Goal: Task Accomplishment & Management: Manage account settings

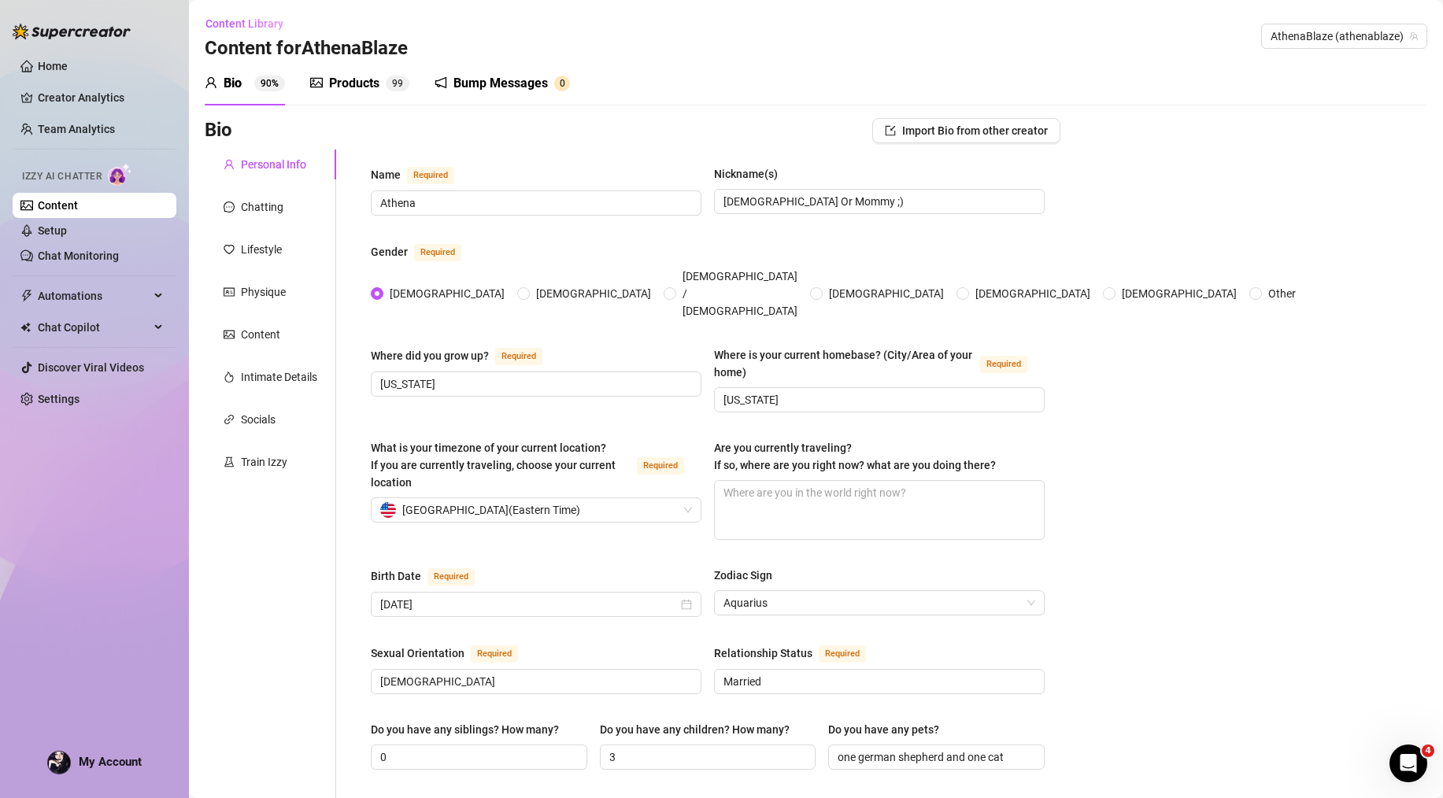
click at [368, 83] on div "Products" at bounding box center [354, 83] width 50 height 19
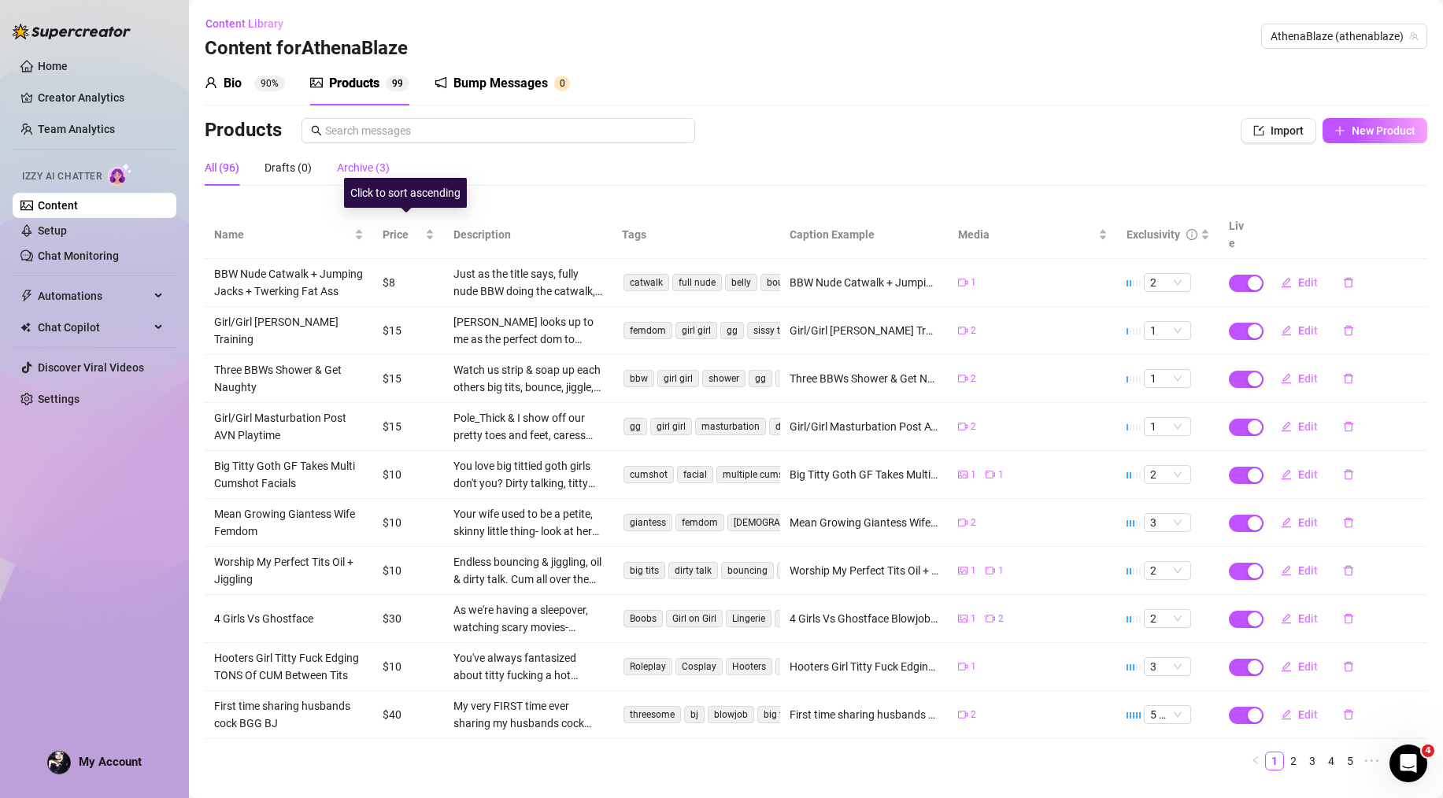
click at [360, 160] on div "Archive (3)" at bounding box center [363, 167] width 53 height 17
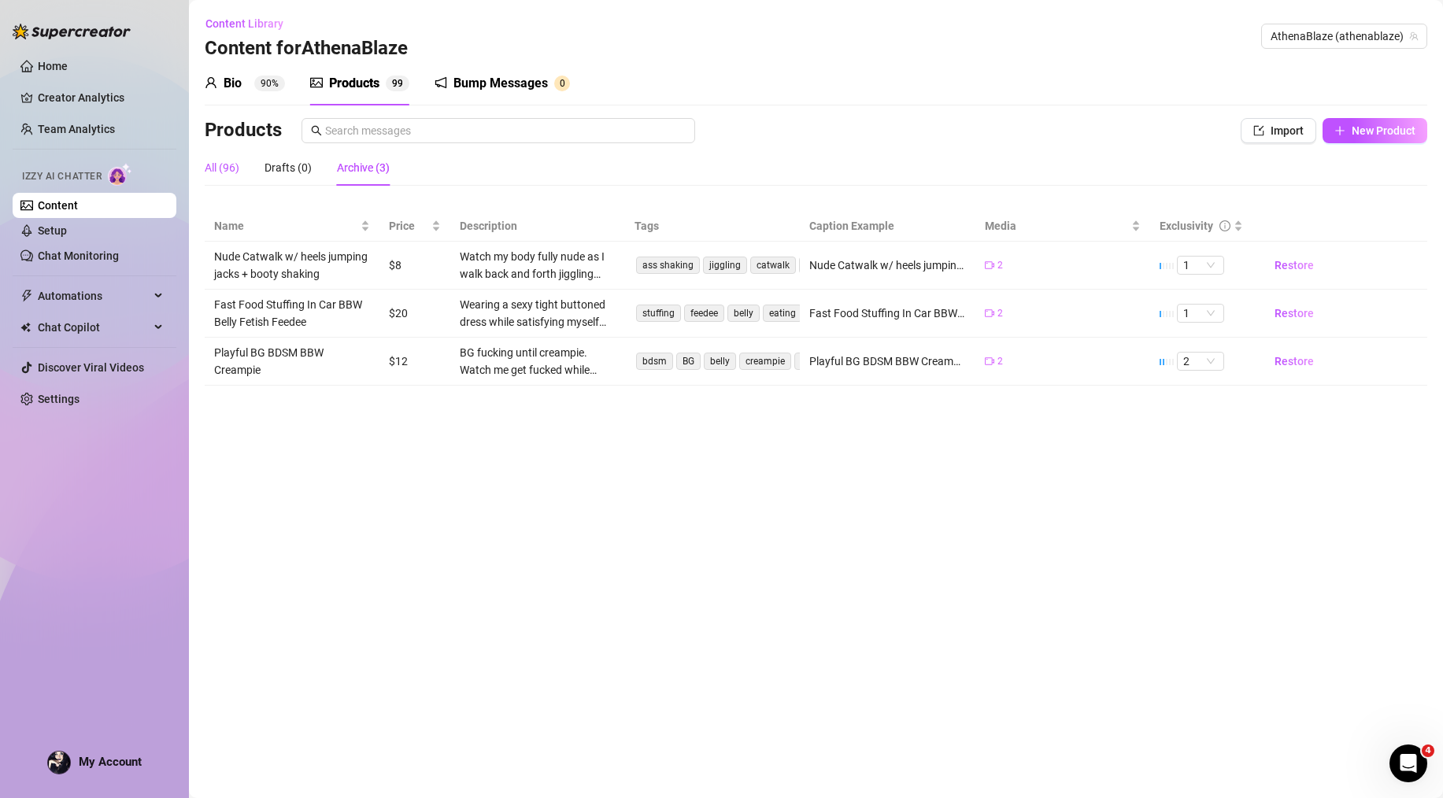
click at [224, 172] on div "All (96)" at bounding box center [222, 167] width 35 height 17
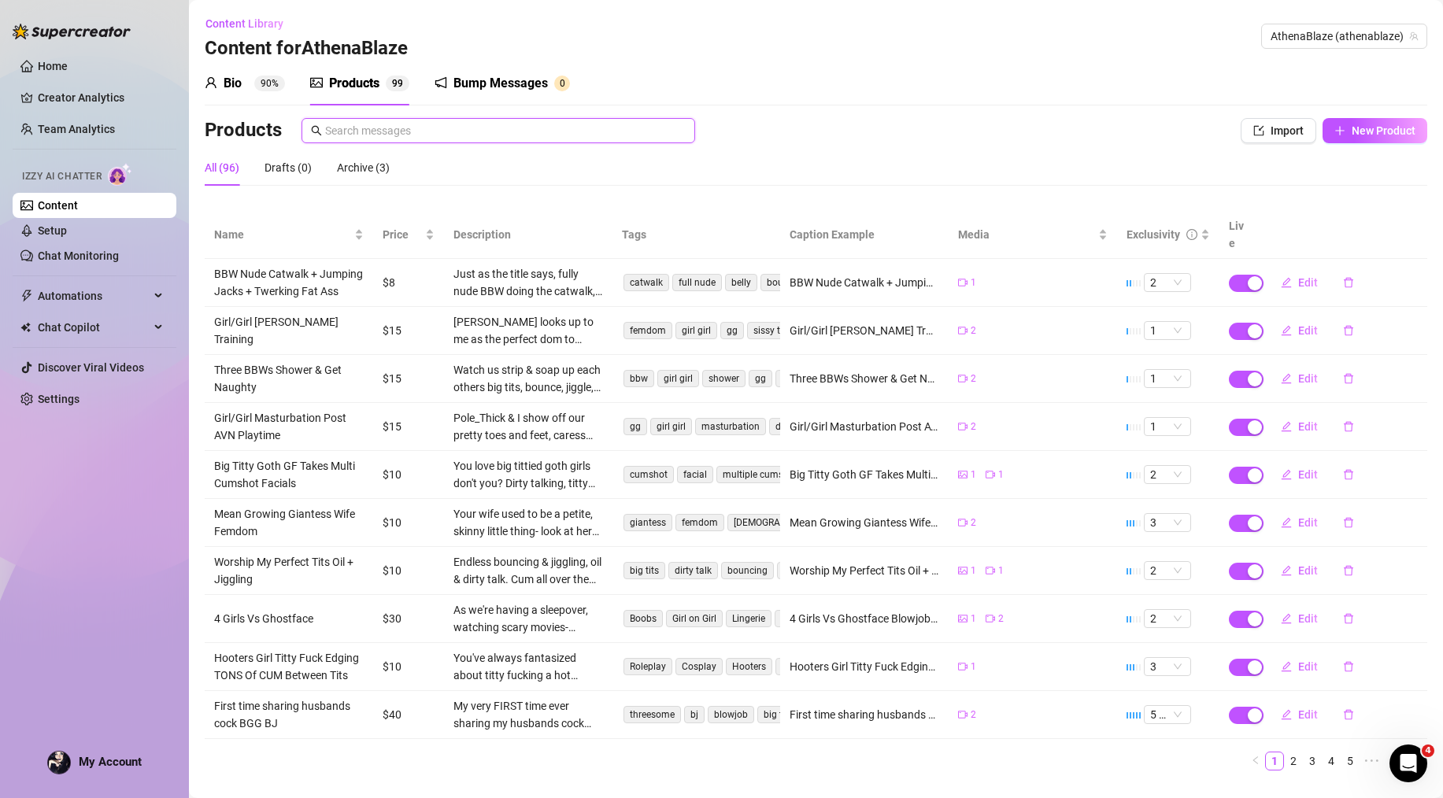
click at [384, 135] on input "text" at bounding box center [505, 130] width 360 height 17
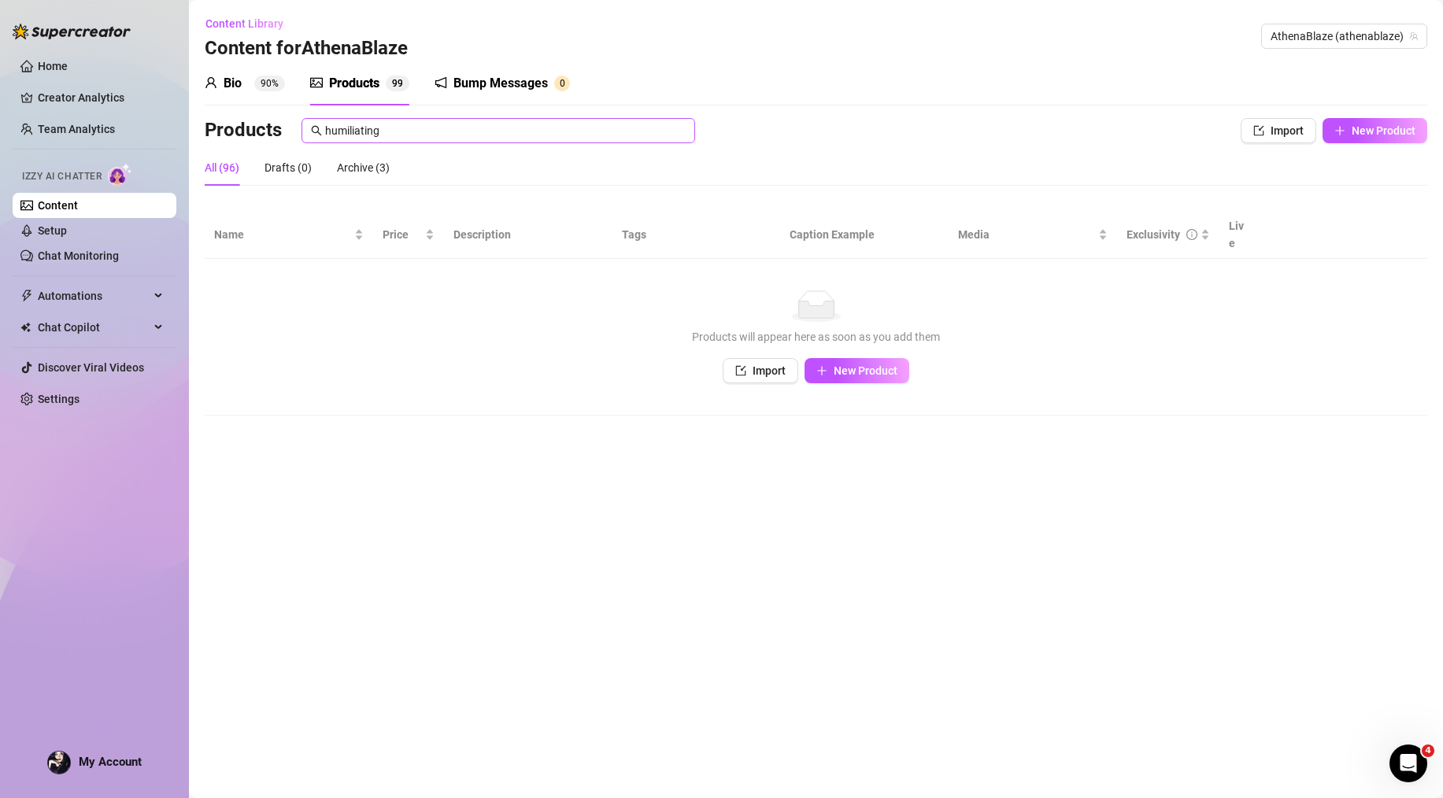
drag, startPoint x: 534, startPoint y: 120, endPoint x: 302, endPoint y: 128, distance: 232.3
click at [0, 109] on html "Home Creator Analytics Team Analytics Izzy AI Chatter Content Setup Chat Monito…" at bounding box center [721, 399] width 1443 height 798
click at [374, 122] on input "humiliating" at bounding box center [505, 130] width 360 height 17
click at [371, 126] on input "humiliating" at bounding box center [505, 130] width 360 height 17
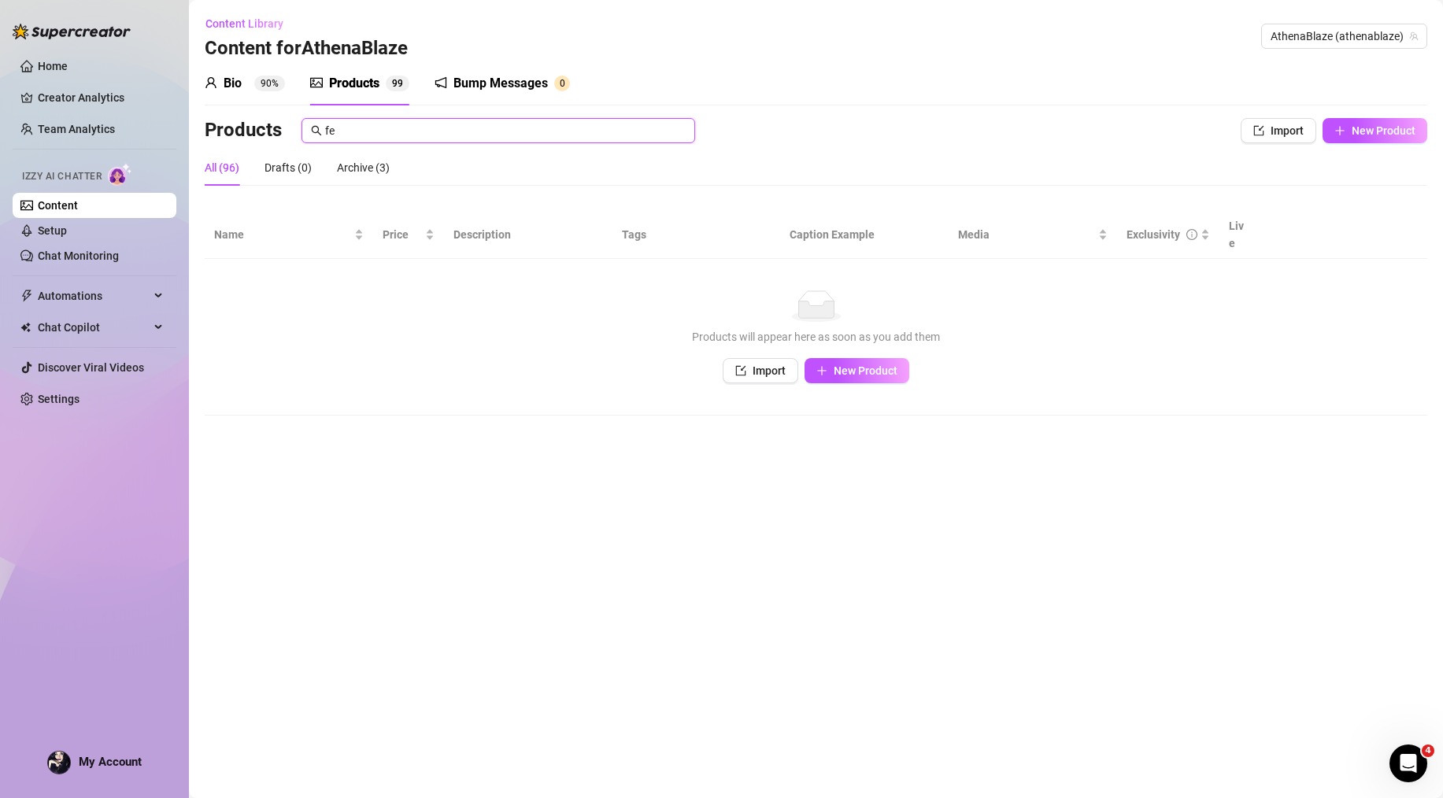
type input "f"
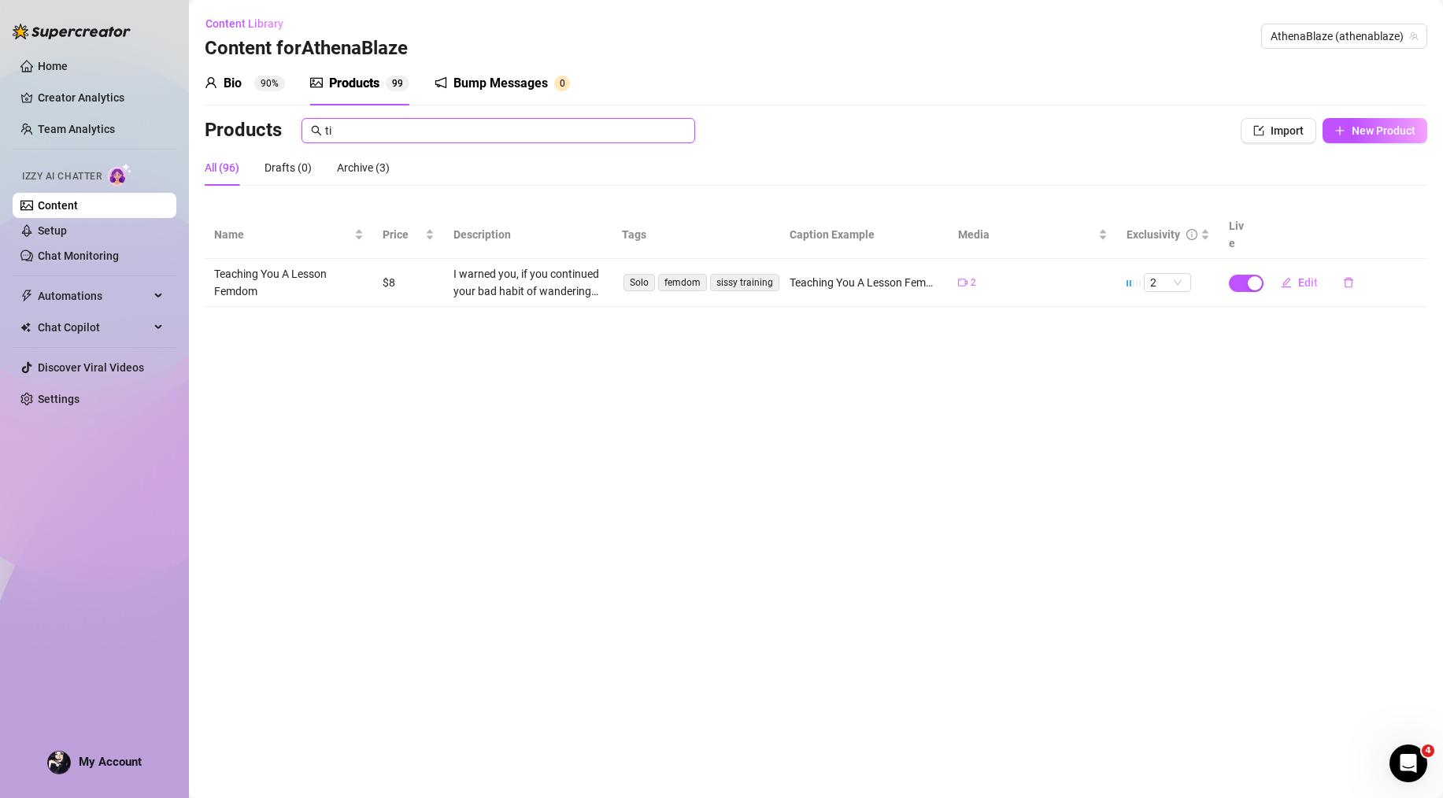
type input "t"
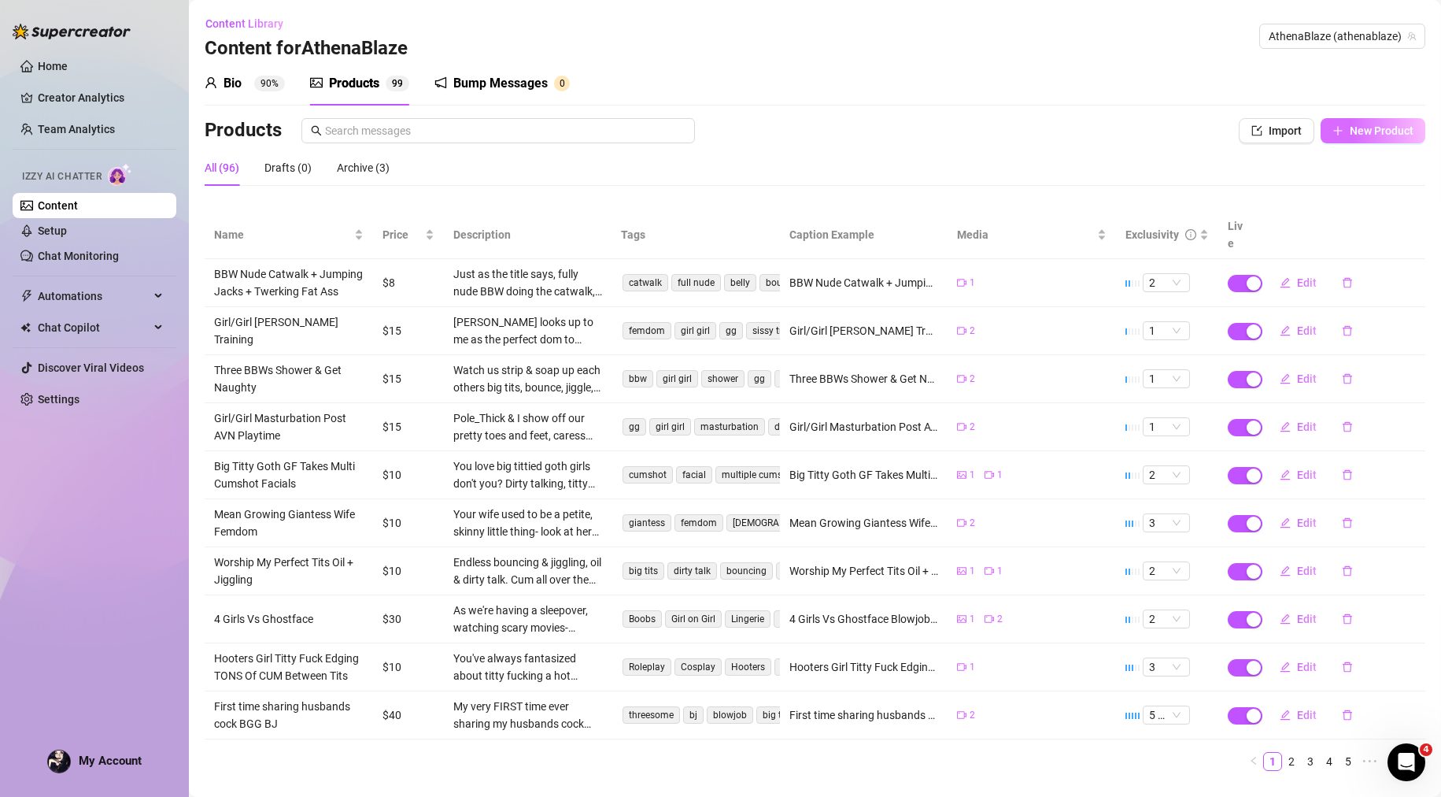
click at [1355, 125] on span "New Product" at bounding box center [1382, 130] width 64 height 13
type textarea "Type your message here..."
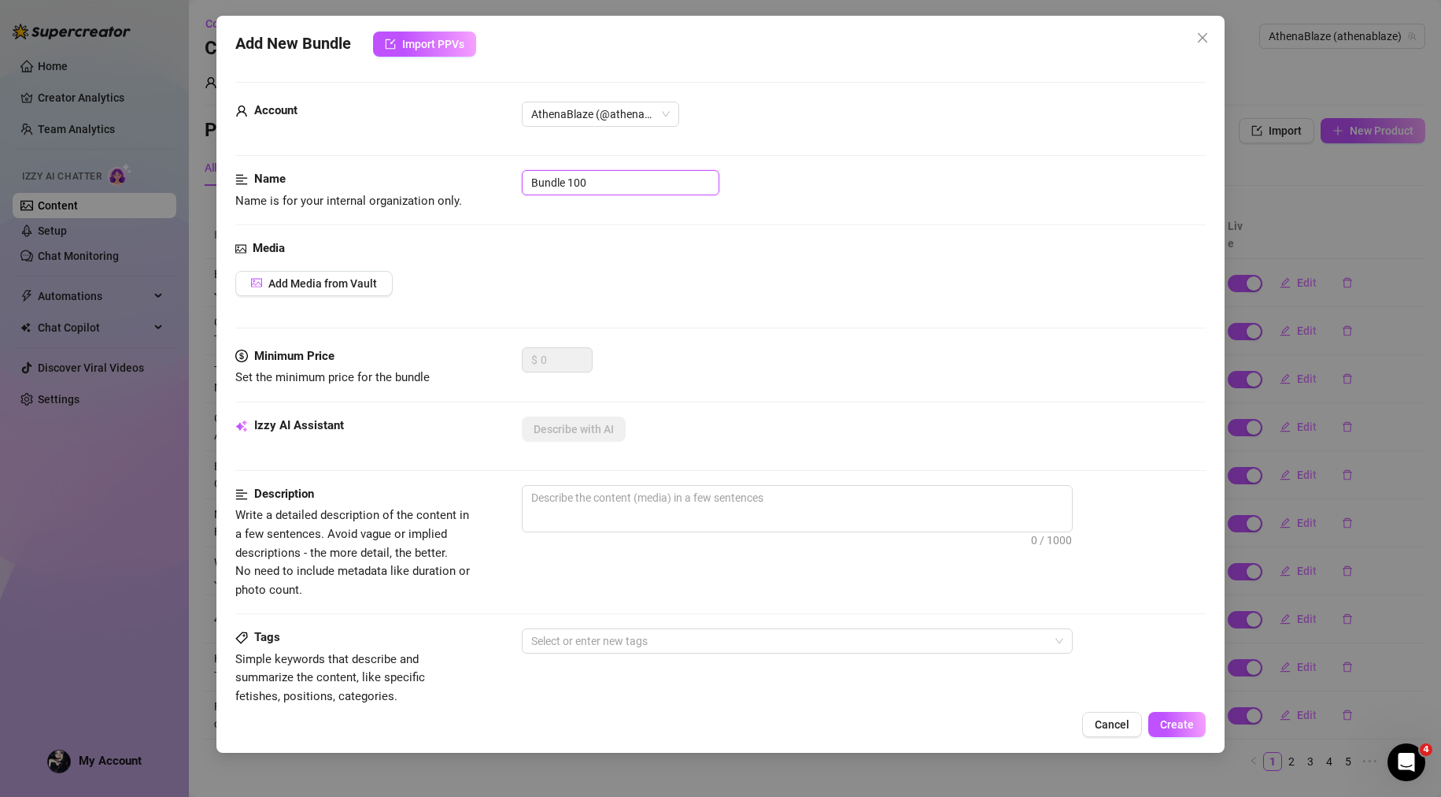
drag, startPoint x: 572, startPoint y: 185, endPoint x: 346, endPoint y: 197, distance: 227.0
click at [263, 190] on div "Name Name is for your internal organization only. Bundle 100" at bounding box center [720, 190] width 971 height 40
paste input "Humiliating Tiny "Cock" JOI"
type input "Humiliating Tiny "Cock" JOI"
click at [324, 283] on span "Add Media from Vault" at bounding box center [322, 283] width 109 height 13
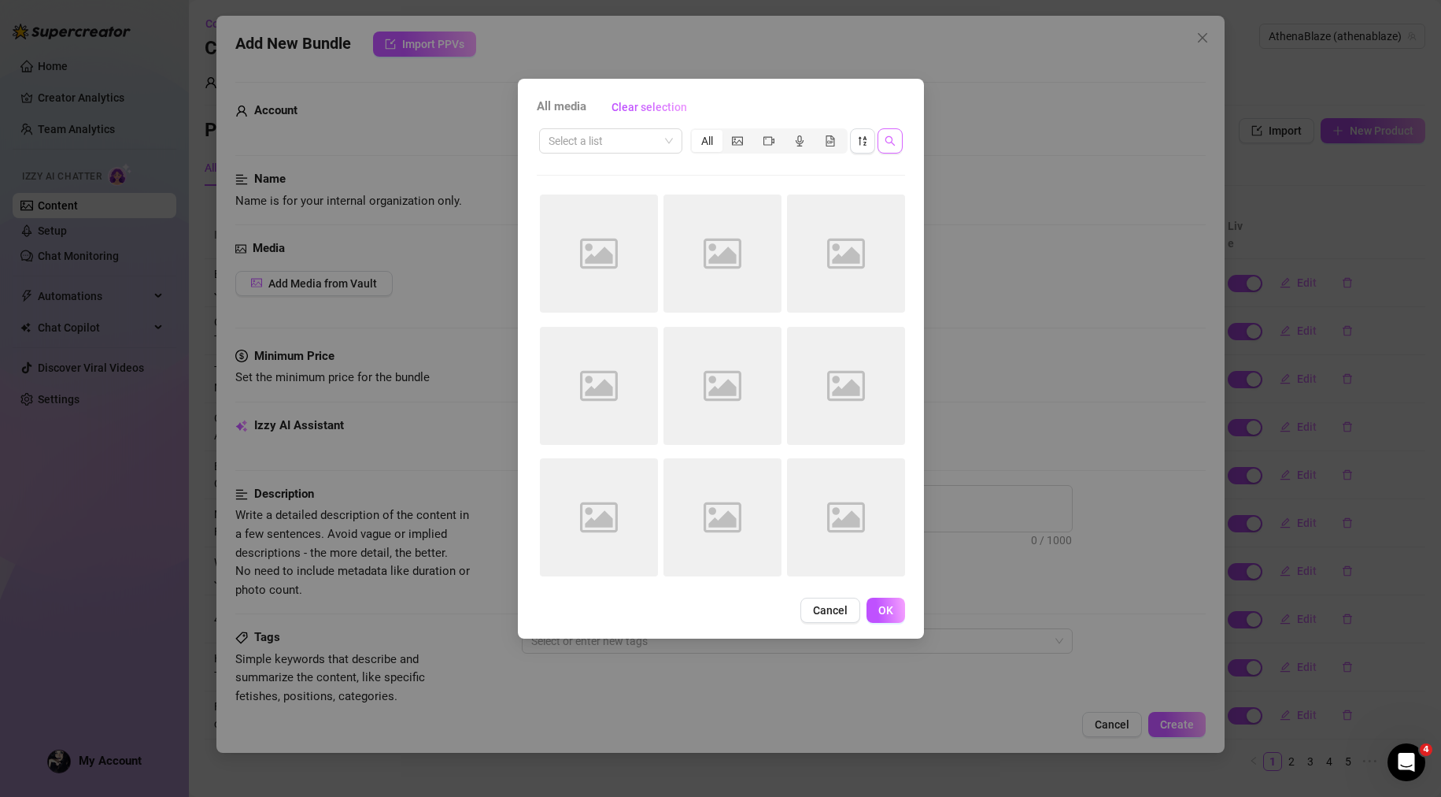
click at [885, 140] on icon "search" at bounding box center [890, 140] width 11 height 11
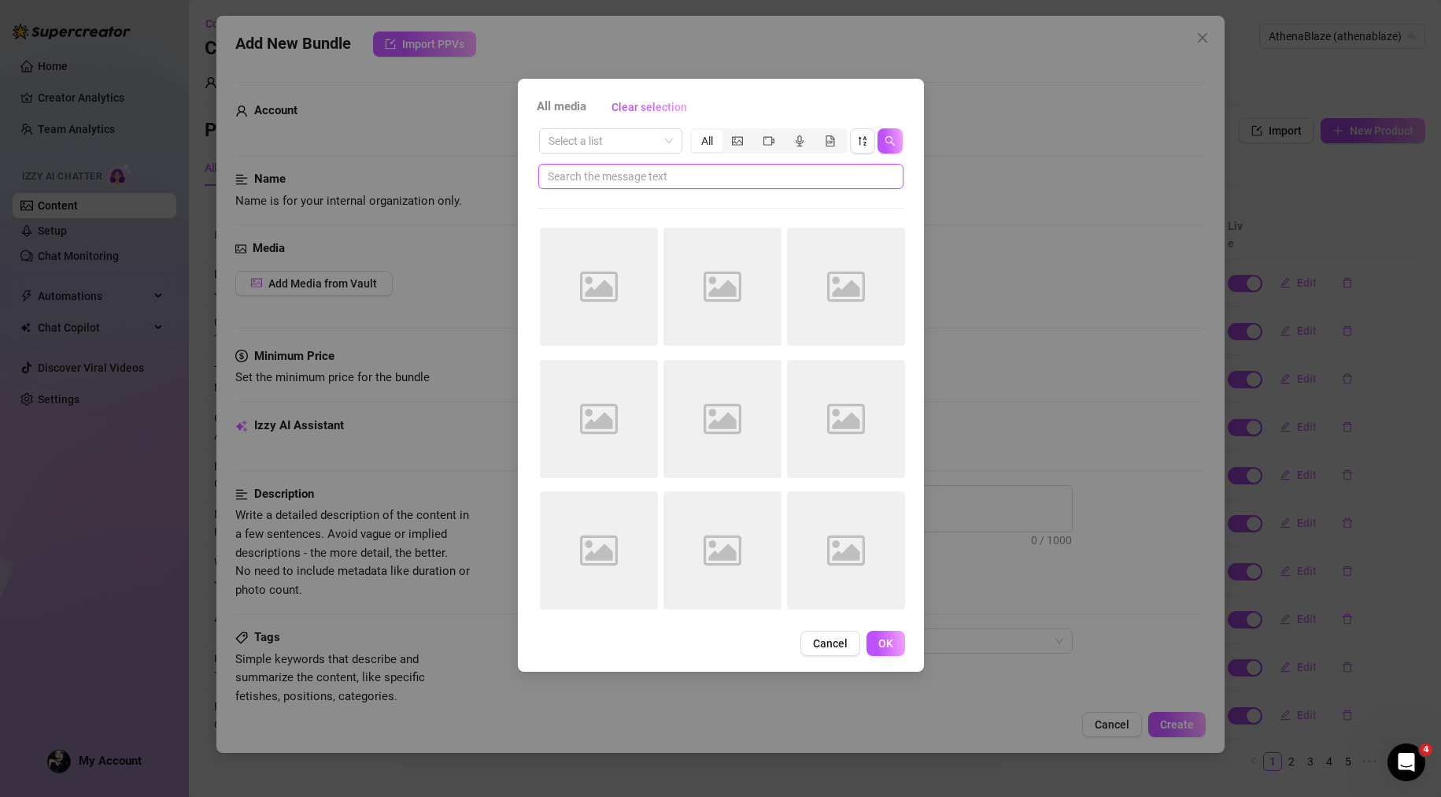
click at [615, 177] on input "text" at bounding box center [715, 176] width 334 height 17
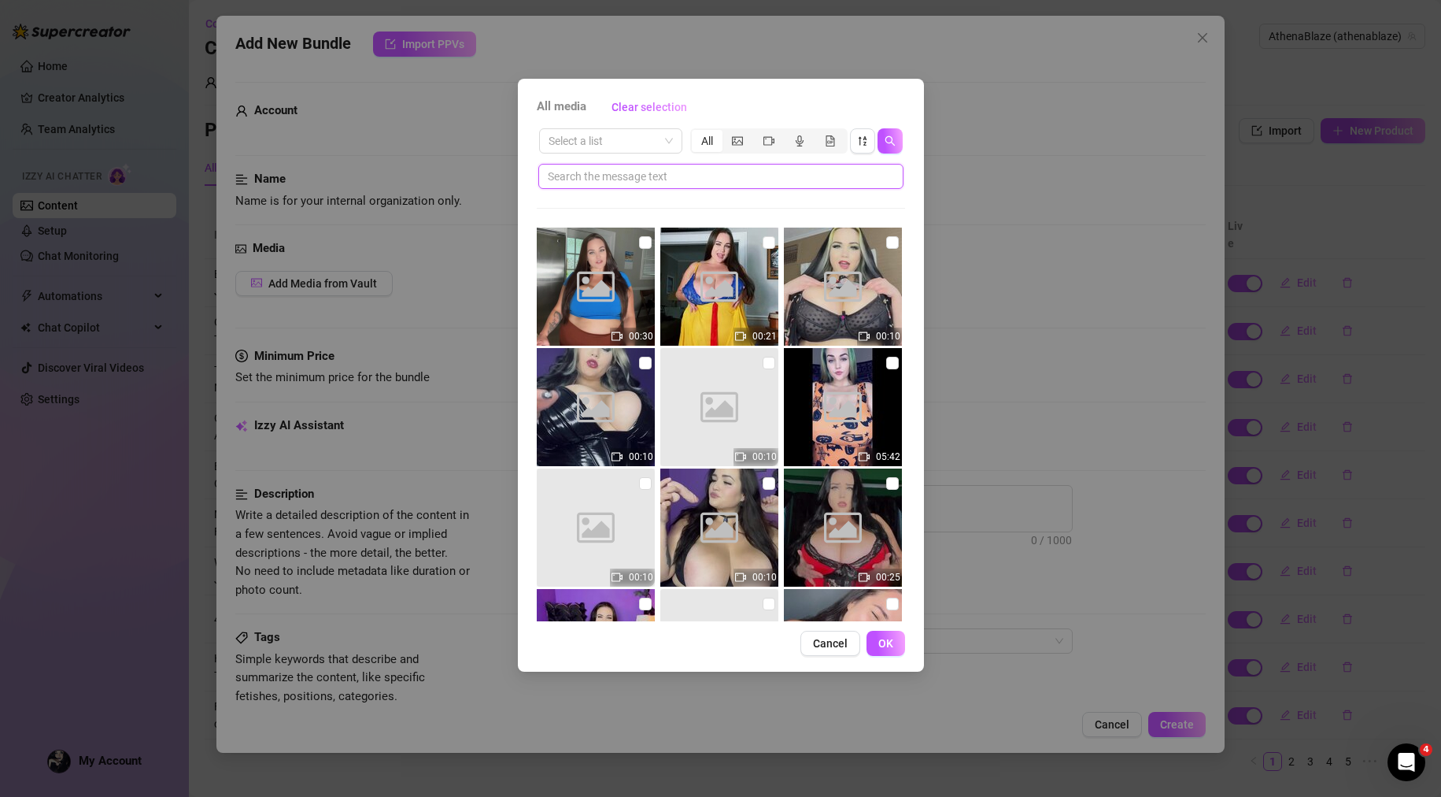
paste input "Humiliating Tiny "Cock" JOI"
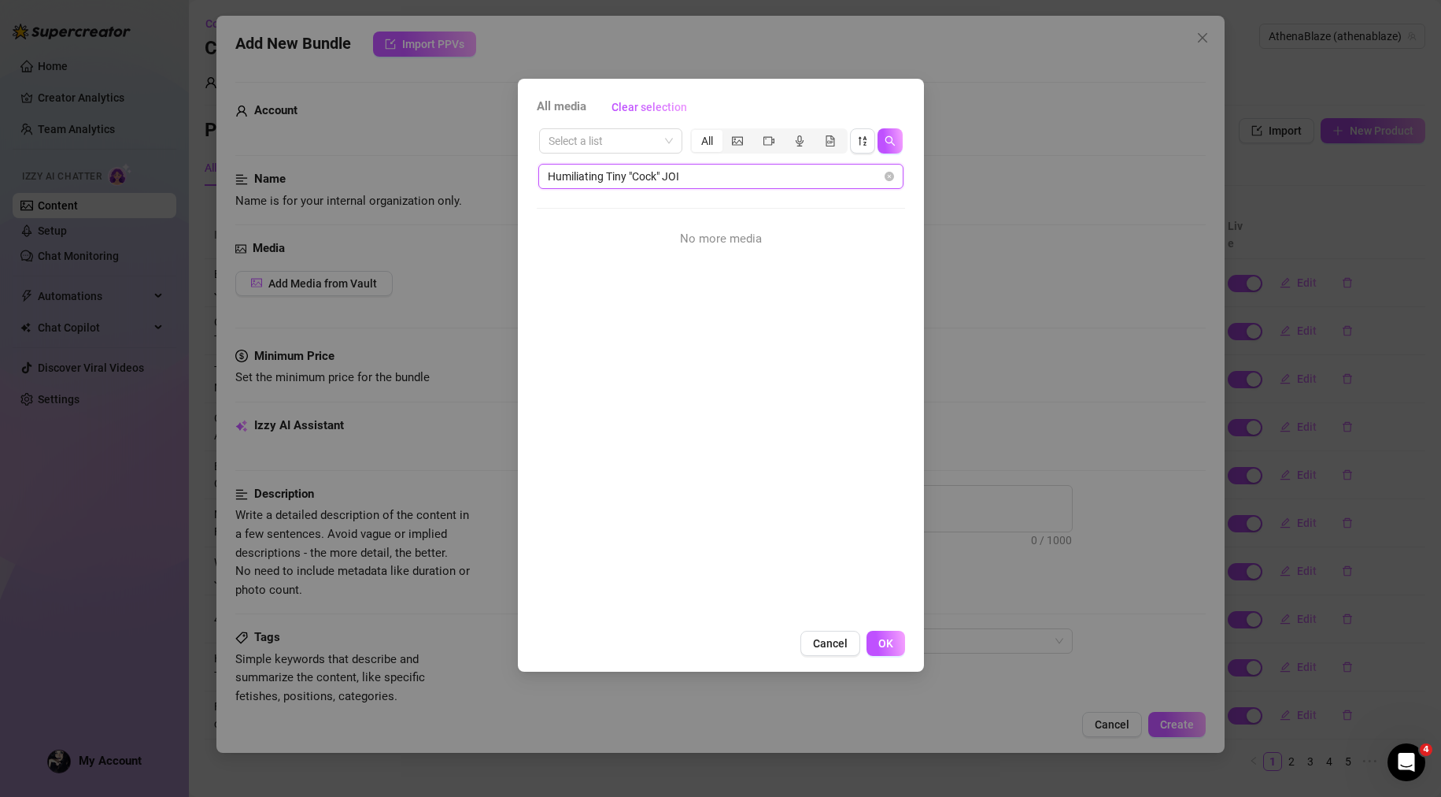
drag, startPoint x: 628, startPoint y: 170, endPoint x: 839, endPoint y: 200, distance: 213.0
click at [838, 199] on div "Select a list All Humiliating Tiny "Cock" JOI No more media" at bounding box center [721, 373] width 368 height 495
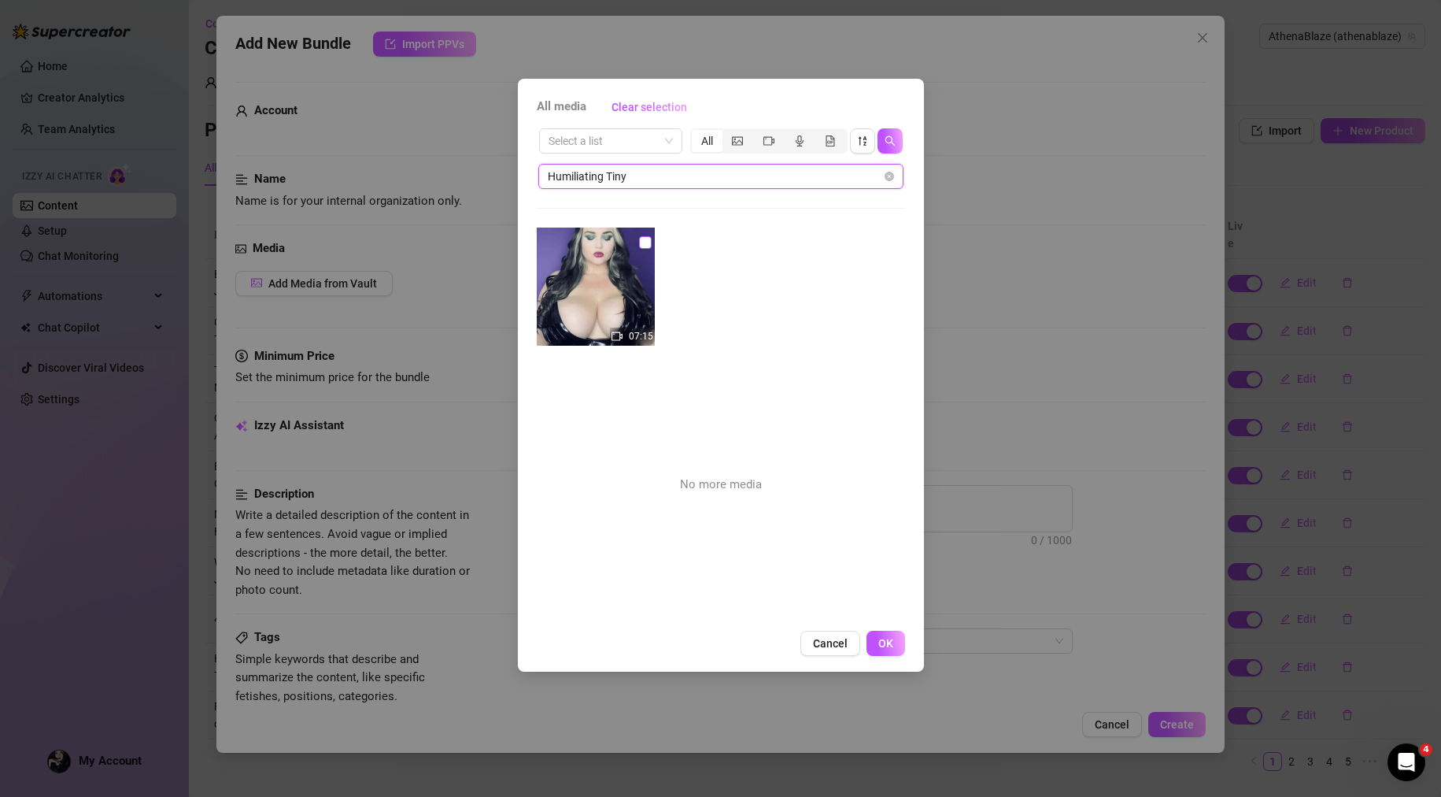
type input "Humiliating Tiny"
click at [641, 242] on input "checkbox" at bounding box center [645, 242] width 13 height 13
checkbox input "true"
click at [756, 138] on div "segmented control" at bounding box center [768, 141] width 31 height 22
click at [757, 132] on input "segmented control" at bounding box center [757, 132] width 0 height 0
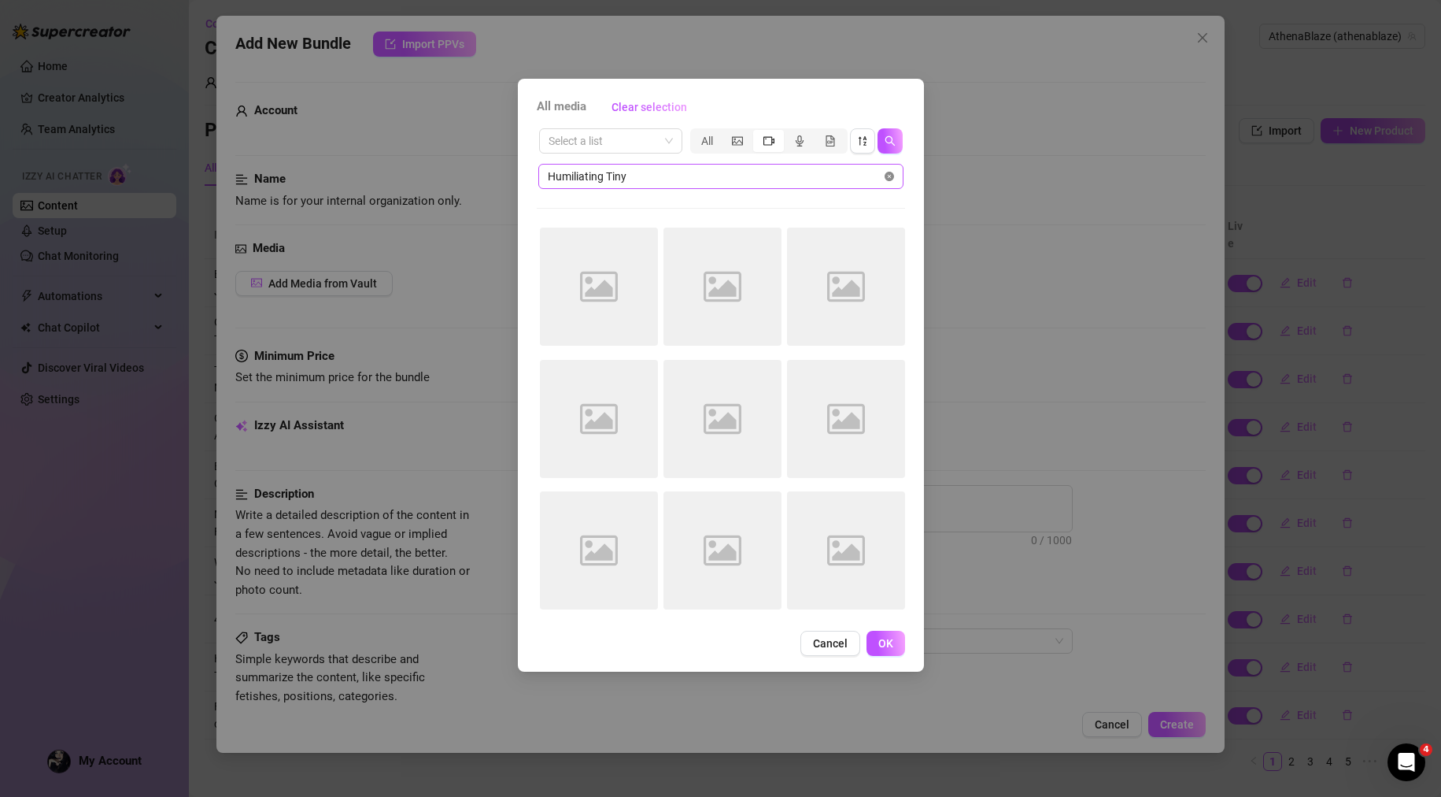
click at [890, 178] on icon "close-circle" at bounding box center [889, 176] width 9 height 9
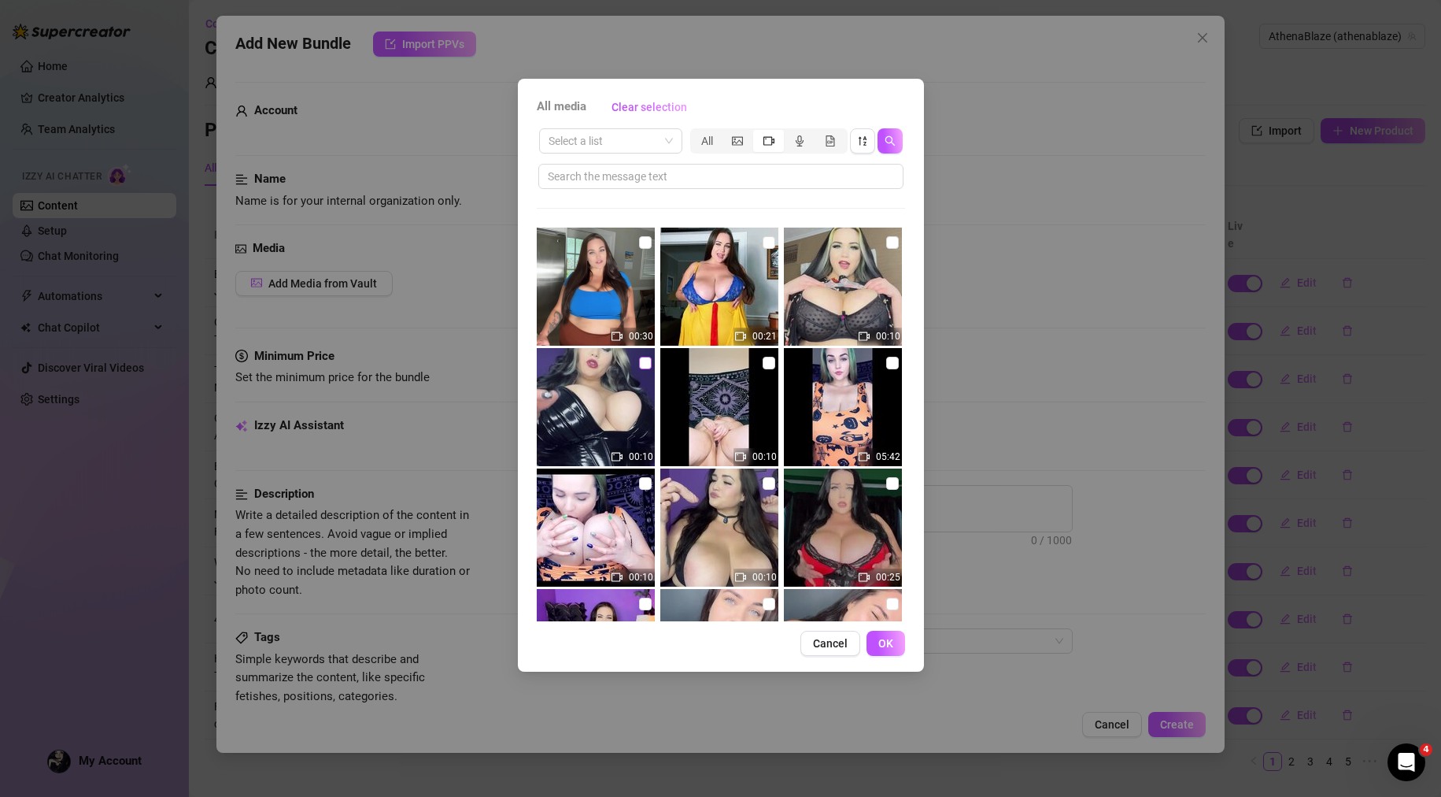
click at [641, 368] on input "checkbox" at bounding box center [645, 363] width 13 height 13
checkbox input "true"
click at [885, 648] on span "OK" at bounding box center [885, 643] width 15 height 13
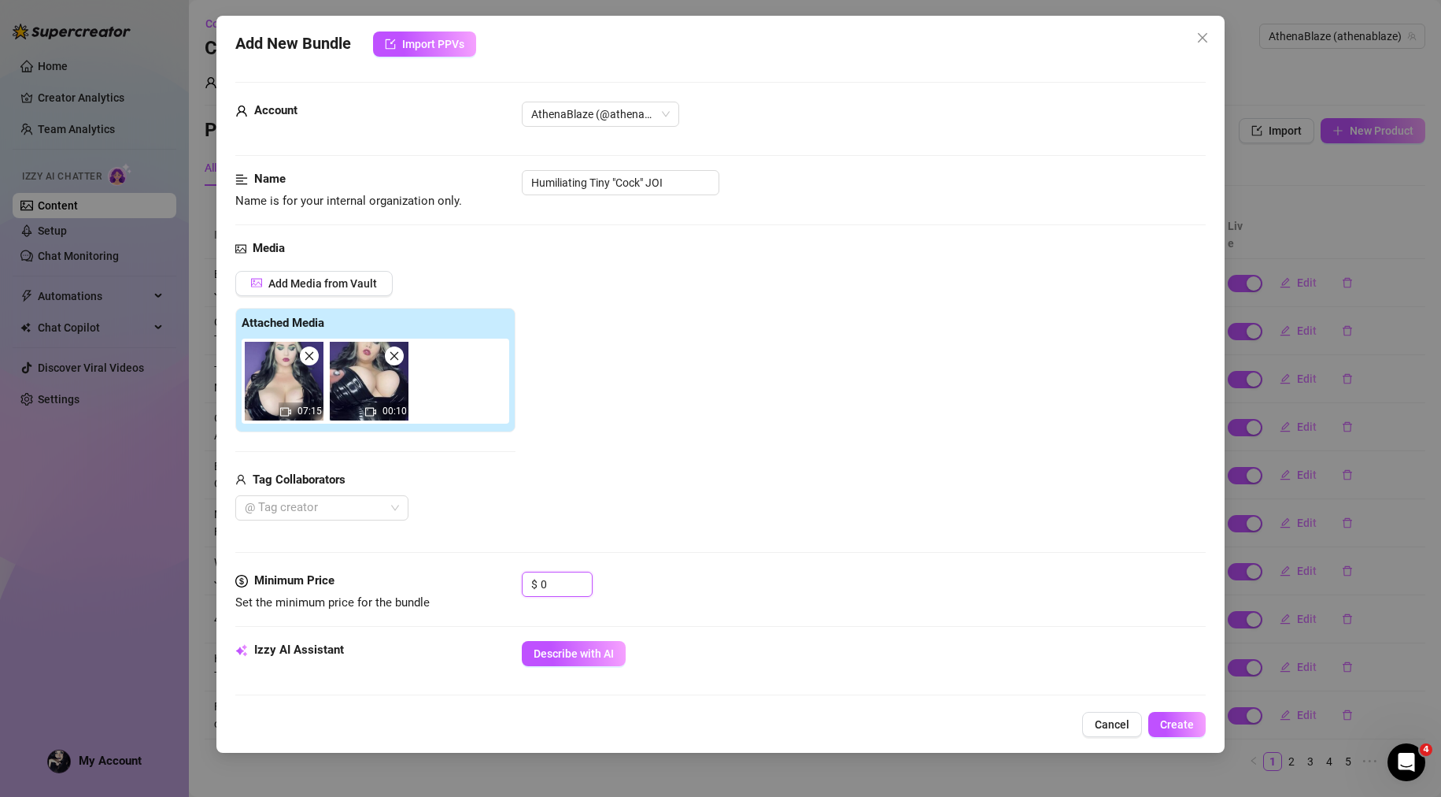
drag, startPoint x: 555, startPoint y: 581, endPoint x: 364, endPoint y: 585, distance: 190.5
click at [389, 591] on div "Minimum Price Set the minimum price for the bundle $ 0" at bounding box center [720, 591] width 971 height 40
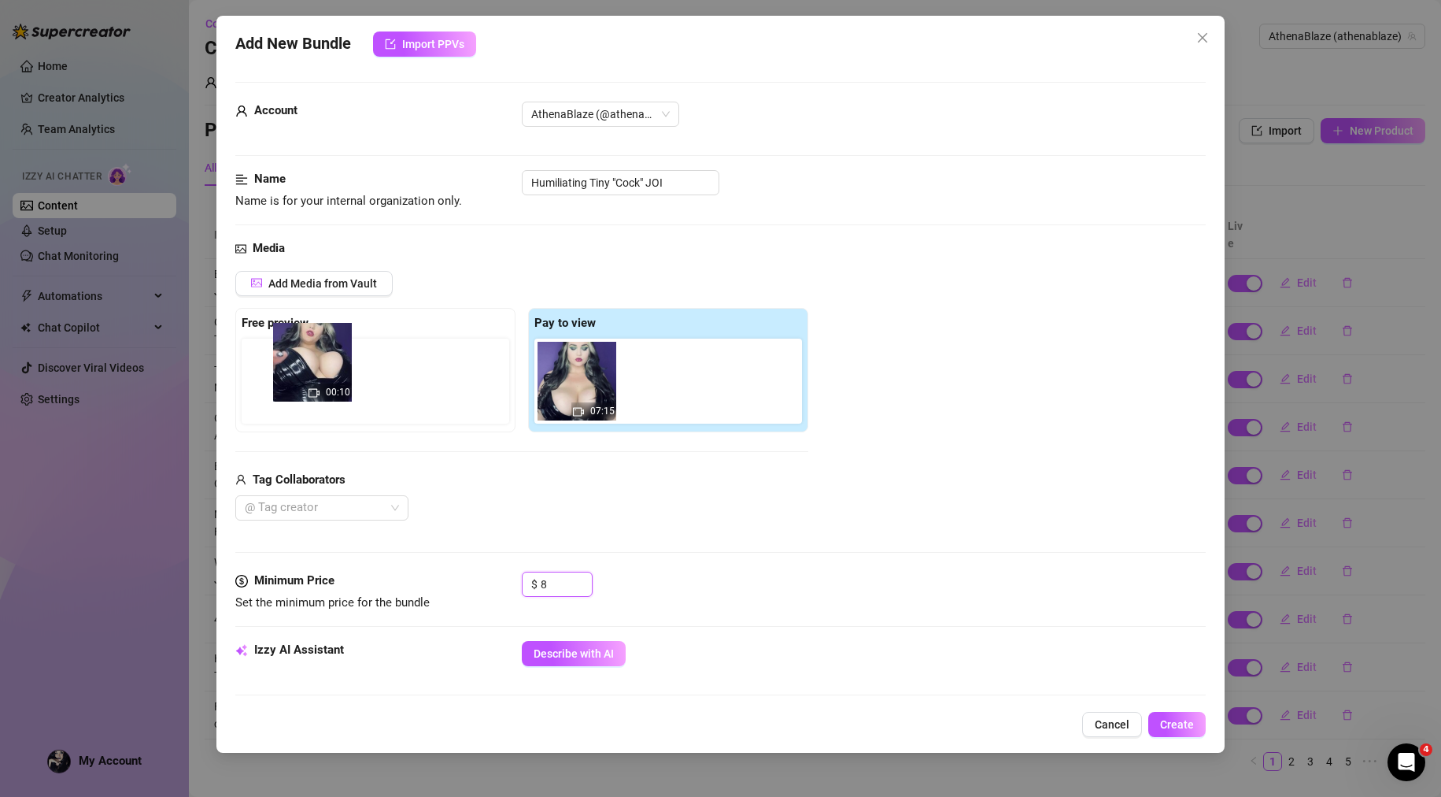
drag, startPoint x: 522, startPoint y: 368, endPoint x: 298, endPoint y: 360, distance: 224.5
click at [290, 354] on div "Free preview Pay to view 07:15 00:10" at bounding box center [521, 370] width 573 height 124
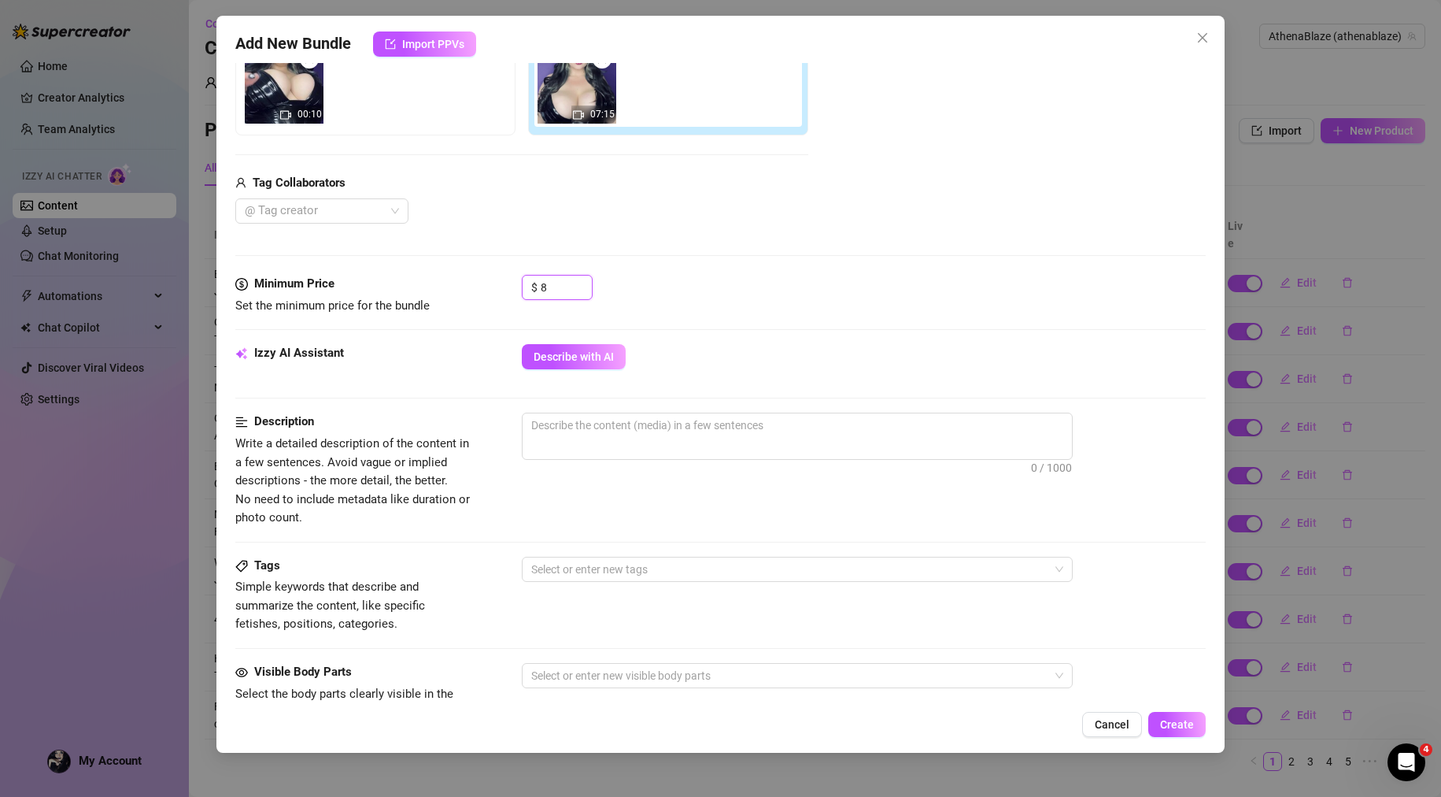
scroll to position [394, 0]
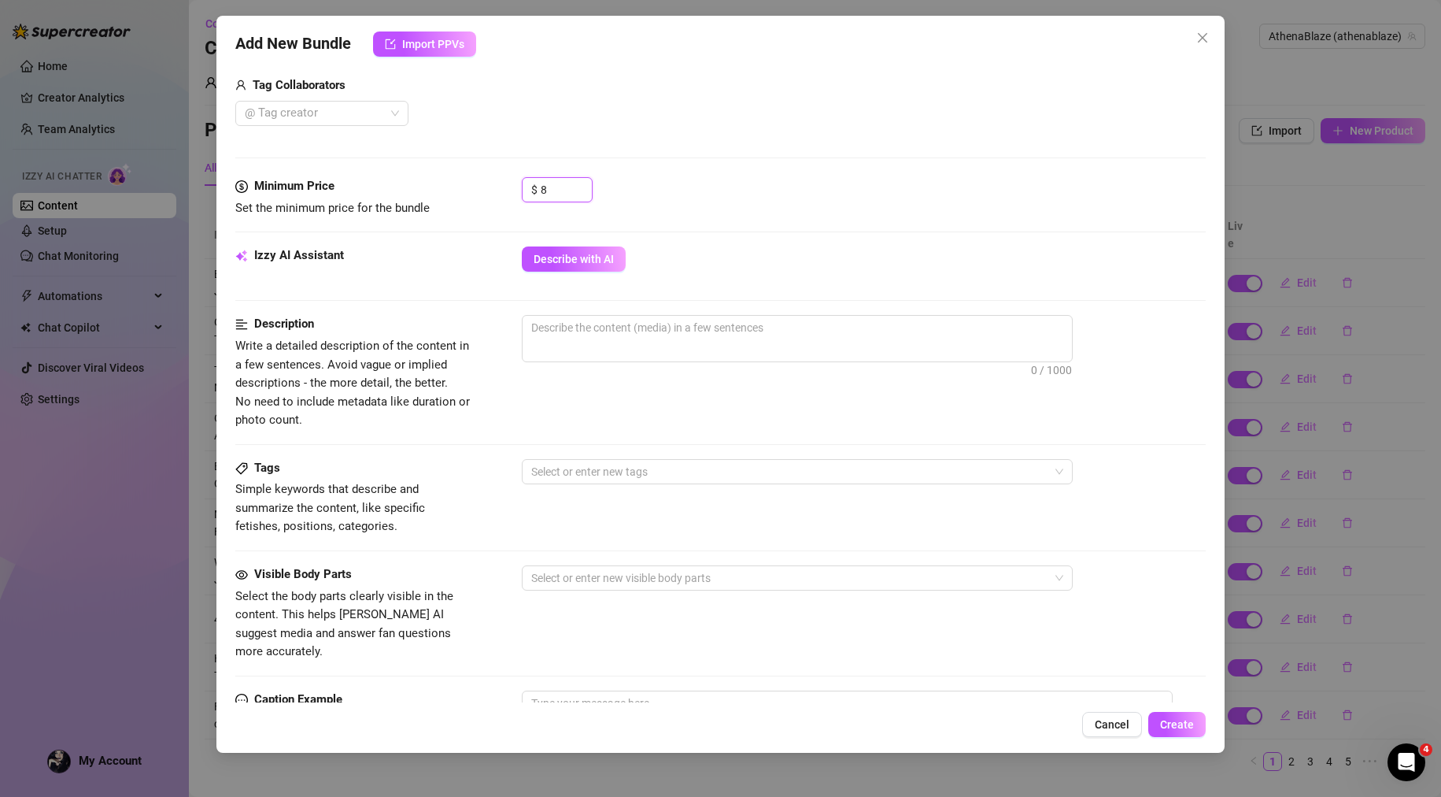
type input "8"
paste textarea "Worship your goddess and follow her instruction while you touch that pathetic e…"
type textarea "Worship your goddess and follow her instruction while you touch that pathetic e…"
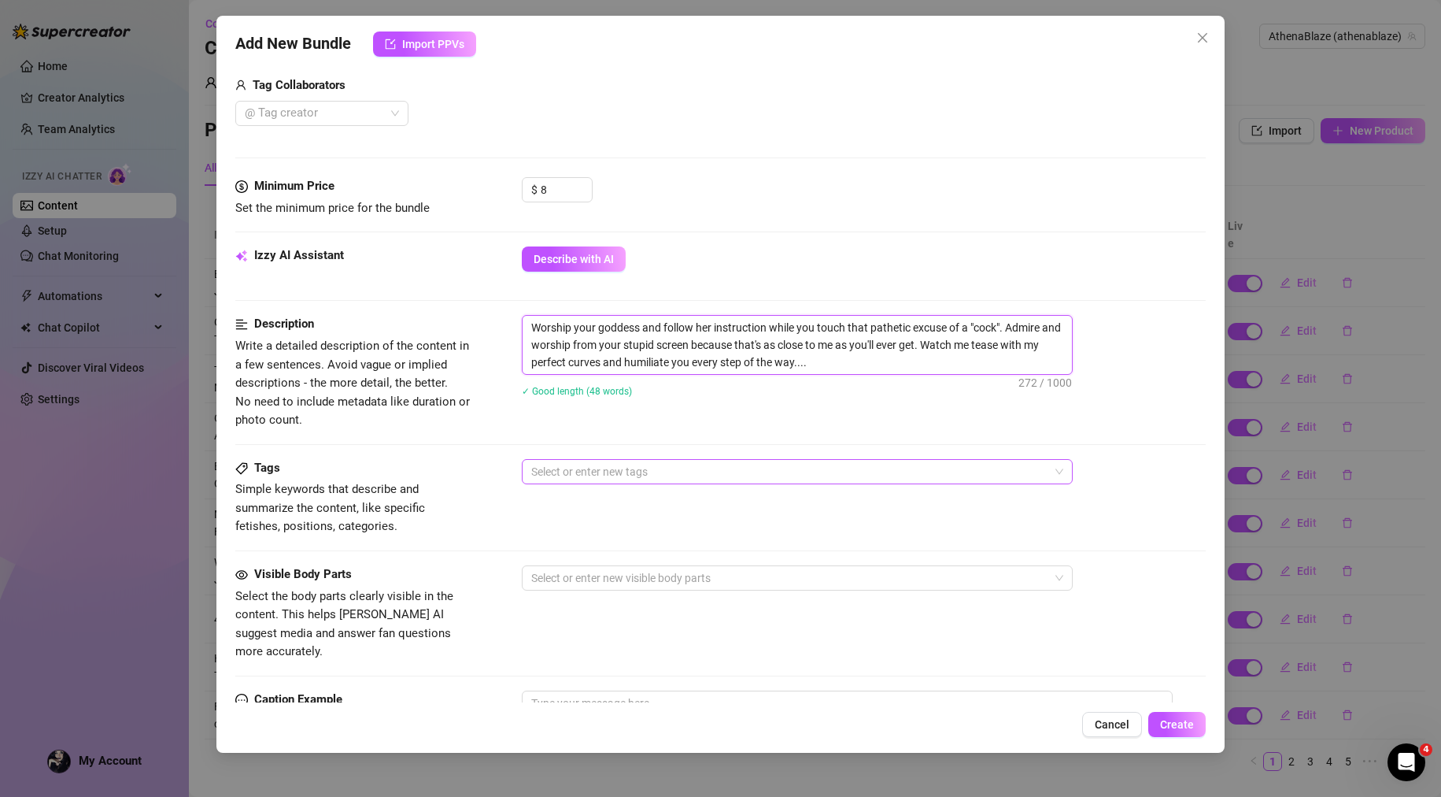
scroll to position [0, 0]
click at [601, 470] on div at bounding box center [789, 471] width 528 height 22
type textarea "Worship your goddess and follow her instruction while you touch that pathetic e…"
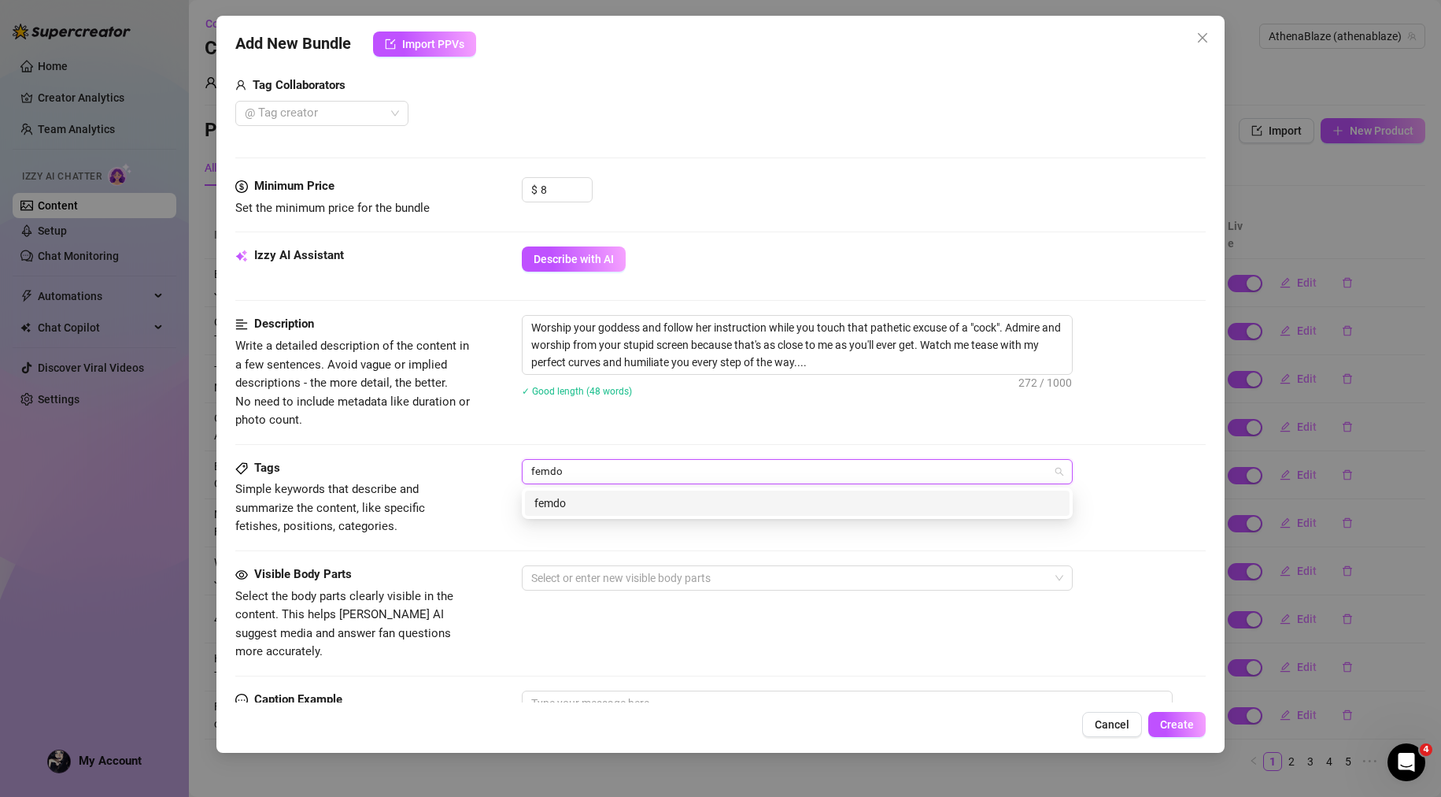
type input "femdom"
type input "humiliation"
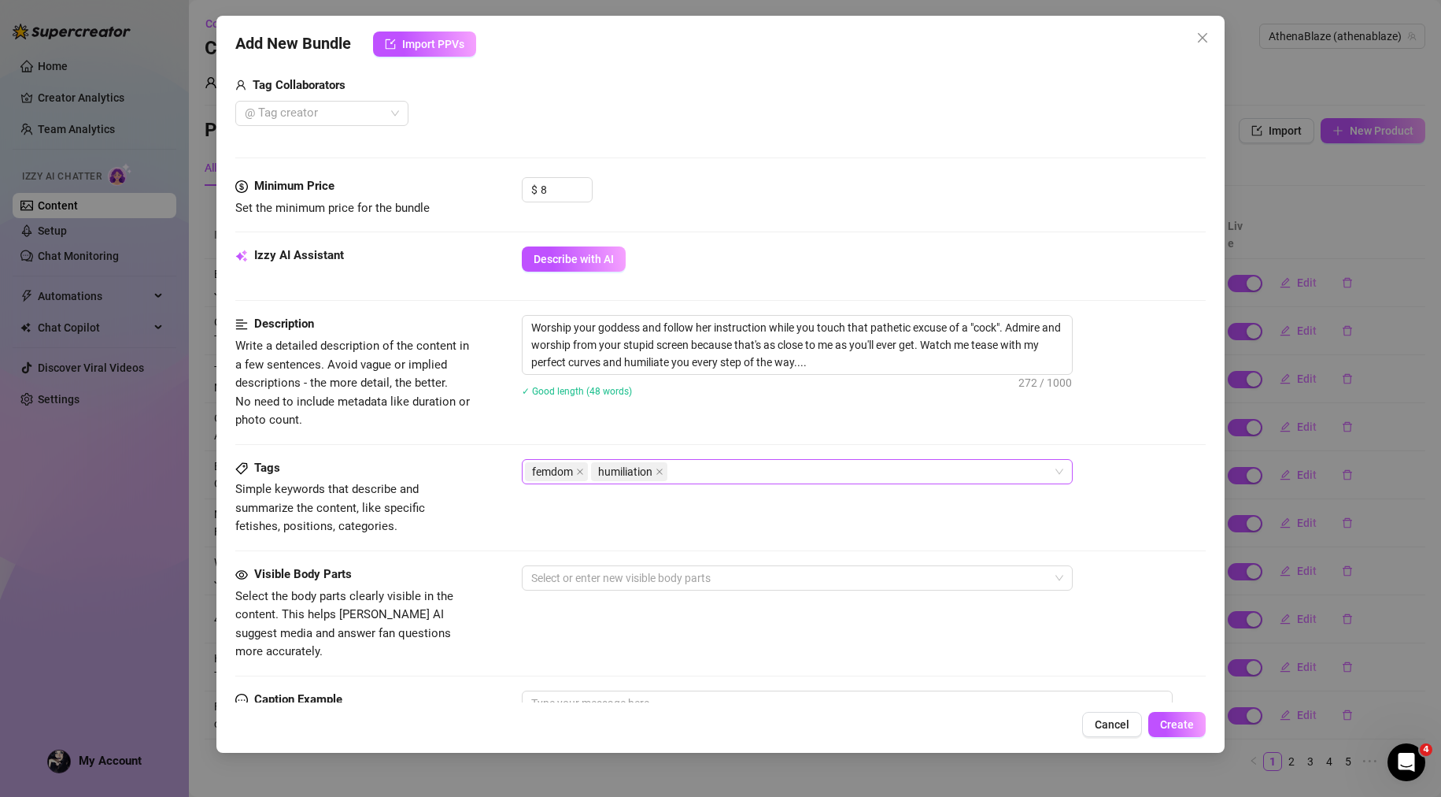
click at [733, 465] on div "femdom humiliation" at bounding box center [789, 471] width 528 height 22
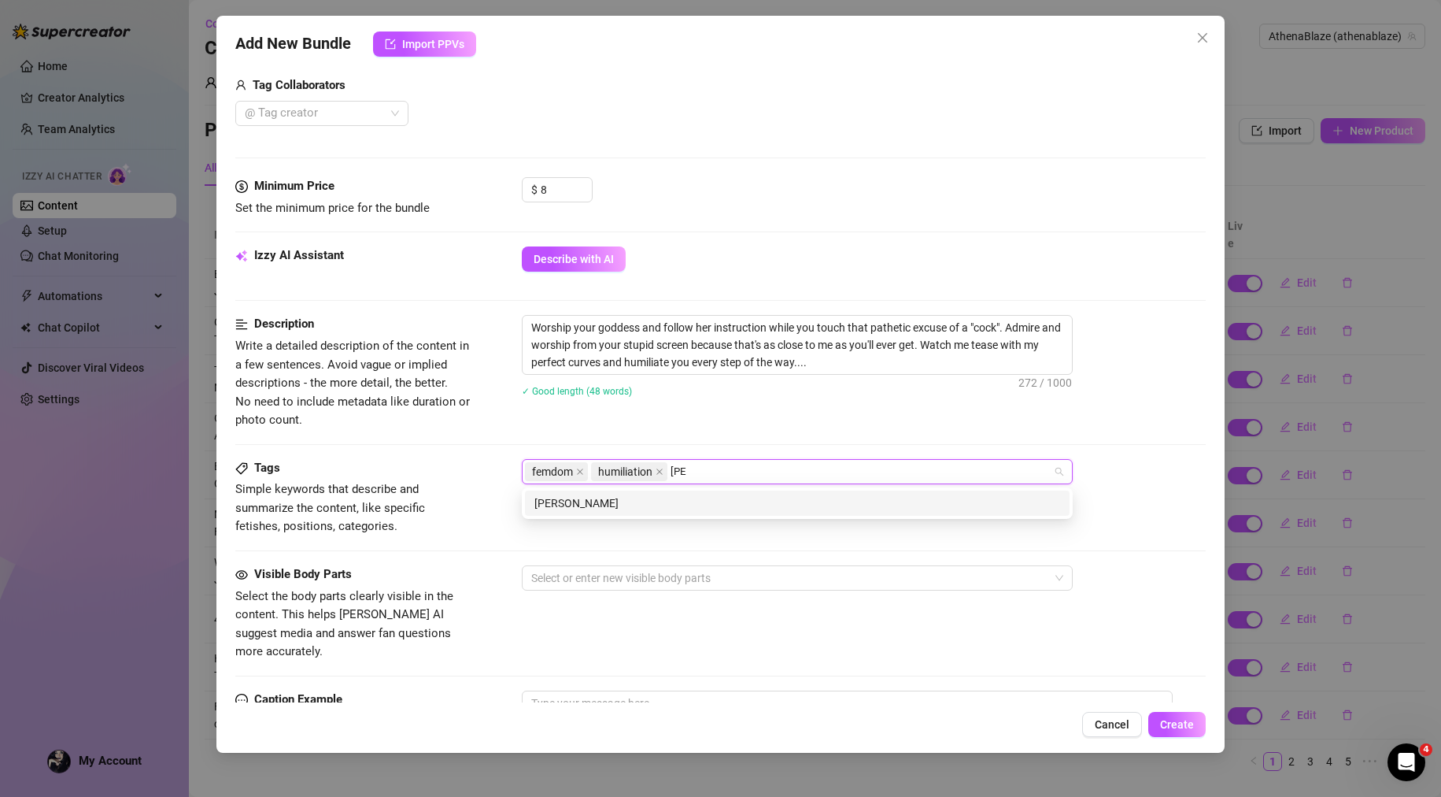
type input "JOI"
type input "small dick"
type input "tiny dick"
type input "jerk off instruction"
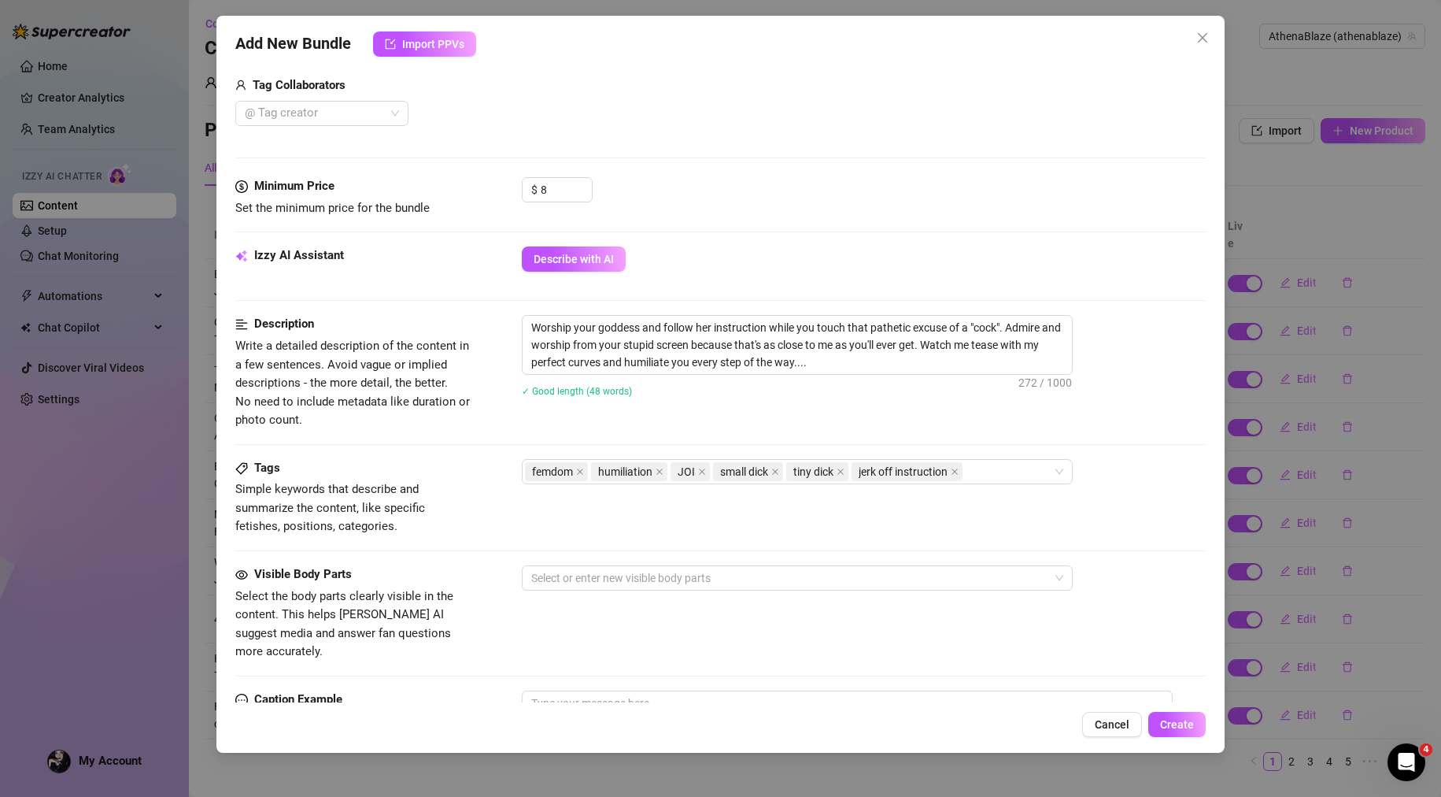
click at [585, 415] on div "Worship your goddess and follow her instruction while you touch that pathetic e…" at bounding box center [864, 366] width 685 height 102
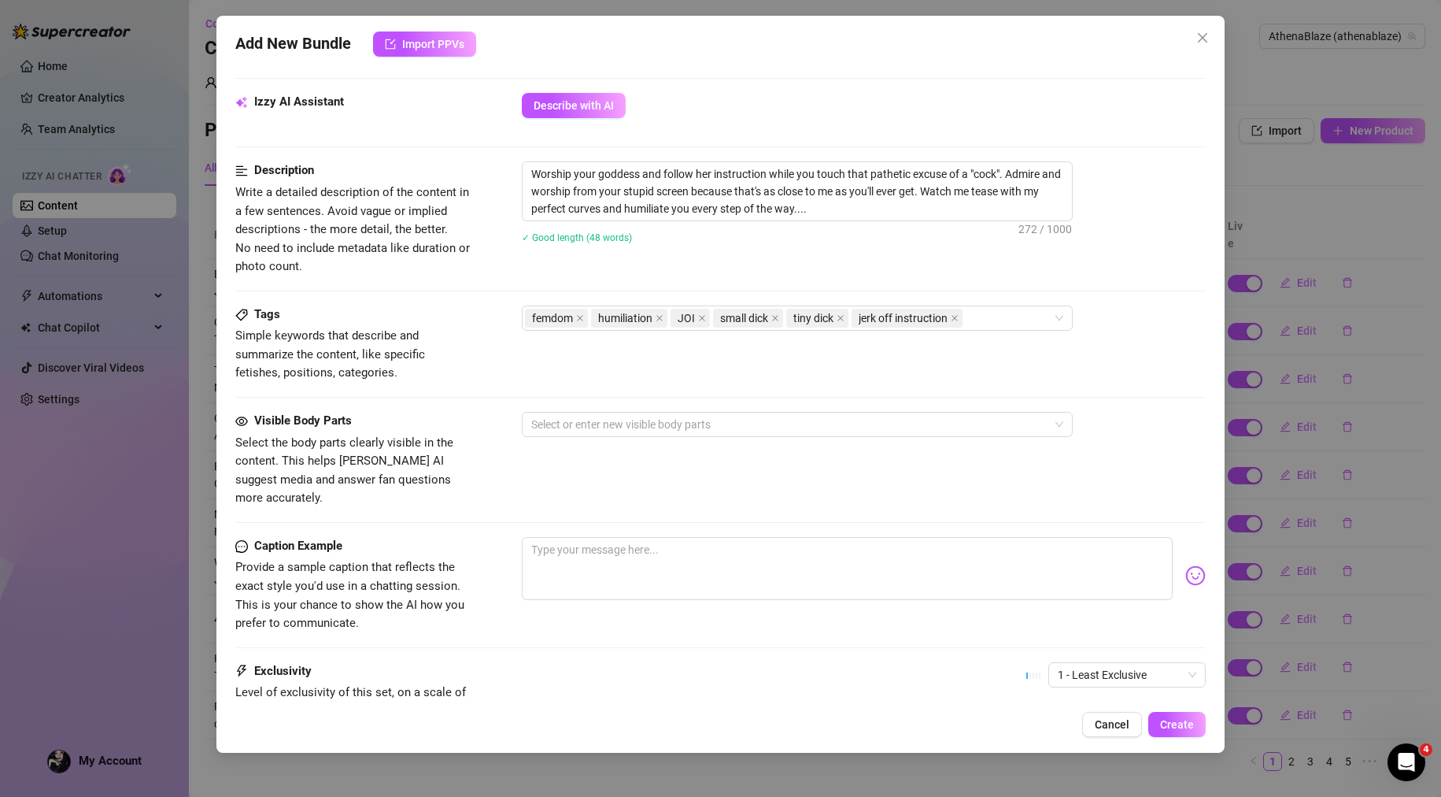
scroll to position [630, 0]
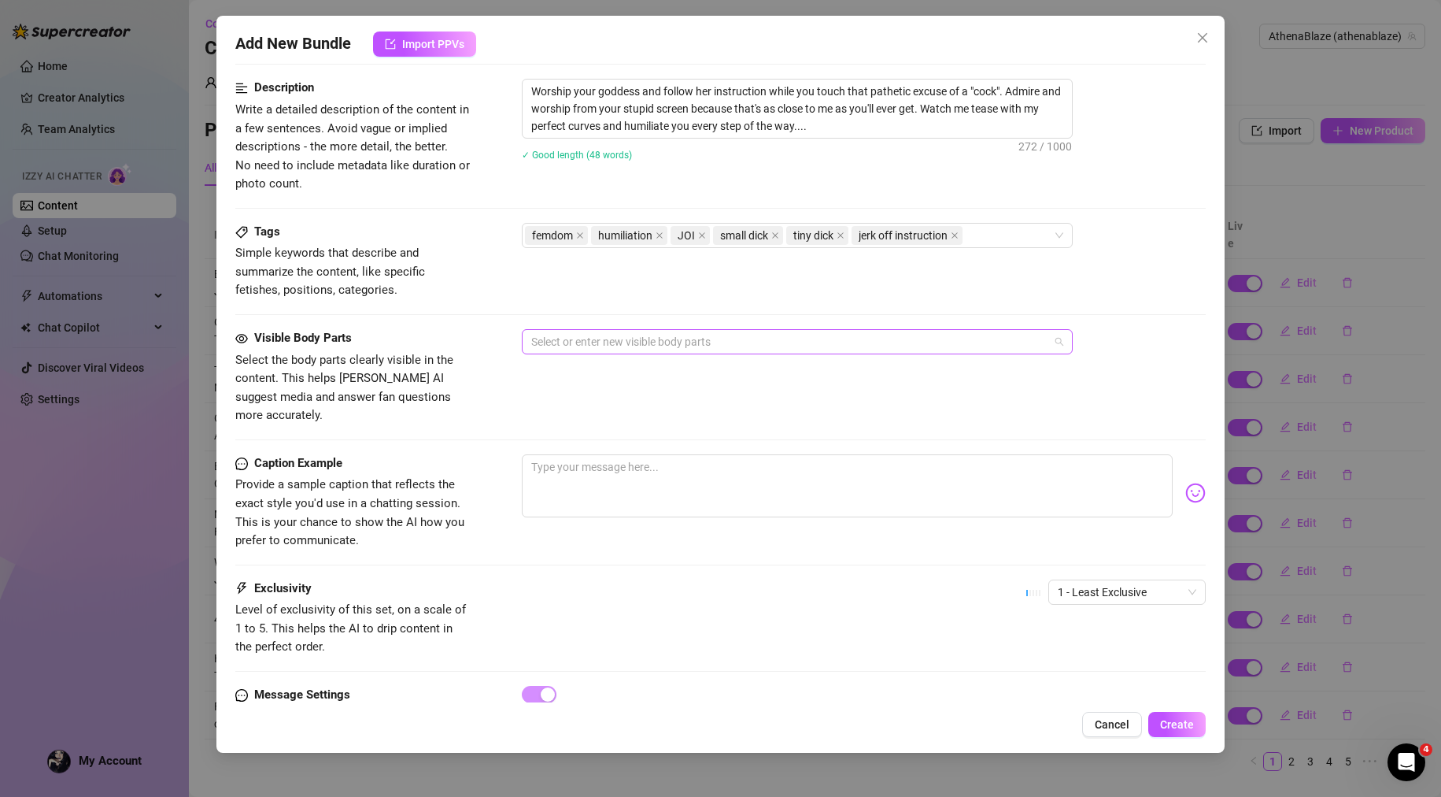
click at [708, 353] on div "Select or enter new visible body parts" at bounding box center [797, 341] width 551 height 25
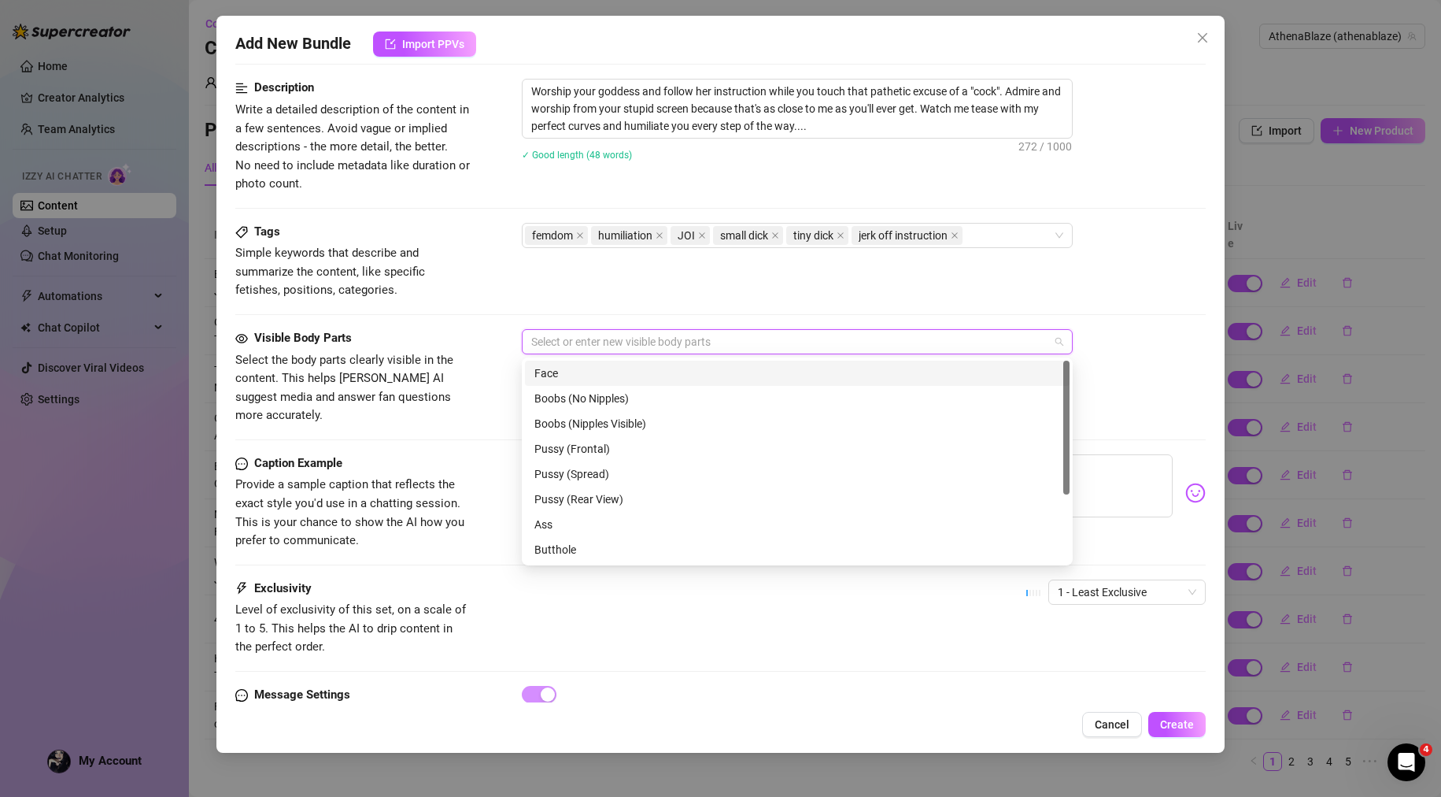
click at [559, 374] on div "Face" at bounding box center [797, 372] width 526 height 17
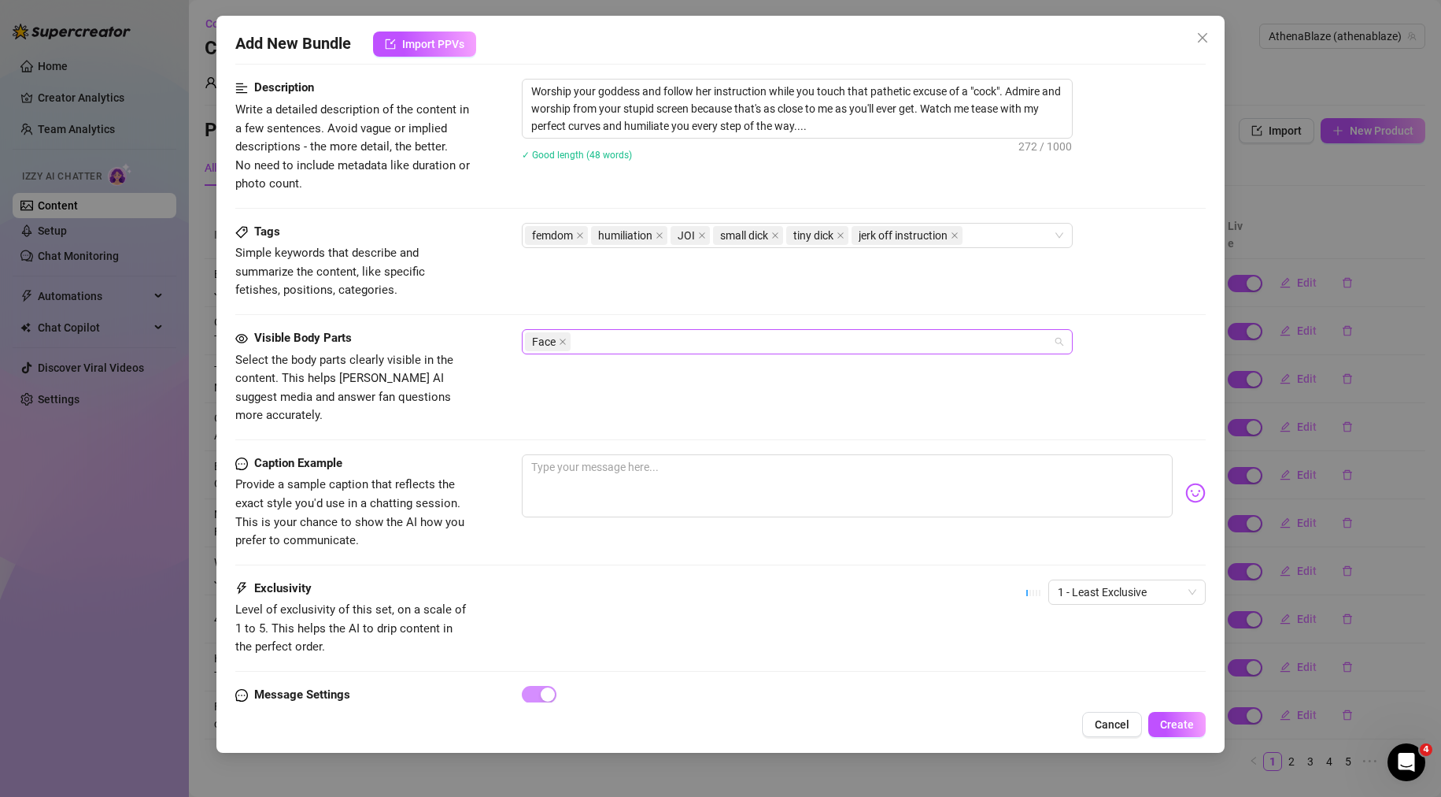
click at [599, 342] on div "Face" at bounding box center [789, 342] width 528 height 22
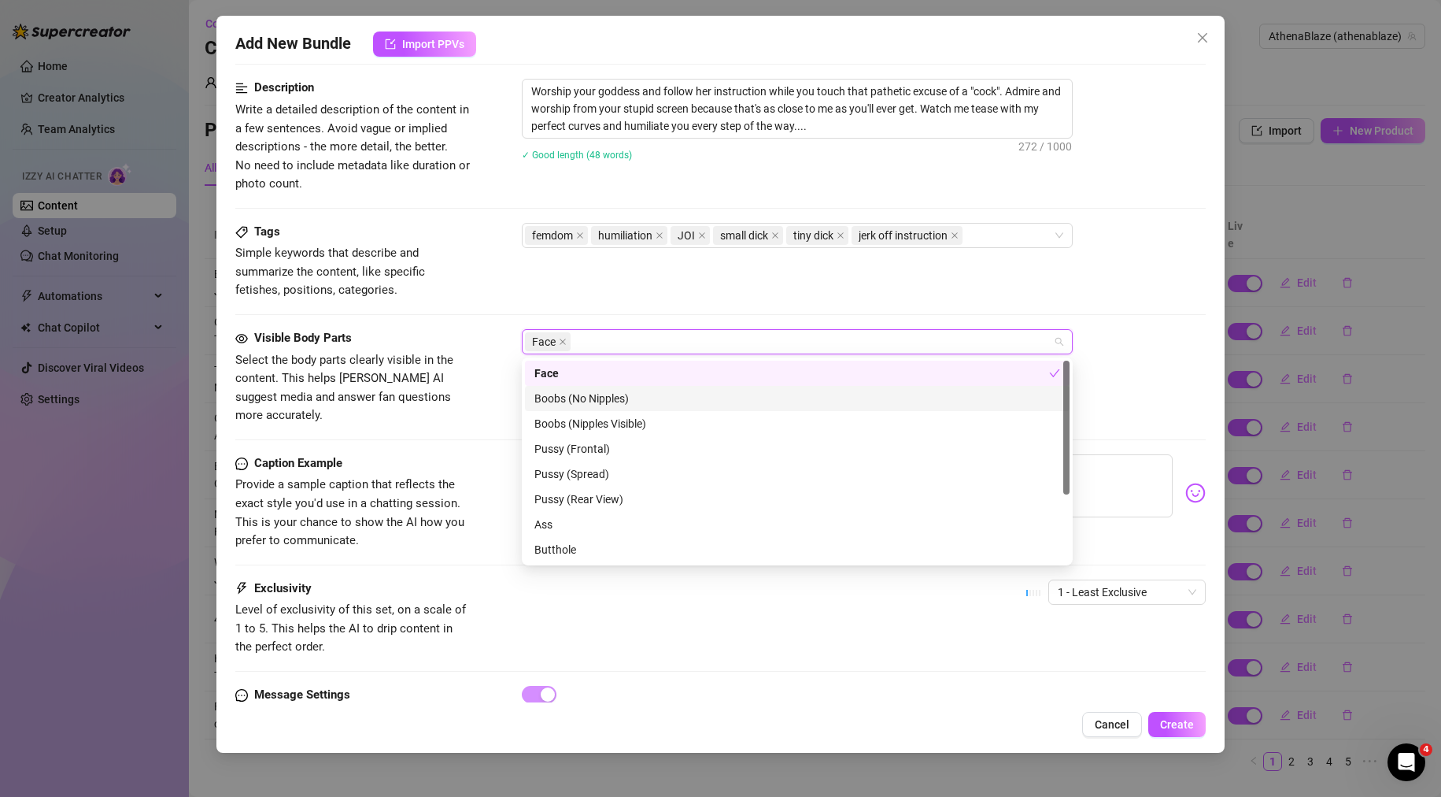
click at [690, 398] on div "Boobs (No Nipples)" at bounding box center [797, 398] width 526 height 17
click at [735, 301] on div "Tags Simple keywords that describe and summarize the content, like specific fet…" at bounding box center [720, 276] width 971 height 106
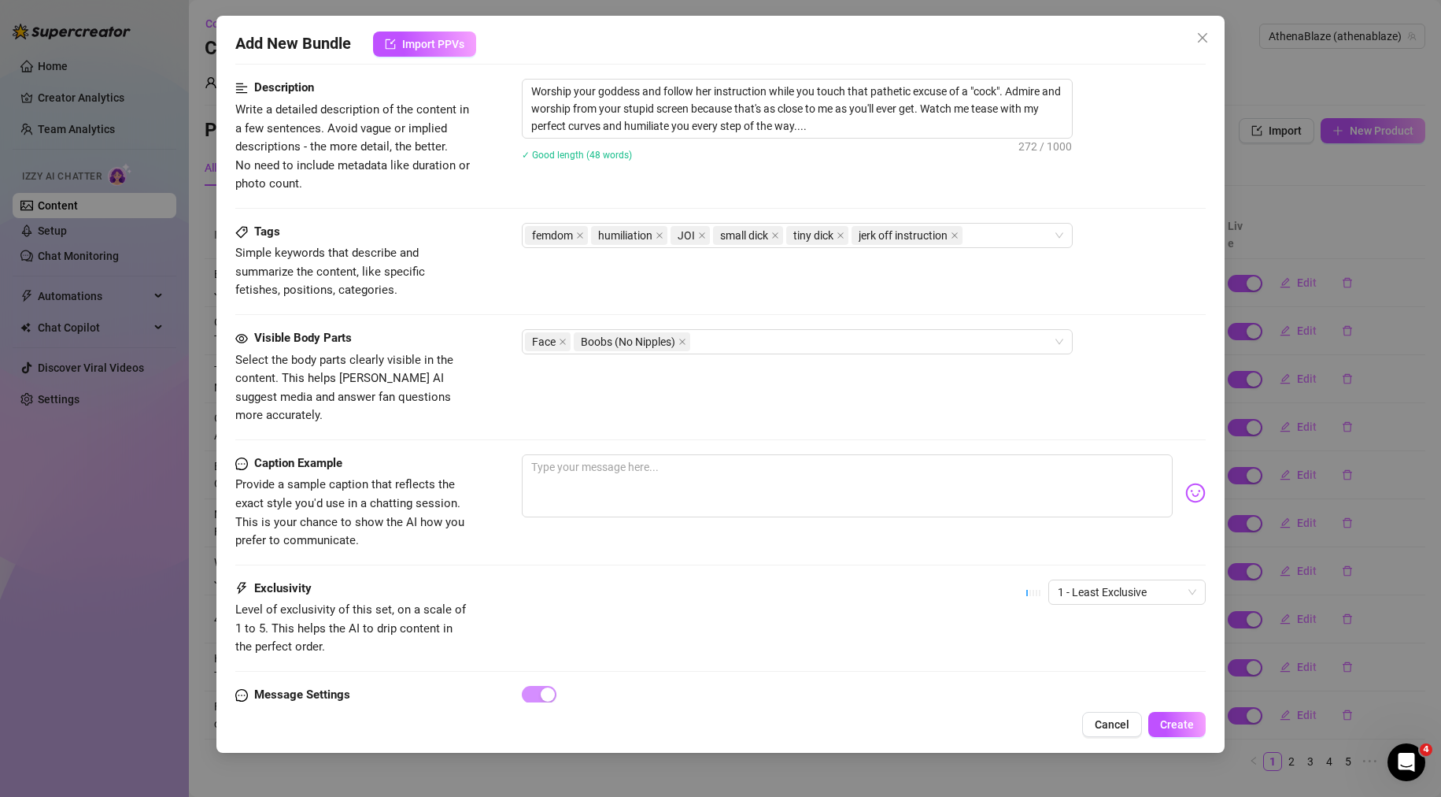
click at [678, 393] on div "Visible Body Parts Select the body parts clearly visible in the content. This h…" at bounding box center [720, 377] width 971 height 96
click at [650, 412] on div "Visible Body Parts Select the body parts clearly visible in the content. This h…" at bounding box center [720, 391] width 971 height 125
click at [705, 348] on div "Face Boobs (No Nipples)" at bounding box center [789, 342] width 528 height 22
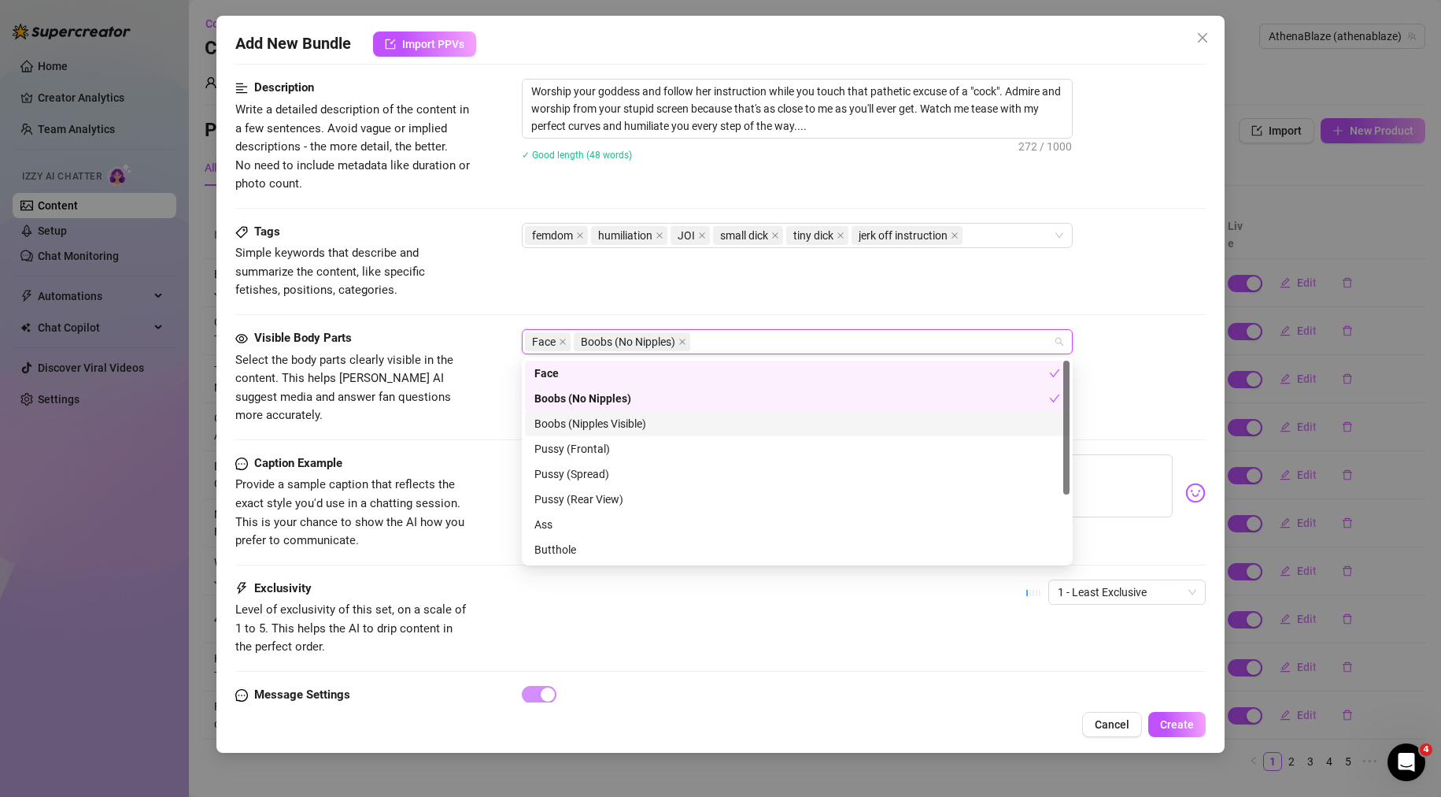
click at [663, 421] on div "Boobs (Nipples Visible)" at bounding box center [797, 423] width 526 height 17
click at [490, 411] on div "Visible Body Parts Select the body parts clearly visible in the content. This h…" at bounding box center [720, 391] width 971 height 125
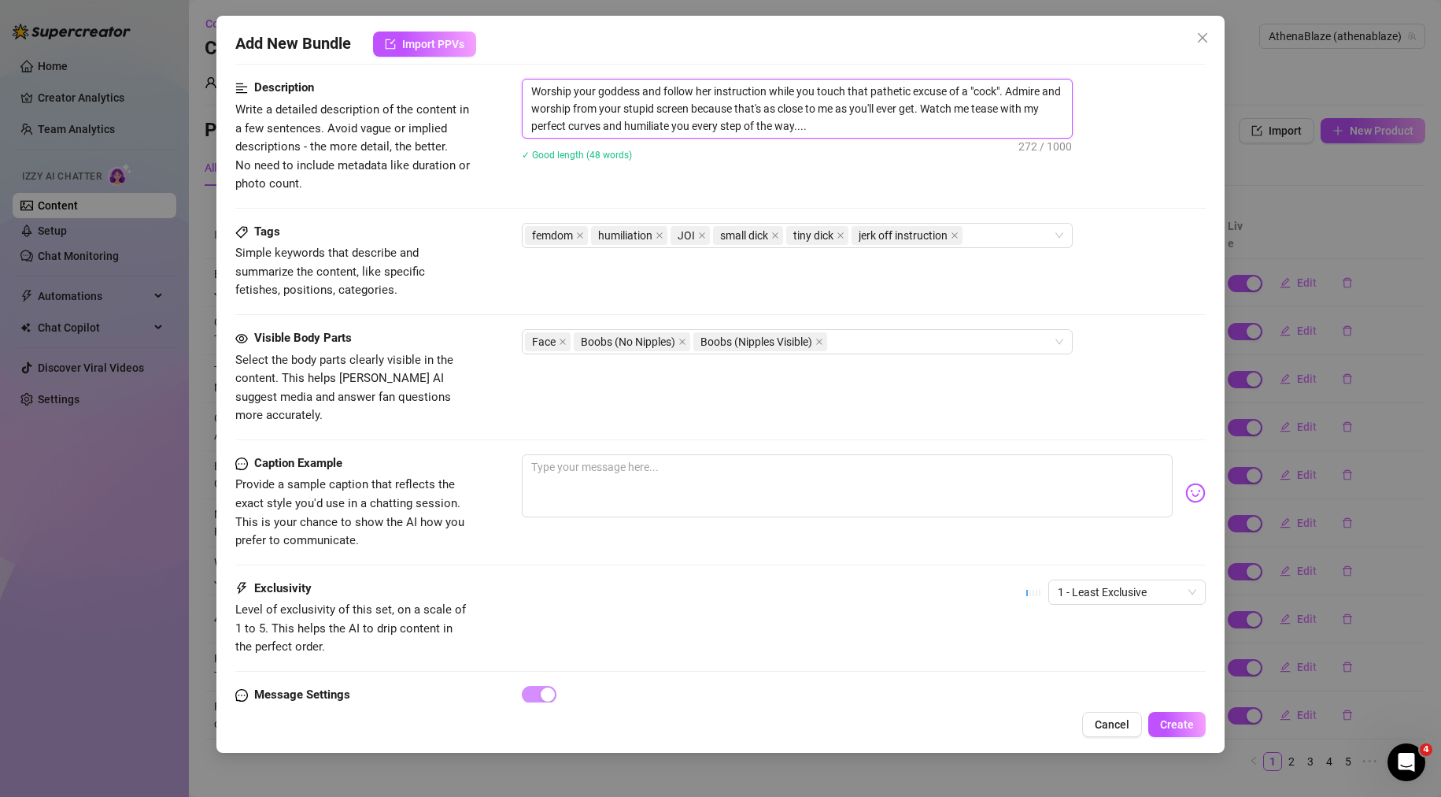
drag, startPoint x: 860, startPoint y: 131, endPoint x: 467, endPoint y: 80, distance: 396.7
click at [466, 81] on div "Description Write a detailed description of the content in a few sentences. Avo…" at bounding box center [720, 136] width 971 height 114
paste textarea "Worship your goddess and follow her instruction while you touch that pathetic e…"
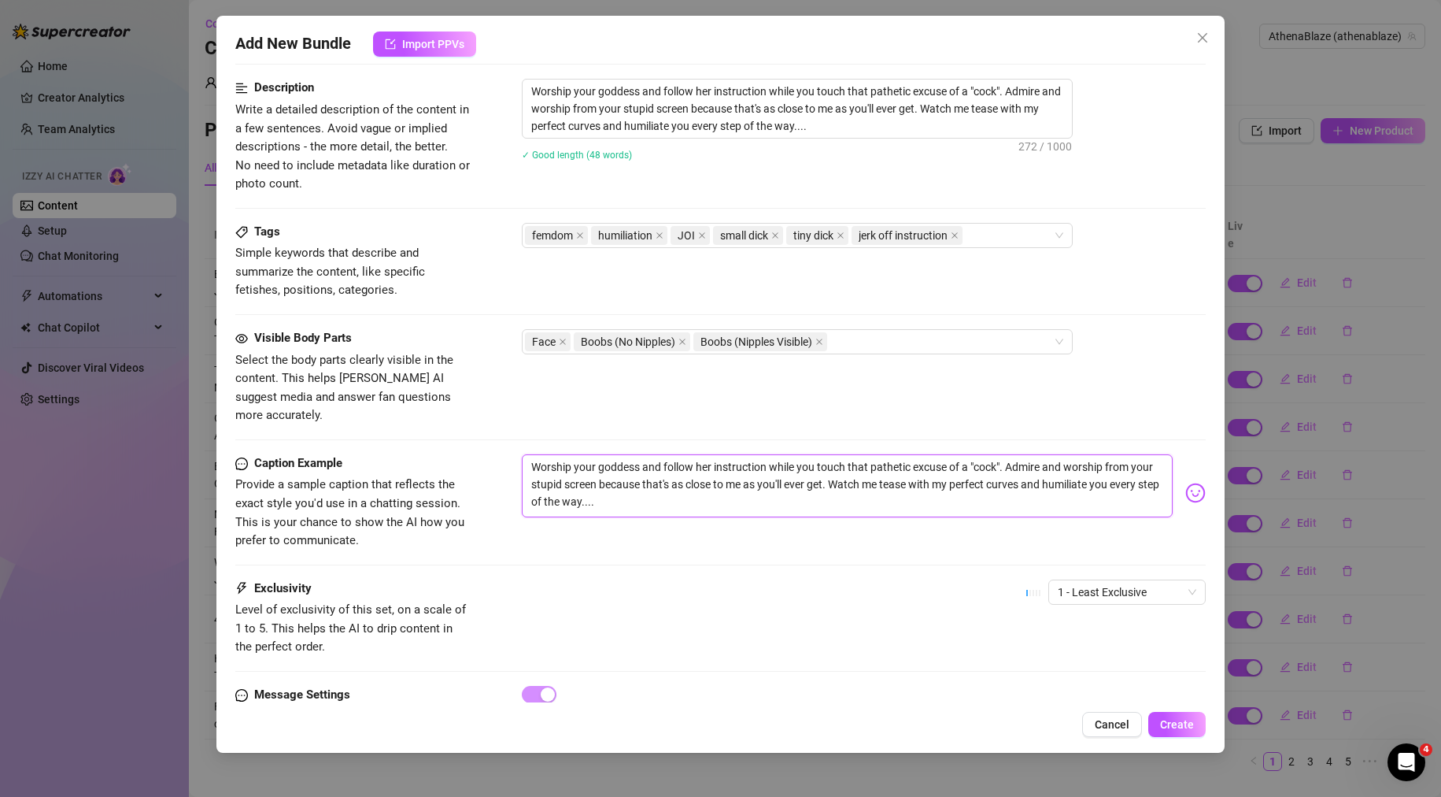
type textarea "Worship your goddess and follow her instruction while you touch that pathetic e…"
click at [490, 520] on div "Caption Example Provide a sample caption that reflects the exact style you'd us…" at bounding box center [720, 502] width 971 height 96
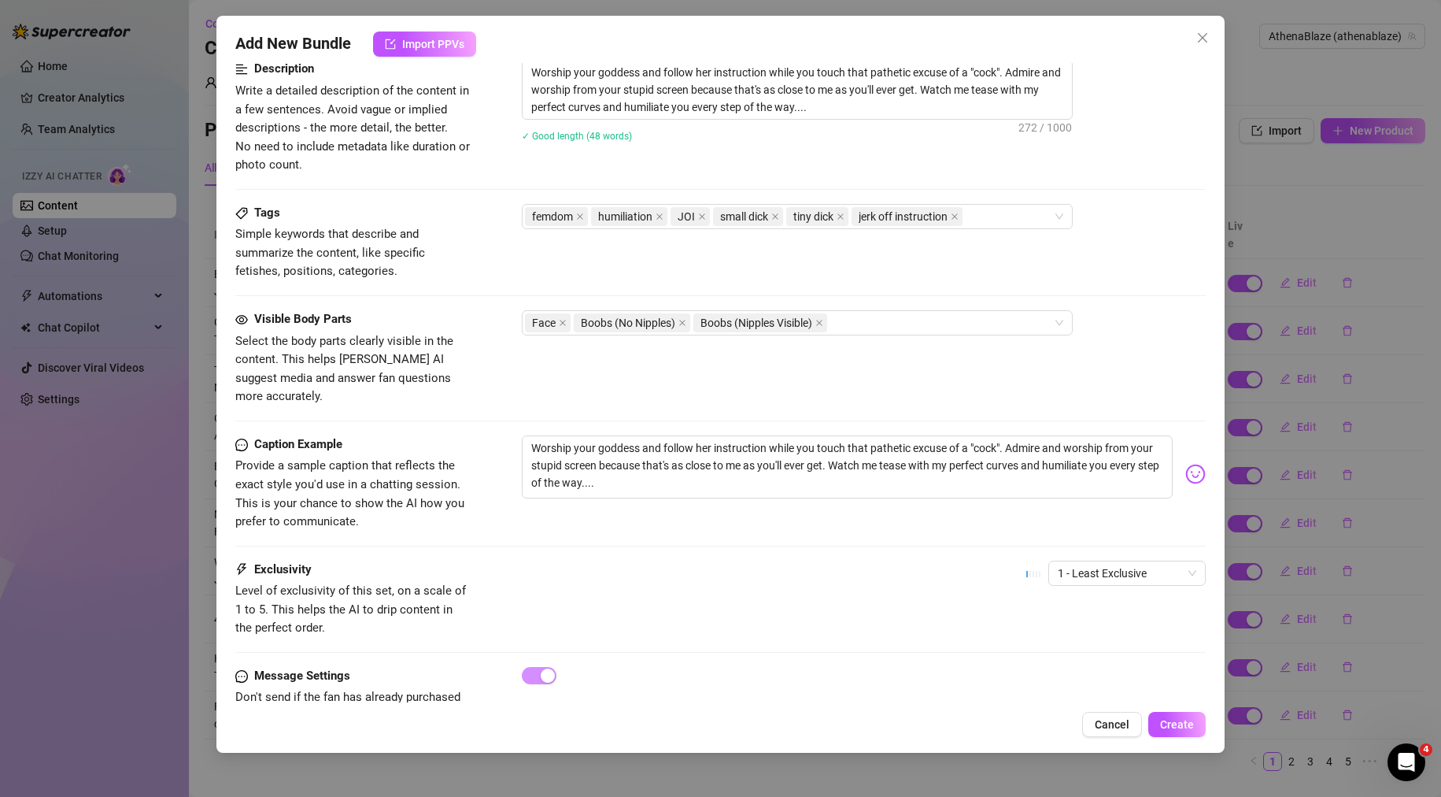
scroll to position [683, 0]
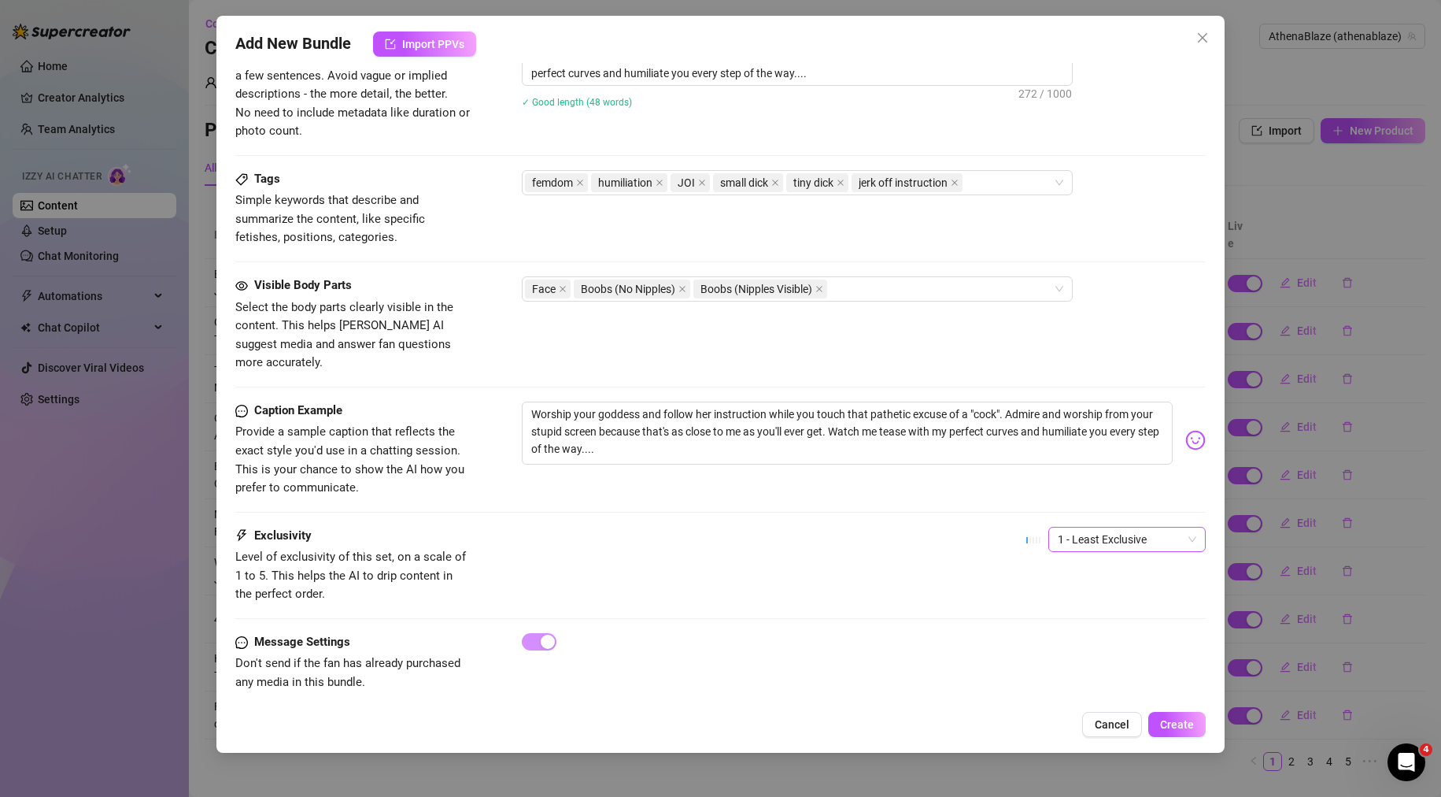
click at [1123, 527] on span "1 - Least Exclusive" at bounding box center [1127, 539] width 139 height 24
click at [784, 549] on div "Exclusivity Level of exclusivity of this set, on a scale of 1 to 5. This helps …" at bounding box center [720, 565] width 971 height 77
click at [1182, 731] on button "Create" at bounding box center [1176, 724] width 57 height 25
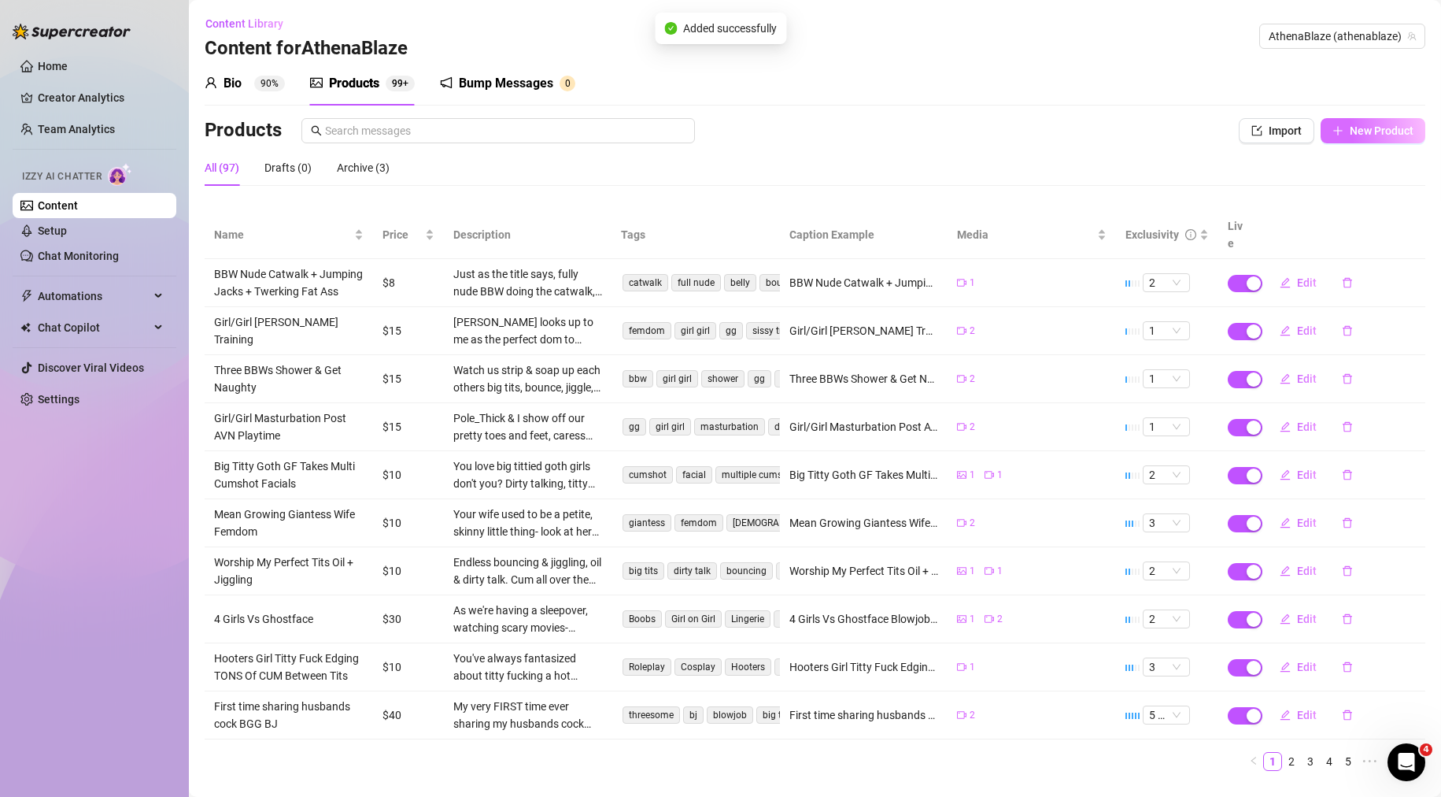
click at [1388, 133] on span "New Product" at bounding box center [1382, 130] width 64 height 13
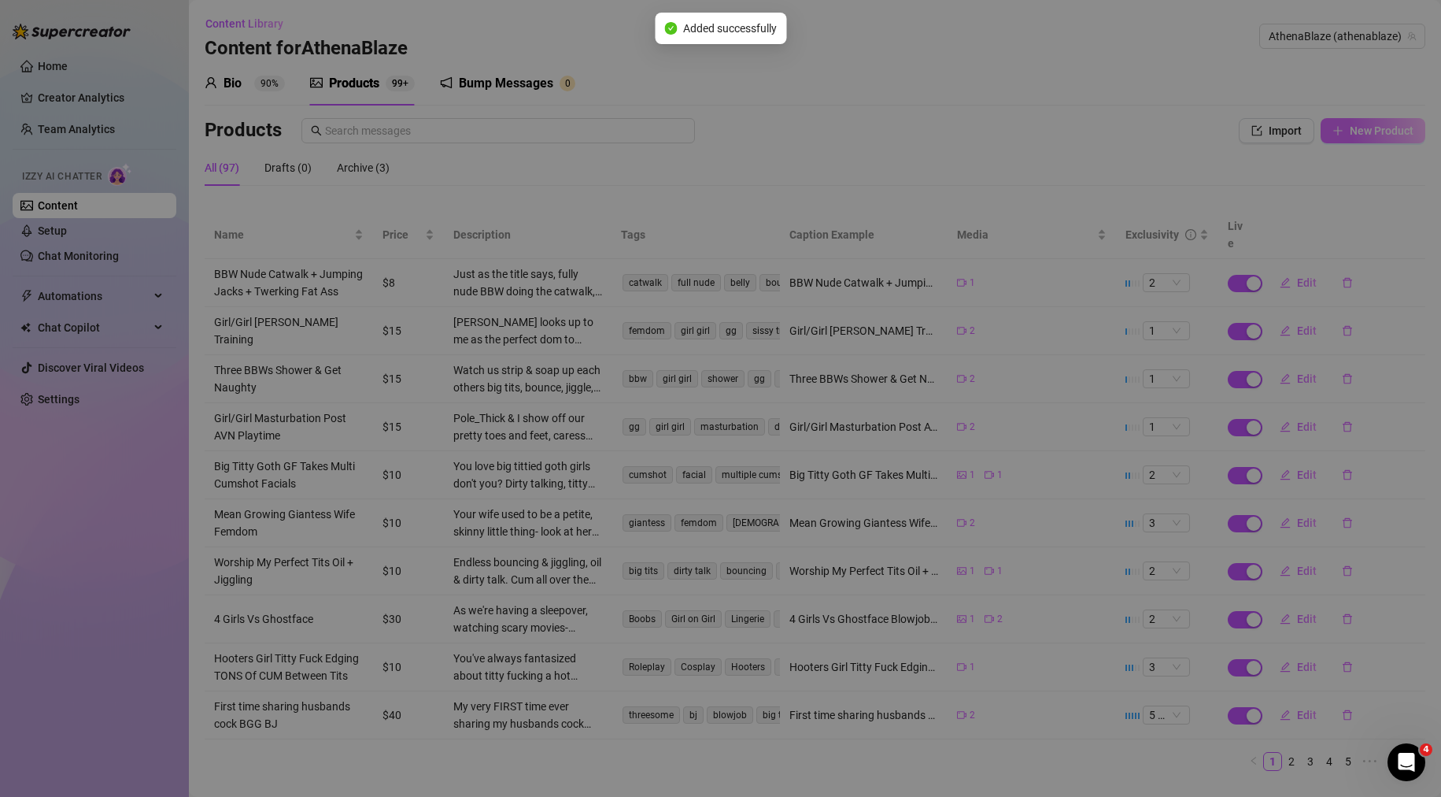
type textarea "Type your message here..."
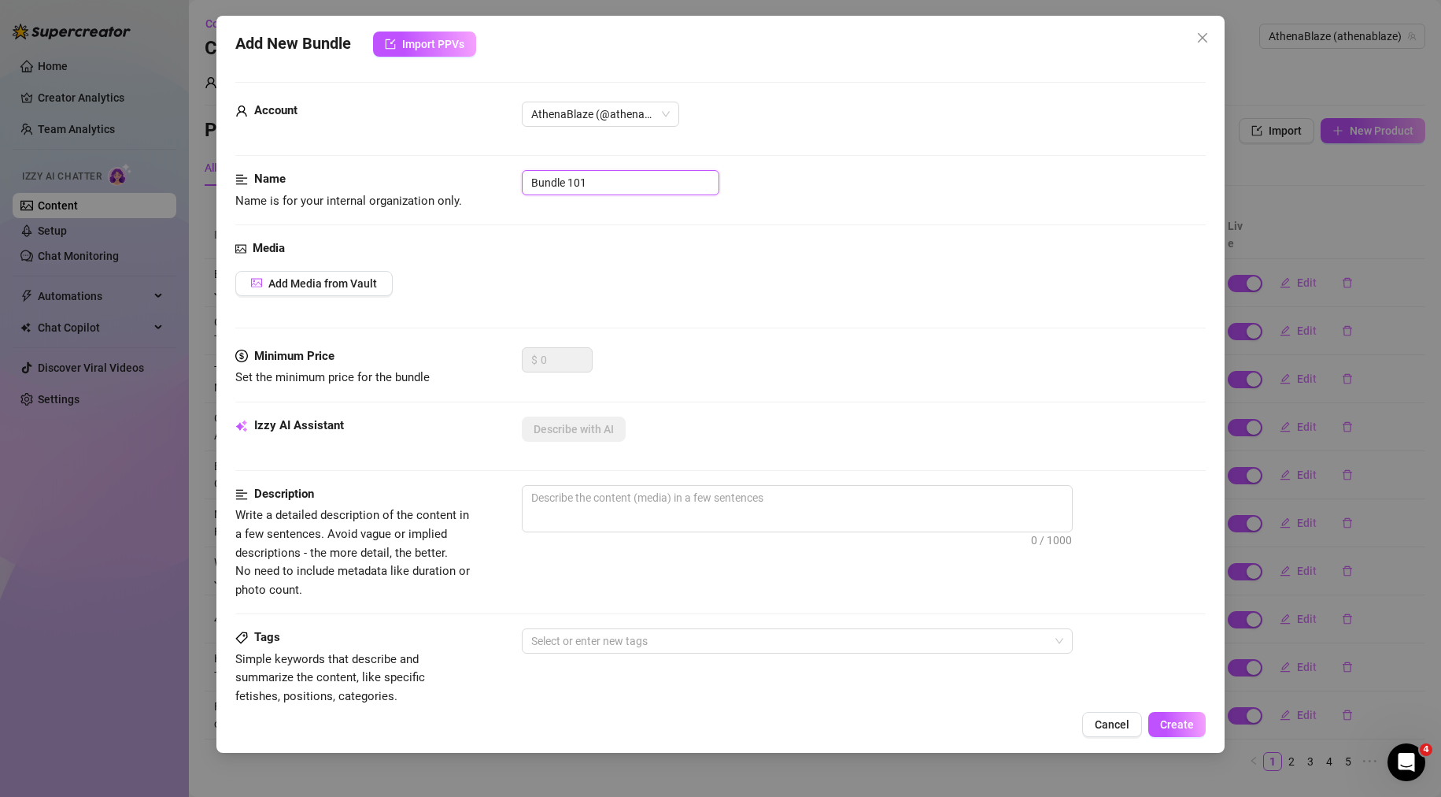
drag, startPoint x: 597, startPoint y: 180, endPoint x: 312, endPoint y: 182, distance: 284.1
click at [307, 183] on div "Name Name is for your internal organization only. Bundle 101" at bounding box center [720, 190] width 971 height 40
paste input "Part 2 Co Worker Is Back For More"
type input "Part 2 Co Worker Is Back For More"
click at [325, 278] on span "Add Media from Vault" at bounding box center [322, 283] width 109 height 13
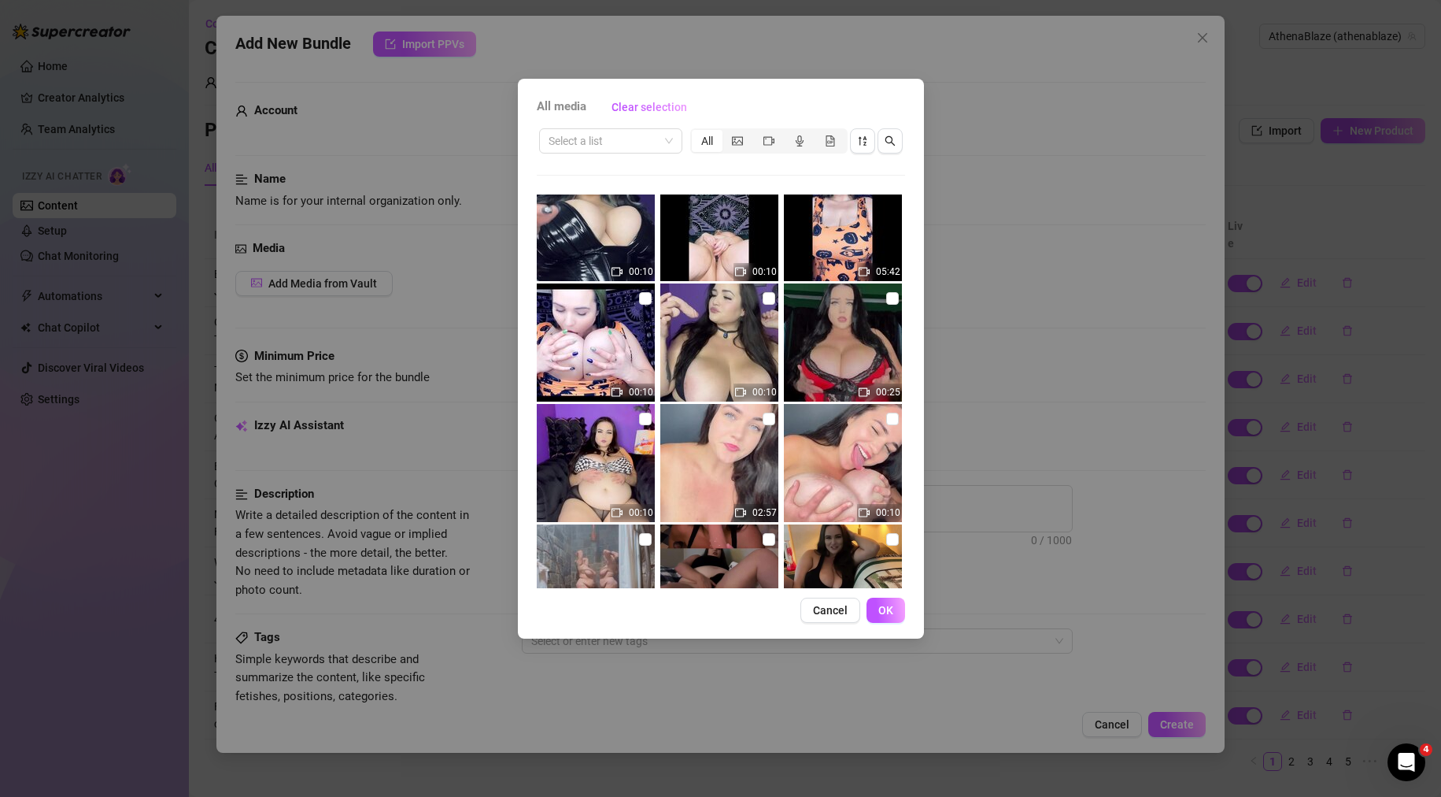
scroll to position [0, 0]
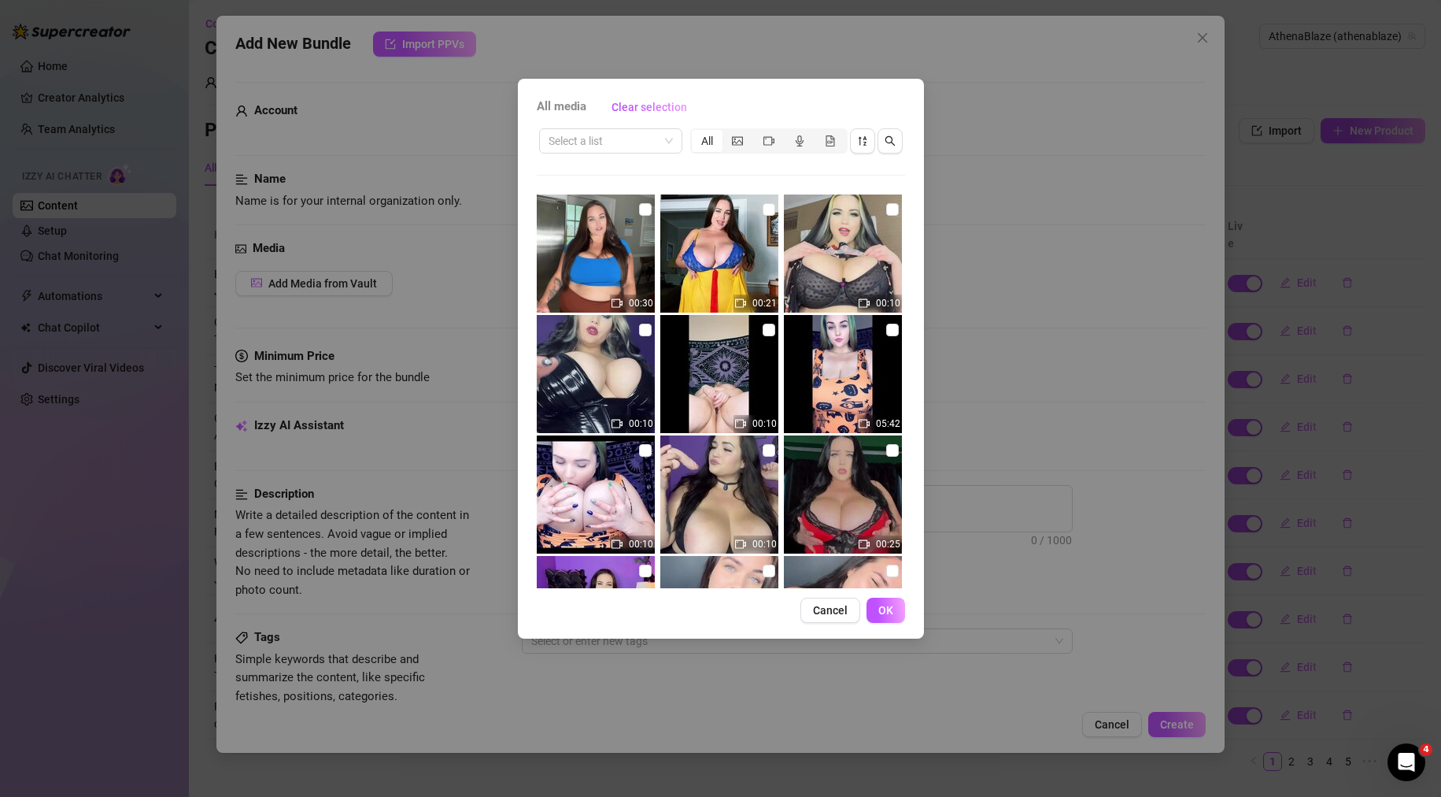
click at [891, 127] on div "Select a list All" at bounding box center [721, 141] width 368 height 30
click at [893, 135] on span "button" at bounding box center [890, 141] width 11 height 13
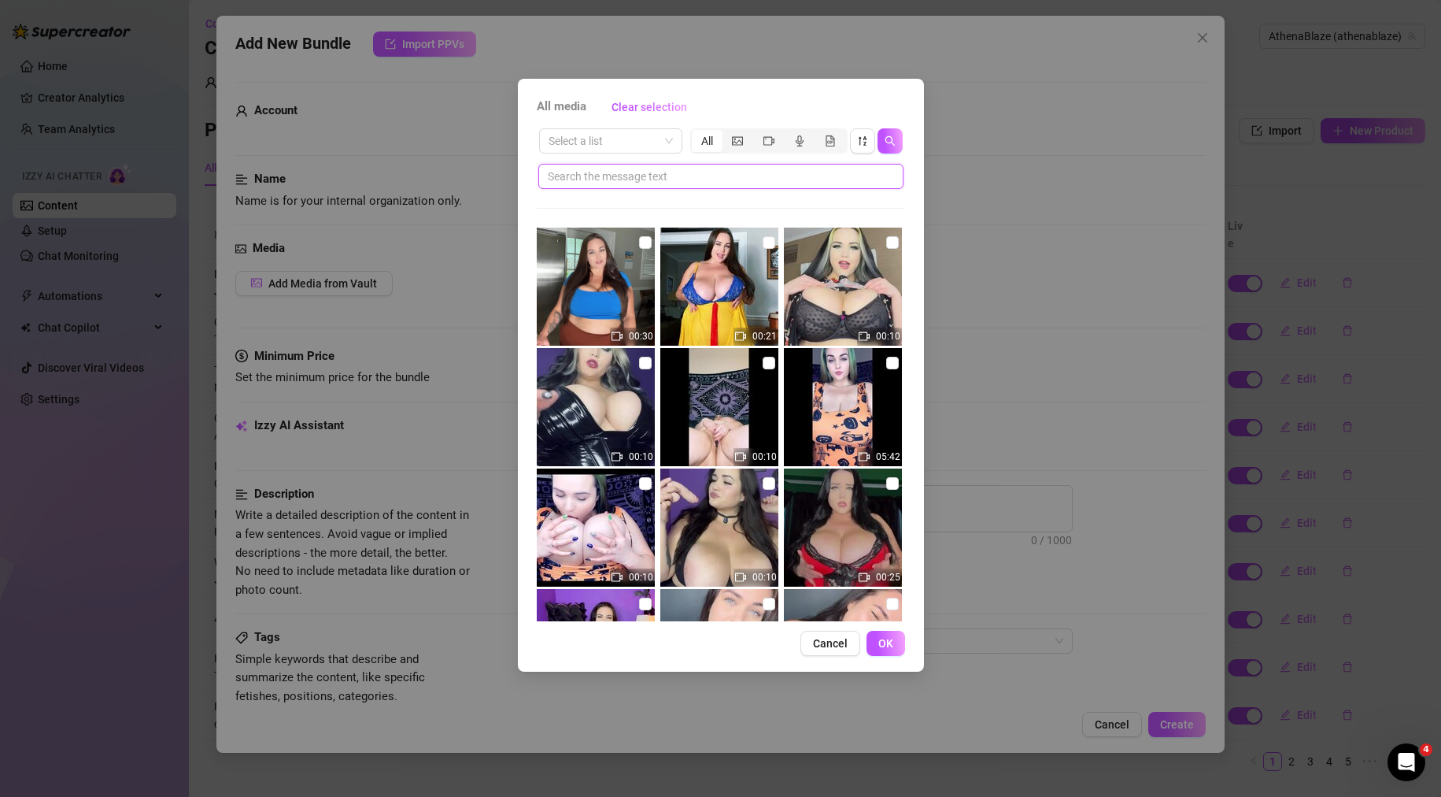
paste input "Part 2 Co Worker Is Back For More"
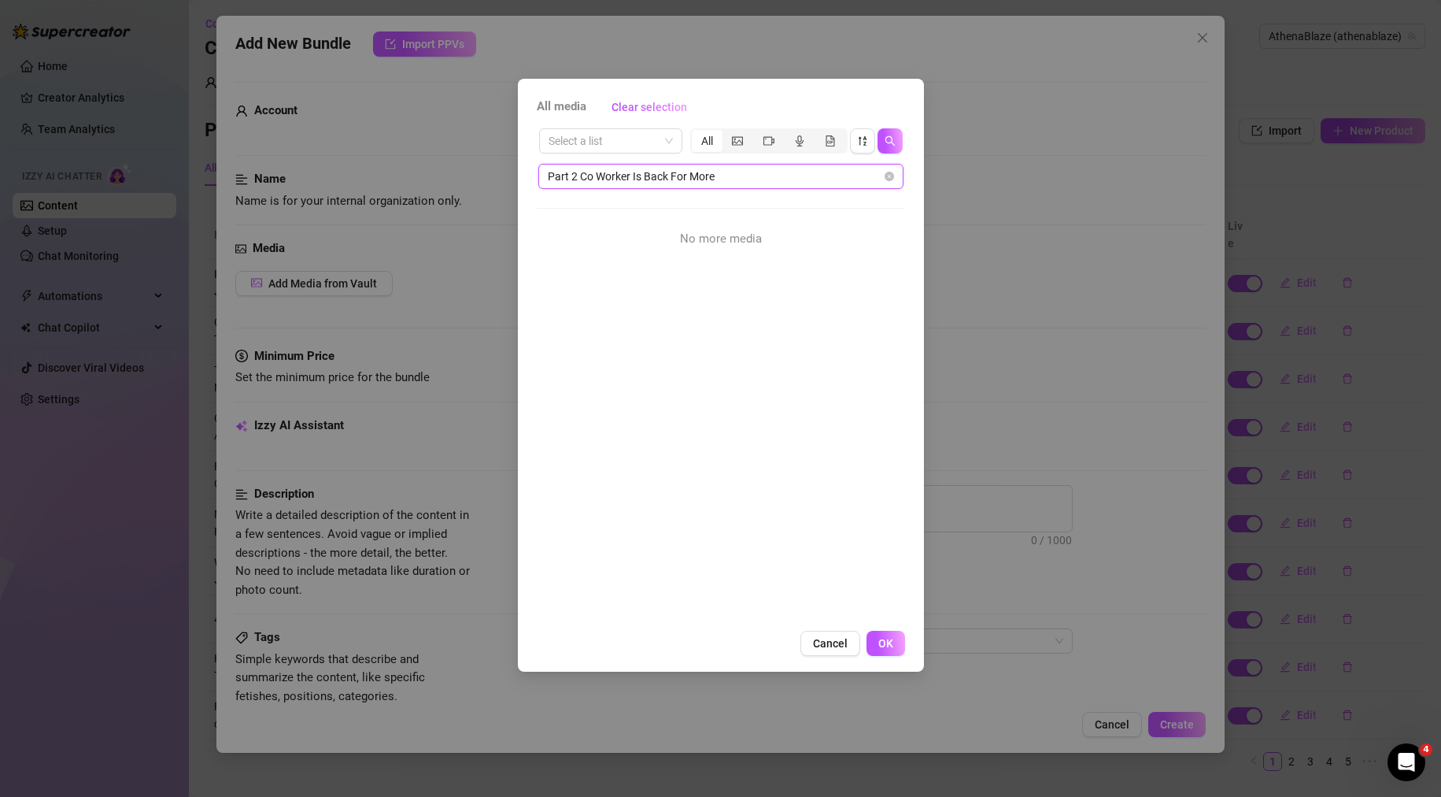
click at [678, 168] on input "Part 2 Co Worker Is Back For More" at bounding box center [715, 176] width 334 height 17
drag, startPoint x: 582, startPoint y: 176, endPoint x: 476, endPoint y: 171, distance: 105.6
click at [476, 171] on div "All media Clear selection Select a list All Part 2 Co Worker Is Back For More N…" at bounding box center [720, 398] width 1441 height 797
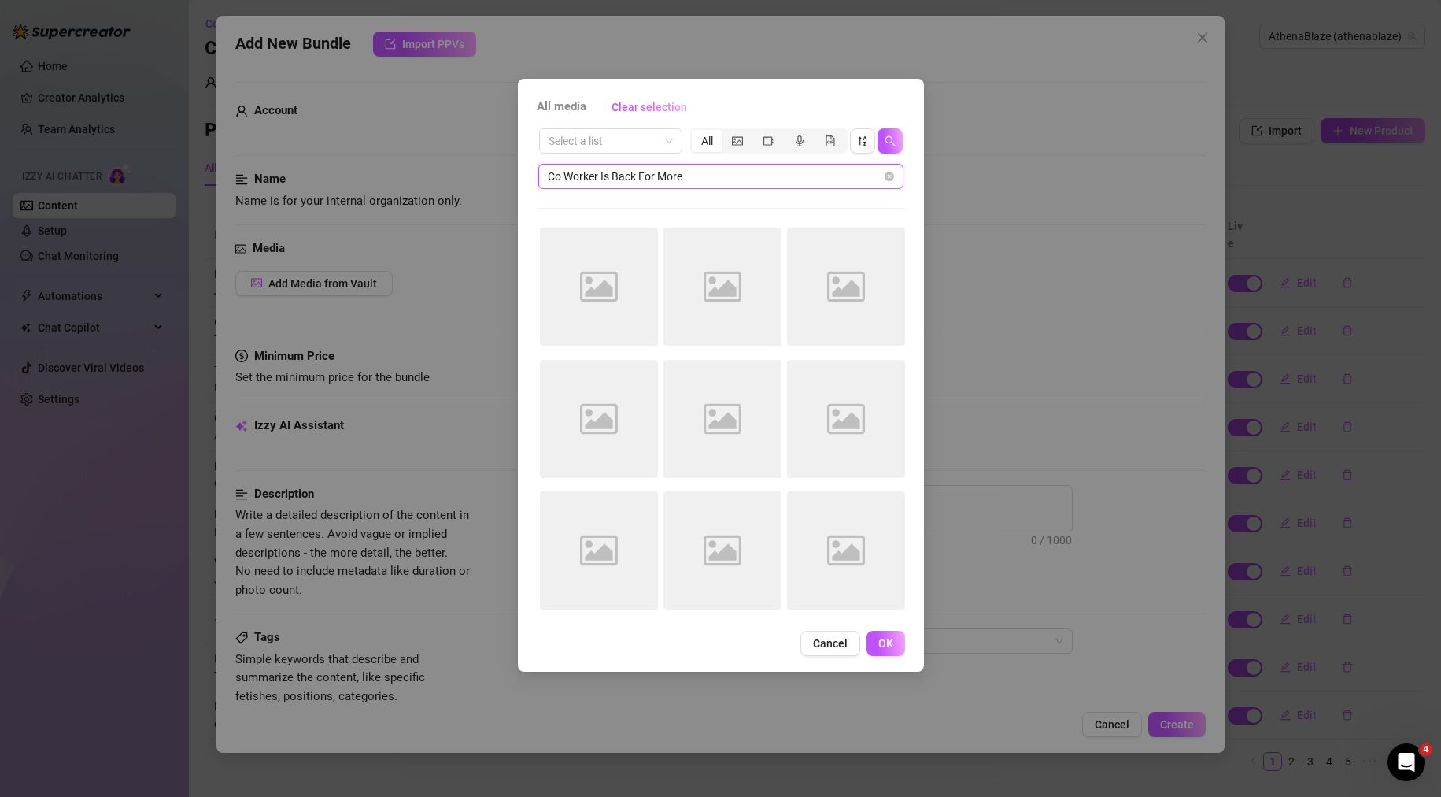
drag, startPoint x: 598, startPoint y: 172, endPoint x: 915, endPoint y: 214, distance: 319.2
click at [914, 215] on div "All media Clear selection Select a list All Co Worker Is Back For More Image pl…" at bounding box center [721, 375] width 406 height 593
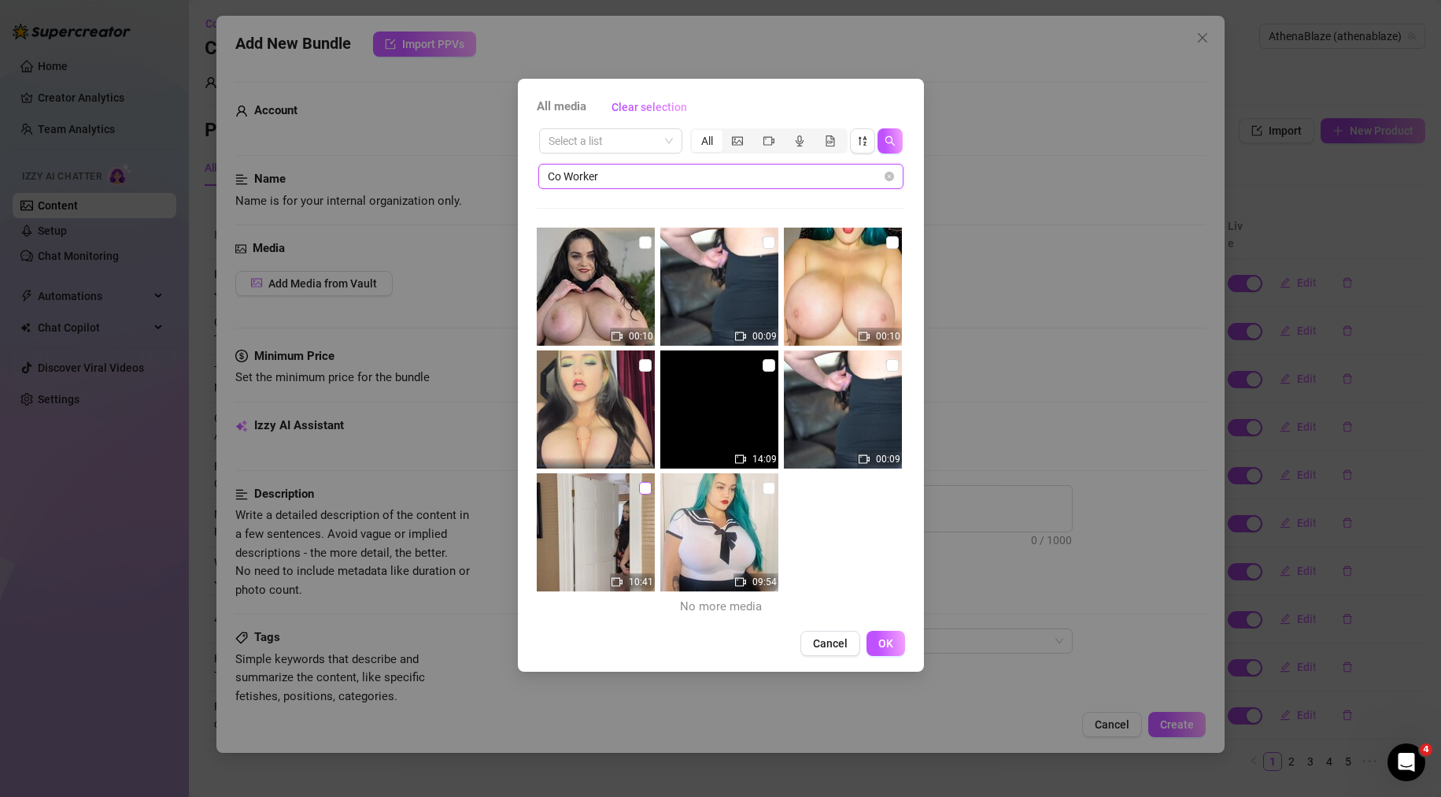
type input "Co Worker"
click at [640, 488] on input "checkbox" at bounding box center [645, 488] width 13 height 13
checkbox input "true"
click at [642, 369] on input "checkbox" at bounding box center [645, 365] width 13 height 13
checkbox input "true"
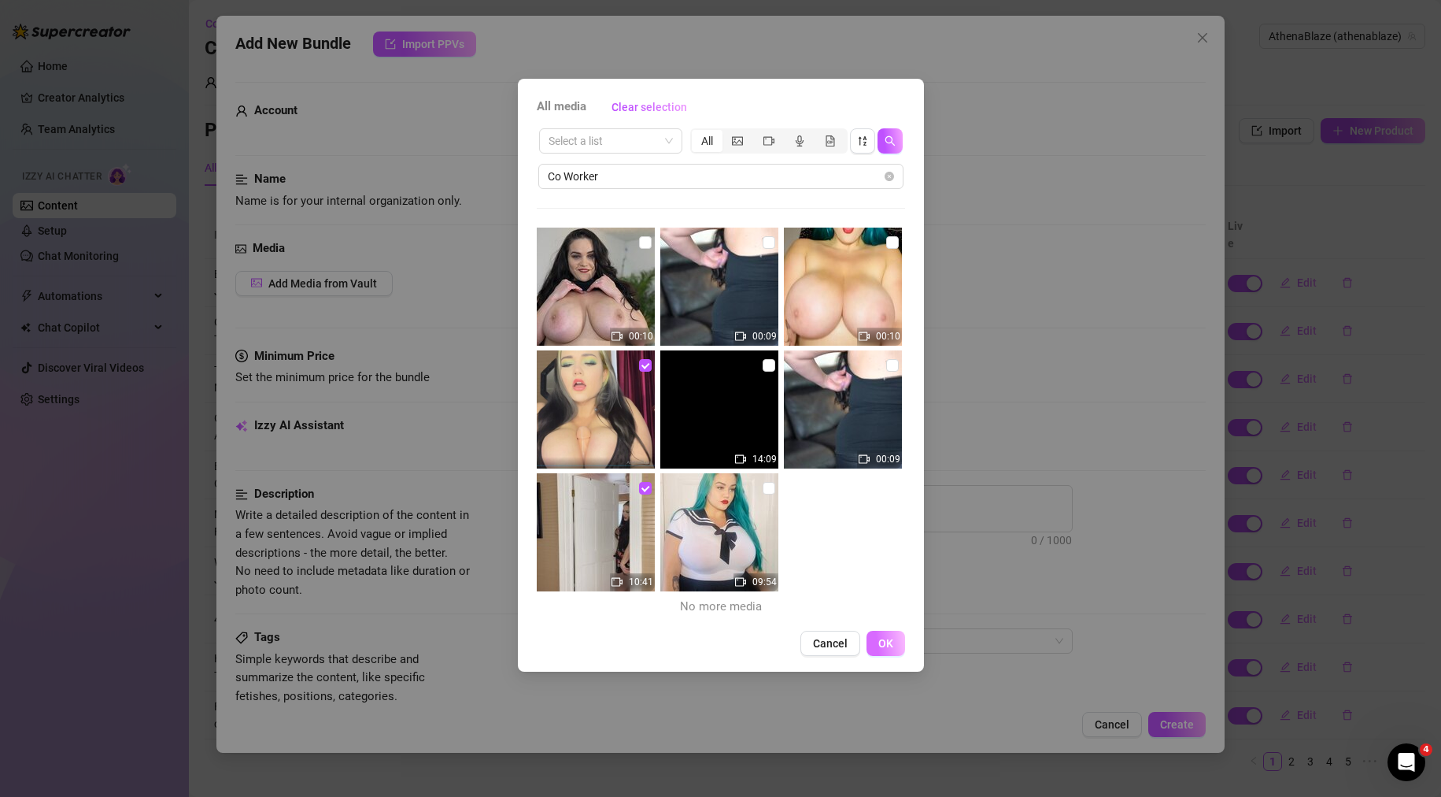
click at [892, 646] on span "OK" at bounding box center [885, 643] width 15 height 13
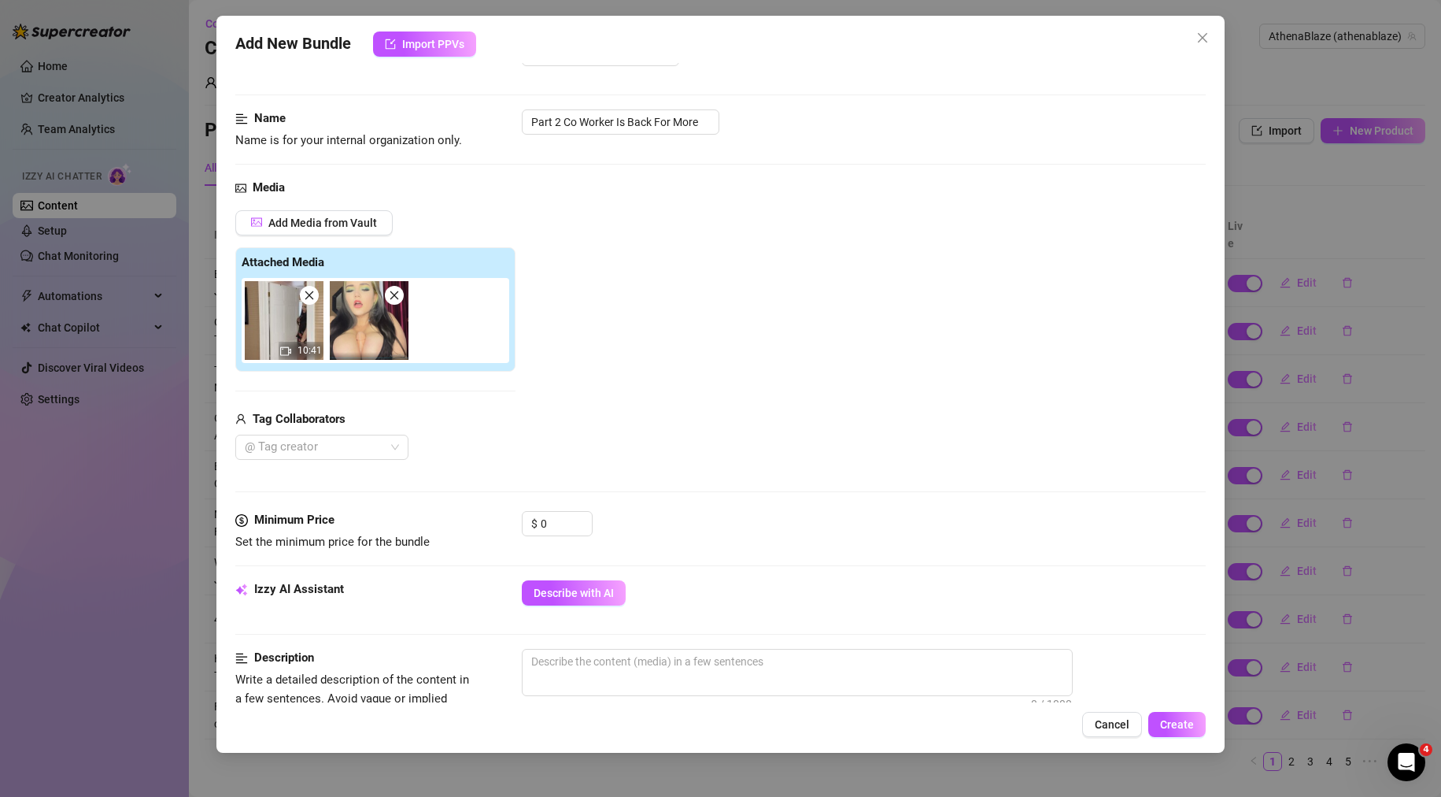
scroll to position [79, 0]
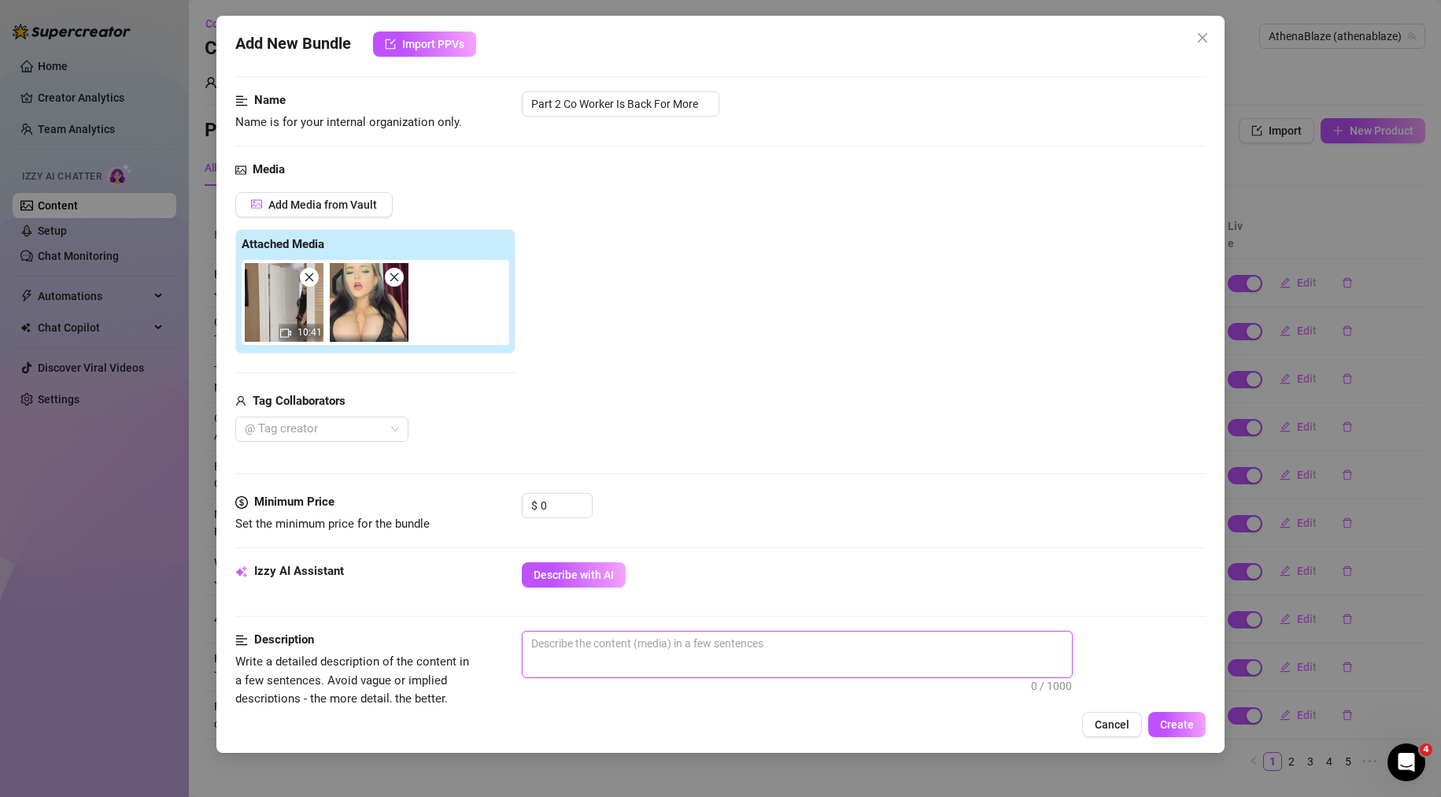
paste textarea "Juicy Naughty co worker is back for more since she took your virginity the last…"
type textarea "Juicy Naughty co worker is back for more since she took your virginity the last…"
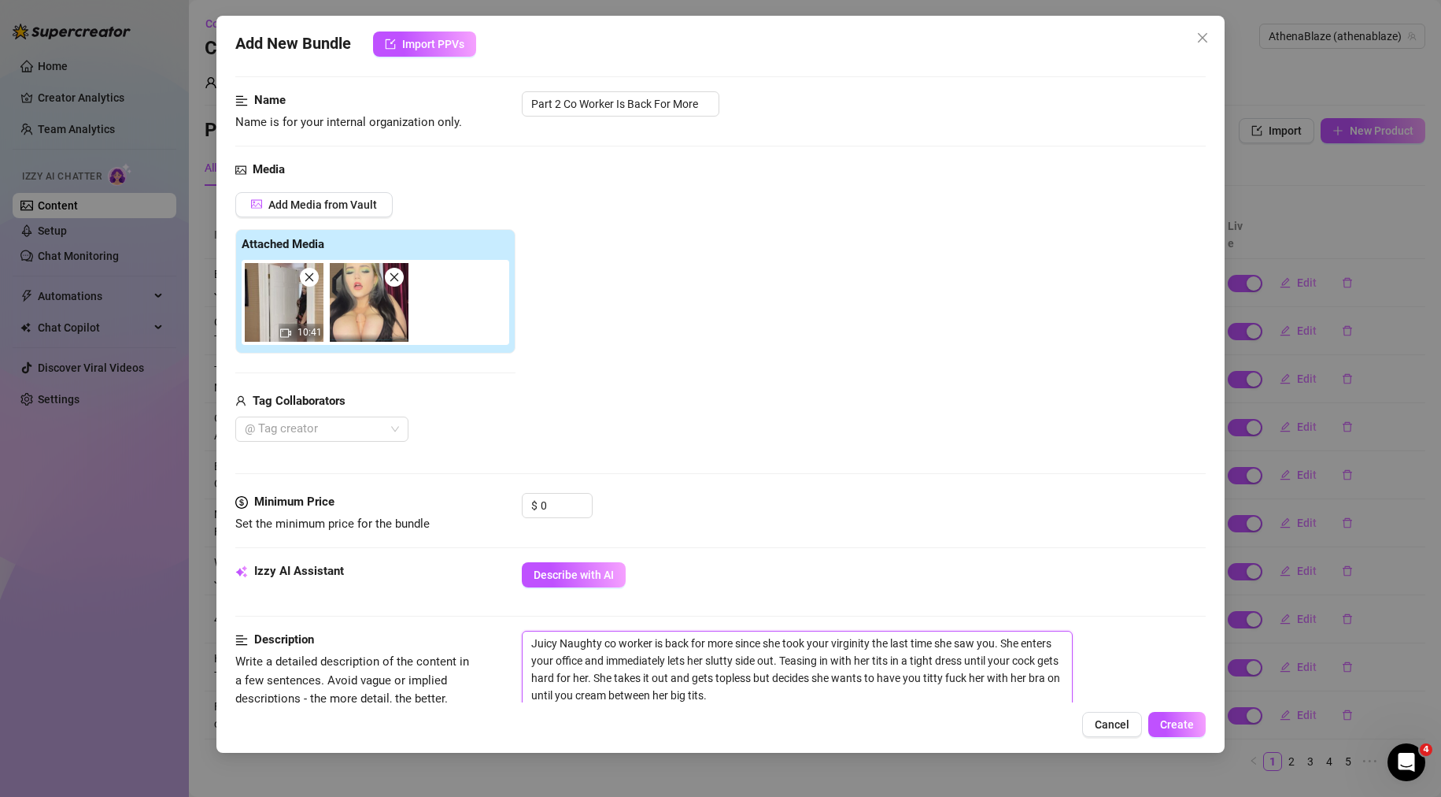
scroll to position [0, 0]
type textarea "Juicy Naughty co worker is back for more since she took your virginity the last…"
drag, startPoint x: 547, startPoint y: 503, endPoint x: 431, endPoint y: 508, distance: 115.8
click at [438, 508] on div "Minimum Price Set the minimum price for the bundle $ 0" at bounding box center [720, 513] width 971 height 40
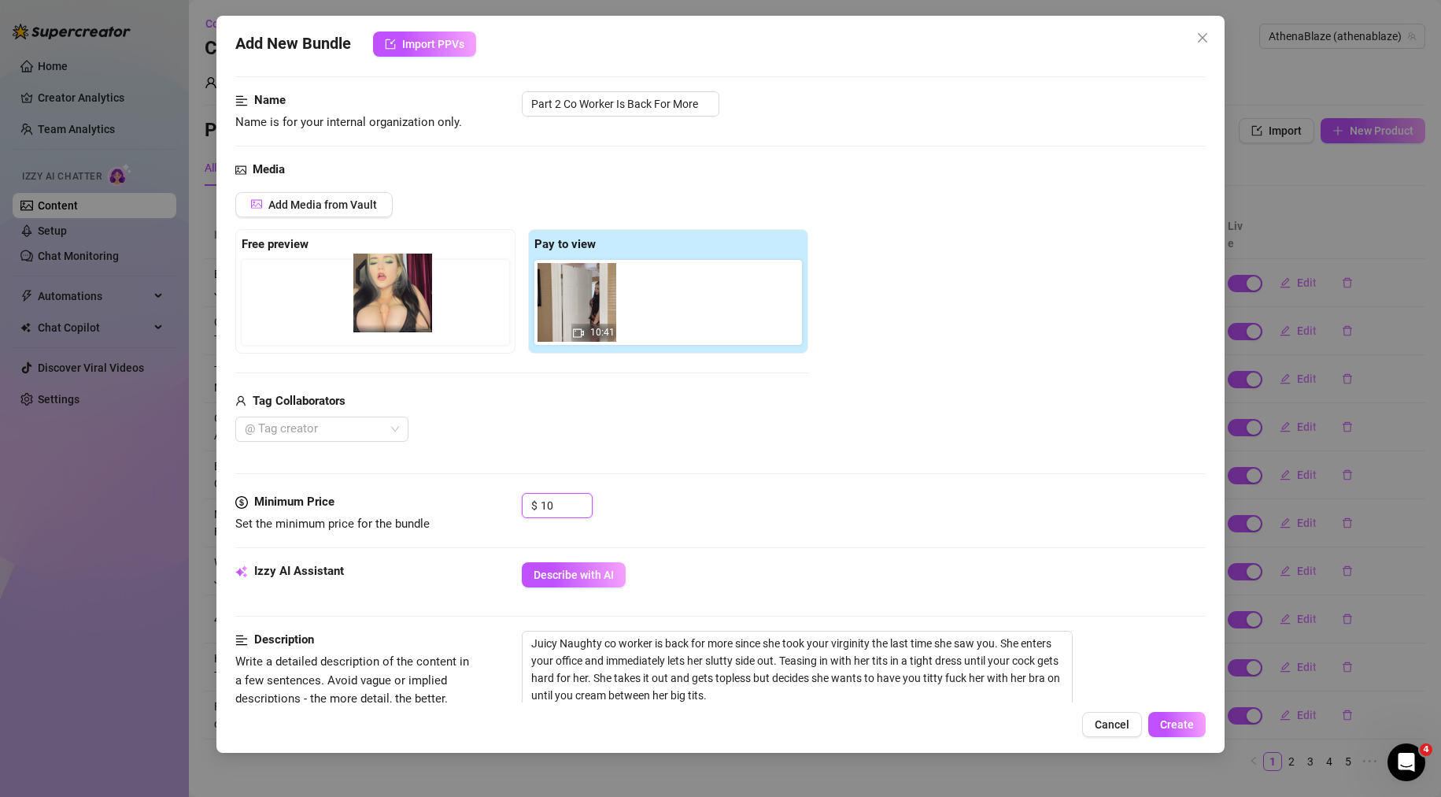
drag, startPoint x: 660, startPoint y: 315, endPoint x: 359, endPoint y: 305, distance: 300.8
click at [360, 305] on div "Free preview Pay to view 10:41" at bounding box center [521, 291] width 573 height 124
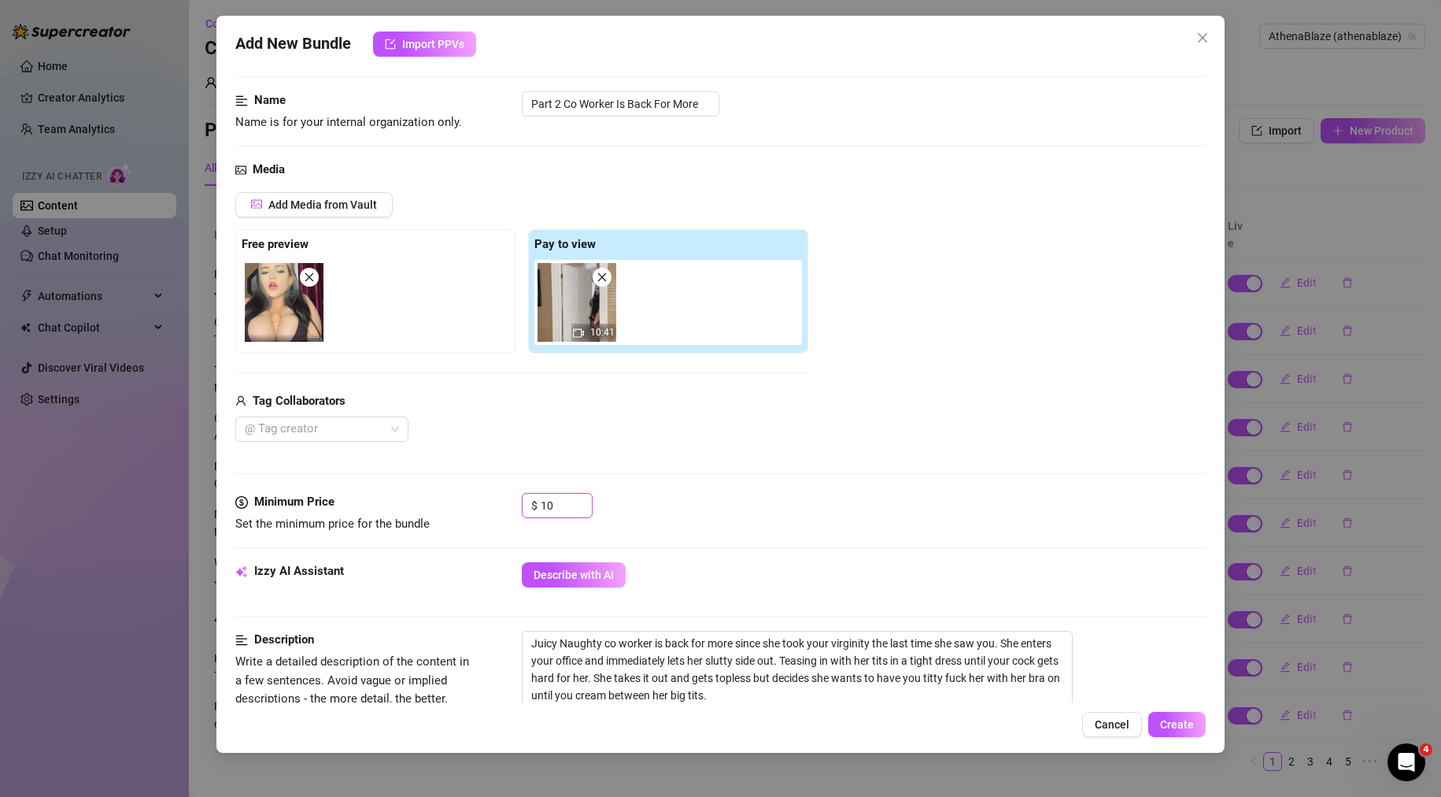
scroll to position [394, 0]
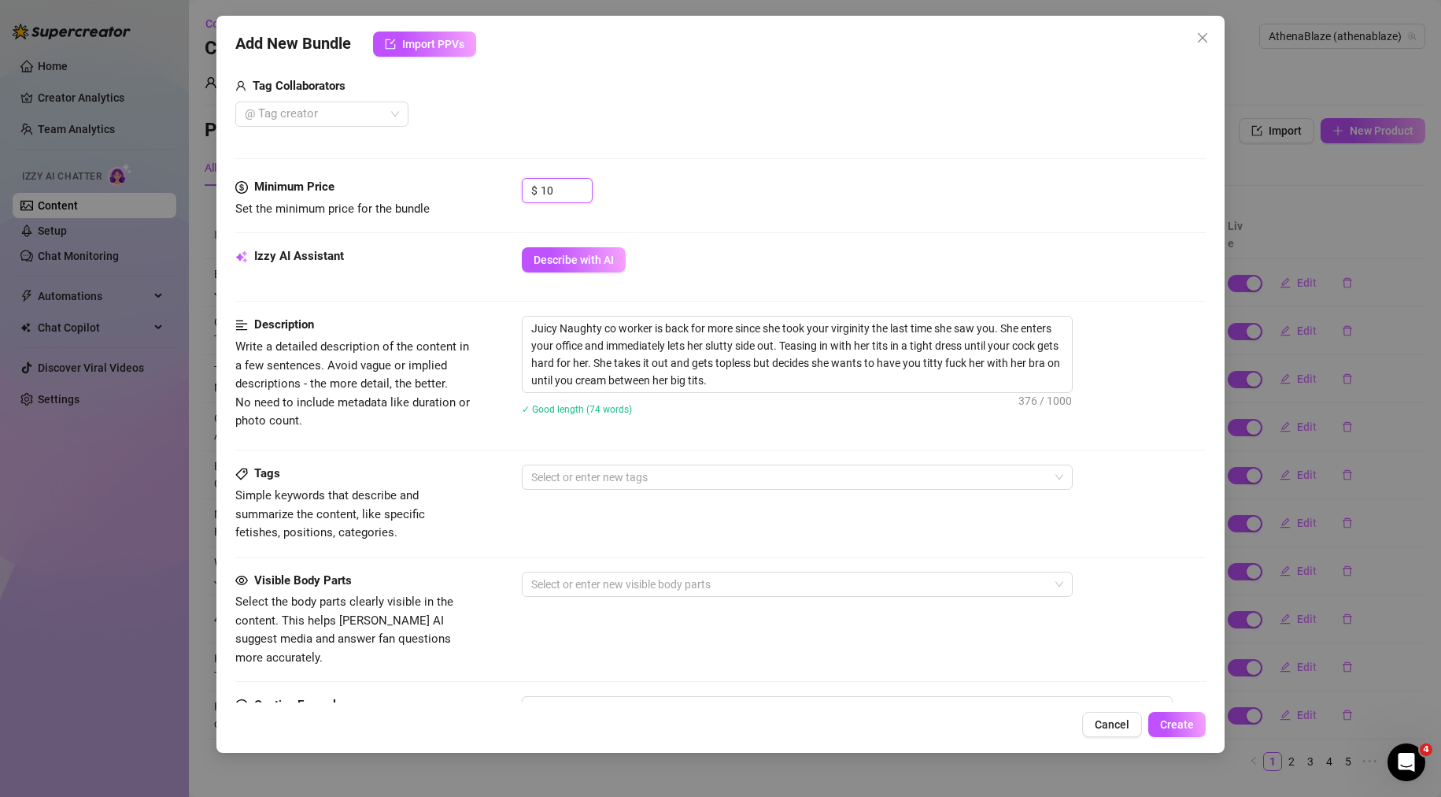
type input "10"
click at [550, 484] on div at bounding box center [789, 477] width 528 height 22
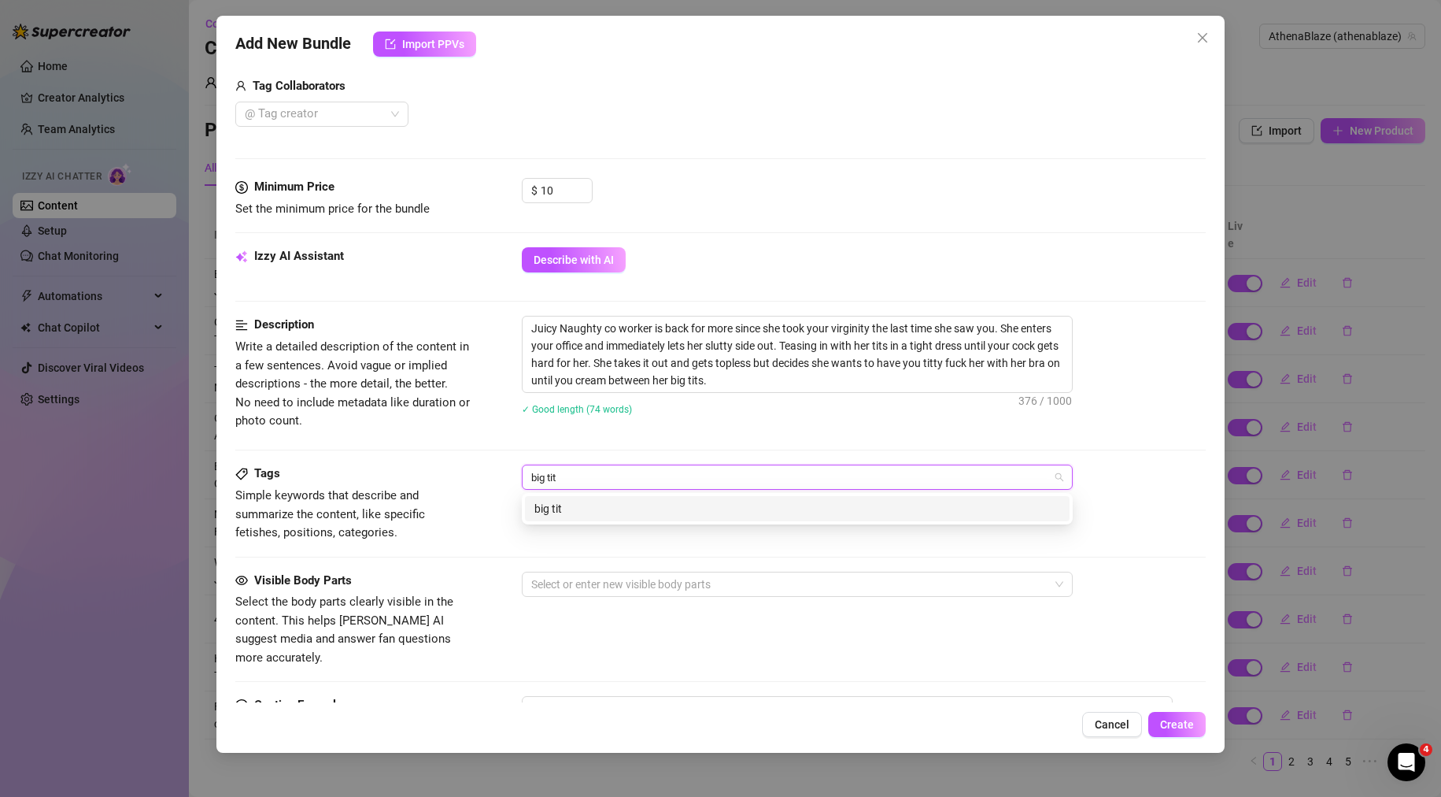
type input "big tits"
type input "bra"
type input "titty fuck"
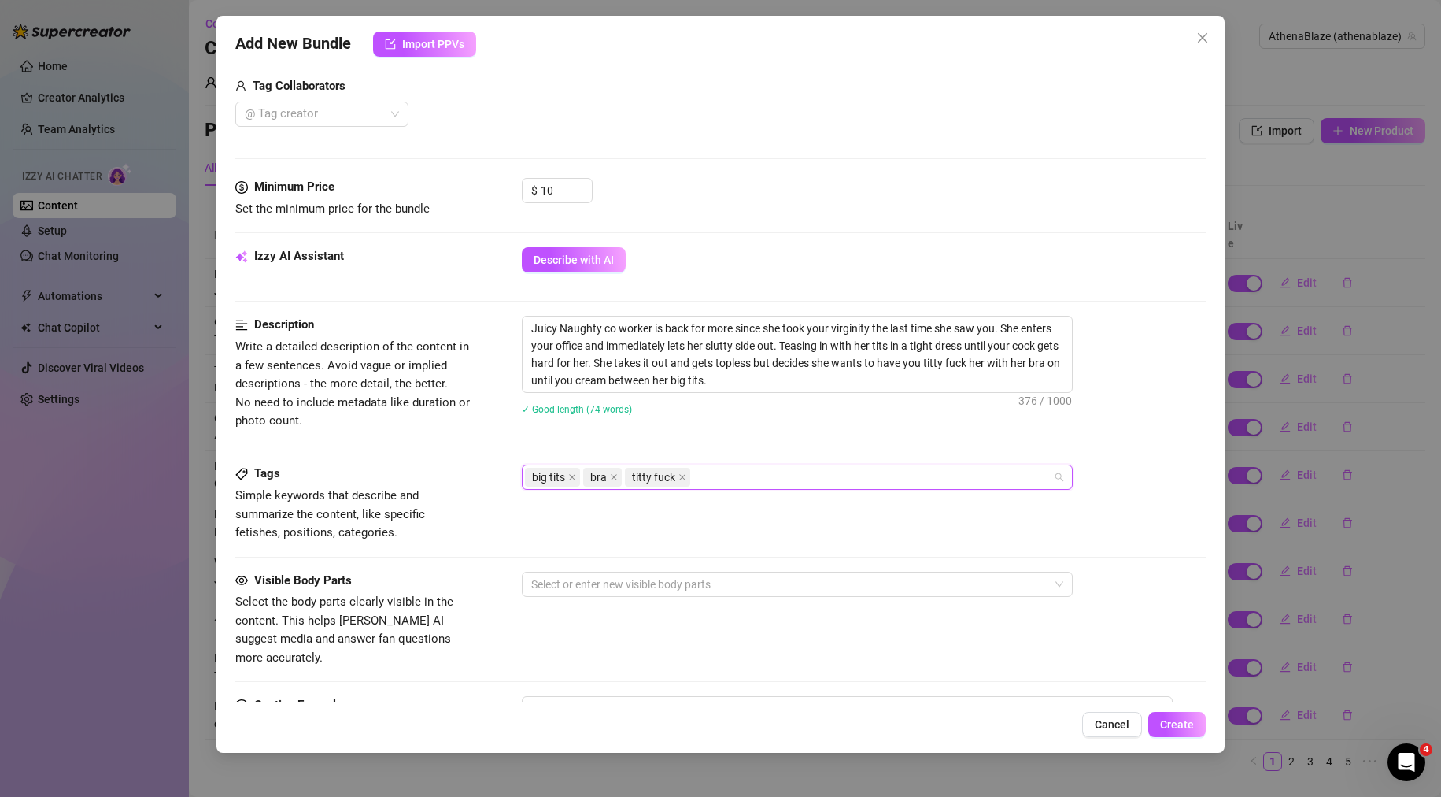
click at [739, 481] on div "big tits bra titty fuck" at bounding box center [789, 477] width 528 height 22
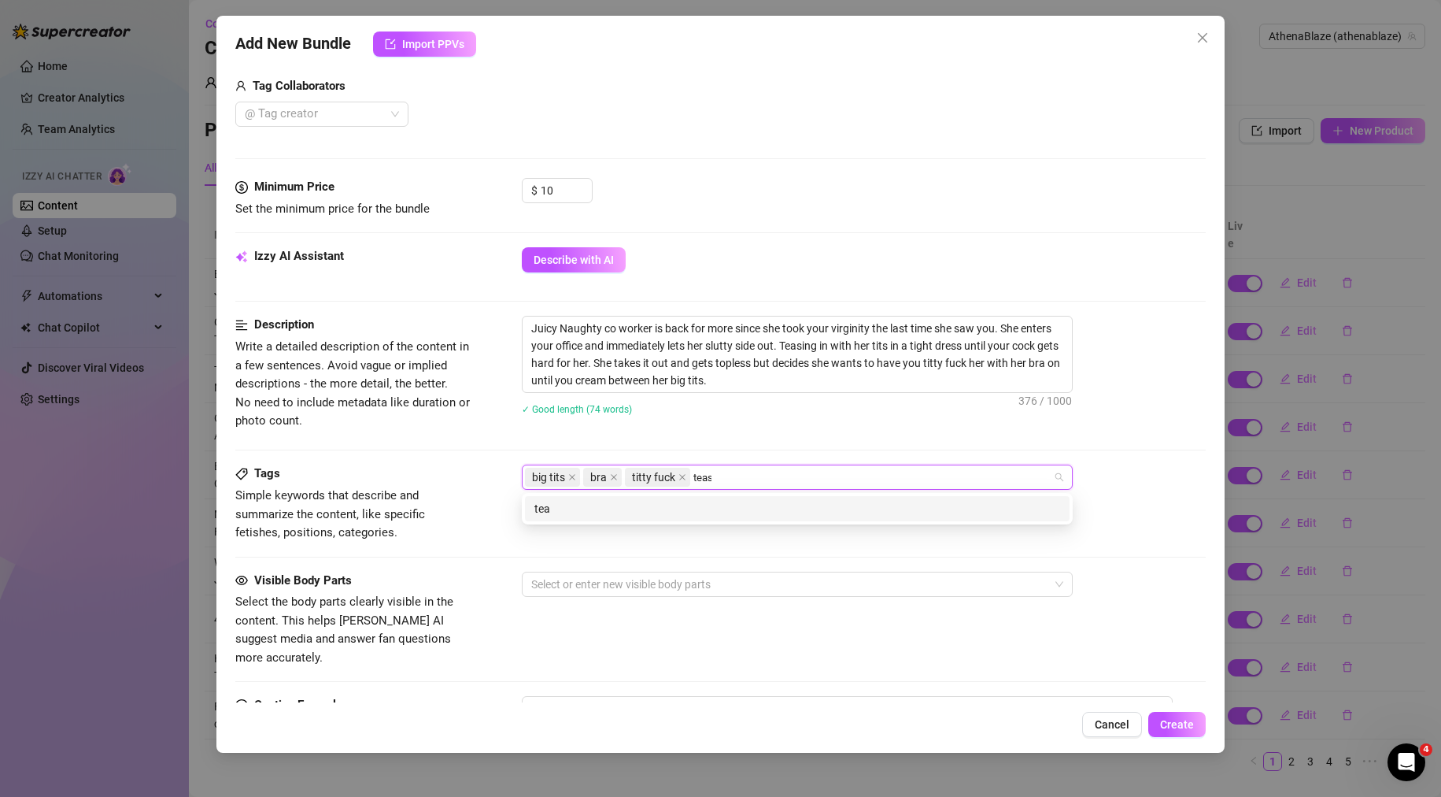
type input "tease"
type input "cum on tits"
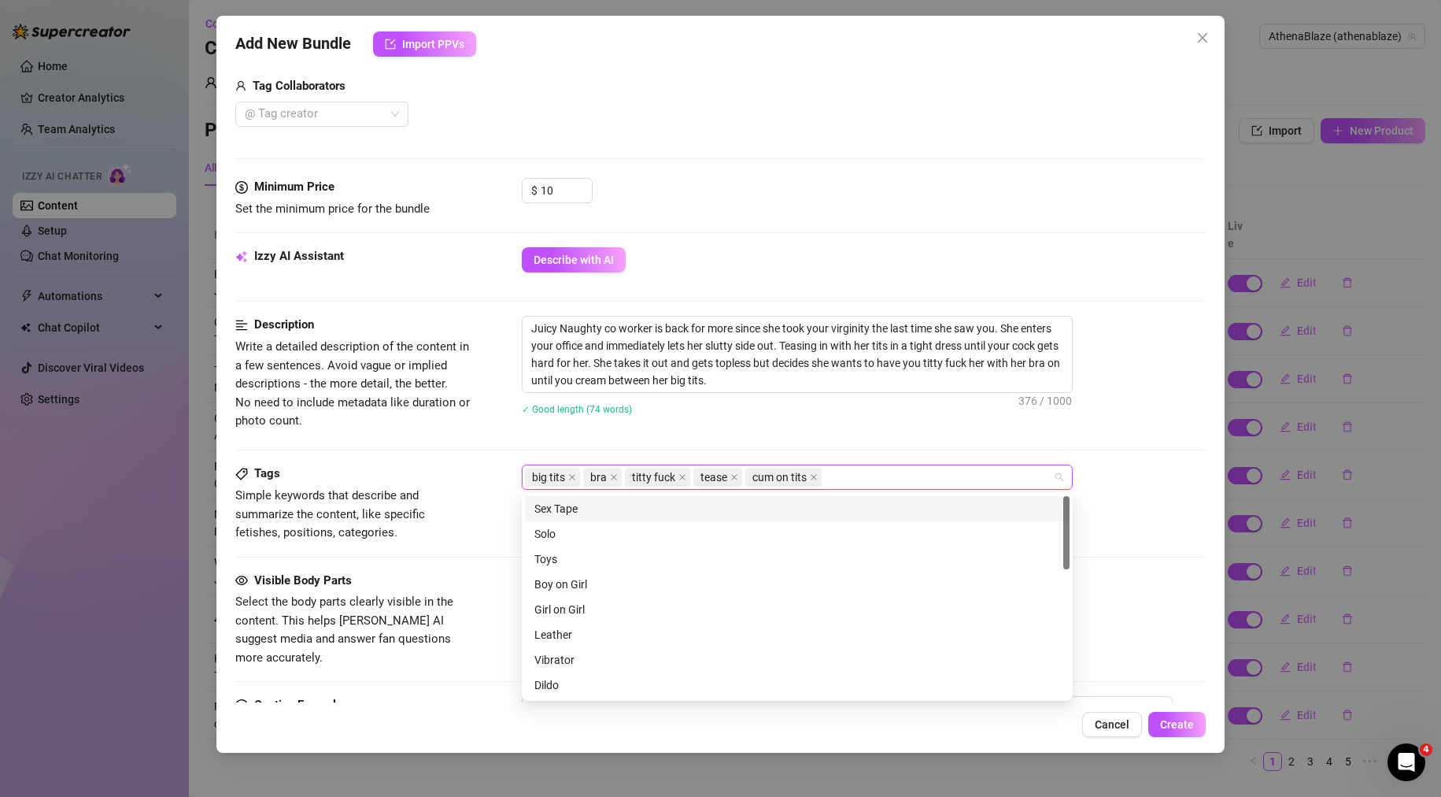
click at [626, 422] on div "Juicy Naughty co worker is back for more since she took your virginity the last…" at bounding box center [864, 376] width 685 height 120
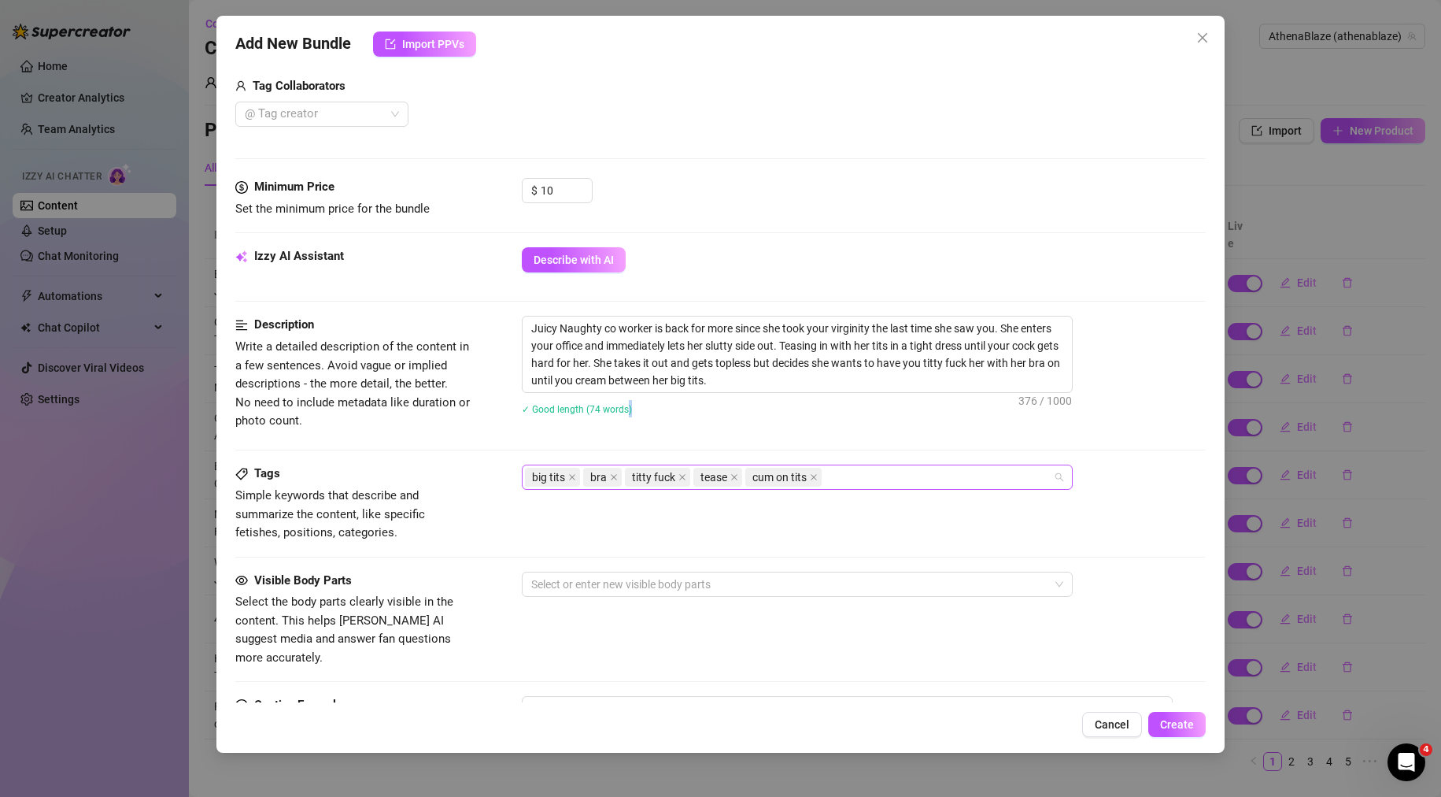
click at [852, 478] on div "big tits bra titty fuck tease cum on tits" at bounding box center [789, 477] width 528 height 22
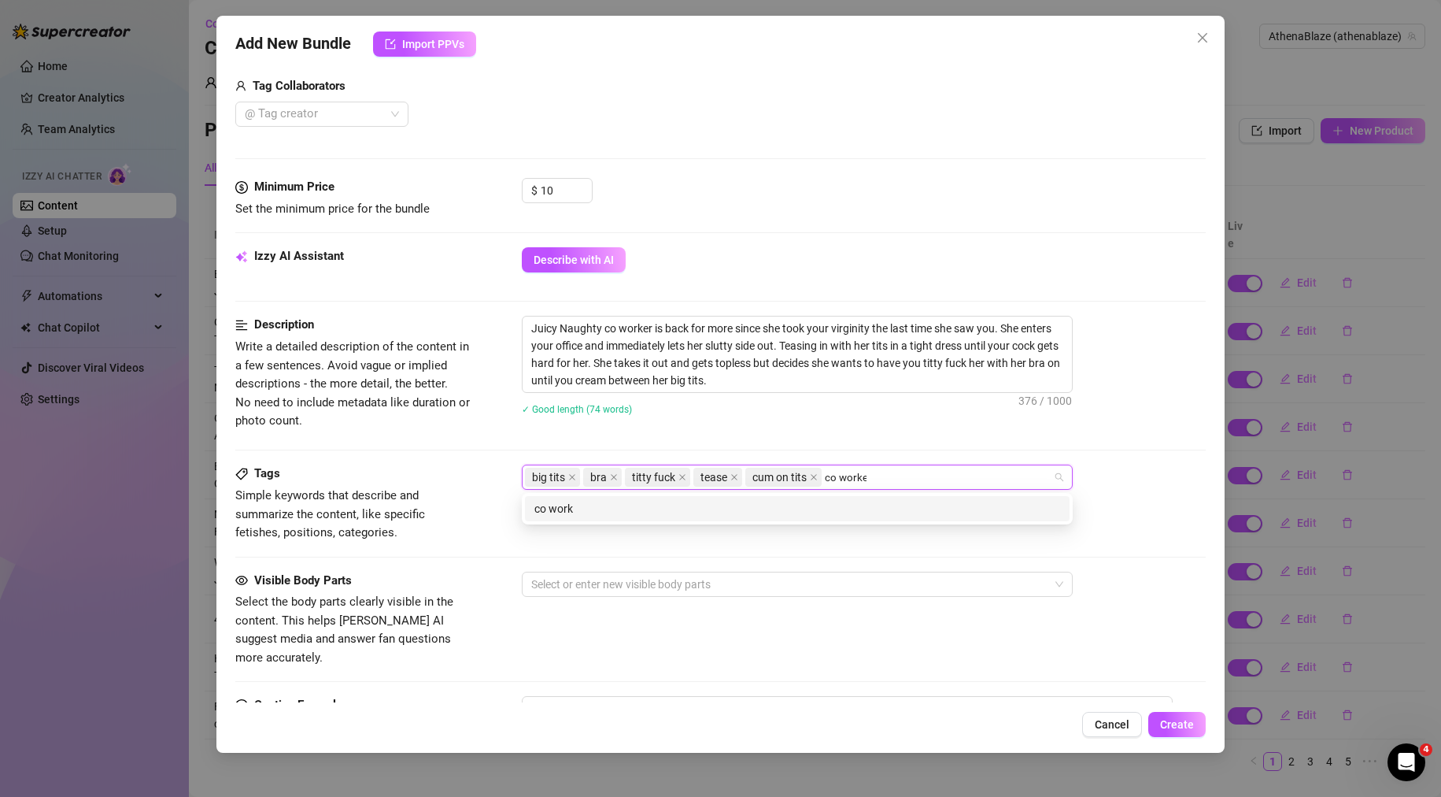
type input "co worker"
type input "employee"
type input "roleplay"
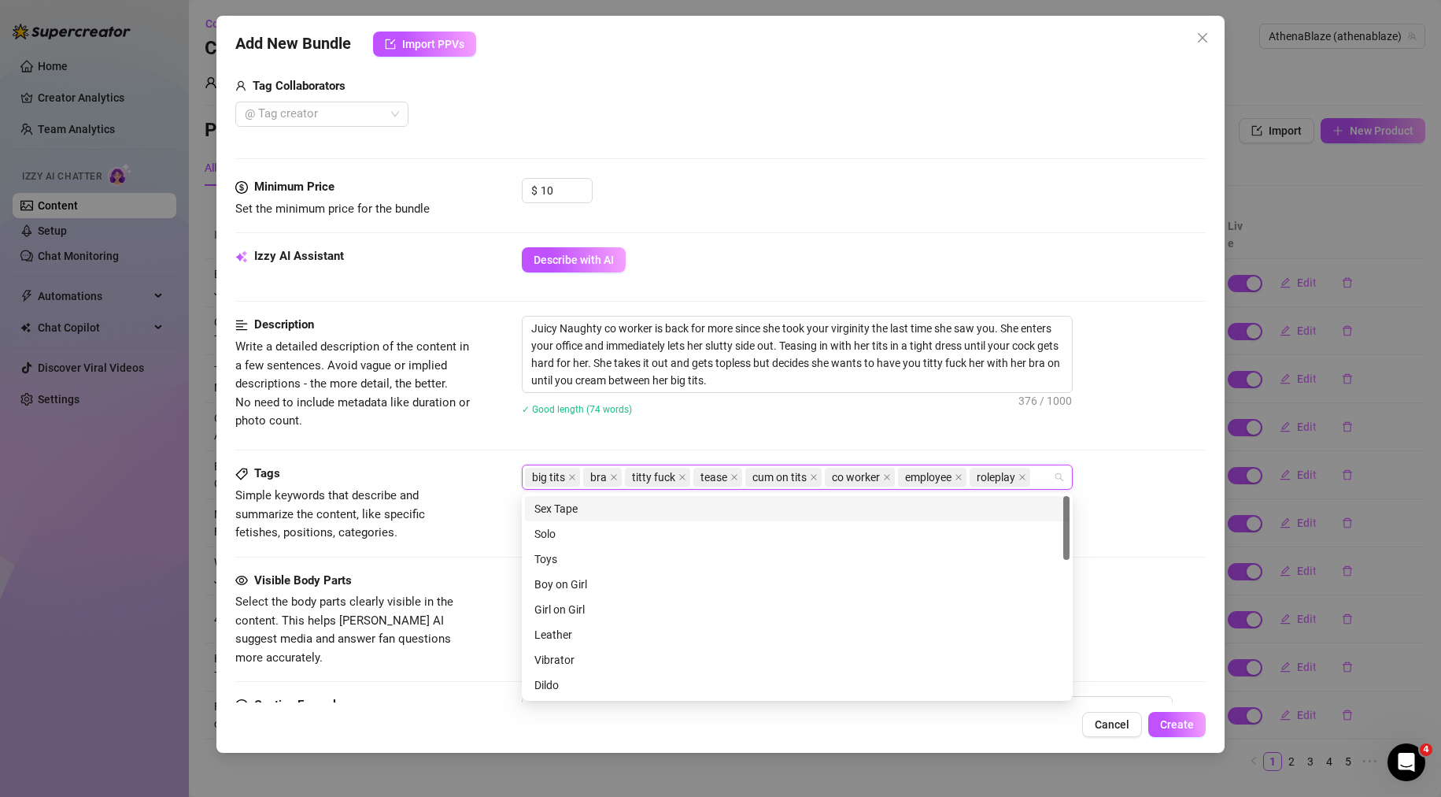
click at [790, 431] on div "Juicy Naughty co worker is back for more since she took your virginity the last…" at bounding box center [864, 376] width 685 height 120
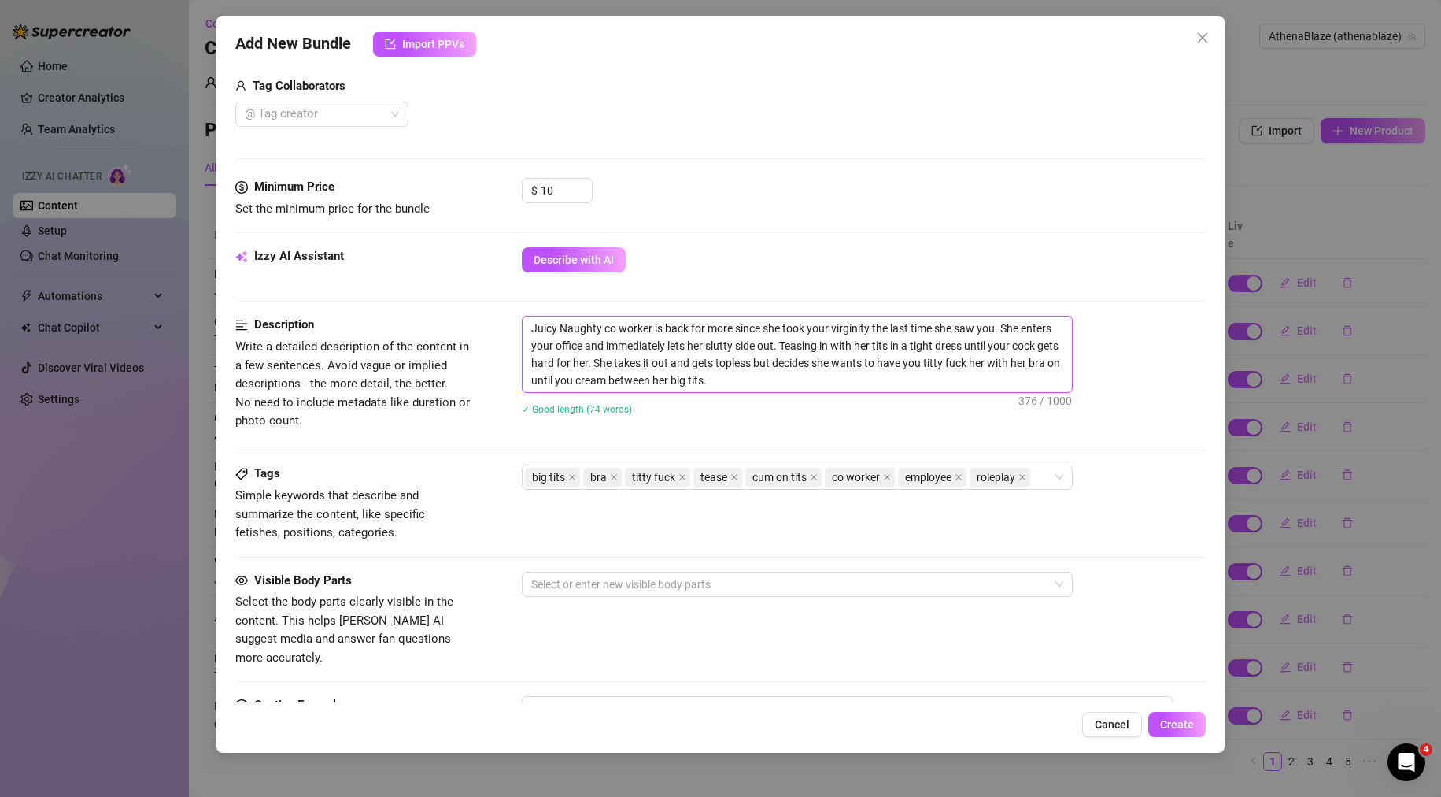
drag, startPoint x: 785, startPoint y: 379, endPoint x: 408, endPoint y: 279, distance: 390.2
click at [408, 279] on form "Account AthenaBlaze (@athenablaze) Name Name is for your internal organization …" at bounding box center [720, 351] width 971 height 1327
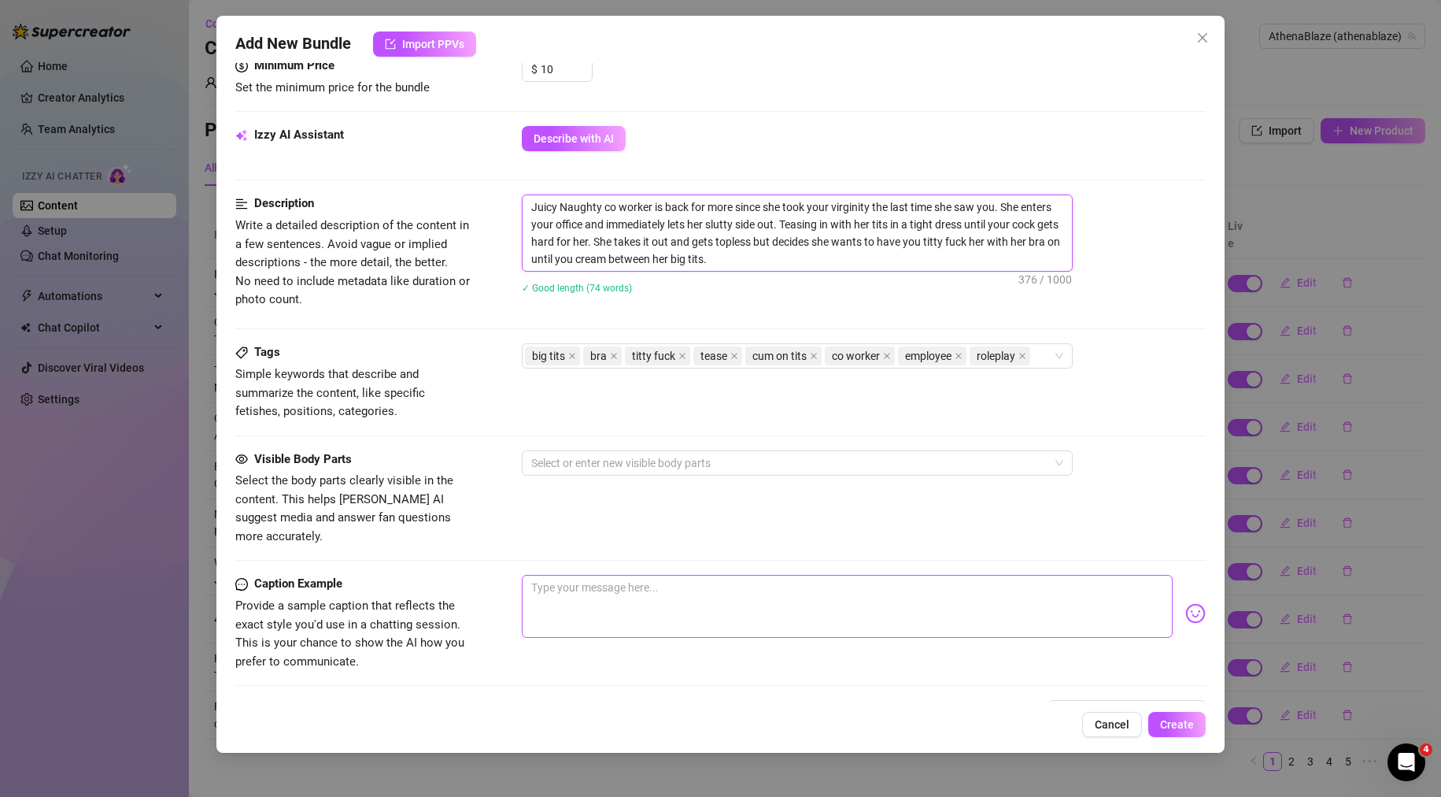
scroll to position [630, 0]
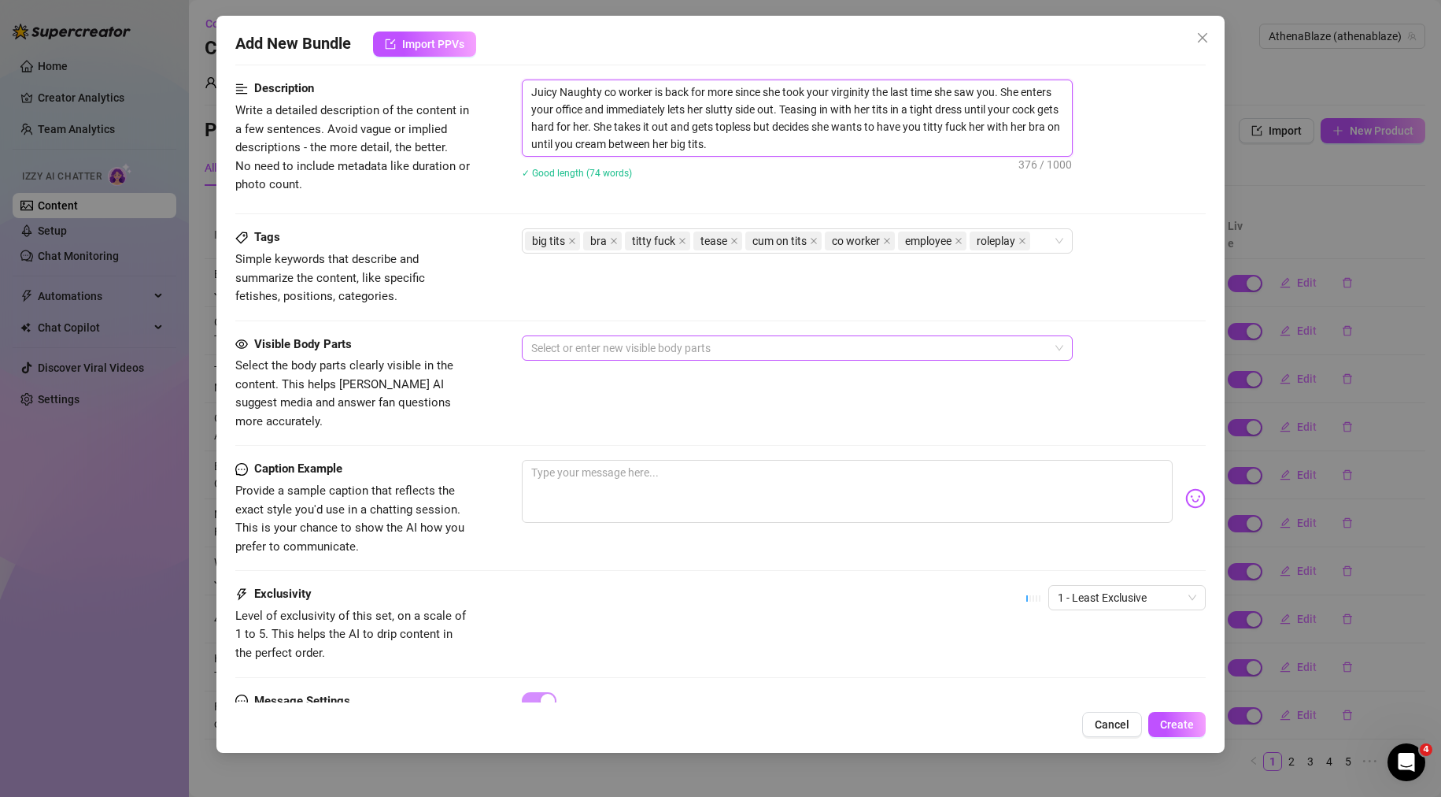
click at [619, 348] on div at bounding box center [789, 348] width 528 height 22
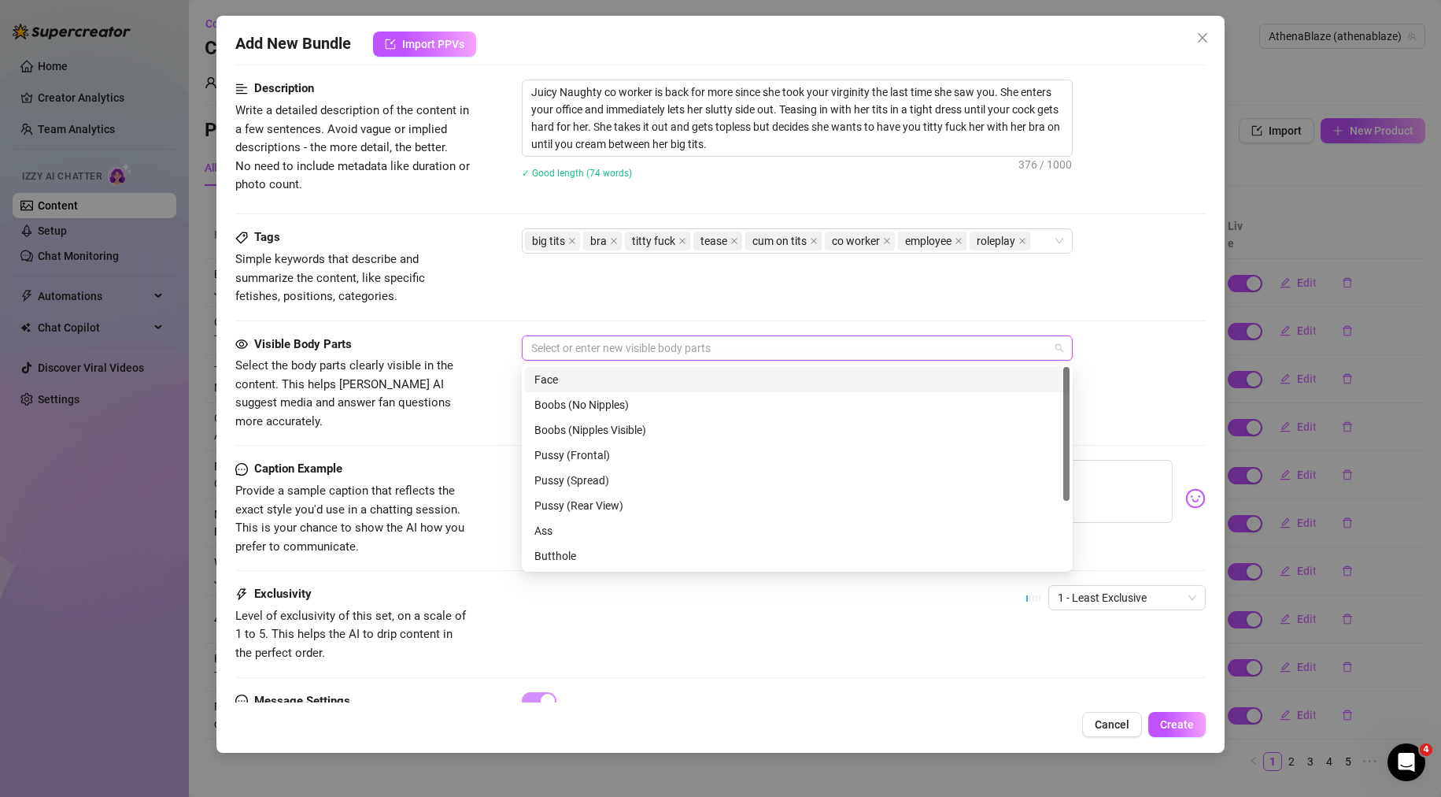
click at [606, 383] on div "Face" at bounding box center [797, 379] width 526 height 17
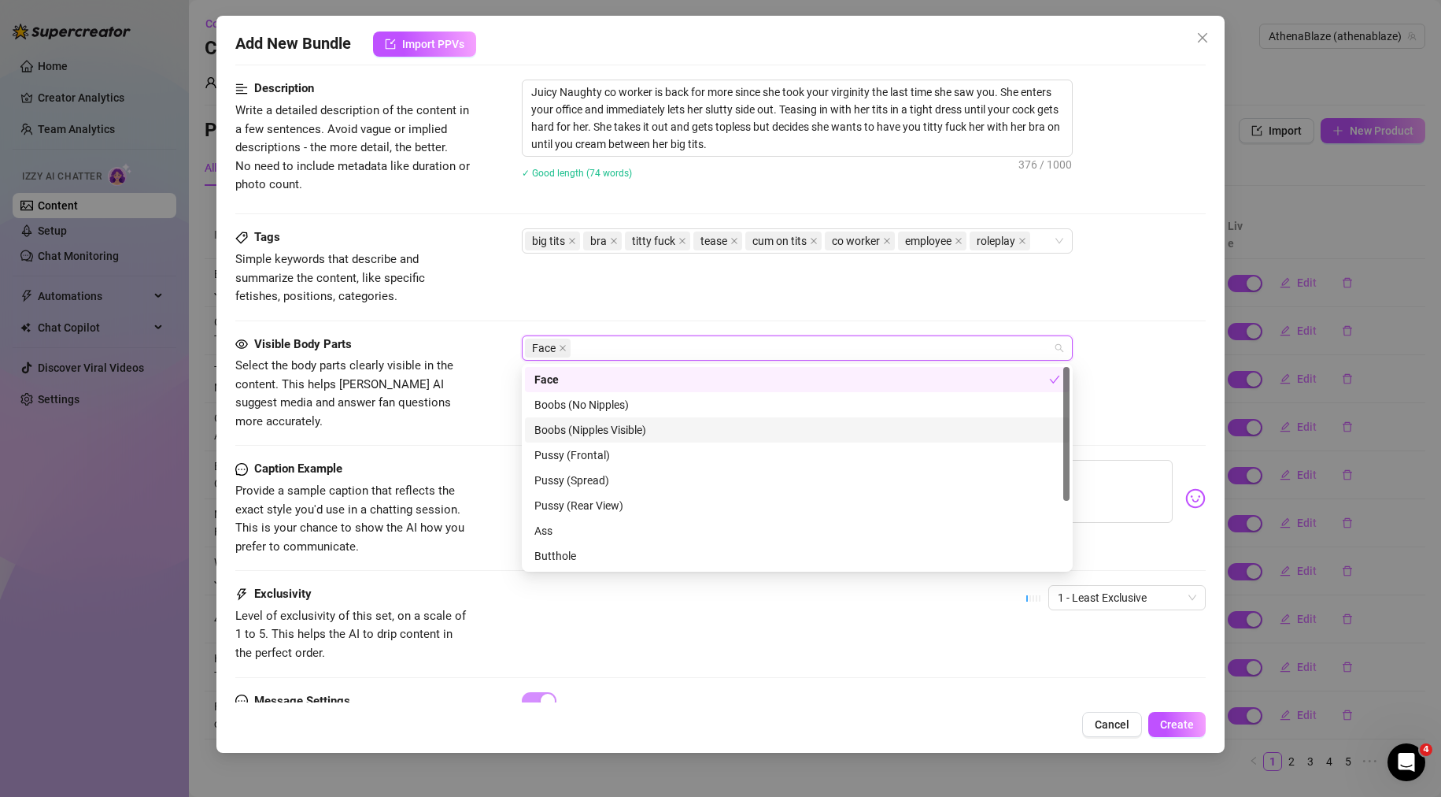
click at [632, 431] on div "Boobs (Nipples Visible)" at bounding box center [797, 429] width 526 height 17
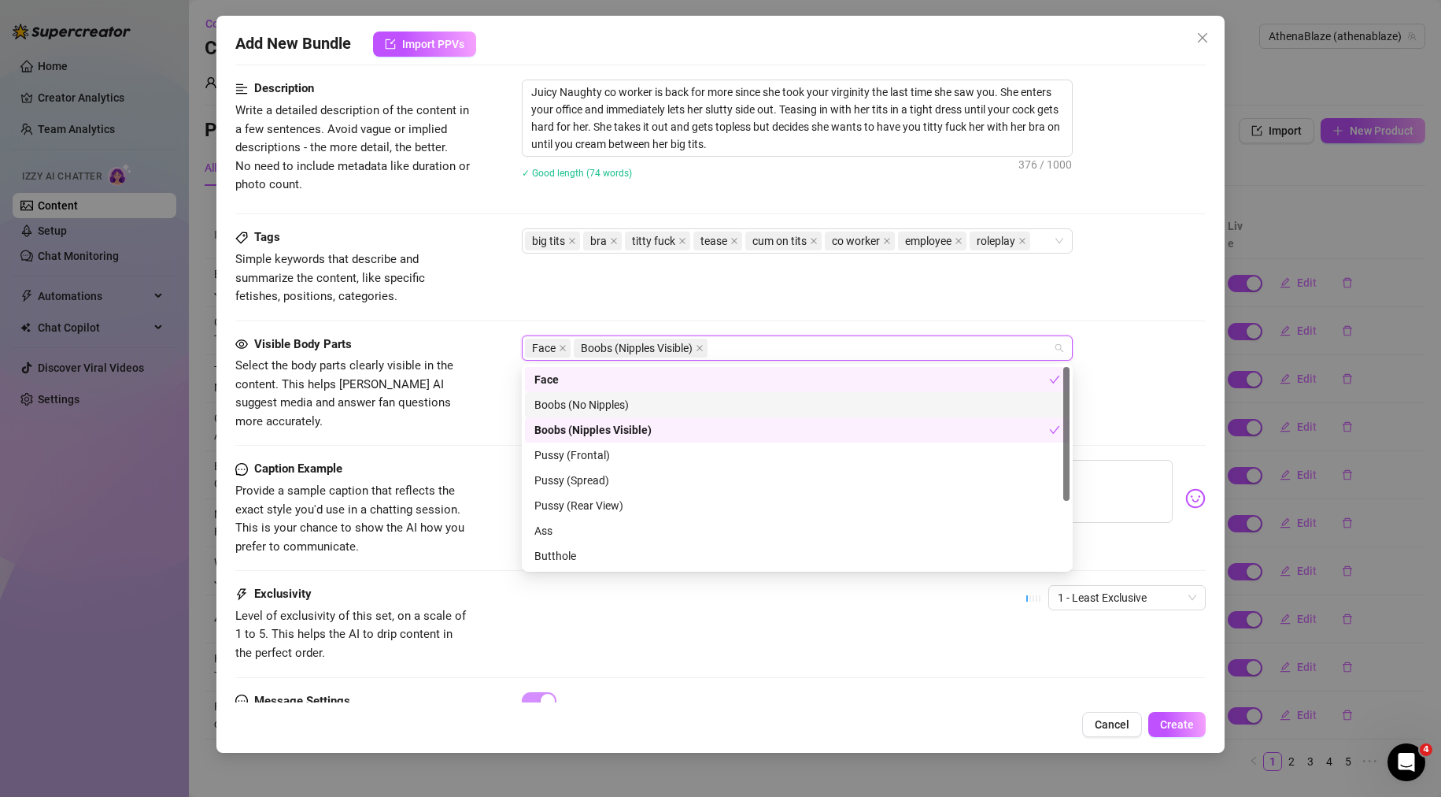
click at [623, 401] on div "Boobs (No Nipples)" at bounding box center [797, 404] width 526 height 17
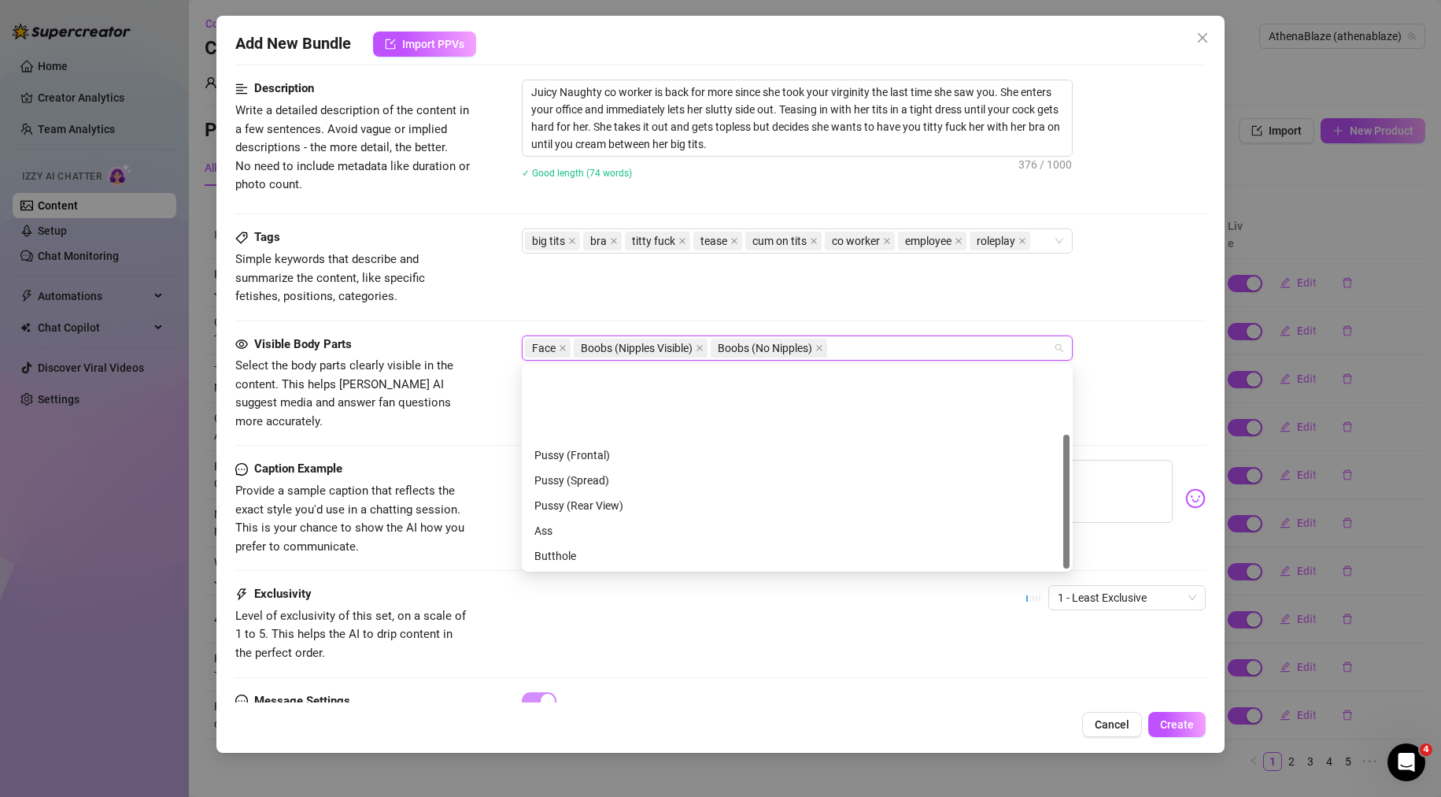
scroll to position [101, 0]
click at [463, 430] on div "Visible Body Parts Select the body parts clearly visible in the content. This h…" at bounding box center [720, 397] width 971 height 125
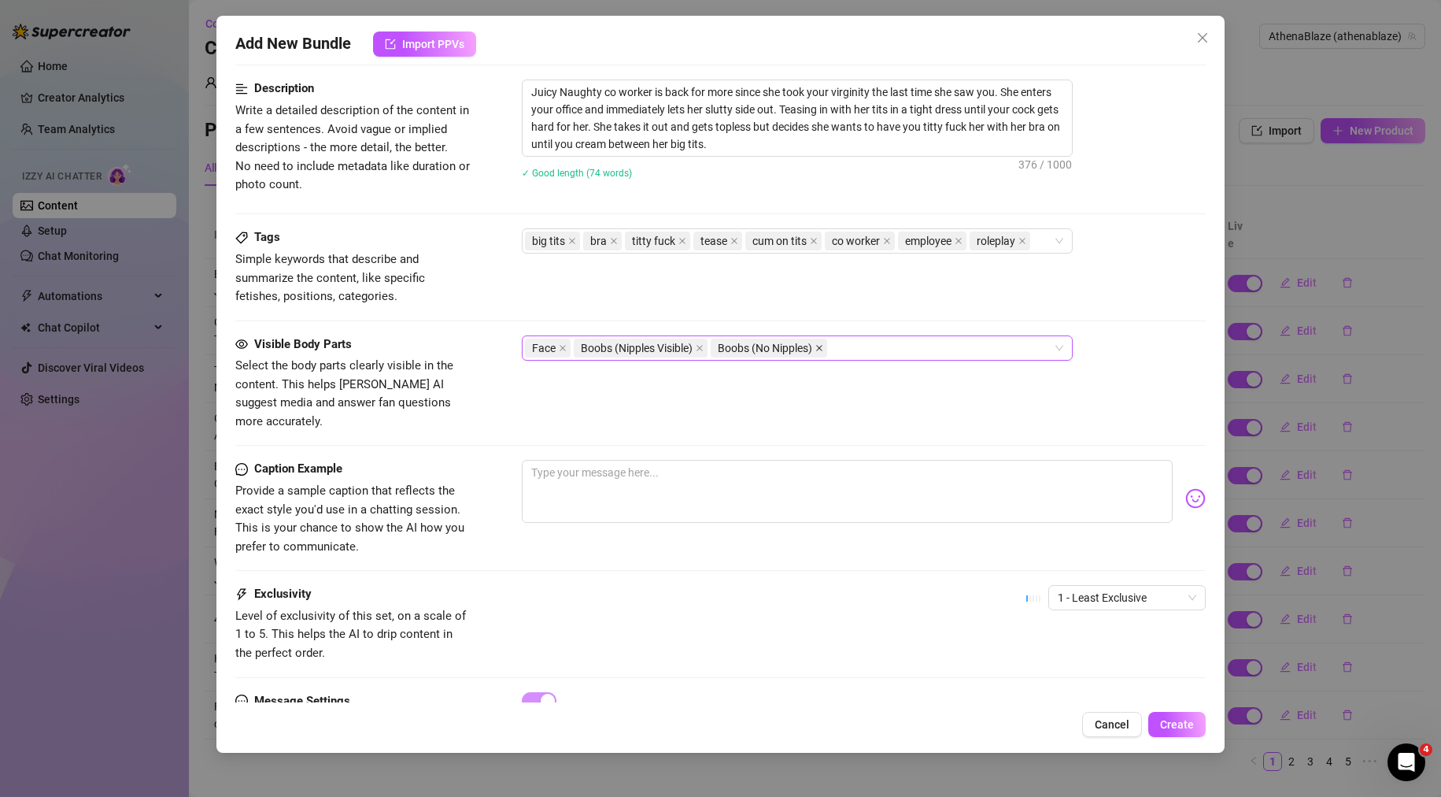
click at [820, 348] on icon "close" at bounding box center [819, 348] width 8 height 8
click at [704, 283] on div "Tags Simple keywords that describe and summarize the content, like specific fet…" at bounding box center [720, 266] width 971 height 77
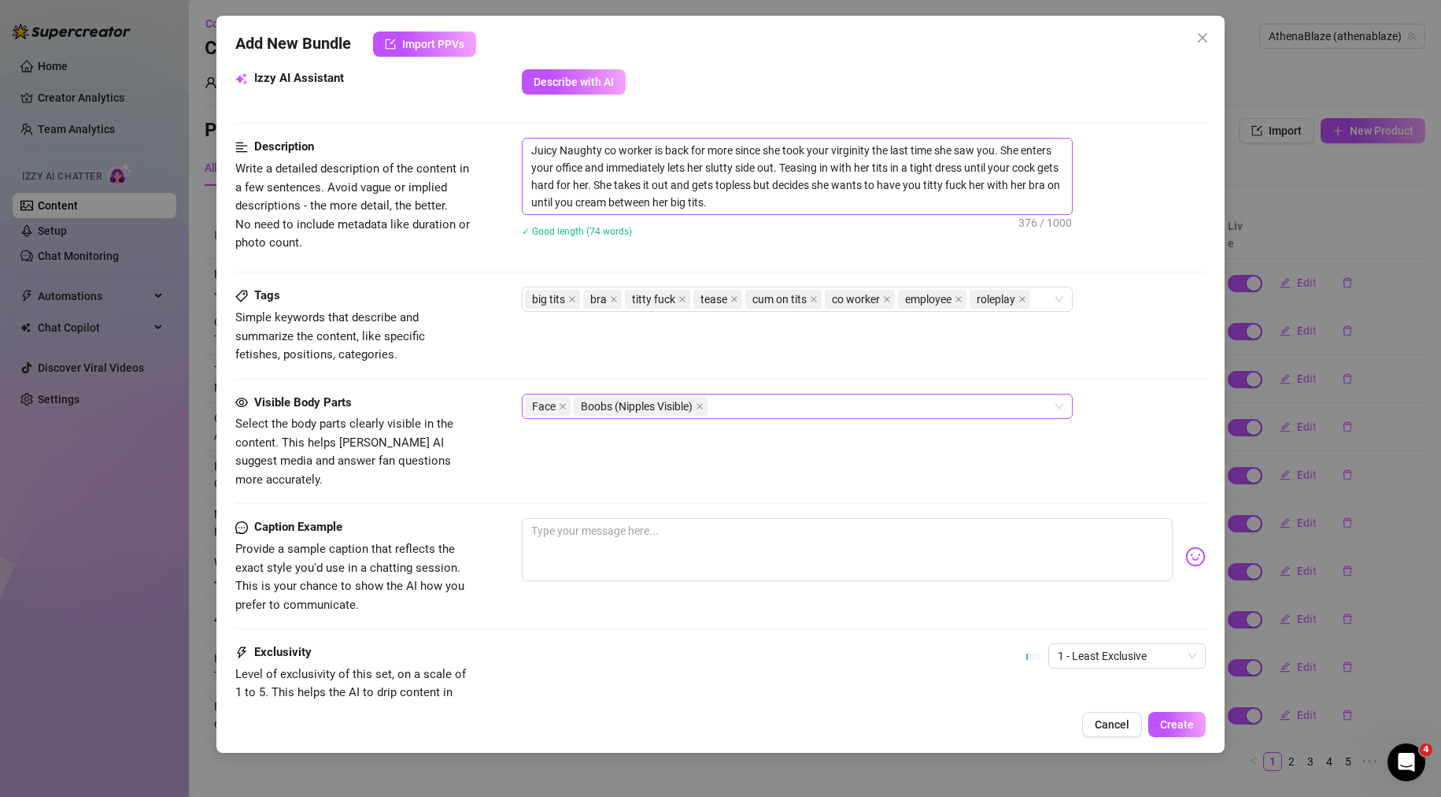
scroll to position [394, 0]
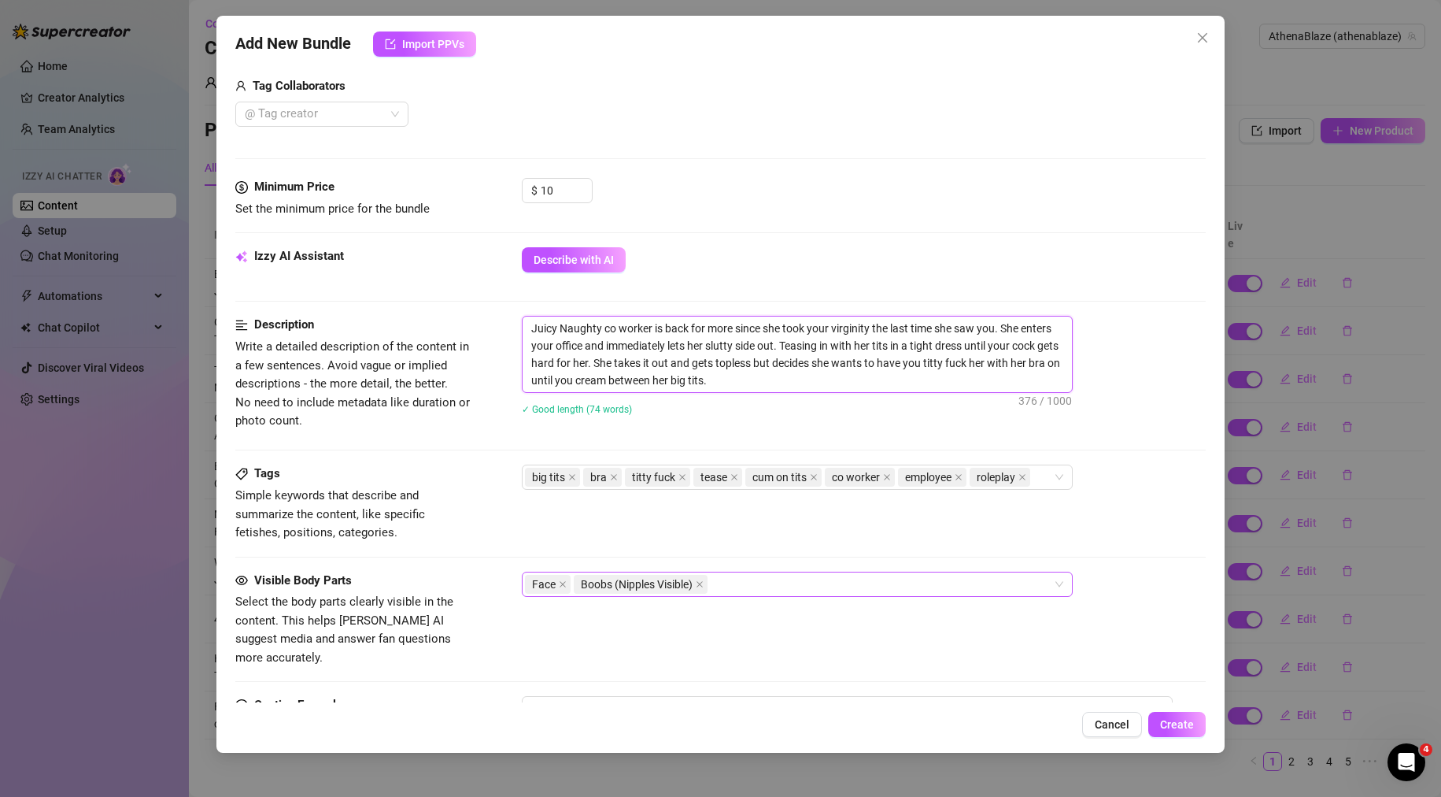
drag, startPoint x: 771, startPoint y: 384, endPoint x: 414, endPoint y: 283, distance: 370.7
click at [412, 283] on form "Account AthenaBlaze (@athenablaze) Name Name is for your internal organization …" at bounding box center [720, 351] width 971 height 1327
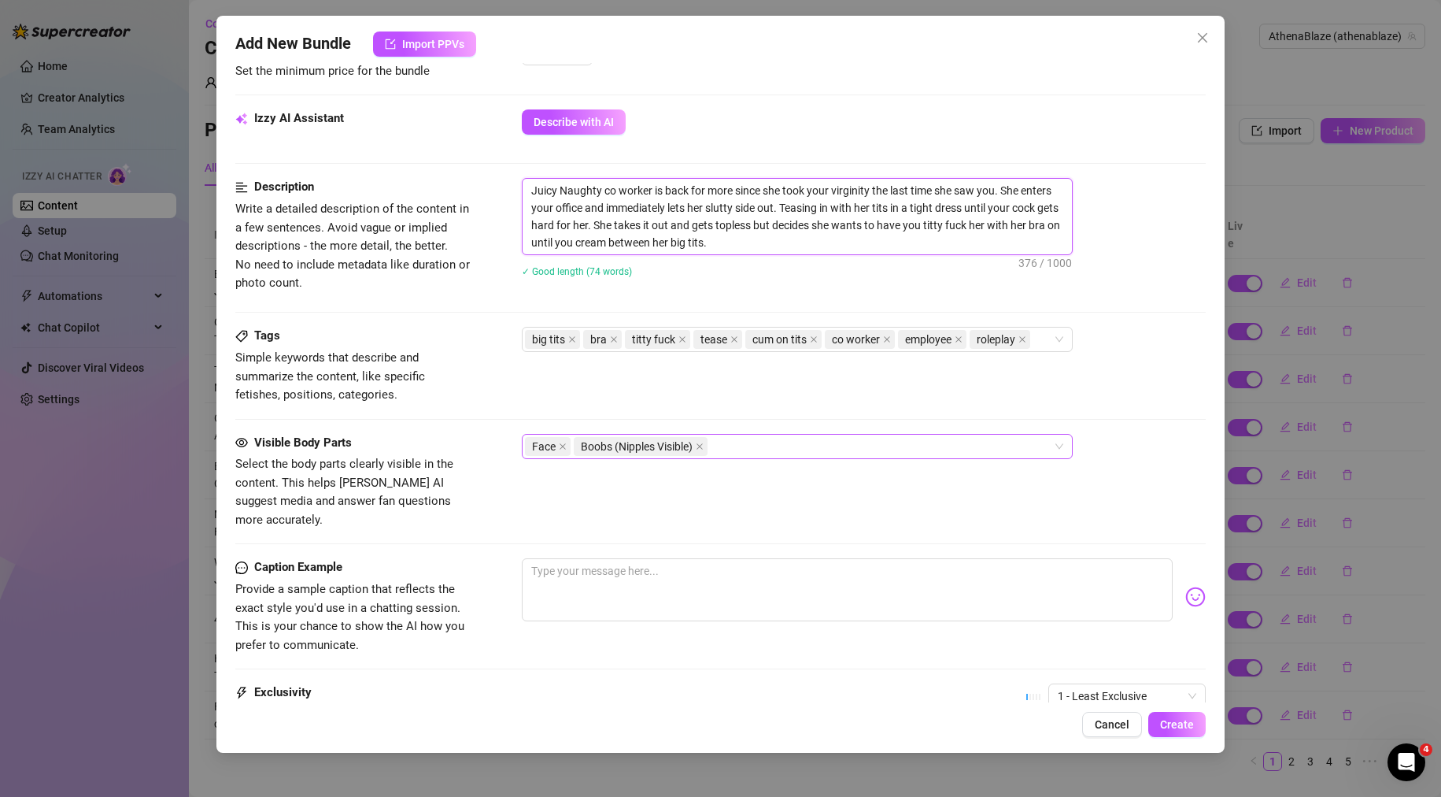
scroll to position [689, 0]
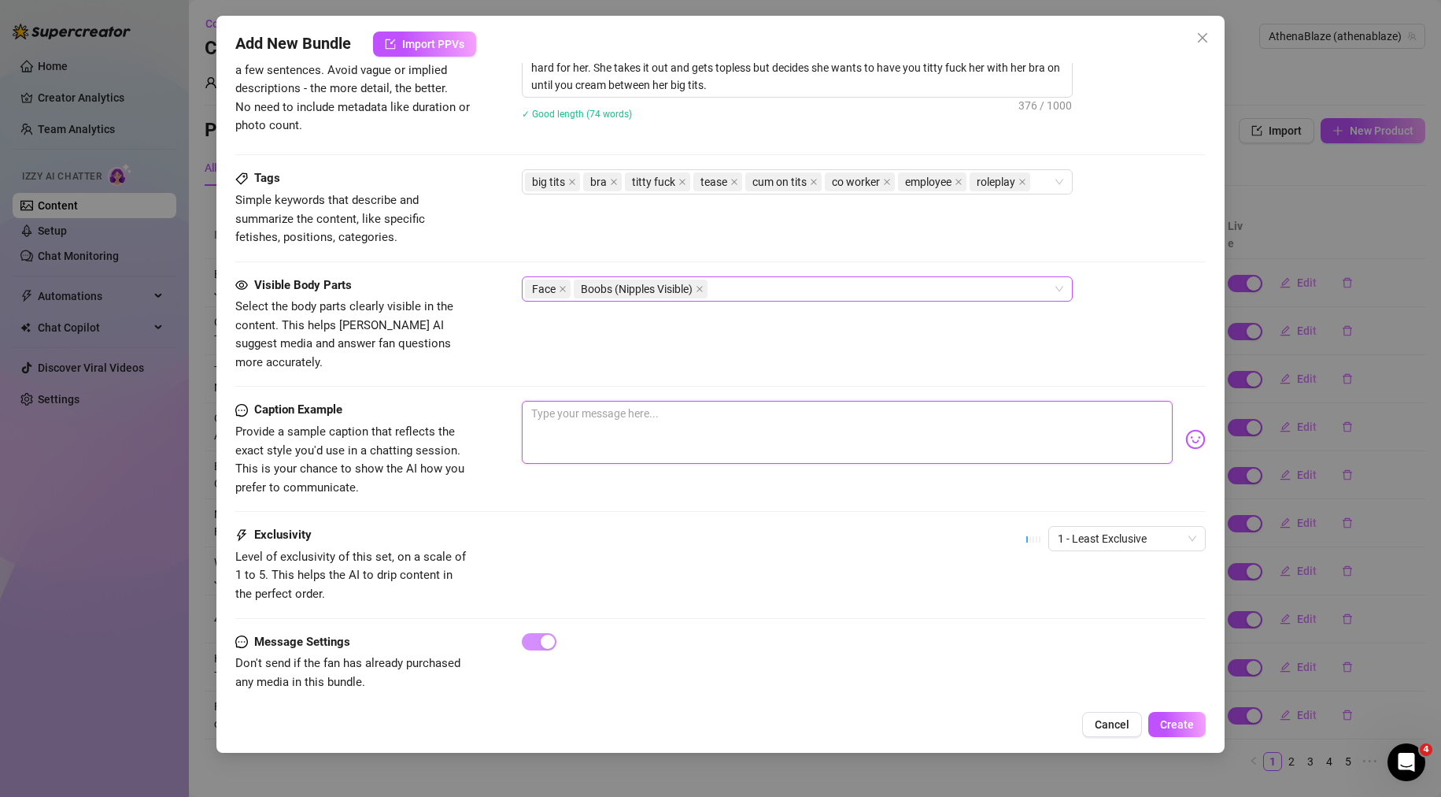
paste textarea "Juicy Naughty co worker is back for more since she took your virginity the last…"
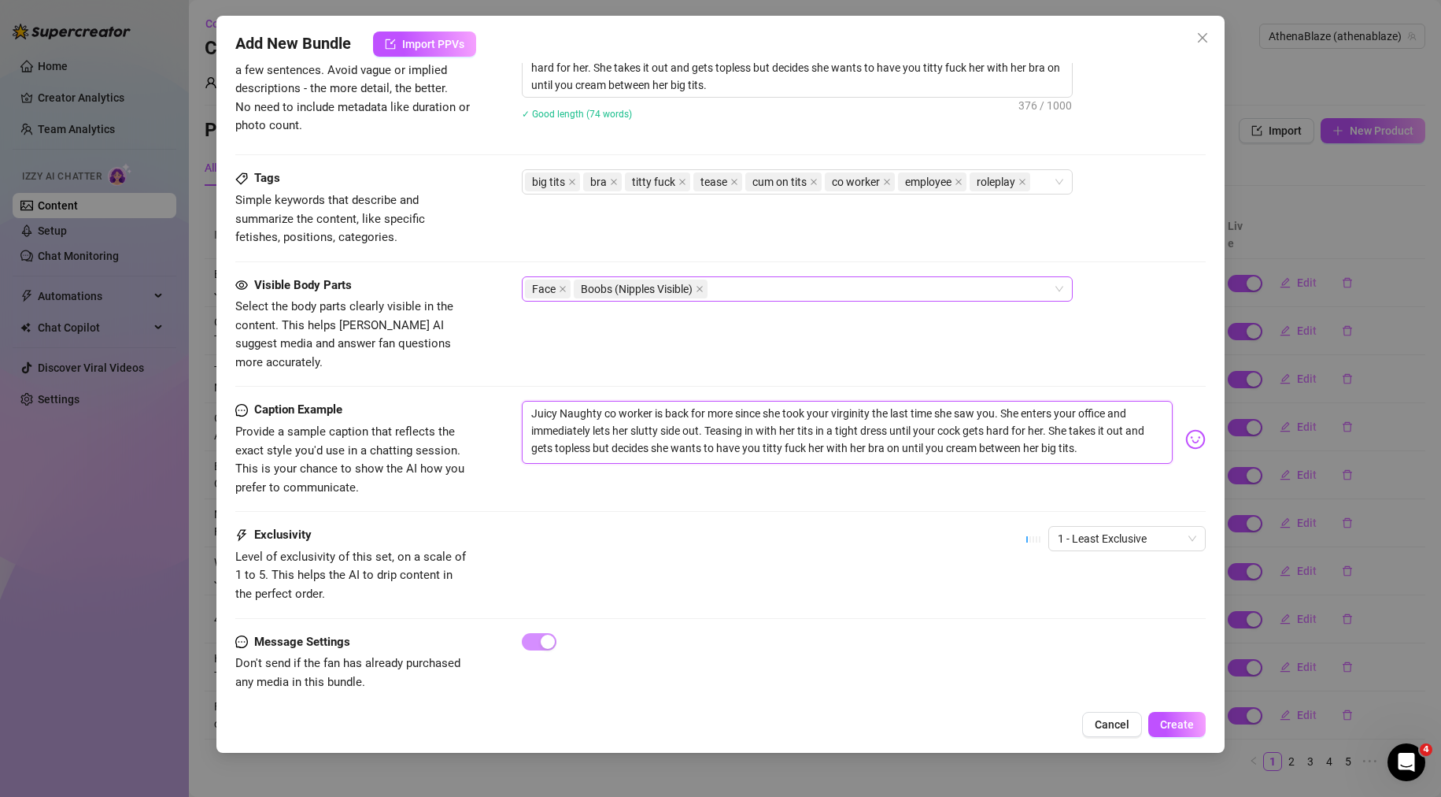
type textarea "Juicy Naughty co worker is back for more since she took your virginity the last…"
click at [477, 491] on div "Caption Example Provide a sample caption that reflects the exact style you'd us…" at bounding box center [720, 463] width 971 height 125
click at [1182, 725] on span "Create" at bounding box center [1177, 724] width 34 height 13
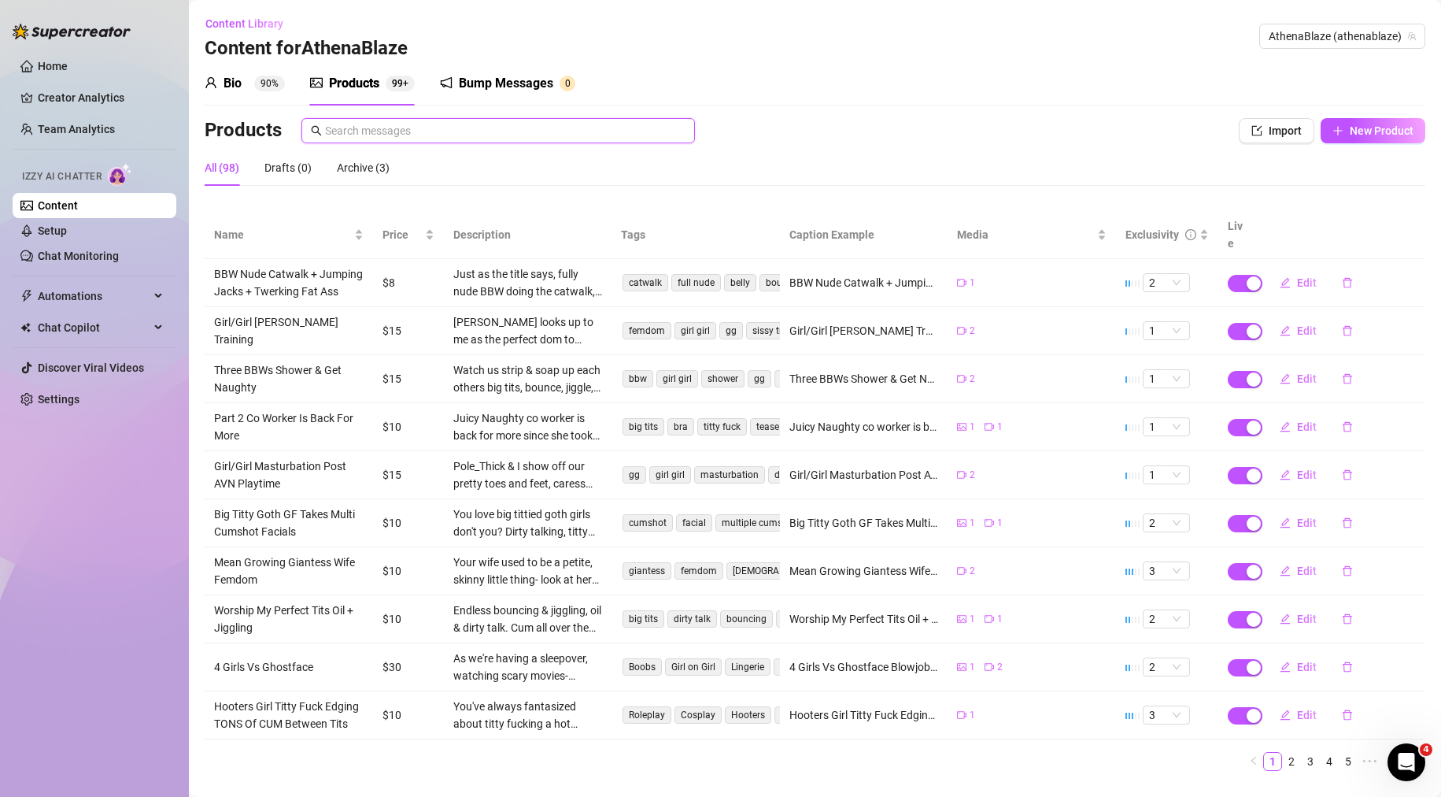
click at [375, 138] on input "text" at bounding box center [505, 130] width 360 height 17
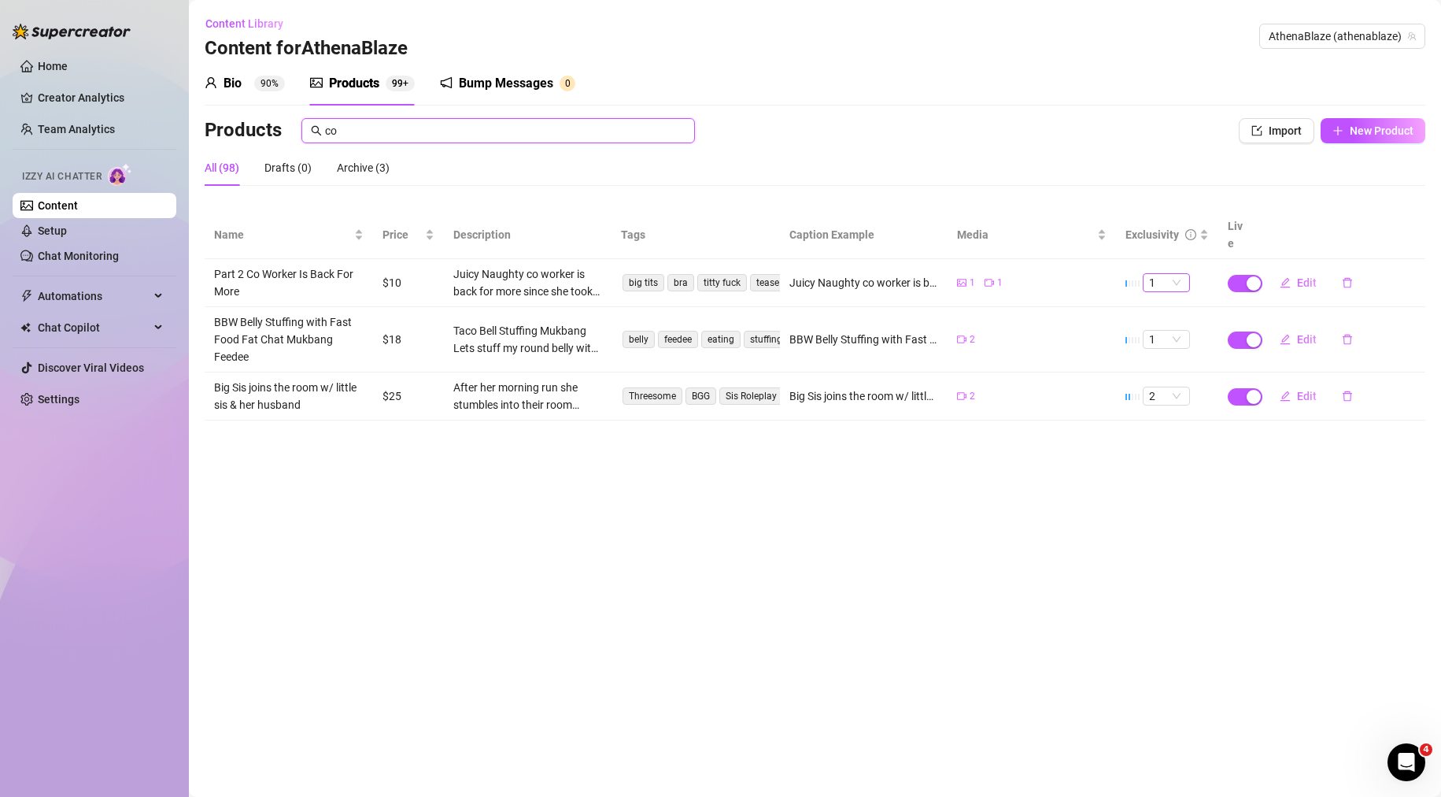
click at [1165, 274] on span "1" at bounding box center [1166, 282] width 35 height 17
click at [1170, 320] on div "2" at bounding box center [1166, 318] width 22 height 17
click at [450, 567] on main "Content Library Content for AthenaBlaze AthenaBlaze (athenablaze) Bio 90% Produ…" at bounding box center [815, 398] width 1252 height 797
drag, startPoint x: 378, startPoint y: 139, endPoint x: 305, endPoint y: 135, distance: 73.3
click at [305, 135] on span "co" at bounding box center [498, 130] width 394 height 25
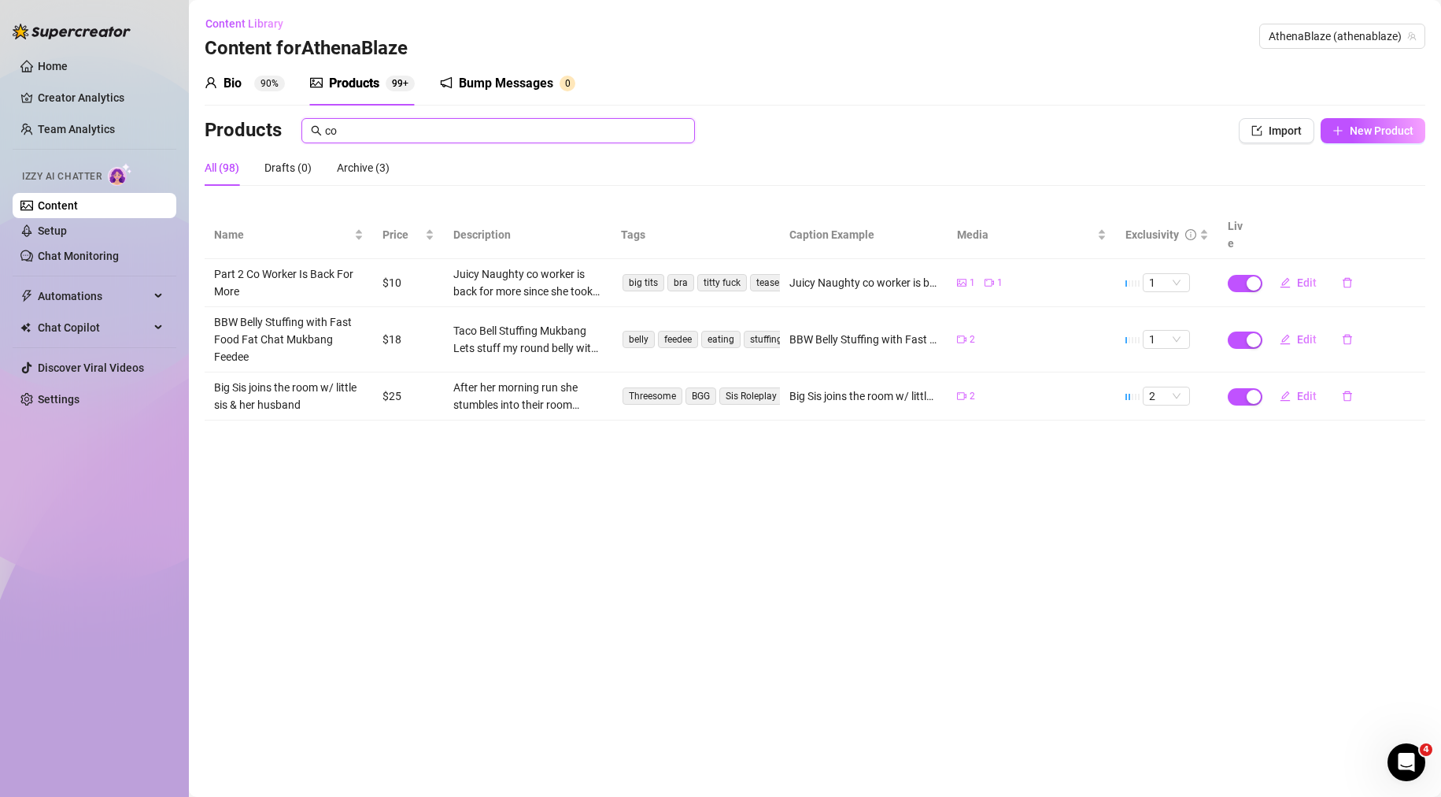
drag, startPoint x: 346, startPoint y: 127, endPoint x: 283, endPoint y: 124, distance: 62.3
click at [285, 124] on div "Products co" at bounding box center [688, 130] width 967 height 25
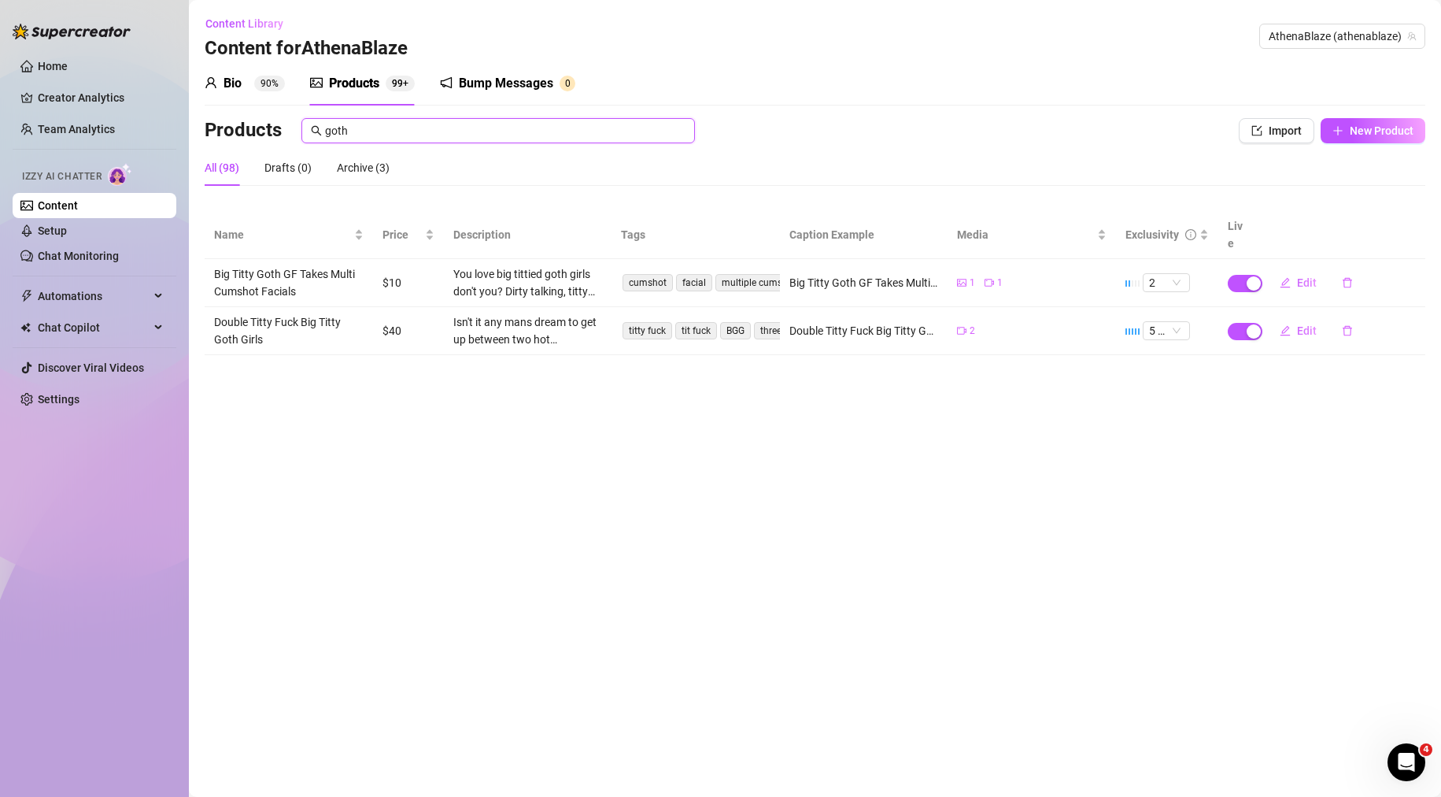
type input "goth"
click at [1402, 107] on div "Bio 90% Products 99+ Bump Messages 0 Bio Import Bio from other creator Personal…" at bounding box center [815, 208] width 1221 height 294
click at [1395, 134] on span "New Product" at bounding box center [1382, 130] width 64 height 13
type textarea "Type your message here..."
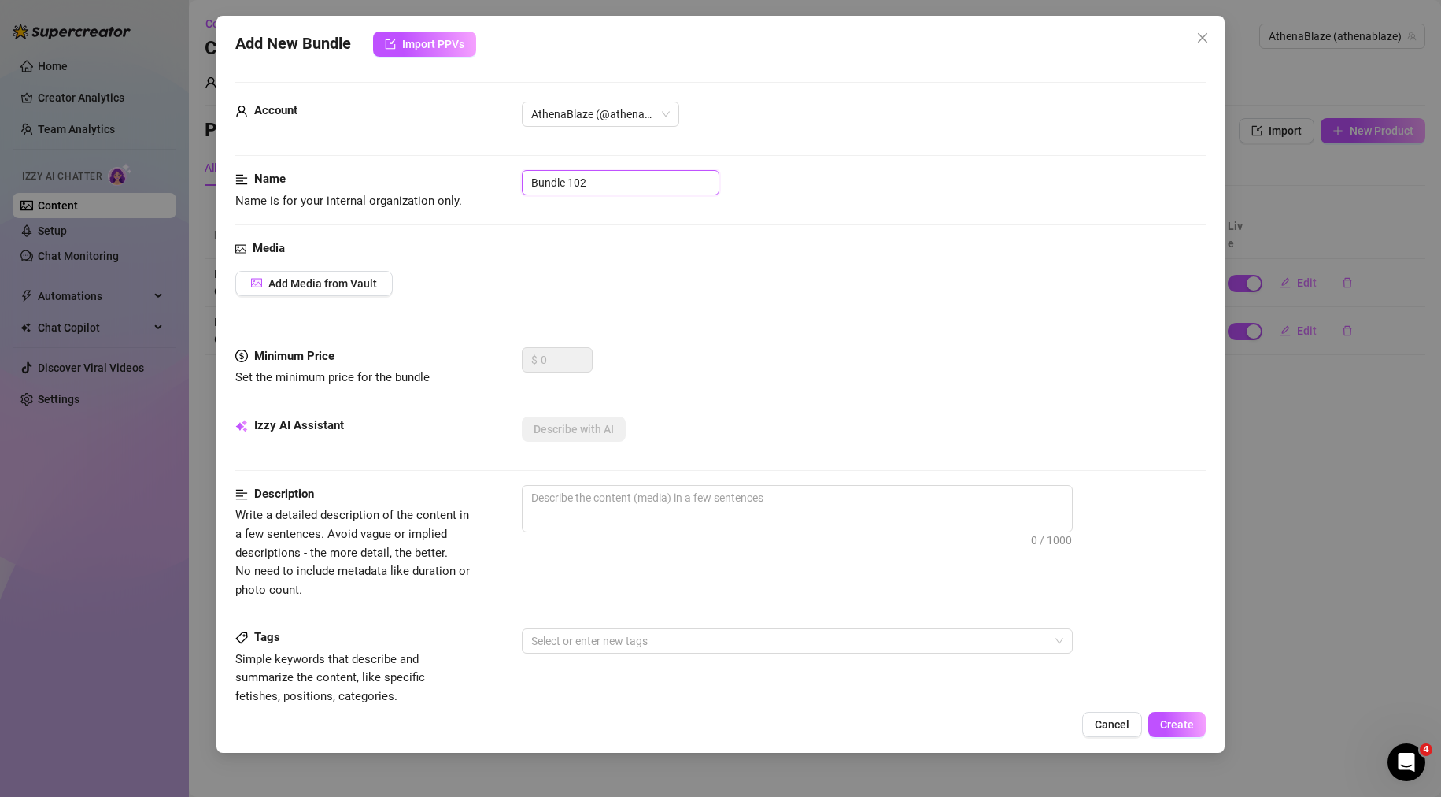
drag, startPoint x: 627, startPoint y: 178, endPoint x: 533, endPoint y: 176, distance: 93.7
click at [493, 179] on div "Name Name is for your internal organization only. Bundle 102" at bounding box center [720, 190] width 971 height 40
paste input "ig Titty Goth GF Gets Messy Facial JOI"
type input "Big Titty Goth GF Gets Messy Facial JOI"
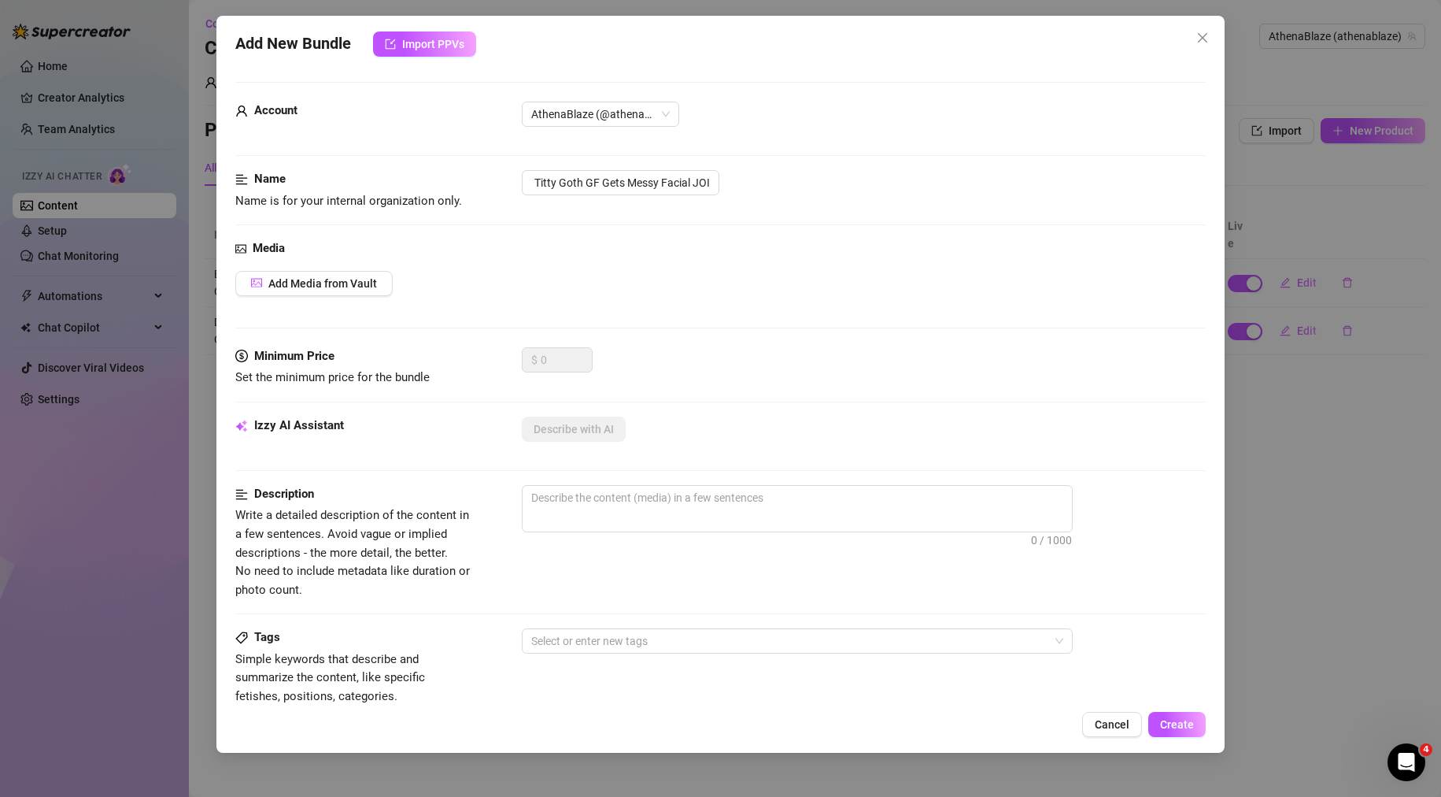
click at [887, 210] on div "Name Name is for your internal organization only. Big Titty Goth GF Gets Messy …" at bounding box center [720, 190] width 971 height 40
click at [353, 289] on span "Add Media from Vault" at bounding box center [322, 283] width 109 height 13
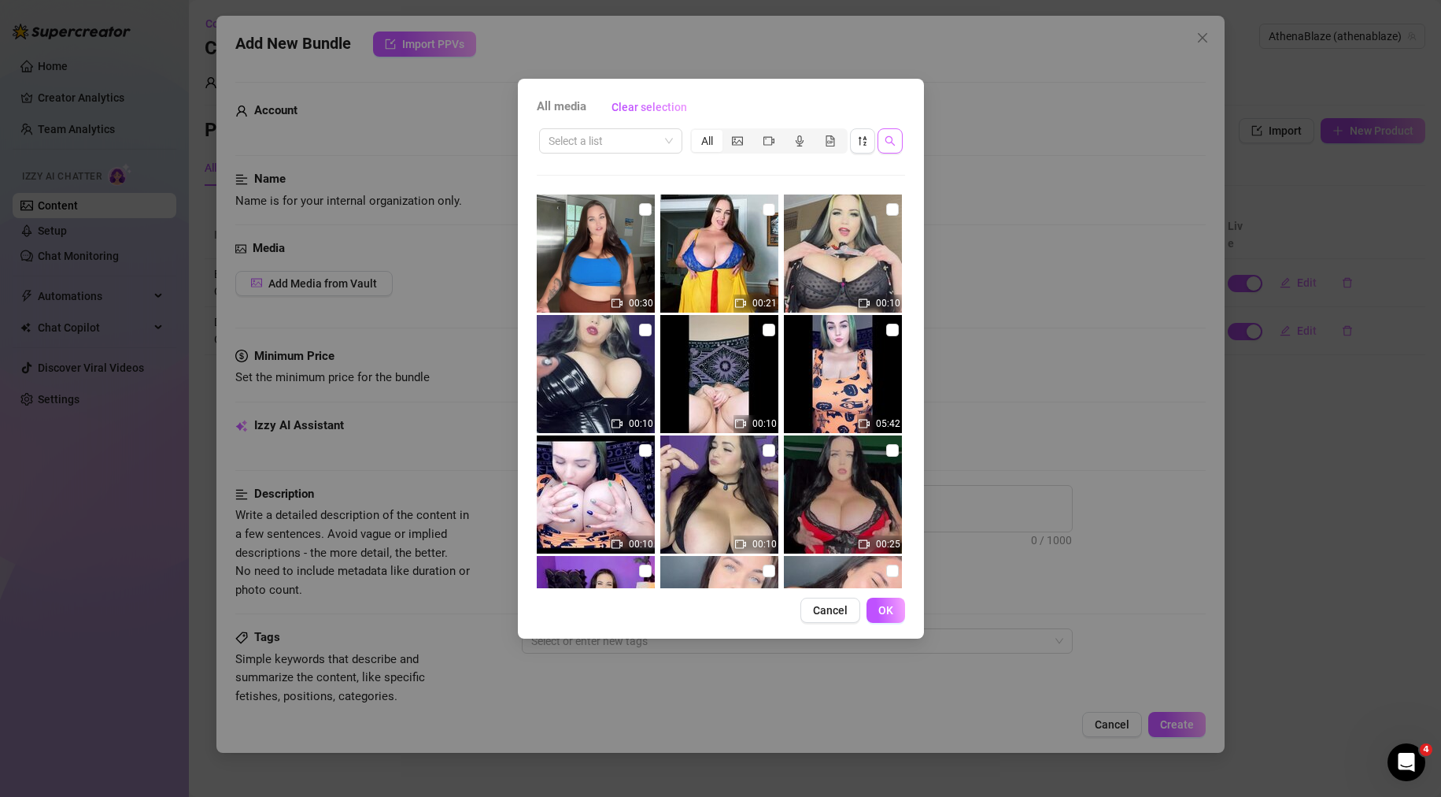
click at [885, 136] on icon "search" at bounding box center [890, 140] width 11 height 11
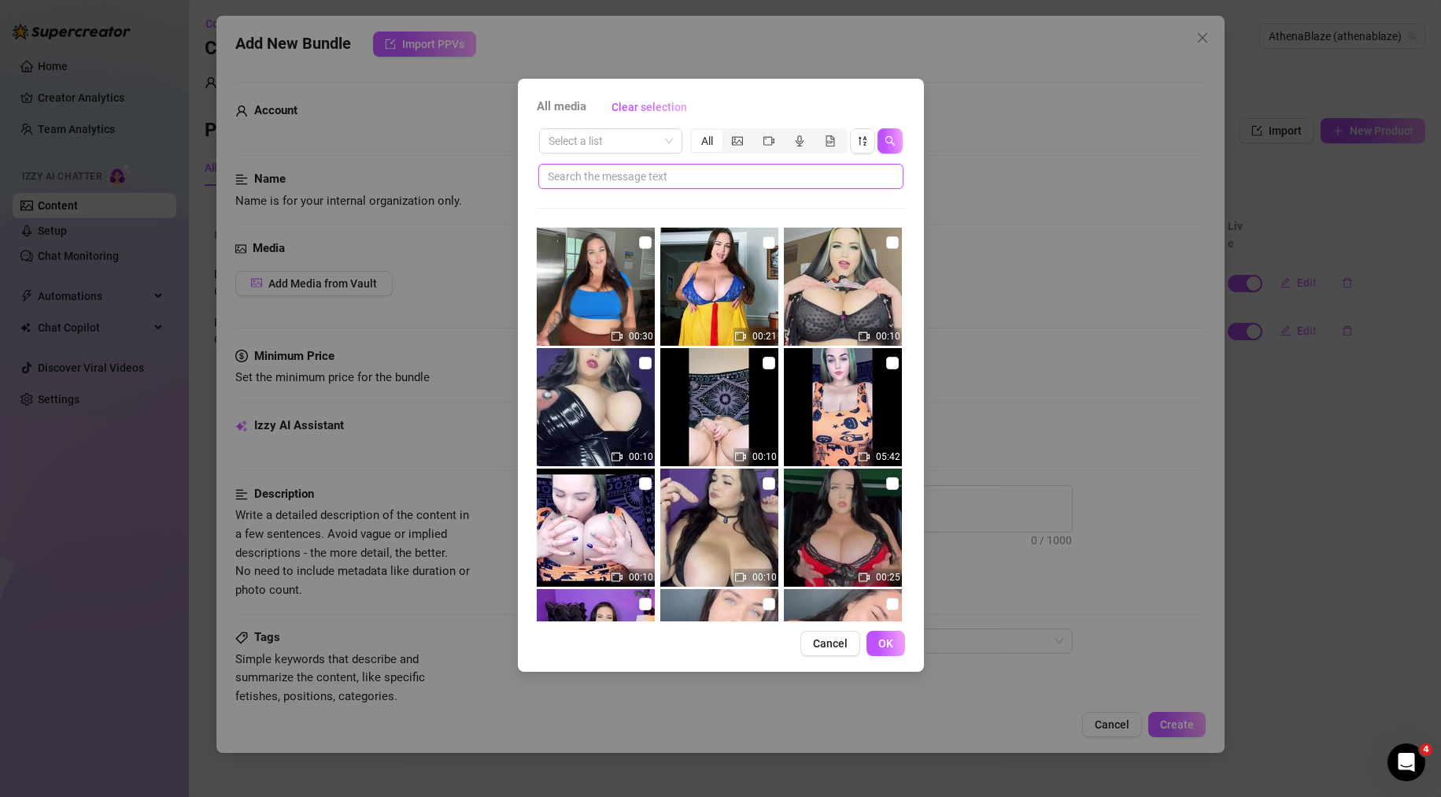
paste input "Big Titty Goth GF Gets Messy Facial JOI"
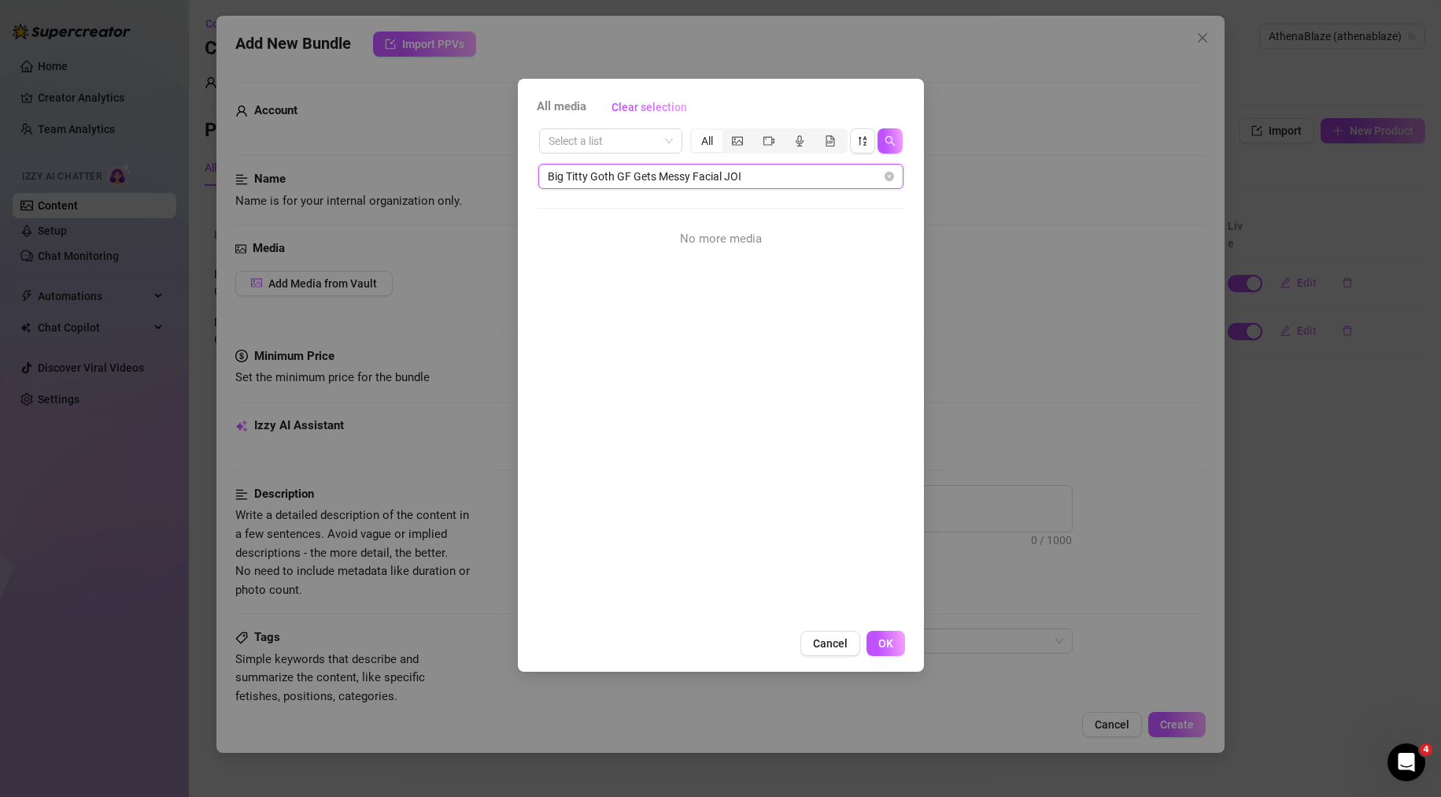
drag, startPoint x: 617, startPoint y: 175, endPoint x: 825, endPoint y: 183, distance: 207.9
click at [825, 183] on input "Big Titty Goth GF Gets Messy Facial JOI" at bounding box center [715, 176] width 334 height 17
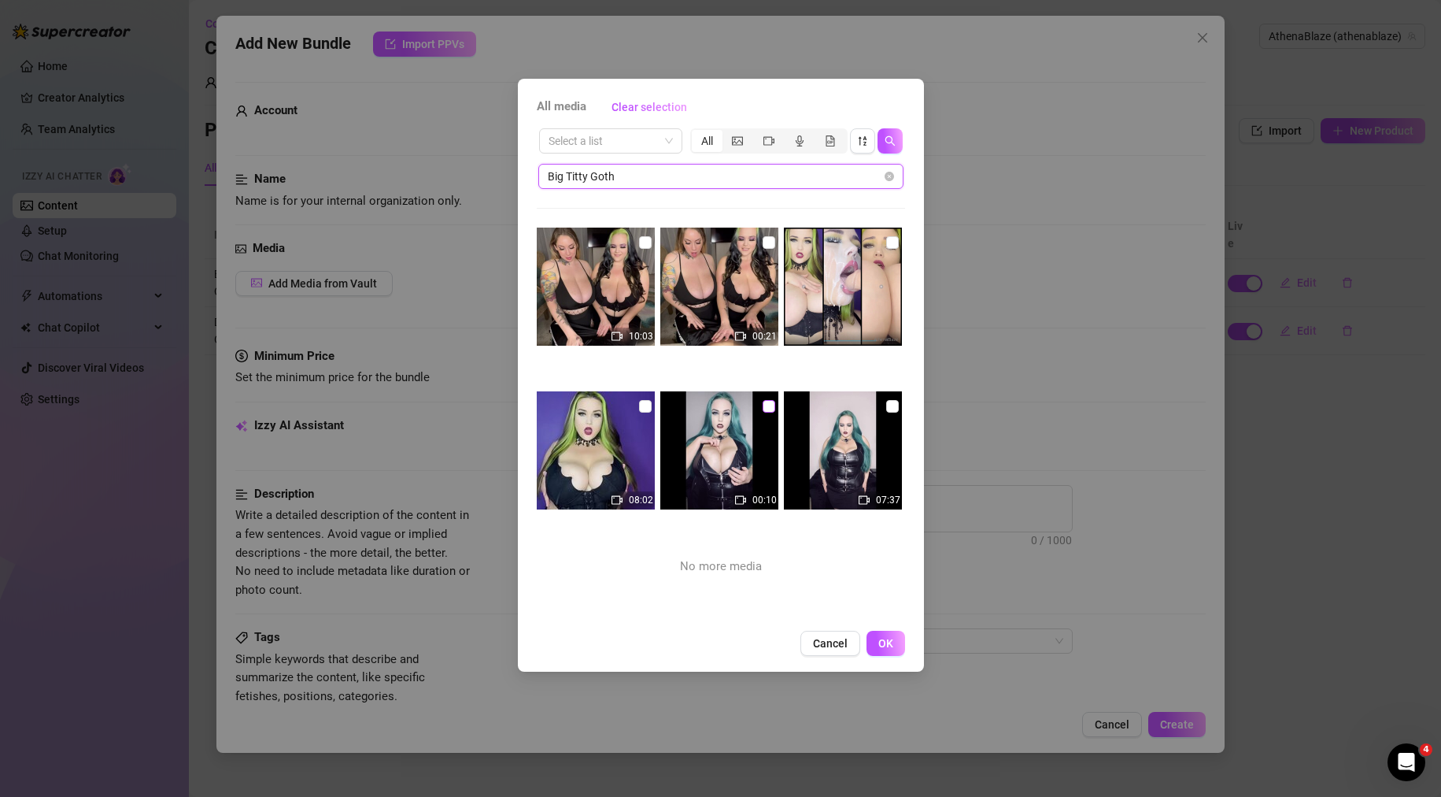
type input "Big Titty Goth"
click at [763, 401] on input "checkbox" at bounding box center [769, 406] width 13 height 13
checkbox input "true"
click at [886, 404] on input "checkbox" at bounding box center [892, 406] width 13 height 13
checkbox input "true"
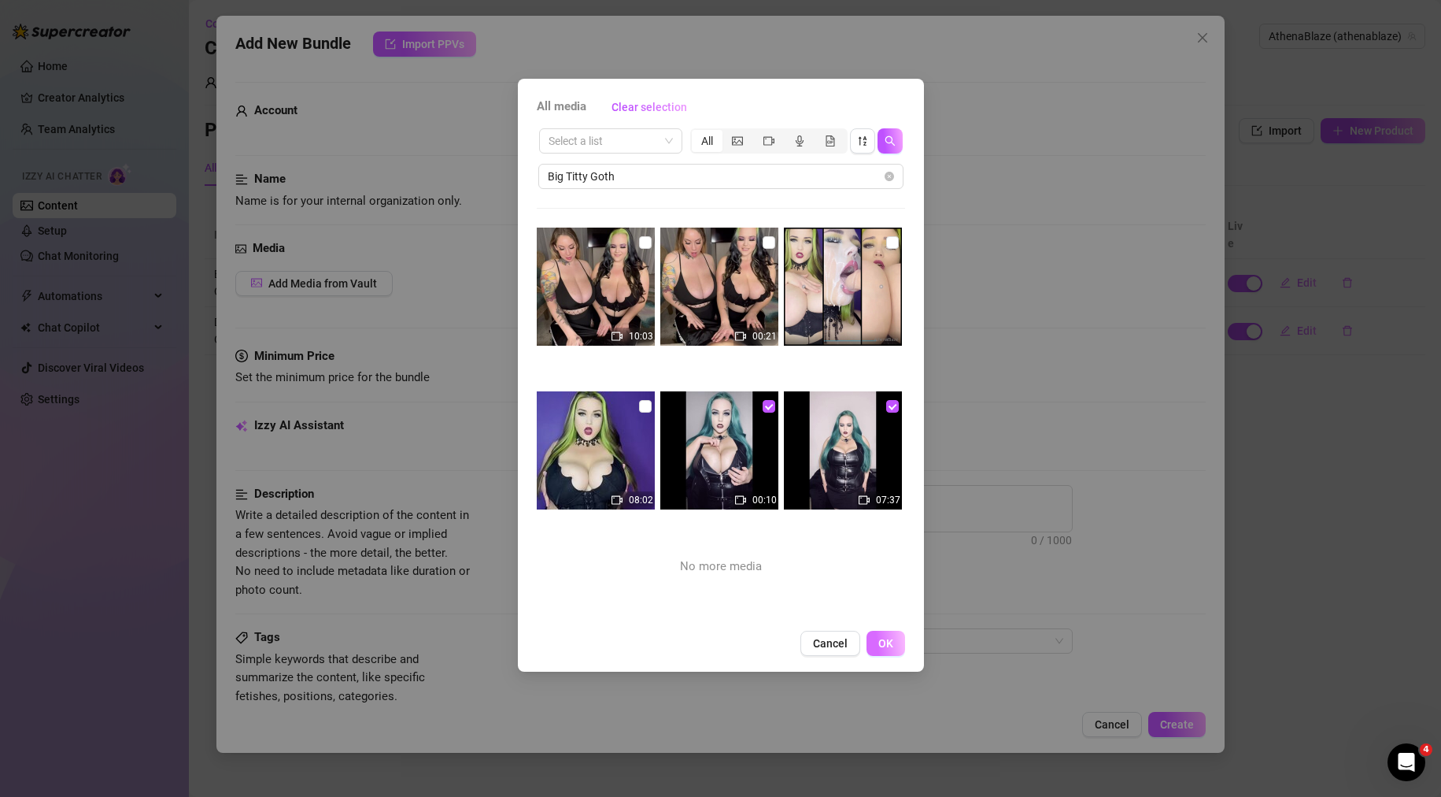
click at [887, 643] on span "OK" at bounding box center [885, 643] width 15 height 13
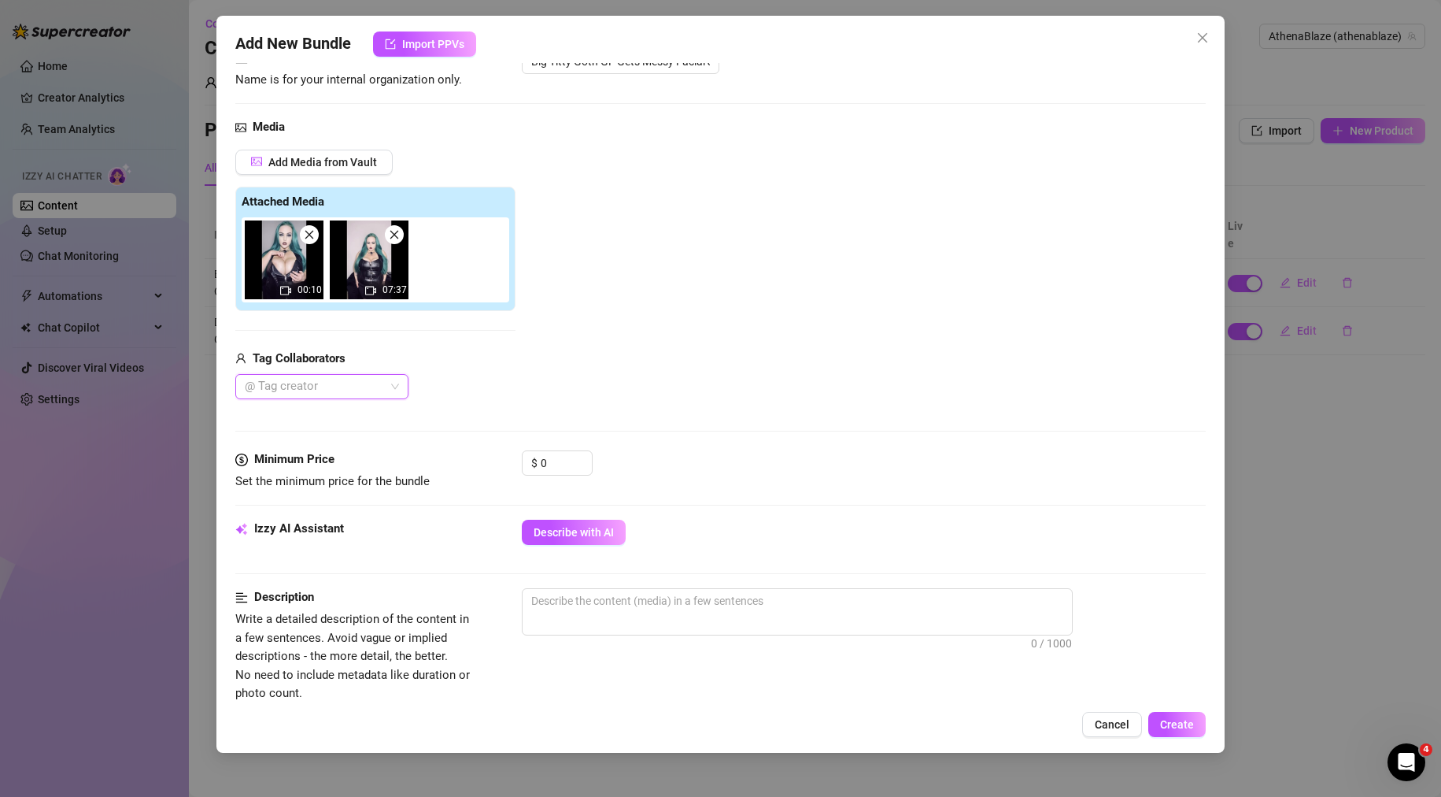
scroll to position [157, 0]
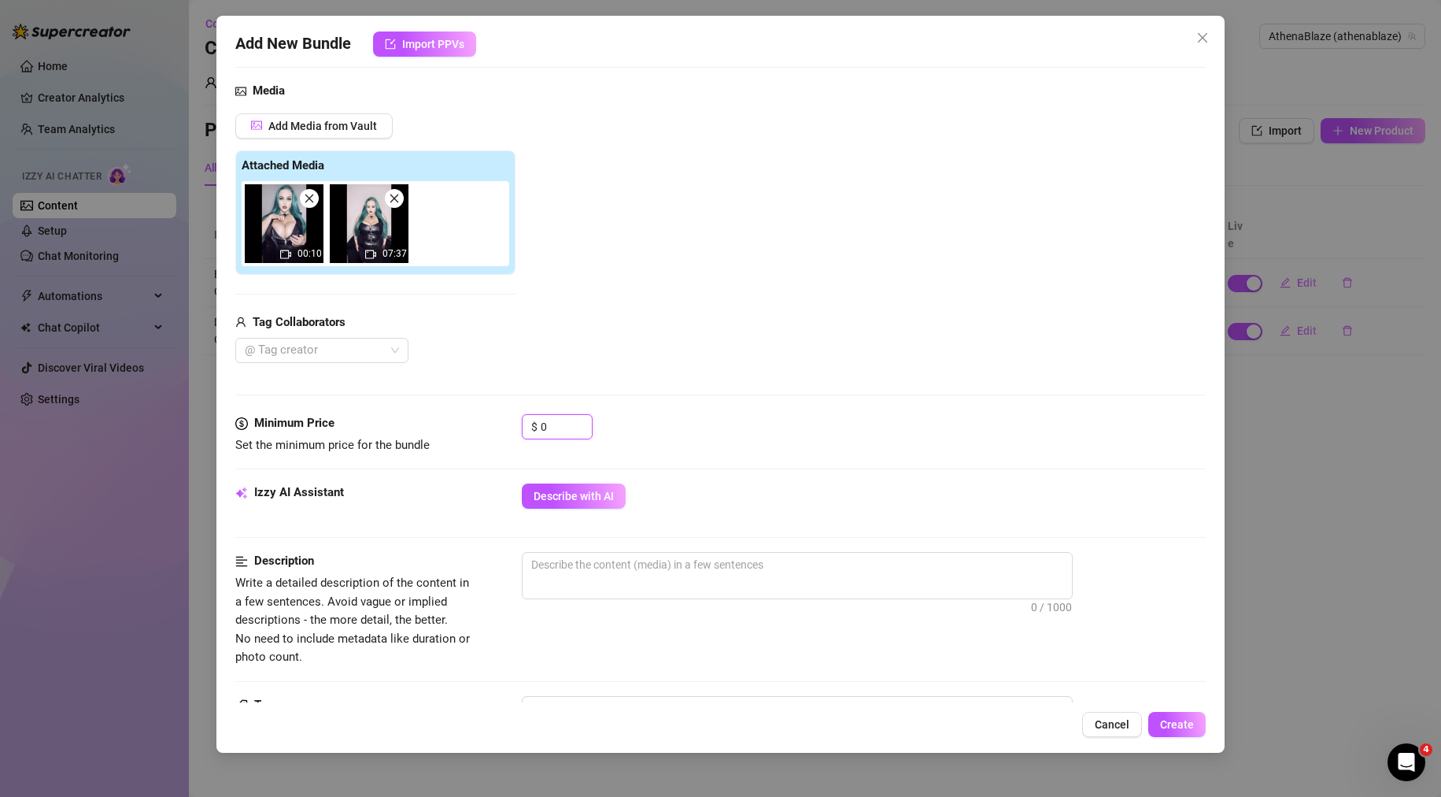
drag, startPoint x: 560, startPoint y: 431, endPoint x: 465, endPoint y: 434, distance: 94.5
click at [466, 434] on div "Minimum Price Set the minimum price for the bundle $ 0" at bounding box center [720, 434] width 971 height 40
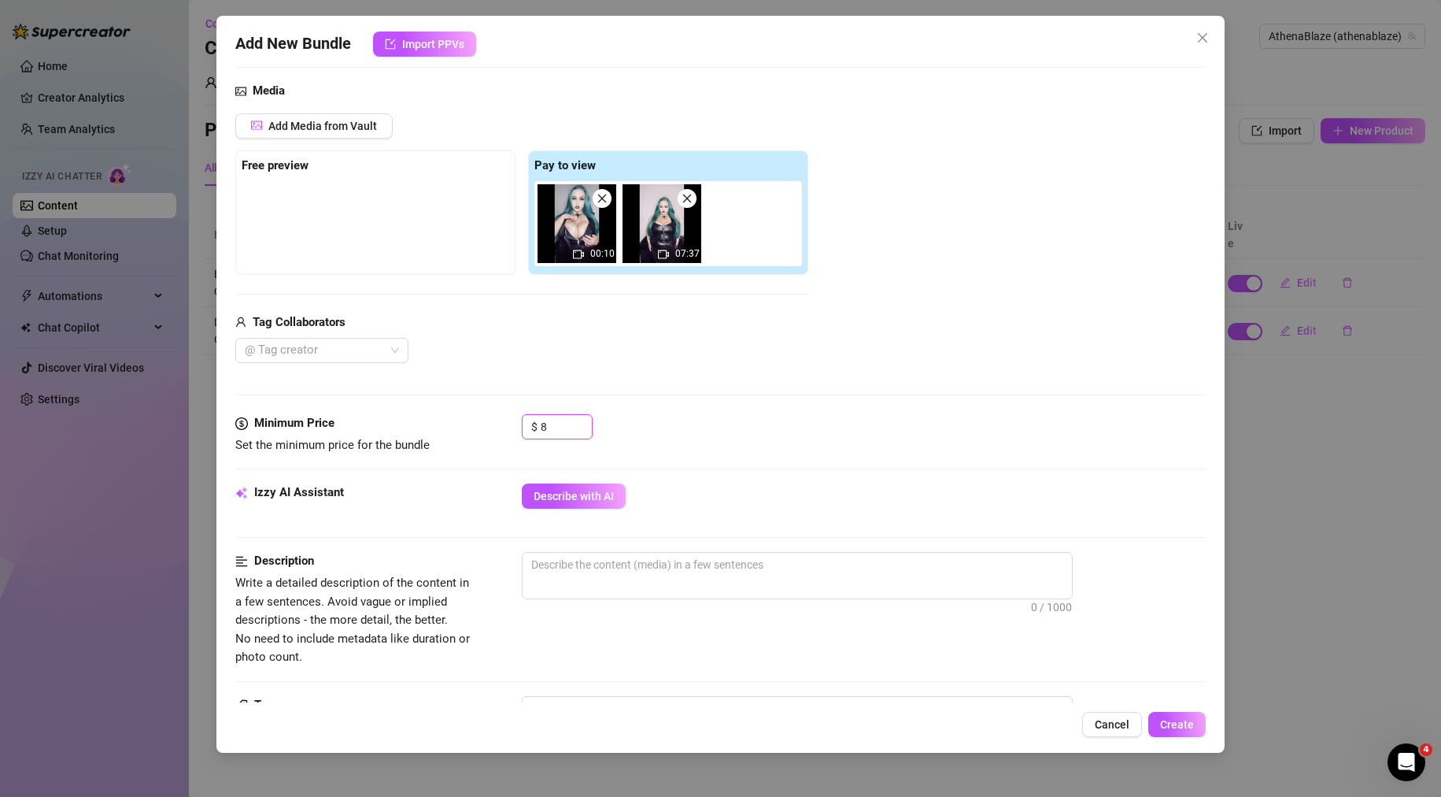
type input "8"
drag, startPoint x: 832, startPoint y: 391, endPoint x: 555, endPoint y: 297, distance: 292.7
click at [832, 392] on div "Media Add Media from Vault Free preview Pay to view 00:10 07:37 Tag Collaborato…" at bounding box center [720, 248] width 971 height 332
drag, startPoint x: 591, startPoint y: 223, endPoint x: 343, endPoint y: 215, distance: 248.0
click at [343, 215] on div "Free preview Pay to view 00:10 07:37" at bounding box center [521, 212] width 573 height 124
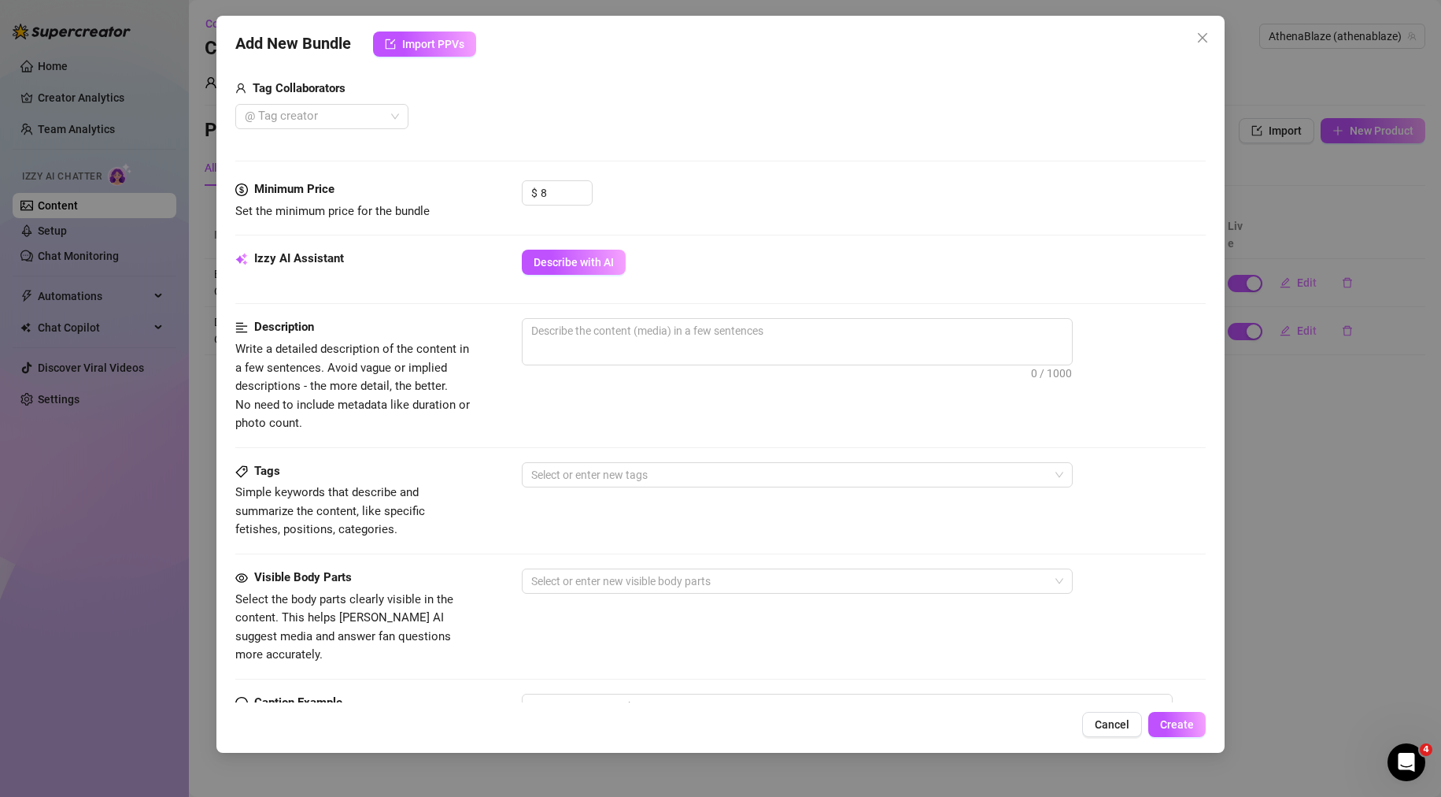
scroll to position [394, 0]
paste textarea "Sexy goth bitch in a sexy leather corset talks dirty, plays with her big tittie…"
type textarea "Sexy goth bitch in a sexy leather corset talks dirty, plays with her big tittie…"
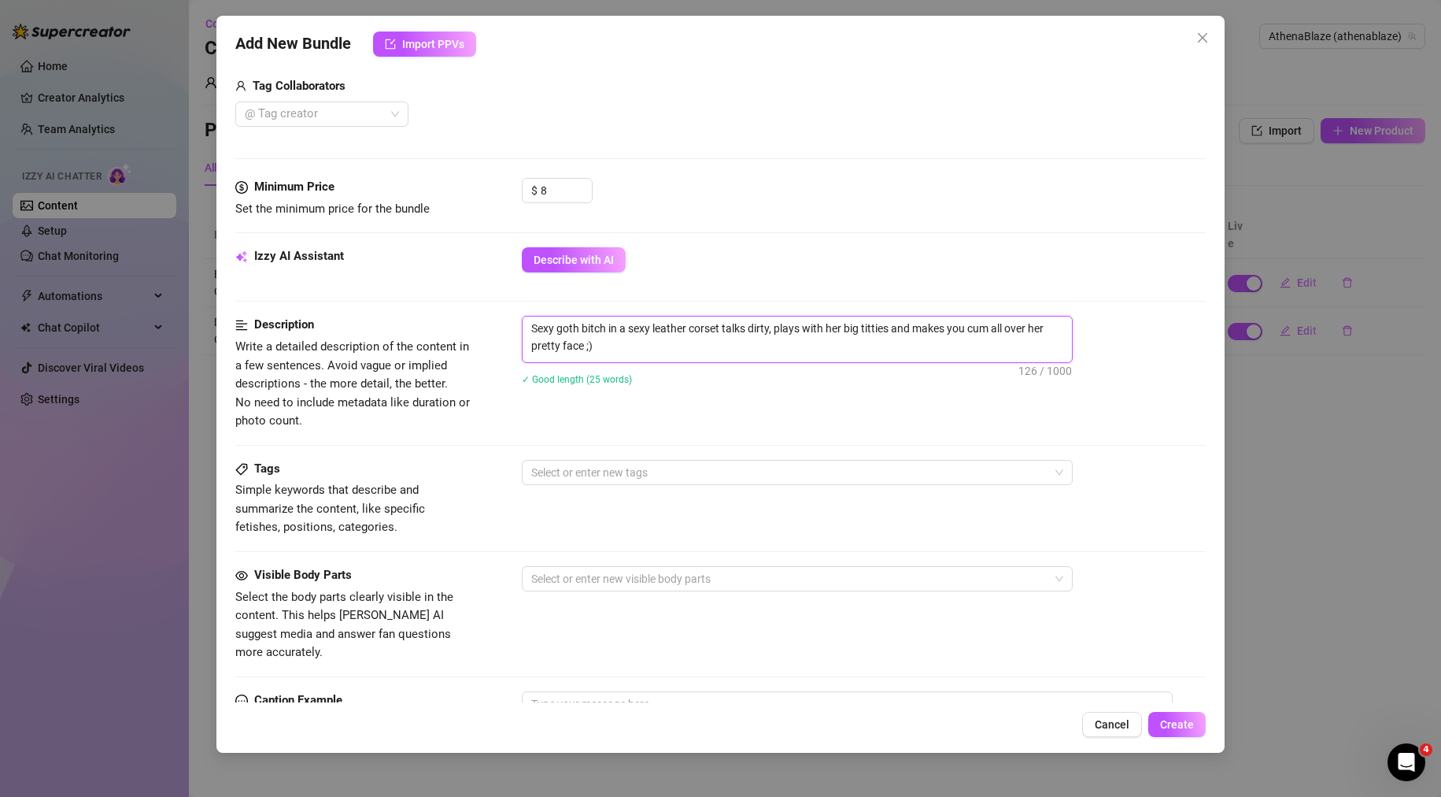
scroll to position [0, 0]
type textarea "Sexy goth bitch in a sexy leather corset talks dirty, plays with her big tittie…"
click at [745, 417] on div "Description Write a detailed description of the content in a few sentences. Avo…" at bounding box center [720, 373] width 971 height 114
click at [607, 578] on div at bounding box center [789, 578] width 528 height 22
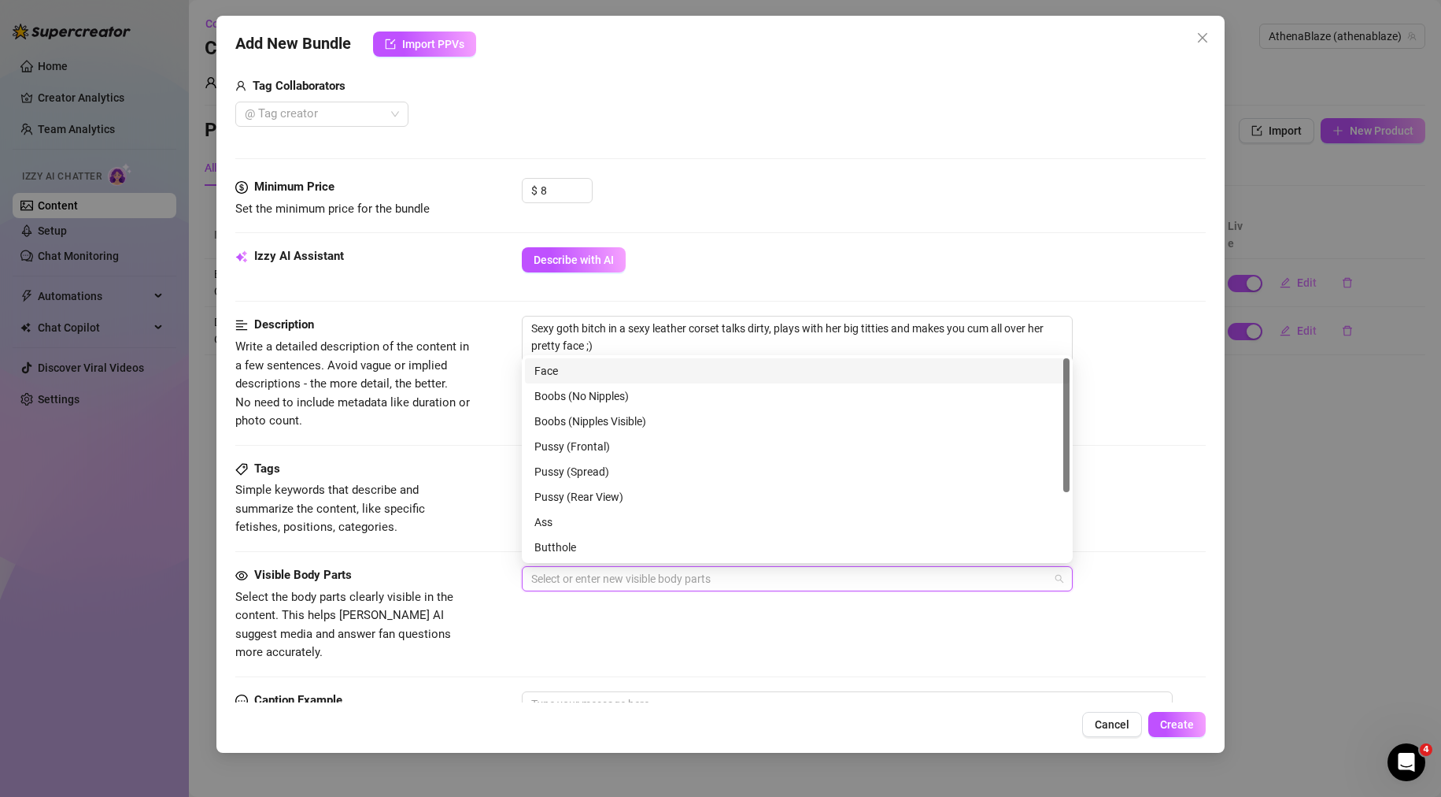
click at [539, 378] on div "Face" at bounding box center [797, 370] width 526 height 17
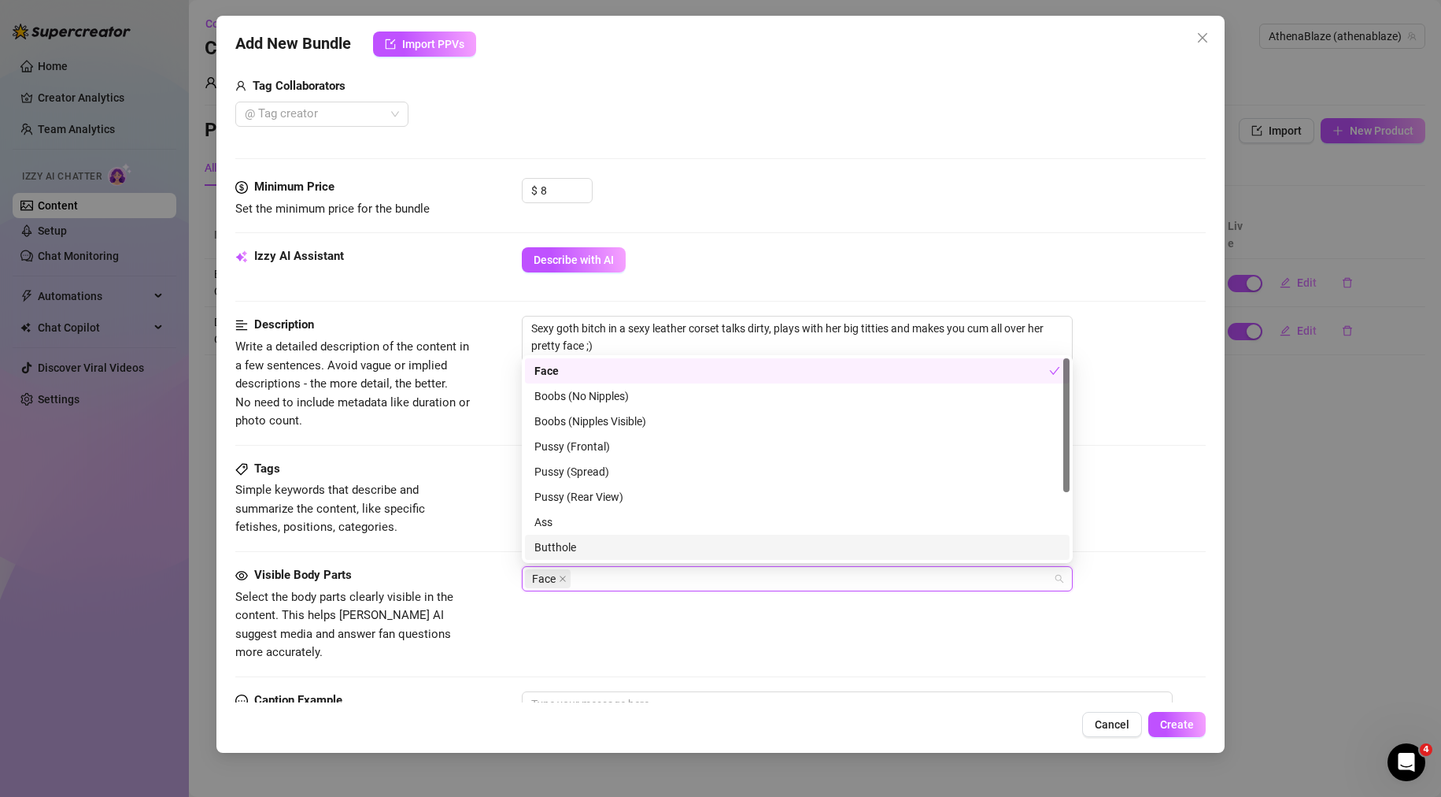
click at [421, 431] on div "Description Write a detailed description of the content in a few sentences. Avo…" at bounding box center [720, 387] width 971 height 143
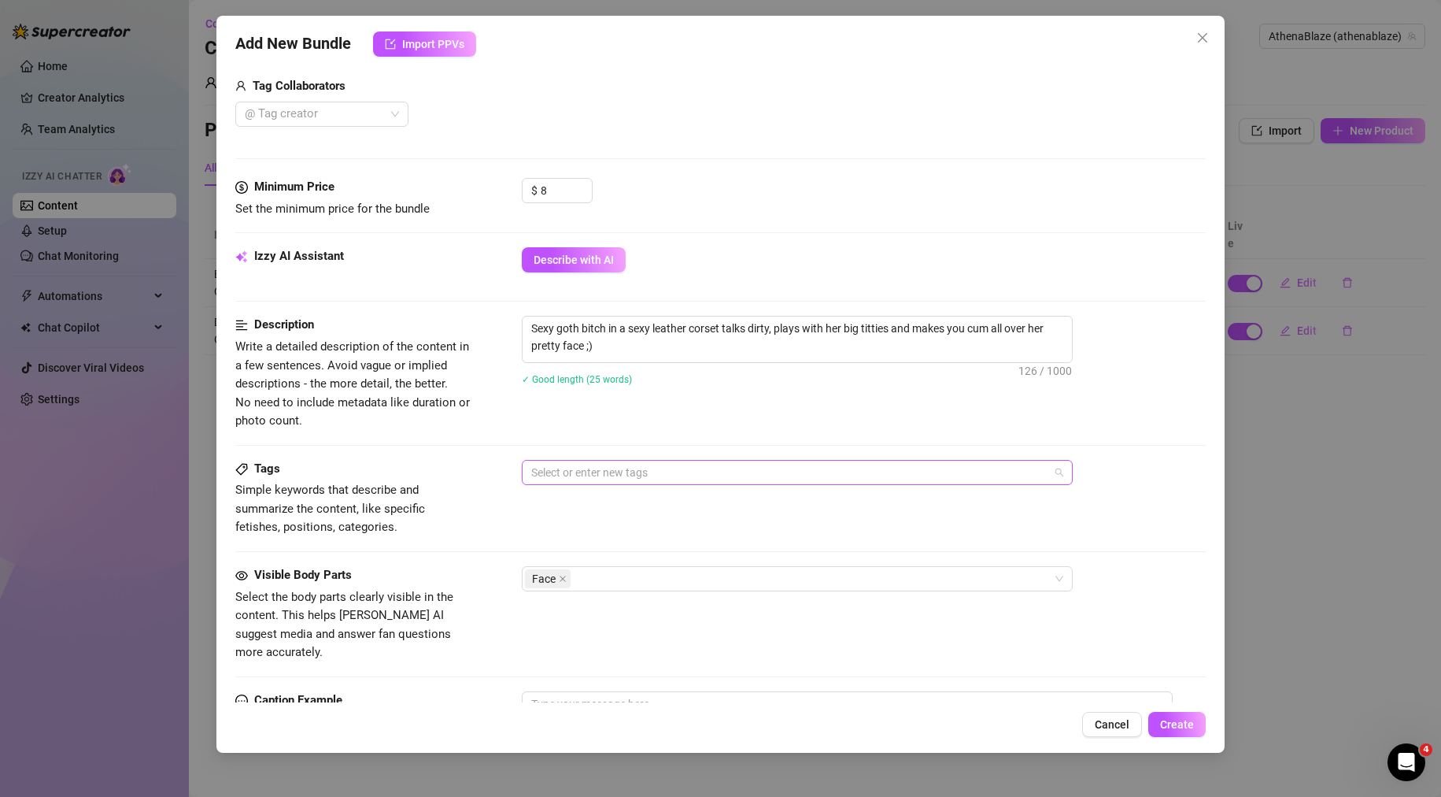
click at [582, 477] on div at bounding box center [789, 472] width 528 height 22
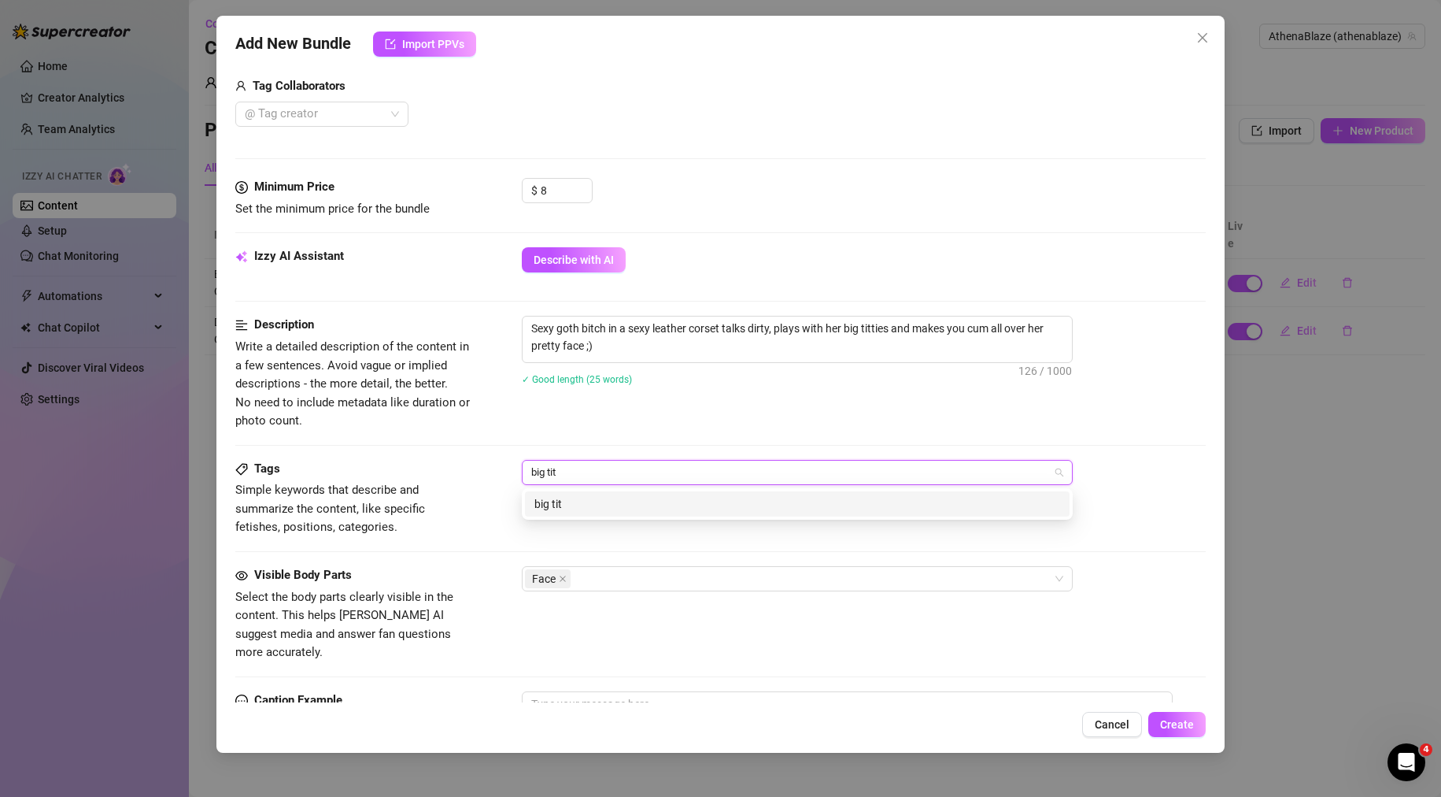
type input "big tits"
type input "c"
type input "facial"
type input "dirty talk"
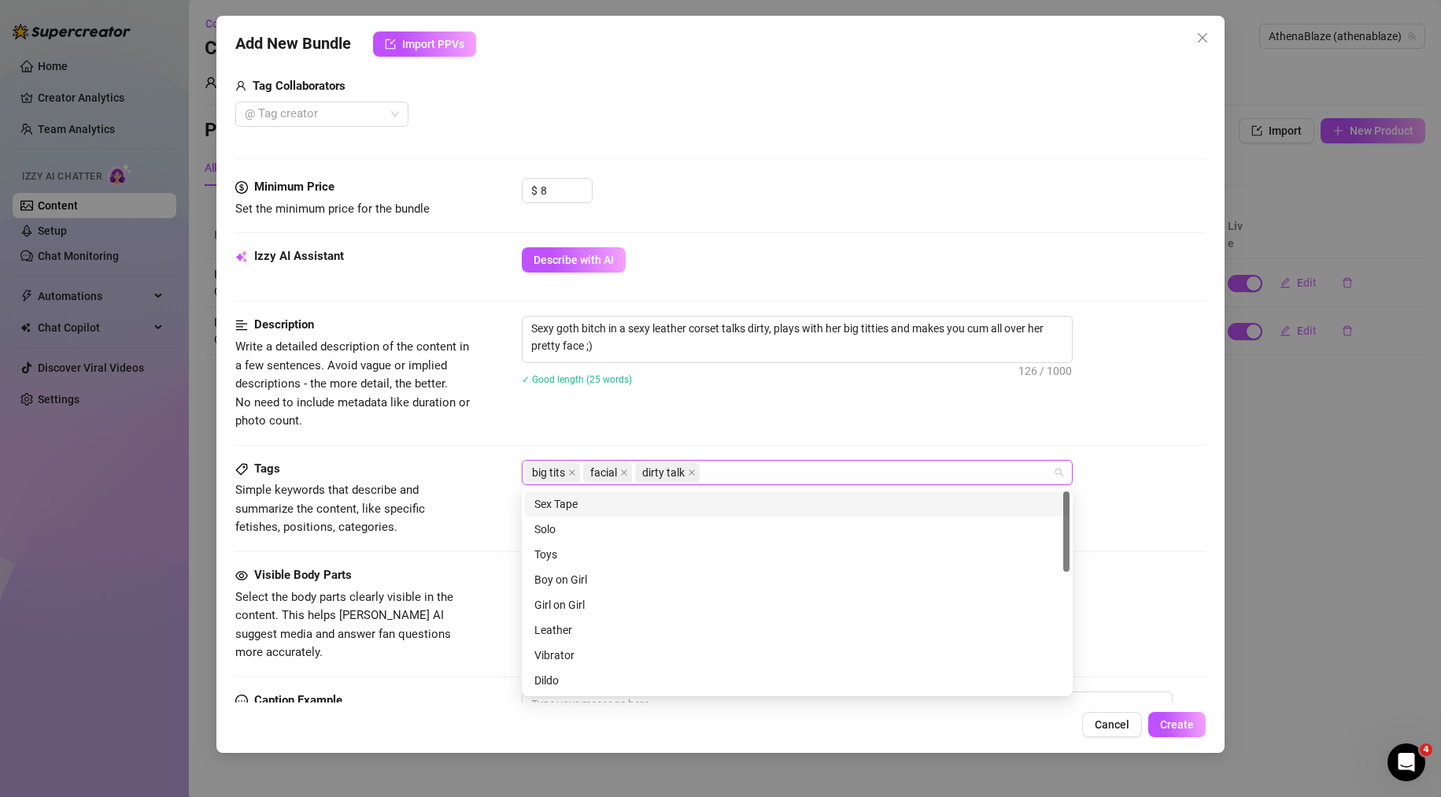
click at [682, 433] on div "Description Write a detailed description of the content in a few sentences. Avo…" at bounding box center [720, 387] width 971 height 143
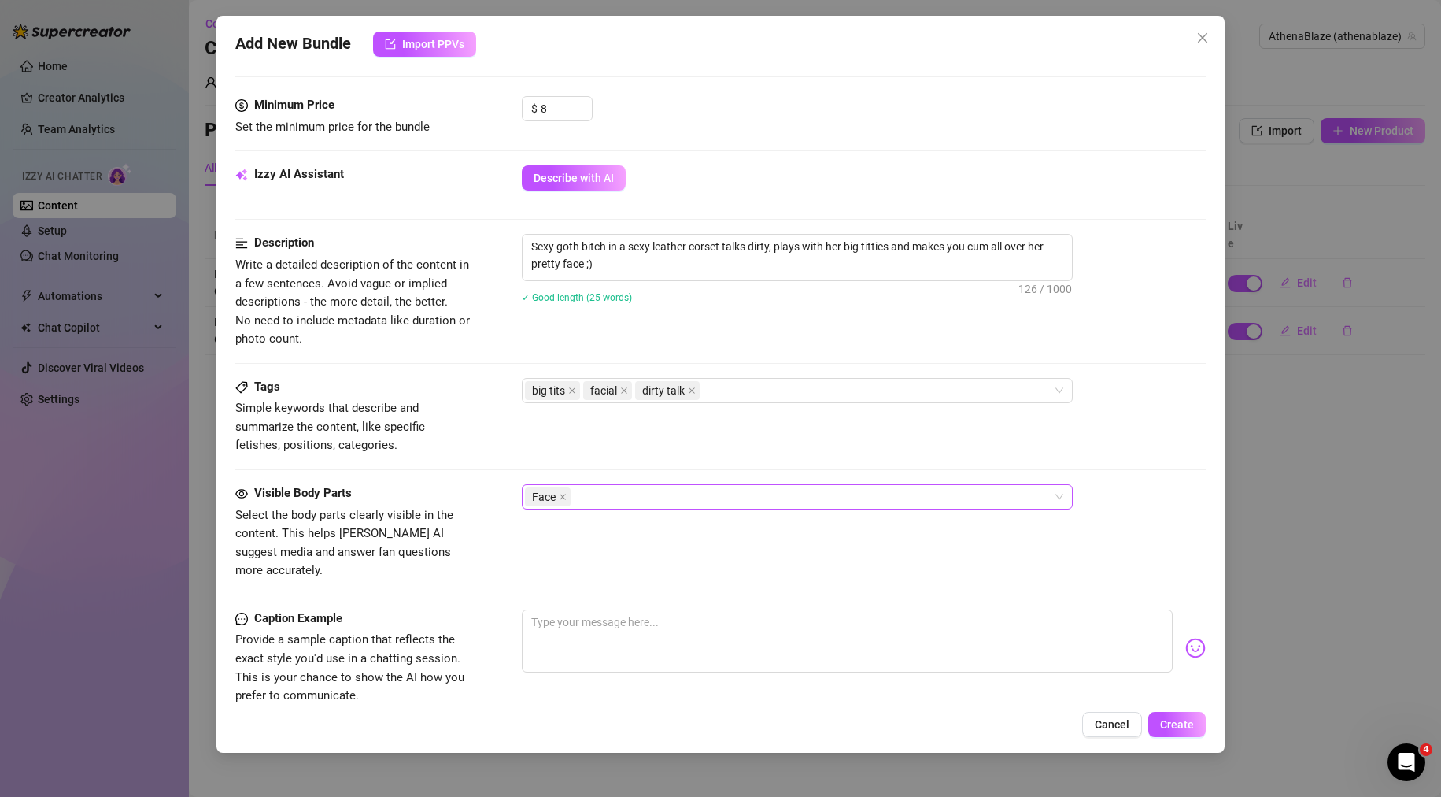
scroll to position [551, 0]
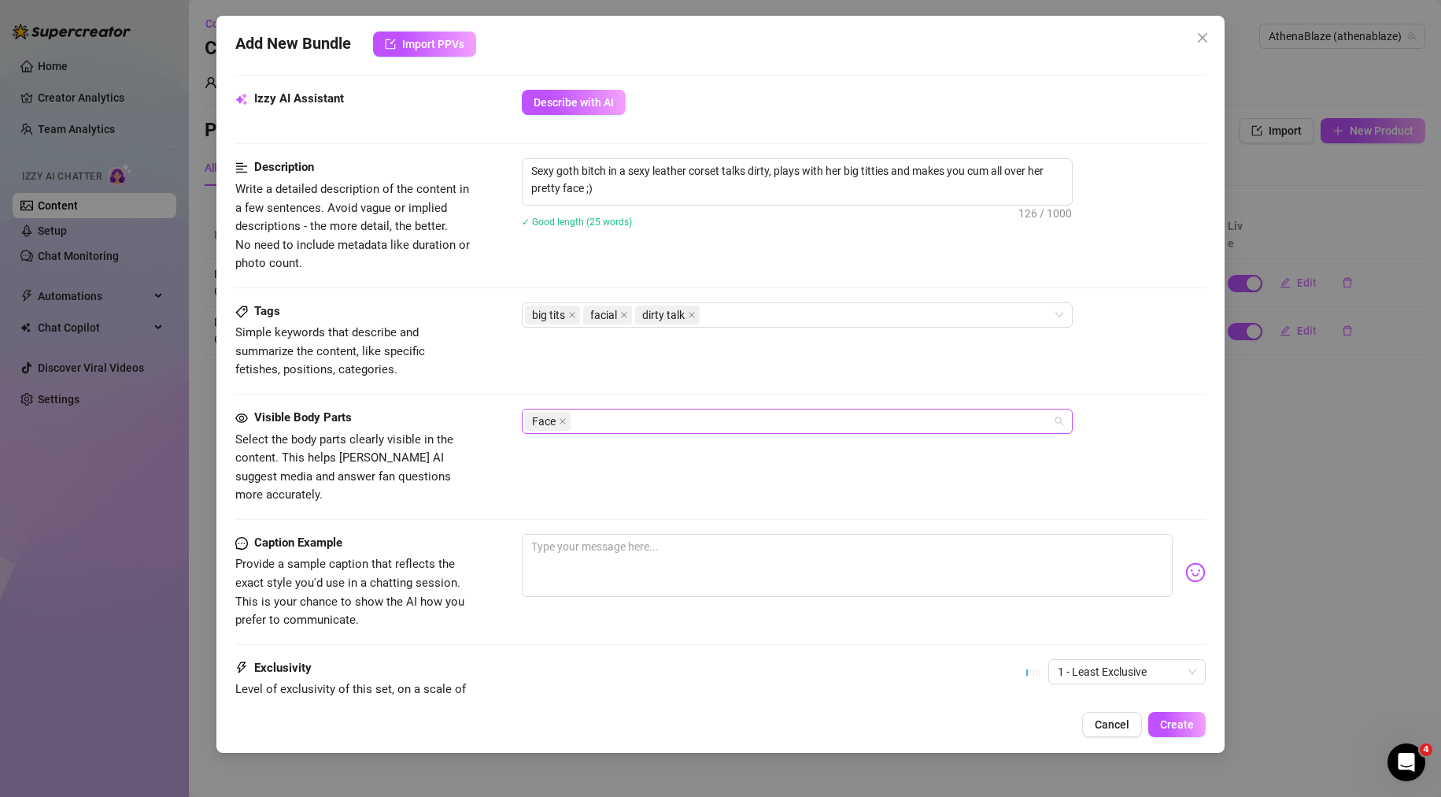
click at [632, 423] on div "Face" at bounding box center [789, 421] width 528 height 22
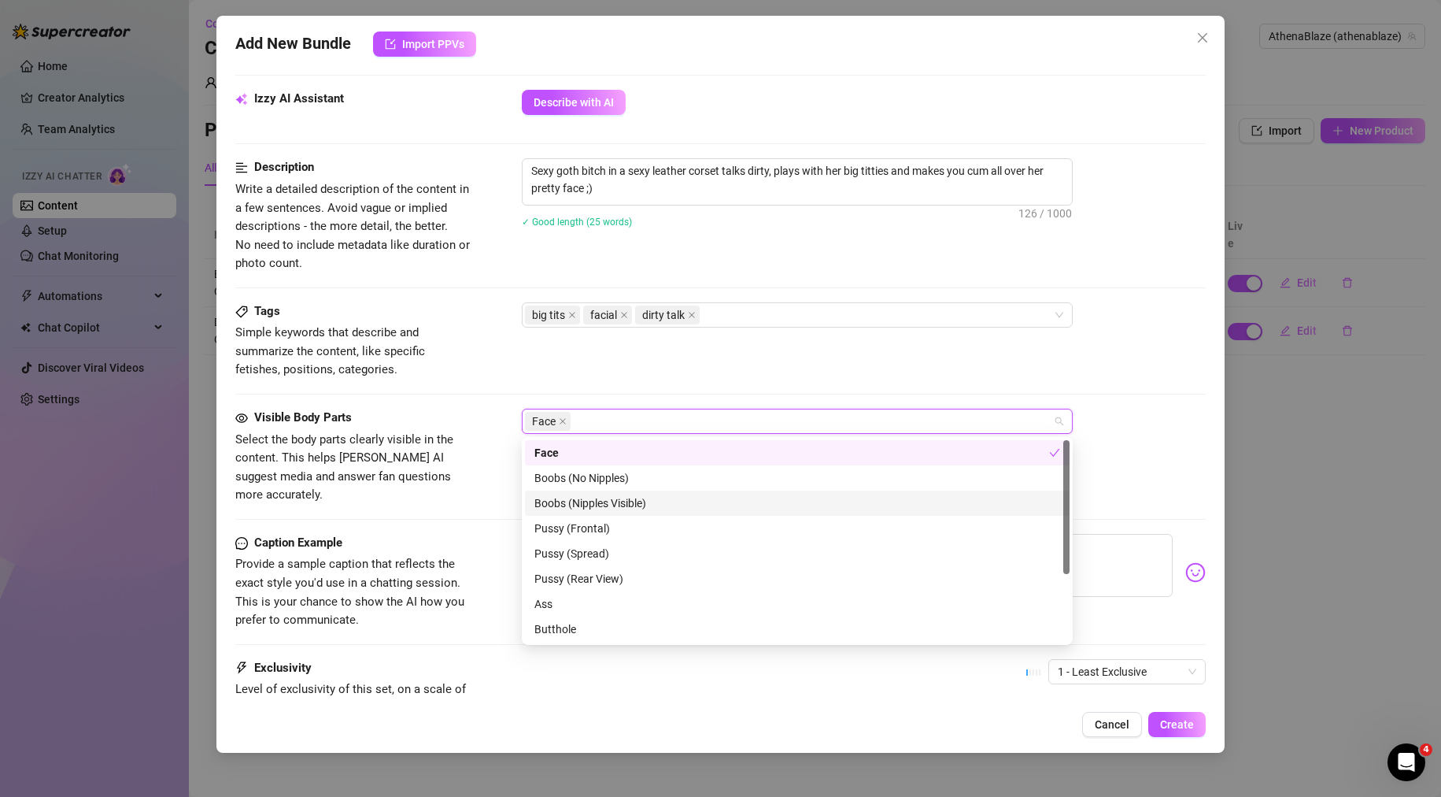
click at [632, 506] on div "Boobs (Nipples Visible)" at bounding box center [797, 502] width 526 height 17
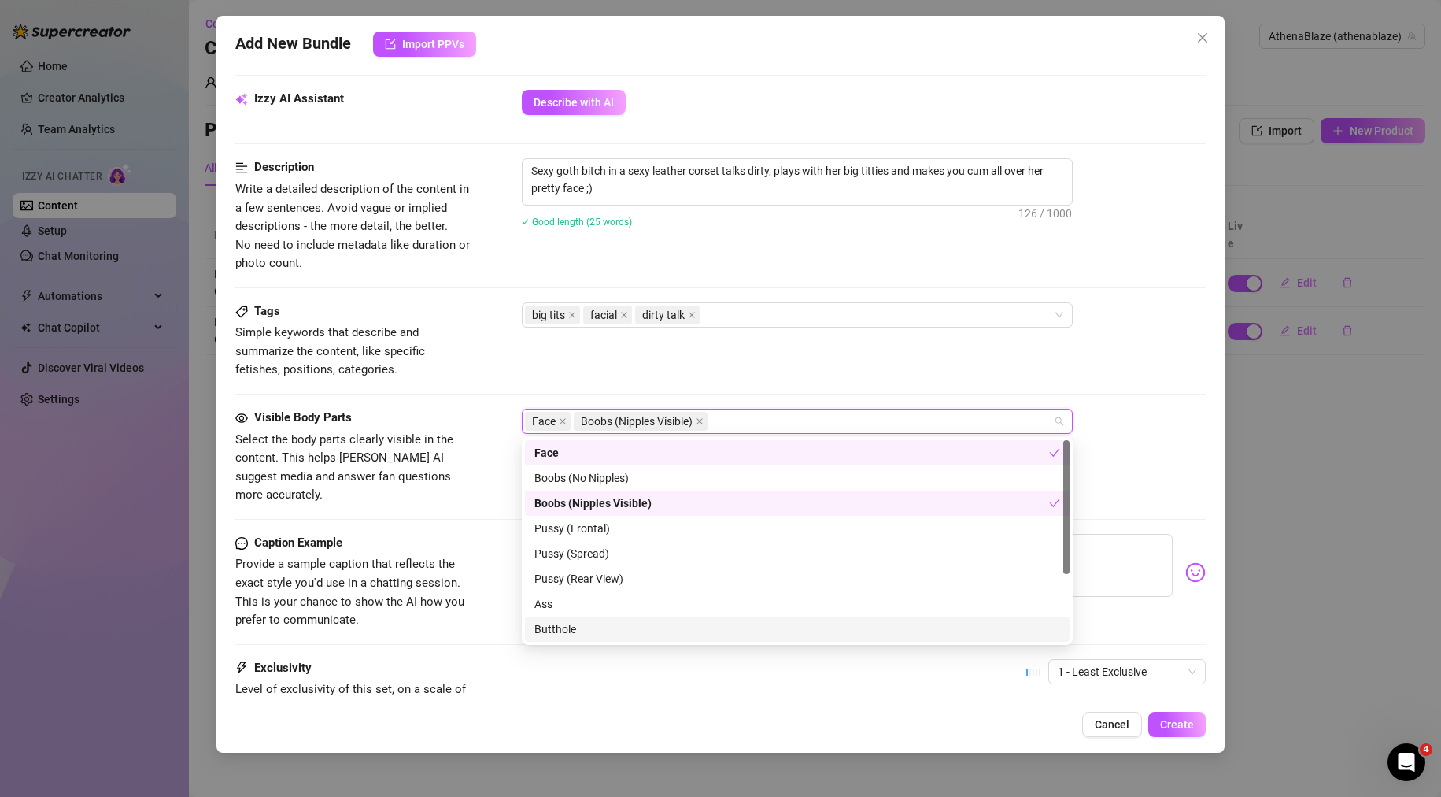
click at [401, 574] on span "Provide a sample caption that reflects the exact style you'd use in a chatting …" at bounding box center [353, 592] width 236 height 74
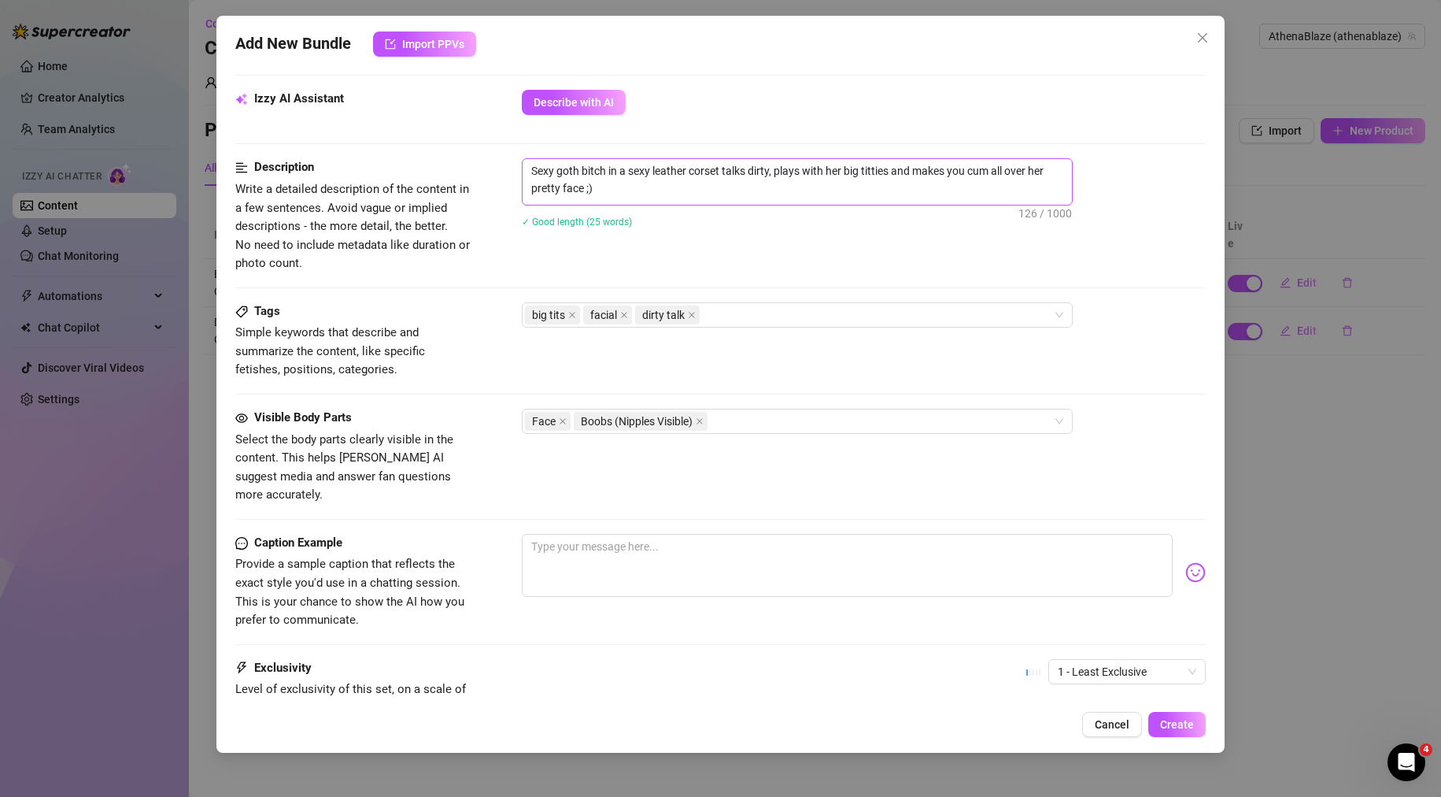
scroll to position [394, 0]
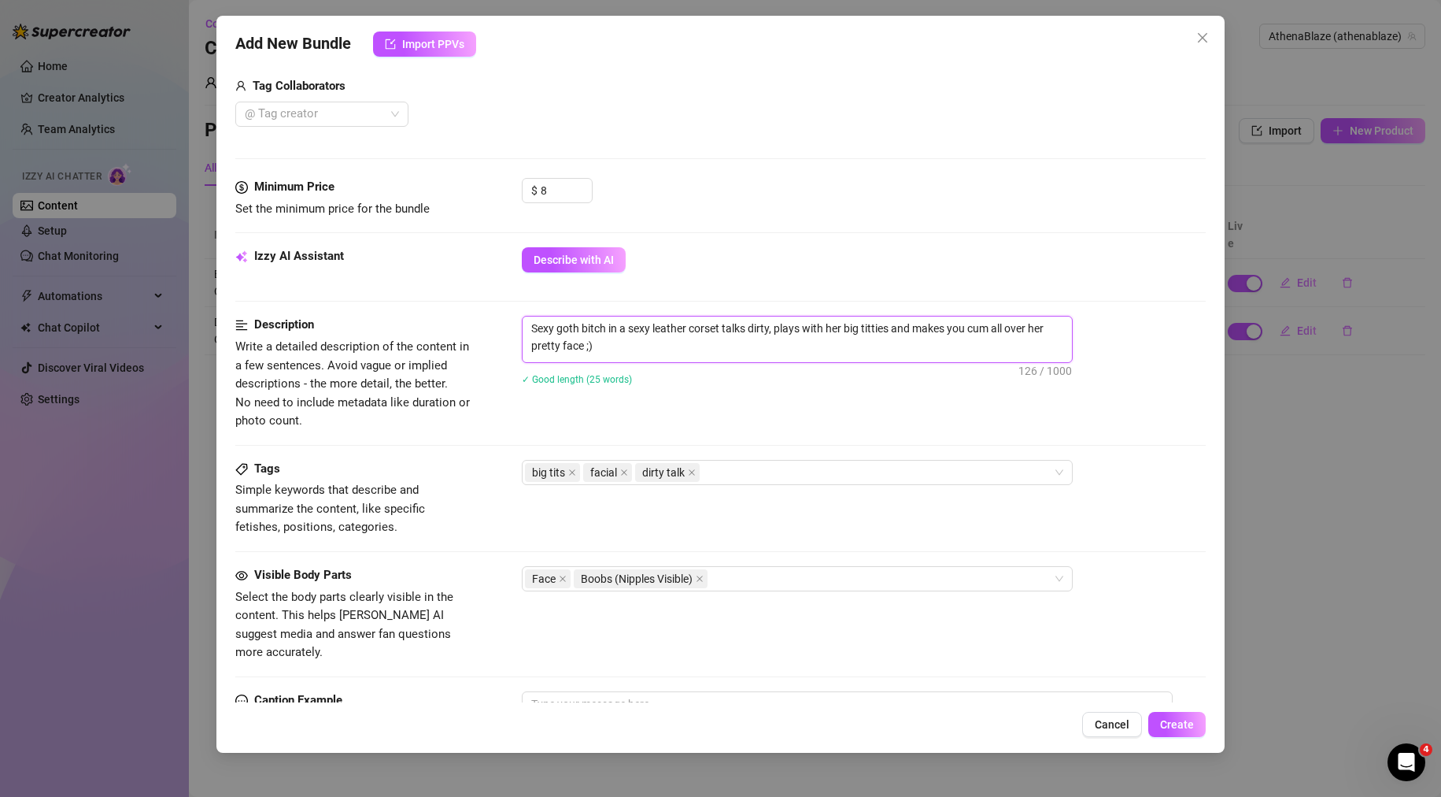
drag, startPoint x: 618, startPoint y: 353, endPoint x: 532, endPoint y: 321, distance: 91.4
click at [474, 316] on div "Description Write a detailed description of the content in a few sentences. Avo…" at bounding box center [720, 373] width 971 height 114
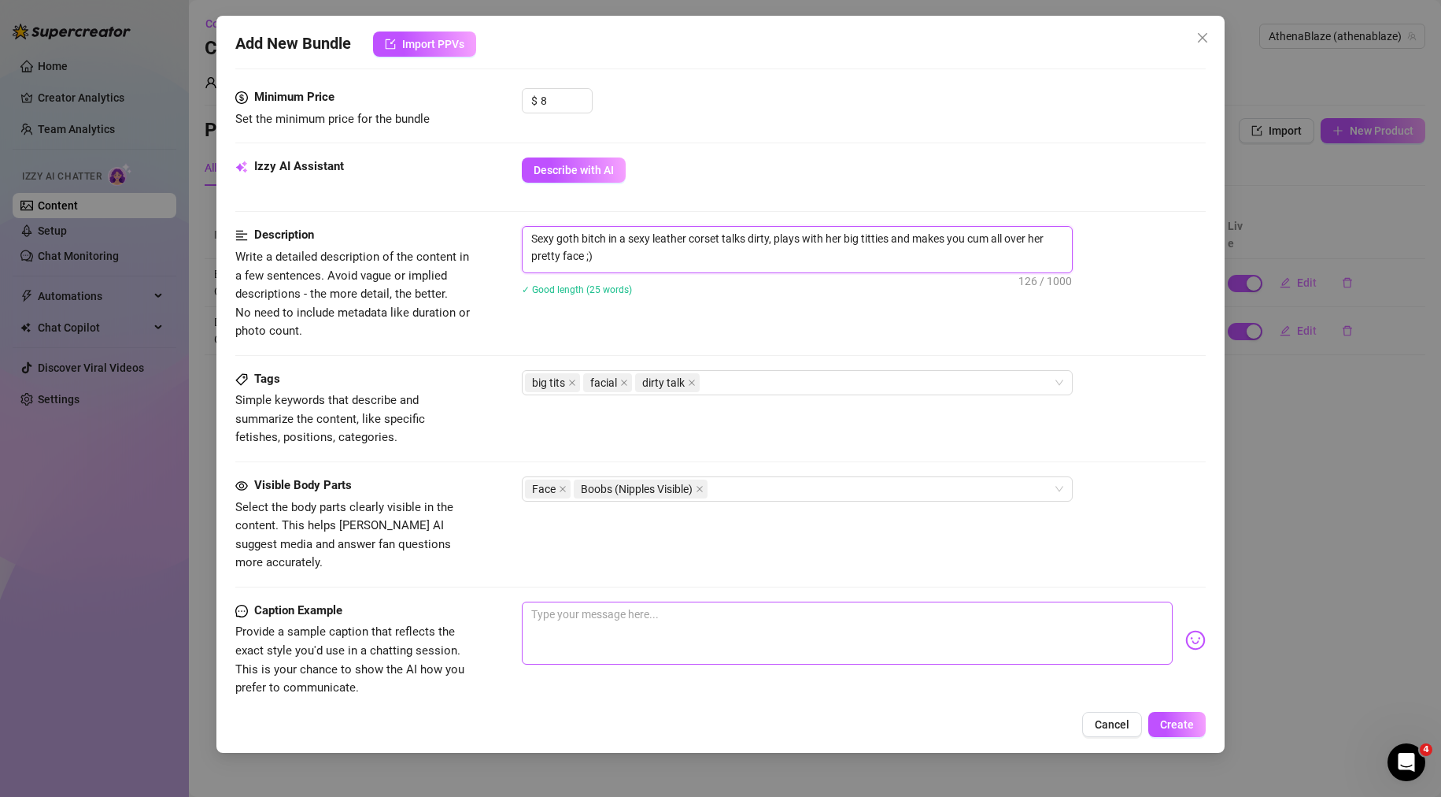
scroll to position [551, 0]
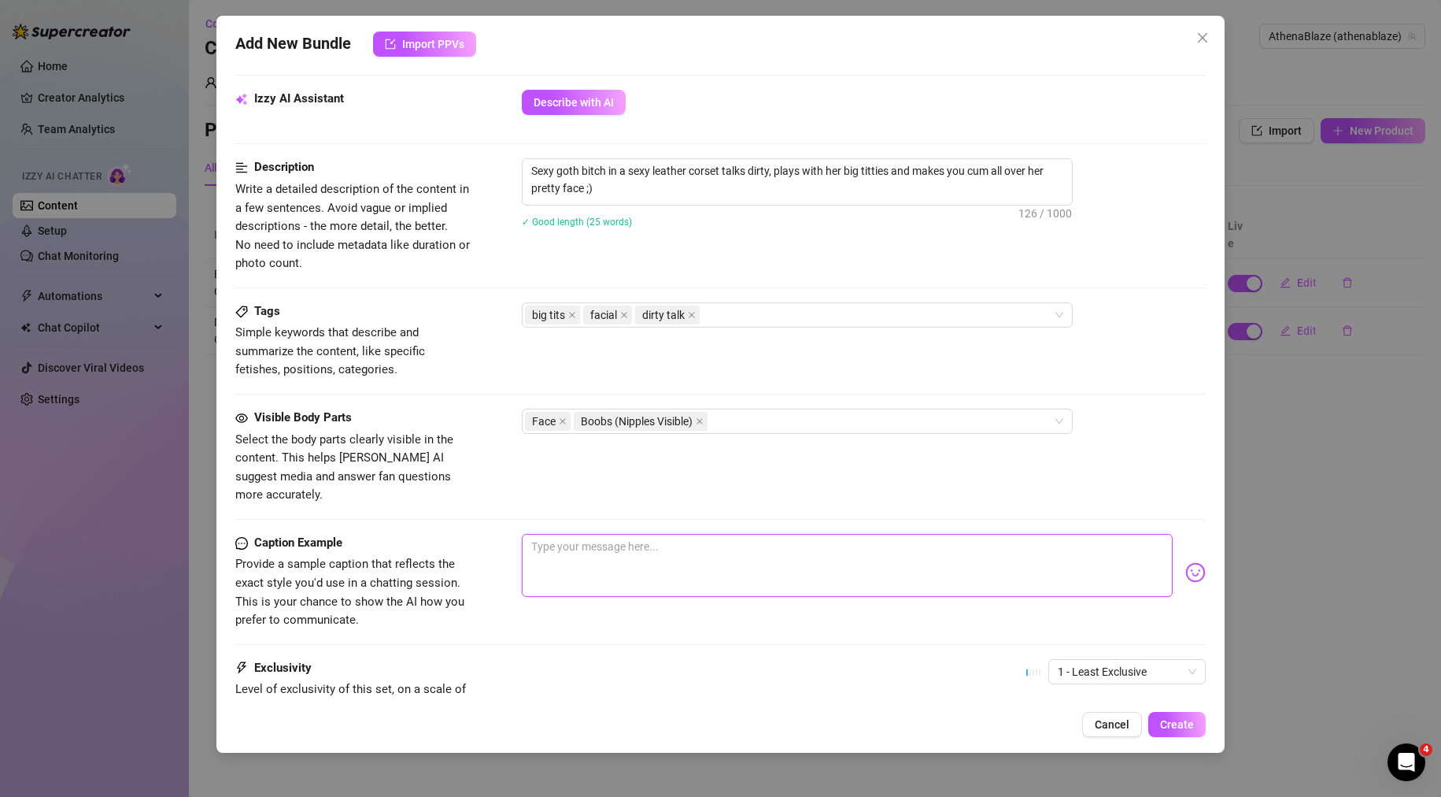
paste textarea "Sexy goth bitch in a sexy leather corset talks dirty, plays with her big tittie…"
type textarea "Sexy goth bitch in a sexy leather corset talks dirty, plays with her big tittie…"
click at [446, 559] on span "Provide a sample caption that reflects the exact style you'd use in a chatting …" at bounding box center [349, 591] width 229 height 70
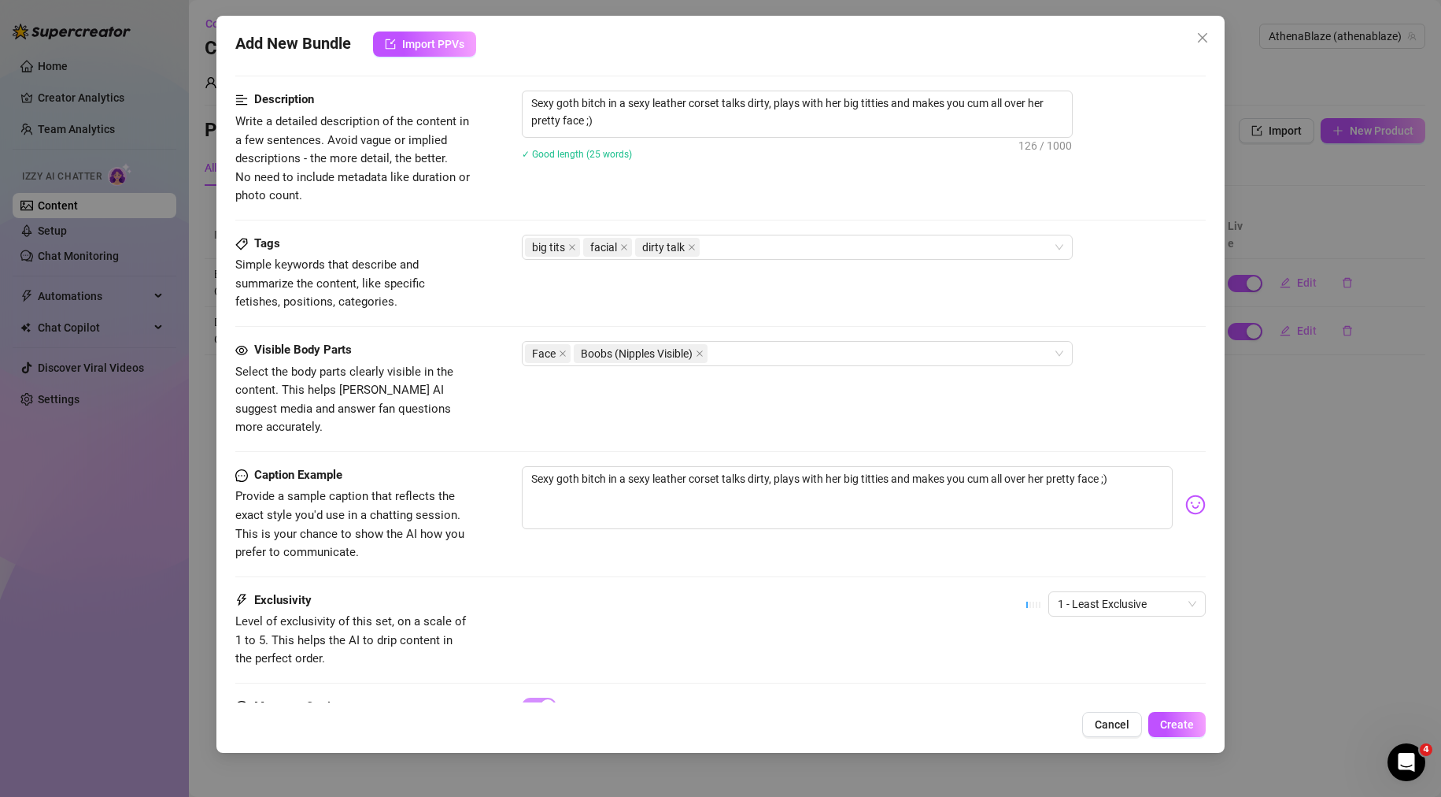
scroll to position [683, 0]
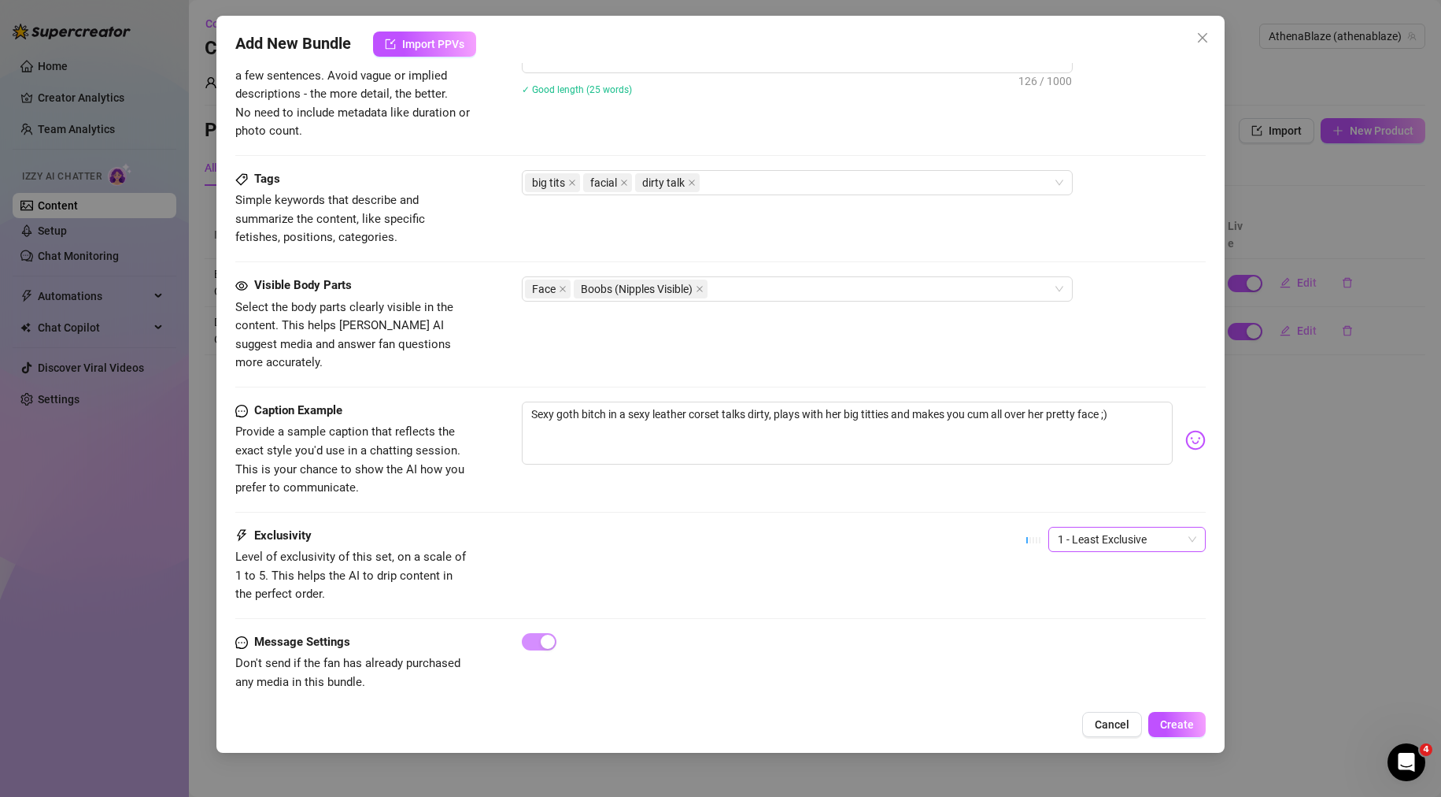
click at [1077, 527] on span "1 - Least Exclusive" at bounding box center [1127, 539] width 139 height 24
click at [1067, 578] on div "2" at bounding box center [1114, 576] width 132 height 17
click at [829, 557] on div "Exclusivity Level of exclusivity of this set, on a scale of 1 to 5. This helps …" at bounding box center [720, 565] width 971 height 77
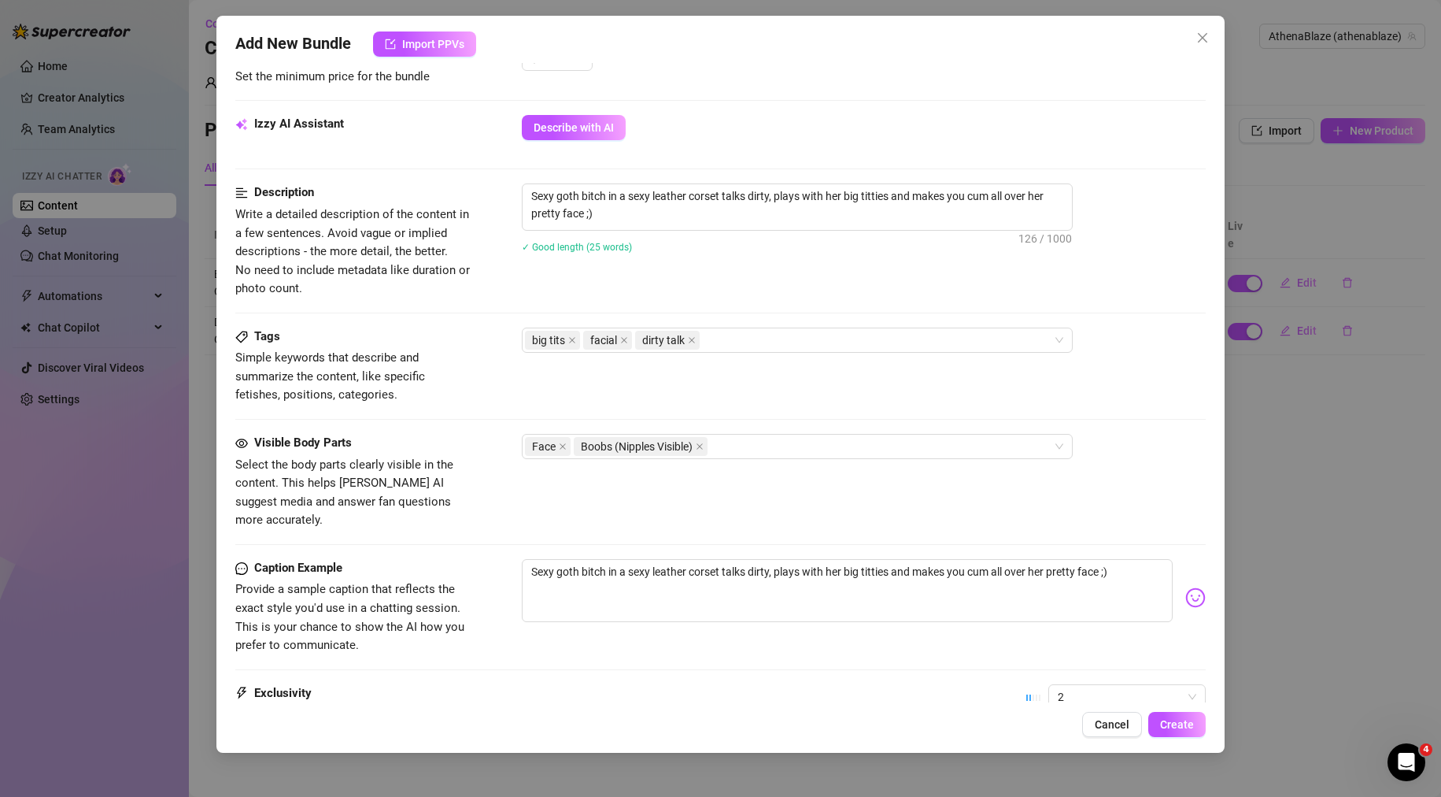
scroll to position [368, 0]
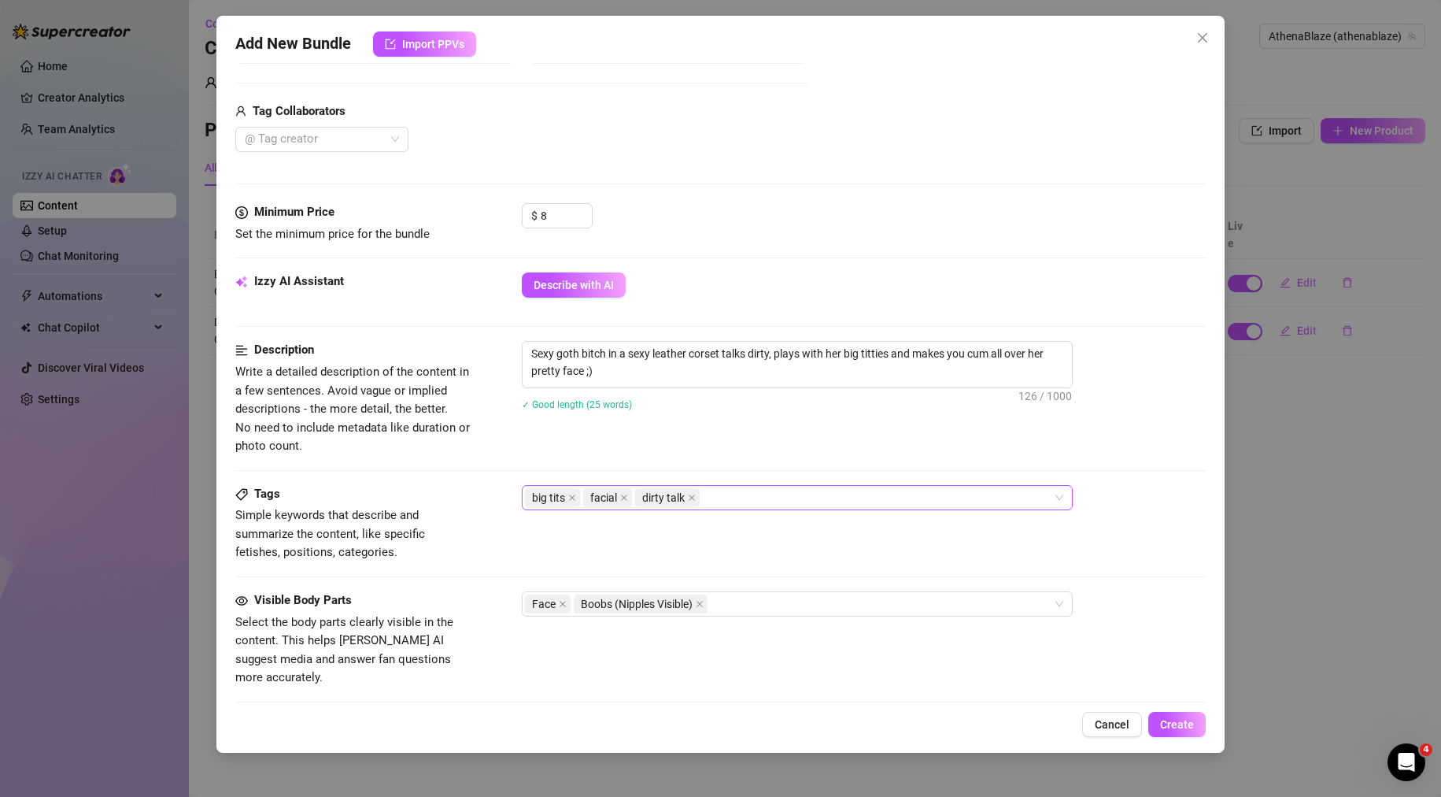
click at [745, 503] on div "big tits facial dirty talk" at bounding box center [789, 497] width 528 height 22
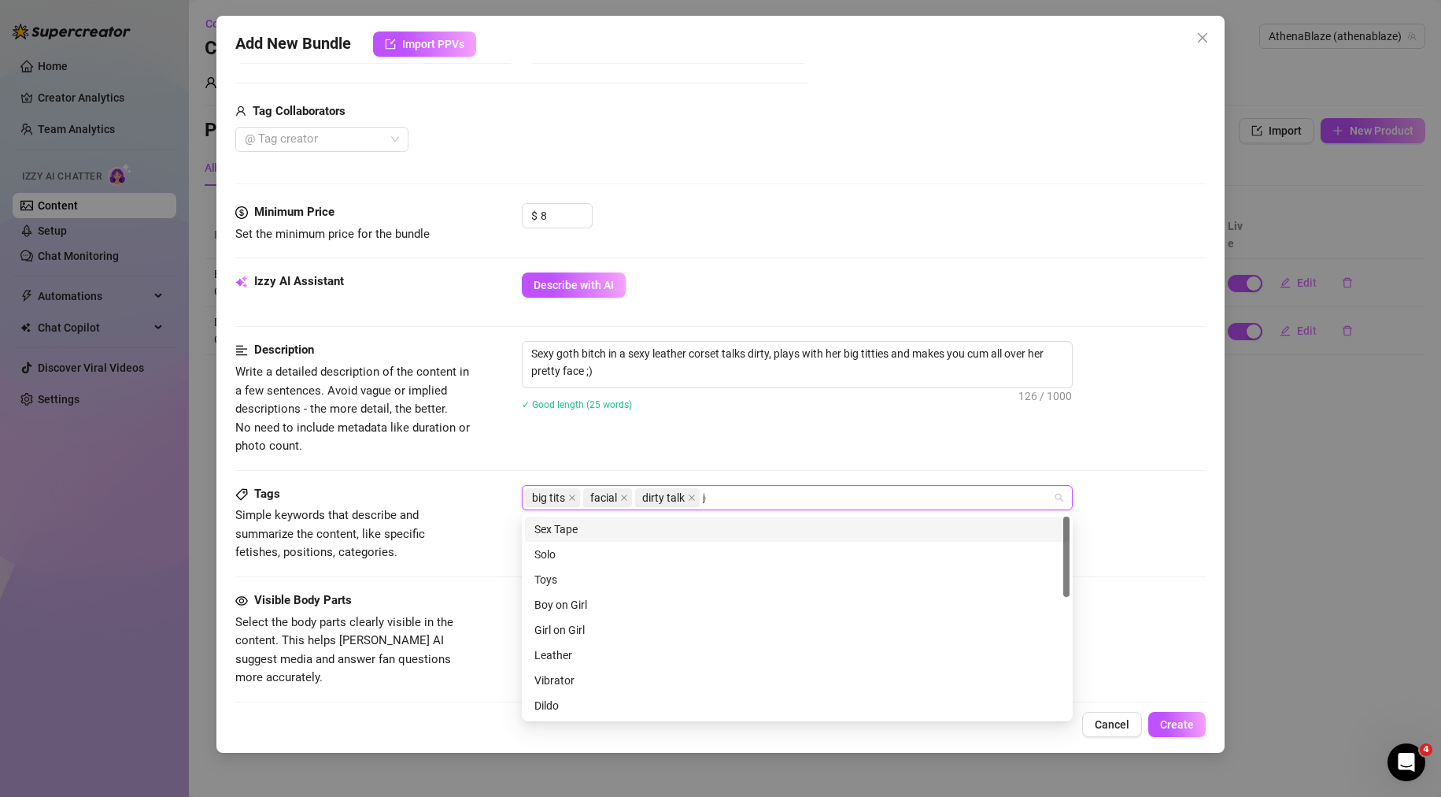
type input "joi"
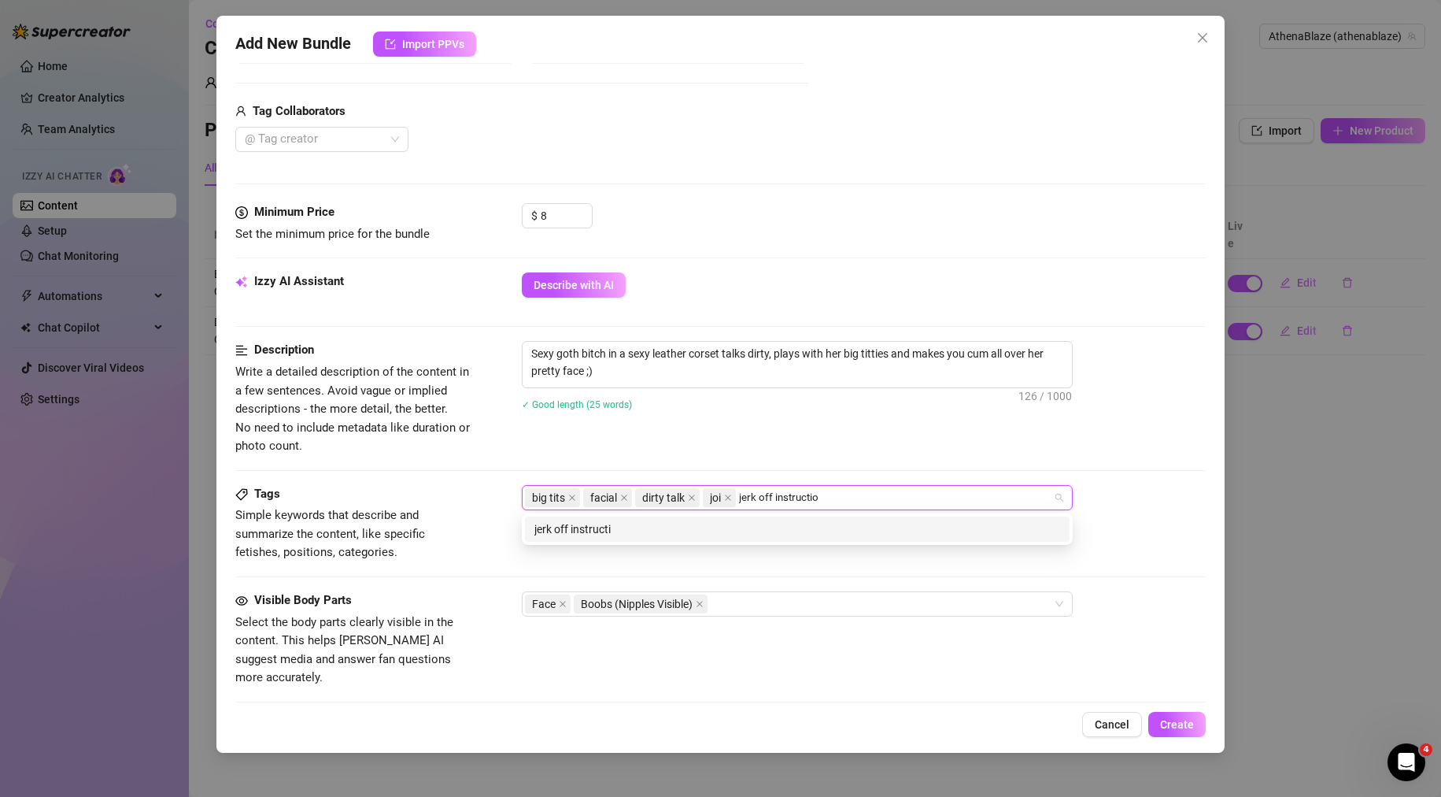
type input "jerk off instruction"
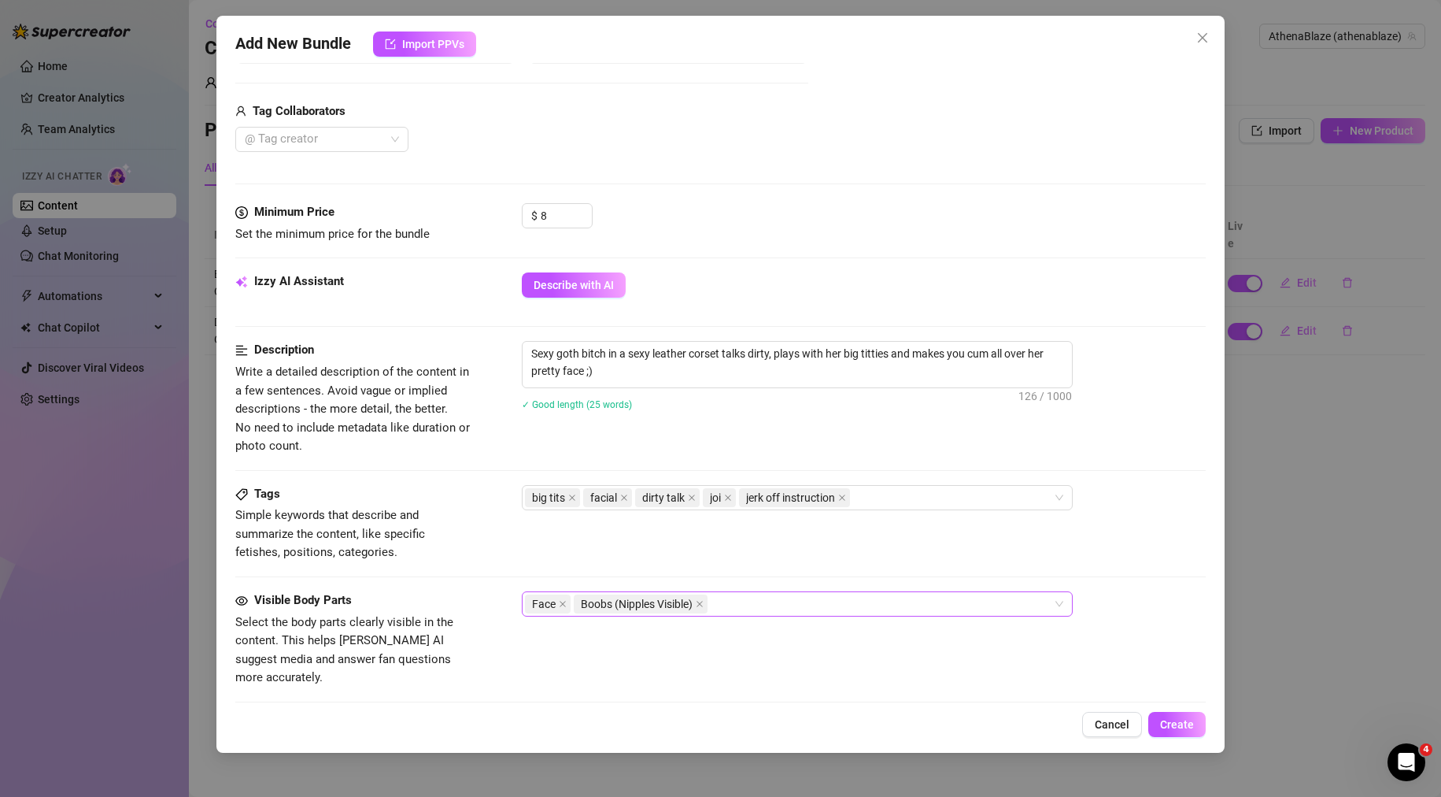
click at [733, 608] on div "Face Boobs (Nipples Visible)" at bounding box center [789, 604] width 528 height 22
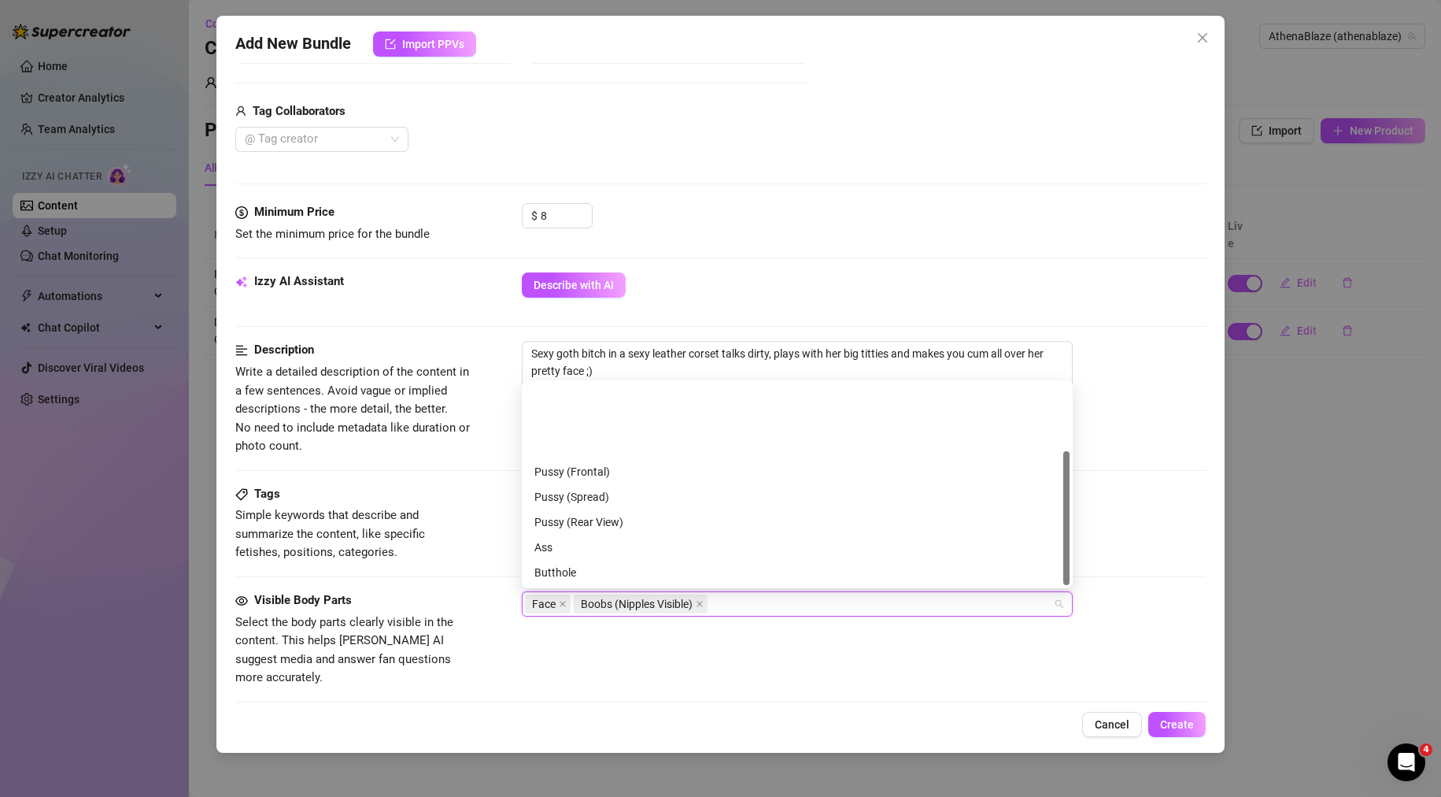
scroll to position [101, 0]
click at [462, 588] on div "Tags Simple keywords that describe and summarize the content, like specific fet…" at bounding box center [720, 538] width 971 height 106
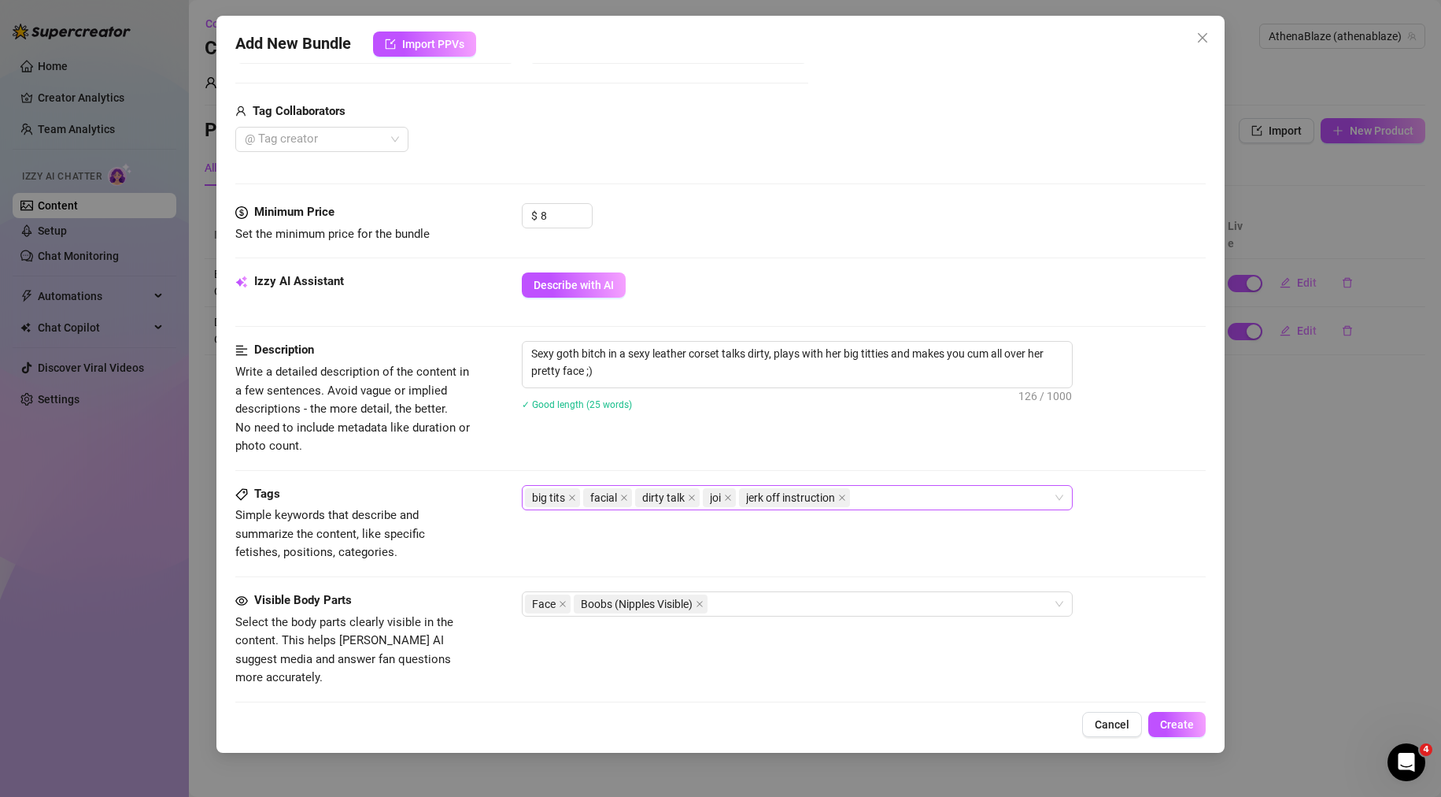
click at [911, 502] on div "big tits facial dirty talk joi jerk off instruction" at bounding box center [789, 497] width 528 height 22
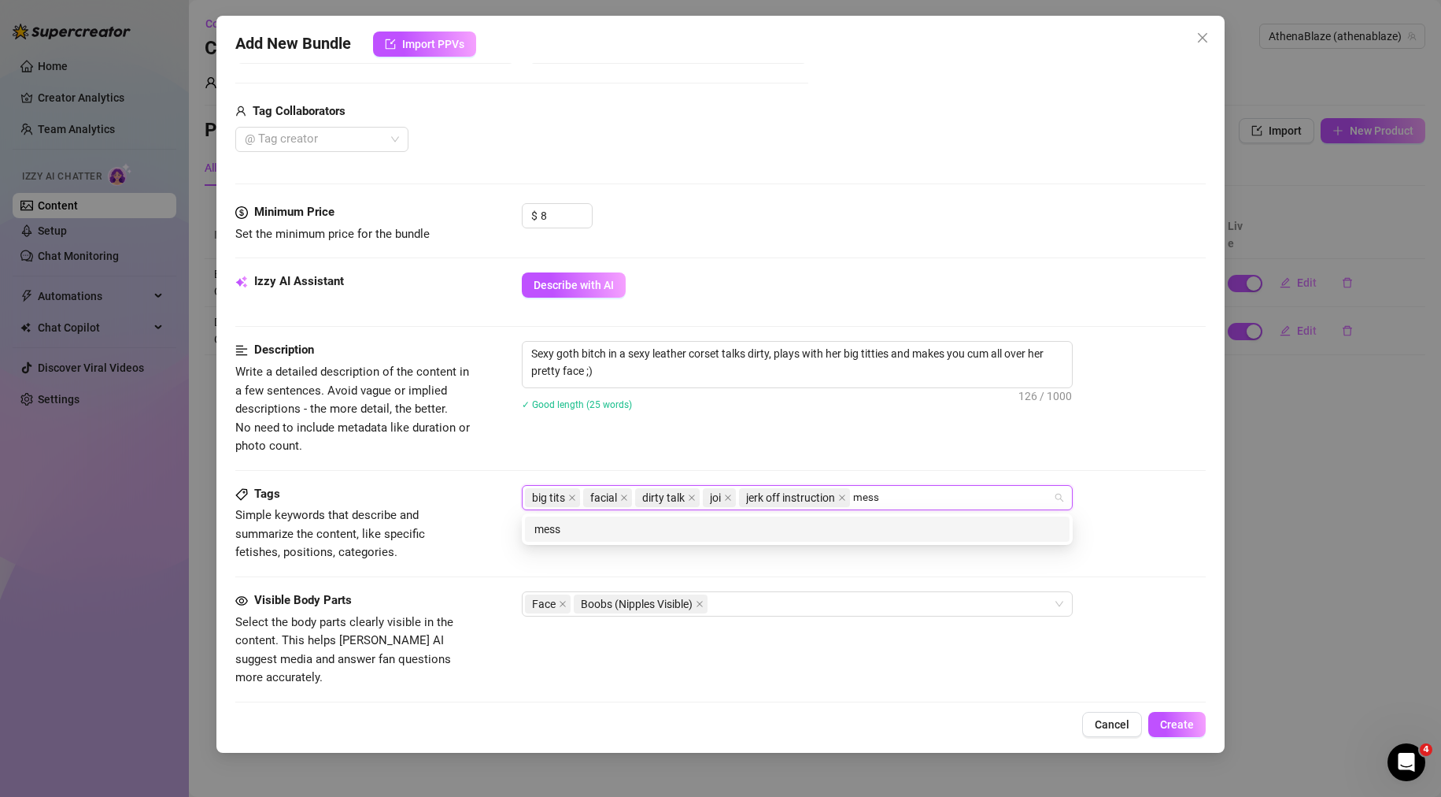
type input "messy"
type input "cum on face"
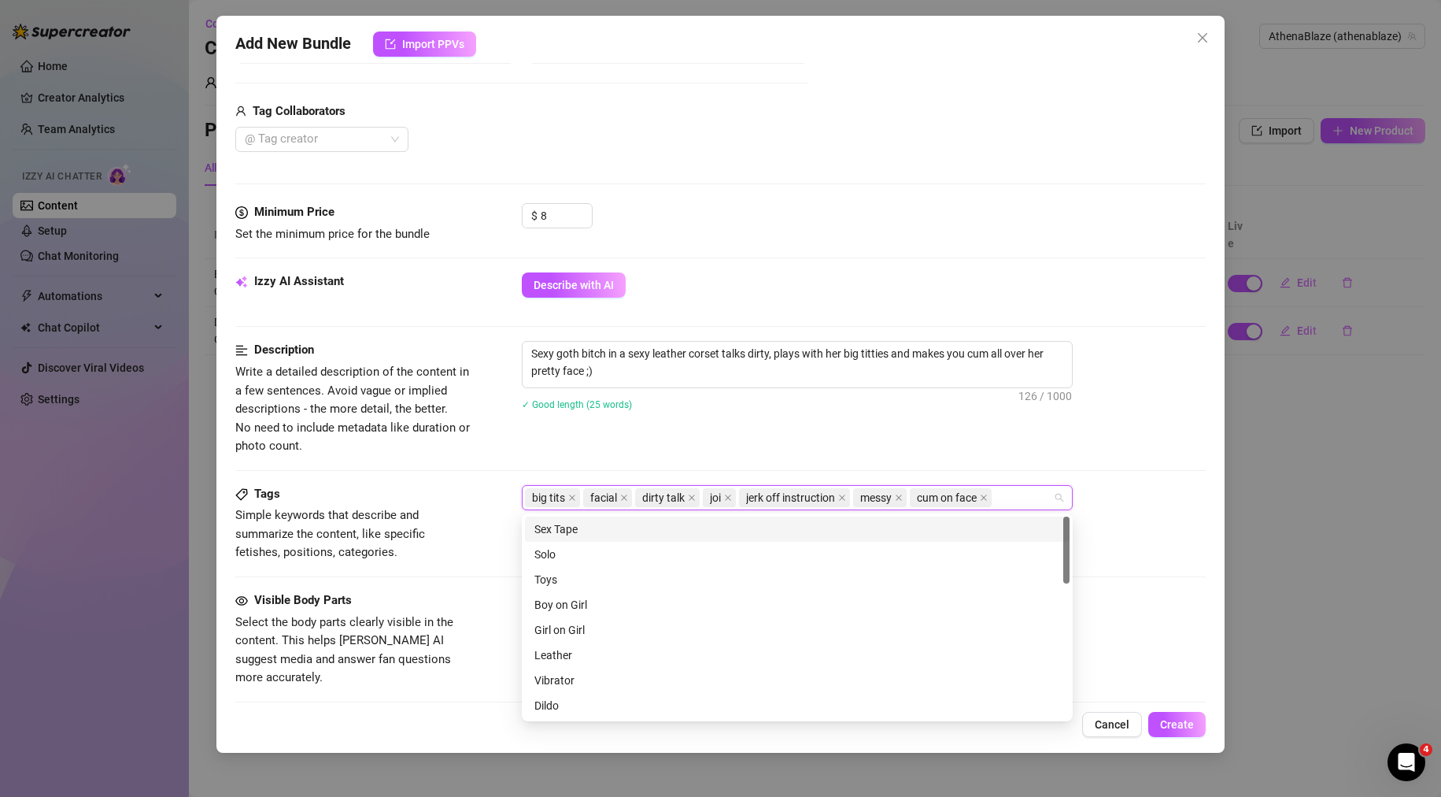
click at [881, 398] on div "✓ Good length (25 words)" at bounding box center [864, 403] width 685 height 17
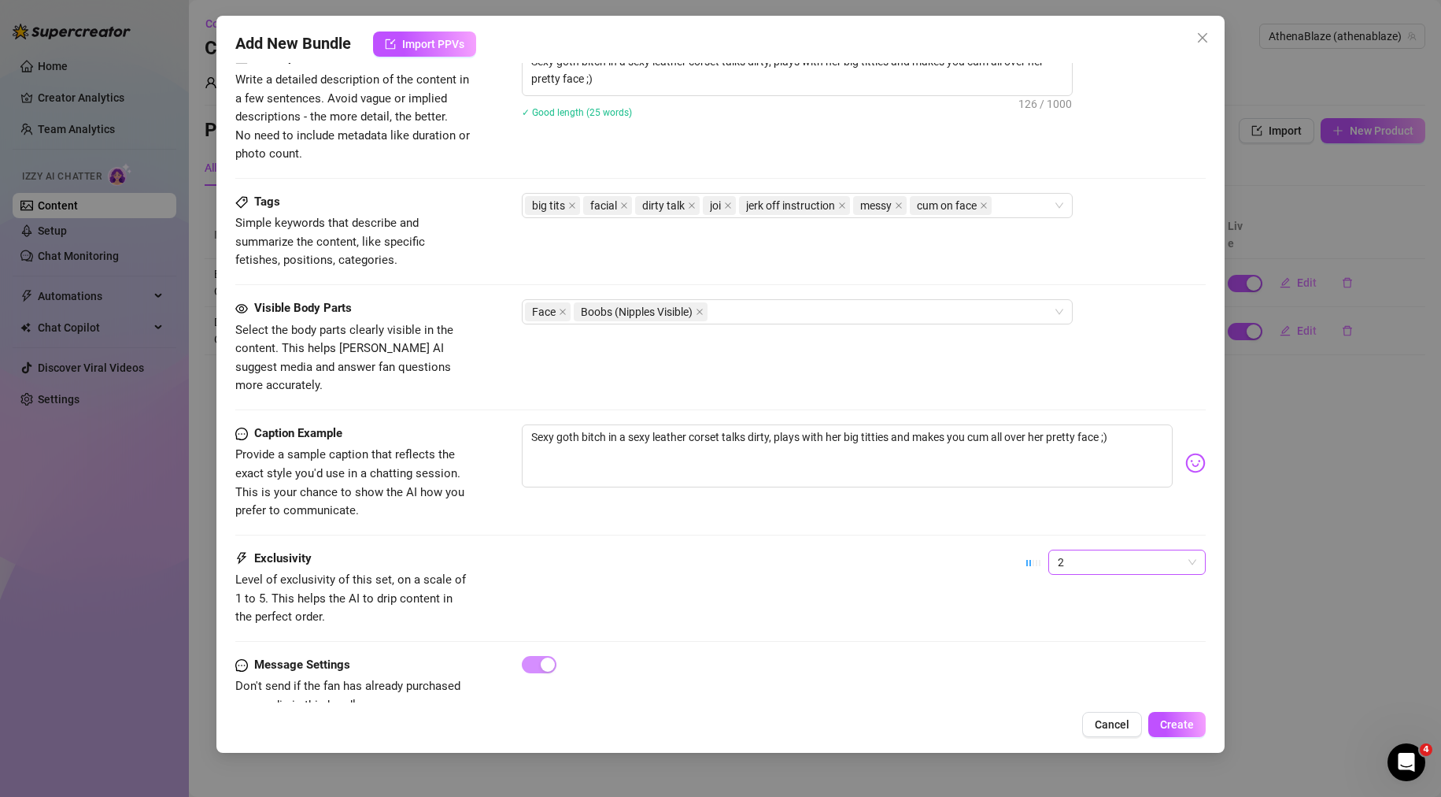
scroll to position [683, 0]
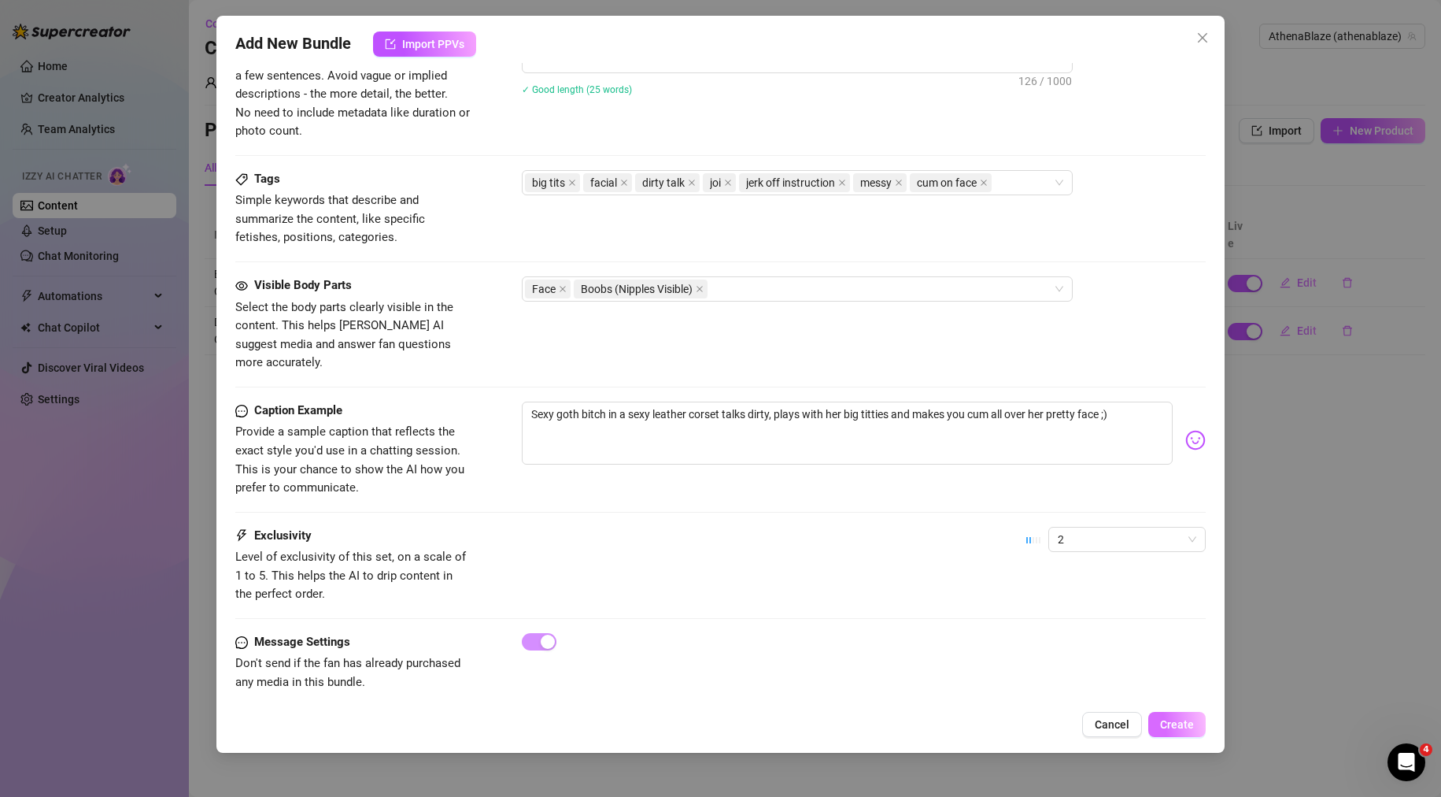
click at [1177, 720] on span "Create" at bounding box center [1177, 724] width 34 height 13
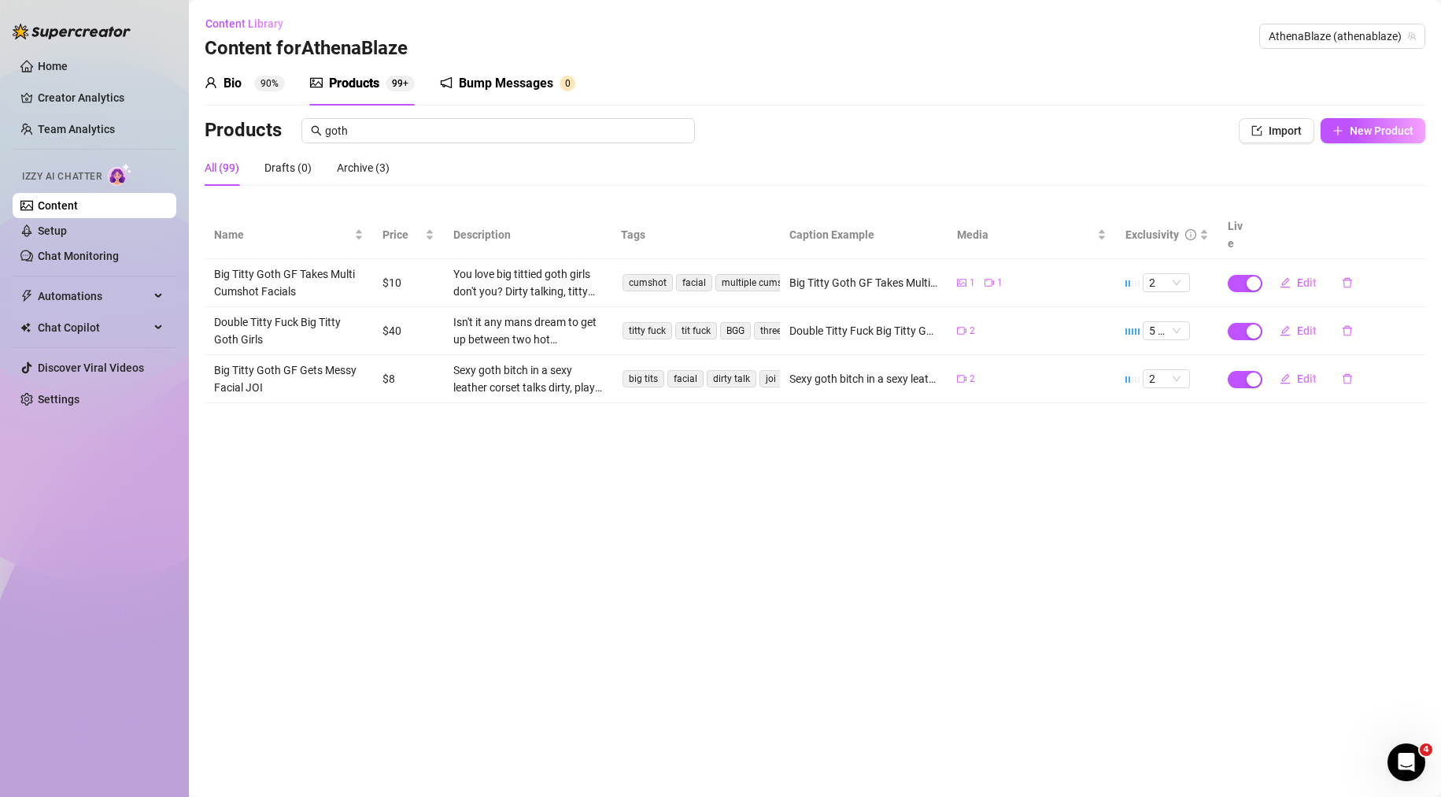
drag, startPoint x: 375, startPoint y: 121, endPoint x: 260, endPoint y: 139, distance: 116.2
click at [270, 139] on div "Products goth" at bounding box center [688, 130] width 967 height 25
click at [390, 127] on input "goth" at bounding box center [505, 130] width 360 height 17
drag, startPoint x: 415, startPoint y: 136, endPoint x: 290, endPoint y: 143, distance: 124.6
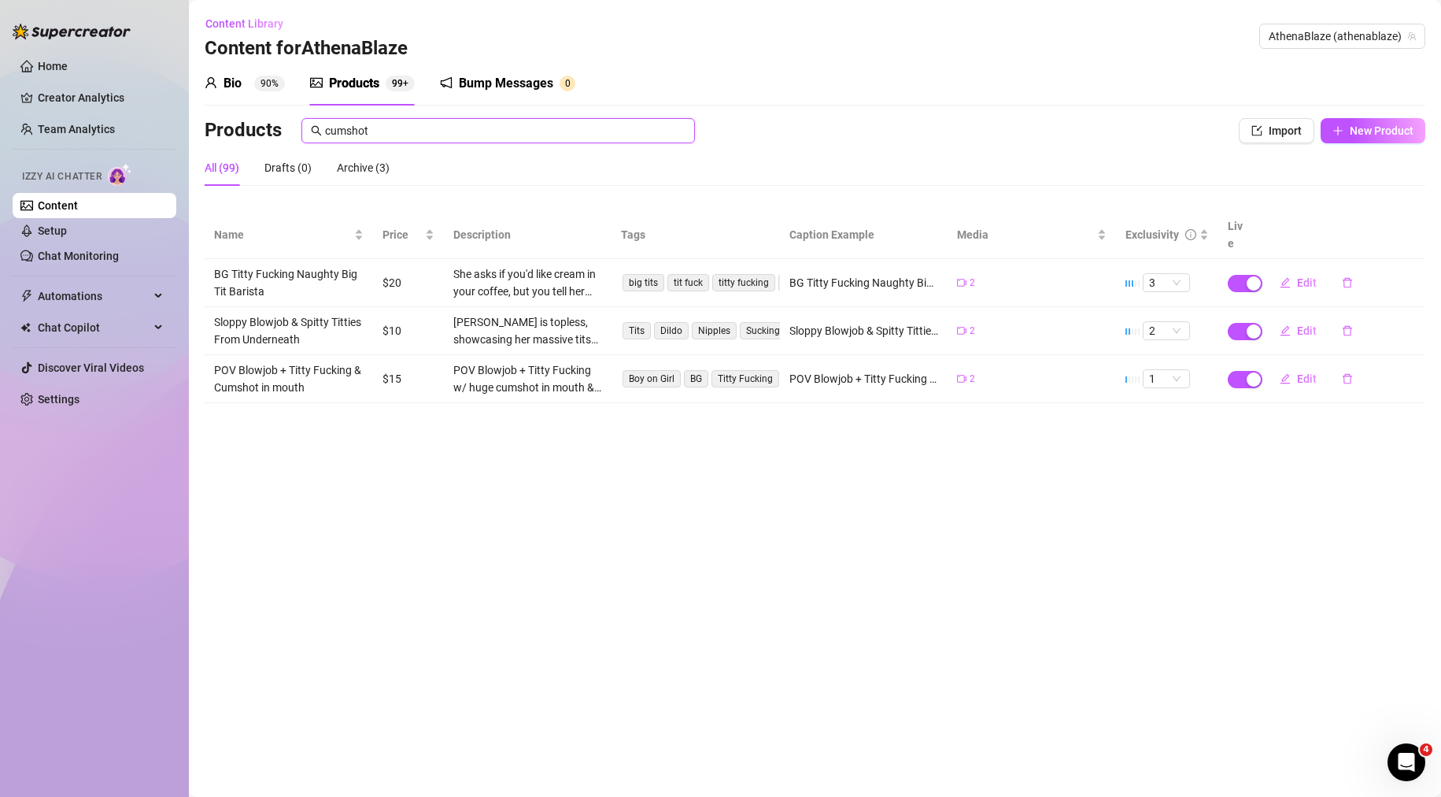
click at [304, 145] on div "Products cumshot Import New Product" at bounding box center [815, 133] width 1221 height 31
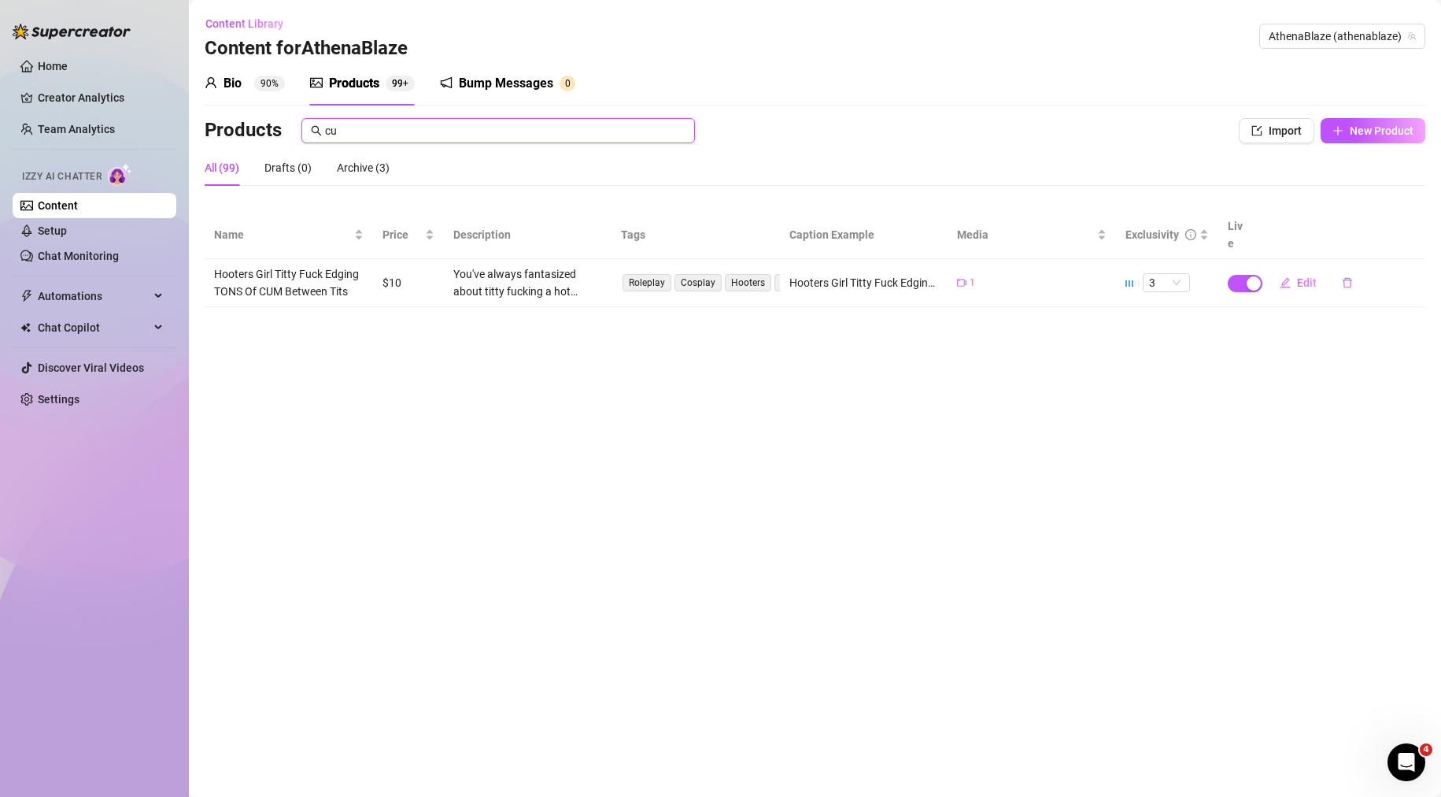
type input "c"
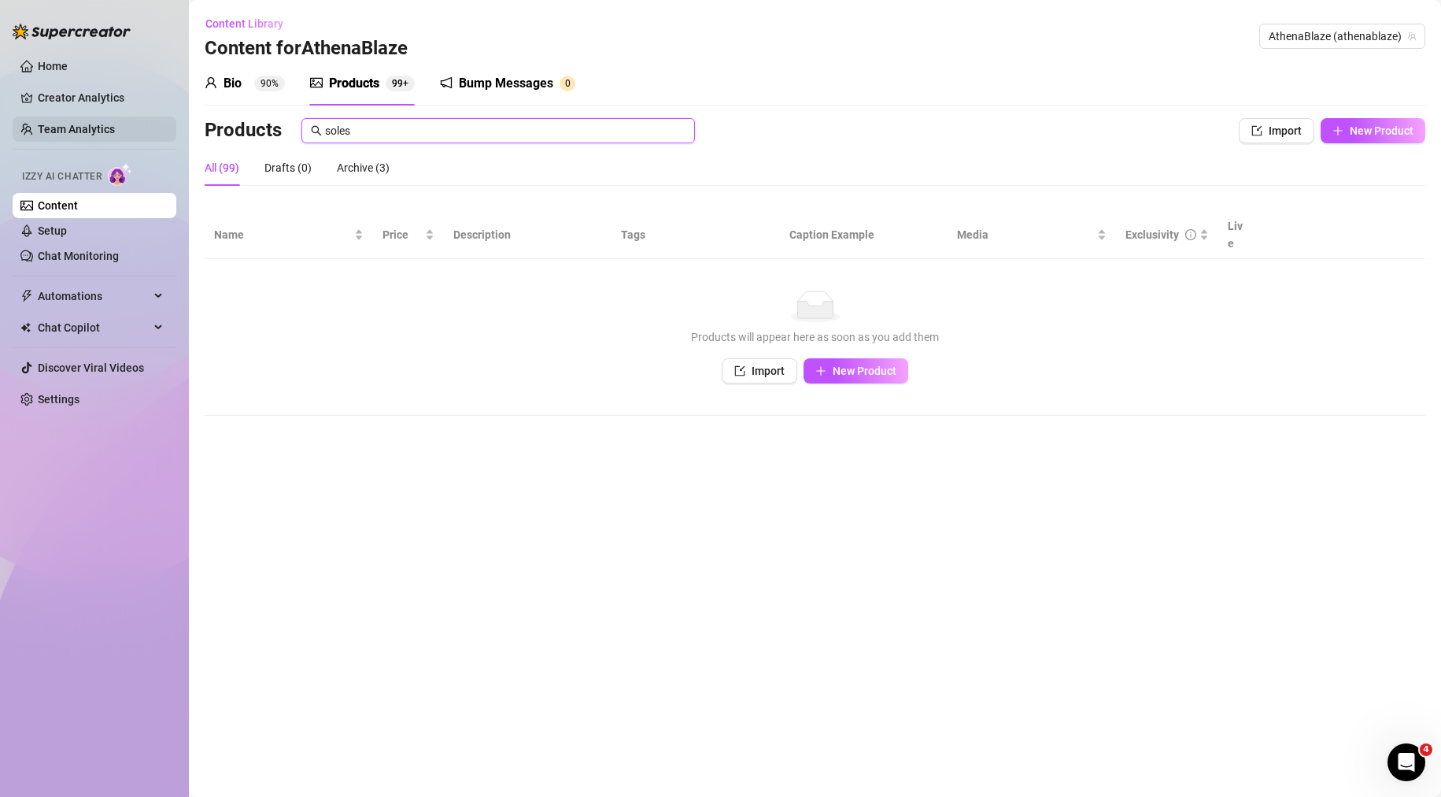
drag, startPoint x: 394, startPoint y: 137, endPoint x: 156, endPoint y: 135, distance: 238.5
click at [165, 135] on div "Home Creator Analytics Team Analytics Izzy AI Chatter Content Setup Chat Monito…" at bounding box center [720, 398] width 1441 height 797
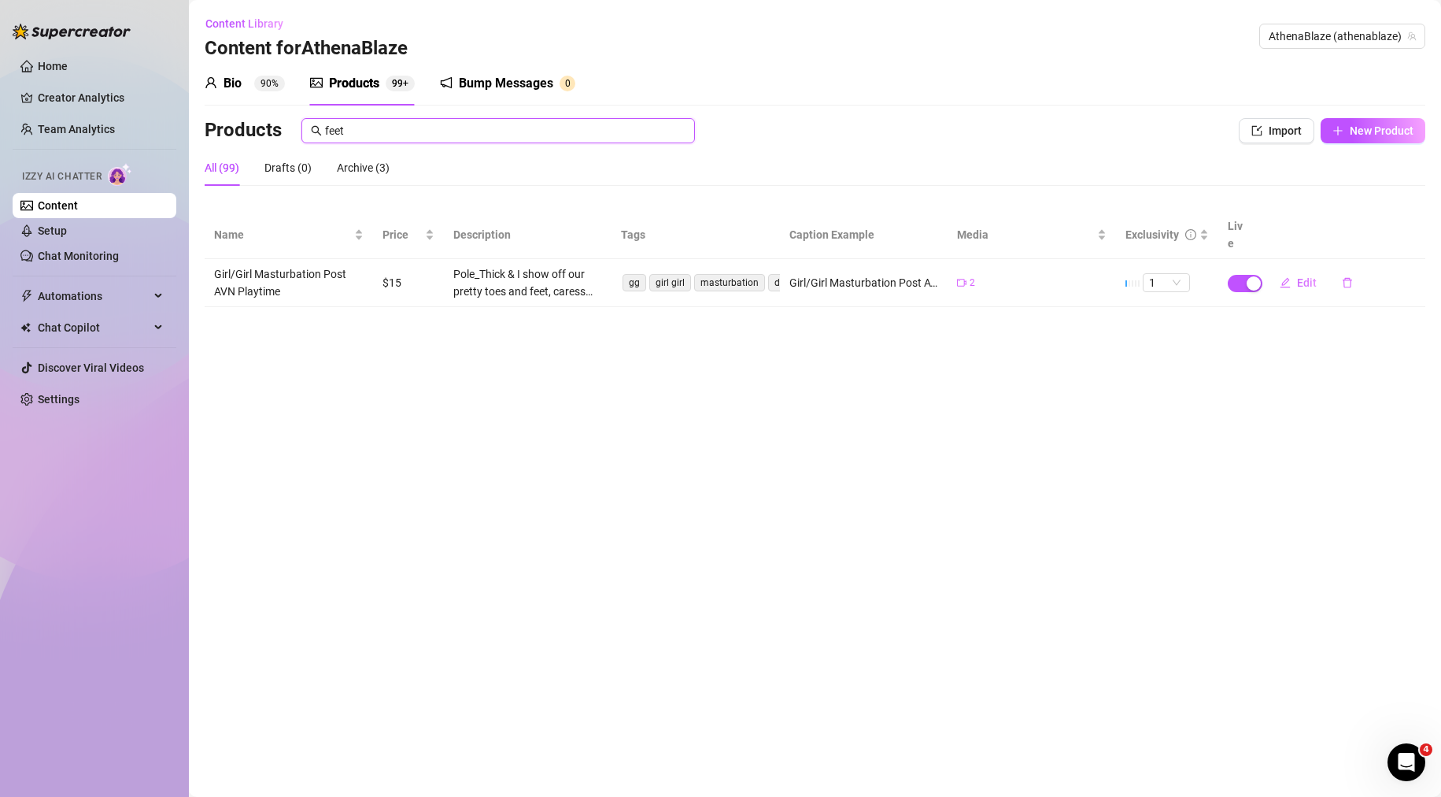
type input "feet"
click at [601, 597] on main "Content Library Content for AthenaBlaze AthenaBlaze (athenablaze) Bio 90% Produ…" at bounding box center [815, 398] width 1252 height 797
click at [1357, 128] on span "New Product" at bounding box center [1382, 130] width 64 height 13
type textarea "Type your message here..."
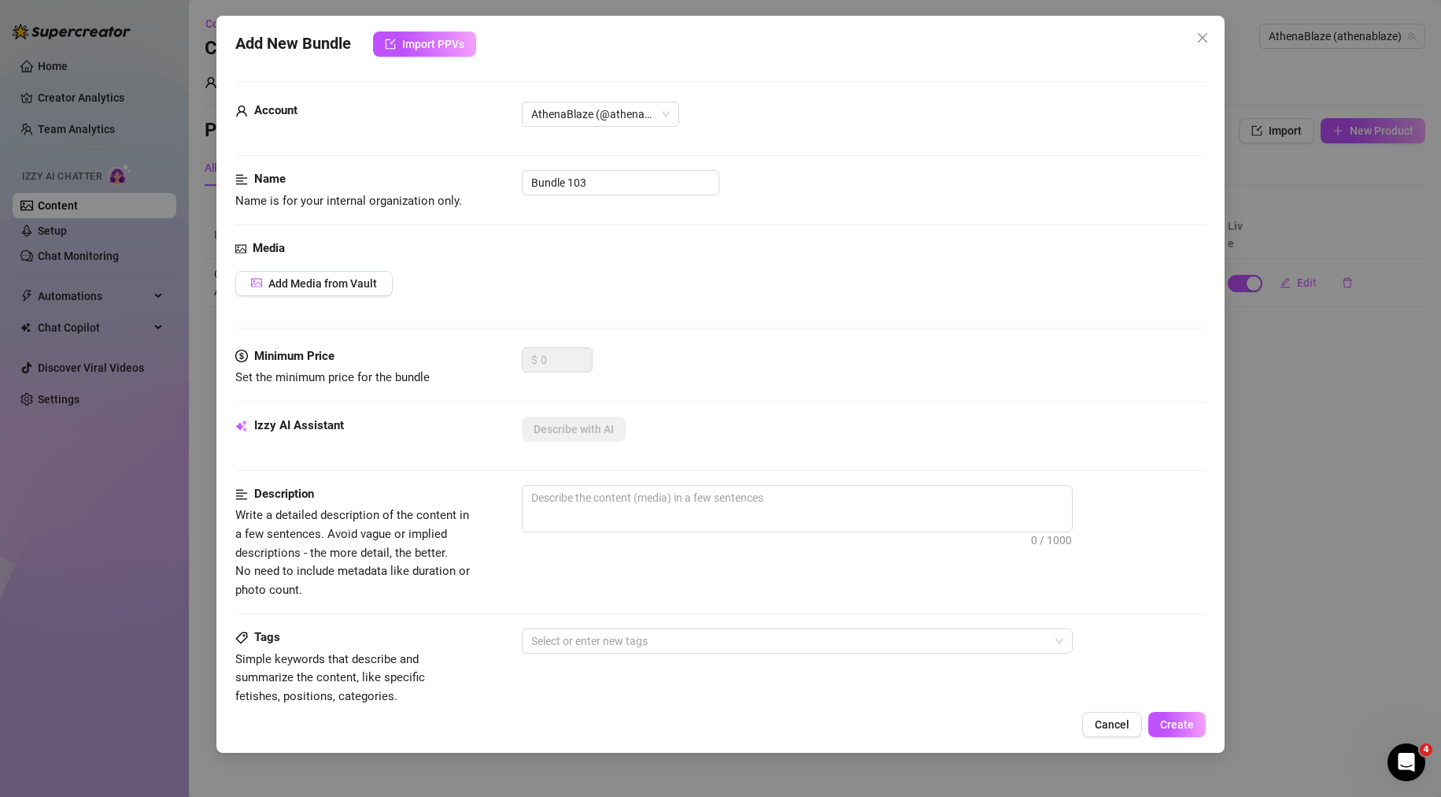
click at [1244, 460] on div "Add New Bundle Import PPVs Account AthenaBlaze (@athenablaze) Name Name is for …" at bounding box center [720, 398] width 1441 height 797
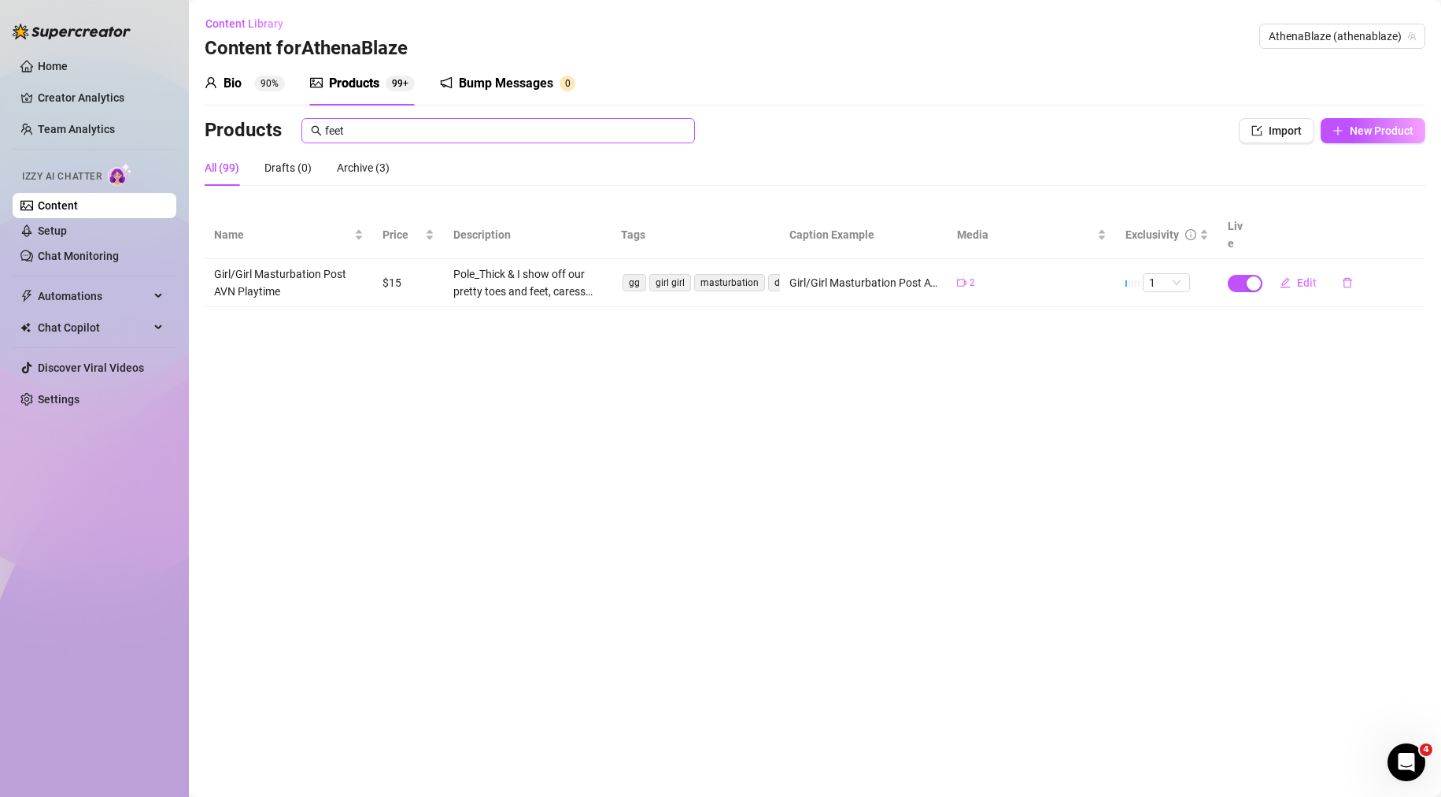
drag, startPoint x: 529, startPoint y: 122, endPoint x: 333, endPoint y: 132, distance: 196.2
click at [333, 132] on span "feet" at bounding box center [498, 130] width 394 height 25
click at [353, 133] on input "feet" at bounding box center [505, 130] width 360 height 17
drag, startPoint x: 334, startPoint y: 132, endPoint x: 290, endPoint y: 132, distance: 44.1
click at [290, 132] on div "Products feet" at bounding box center [688, 130] width 967 height 25
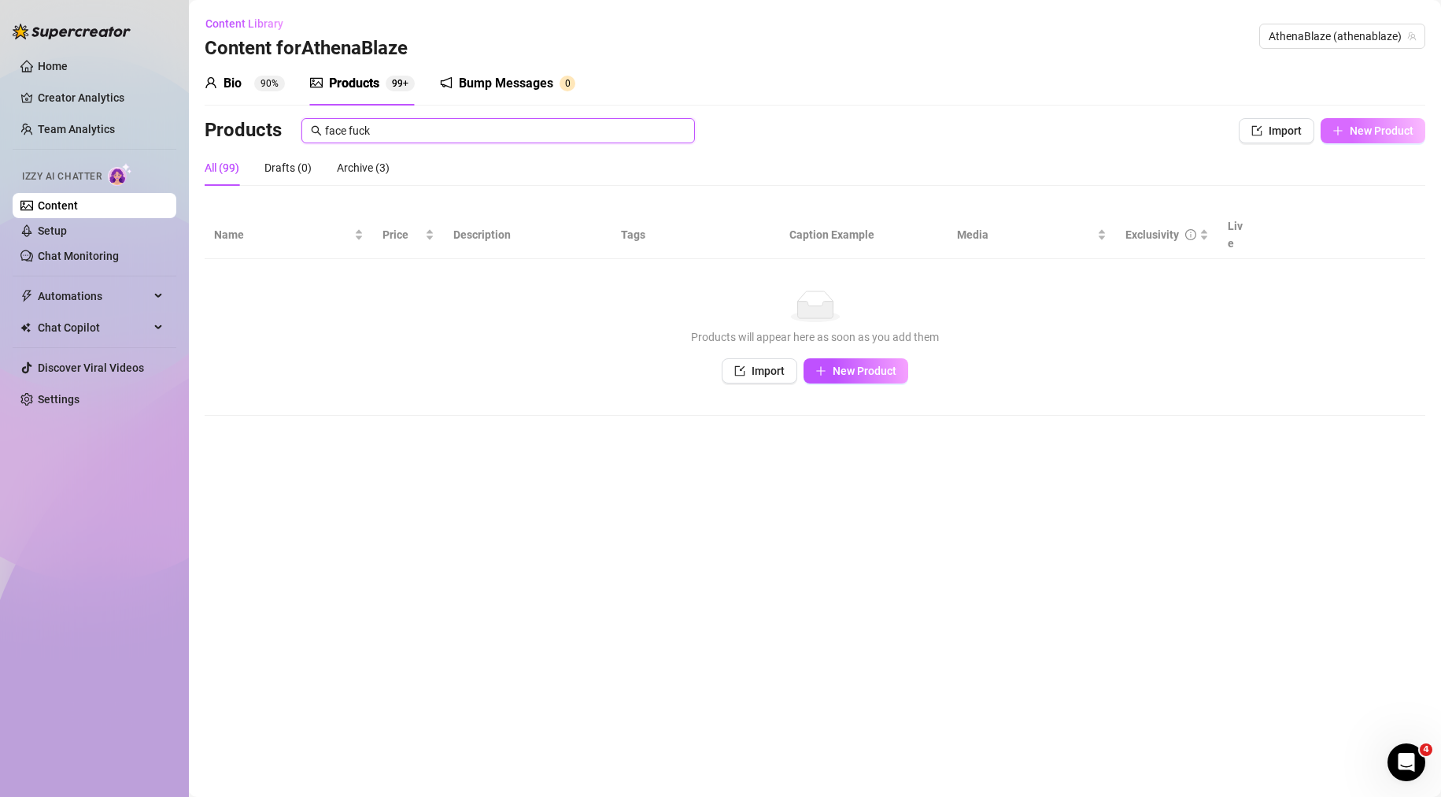
type input "face fuck"
click at [1382, 134] on span "New Product" at bounding box center [1382, 130] width 64 height 13
type textarea "Type your message here..."
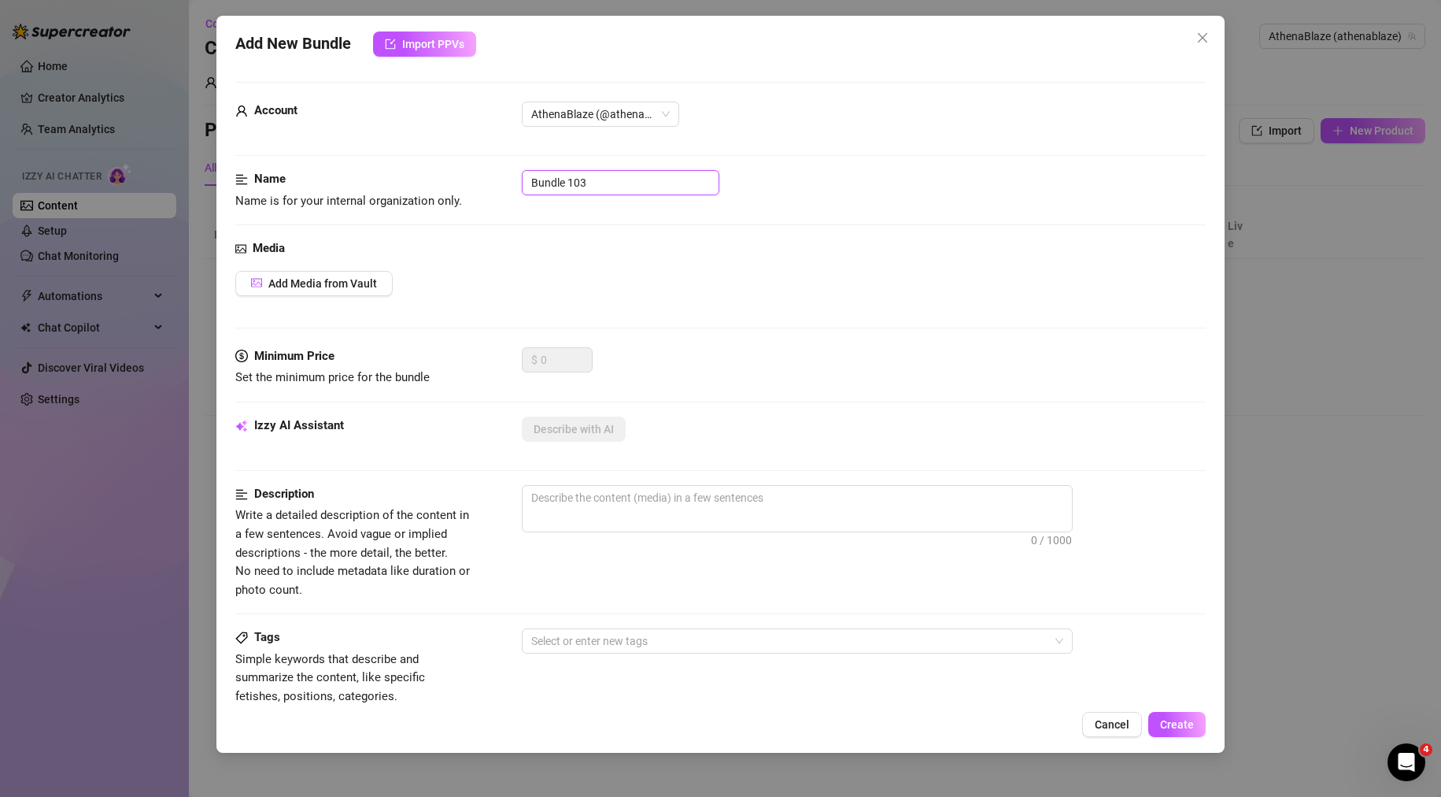
click at [430, 196] on div "Name Name is for your internal organization only. Bundle 103" at bounding box center [720, 190] width 971 height 40
paste input "I love getting face fucked"
type input "I love getting face fucked"
paste textarea "I want a nice thick juicy cock down my throat so bad. Watch me get what I want …"
type textarea "I want a nice thick juicy cock down my throat so bad. Watch me get what I want …"
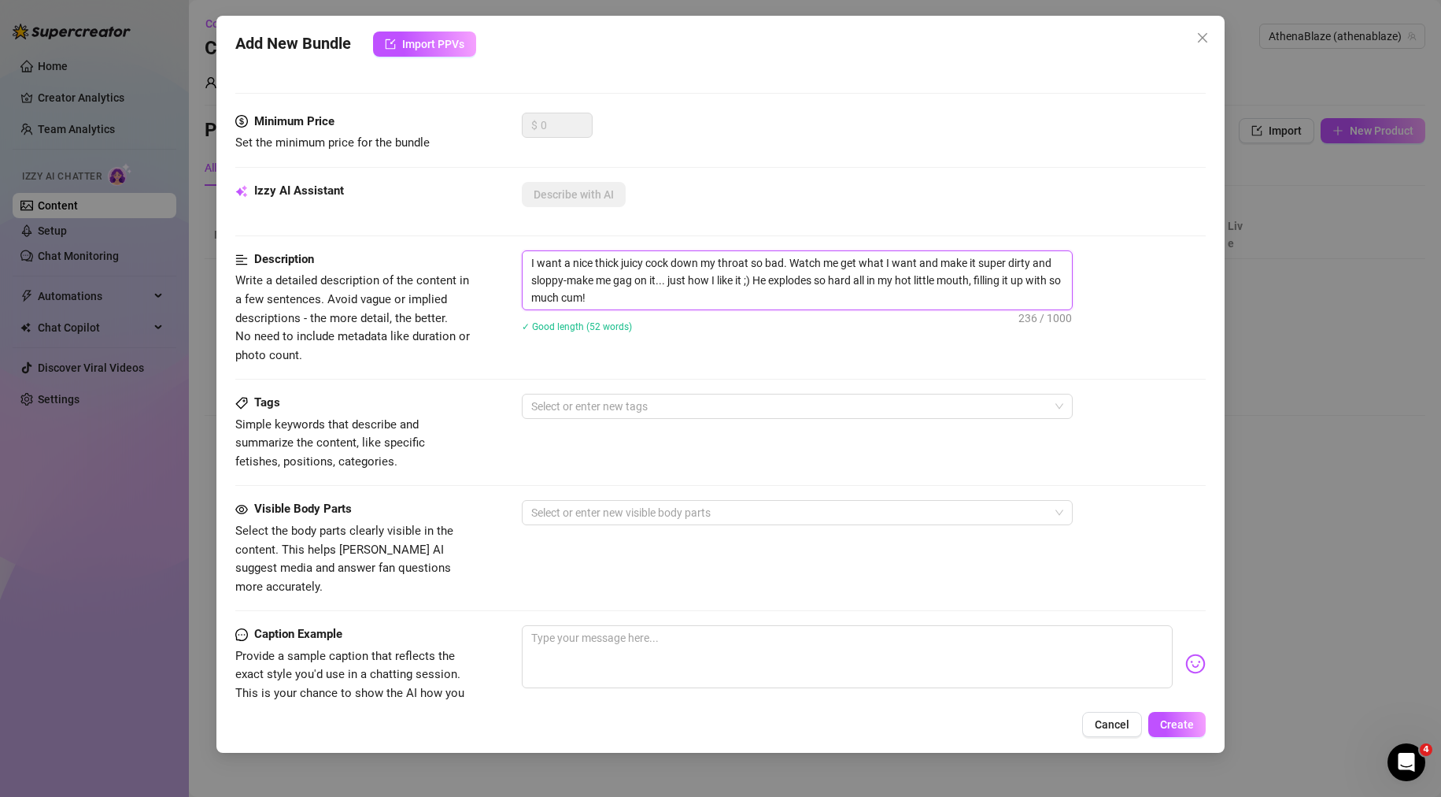
scroll to position [236, 0]
type textarea "I want a nice thick juicy cock down my throat so bad. Watch me get what I want …"
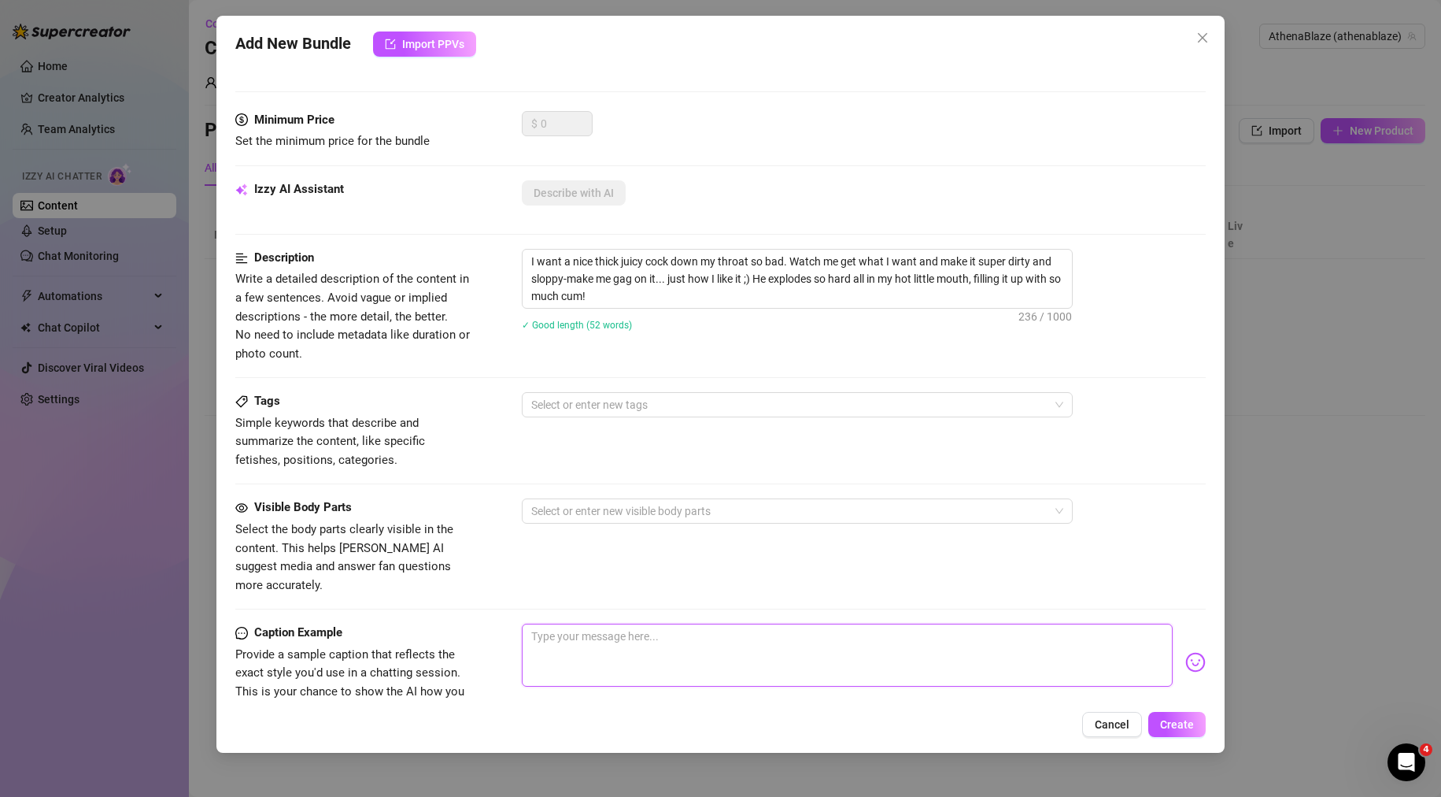
paste textarea "I want a nice thick juicy cock down my throat so bad. Watch me get what I want …"
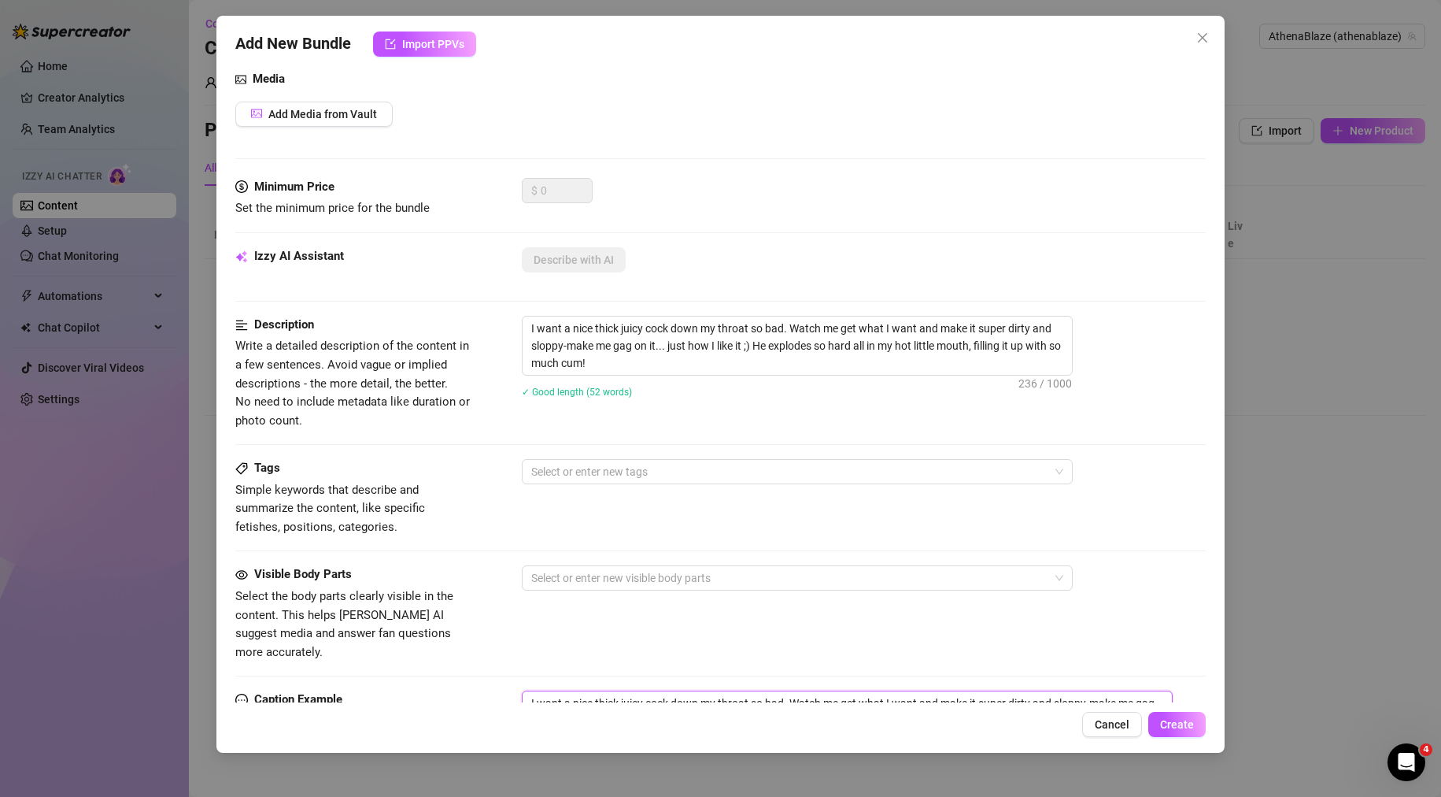
scroll to position [79, 0]
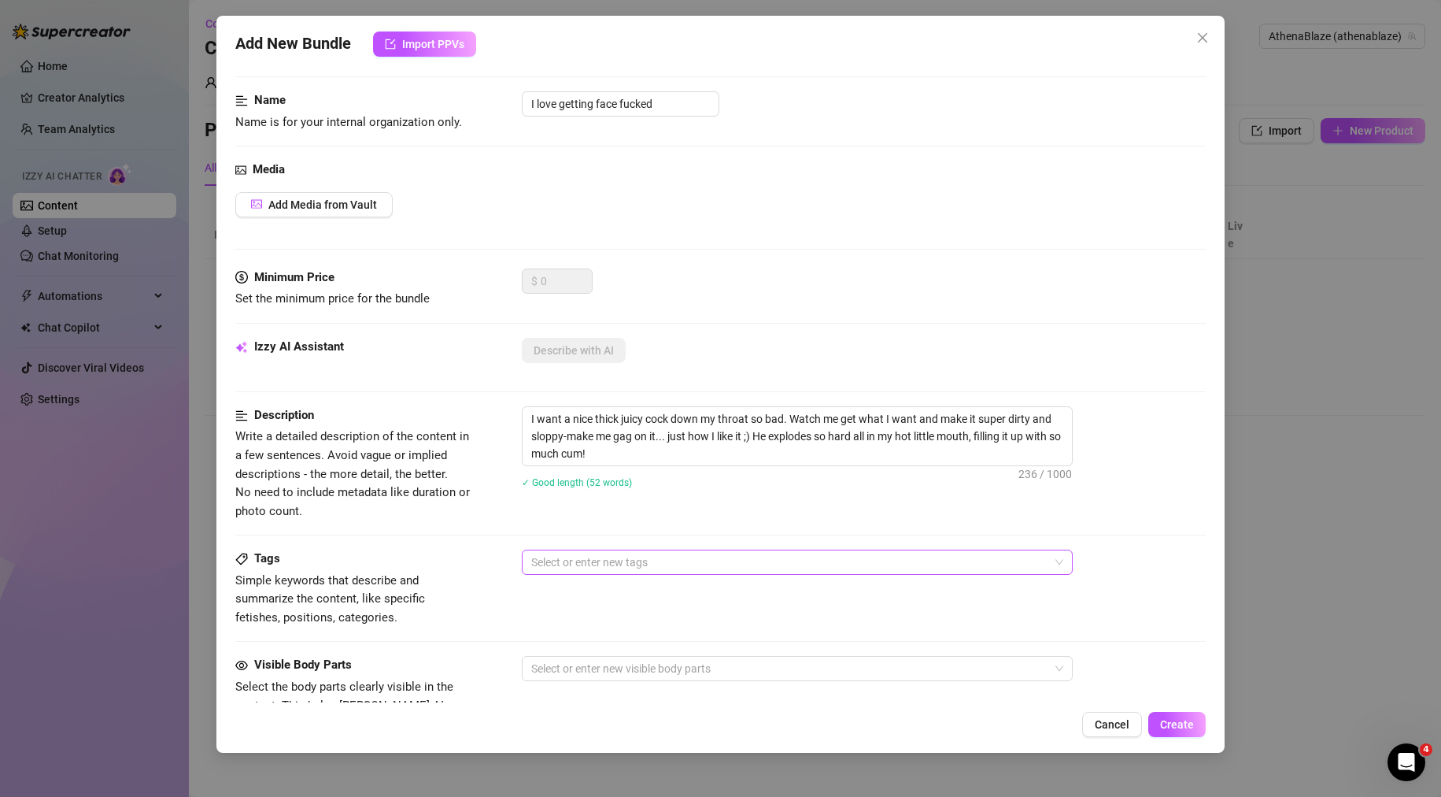
click at [624, 567] on div at bounding box center [789, 562] width 528 height 22
type textarea "I want a nice thick juicy cock down my throat so bad. Watch me get what I want …"
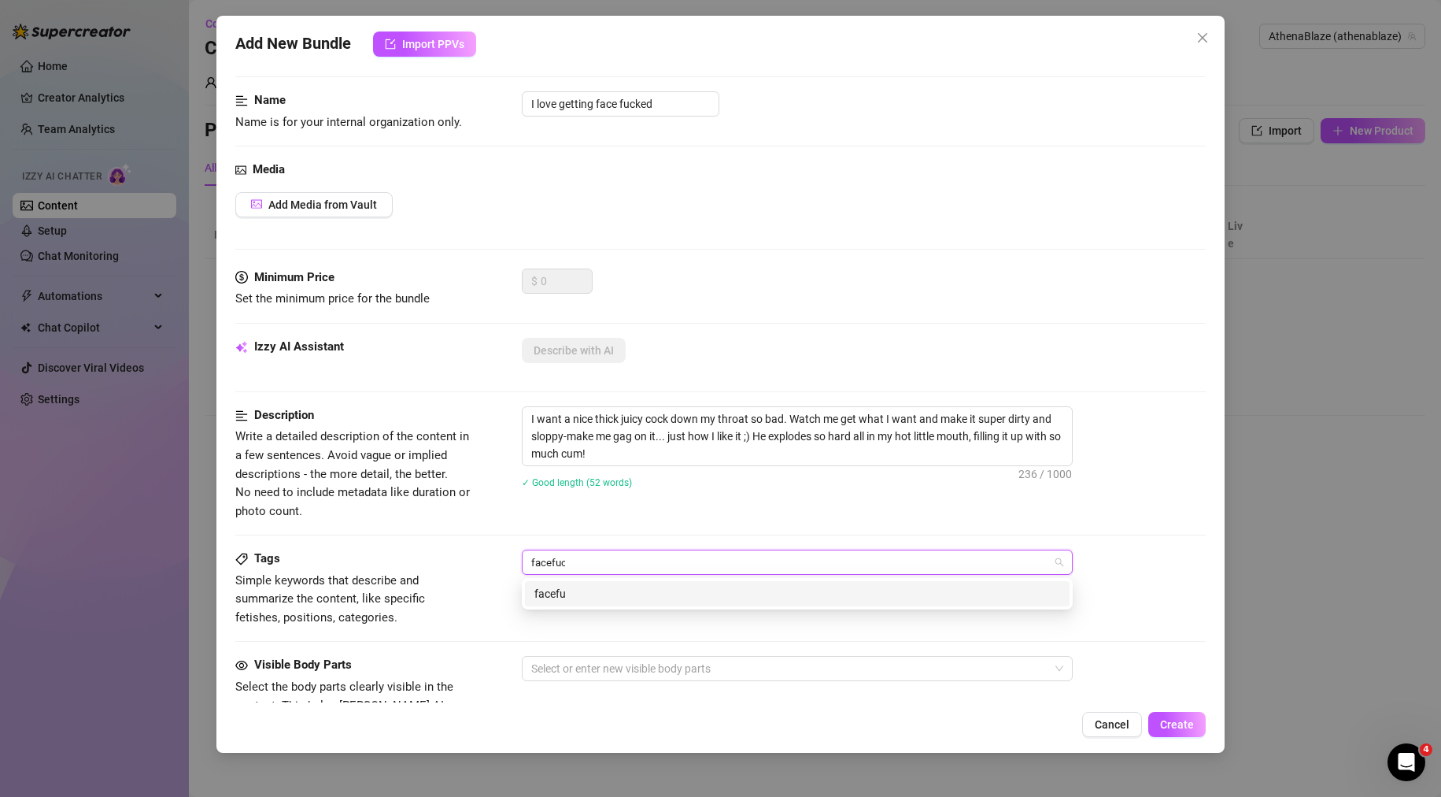
type input "facefuck"
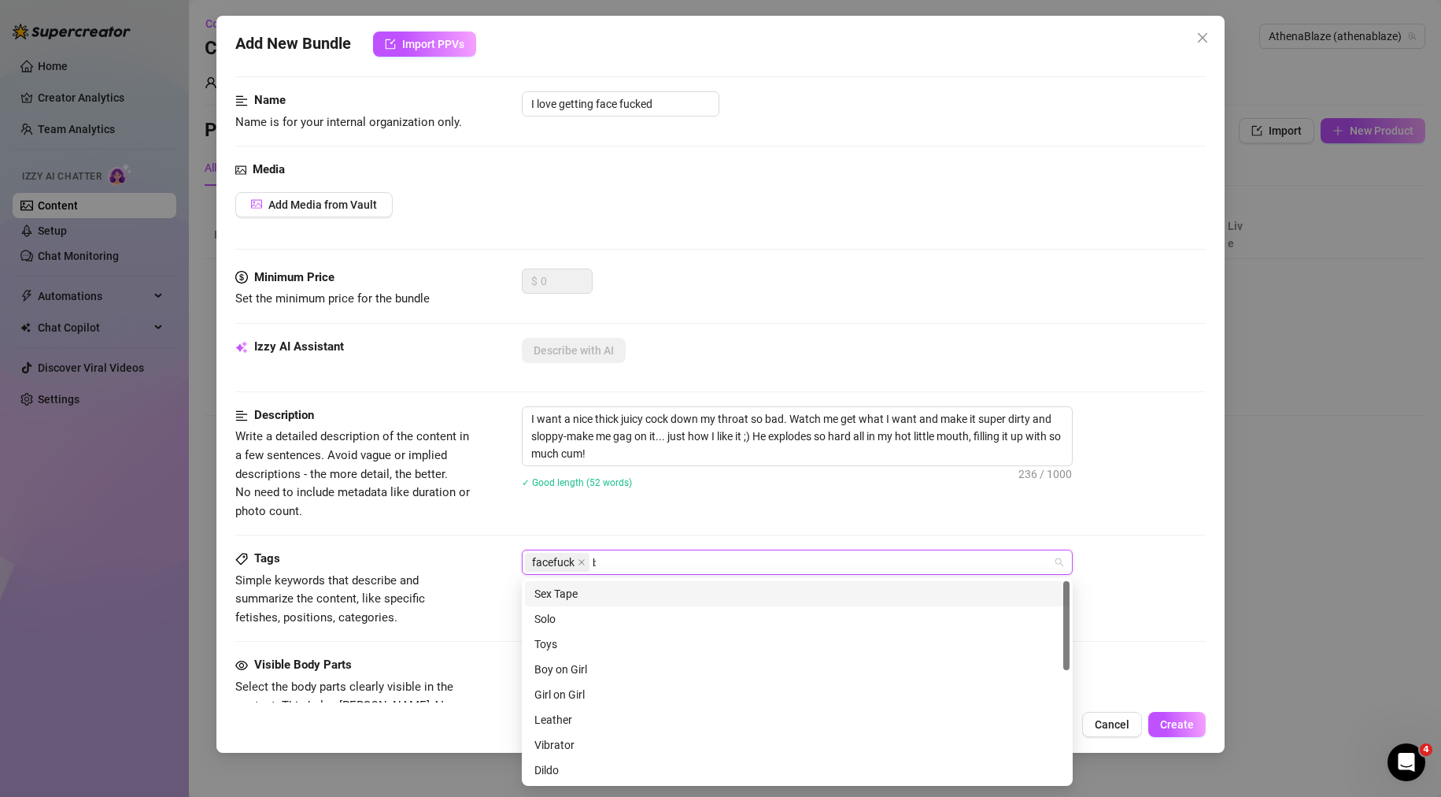
type input "bj"
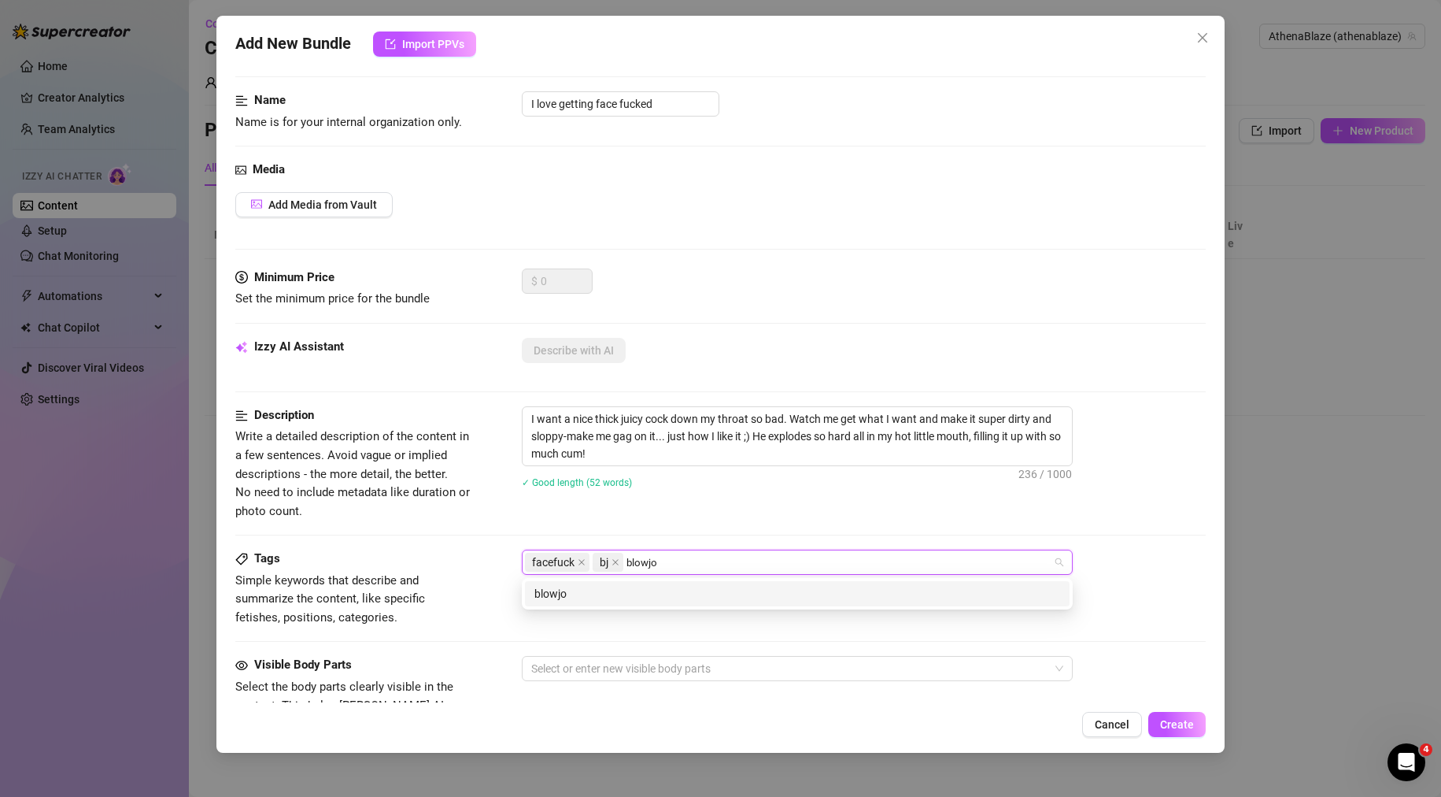
type input "blowjob"
type input "boygirl"
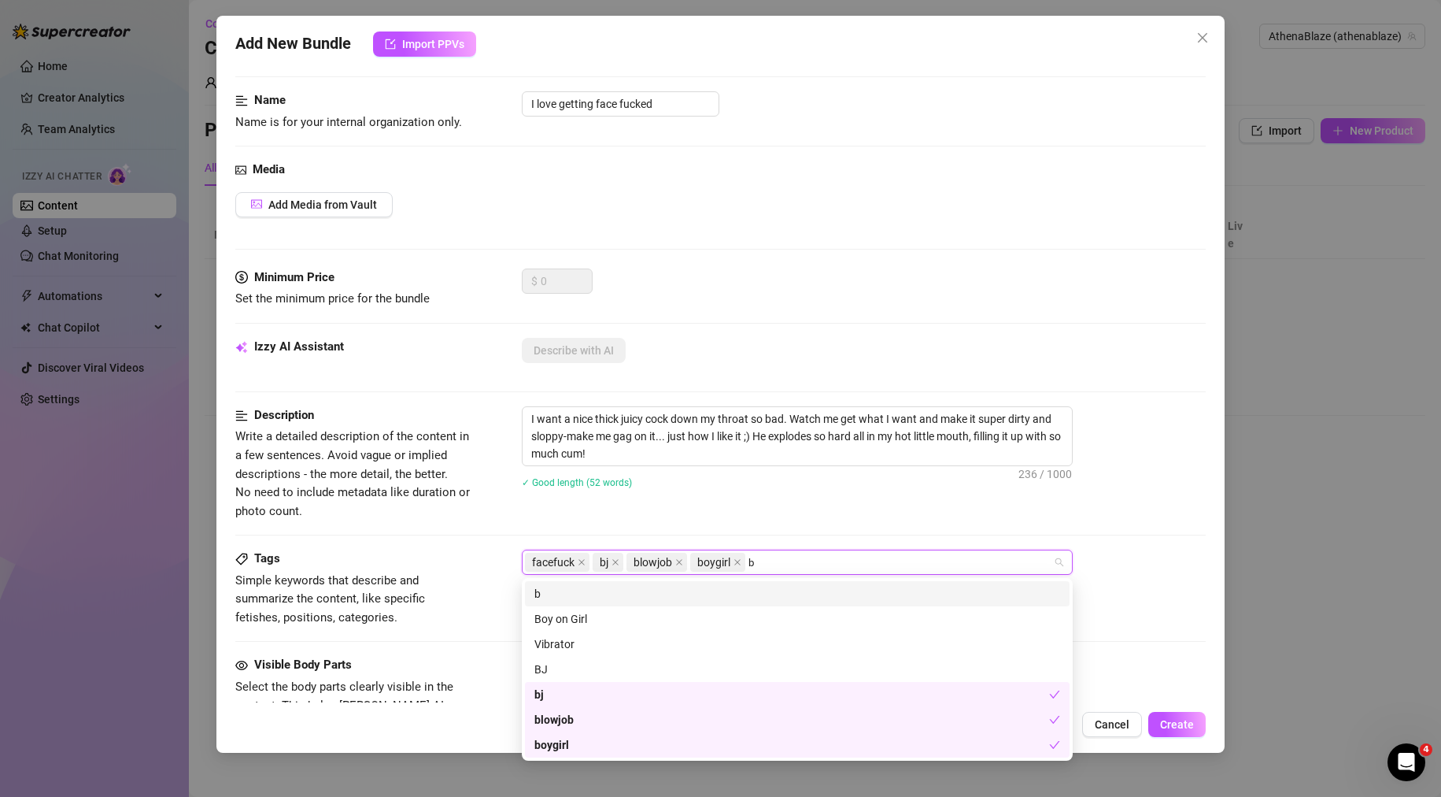
type input "bg"
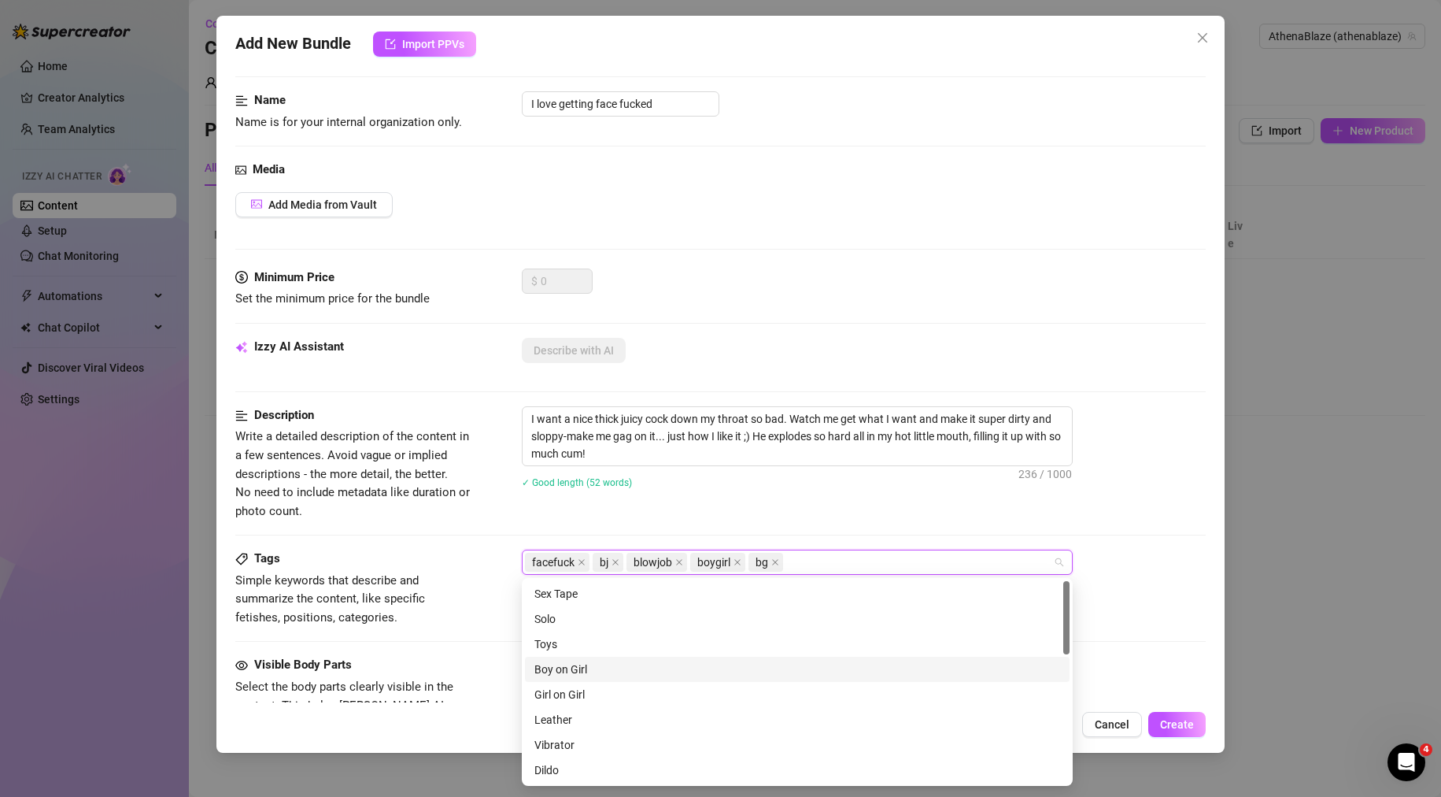
click at [553, 670] on div "Boy on Girl" at bounding box center [797, 668] width 526 height 17
click at [771, 527] on div "Description Write a detailed description of the content in a few sentences. Avo…" at bounding box center [720, 477] width 971 height 143
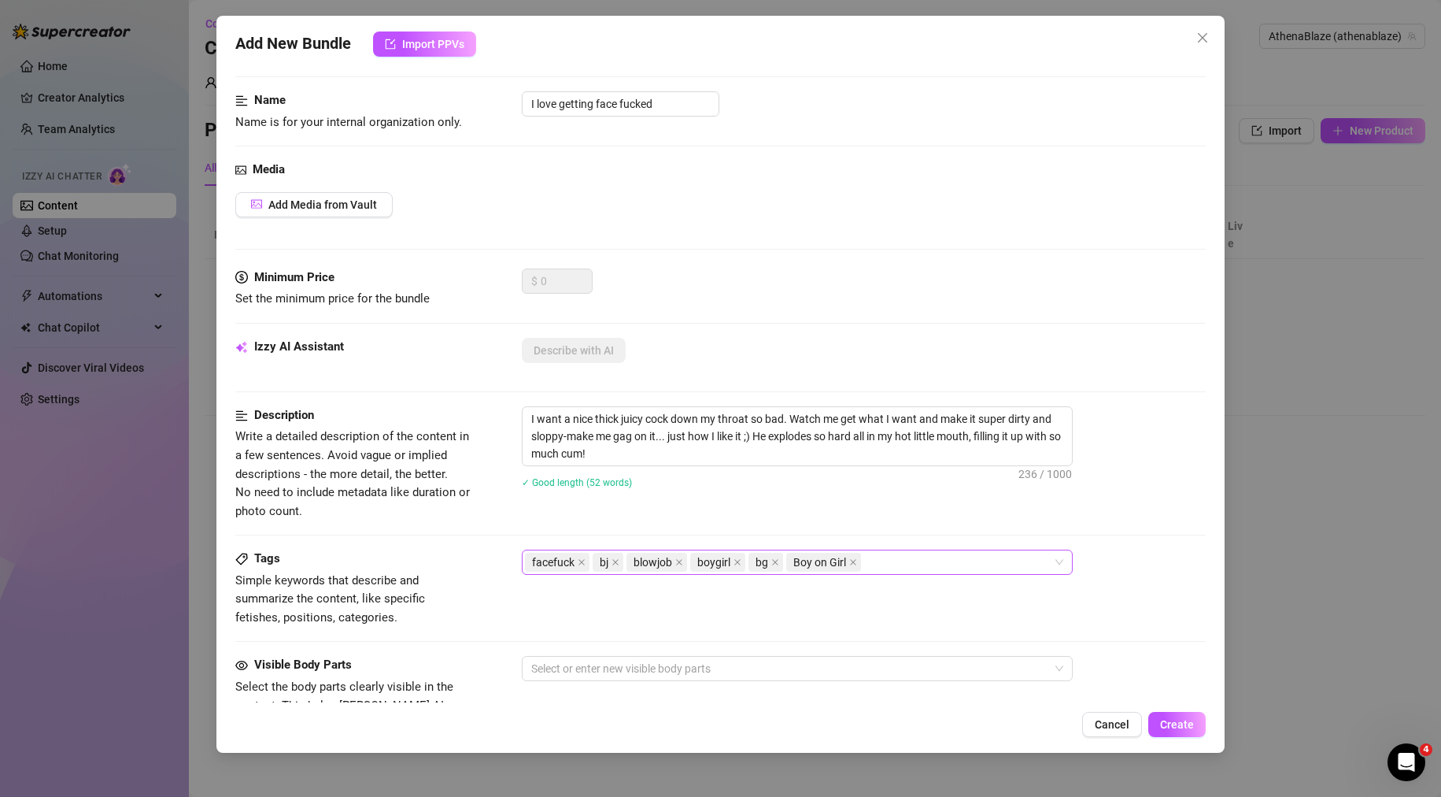
click at [939, 565] on div "facefuck bj blowjob boygirl bg Boy on Girl" at bounding box center [789, 562] width 528 height 22
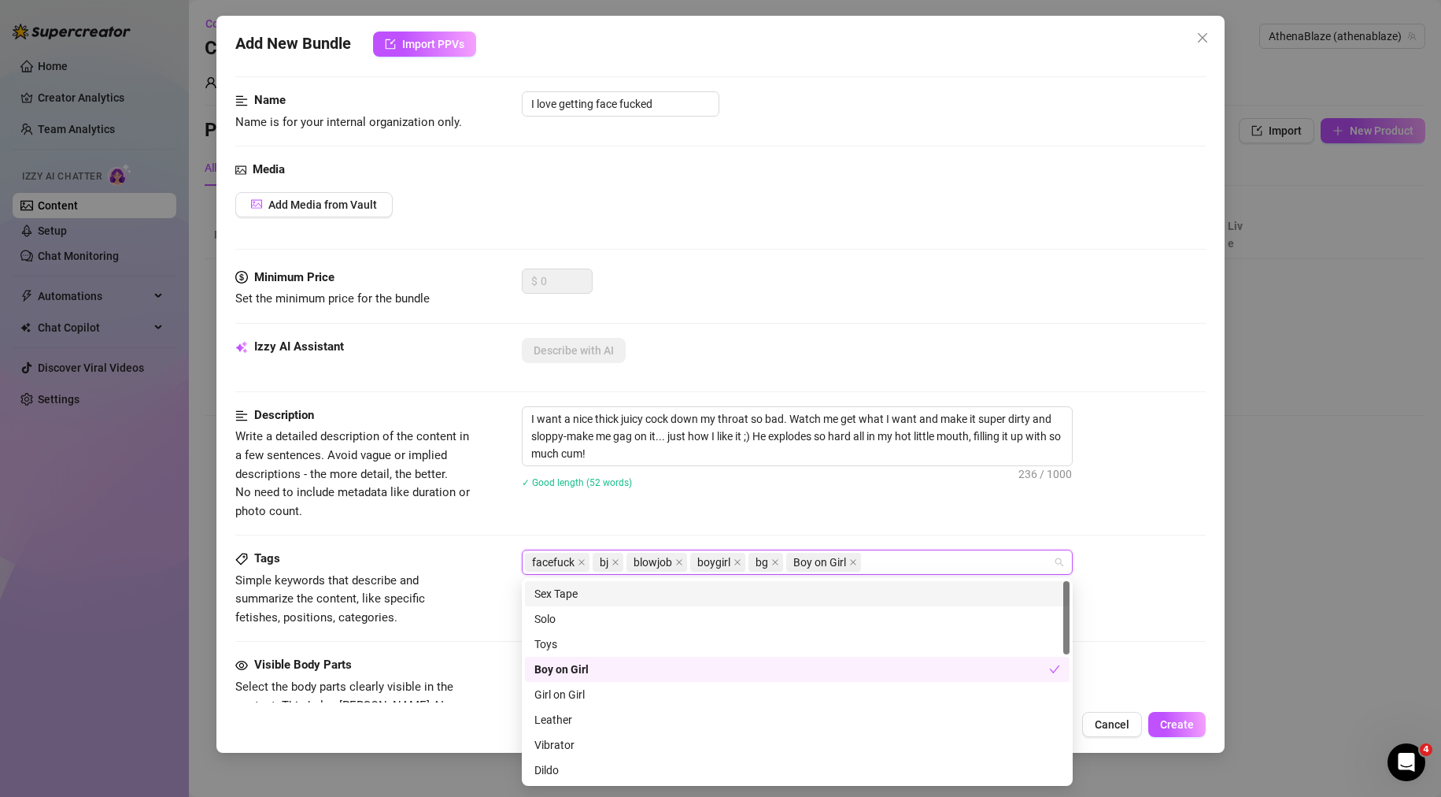
click at [911, 541] on div "Description Write a detailed description of the content in a few sentences. Avo…" at bounding box center [720, 477] width 971 height 143
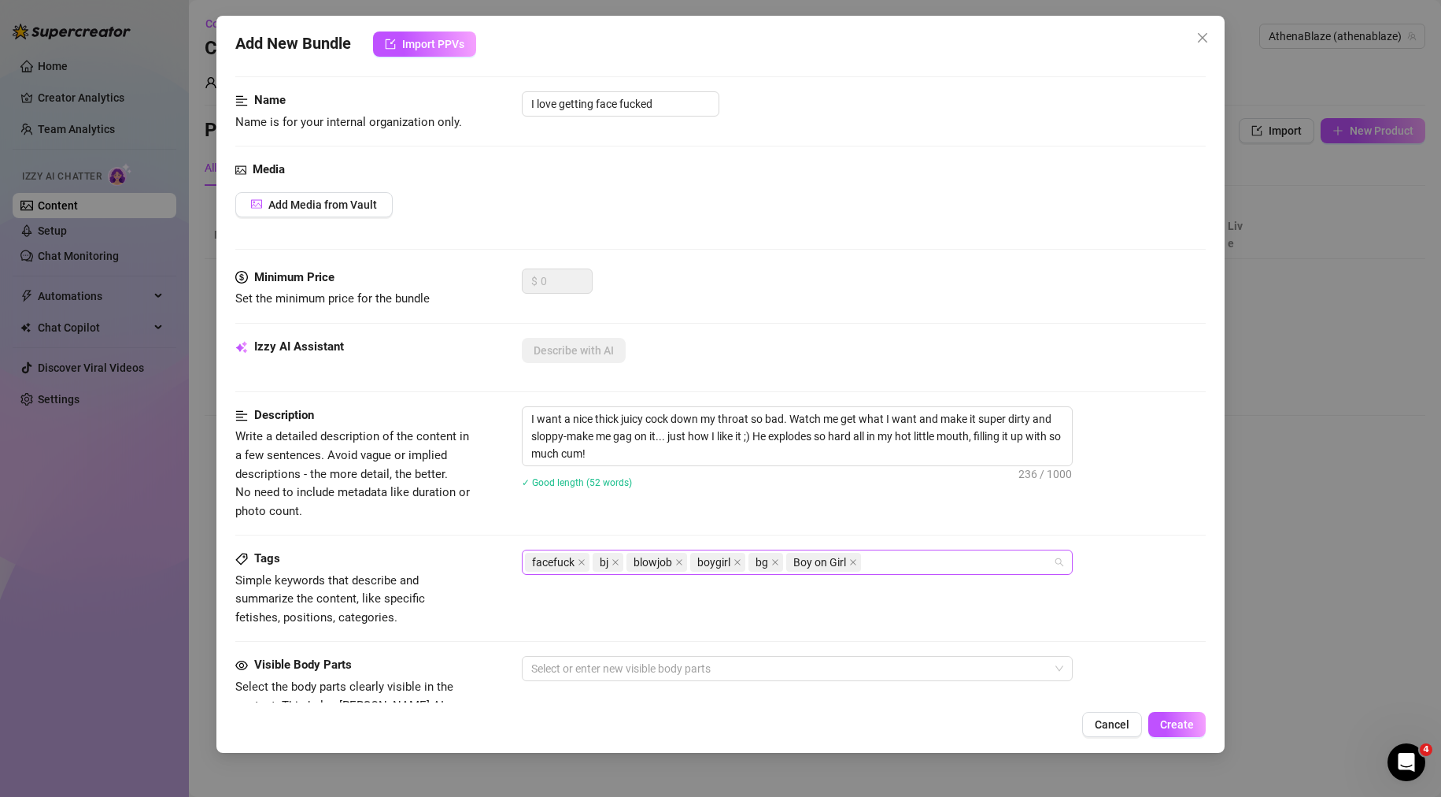
click at [882, 558] on div "facefuck bj blowjob boygirl bg Boy on Girl" at bounding box center [789, 562] width 528 height 22
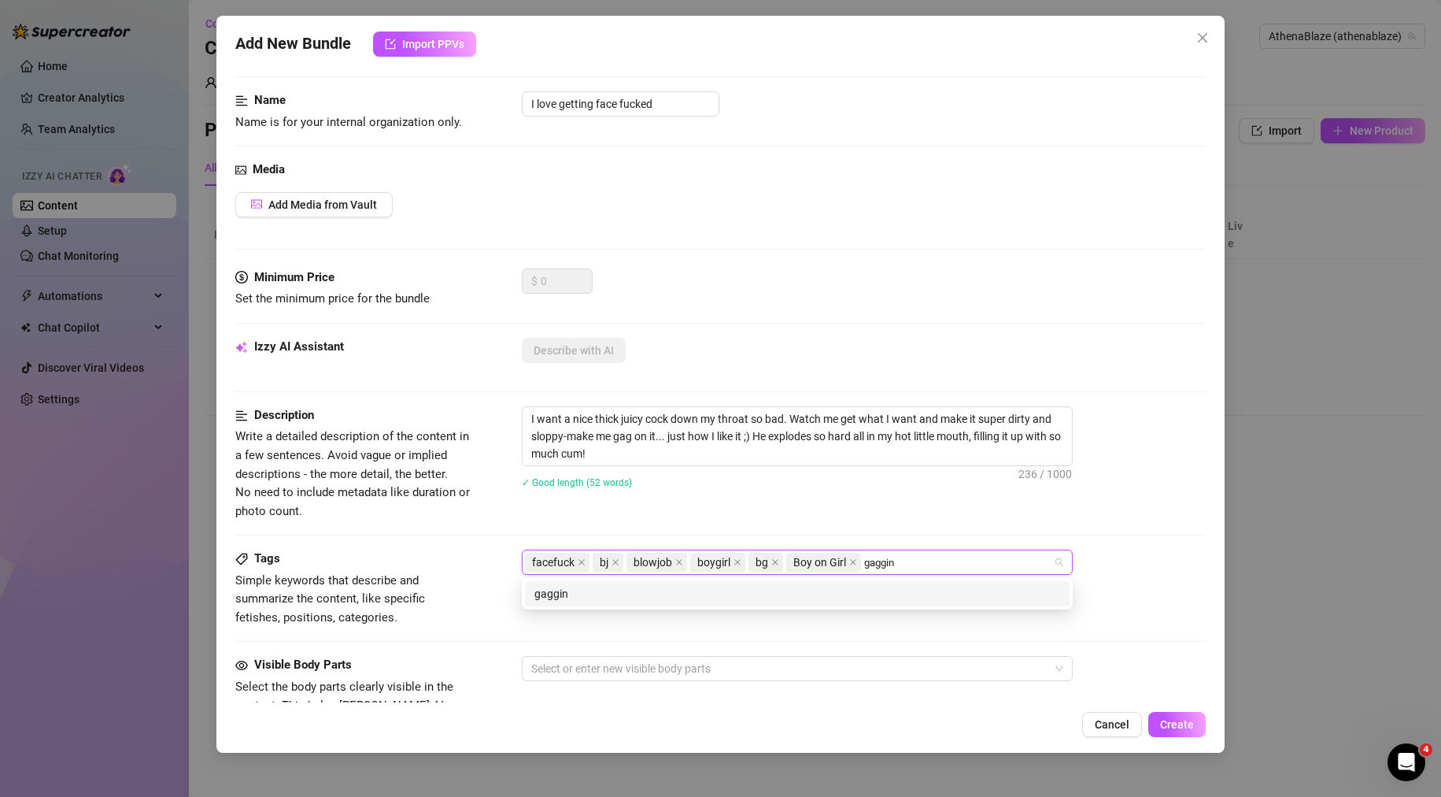
type input "gagging"
type input "messy"
type input "sloppy"
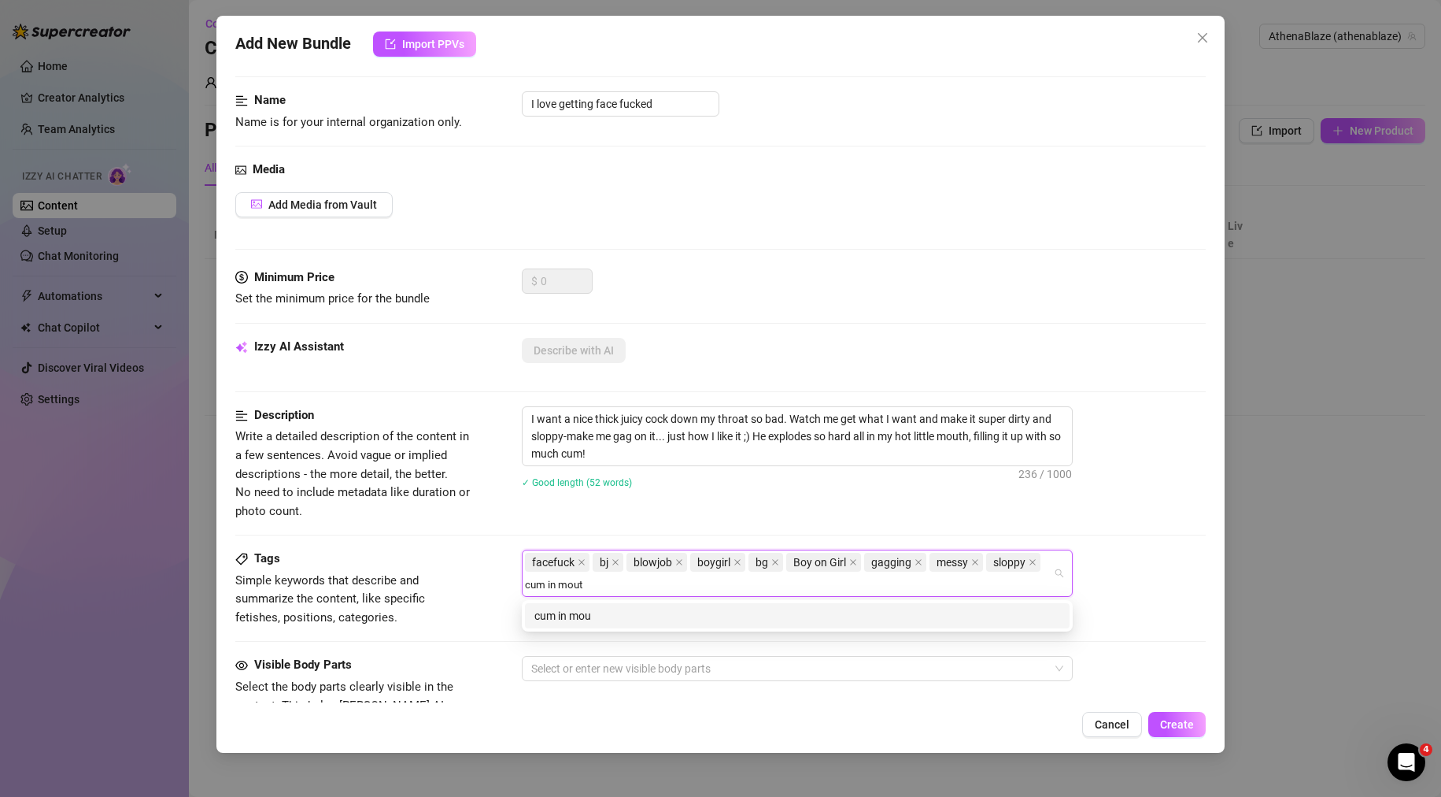
type input "cum in mouth"
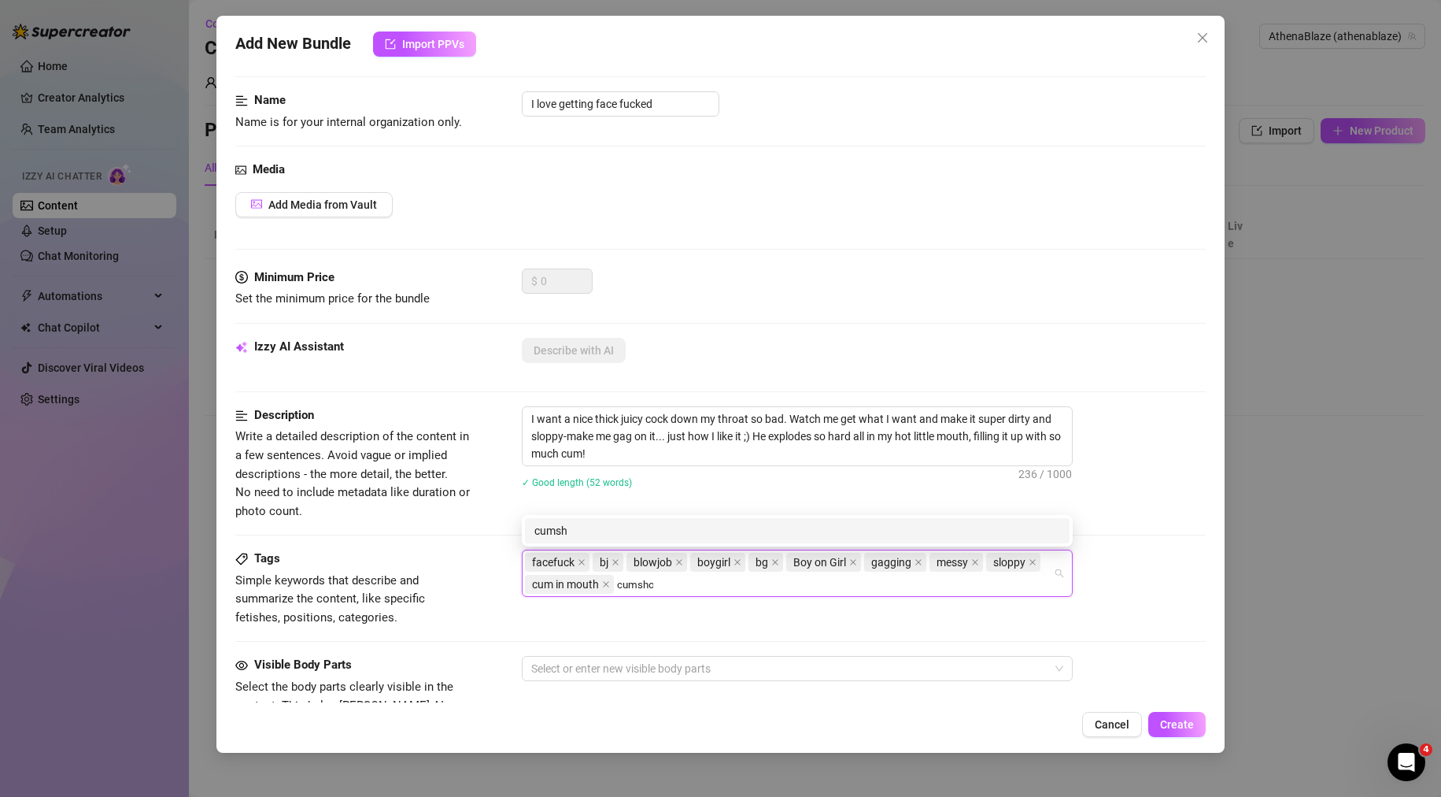
type input "cumshot"
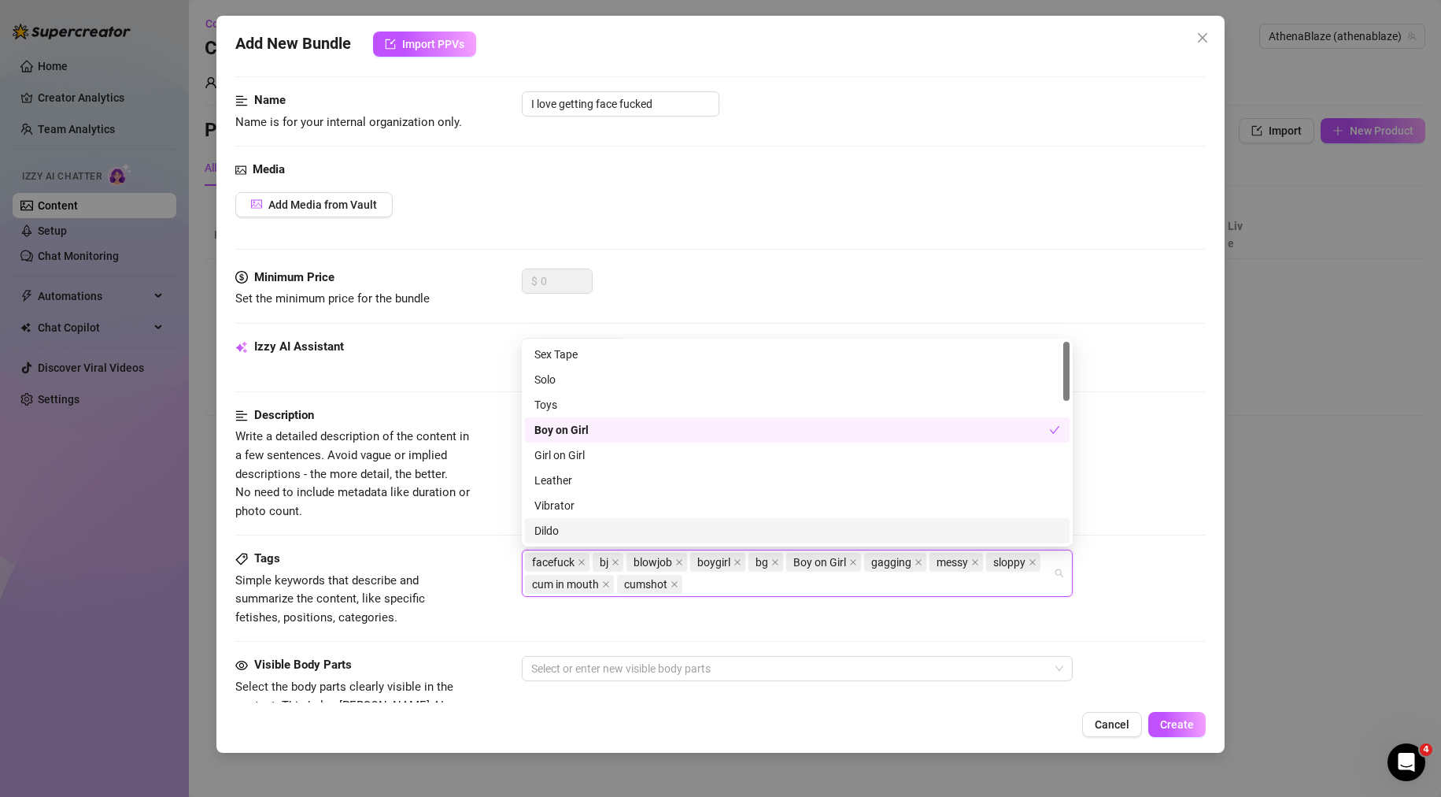
click at [445, 557] on div "Tags" at bounding box center [353, 558] width 236 height 19
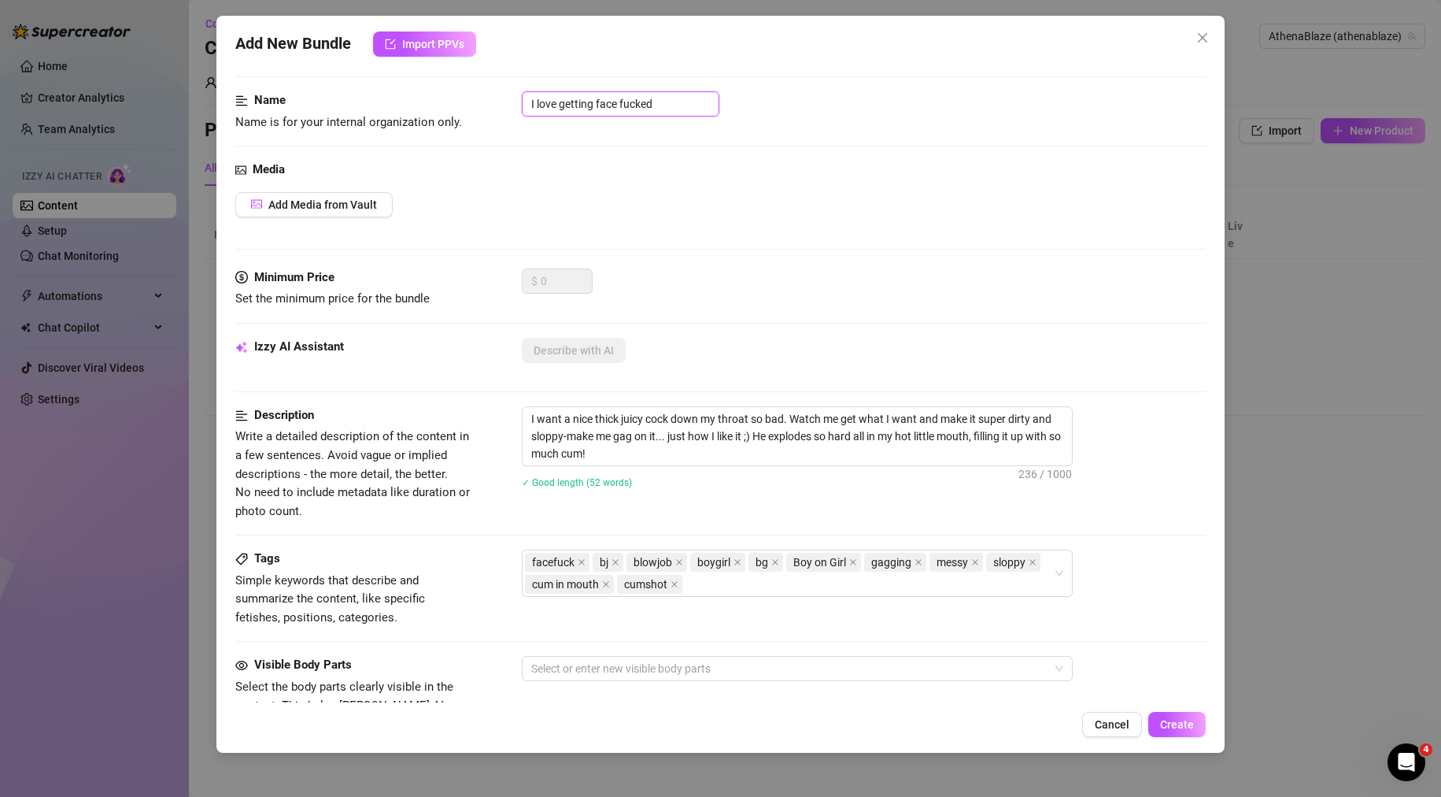
drag, startPoint x: 556, startPoint y: 98, endPoint x: 460, endPoint y: 102, distance: 96.1
click at [460, 102] on div "Name Name is for your internal organization only. I love getting face fucked" at bounding box center [720, 111] width 971 height 40
click at [751, 146] on div at bounding box center [720, 146] width 971 height 1
click at [335, 199] on span "Add Media from Vault" at bounding box center [322, 204] width 109 height 13
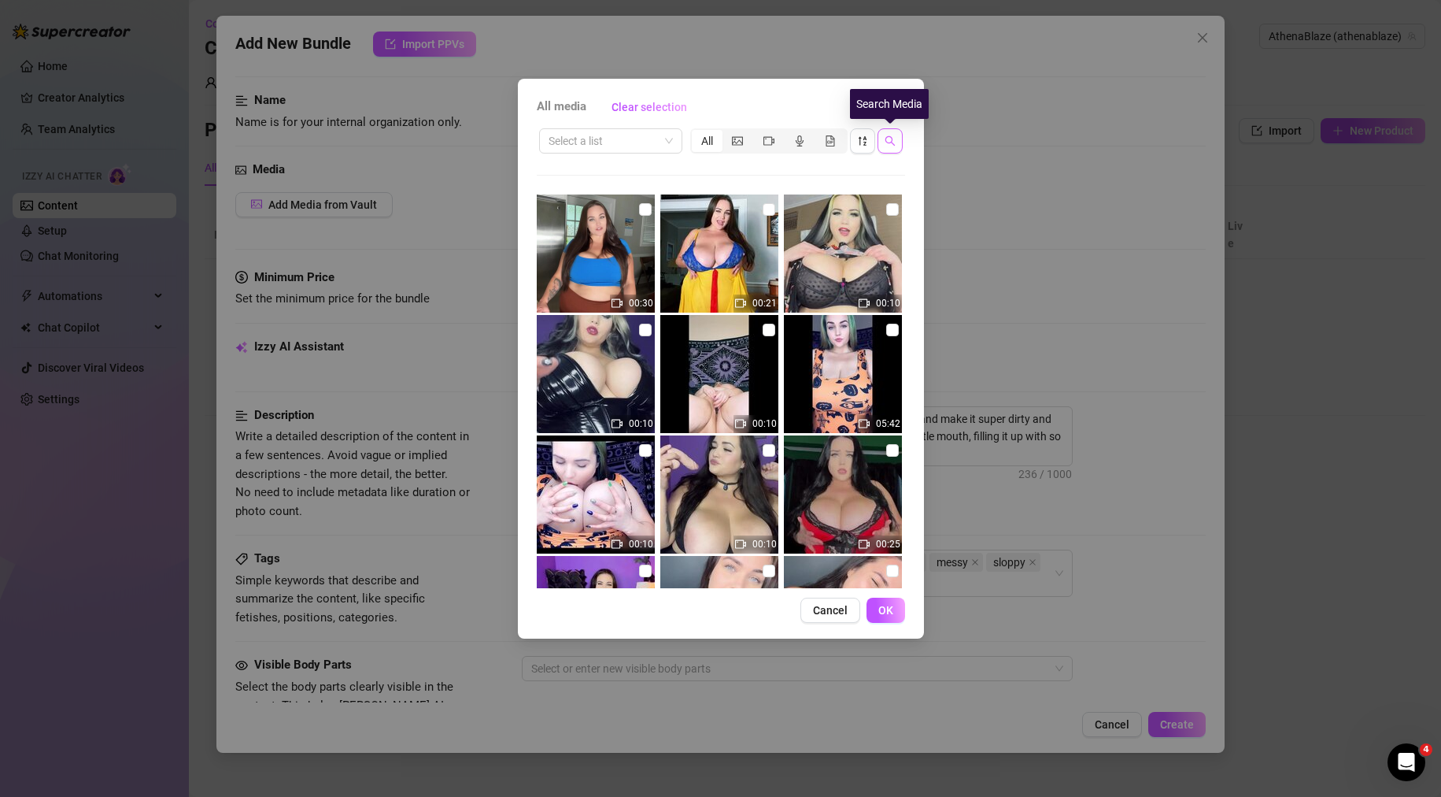
click at [883, 136] on button "button" at bounding box center [890, 140] width 25 height 25
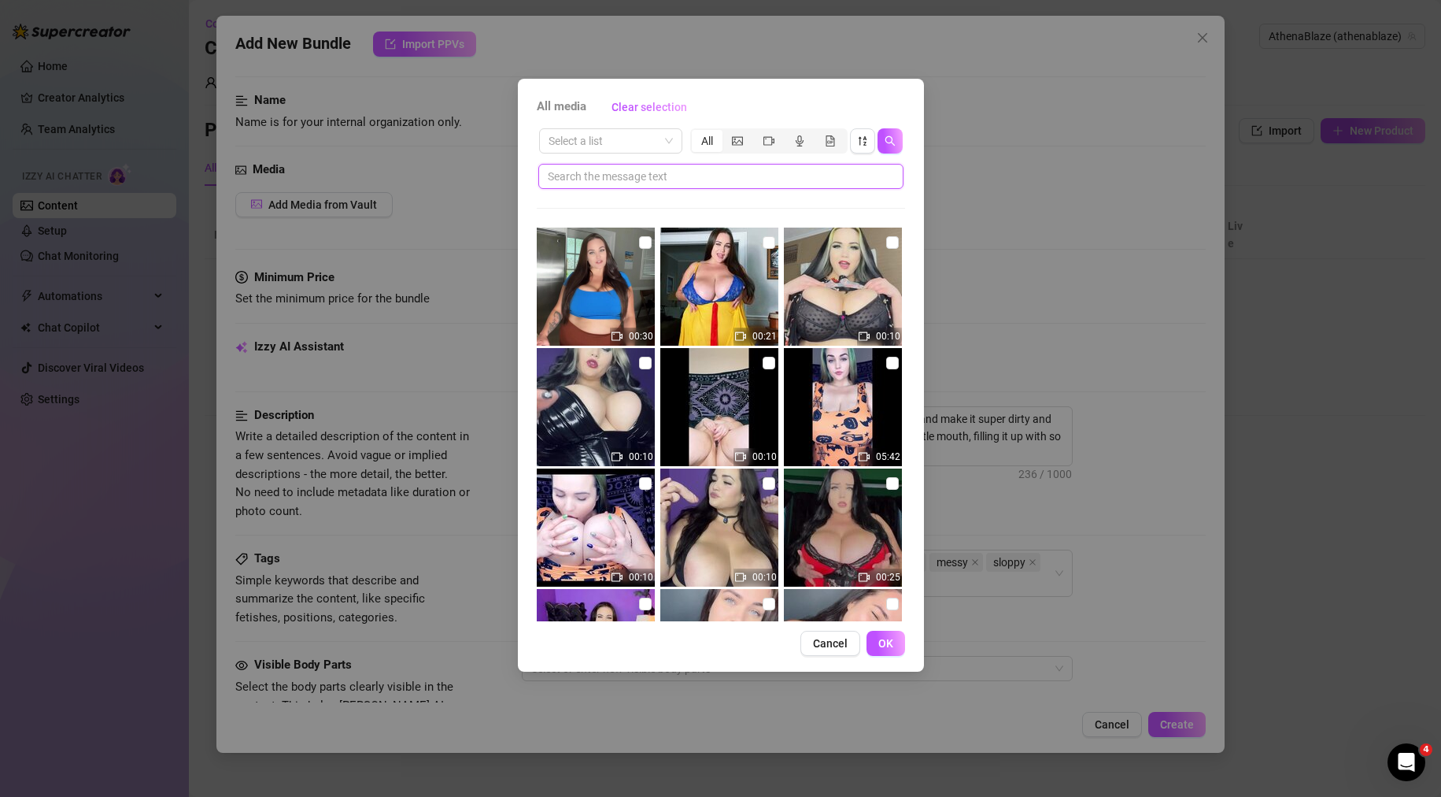
click at [791, 179] on input "text" at bounding box center [715, 176] width 334 height 17
paste input "I love getting face fucked"
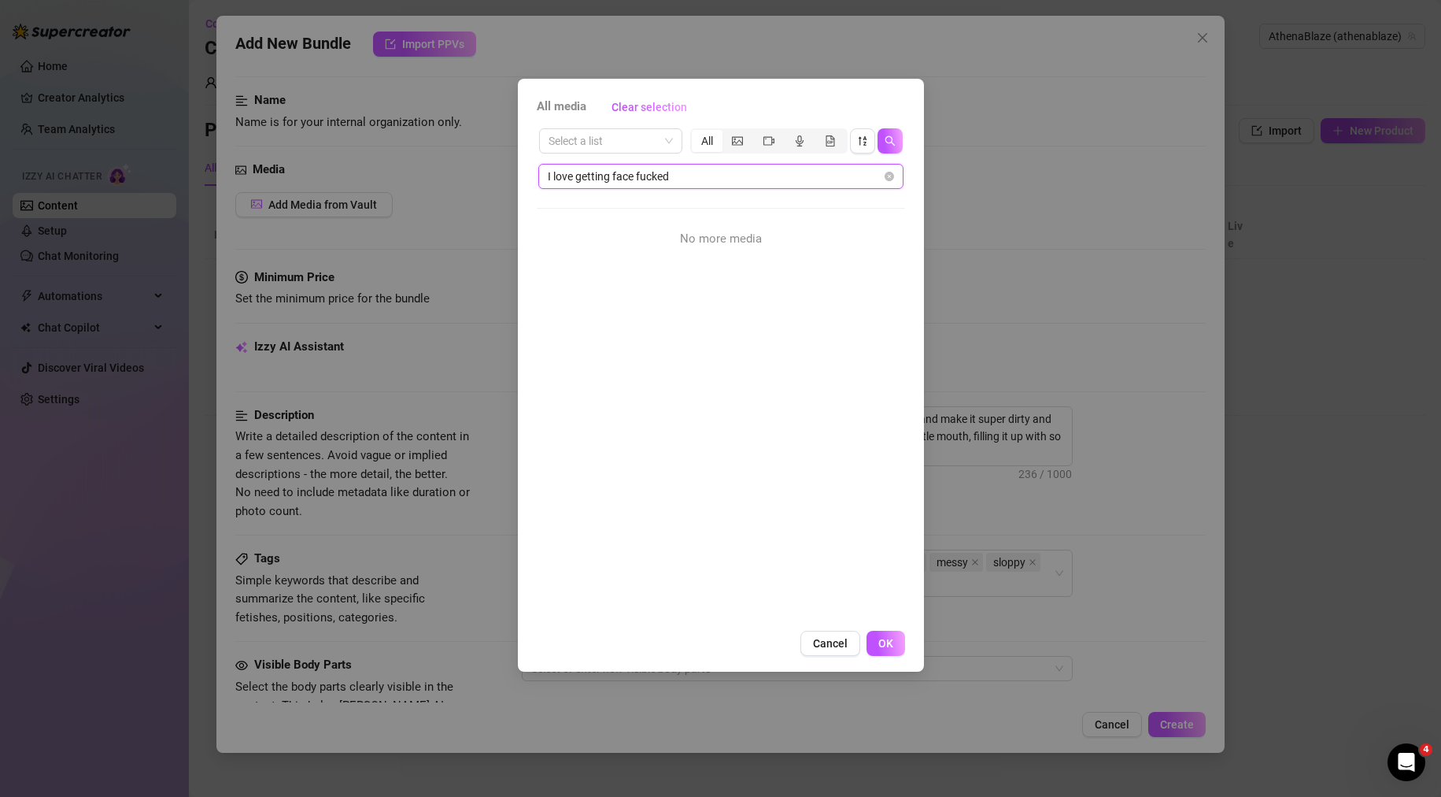
drag, startPoint x: 612, startPoint y: 175, endPoint x: 427, endPoint y: 178, distance: 185.8
click at [427, 178] on div "All media Clear selection Select a list All I love getting face fucked No more …" at bounding box center [720, 398] width 1441 height 797
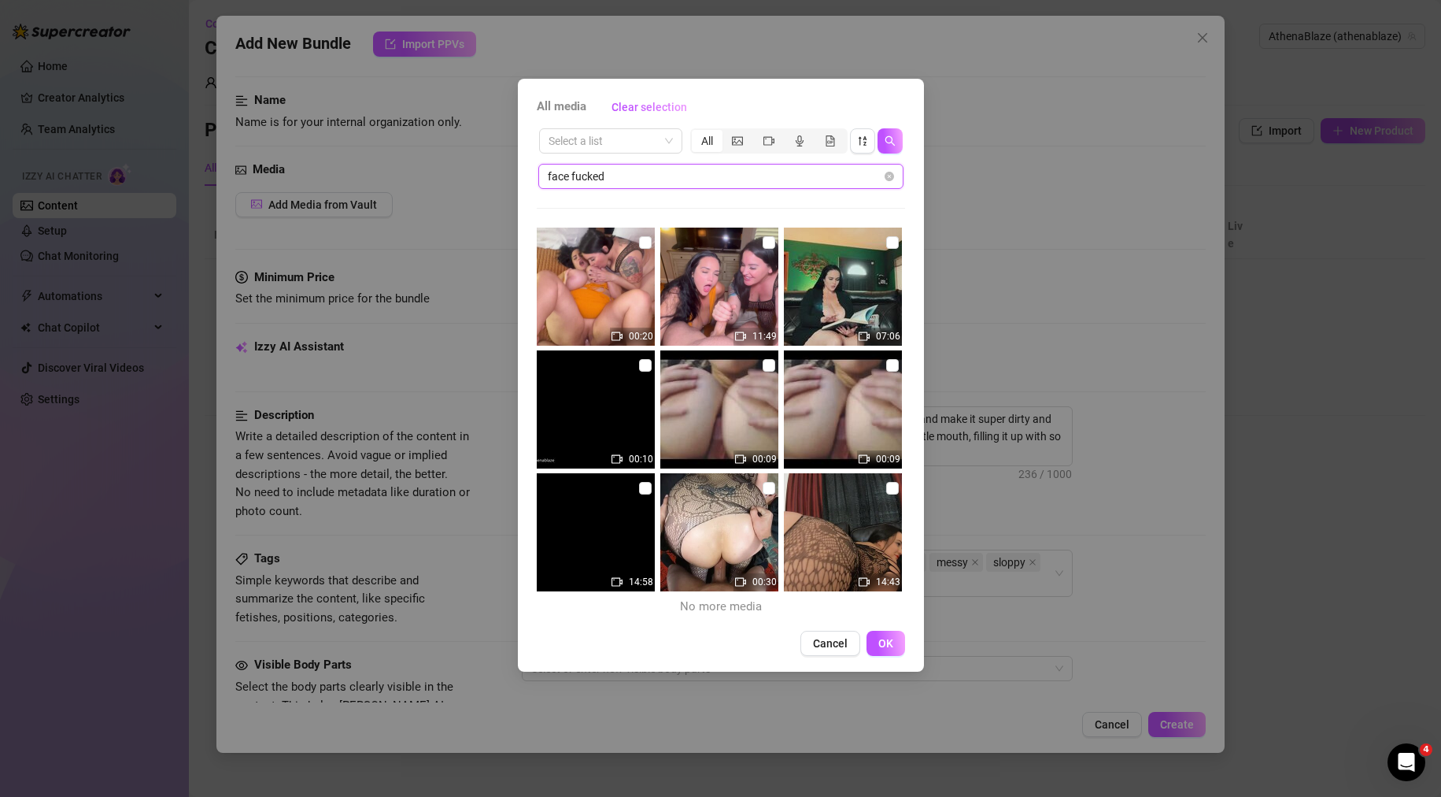
drag, startPoint x: 617, startPoint y: 182, endPoint x: 442, endPoint y: 183, distance: 174.7
click at [441, 183] on div "All media Clear selection Select a list All face fucked 00:20 11:49 07:06 00:10…" at bounding box center [720, 398] width 1441 height 797
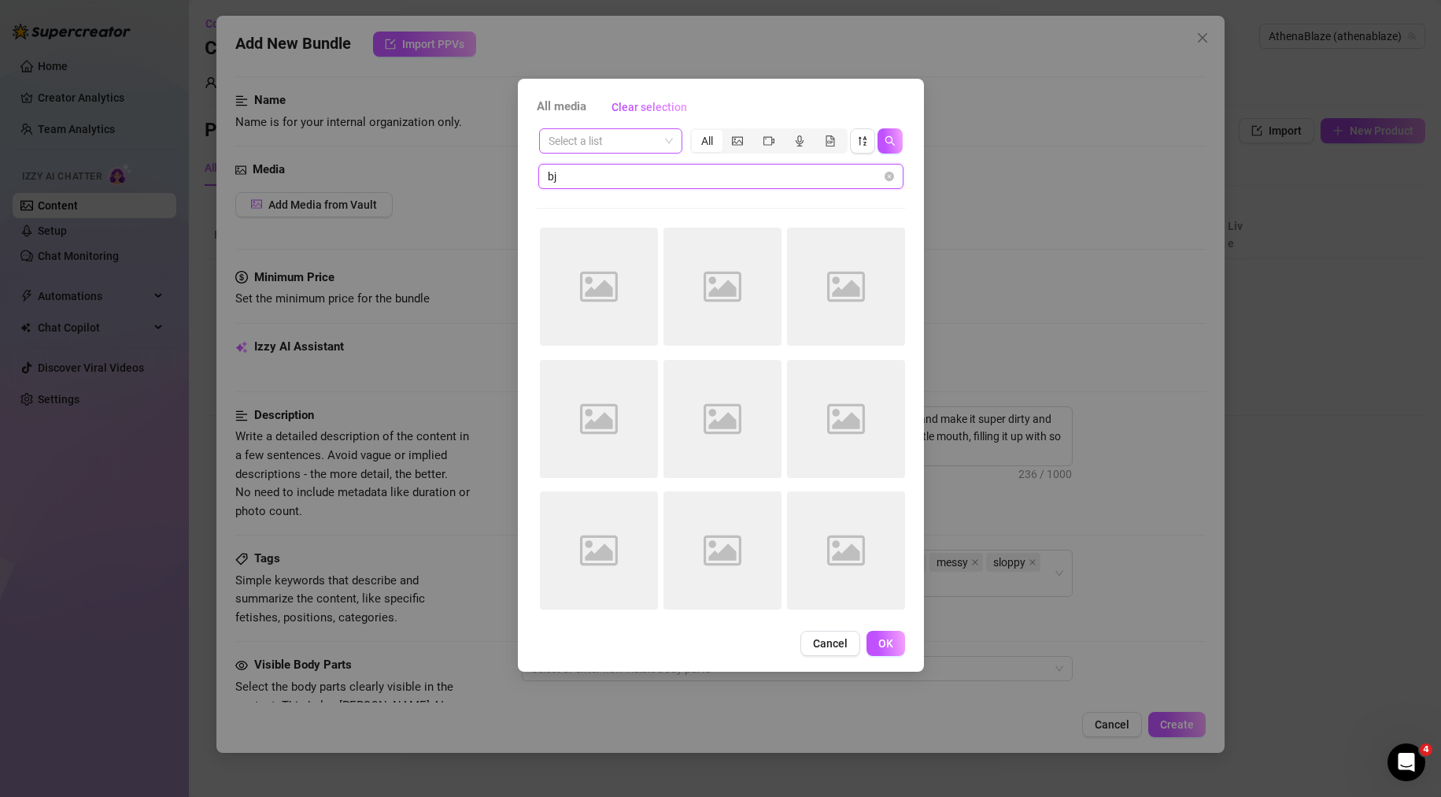
type input "bj"
click at [611, 146] on input "search" at bounding box center [604, 141] width 110 height 24
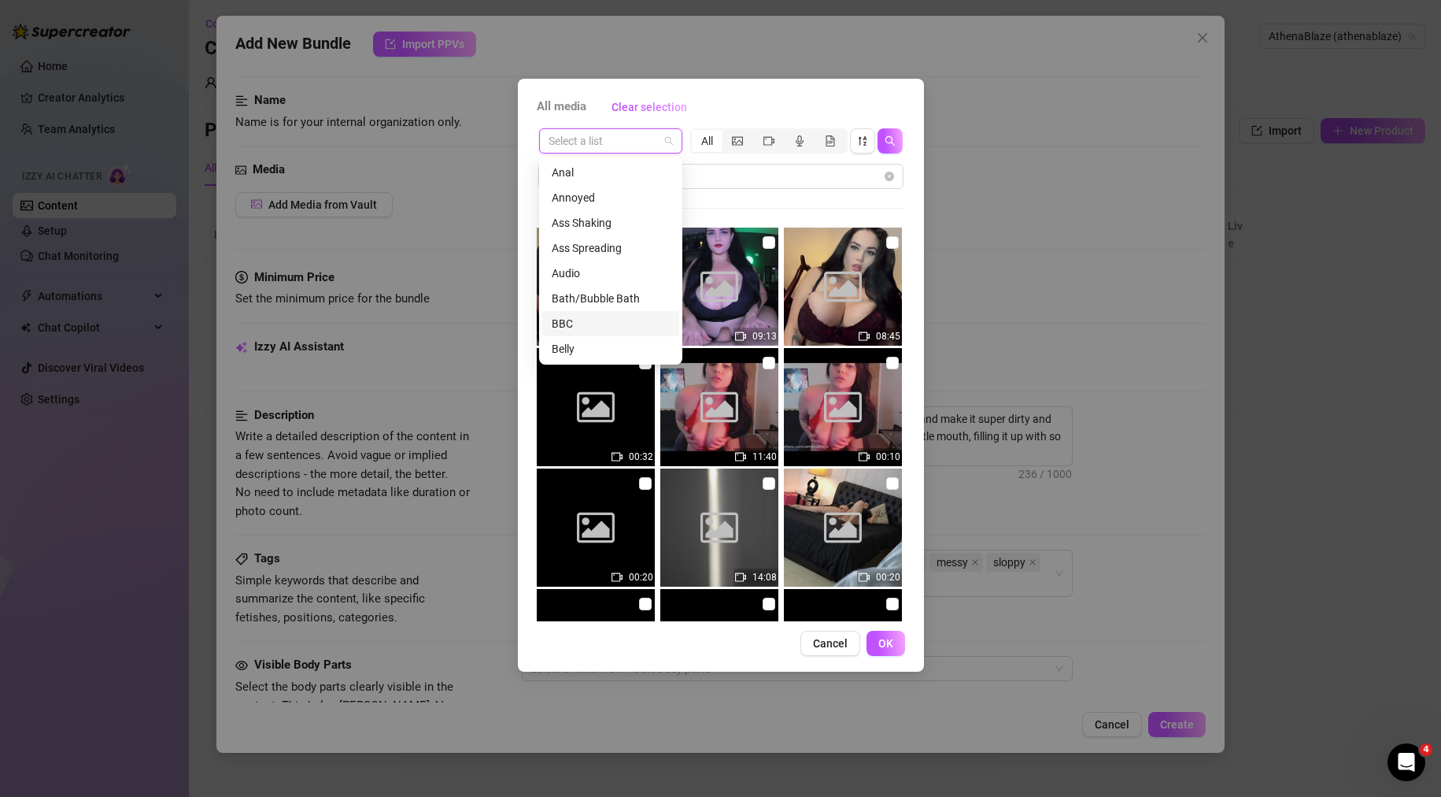
scroll to position [50, 0]
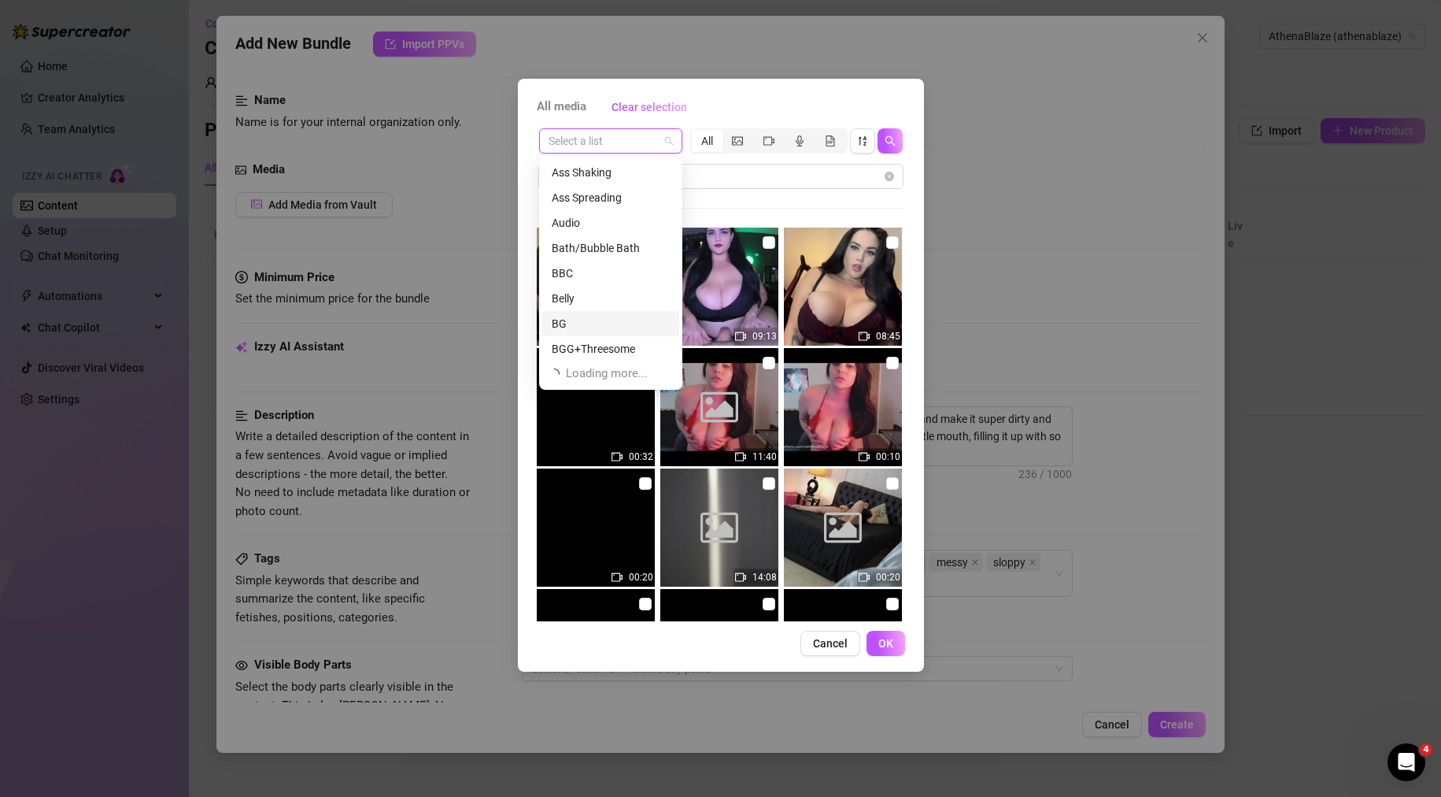
click at [603, 322] on div "BG" at bounding box center [611, 323] width 118 height 17
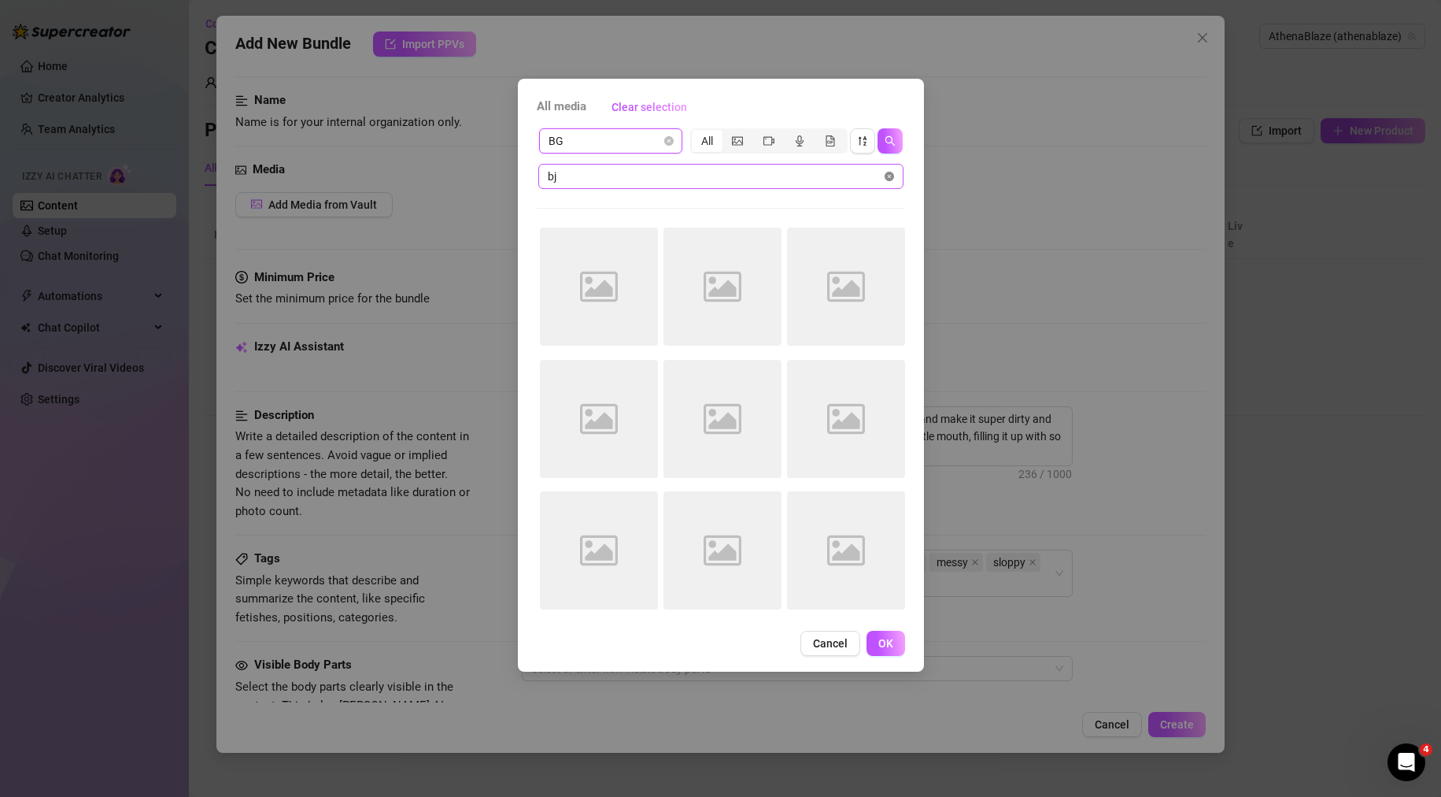
click at [888, 175] on icon "close-circle" at bounding box center [889, 176] width 9 height 9
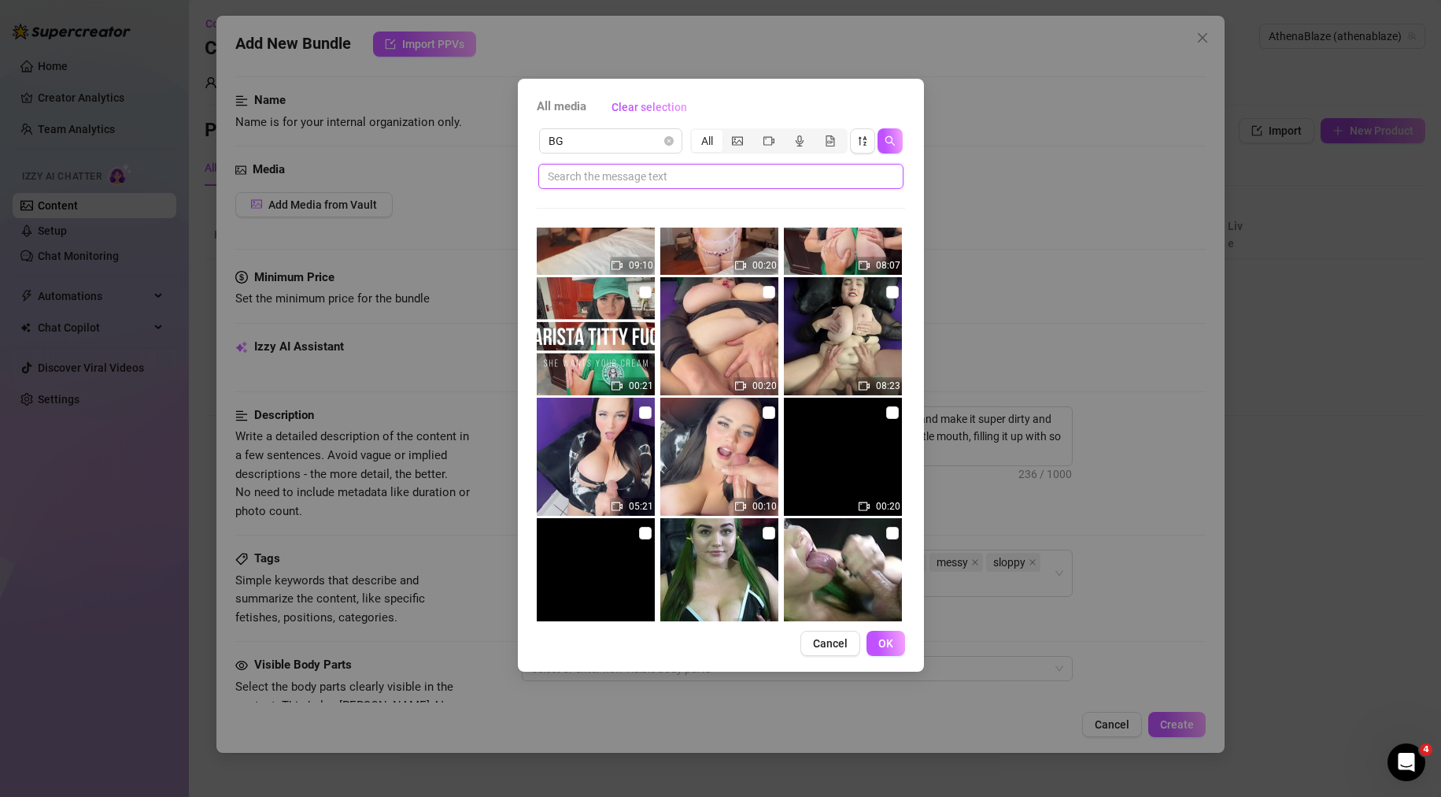
scroll to position [394, 0]
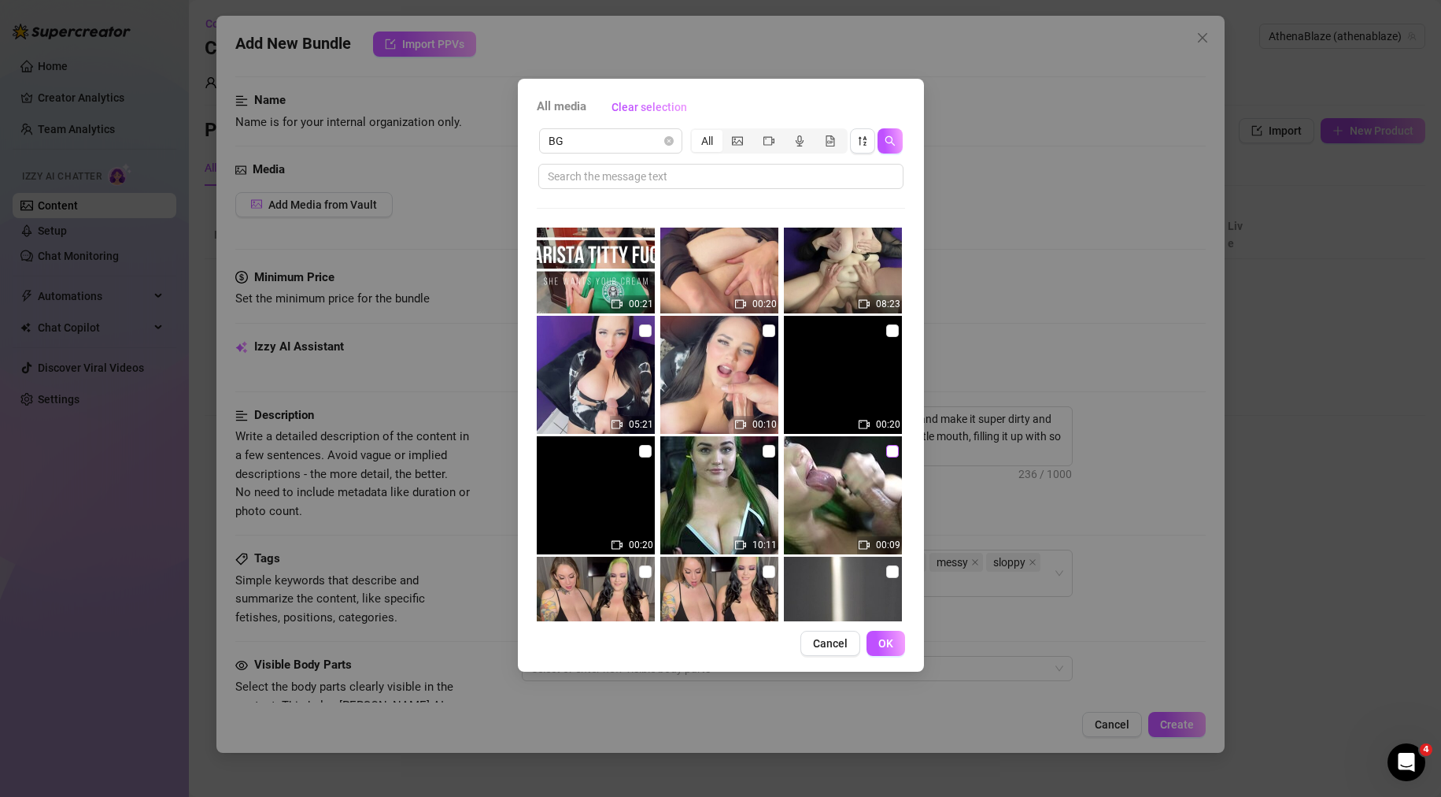
click at [886, 450] on input "checkbox" at bounding box center [892, 451] width 13 height 13
checkbox input "true"
click at [763, 449] on input "checkbox" at bounding box center [769, 451] width 13 height 13
checkbox input "true"
click at [887, 647] on span "OK" at bounding box center [885, 643] width 15 height 13
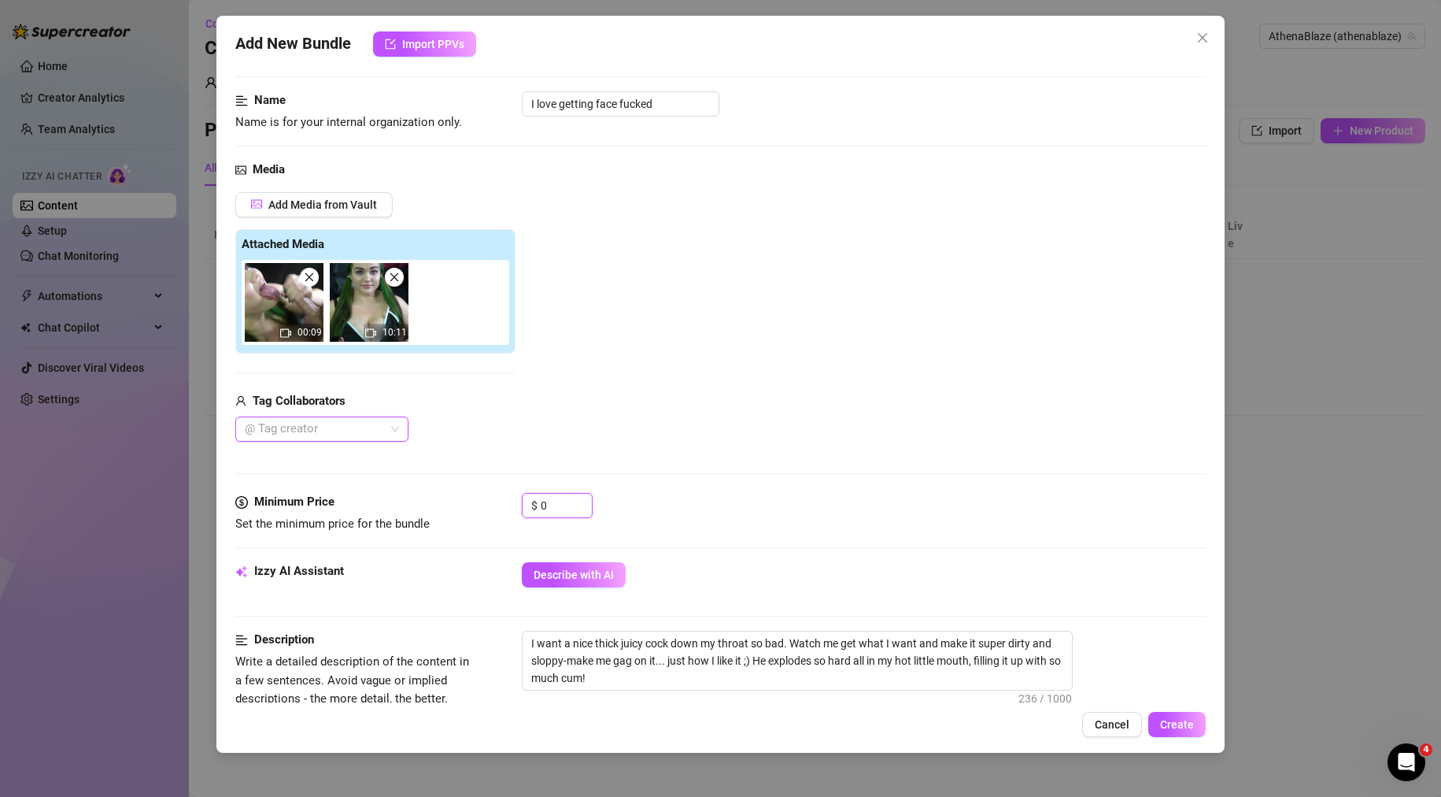
drag, startPoint x: 555, startPoint y: 508, endPoint x: 433, endPoint y: 515, distance: 122.2
click at [436, 512] on div "Minimum Price Set the minimum price for the bundle $ 0" at bounding box center [720, 513] width 971 height 40
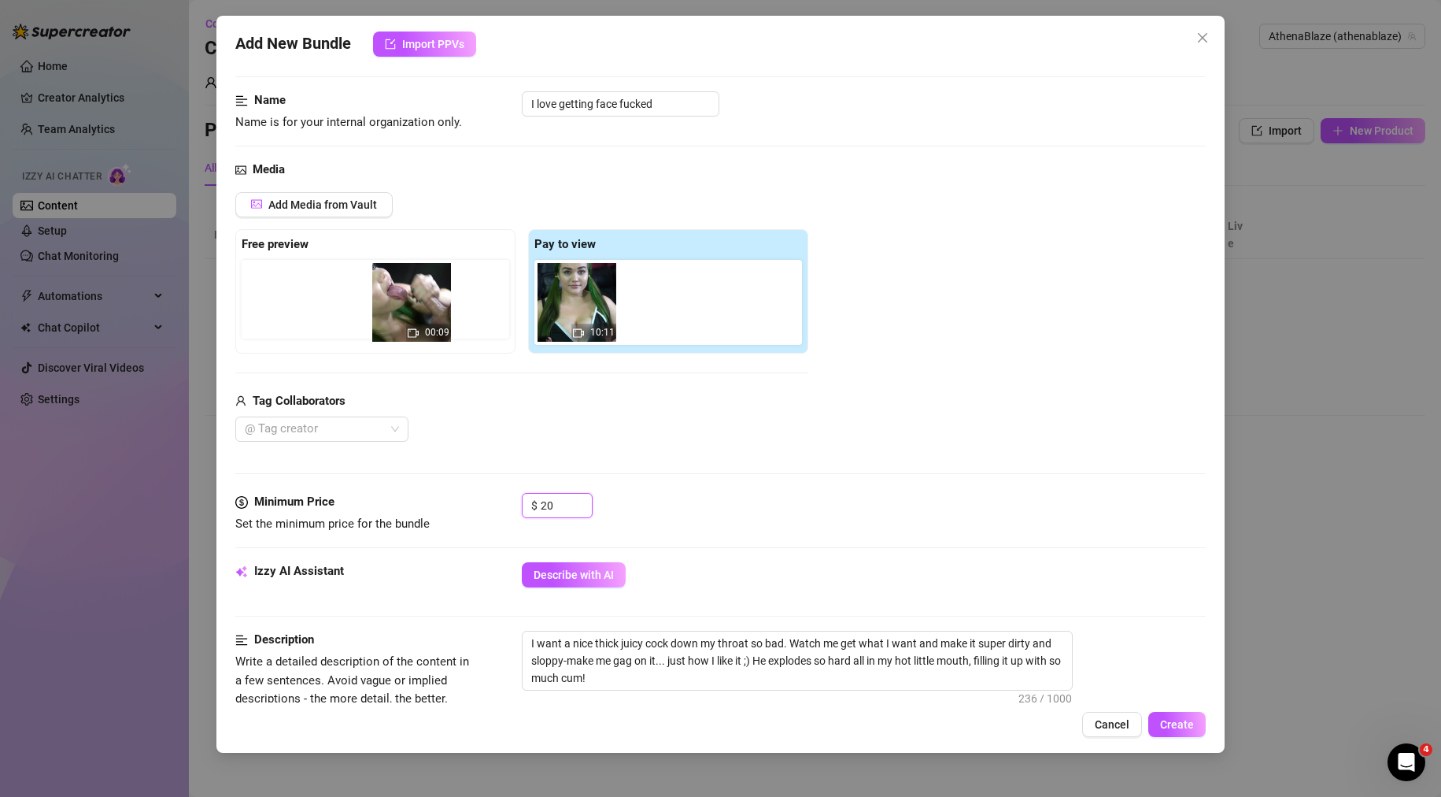
drag, startPoint x: 579, startPoint y: 303, endPoint x: 316, endPoint y: 308, distance: 263.7
click at [316, 308] on div "Free preview Pay to view 00:09 10:11" at bounding box center [521, 291] width 573 height 124
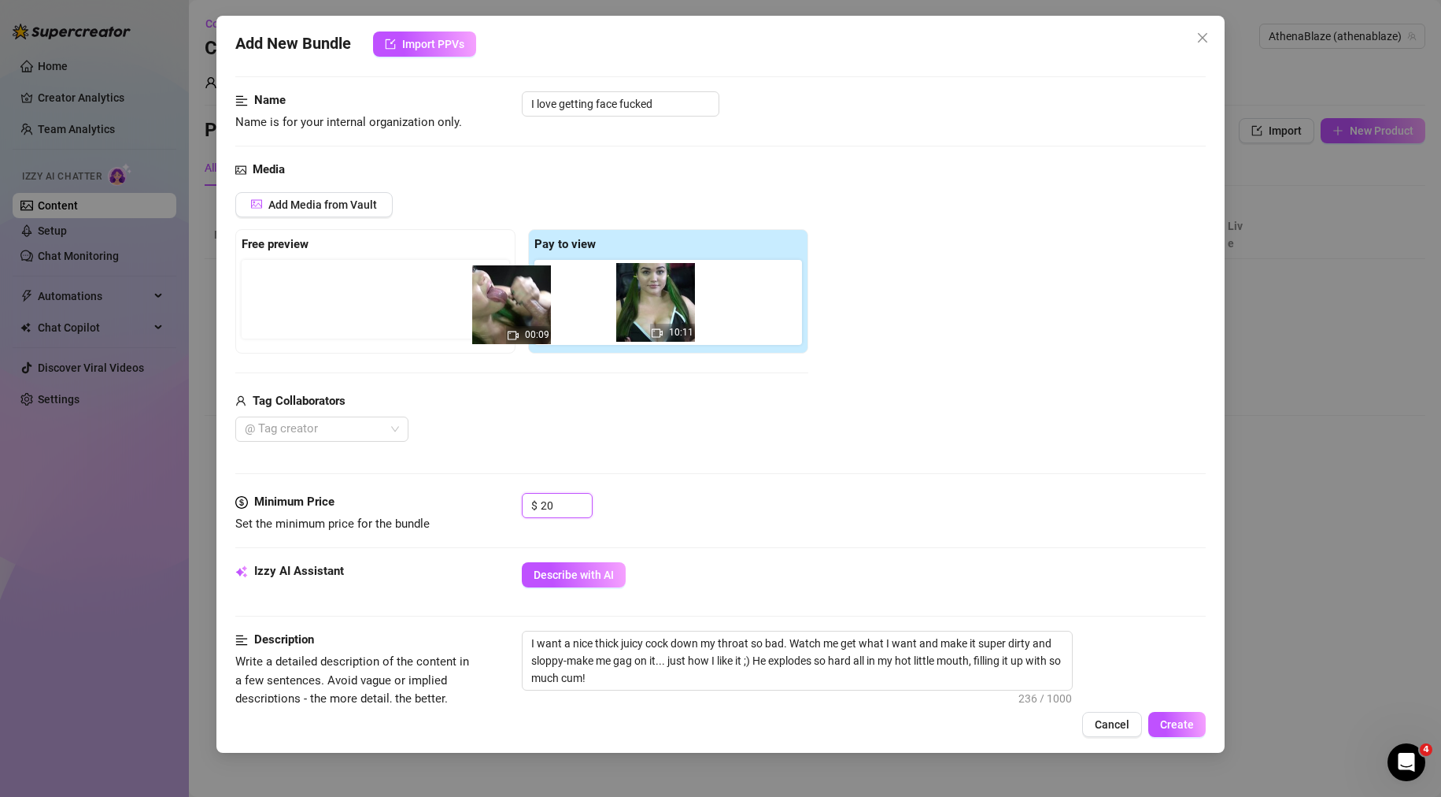
drag, startPoint x: 567, startPoint y: 303, endPoint x: 351, endPoint y: 309, distance: 216.5
click at [353, 309] on div "Free preview Pay to view 00:09 10:11" at bounding box center [521, 291] width 573 height 124
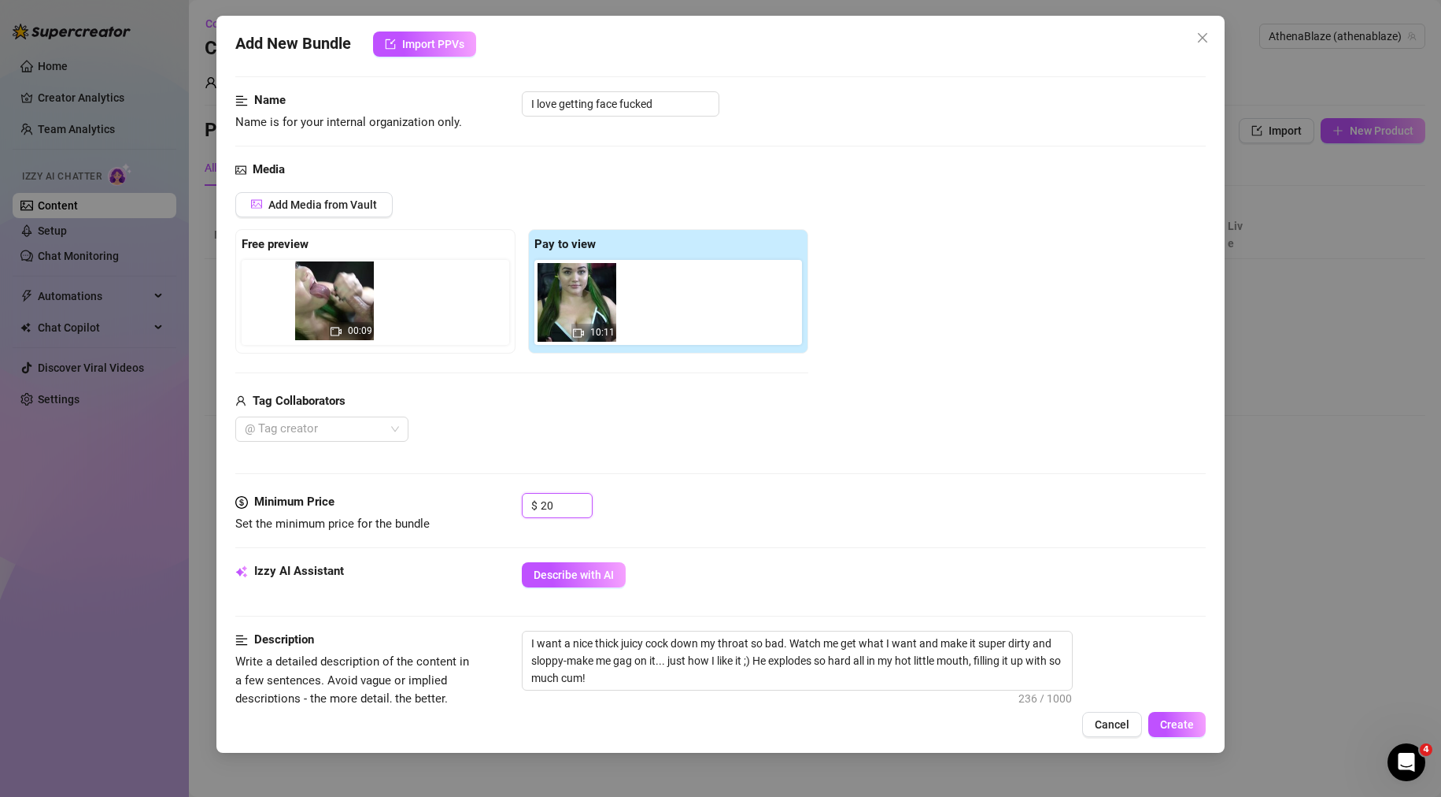
drag, startPoint x: 505, startPoint y: 310, endPoint x: 301, endPoint y: 309, distance: 204.6
click at [302, 309] on div "Free preview Pay to view 00:09 10:11" at bounding box center [521, 291] width 573 height 124
click at [911, 439] on div "Add Media from Vault Free preview 00:09 Pay to view 10:11 Tag Collaborators @ T…" at bounding box center [720, 317] width 971 height 250
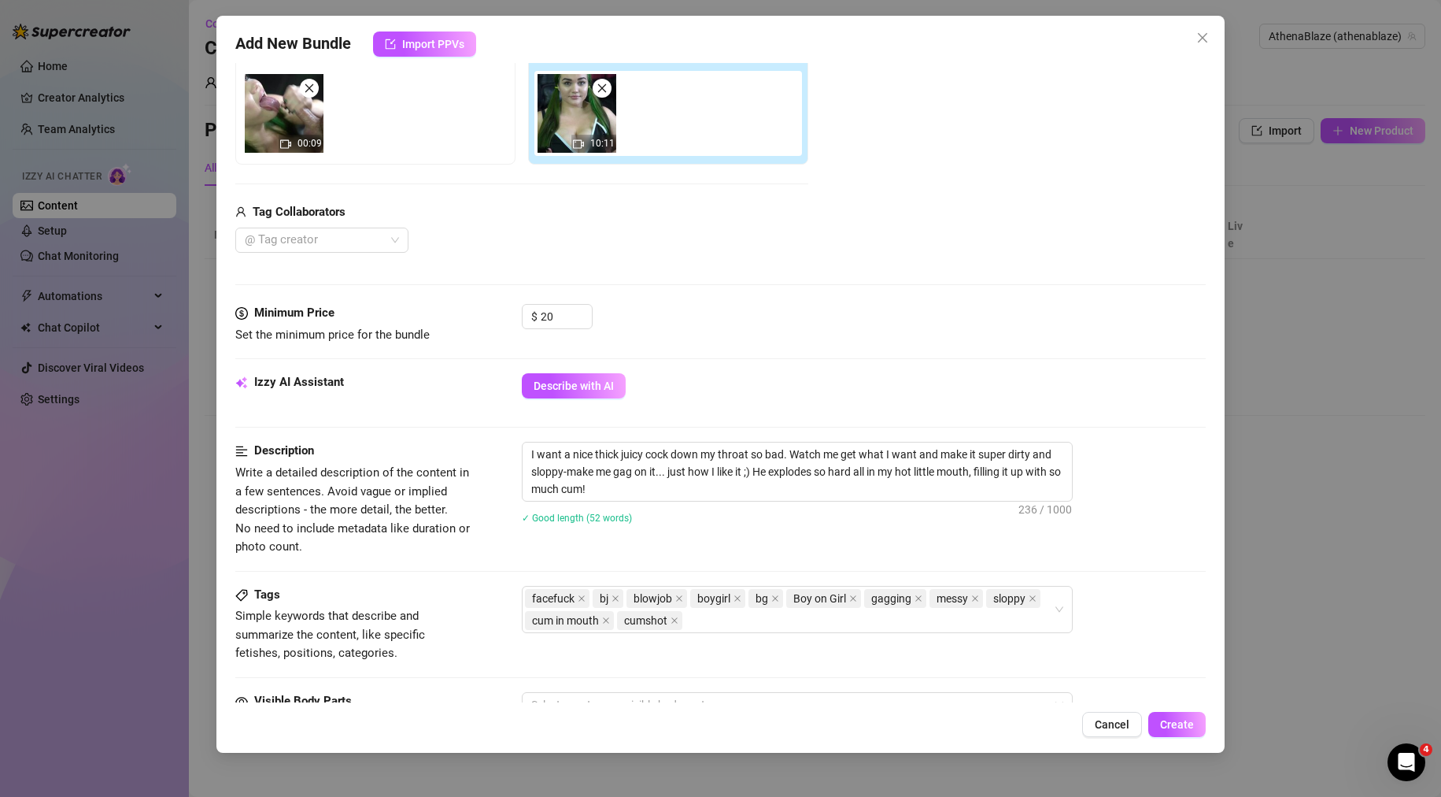
scroll to position [157, 0]
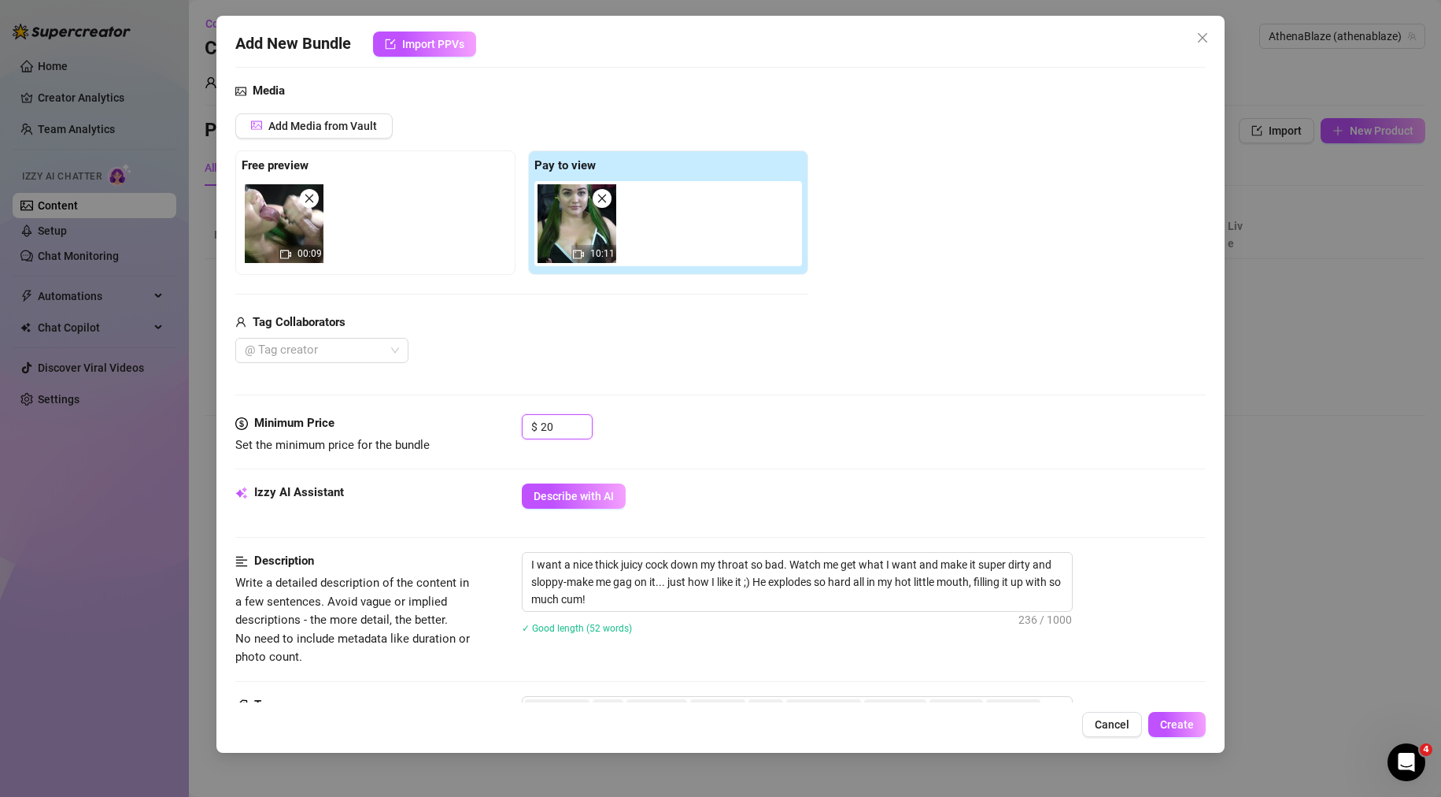
drag, startPoint x: 557, startPoint y: 432, endPoint x: 464, endPoint y: 416, distance: 94.2
click at [464, 416] on div "Minimum Price Set the minimum price for the bundle $ 20" at bounding box center [720, 434] width 971 height 40
click at [840, 346] on div "Add Media from Vault Free preview 00:09 Pay to view 10:11 Tag Collaborators @ T…" at bounding box center [720, 238] width 971 height 250
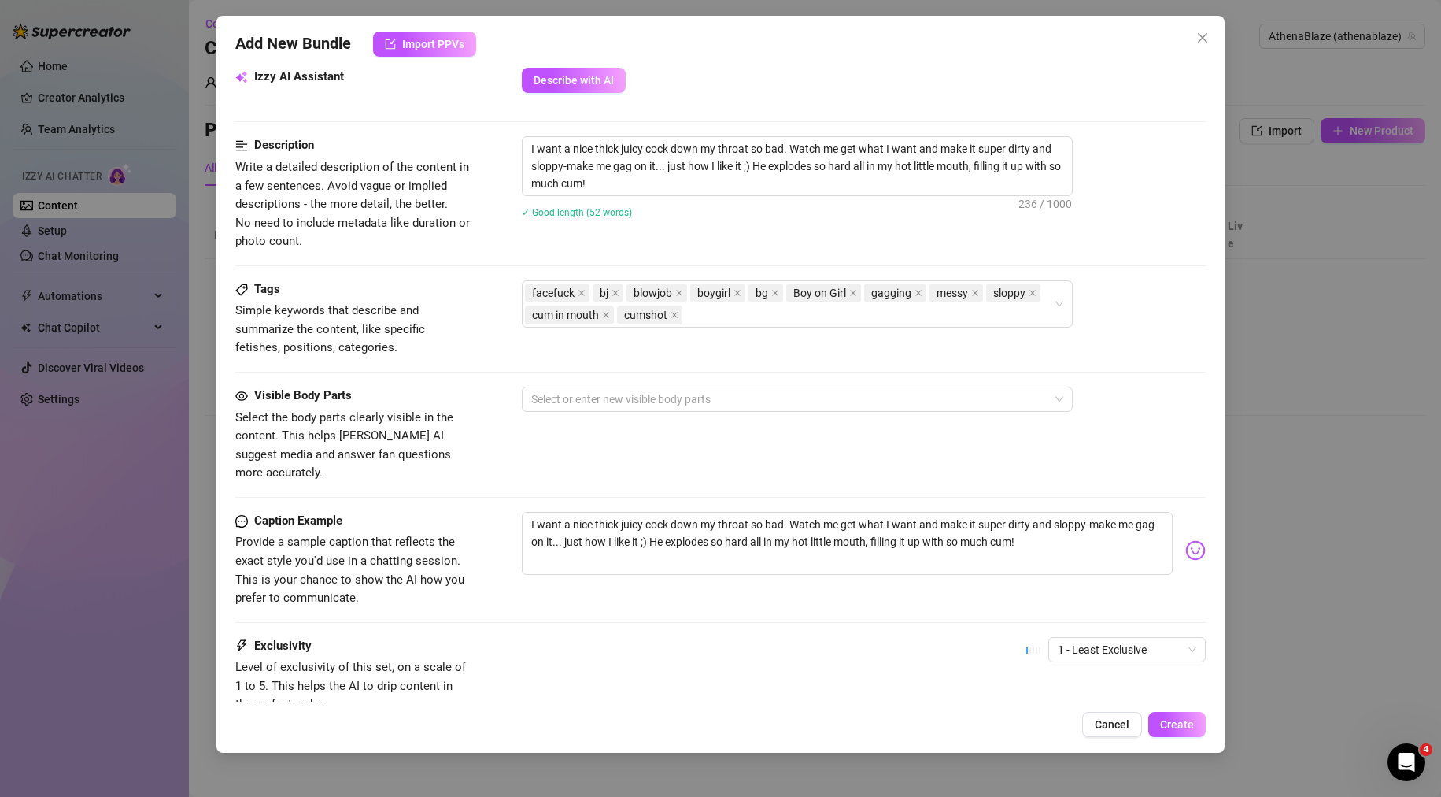
scroll to position [683, 0]
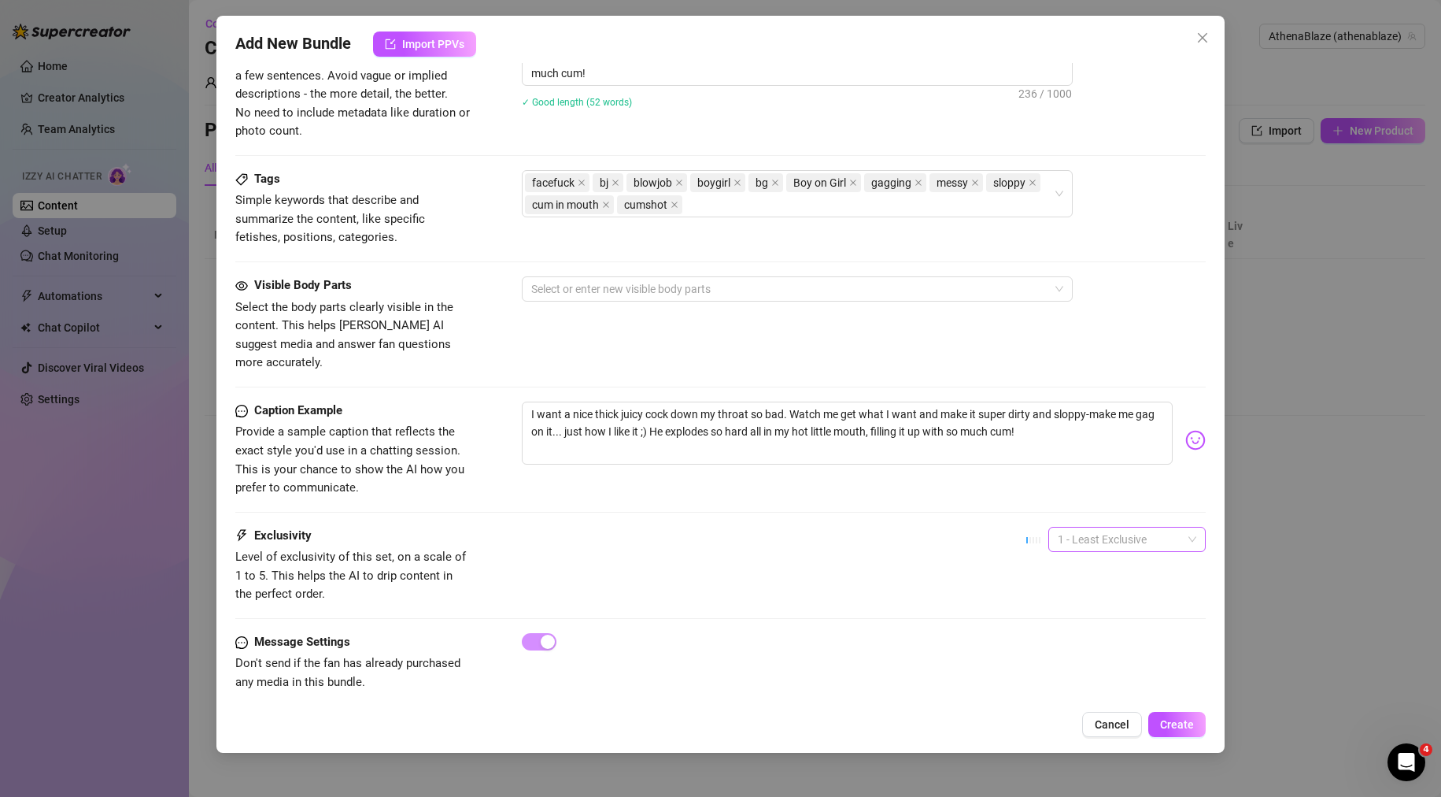
click at [1106, 527] on span "1 - Least Exclusive" at bounding box center [1127, 539] width 139 height 24
drag, startPoint x: 1079, startPoint y: 595, endPoint x: 900, endPoint y: 536, distance: 188.9
click at [1079, 595] on div "3" at bounding box center [1114, 601] width 132 height 17
click at [845, 527] on div "Exclusivity Level of exclusivity of this set, on a scale of 1 to 5. This helps …" at bounding box center [720, 565] width 971 height 77
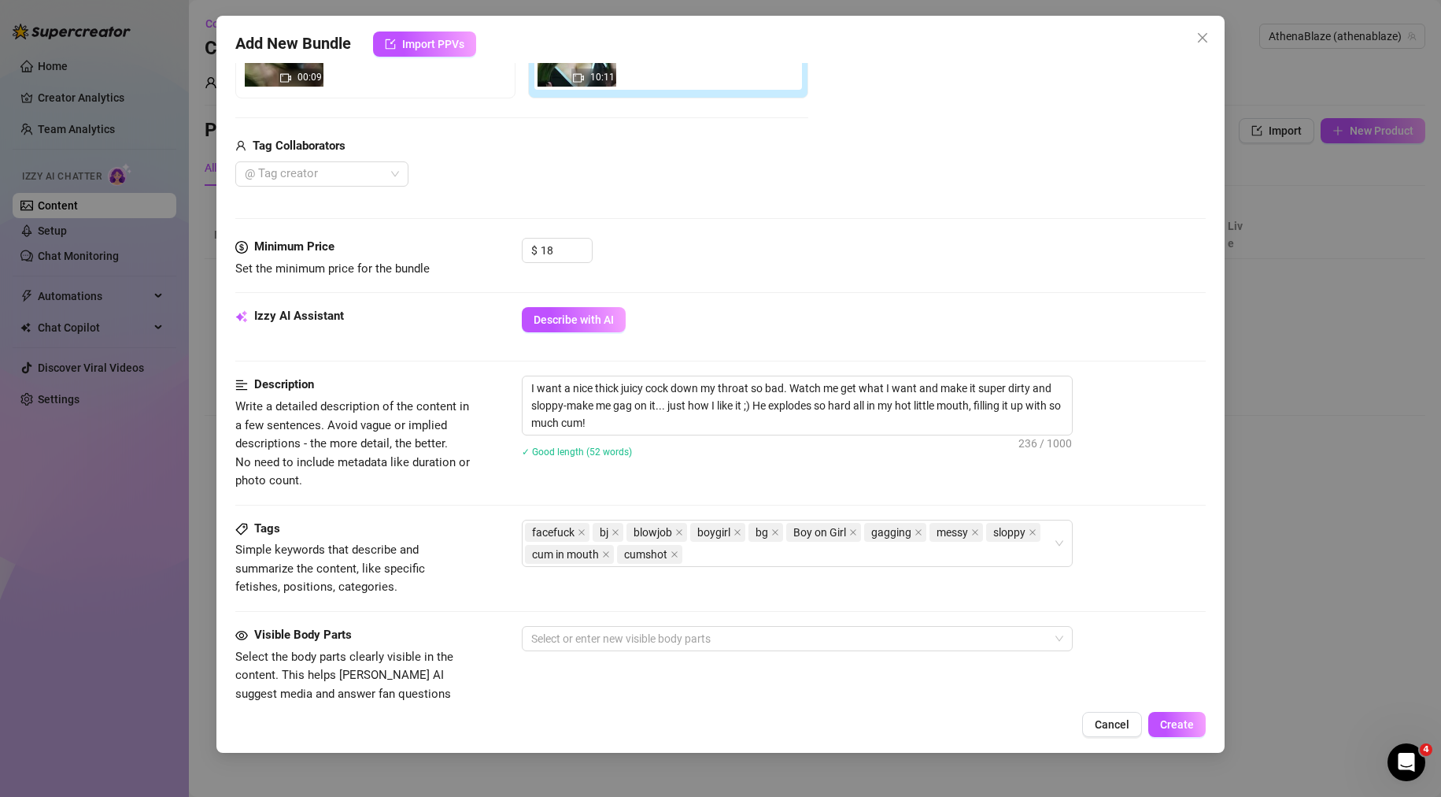
scroll to position [211, 0]
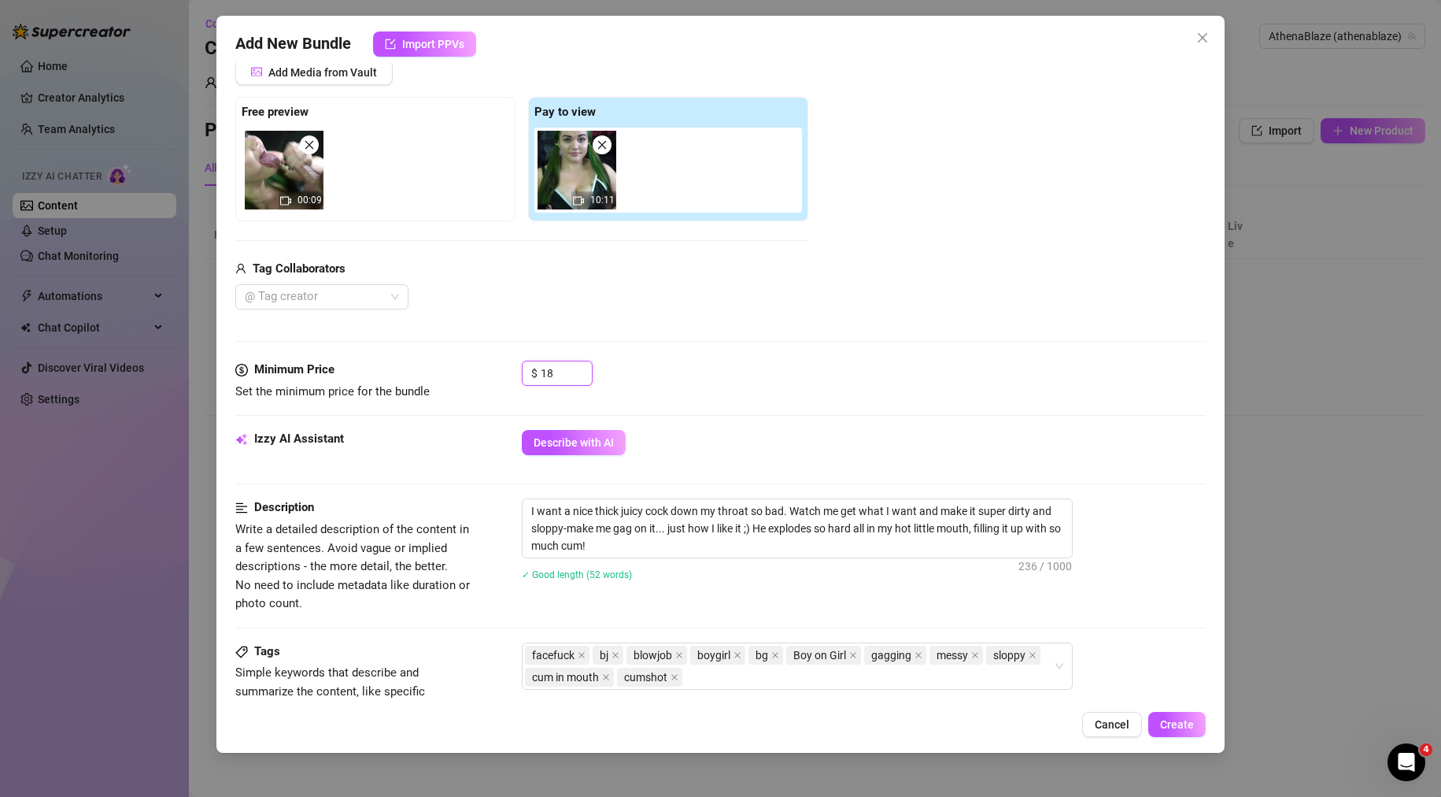
drag, startPoint x: 569, startPoint y: 375, endPoint x: 441, endPoint y: 376, distance: 128.3
click at [442, 376] on div "Minimum Price Set the minimum price for the bundle $ 18" at bounding box center [720, 380] width 971 height 40
type input "20"
click at [839, 267] on div "Add Media from Vault Free preview 00:09 Pay to view 10:11 Tag Collaborators @ T…" at bounding box center [720, 185] width 971 height 250
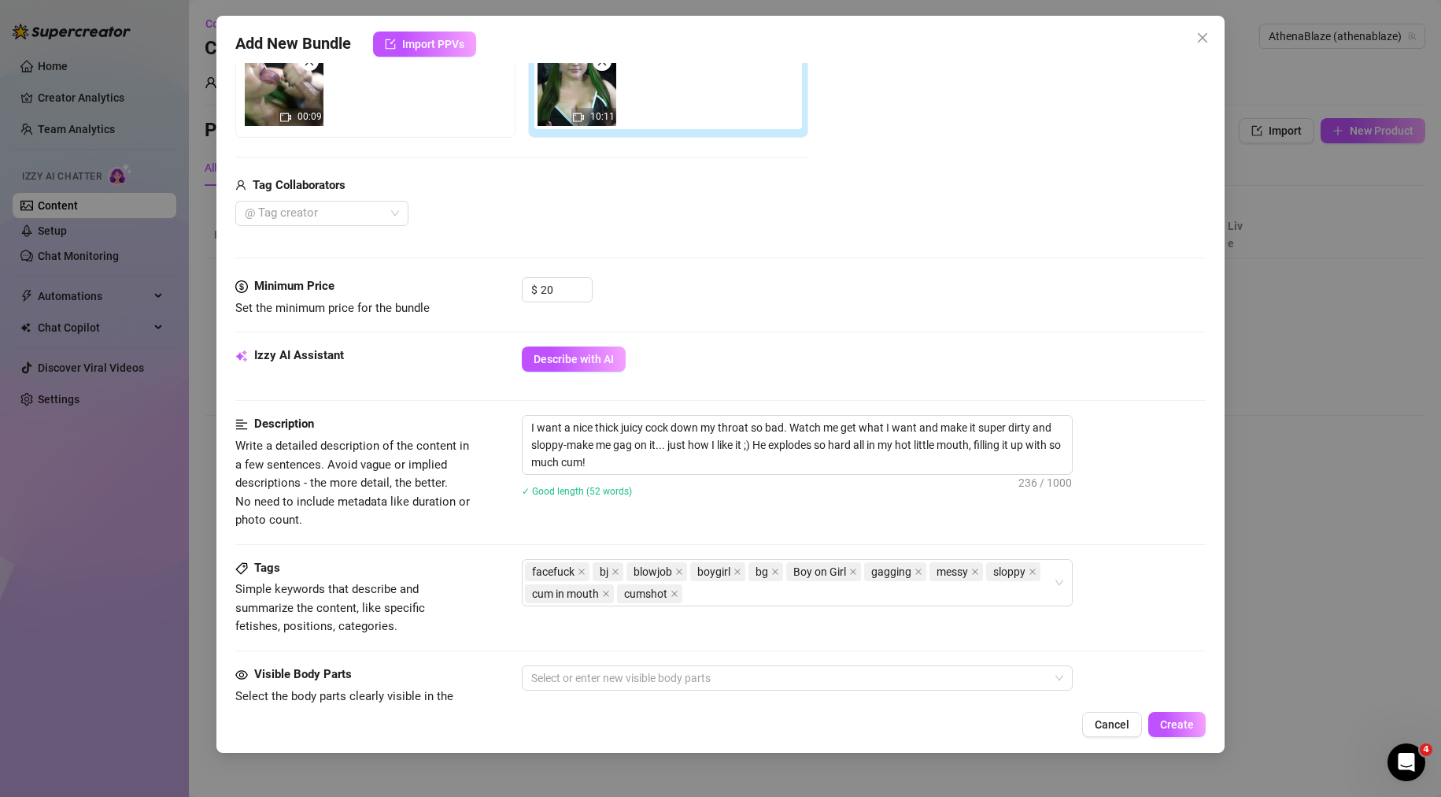
scroll to position [472, 0]
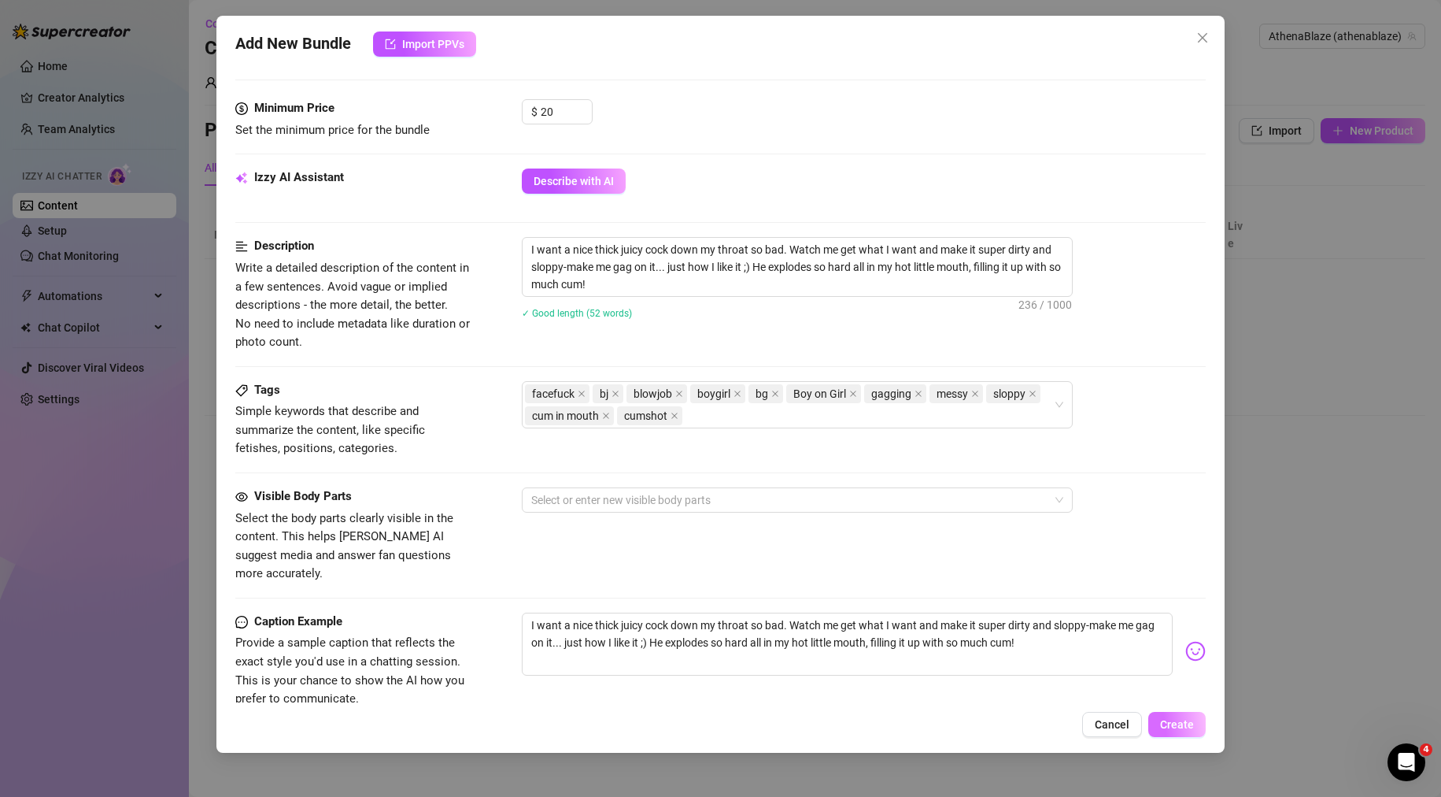
click at [1189, 718] on span "Create" at bounding box center [1177, 724] width 34 height 13
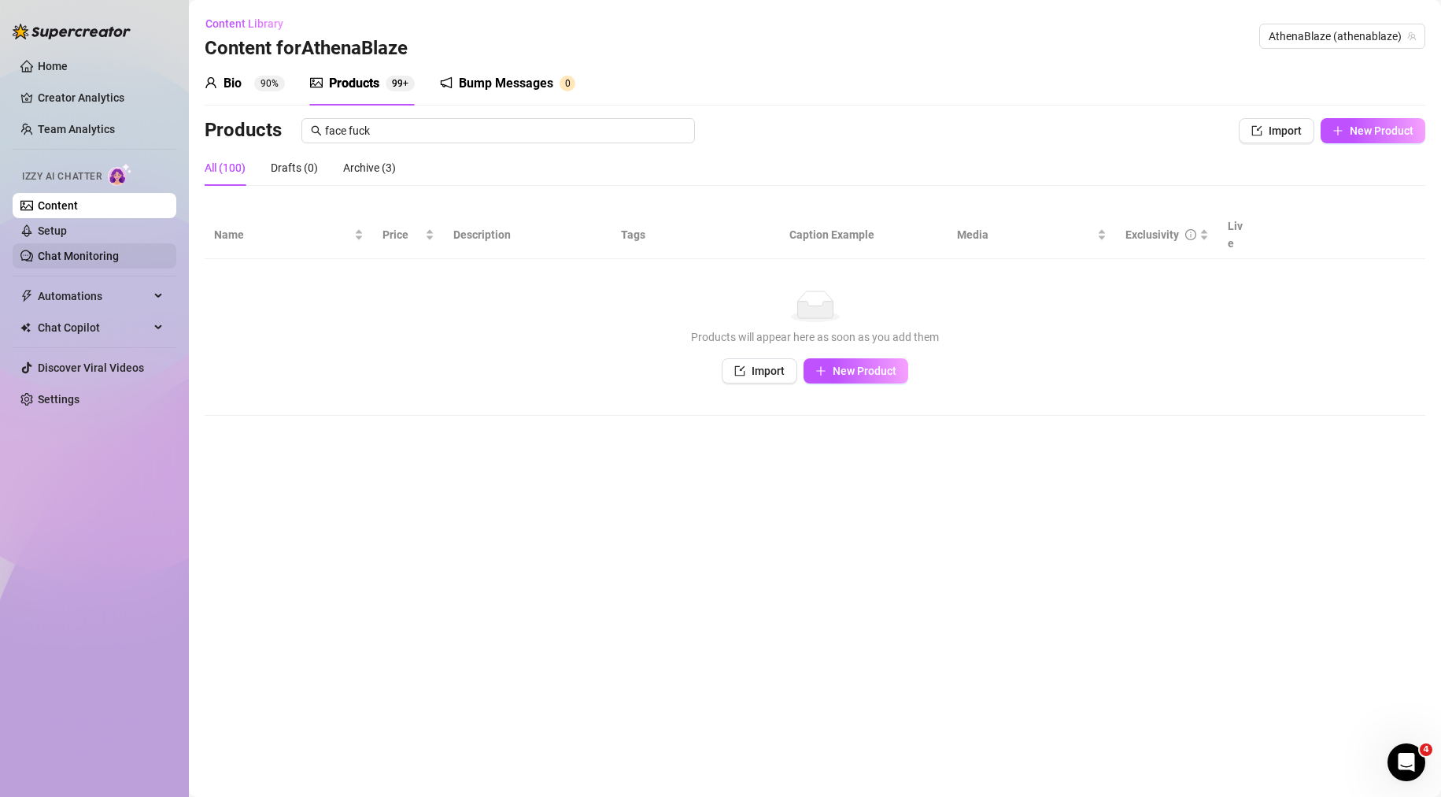
click at [100, 257] on link "Chat Monitoring" at bounding box center [78, 255] width 81 height 13
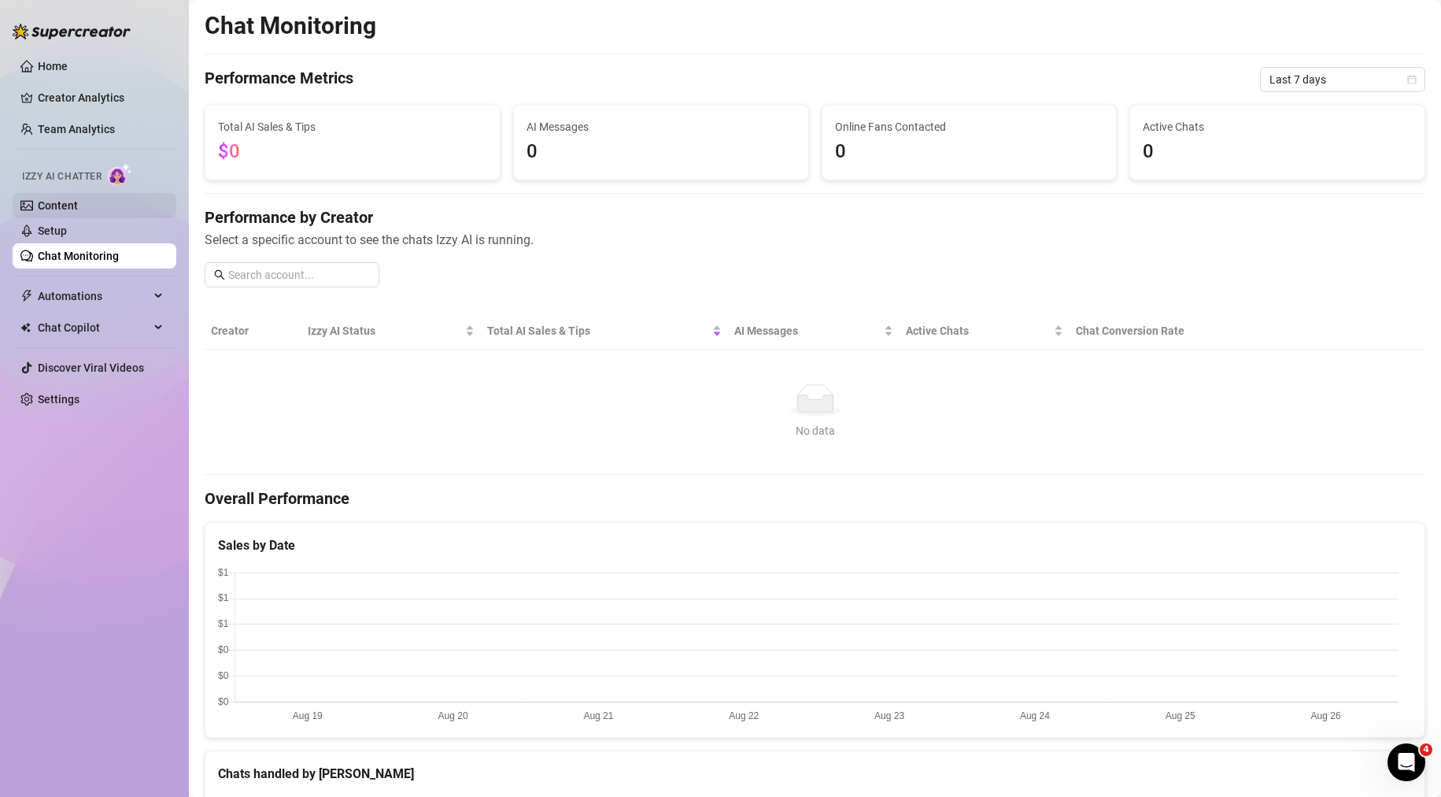
click at [78, 207] on link "Content" at bounding box center [58, 205] width 40 height 13
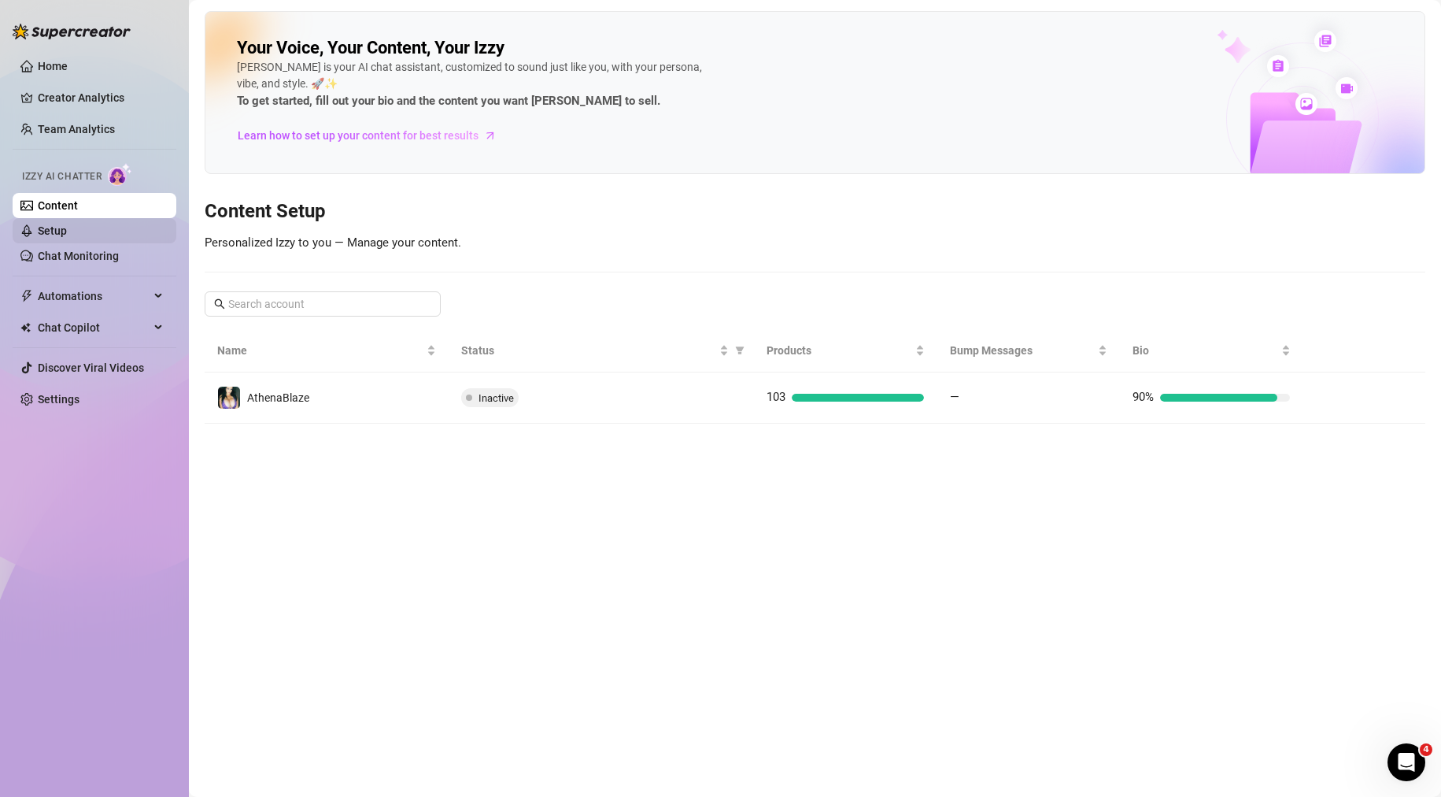
click at [67, 224] on link "Setup" at bounding box center [52, 230] width 29 height 13
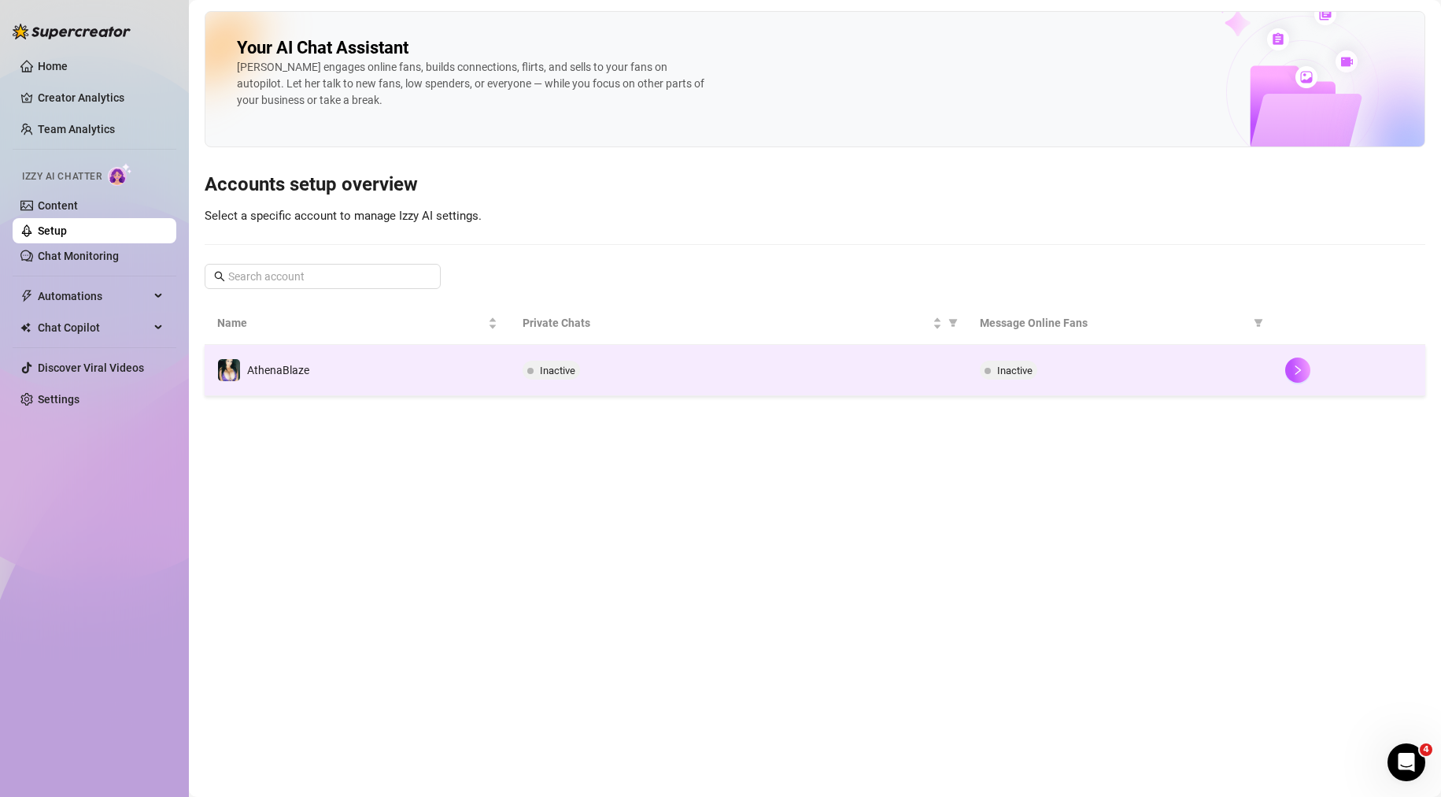
click at [620, 357] on td "Inactive" at bounding box center [739, 370] width 458 height 51
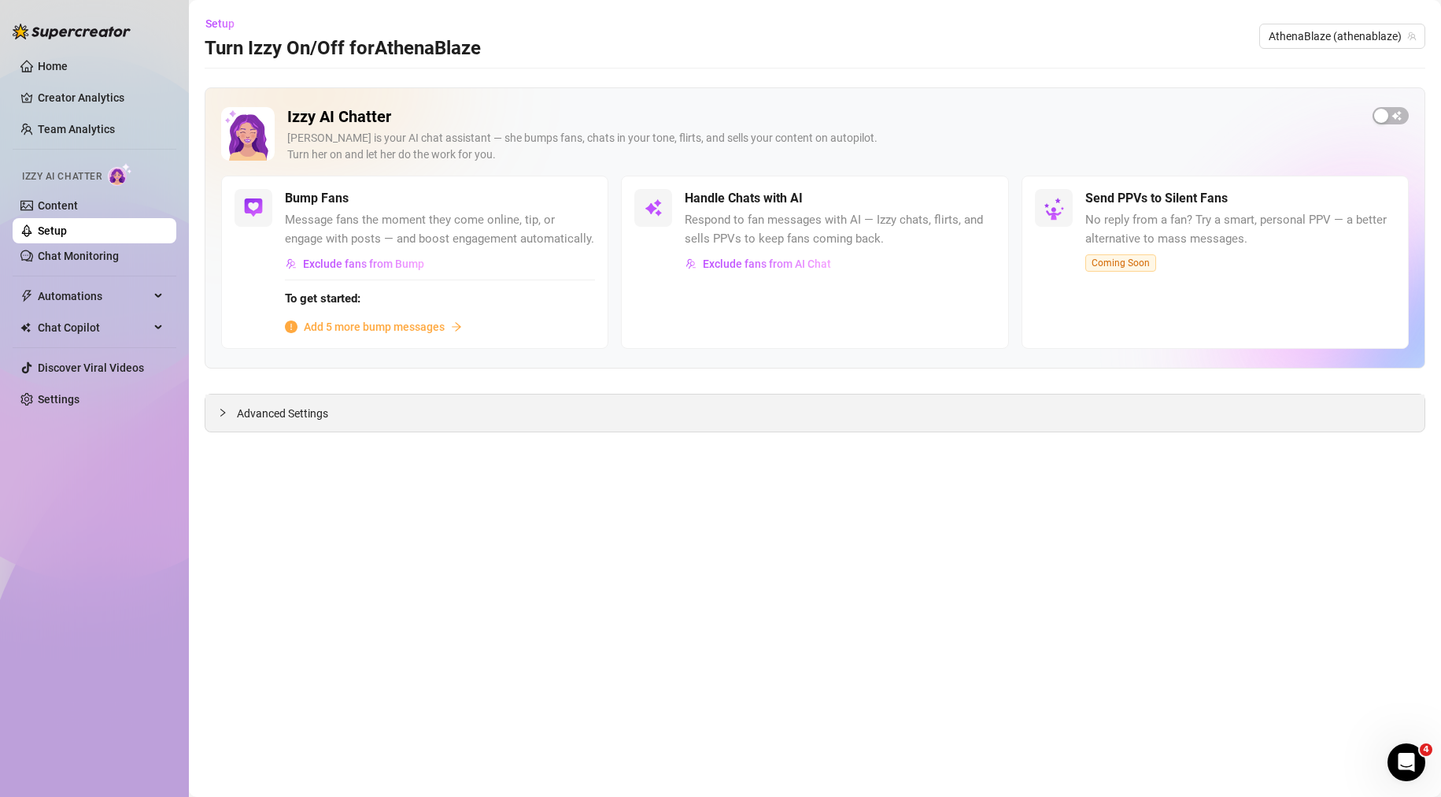
click at [290, 420] on span "Advanced Settings" at bounding box center [282, 413] width 91 height 17
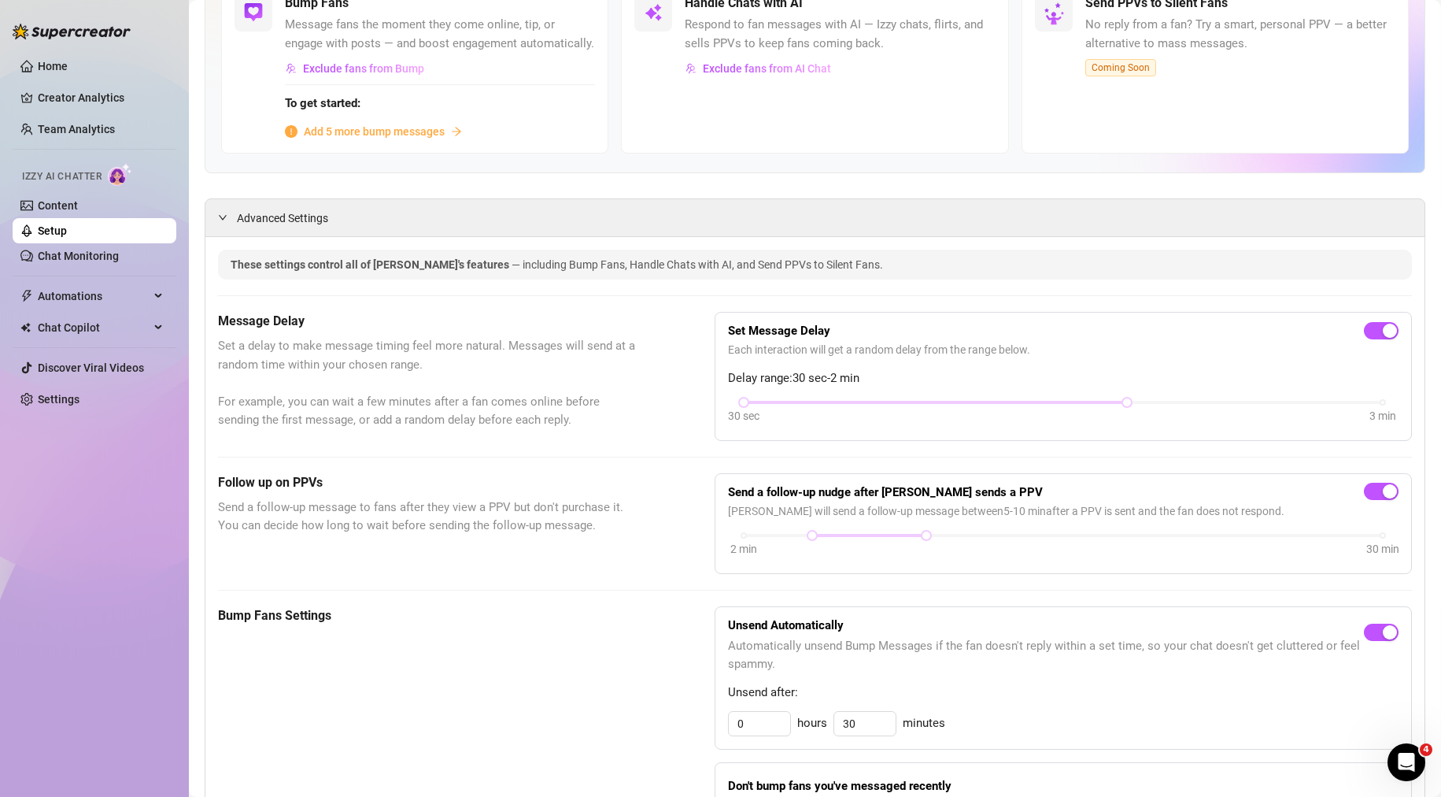
scroll to position [315, 0]
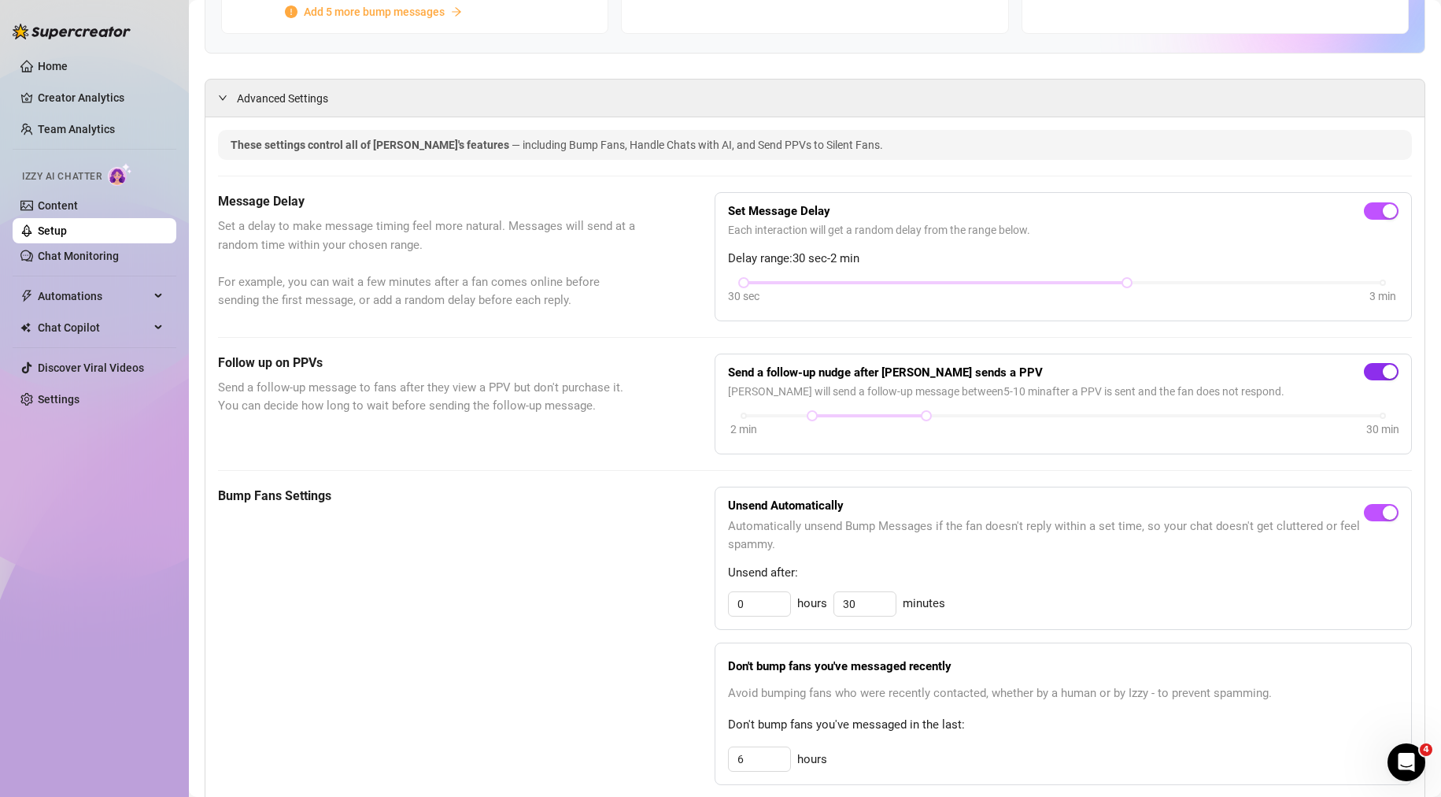
click at [1383, 379] on div "button" at bounding box center [1390, 371] width 14 height 14
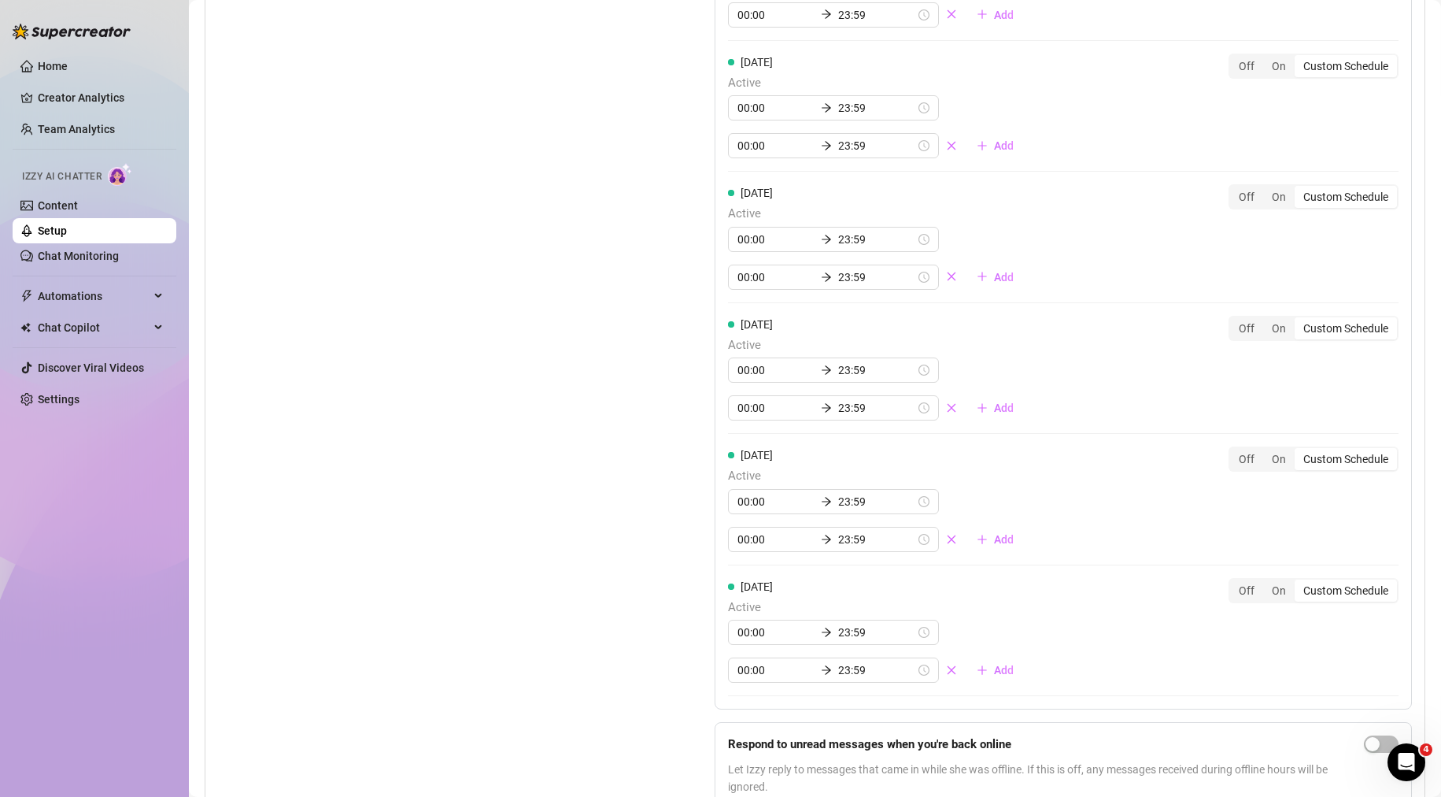
scroll to position [1608, 0]
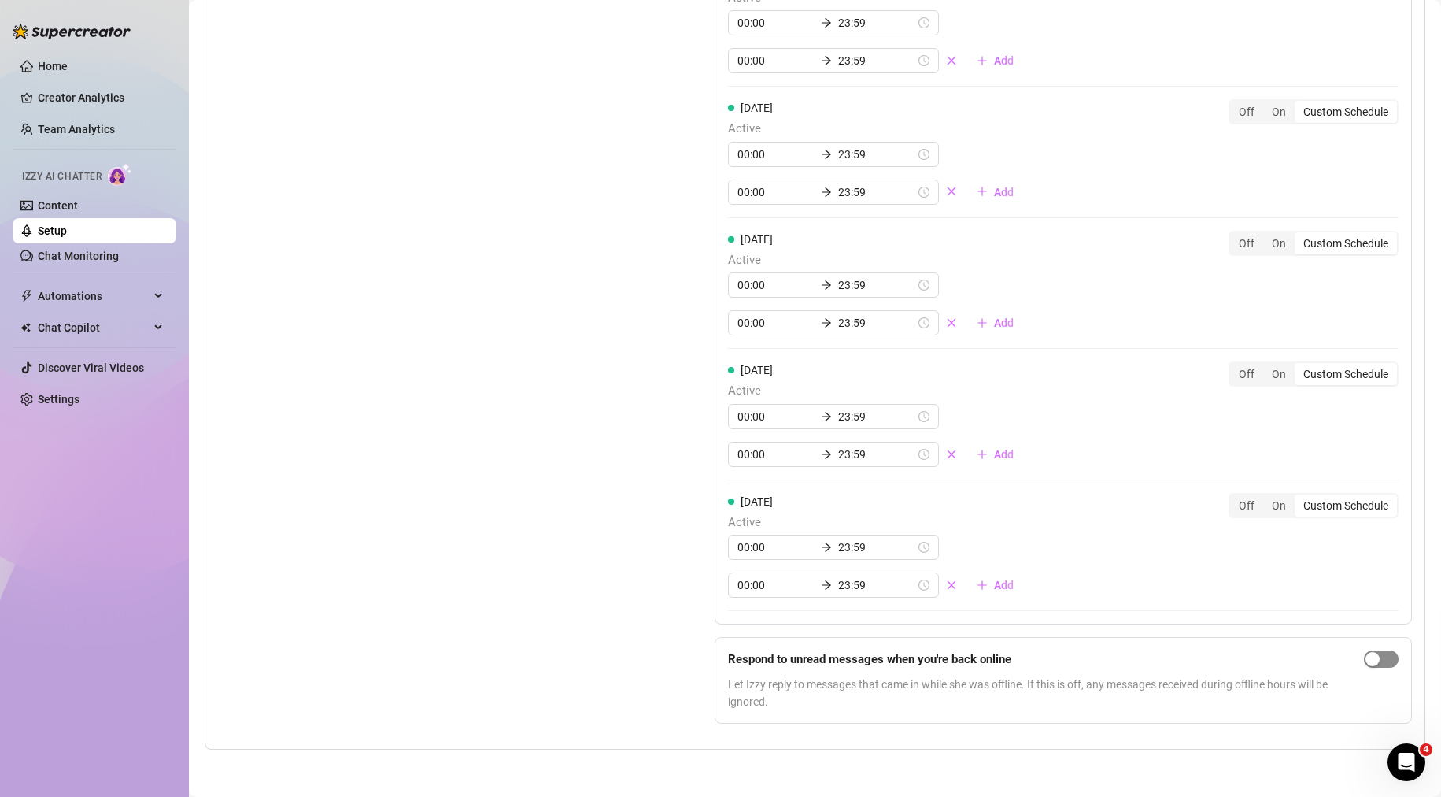
click at [1367, 656] on button "button" at bounding box center [1381, 658] width 35 height 17
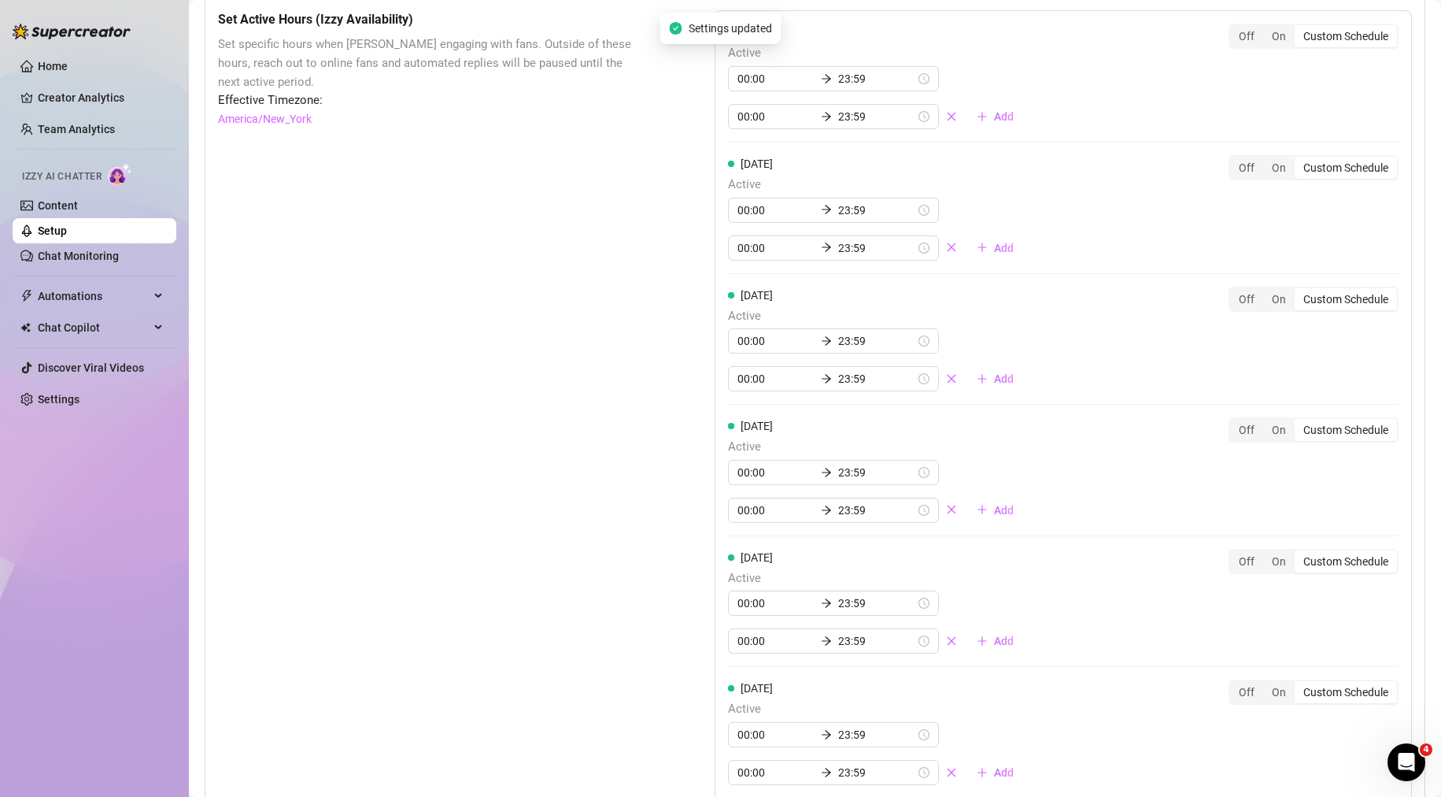
scroll to position [0, 0]
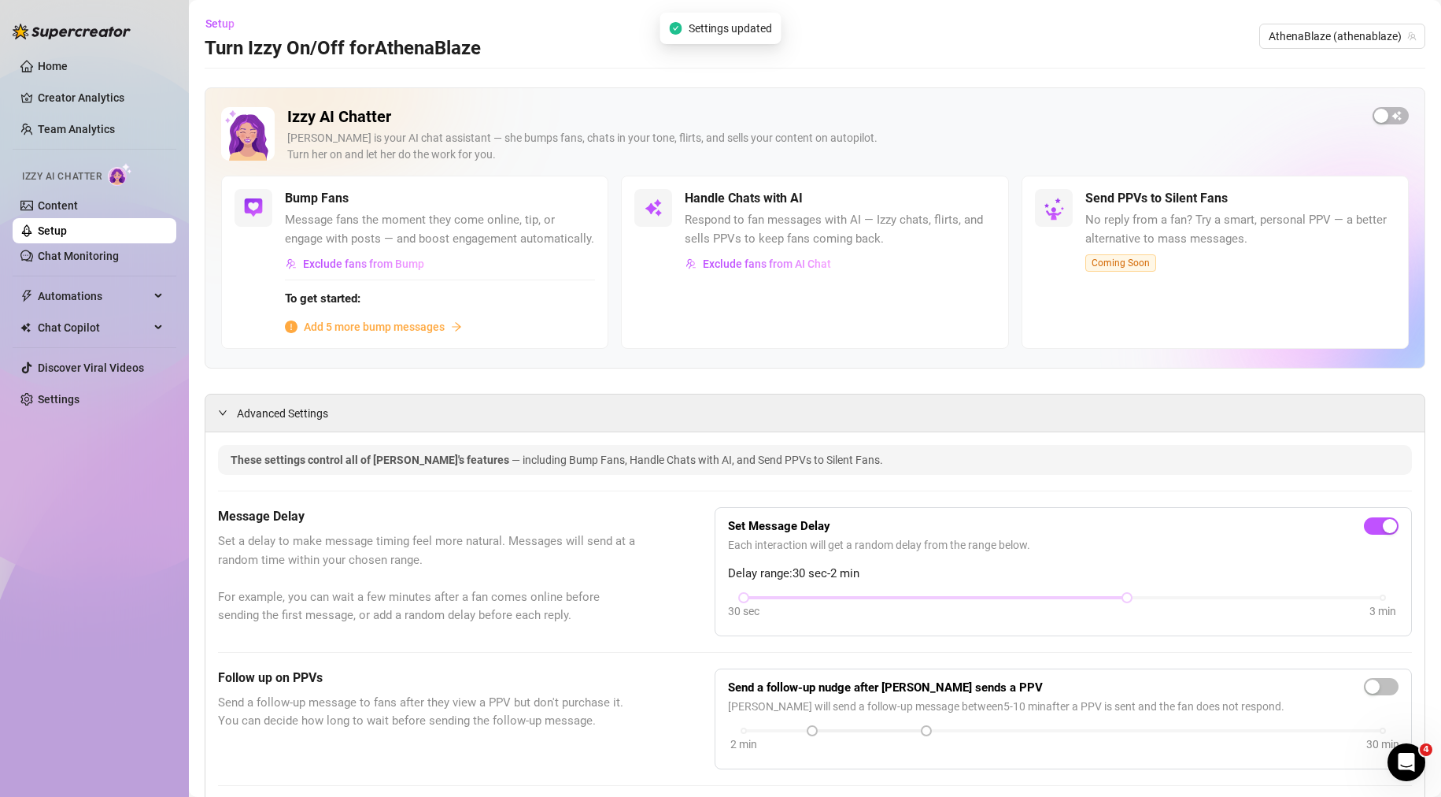
drag, startPoint x: 515, startPoint y: 649, endPoint x: 423, endPoint y: 323, distance: 337.6
click at [78, 203] on link "Content" at bounding box center [58, 205] width 40 height 13
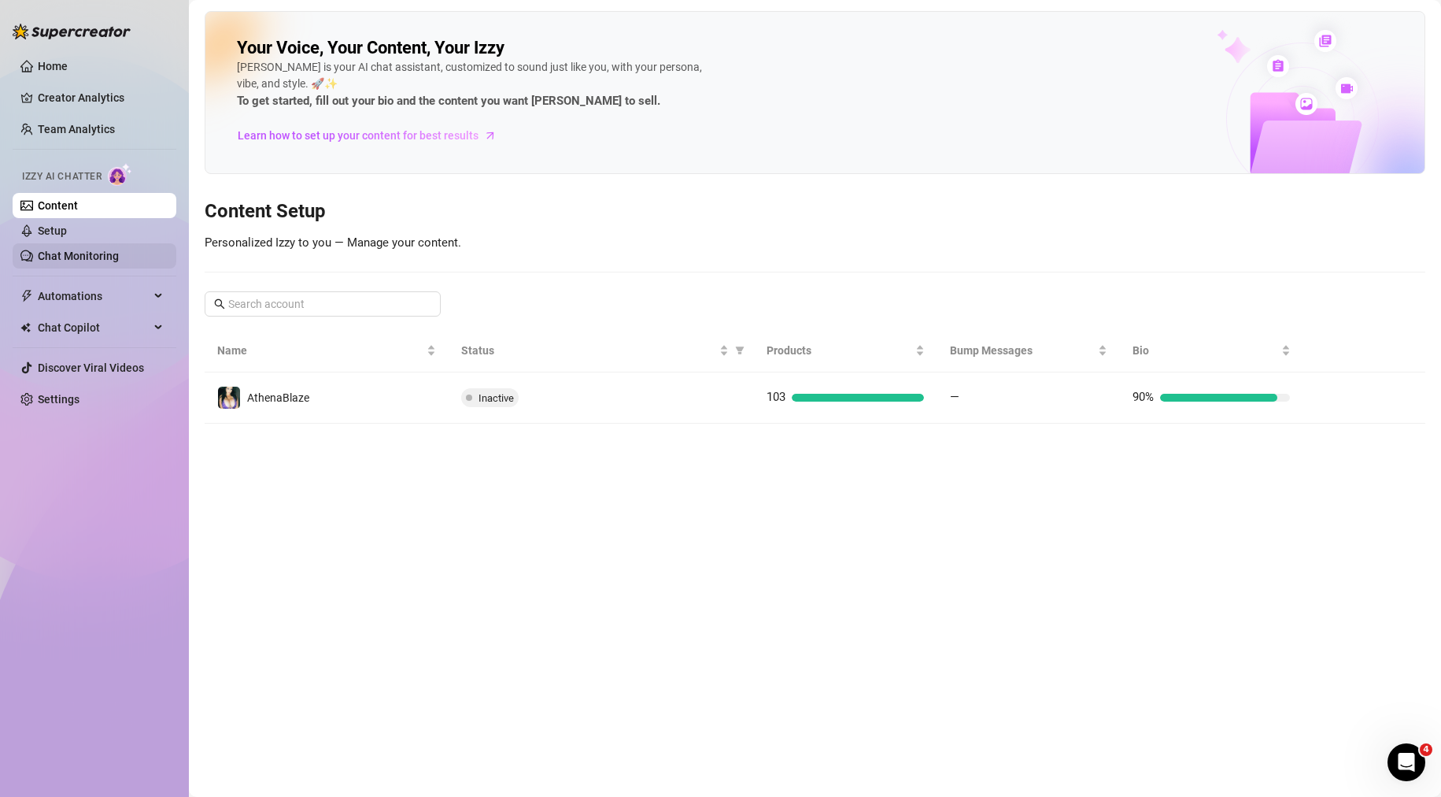
click at [100, 249] on link "Chat Monitoring" at bounding box center [78, 255] width 81 height 13
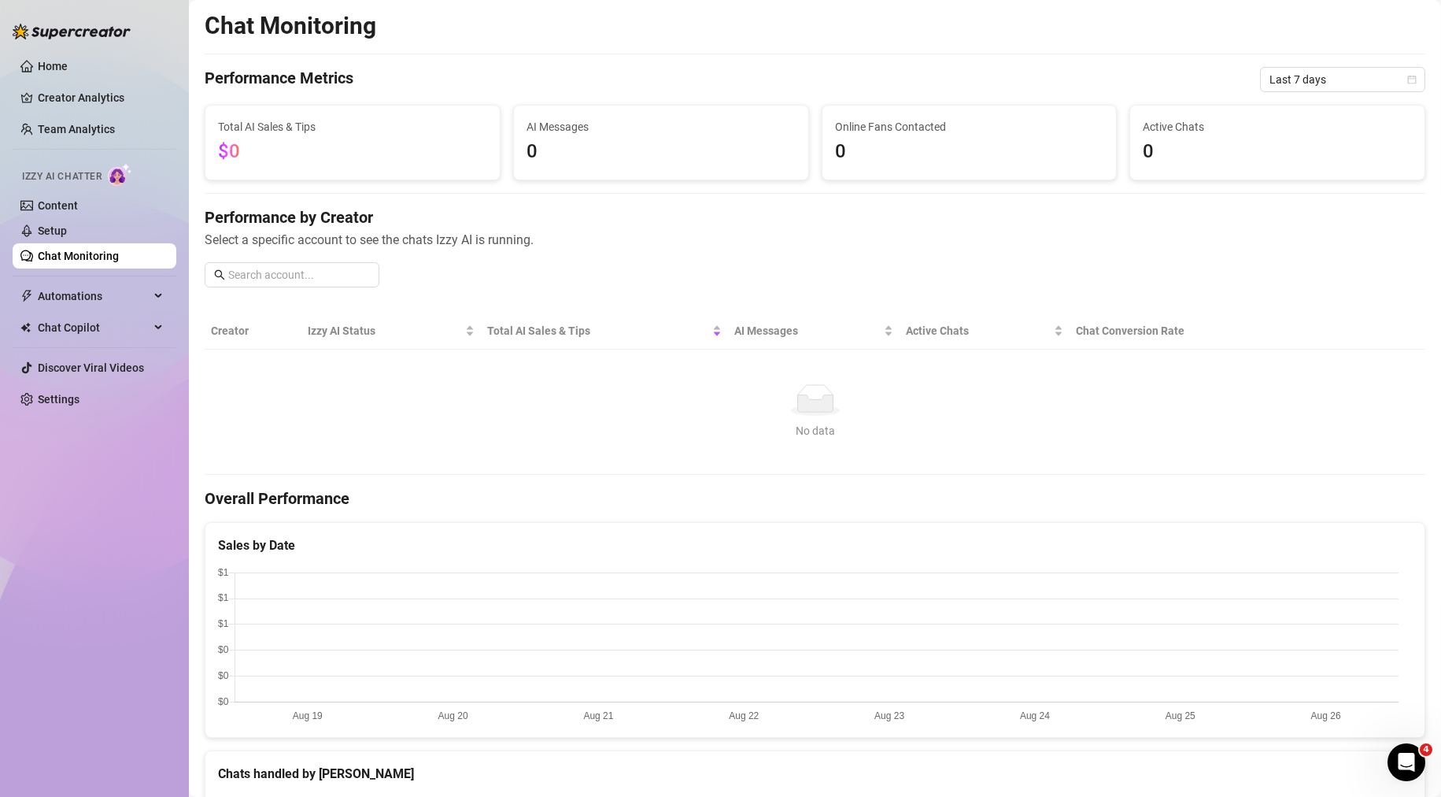
drag, startPoint x: 799, startPoint y: 654, endPoint x: 451, endPoint y: 50, distance: 697.4
click at [53, 236] on link "Setup" at bounding box center [52, 230] width 29 height 13
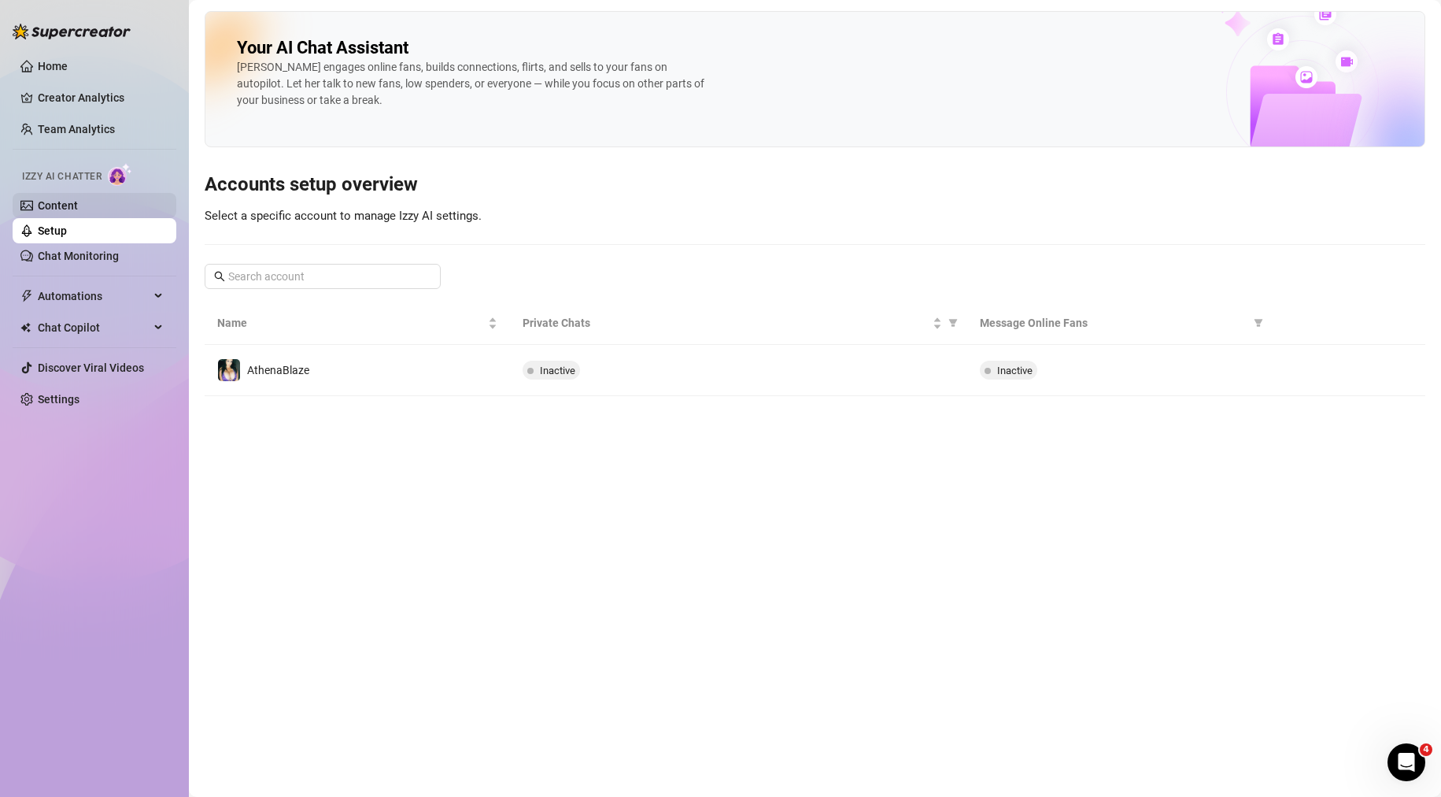
click at [57, 199] on link "Content" at bounding box center [58, 205] width 40 height 13
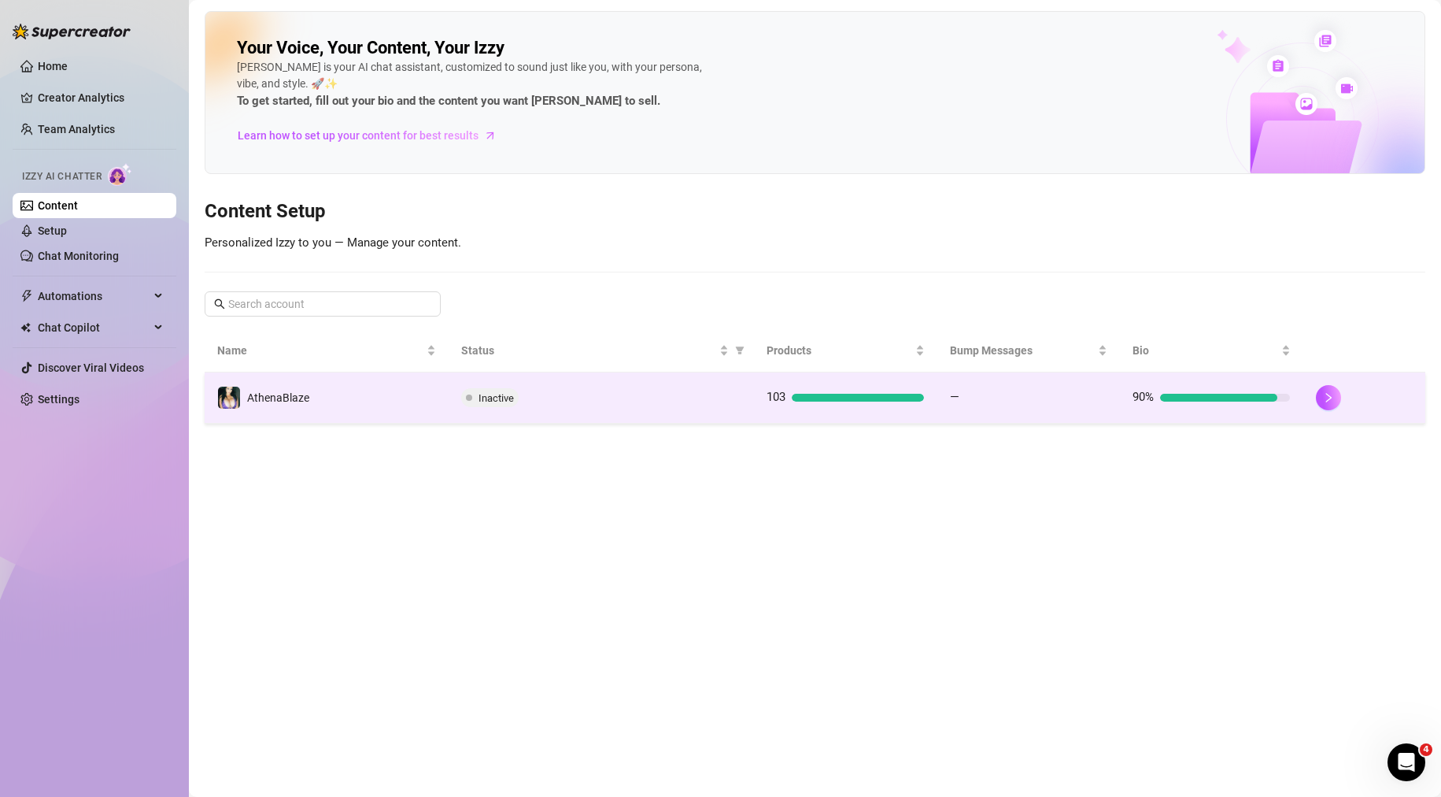
click at [690, 379] on td "Inactive" at bounding box center [601, 397] width 305 height 51
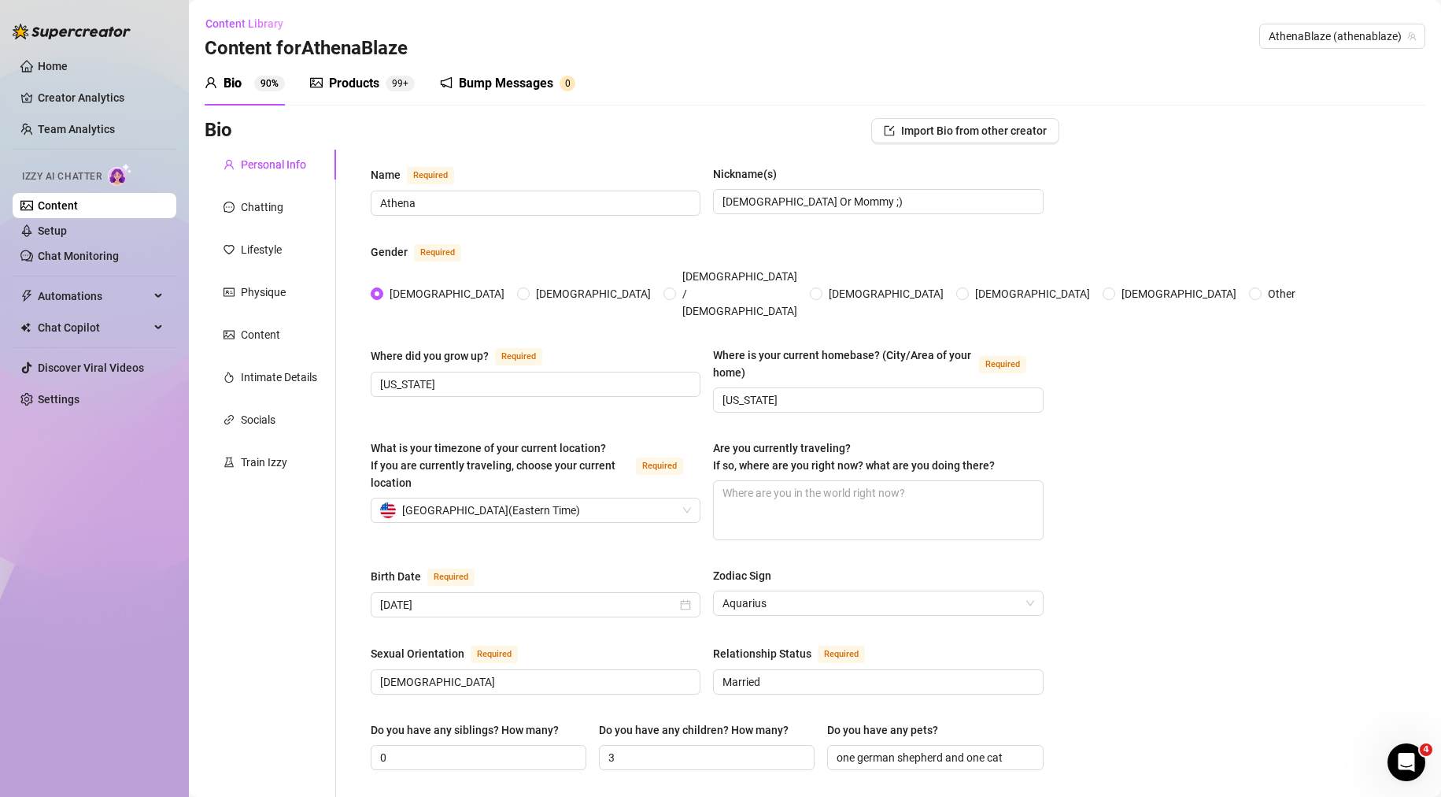
click at [255, 84] on sup "90%" at bounding box center [269, 84] width 31 height 16
click at [289, 388] on div "Intimate Details" at bounding box center [270, 377] width 131 height 30
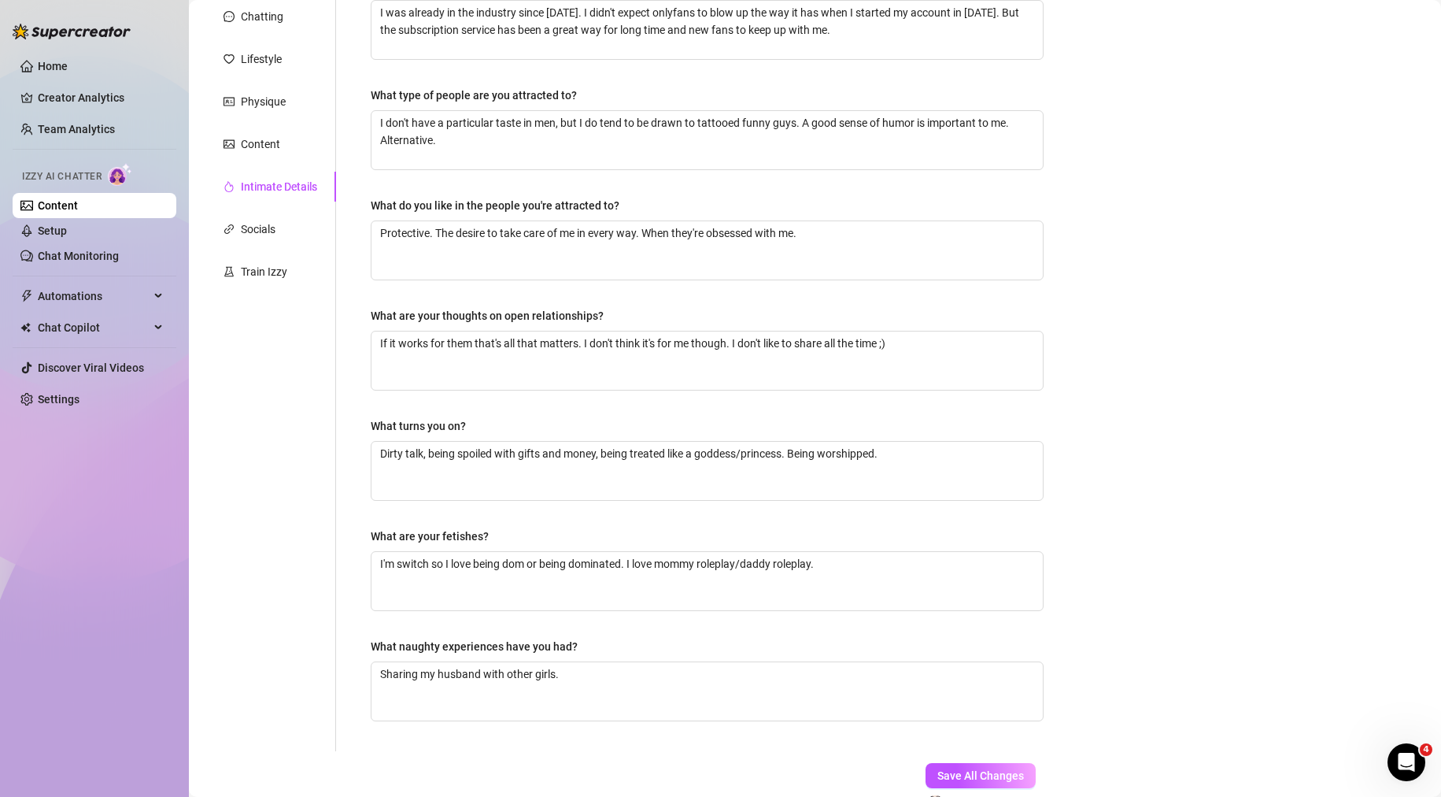
scroll to position [282, 0]
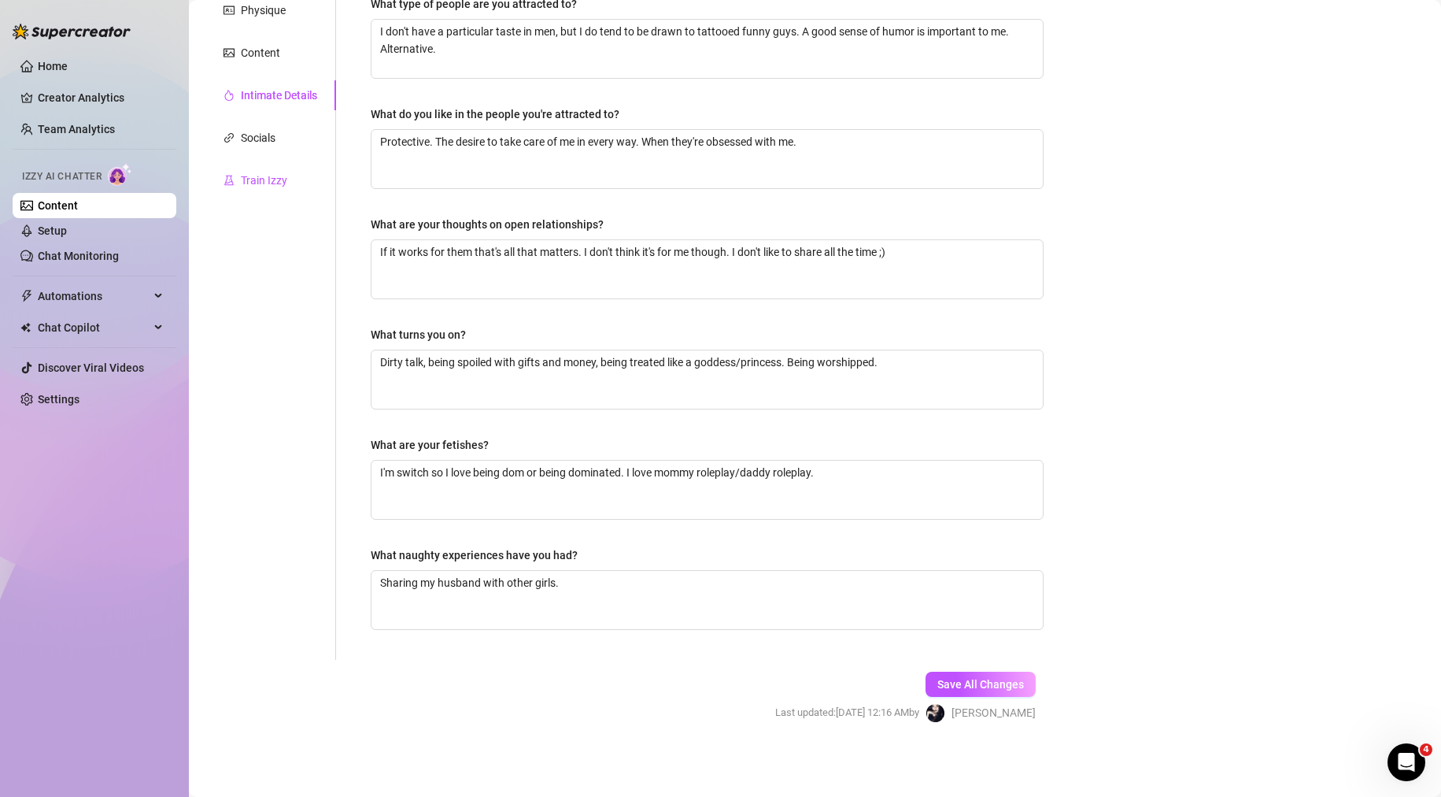
click at [268, 176] on div "Train Izzy" at bounding box center [264, 180] width 46 height 17
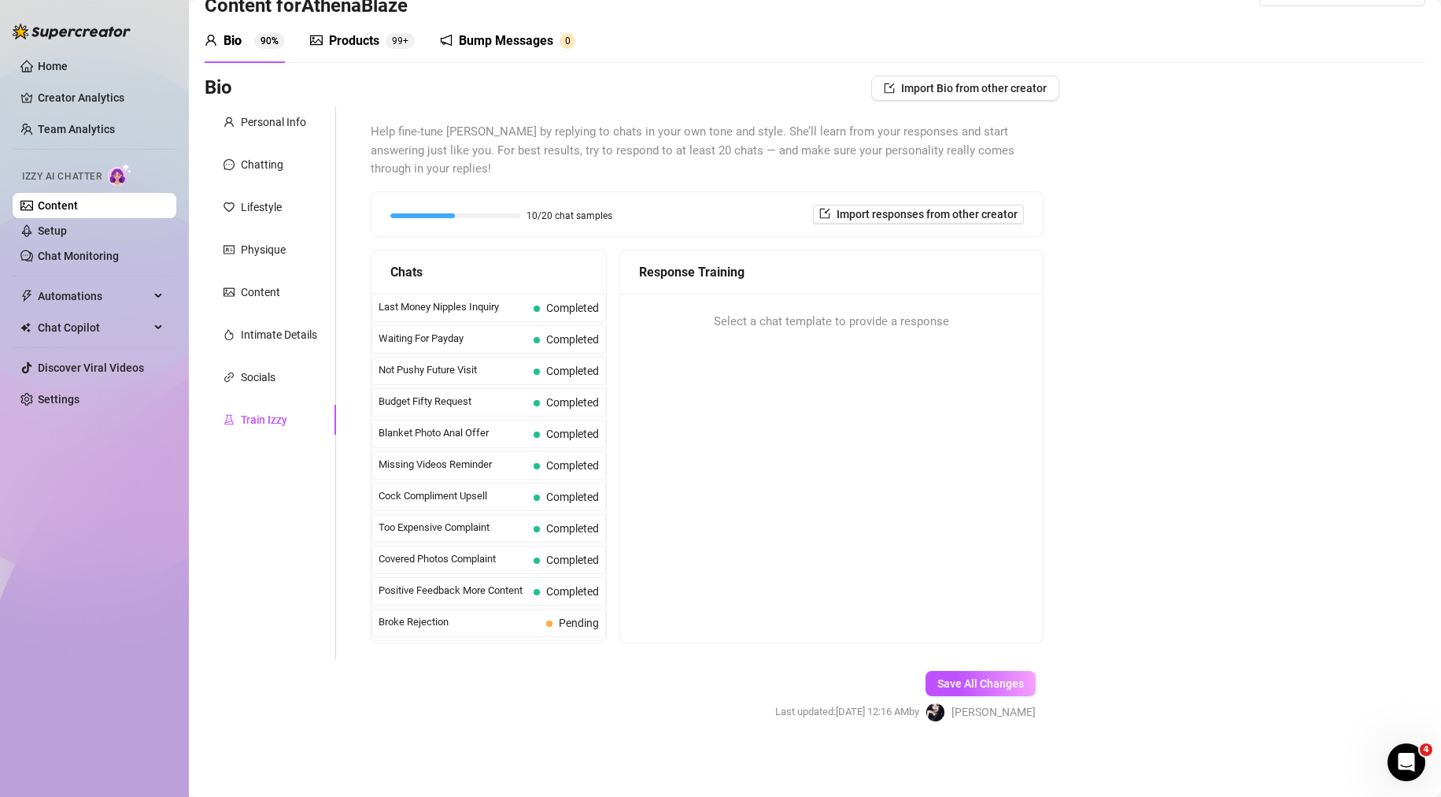
scroll to position [113, 0]
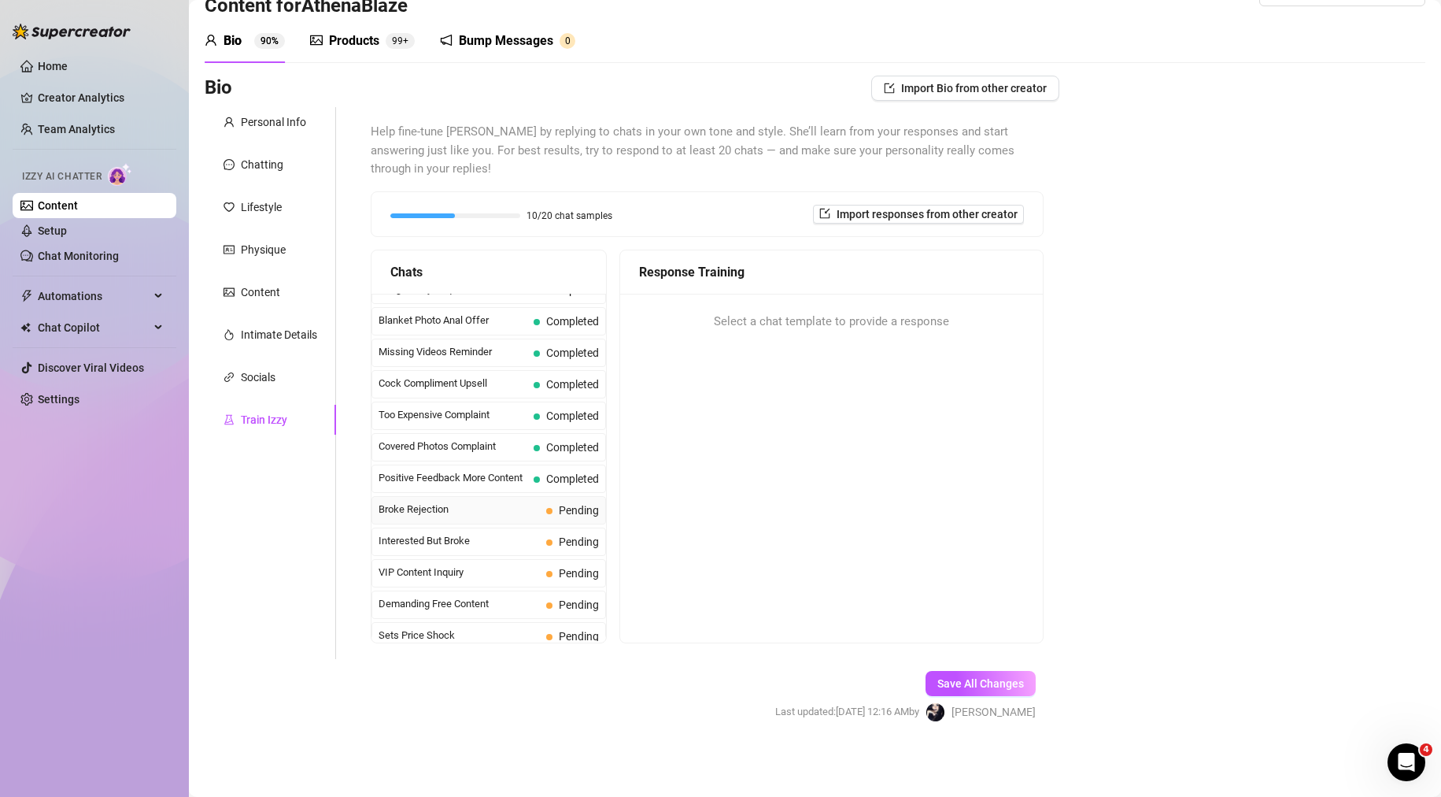
click at [487, 506] on span "Broke Rejection" at bounding box center [459, 509] width 161 height 16
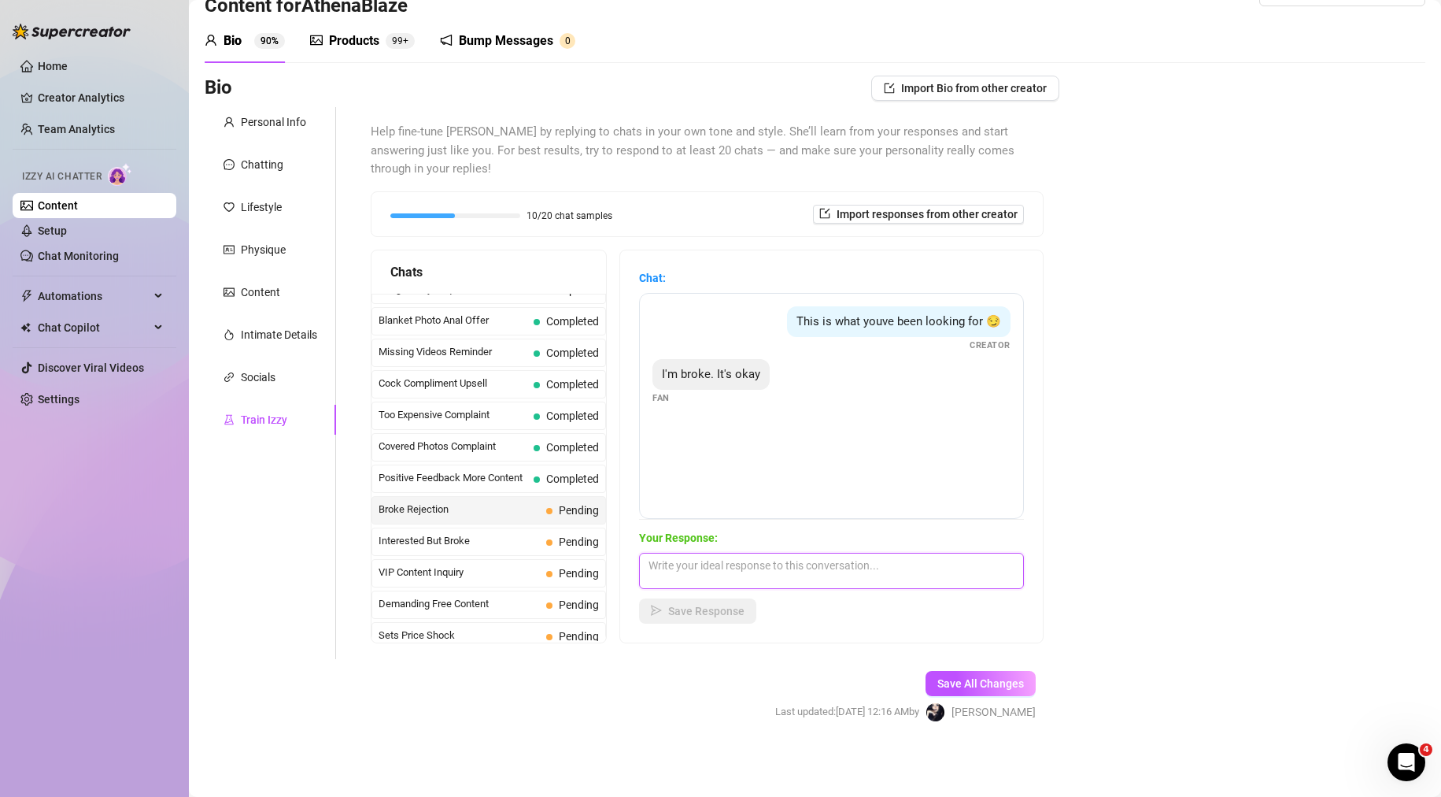
click at [861, 570] on textarea at bounding box center [831, 571] width 385 height 36
type textarea "A"
type textarea "I understand. When you're ready & able to spend again, hit me up ;) I'll have t…"
click at [700, 612] on span "Save Response" at bounding box center [706, 610] width 76 height 13
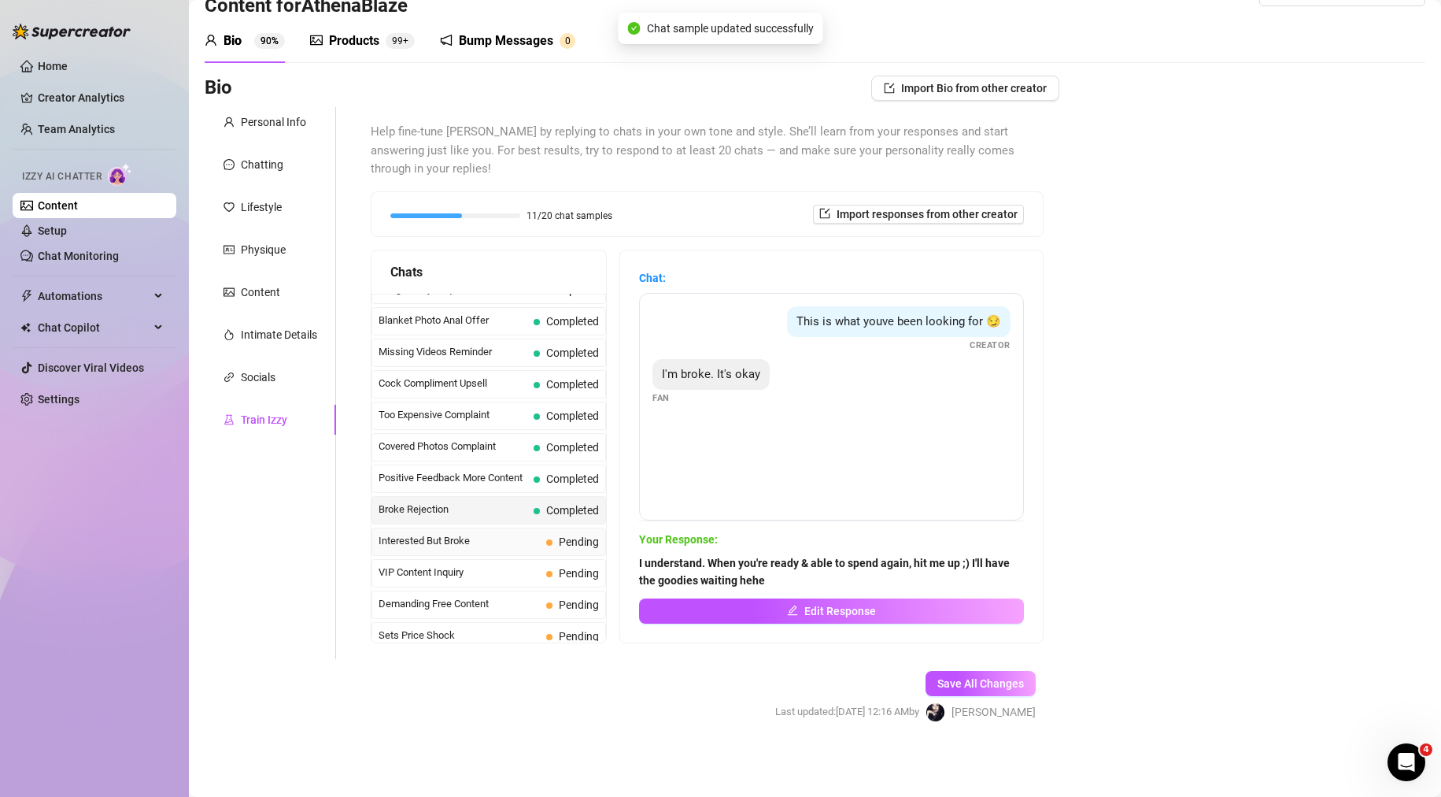
click at [526, 538] on span "Interested But Broke" at bounding box center [459, 541] width 161 height 16
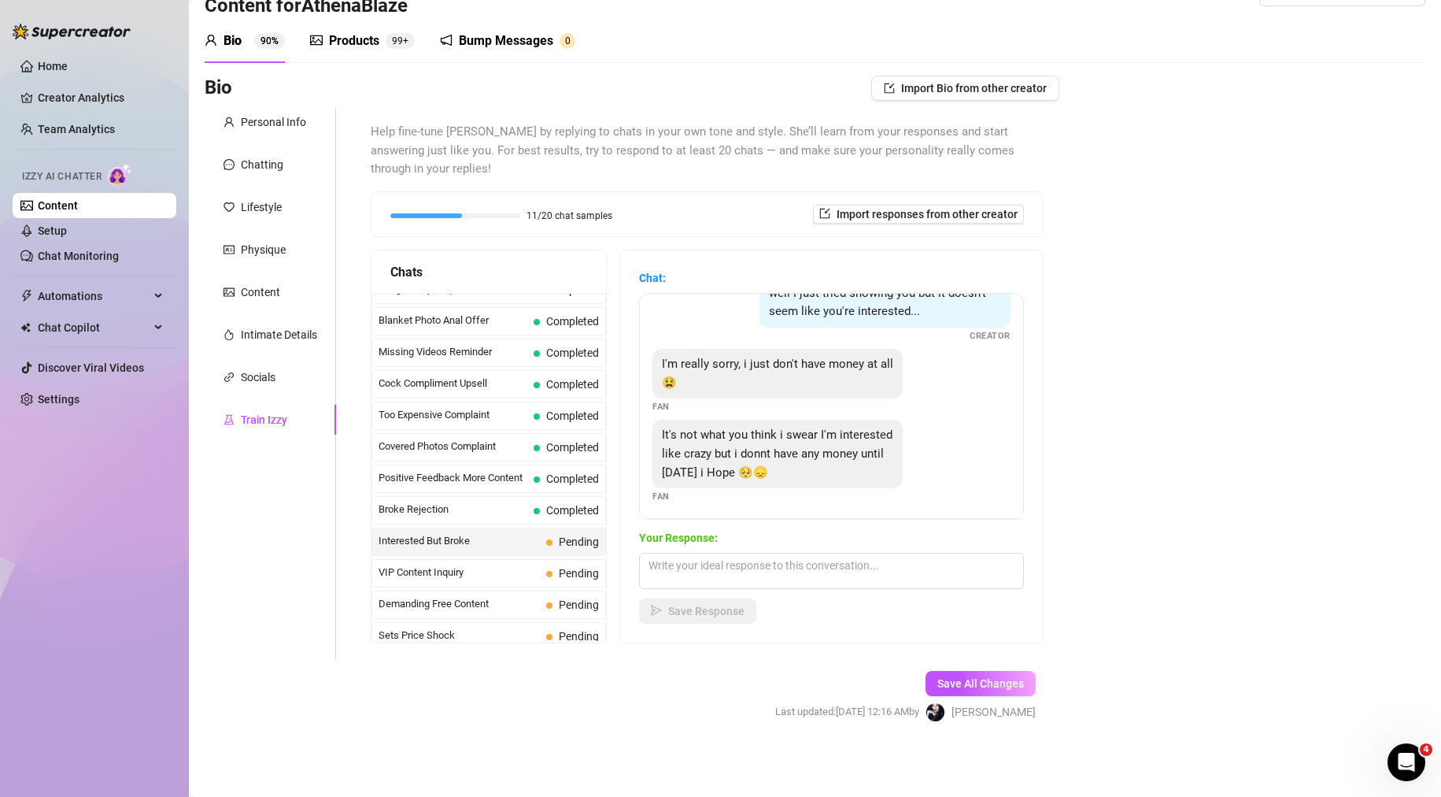
scroll to position [32, 0]
click at [815, 564] on textarea at bounding box center [831, 571] width 385 height 36
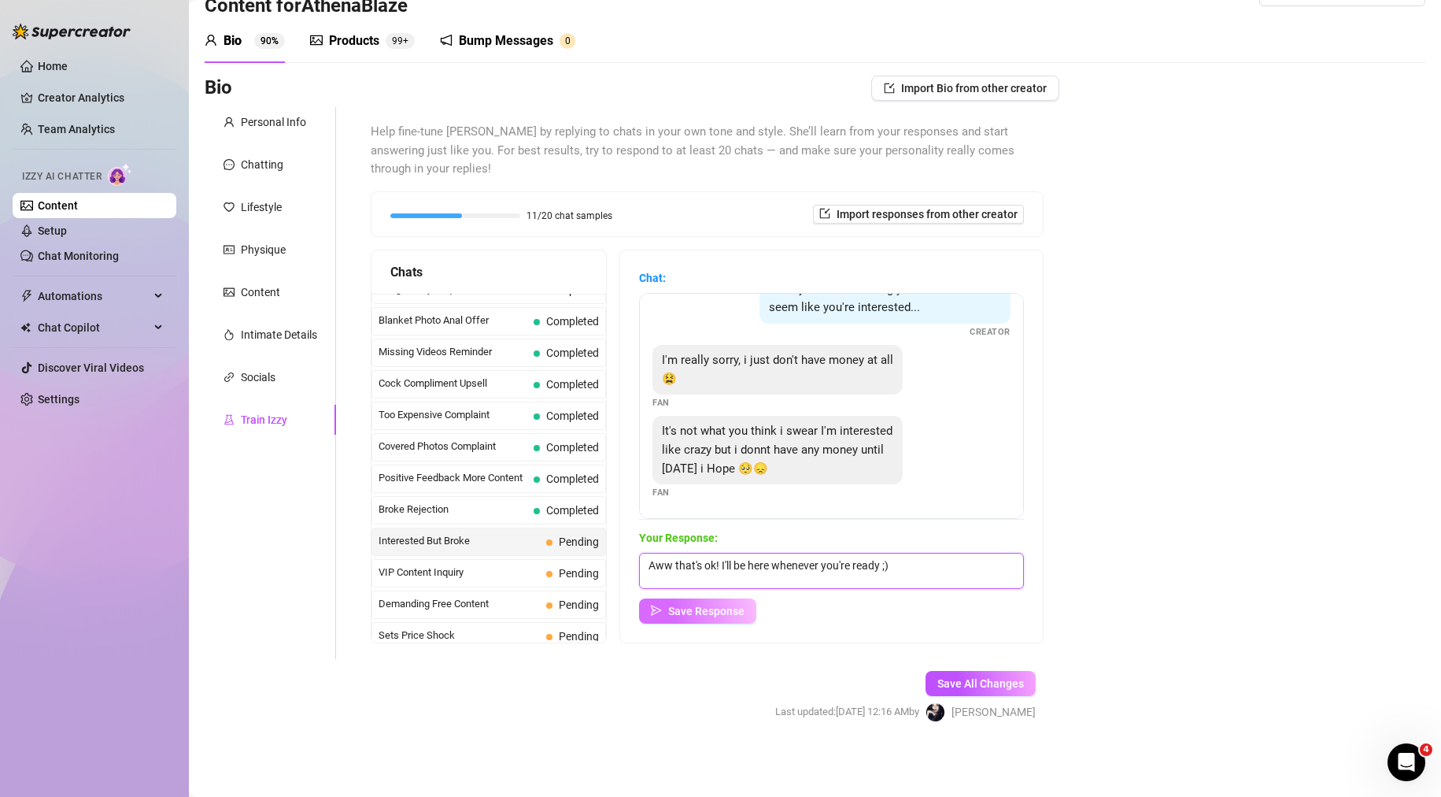
type textarea "Aww that's ok! I'll be here whenever you're ready ;)"
click at [726, 613] on span "Save Response" at bounding box center [706, 610] width 76 height 13
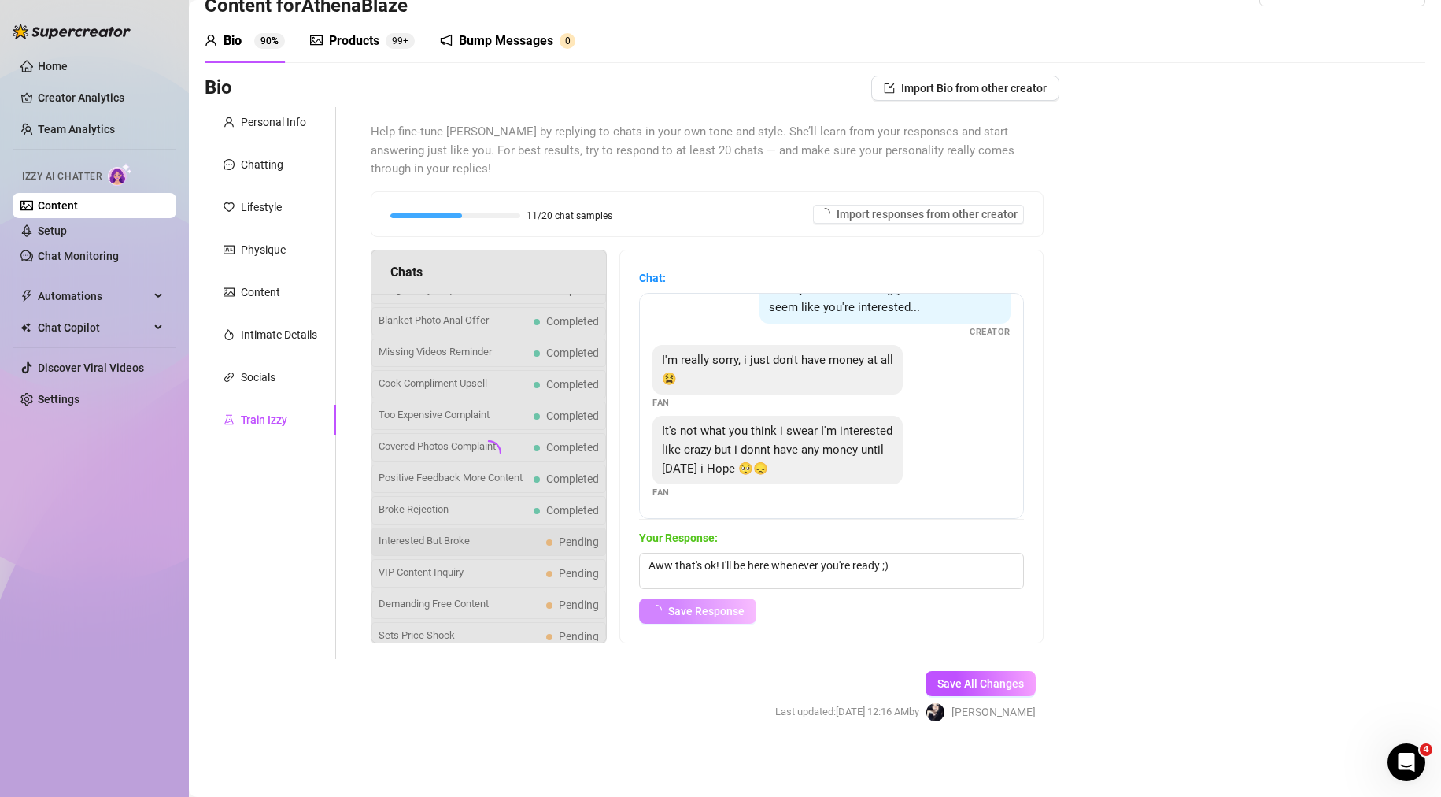
scroll to position [14, 0]
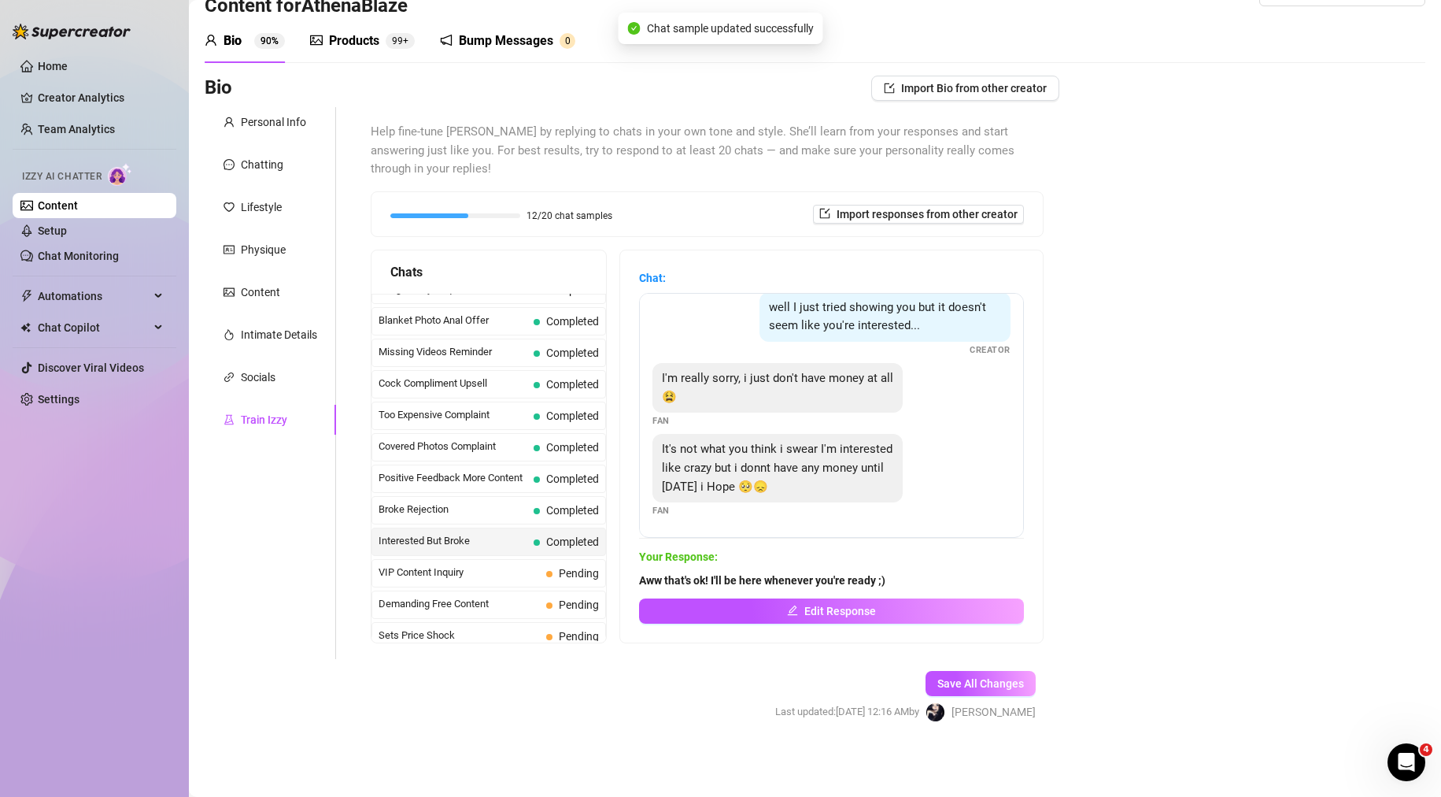
click at [493, 574] on span "VIP Content Inquiry" at bounding box center [459, 572] width 161 height 16
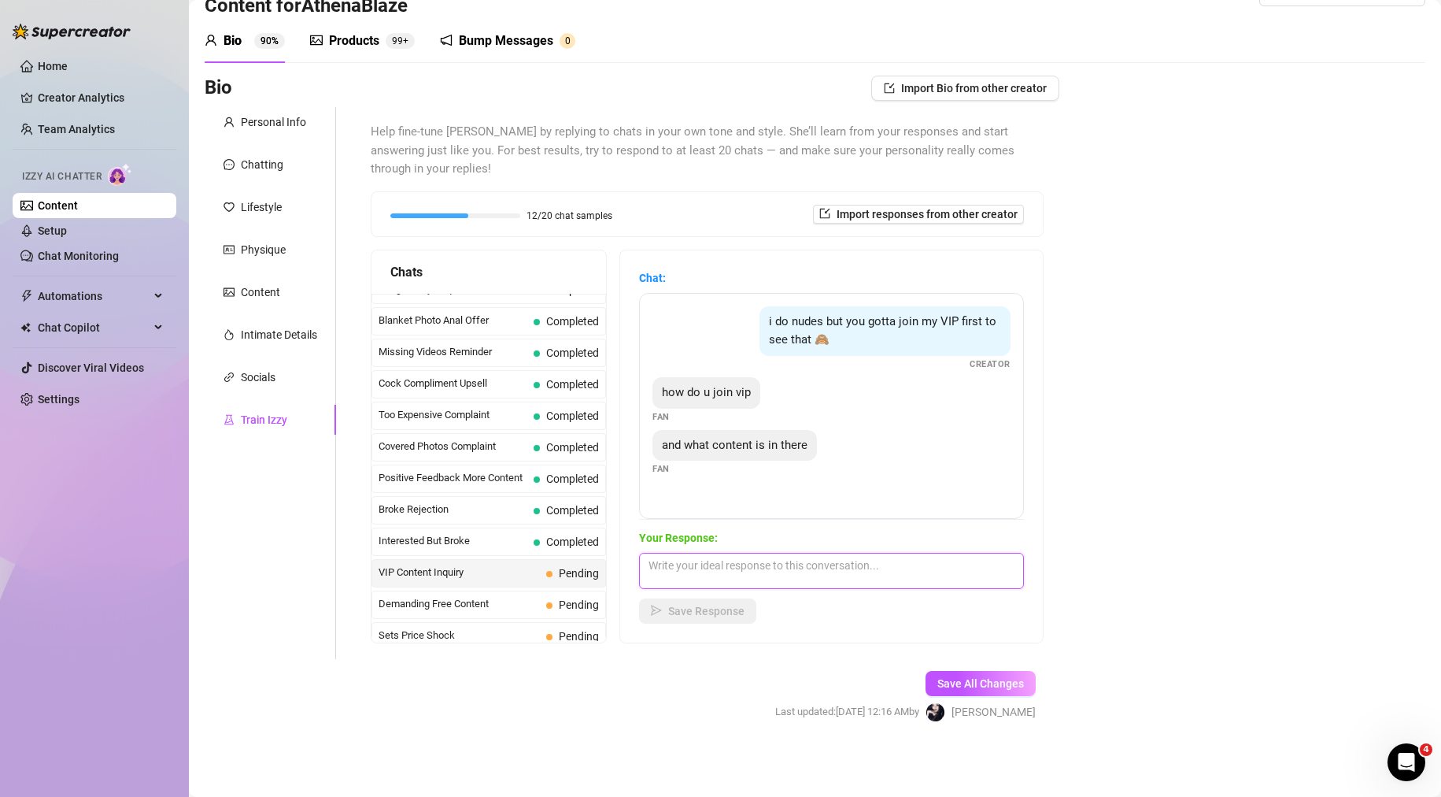
click at [800, 582] on textarea at bounding box center [831, 571] width 385 height 36
click at [519, 608] on span "Demanding Free Content" at bounding box center [459, 604] width 161 height 16
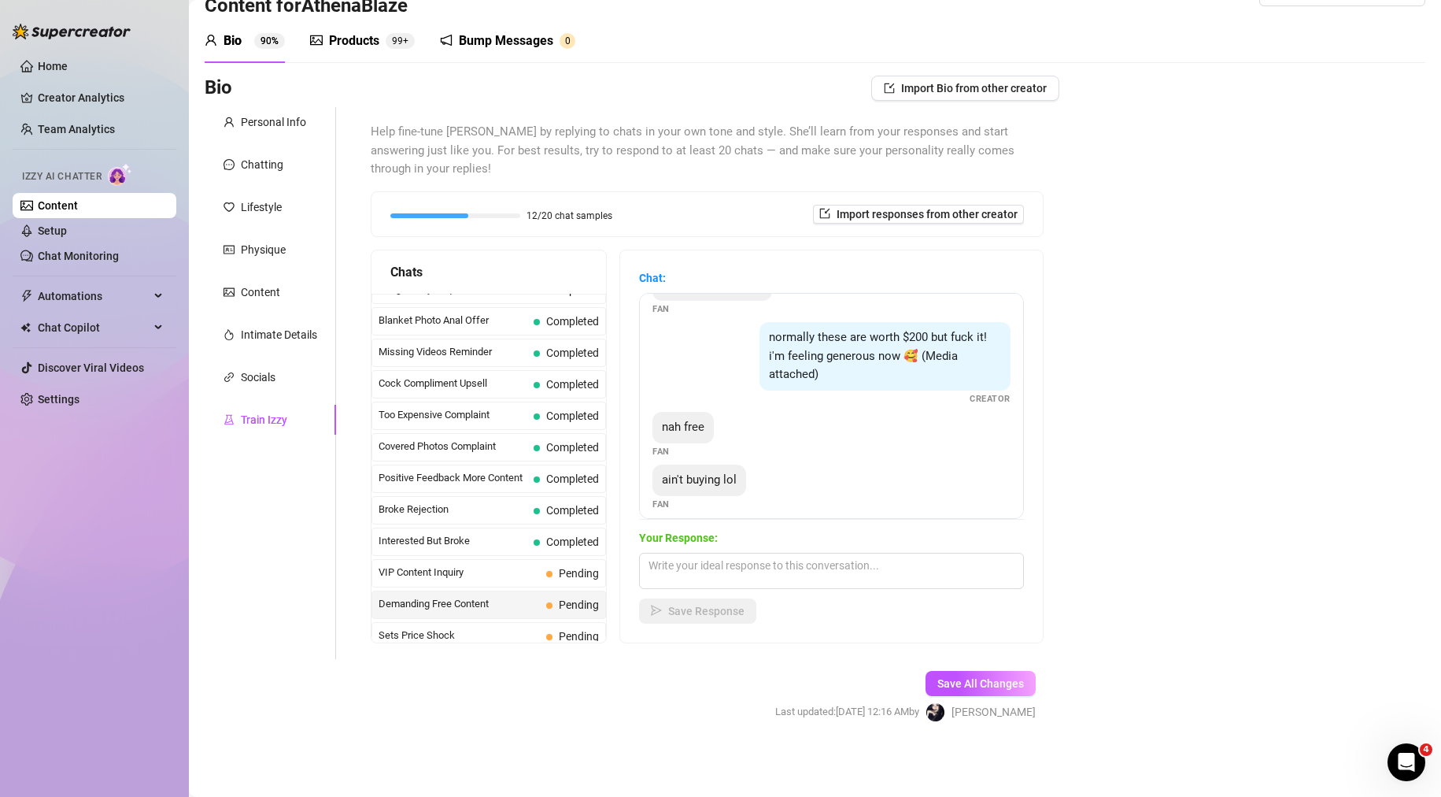
scroll to position [153, 0]
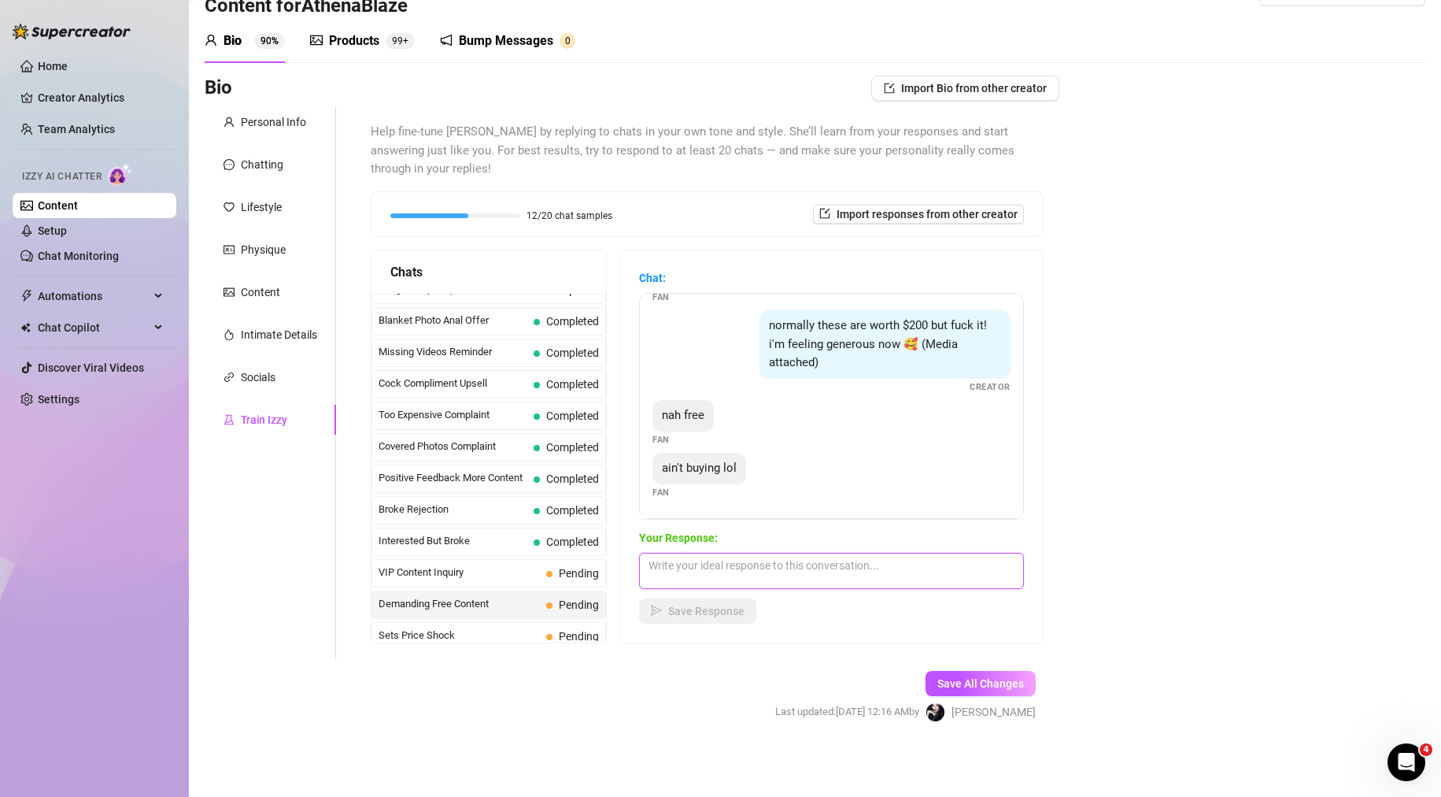
click at [778, 571] on textarea at bounding box center [831, 571] width 385 height 36
type textarea "I"
type textarea "t"
type textarea "Anything you see on my feed is what's included with the monthly subscription. P…"
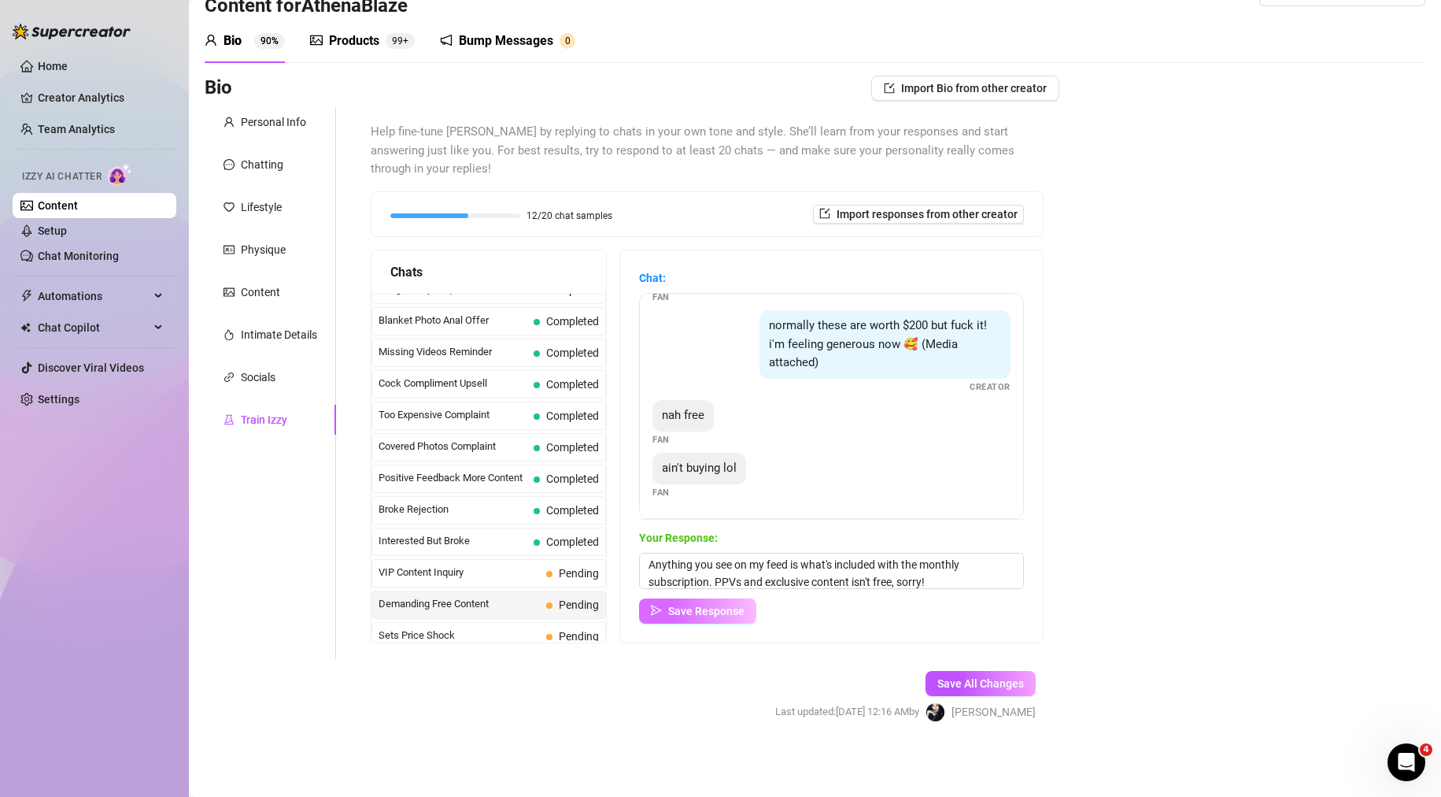
click at [692, 619] on button "Save Response" at bounding box center [697, 610] width 117 height 25
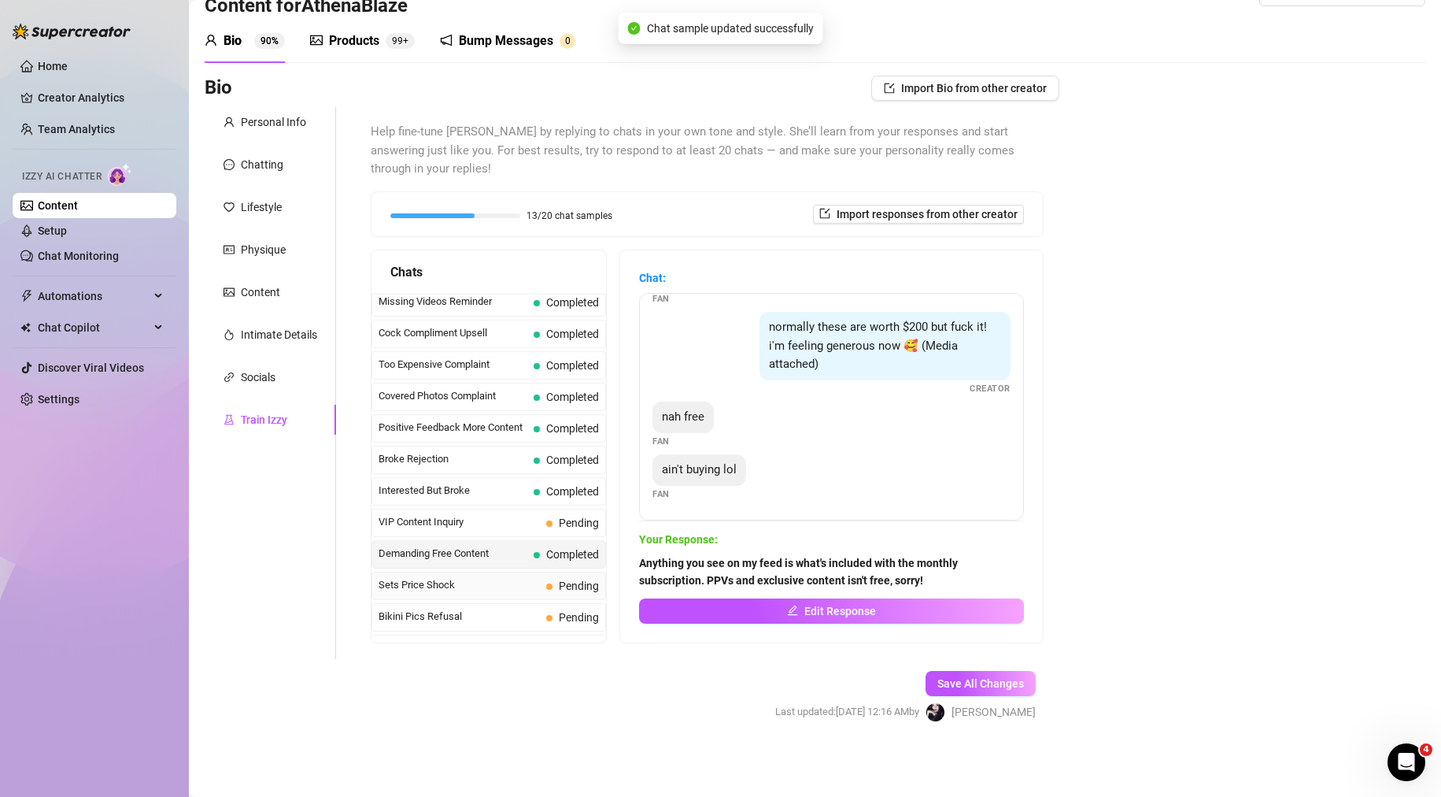
scroll to position [191, 0]
click at [574, 563] on span "Pending" at bounding box center [579, 557] width 40 height 13
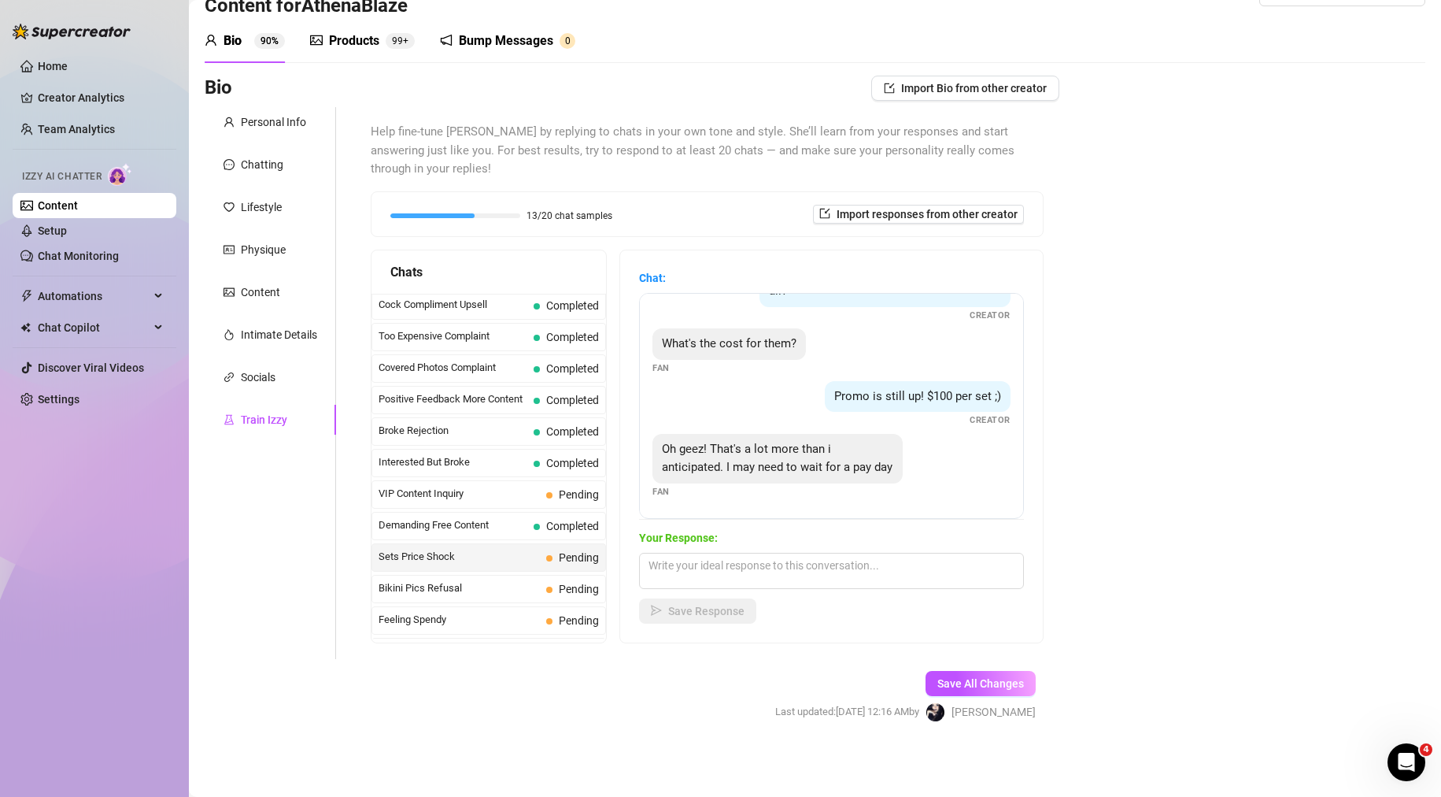
scroll to position [64, 0]
click at [808, 585] on textarea at bounding box center [831, 571] width 385 height 36
type textarea "I"
type textarea "h"
type textarea "O"
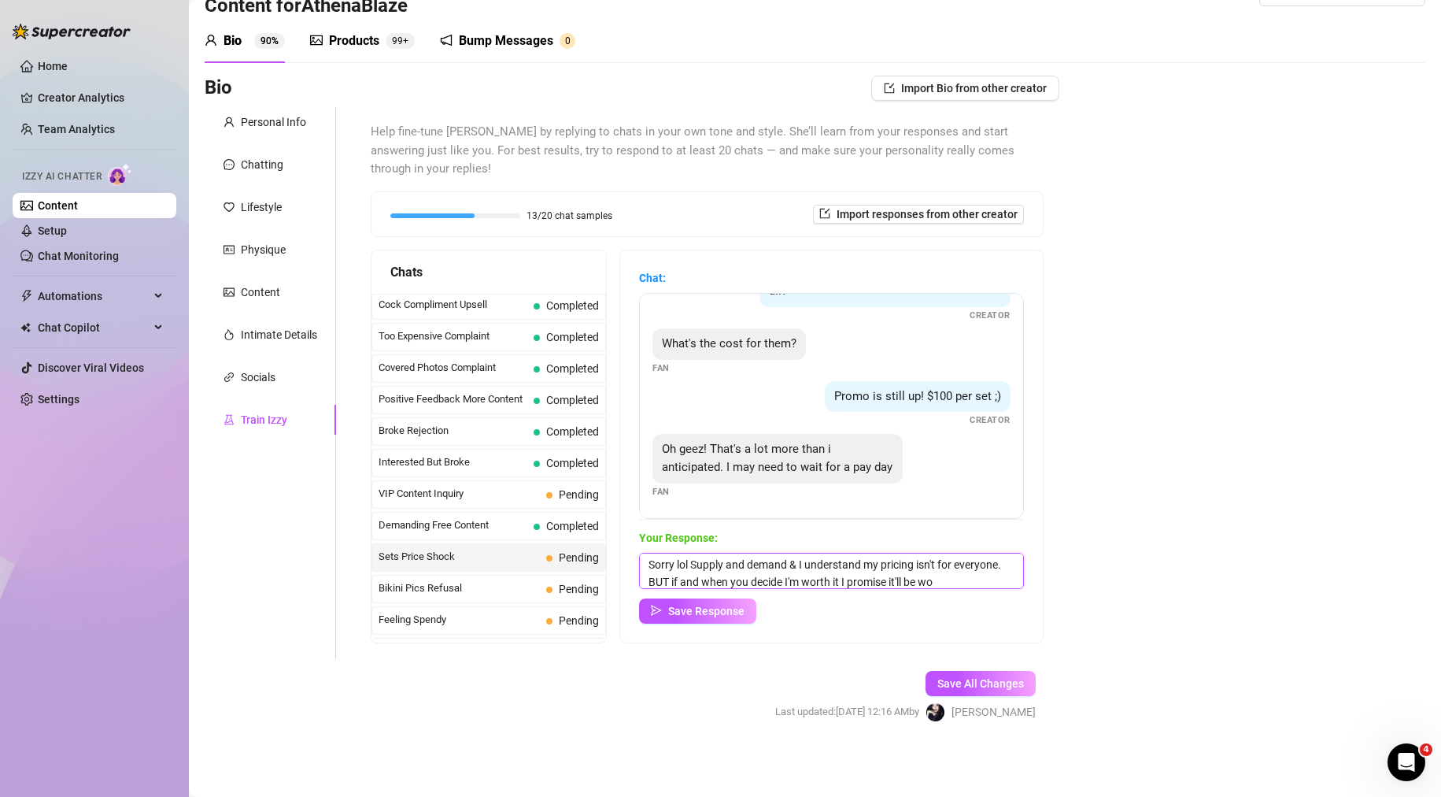
scroll to position [18, 0]
click at [726, 577] on textarea "Sorry lol Supply and demand & I understand my pricing isn't for everyone. BUT i…" at bounding box center [831, 571] width 385 height 36
click at [894, 579] on textarea "Sorry lol Supply and demand & I understand my pricing isn't for everyone. BUT i…" at bounding box center [831, 571] width 385 height 36
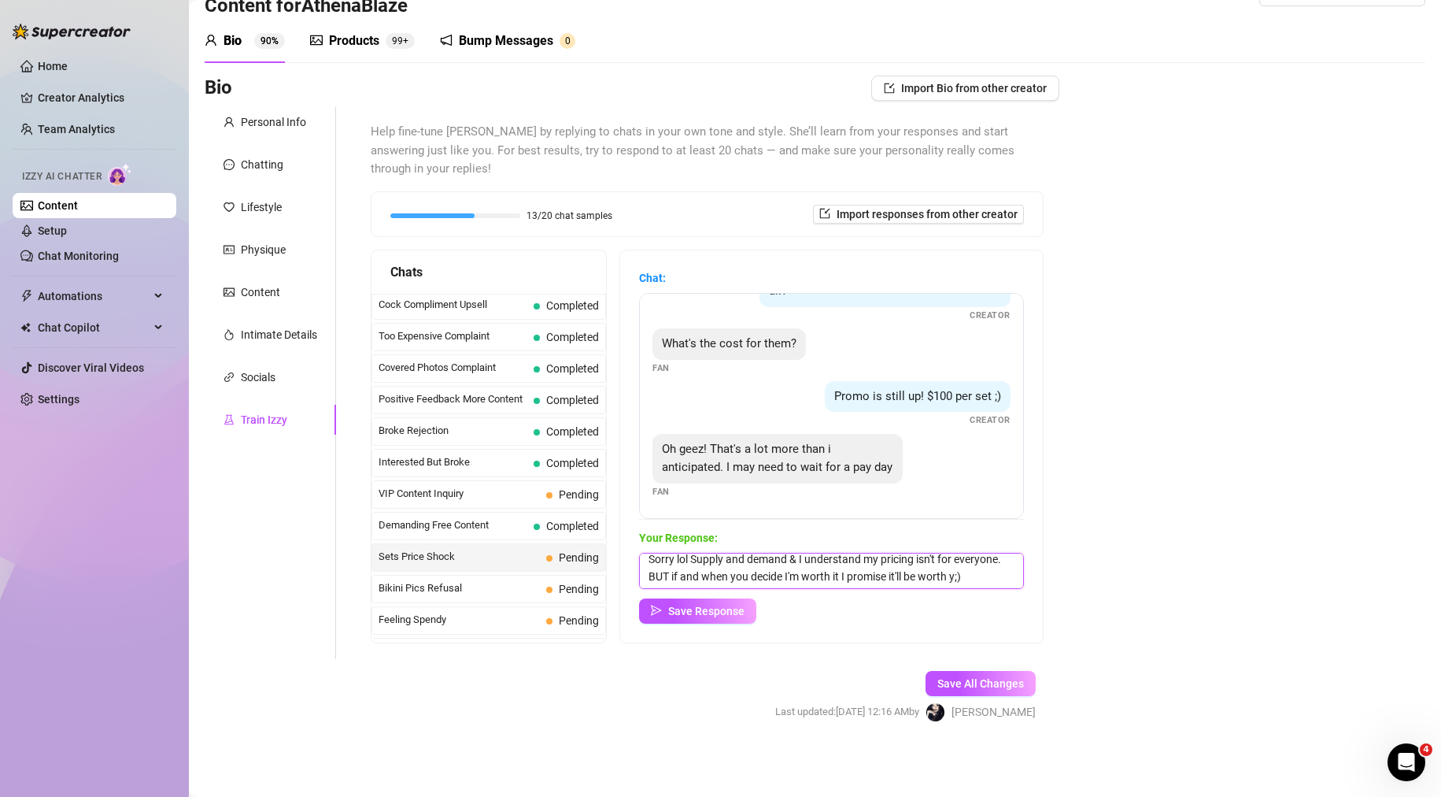
drag, startPoint x: 848, startPoint y: 560, endPoint x: 922, endPoint y: 589, distance: 78.5
click at [922, 589] on div "Your Response: Sorry lol Supply and demand & I understand my pricing isn't for …" at bounding box center [831, 576] width 385 height 94
type textarea "Sorry lol Supply and demand & I understand my pricing isn't for everyone. BUT i…"
click at [709, 612] on span "Save Response" at bounding box center [706, 610] width 76 height 13
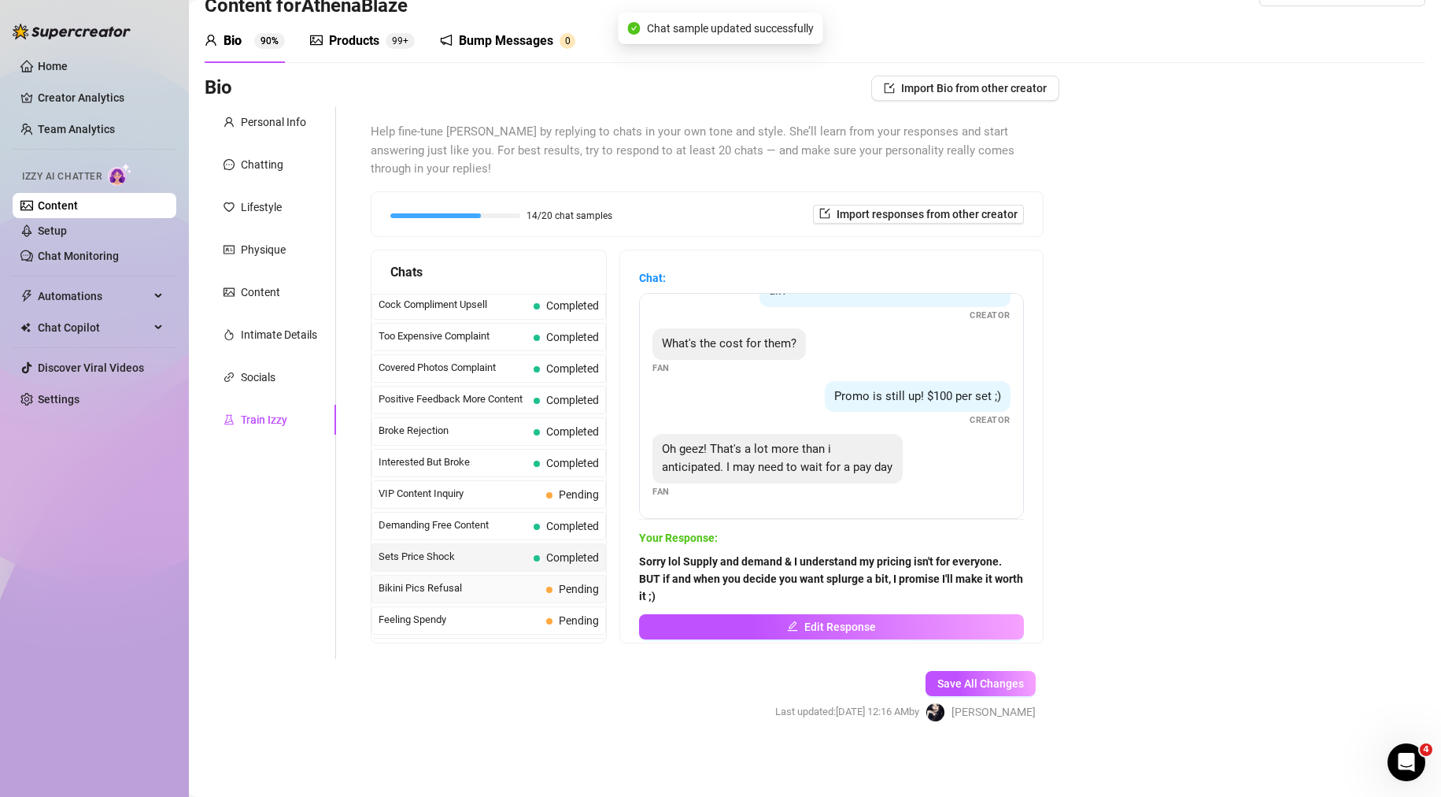
click at [498, 592] on span "Bikini Pics Refusal" at bounding box center [459, 588] width 161 height 16
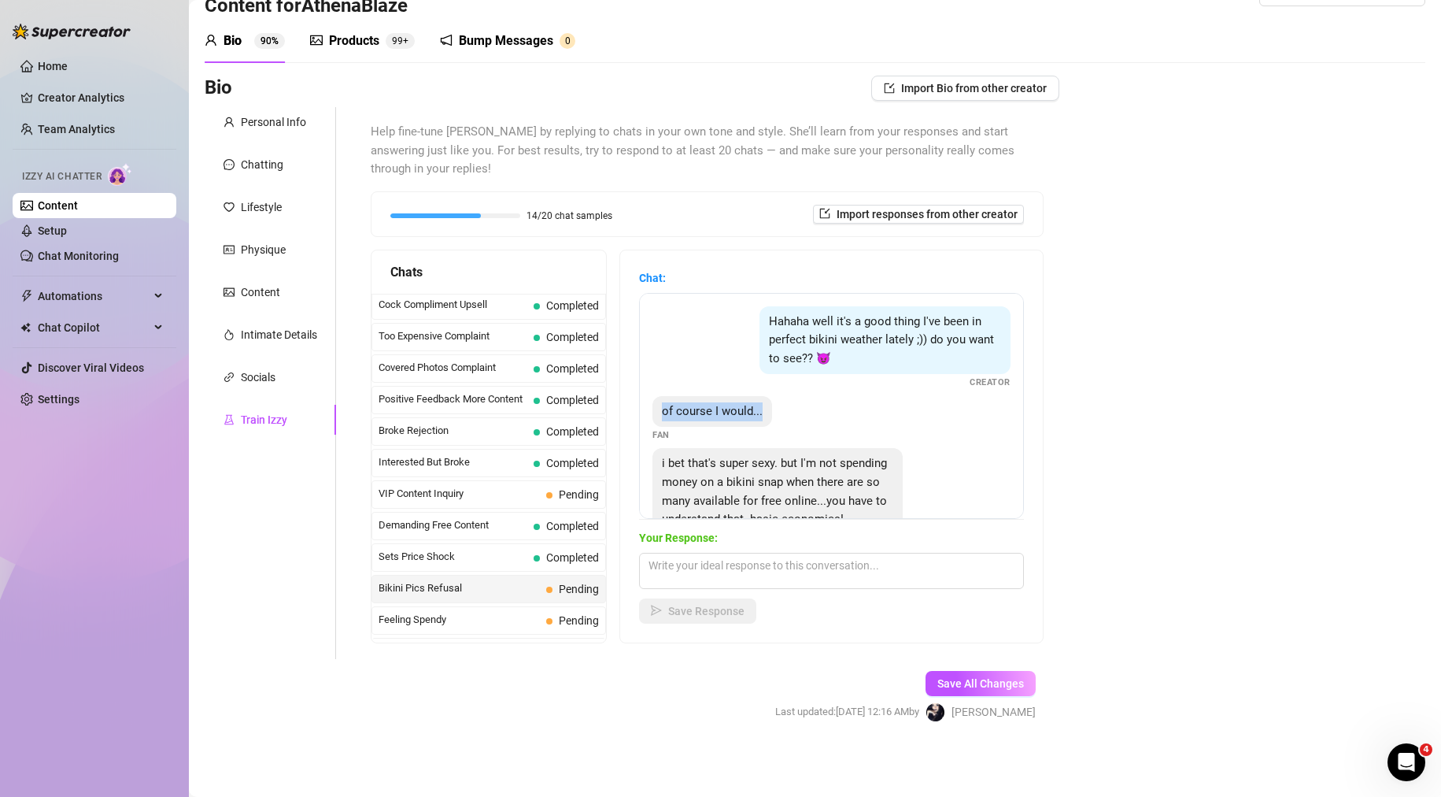
drag, startPoint x: 1000, startPoint y: 387, endPoint x: 1000, endPoint y: 408, distance: 21.3
click at [1000, 408] on div "Hahaha well it's a good thing I've been in perfect bikini weather lately ;)) do…" at bounding box center [831, 406] width 385 height 226
click at [902, 450] on div "i bet that's super sexy. but I'm not spending money on a bikini snap when there…" at bounding box center [831, 499] width 358 height 102
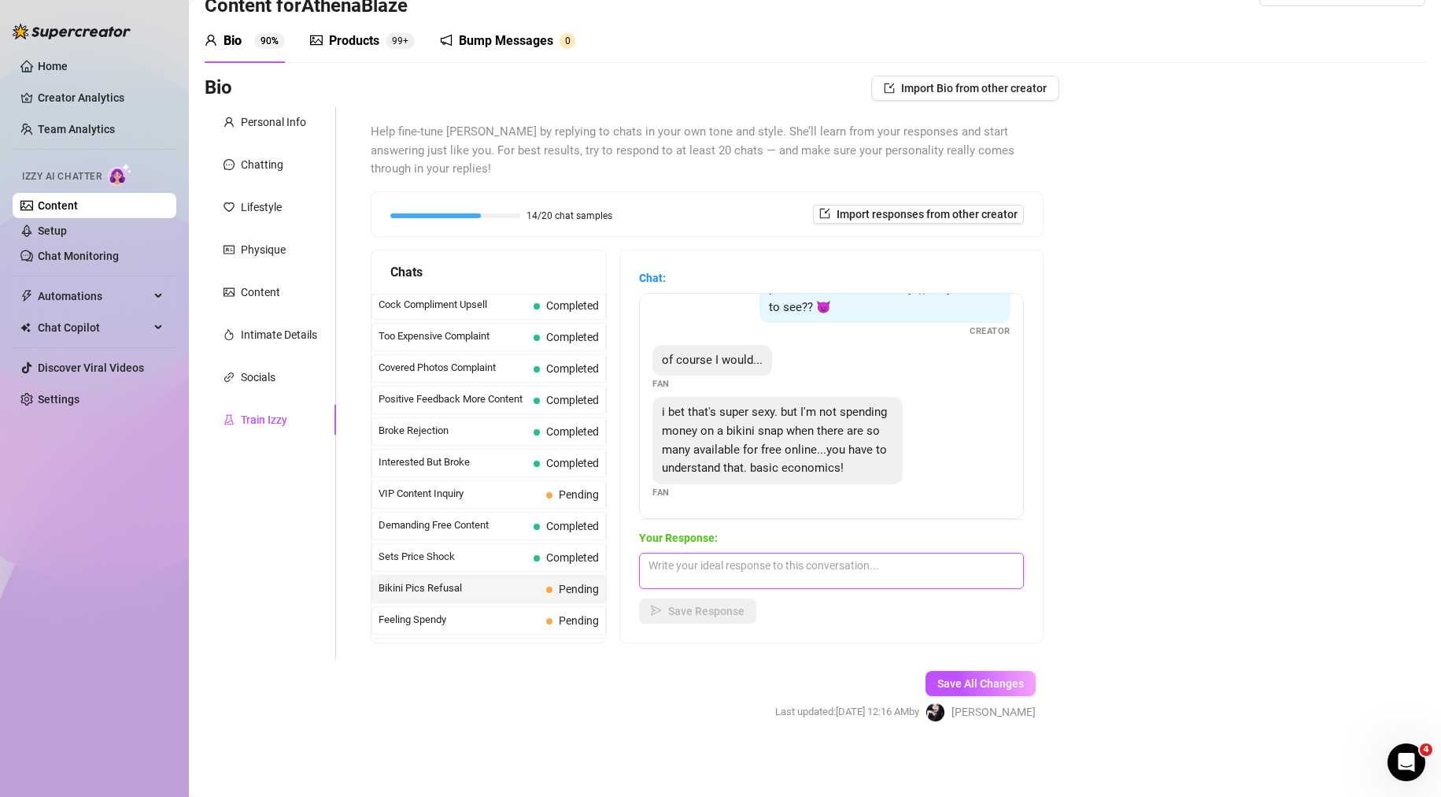
click at [804, 573] on textarea at bounding box center [831, 571] width 385 height 36
type textarea "N"
type textarea "No pressure. You do whatever makes you happy. Some people prefer more exclusive…"
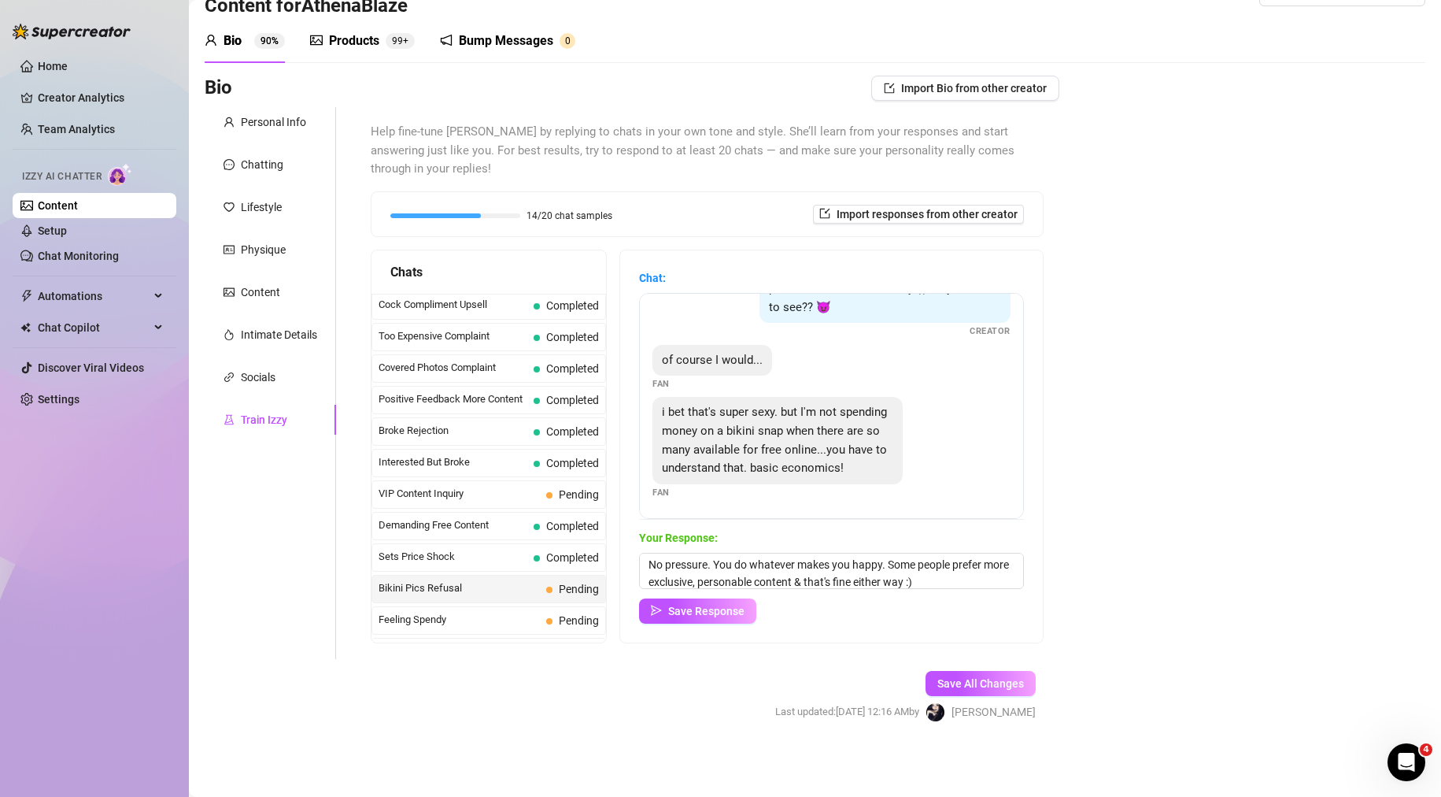
click at [772, 345] on div "of course I would..." at bounding box center [712, 360] width 120 height 31
click at [682, 609] on span "Save Response" at bounding box center [706, 610] width 76 height 13
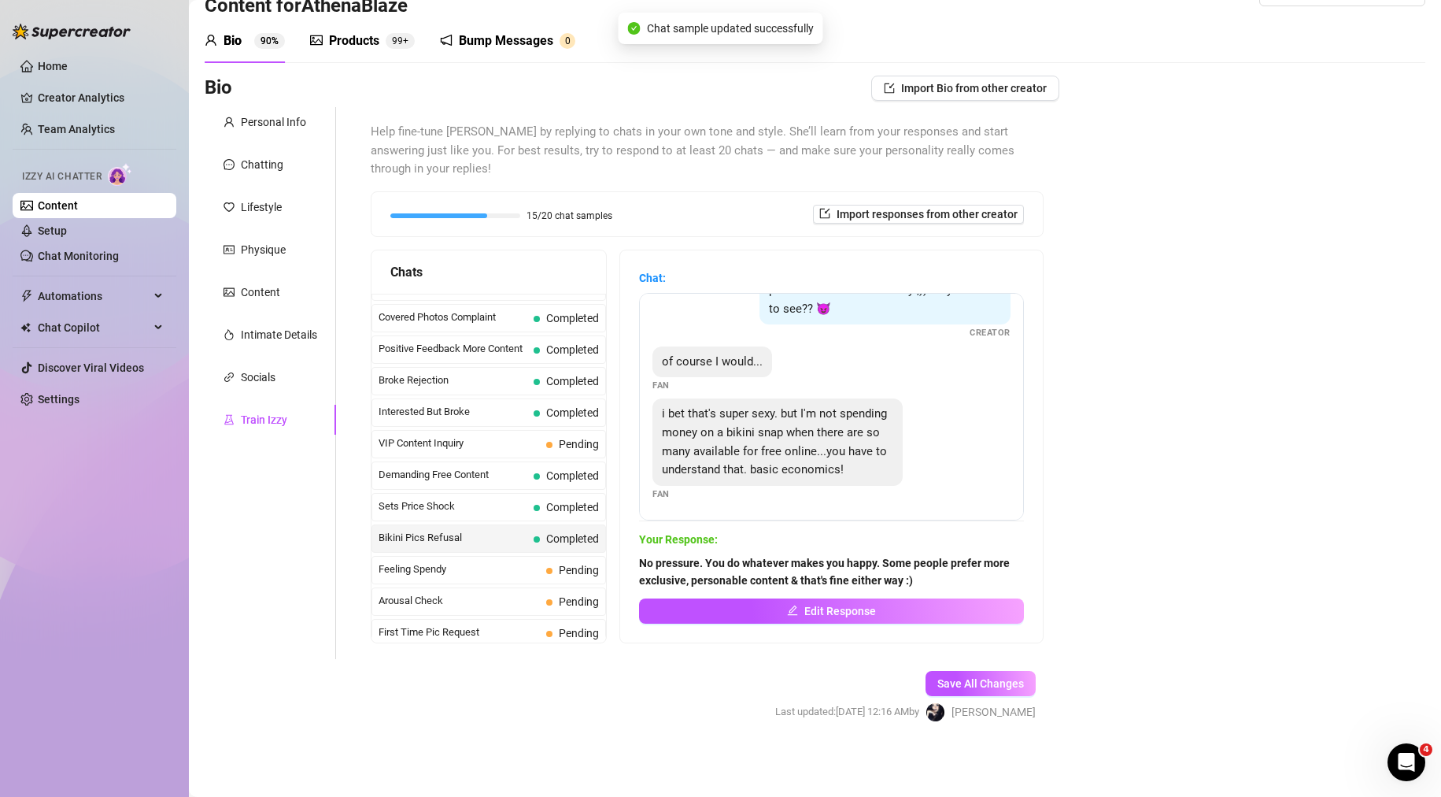
scroll to position [270, 0]
click at [526, 541] on span "Feeling Spendy" at bounding box center [459, 541] width 161 height 16
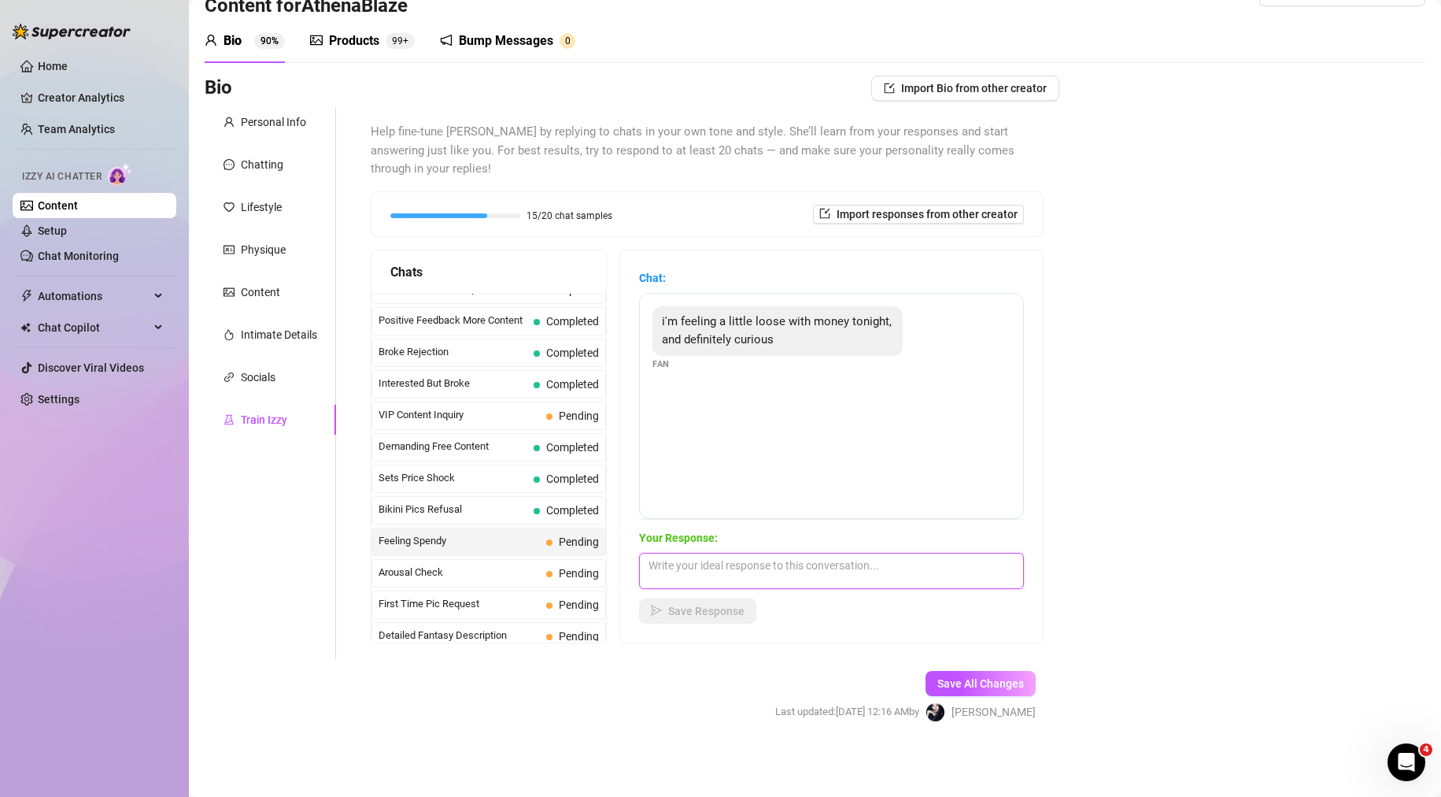
click at [715, 562] on textarea at bounding box center [831, 571] width 385 height 36
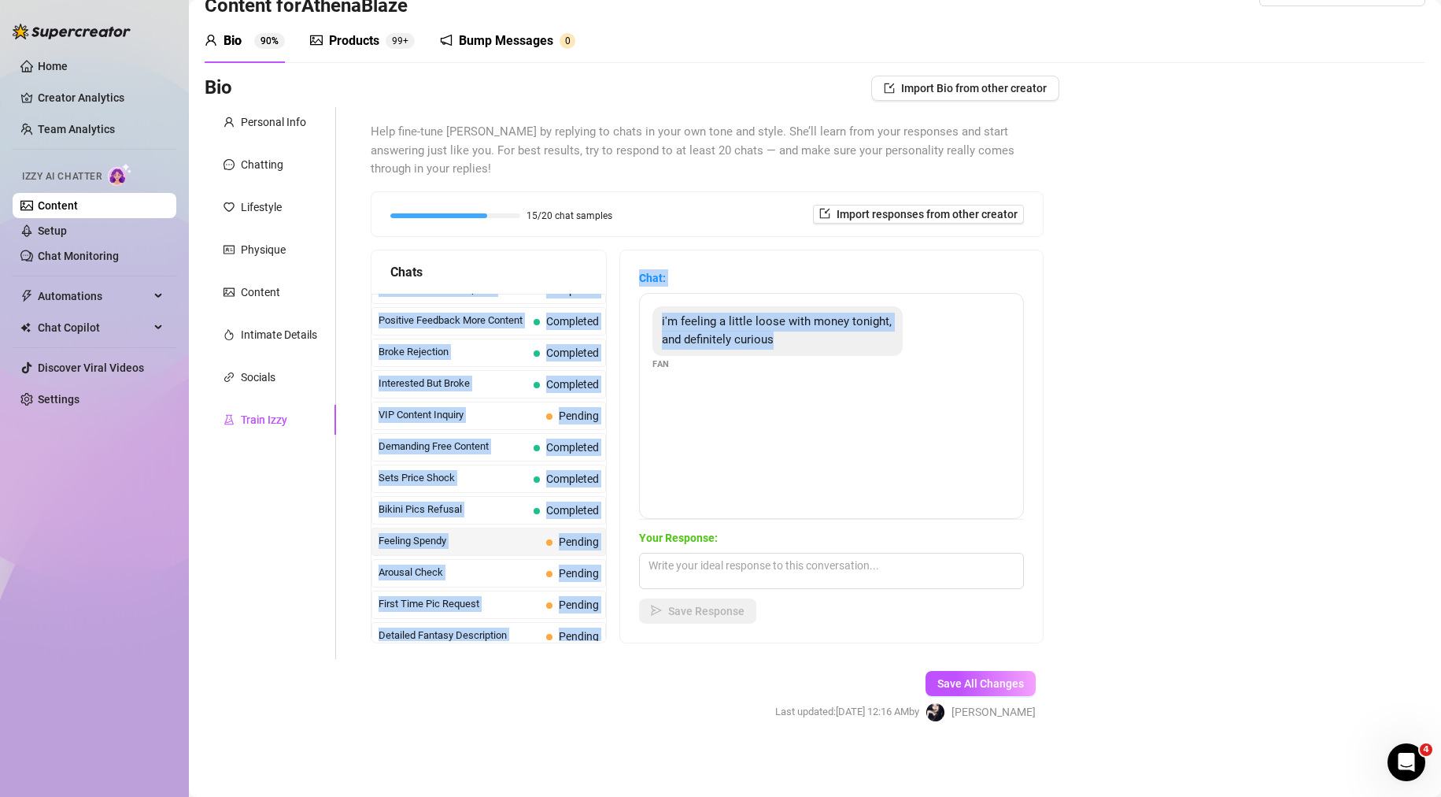
drag, startPoint x: 836, startPoint y: 348, endPoint x: 590, endPoint y: 292, distance: 251.8
click at [590, 292] on div "Chats Last Money Nipples Inquiry Completed Waiting For Payday Completed Not Pus…" at bounding box center [707, 446] width 673 height 394
click at [755, 334] on span "i'm feeling a little loose with money tonight, and definitely curious" at bounding box center [777, 330] width 230 height 33
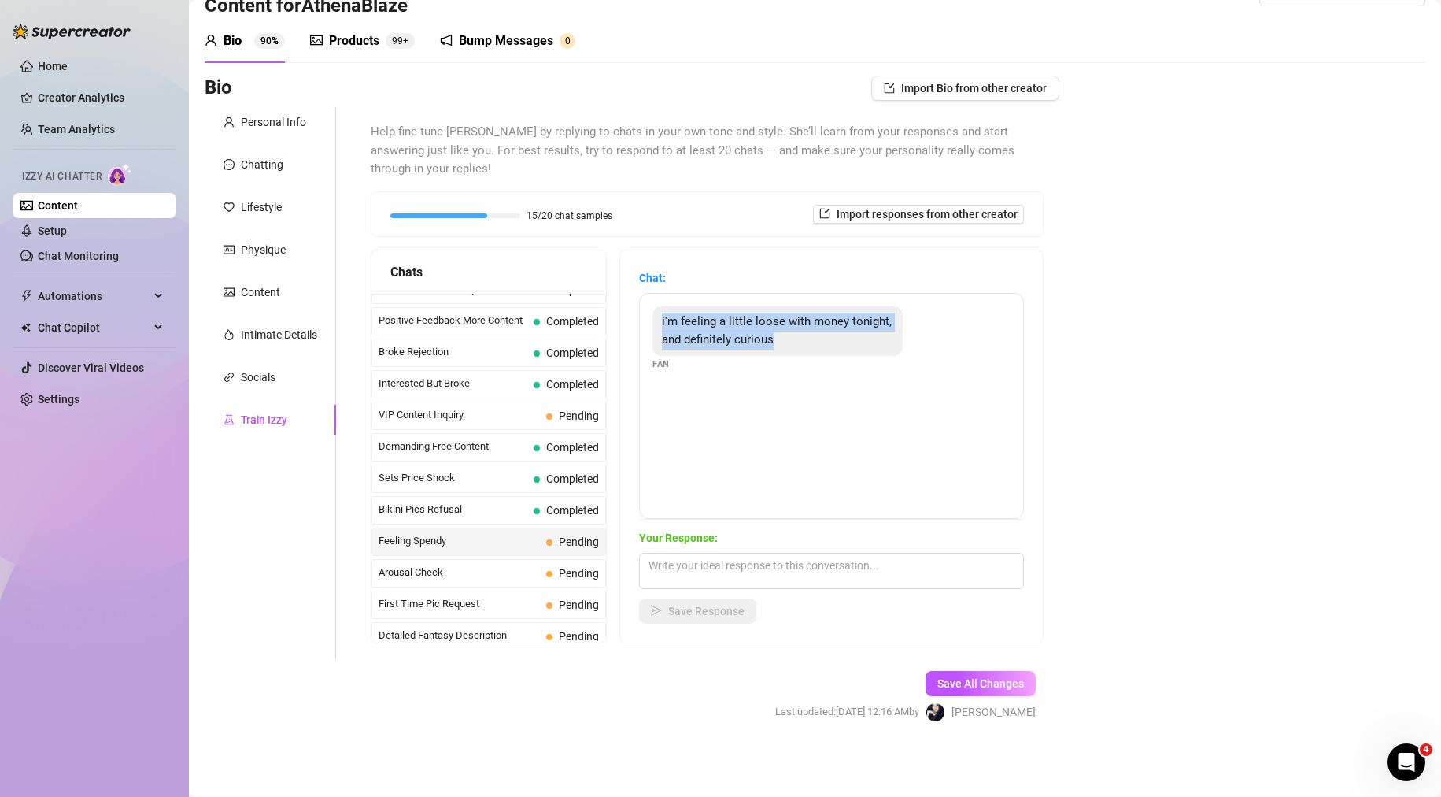
drag, startPoint x: 832, startPoint y: 343, endPoint x: 667, endPoint y: 324, distance: 166.4
click at [667, 324] on div "i'm feeling a little loose with money tonight, and definitely curious" at bounding box center [777, 331] width 250 height 50
copy span "i'm feeling a little loose with money tonight, and definitely curious"
paste textarea "Mmm, I love when someone’s feeling a little reckless with me… curiosity can get…"
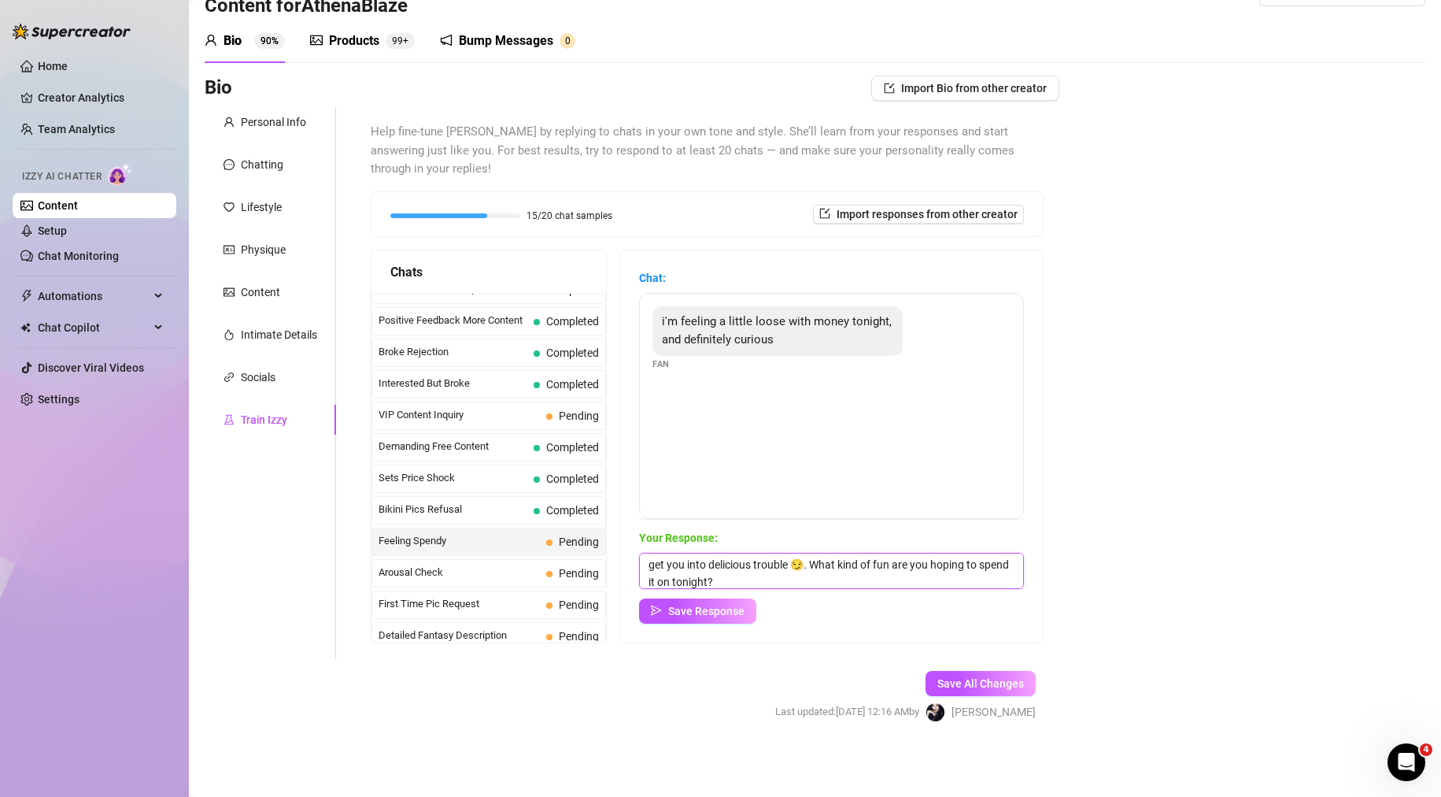
scroll to position [24, 0]
click at [816, 566] on textarea "Mmm, I love when someone’s feeling a little reckless with me… curiosity can get…" at bounding box center [831, 571] width 385 height 36
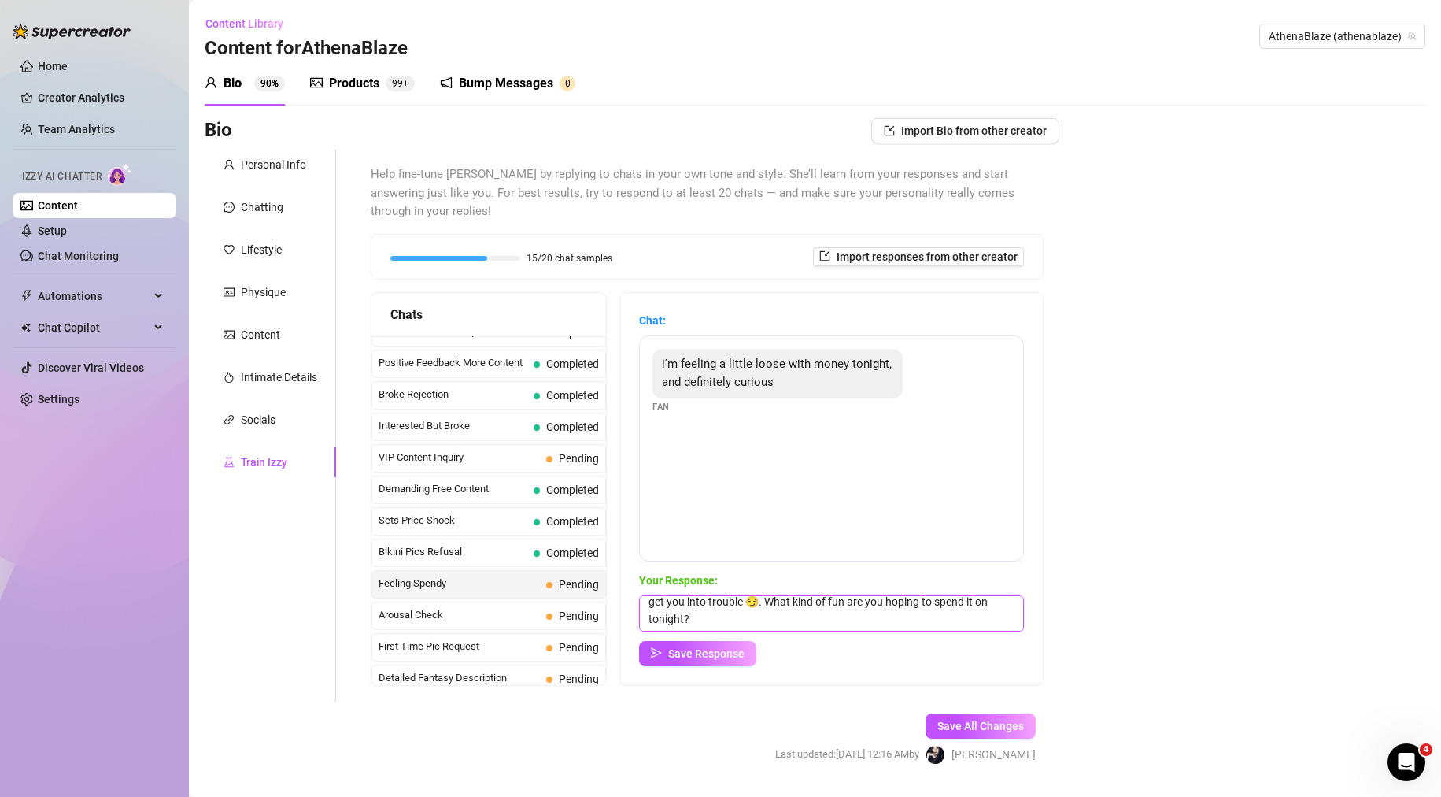
type textarea "Mmm, I love when someone’s feeling a little reckless with me… curiosity can get…"
drag, startPoint x: 713, startPoint y: 612, endPoint x: 723, endPoint y: 575, distance: 37.6
click at [723, 575] on div "Your Response: Mmm, I love when someone’s feeling a little reckless with me… cu…" at bounding box center [831, 618] width 385 height 94
click at [752, 616] on textarea "Mmm, I love when someone’s feeling a little reckless with me… curiosity can get…" at bounding box center [831, 613] width 385 height 36
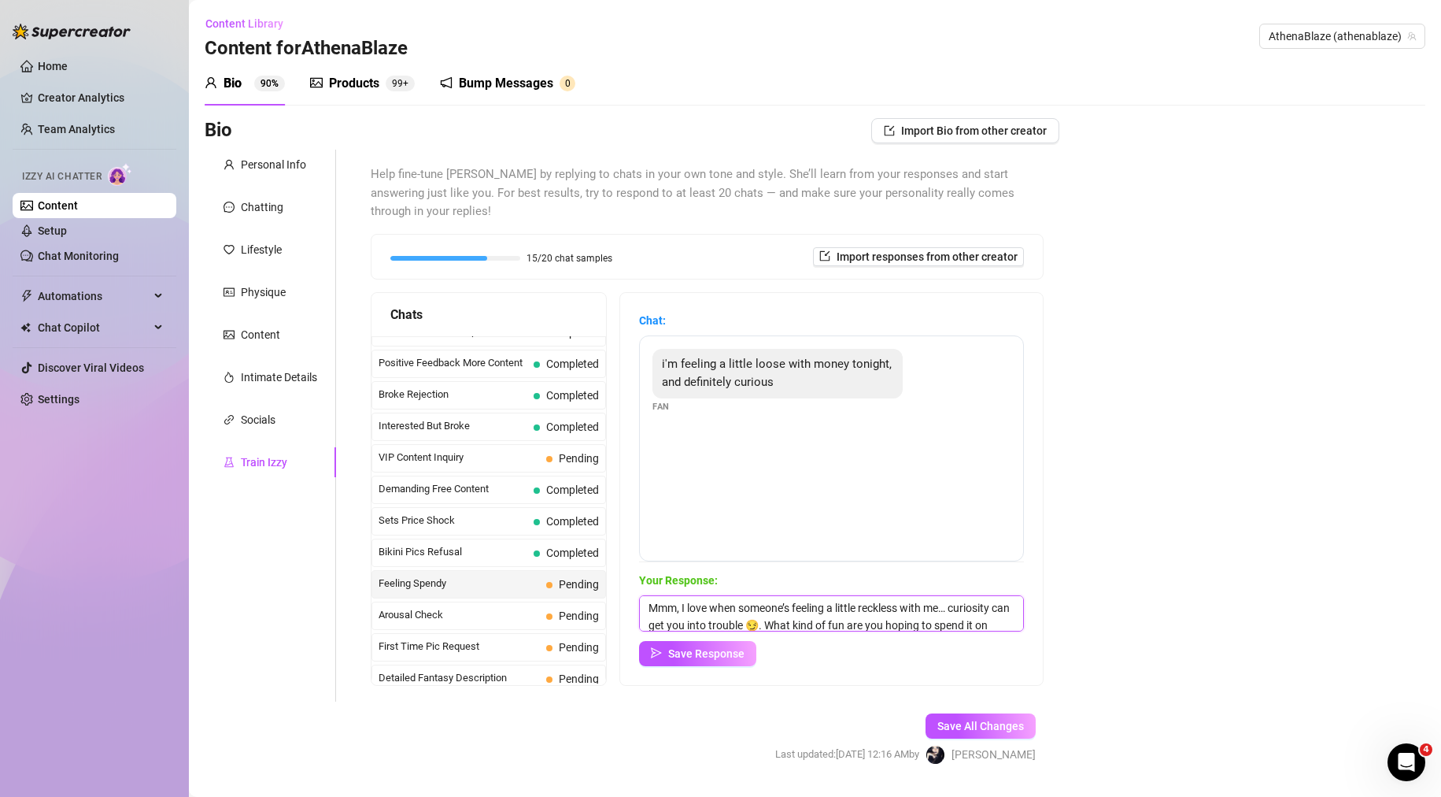
click at [785, 628] on textarea "Mmm, I love when someone’s feeling a little reckless with me… curiosity can get…" at bounding box center [831, 613] width 385 height 36
click at [740, 659] on span "Save Response" at bounding box center [706, 653] width 76 height 13
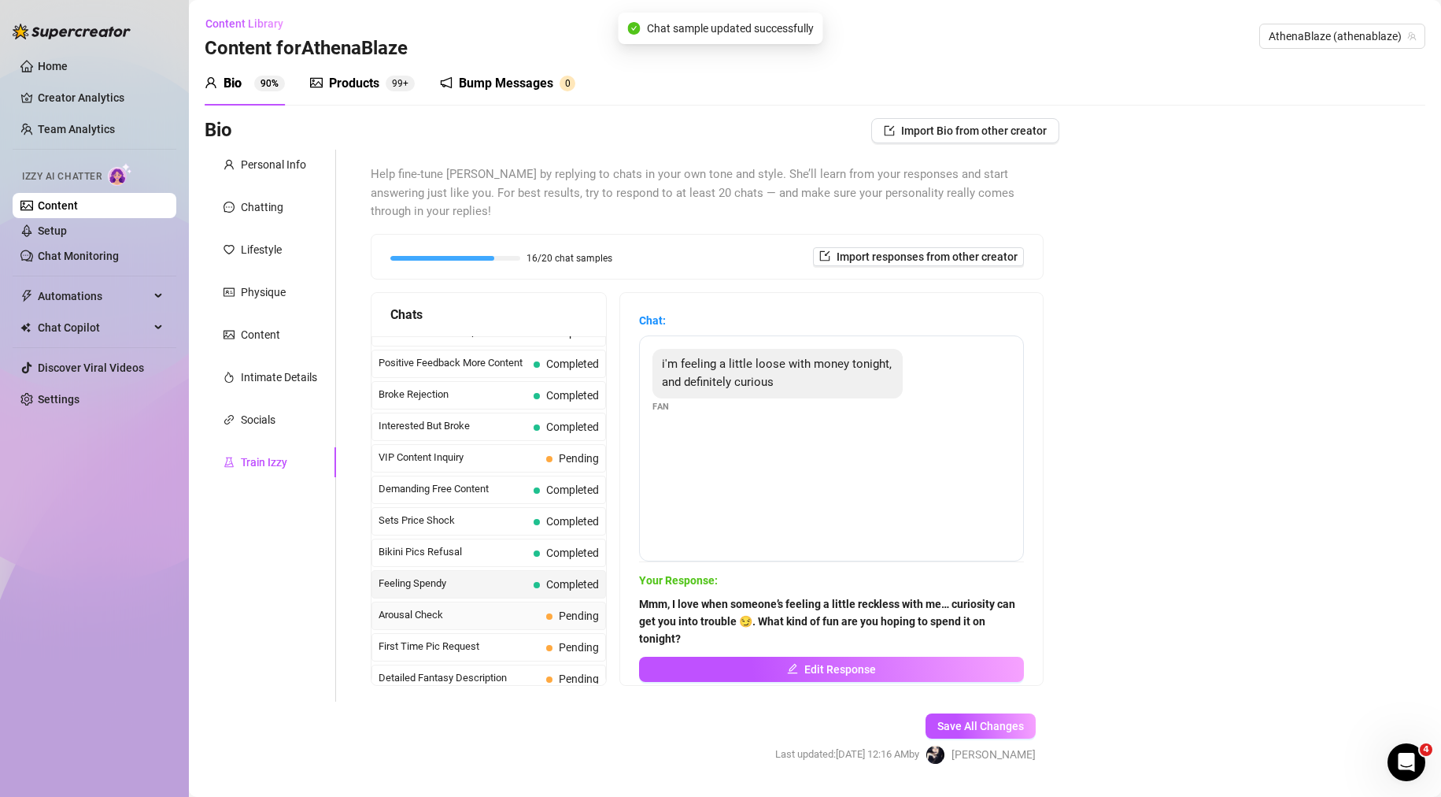
click at [551, 610] on span "Pending" at bounding box center [572, 615] width 53 height 17
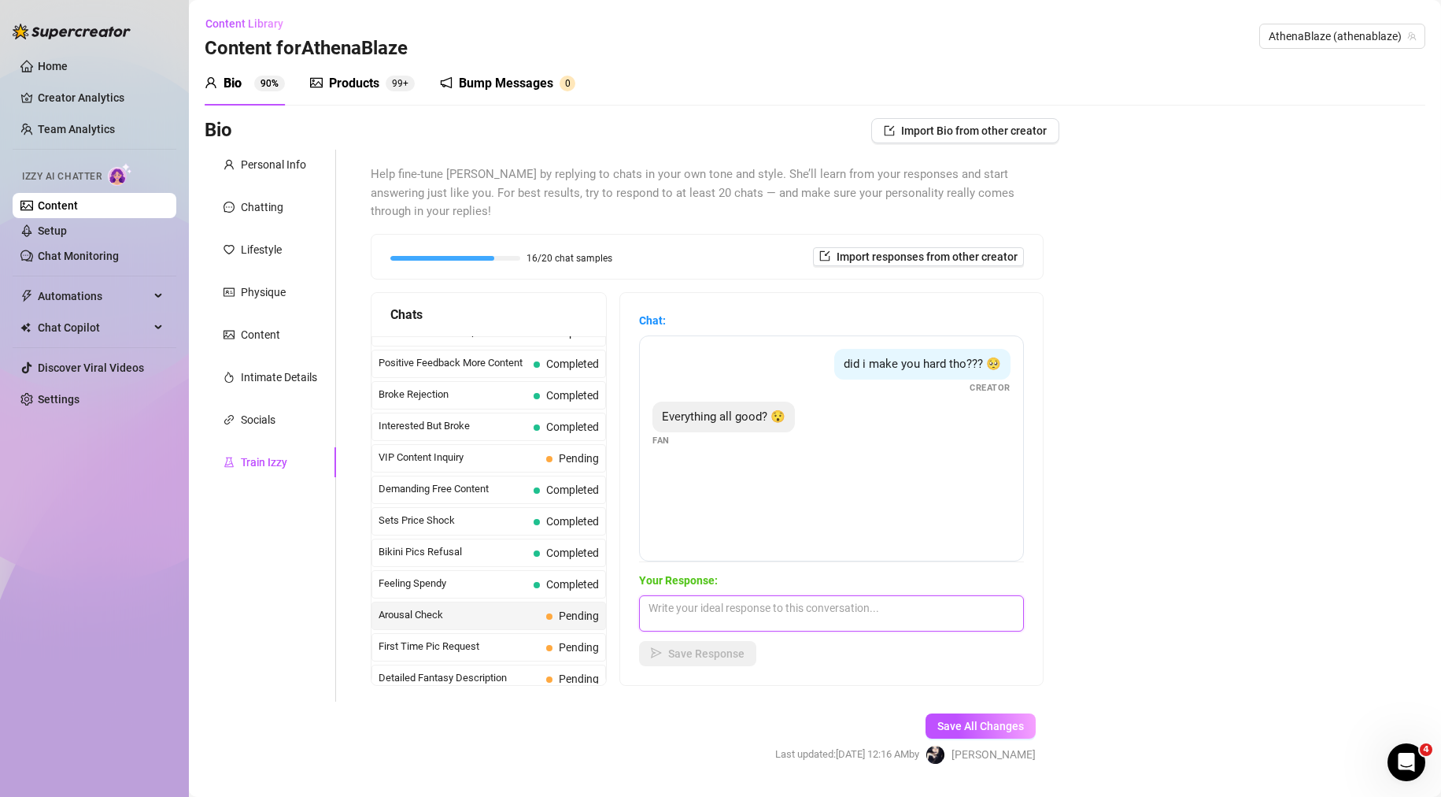
click at [773, 615] on textarea at bounding box center [831, 613] width 385 height 36
type textarea "Y"
type textarea "O"
click at [534, 645] on span "First Time Pic Request" at bounding box center [459, 646] width 161 height 16
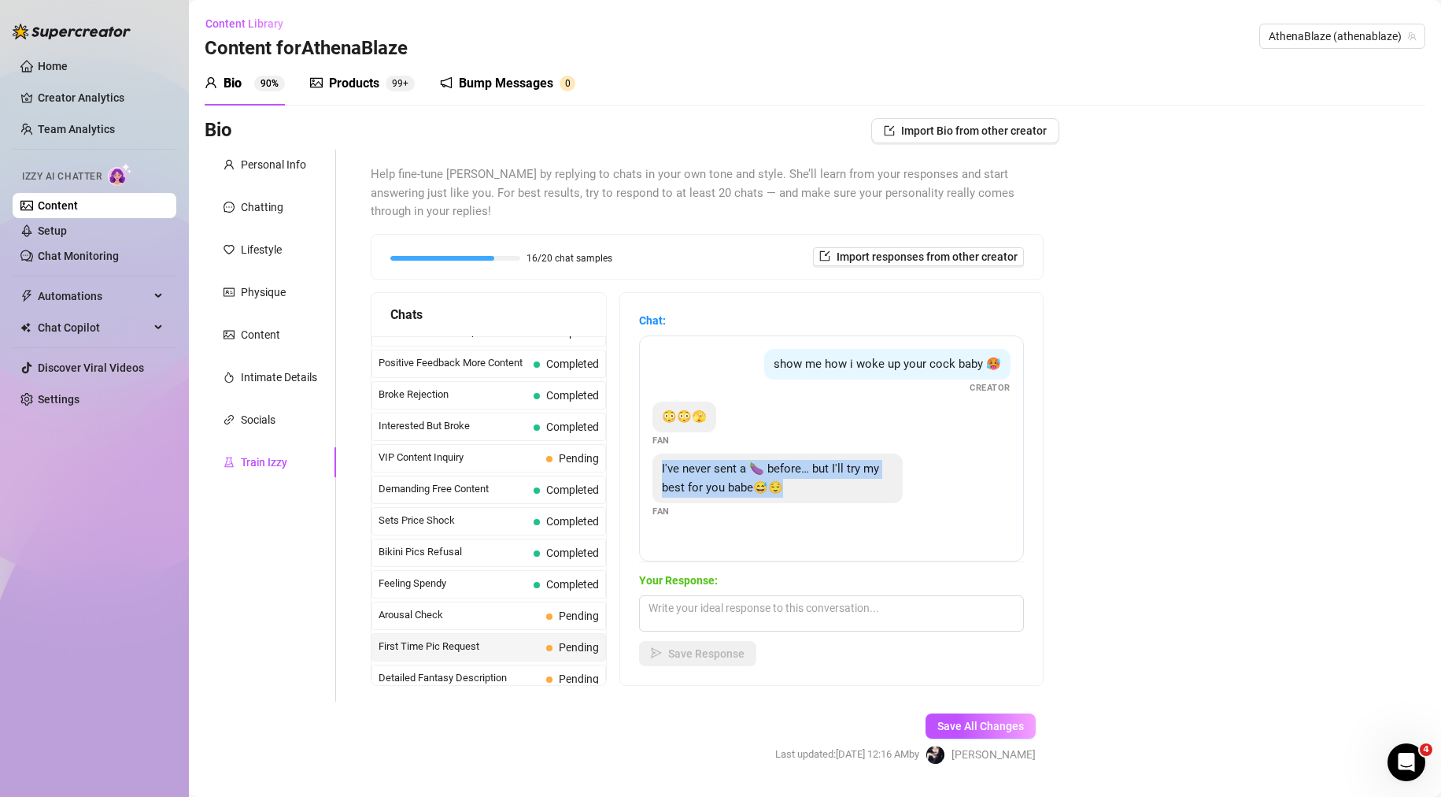
drag, startPoint x: 853, startPoint y: 508, endPoint x: 671, endPoint y: 491, distance: 182.6
click at [671, 491] on div "I've never sent a 🍆 before… but I'll try my best for you babe😅😌" at bounding box center [777, 478] width 250 height 50
copy span "I've never sent a 🍆 before… but I'll try my best for you babe😅😌"
paste textarea "First time for everything 😅 Don’t worry babe, I’ll give you extra points just f…"
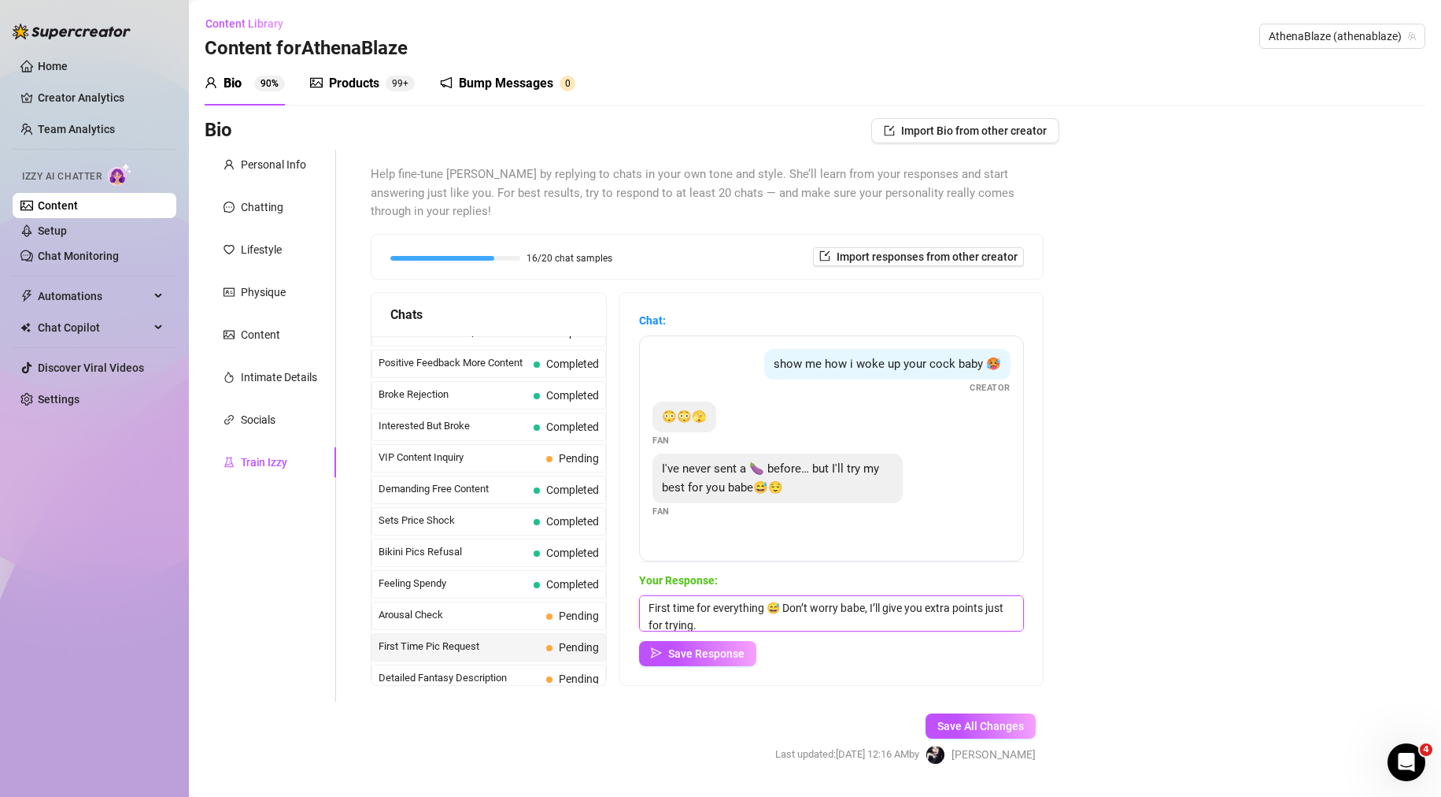
scroll to position [1, 0]
type textarea "First time for everything 😅 Don’t worry babe, I’ll give you extra points just f…"
click at [704, 653] on span "Save Response" at bounding box center [706, 653] width 76 height 13
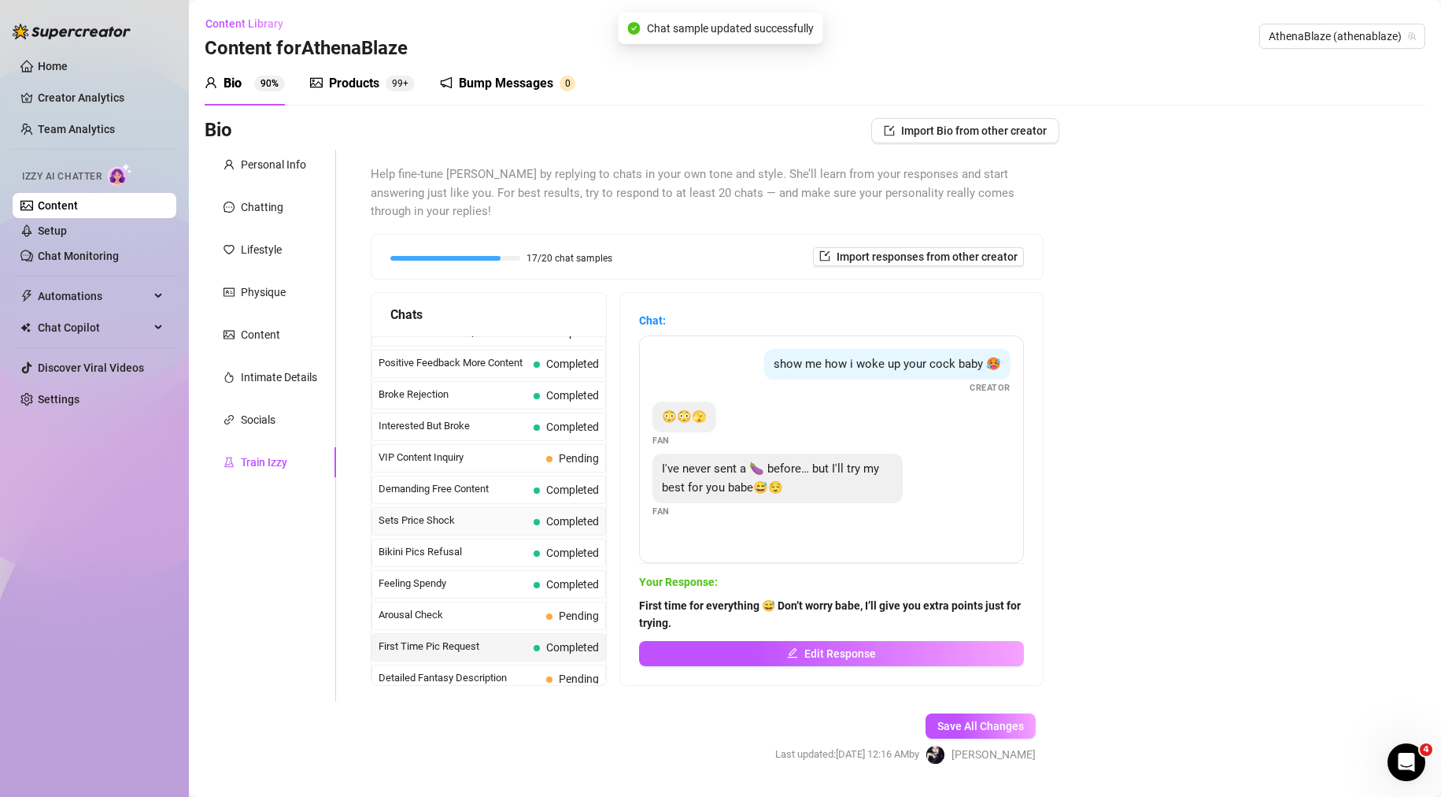
scroll to position [349, 0]
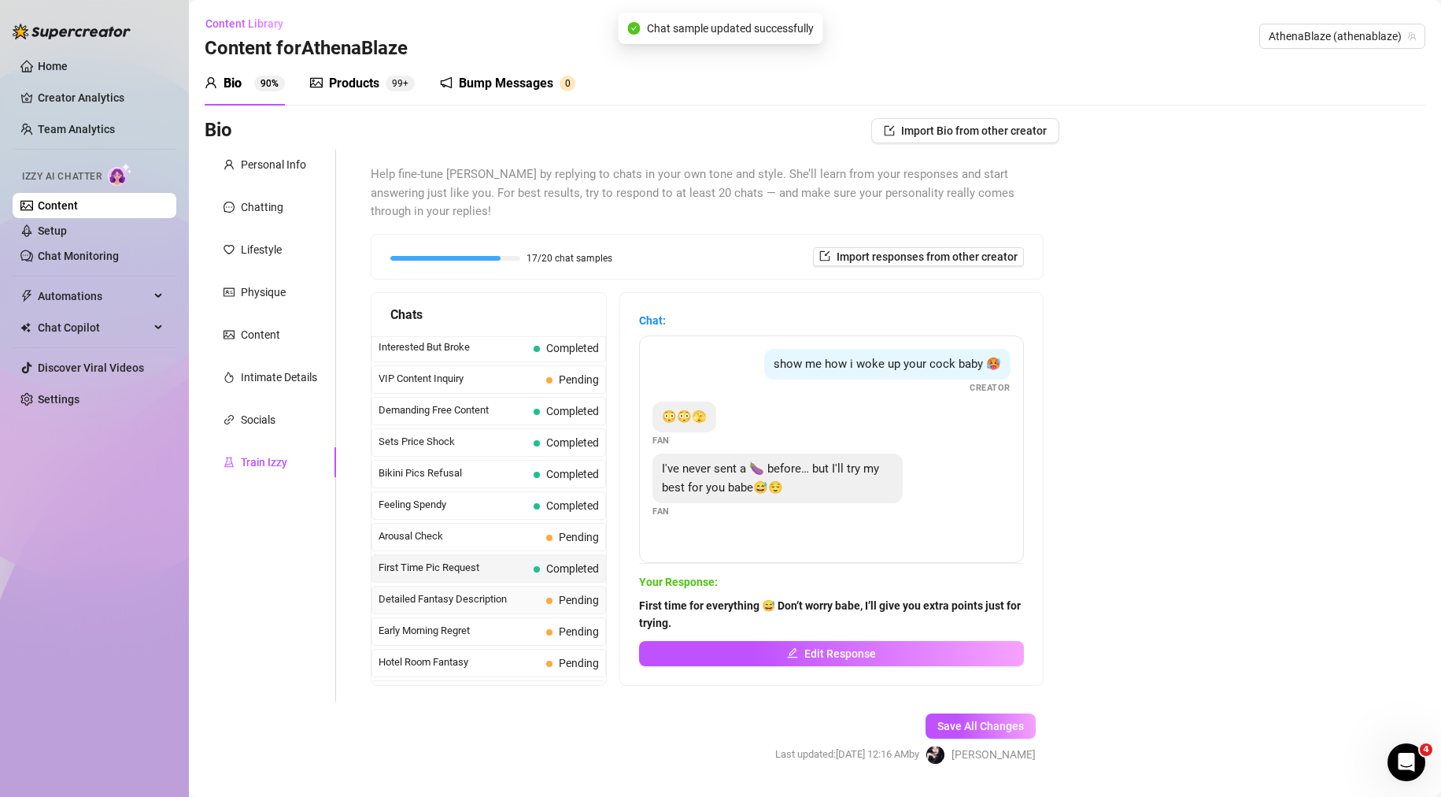
click at [518, 599] on span "Detailed Fantasy Description" at bounding box center [459, 599] width 161 height 16
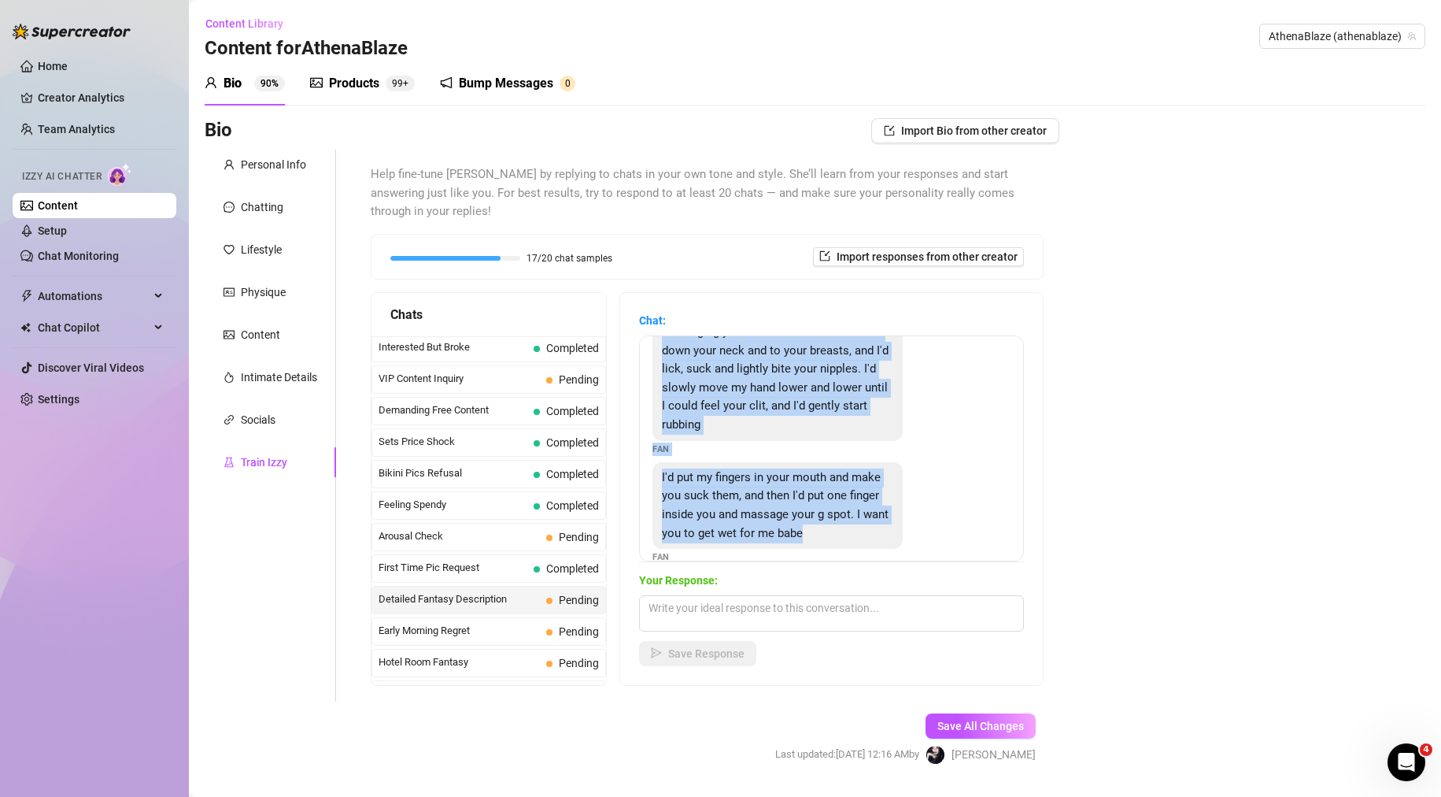
scroll to position [79, 0]
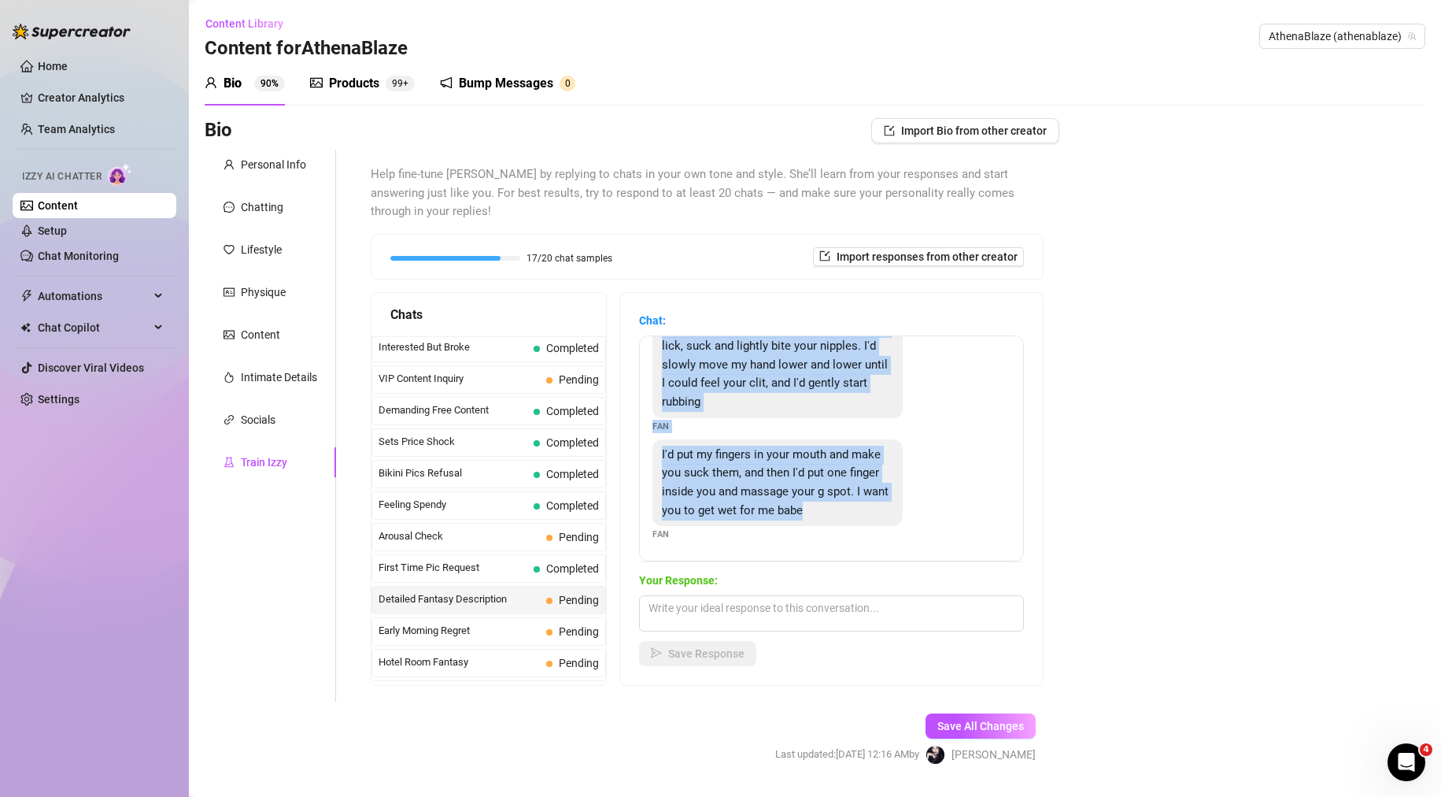
drag, startPoint x: 671, startPoint y: 359, endPoint x: 852, endPoint y: 519, distance: 242.0
click at [852, 519] on div "First I'd kiss those beautiful lips while massaging your tits. Then I'd lick an…" at bounding box center [831, 448] width 385 height 226
copy div "First I'd kiss those beautiful lips while massaging your tits. Then I'd lick an…"
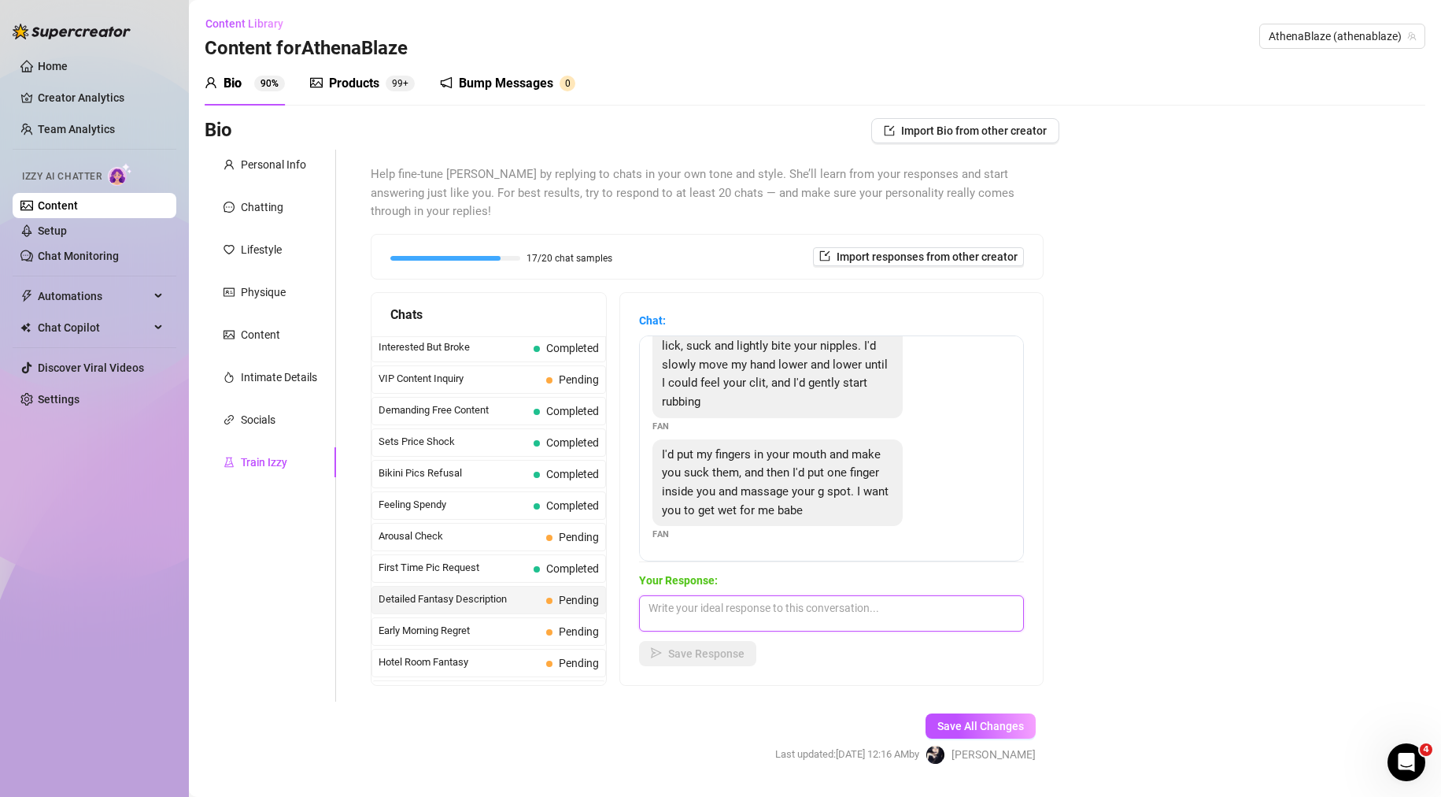
paste textarea ""Mmm you’ve really thought this through, haven’t you? 😏 Just picturing your fin…"
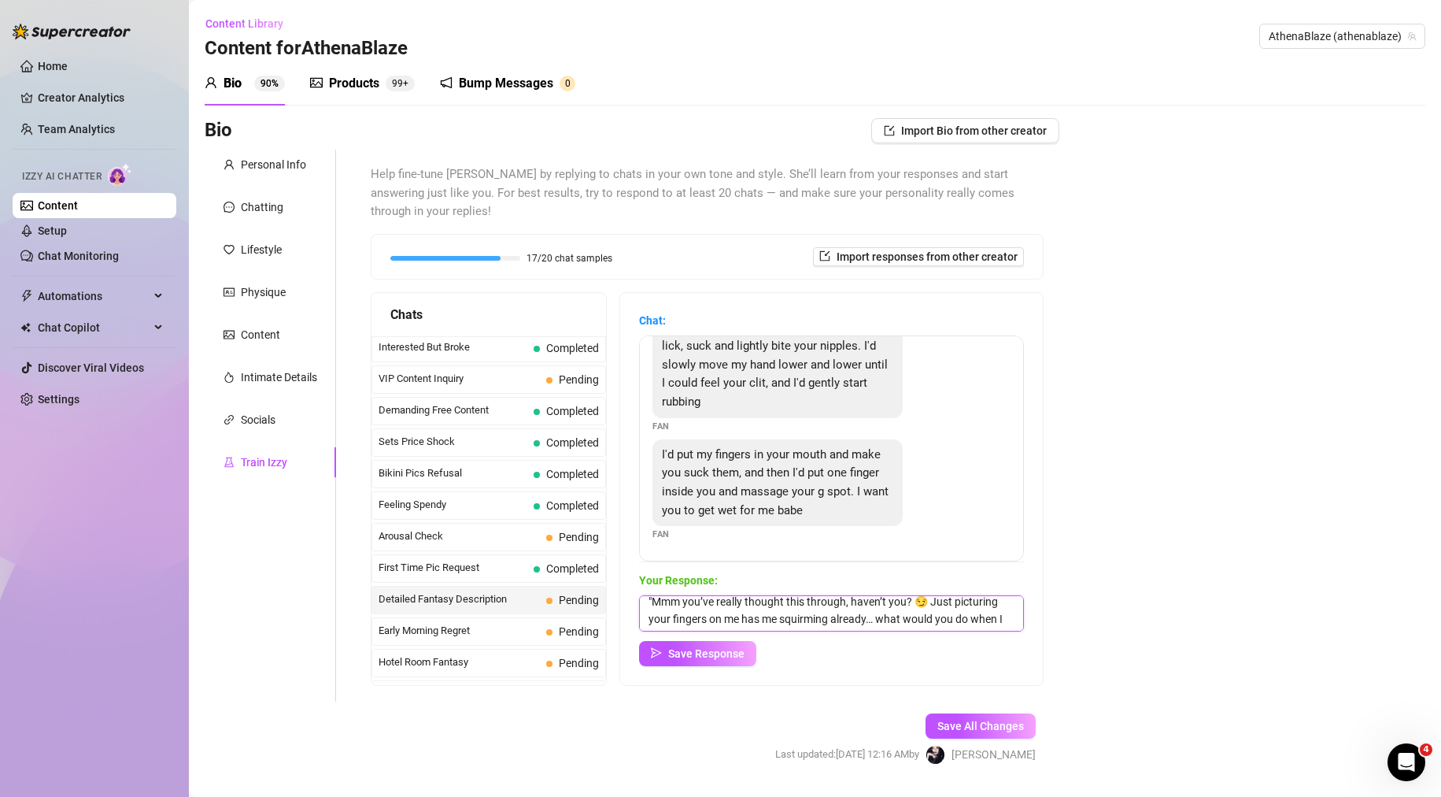
scroll to position [0, 0]
click at [664, 605] on textarea ""Mmm you’ve really thought this through, haven’t you? 😏 Just picturing your fin…" at bounding box center [831, 613] width 385 height 36
click at [777, 601] on textarea "Mmm you’ve really thought this through, haven’t you? 😏 Just picturing your fing…" at bounding box center [831, 613] width 385 height 36
click at [781, 600] on textarea "Mmm you’ve really thought this through, haven’t you? 😏 Just picturing your fing…" at bounding box center [831, 613] width 385 height 36
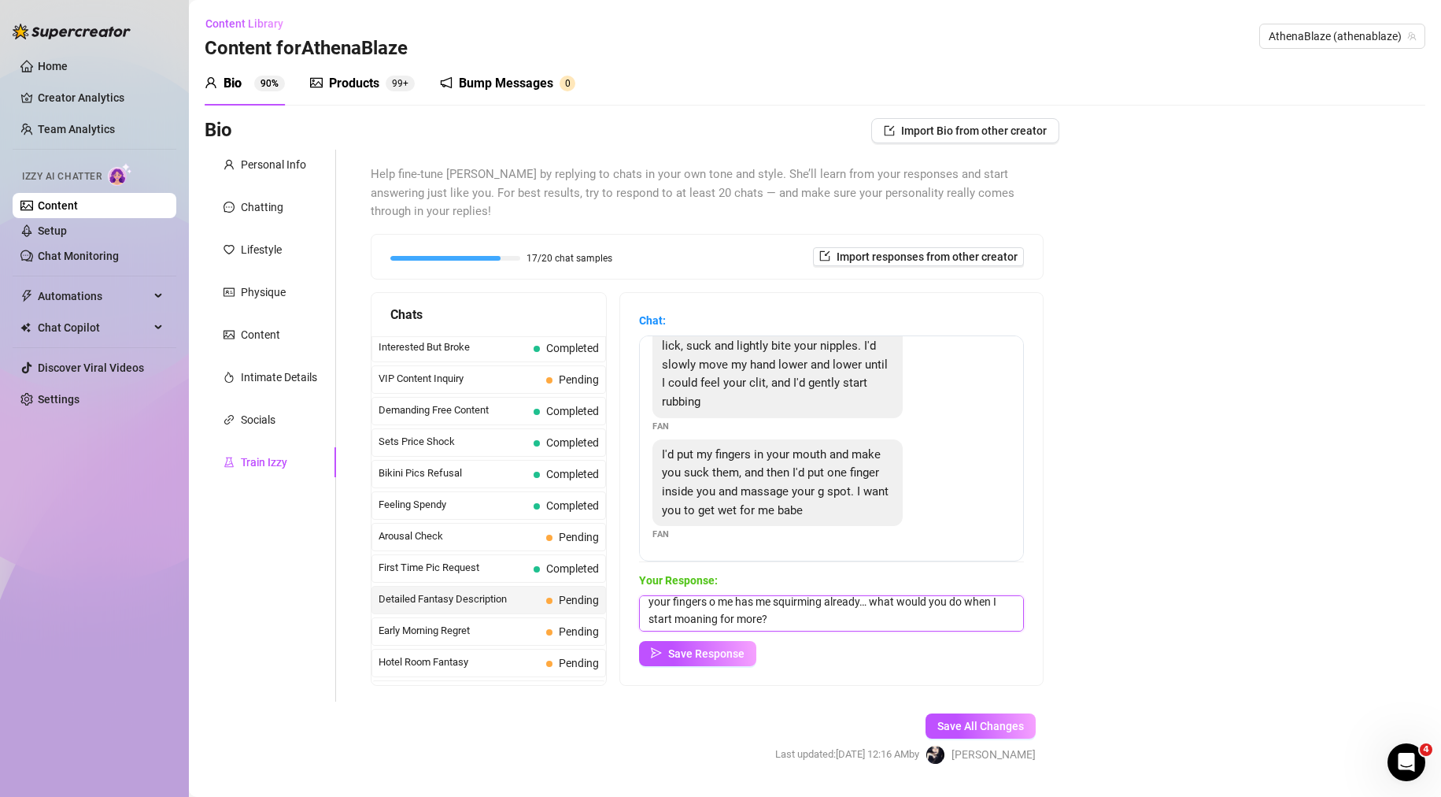
scroll to position [21, 0]
click at [879, 618] on textarea "Mmm you’ve really thought this through, haven’t you? 😏 Just picturing your fing…" at bounding box center [831, 613] width 385 height 36
click at [878, 603] on textarea "Mmm you’ve really thought this through, haven’t you? 😏 Just picturing your fing…" at bounding box center [831, 613] width 385 height 36
click at [882, 618] on textarea "Mmm you’ve really thought this through, haven’t you? 😏 Just picturing your fing…" at bounding box center [831, 613] width 385 height 36
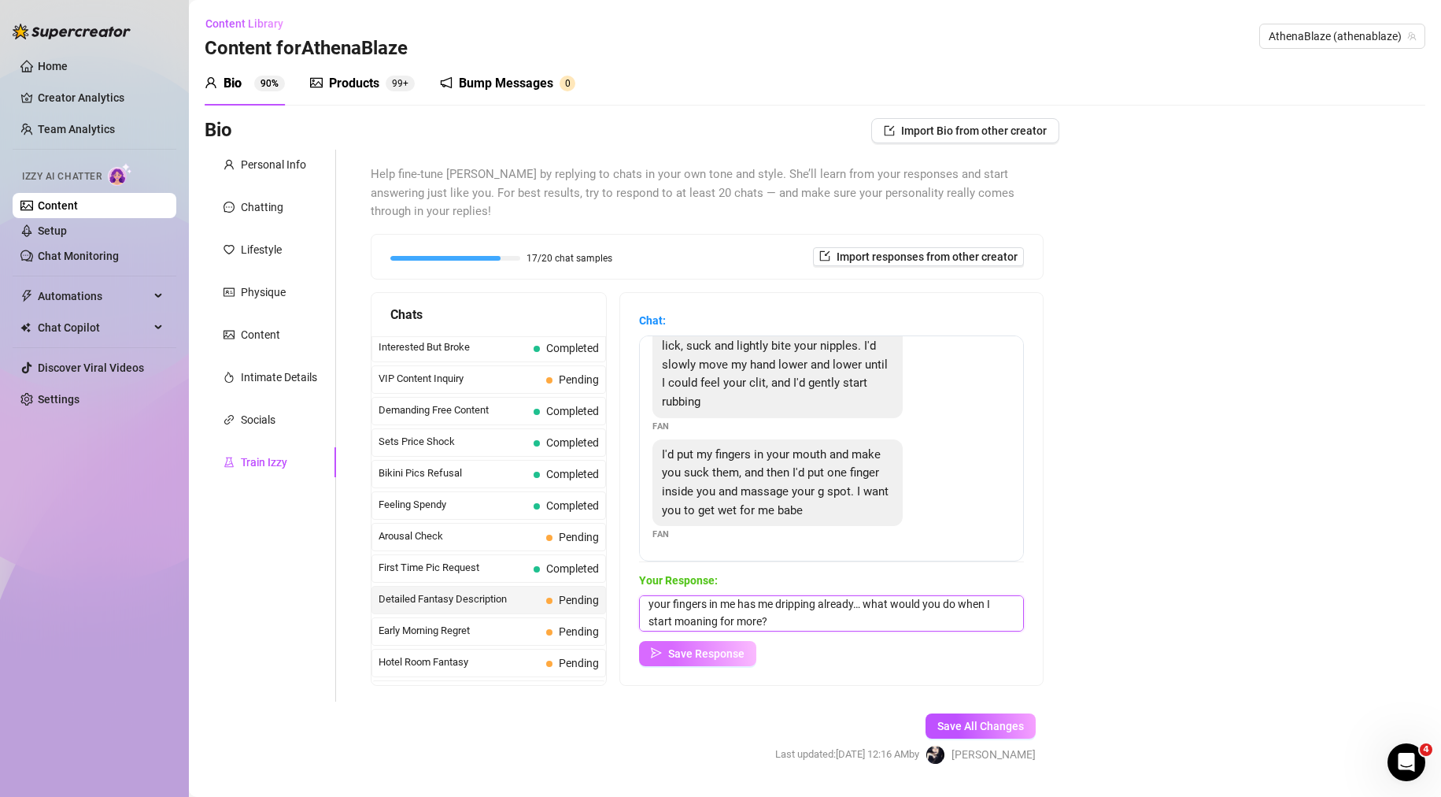
type textarea "Mmm you’ve really thought this through, haven’t you? 😏 Just picturing your fing…"
click at [700, 655] on span "Save Response" at bounding box center [706, 653] width 76 height 13
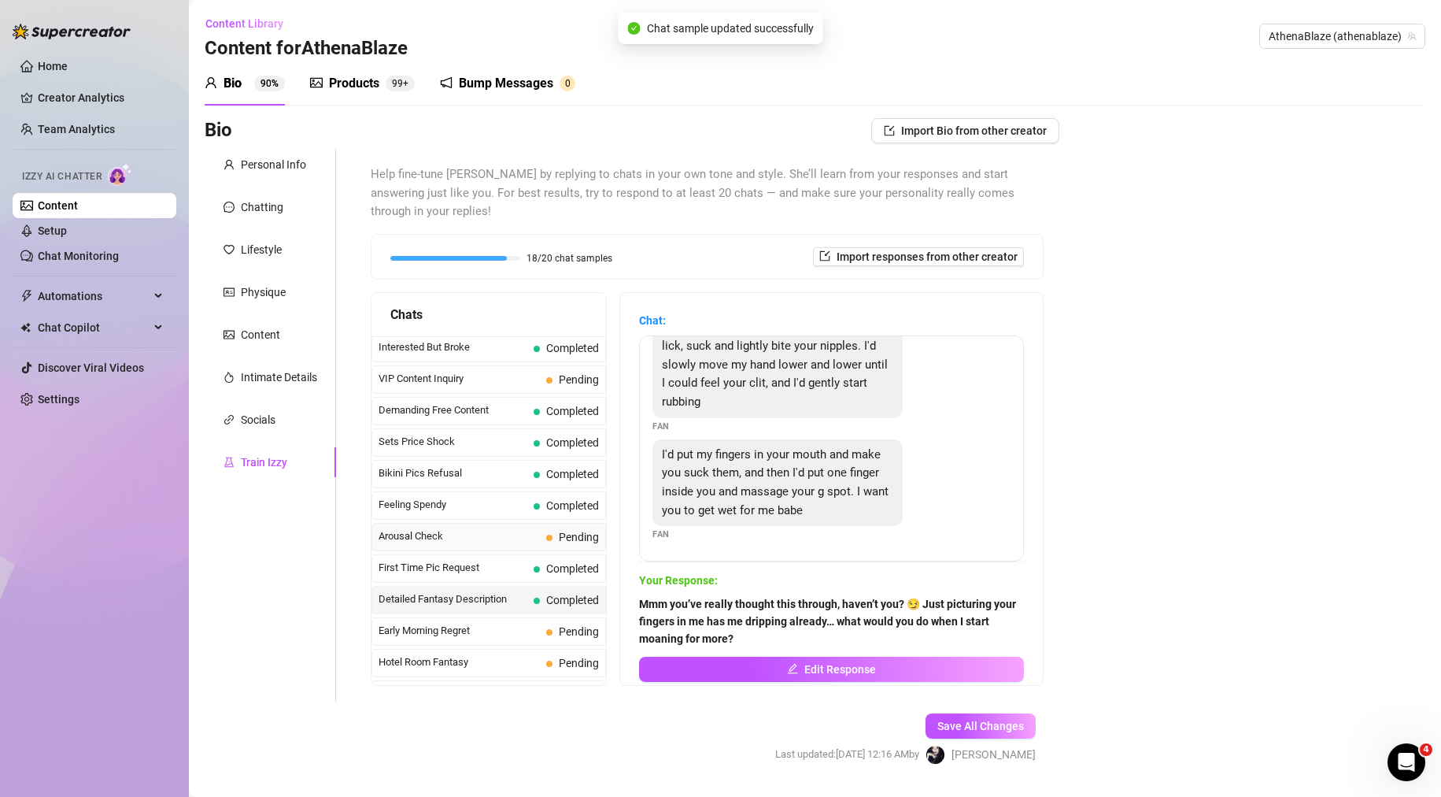
scroll to position [427, 0]
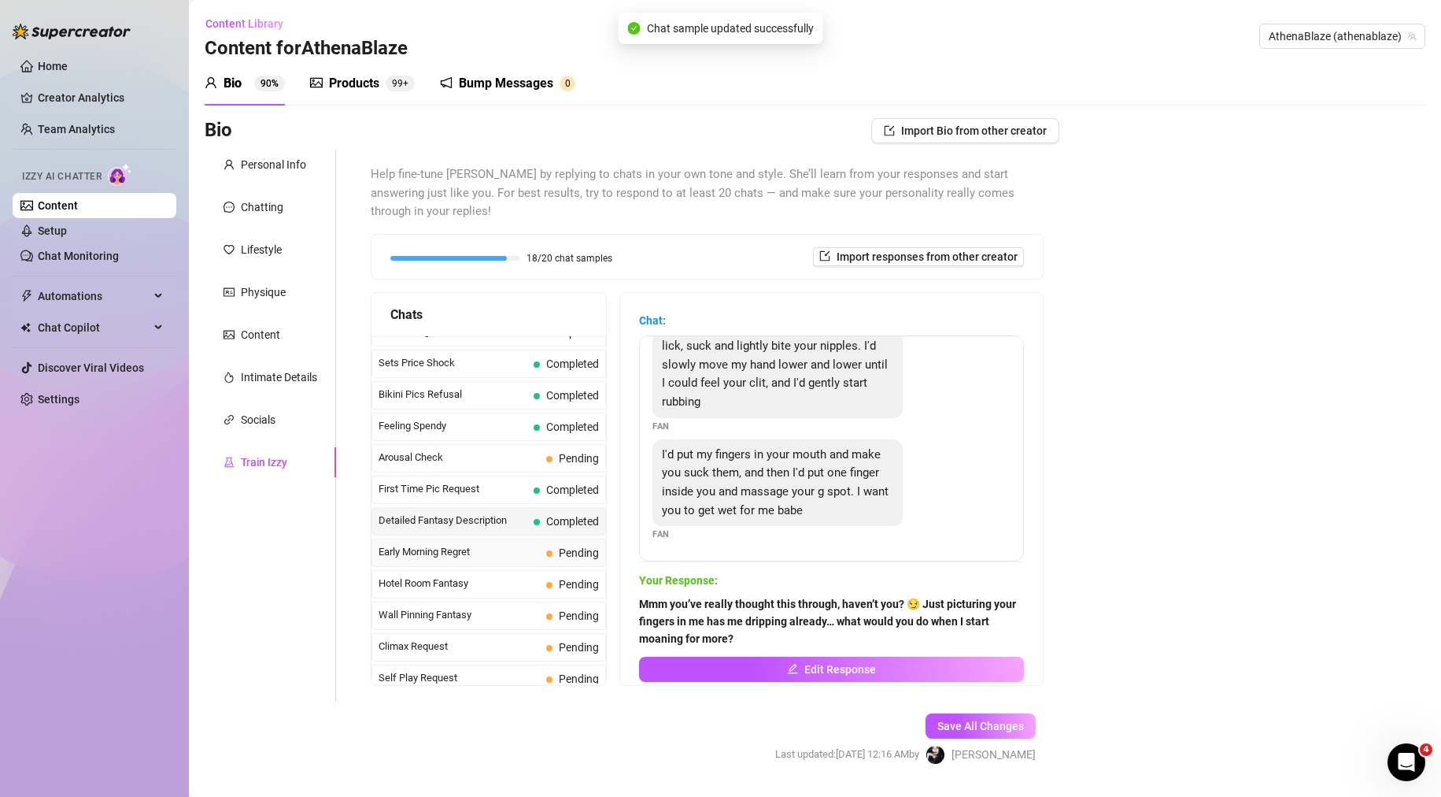
click at [500, 555] on span "Early Morning Regret" at bounding box center [459, 552] width 161 height 16
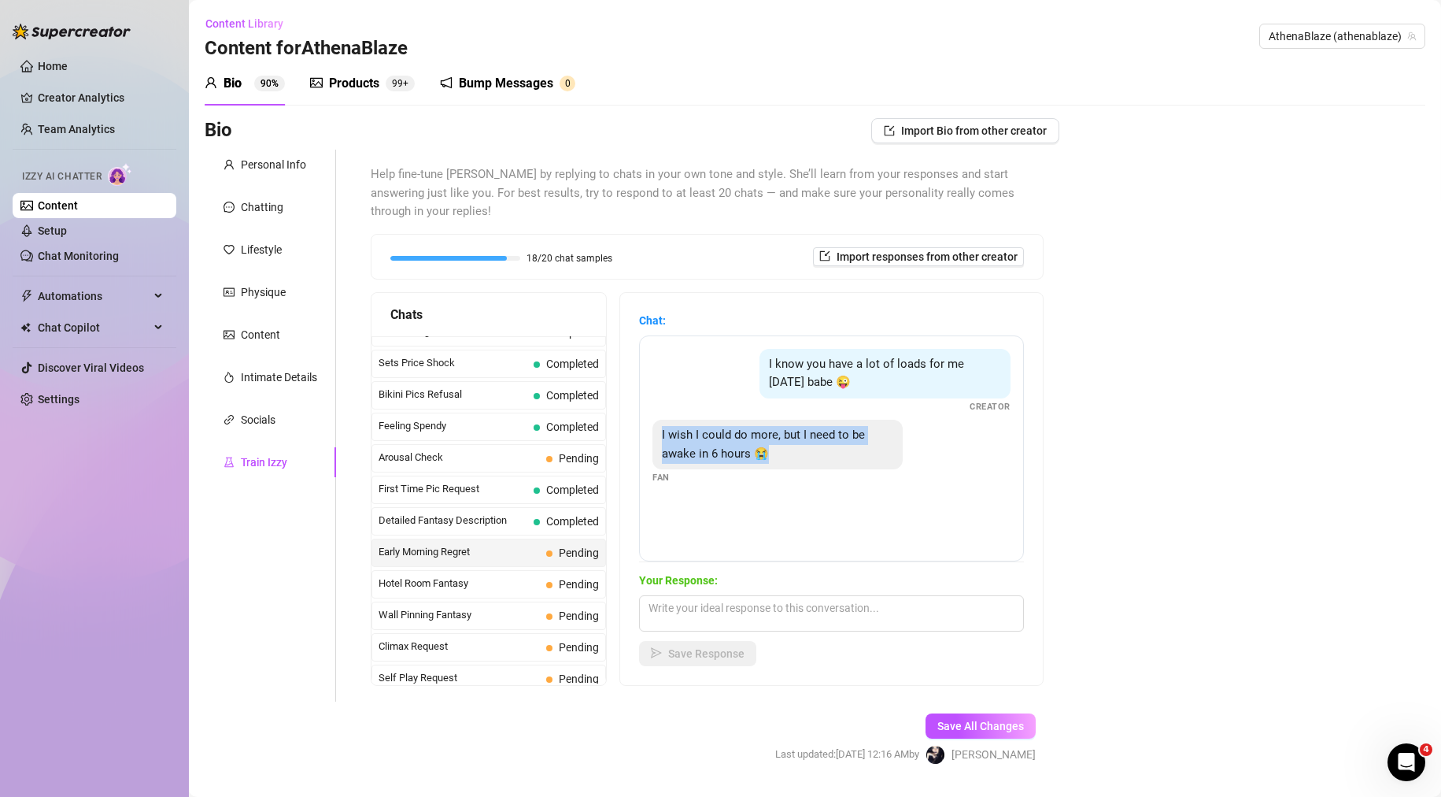
drag, startPoint x: 796, startPoint y: 448, endPoint x: 666, endPoint y: 441, distance: 130.1
click at [666, 441] on div "I wish I could do more, but I need to be awake in 6 hours 😭" at bounding box center [777, 445] width 250 height 50
copy span "I wish I could do more, but I need to be awake in 6 hours 😭"
drag, startPoint x: 743, startPoint y: 608, endPoint x: 998, endPoint y: 609, distance: 255.0
click at [743, 608] on textarea at bounding box center [831, 613] width 385 height 36
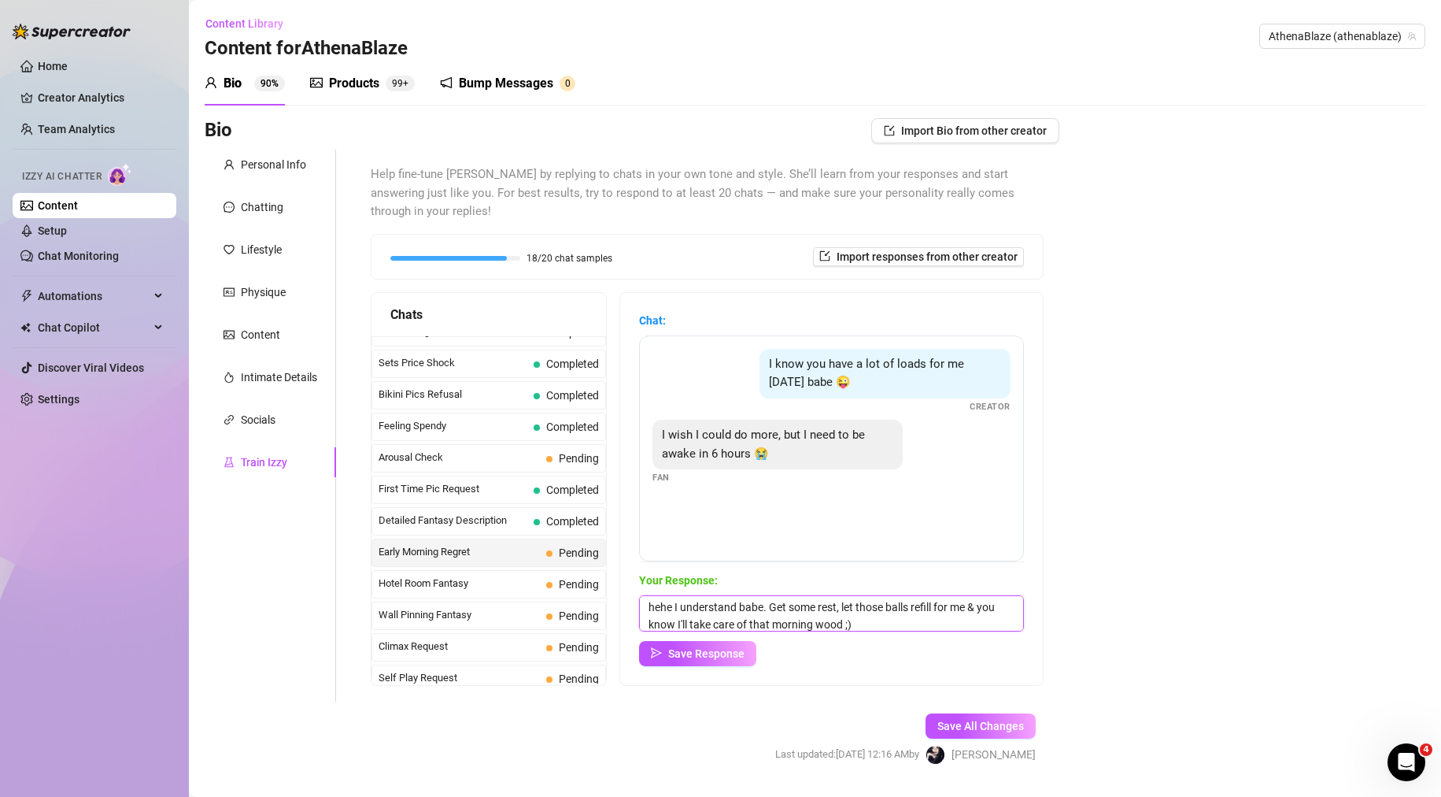
scroll to position [6, 0]
drag, startPoint x: 912, startPoint y: 624, endPoint x: 677, endPoint y: 619, distance: 235.4
click at [677, 619] on textarea "hehe I understand babe. Get some rest, let those balls refill for me & you know…" at bounding box center [831, 613] width 385 height 36
type textarea "hehe I understand babe. Get some rest, let those balls refill for me & I'll be …"
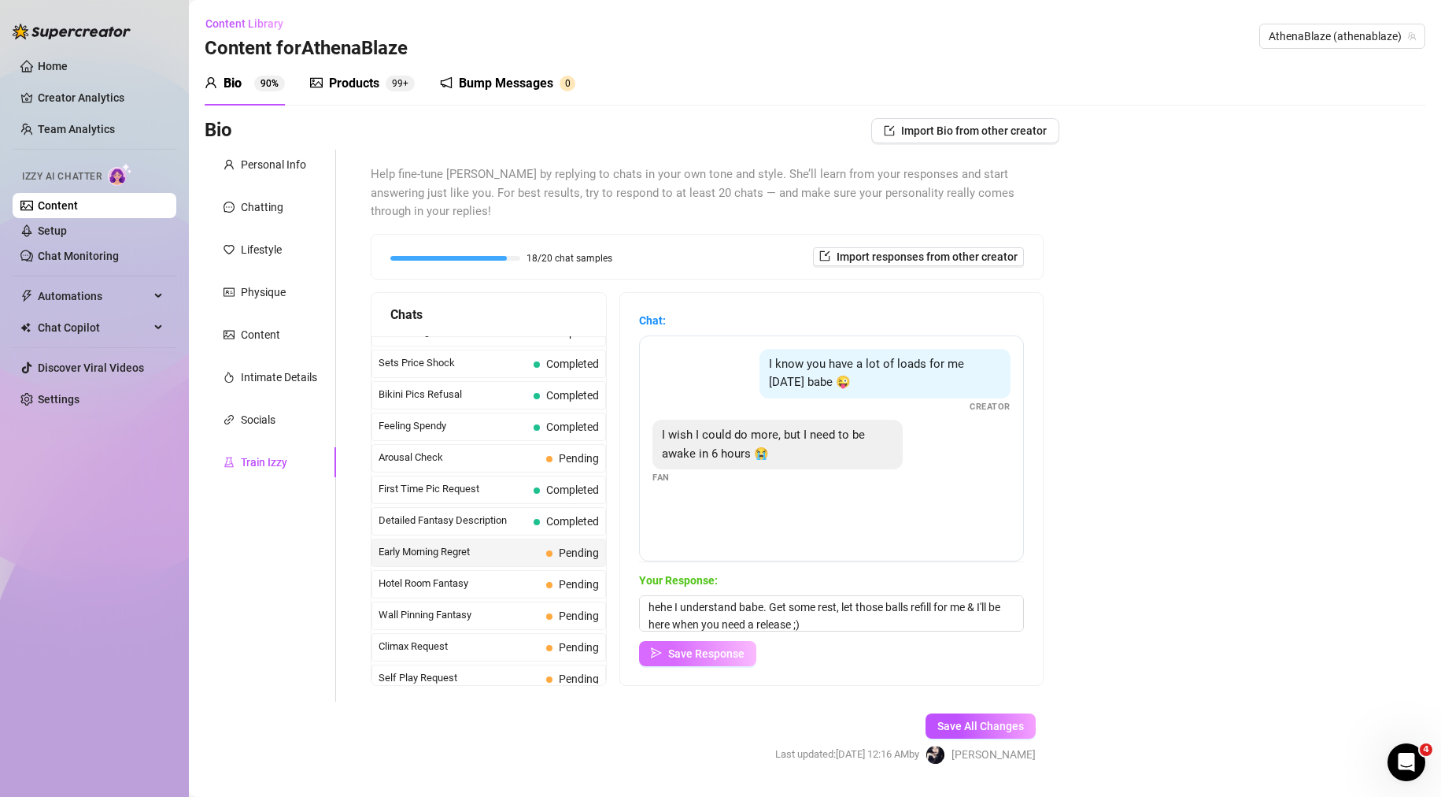
click at [696, 656] on span "Save Response" at bounding box center [706, 653] width 76 height 13
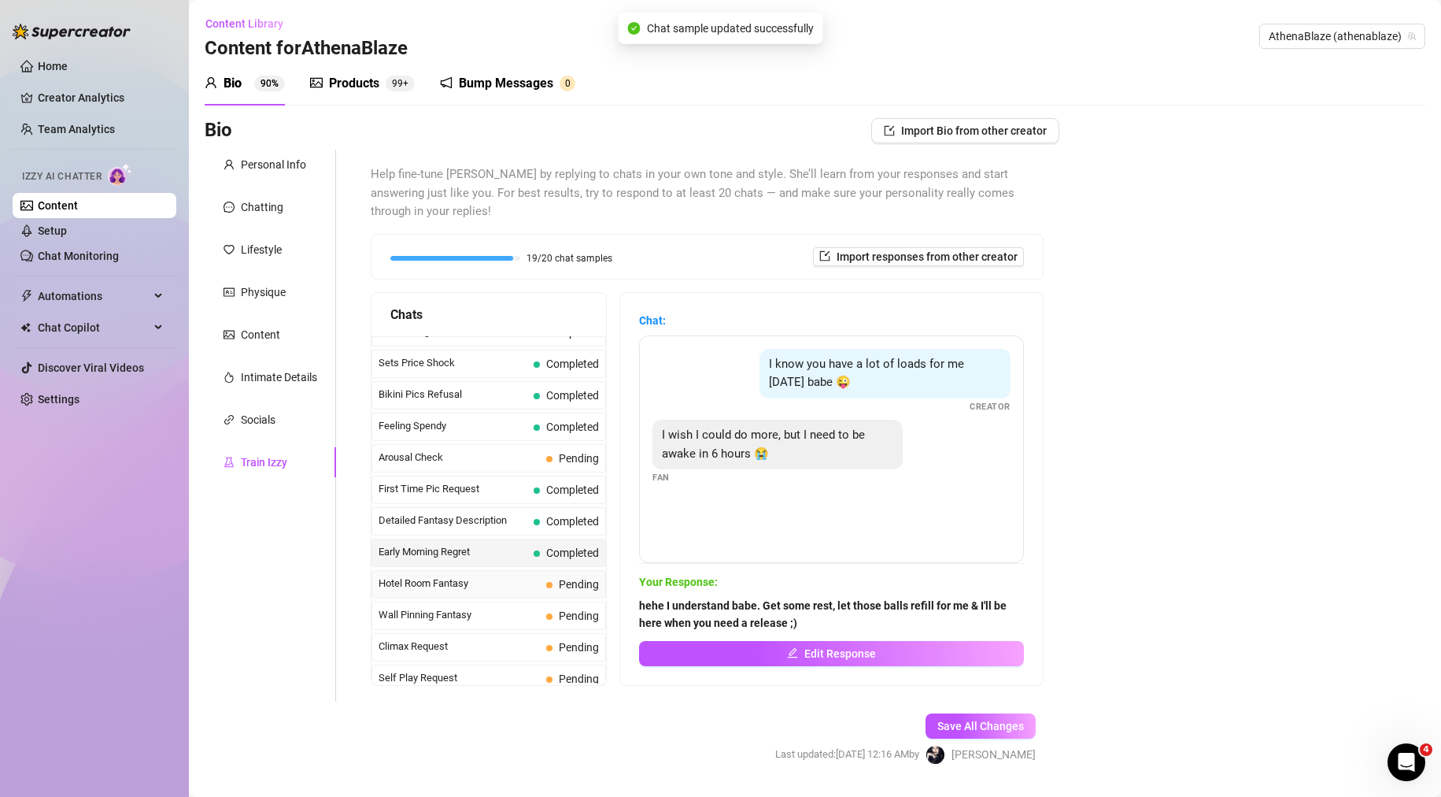
click at [537, 588] on span "Hotel Room Fantasy" at bounding box center [459, 583] width 161 height 16
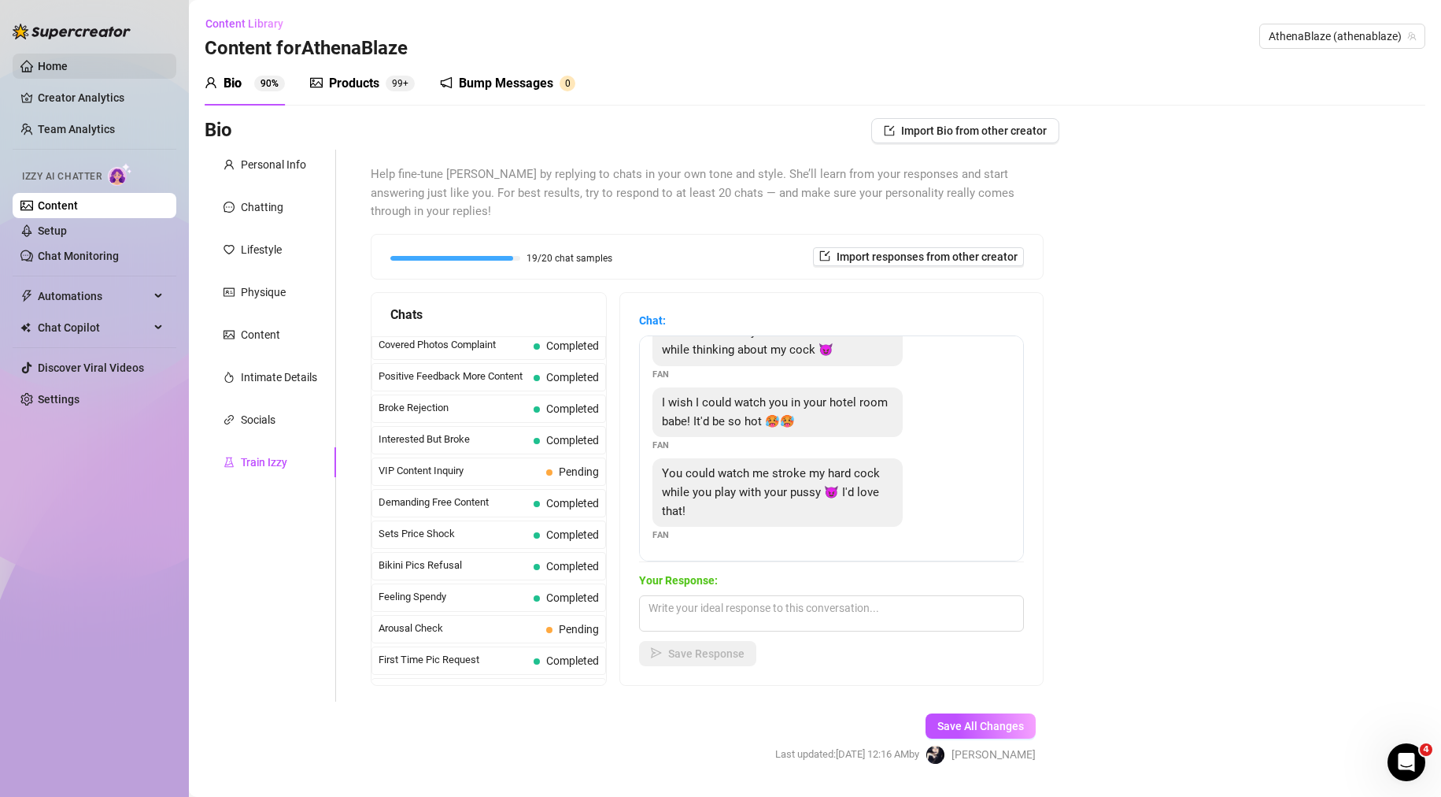
scroll to position [232, 0]
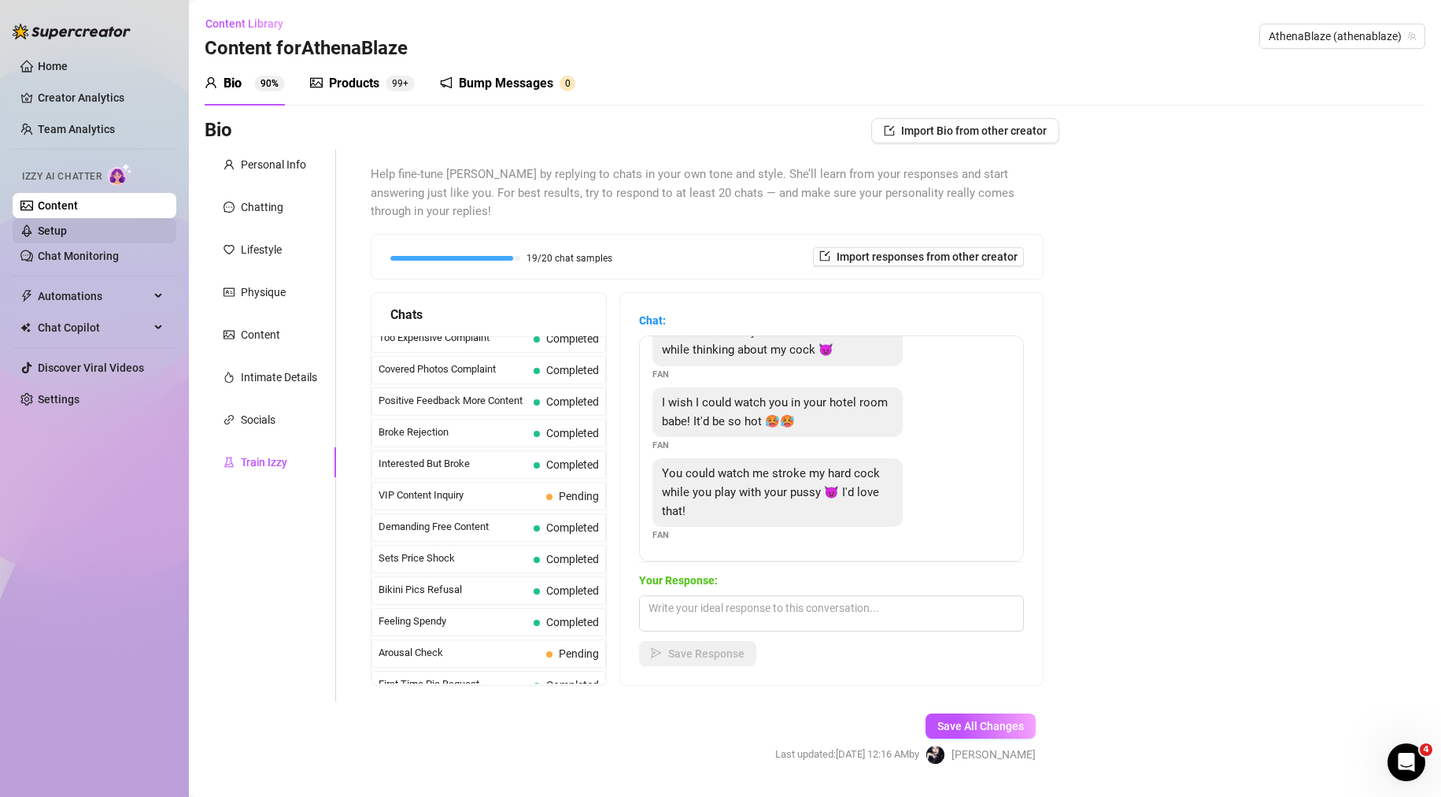
click at [67, 235] on link "Setup" at bounding box center [52, 230] width 29 height 13
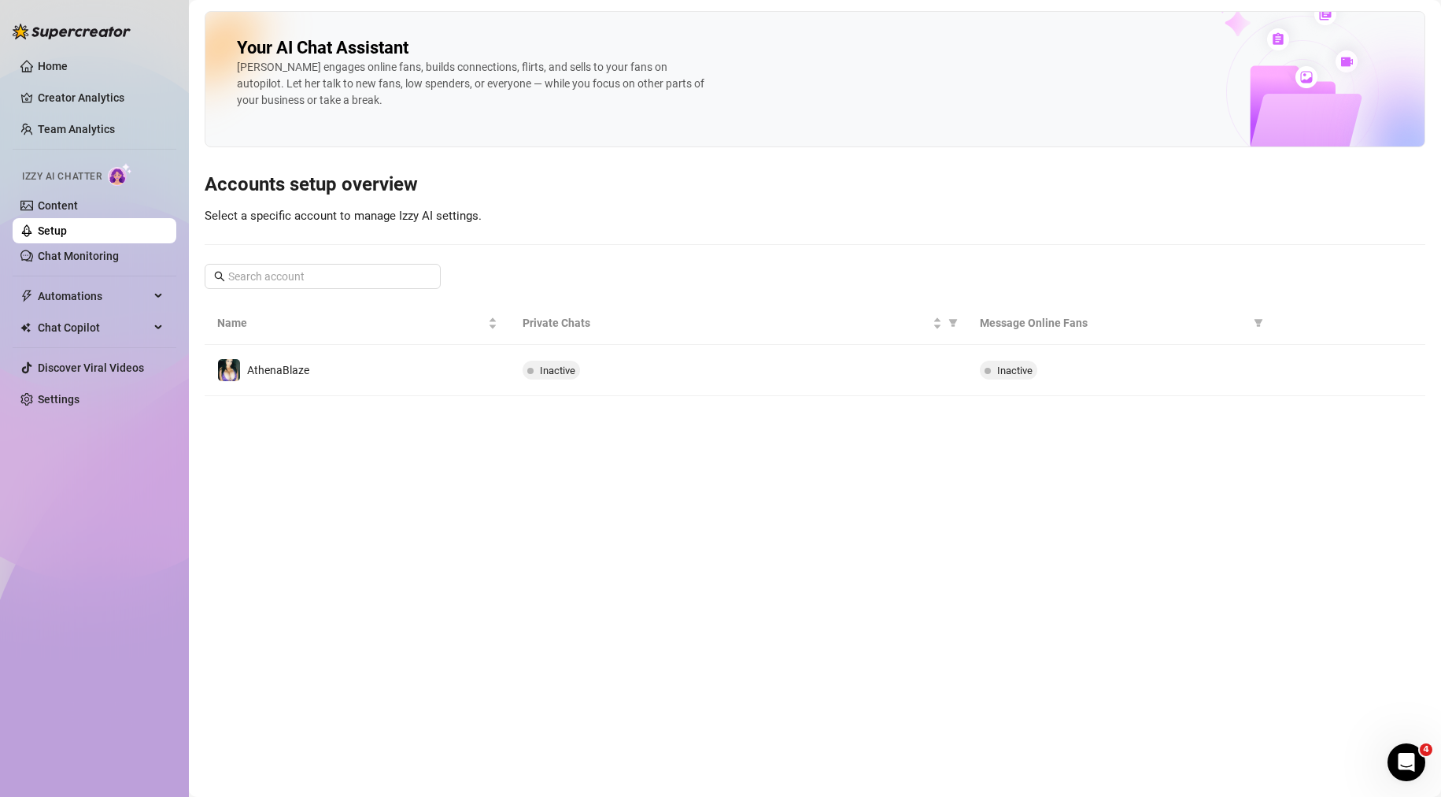
click at [796, 397] on main "Your AI Chat Assistant [PERSON_NAME] engages online fans, builds connections, f…" at bounding box center [815, 398] width 1252 height 797
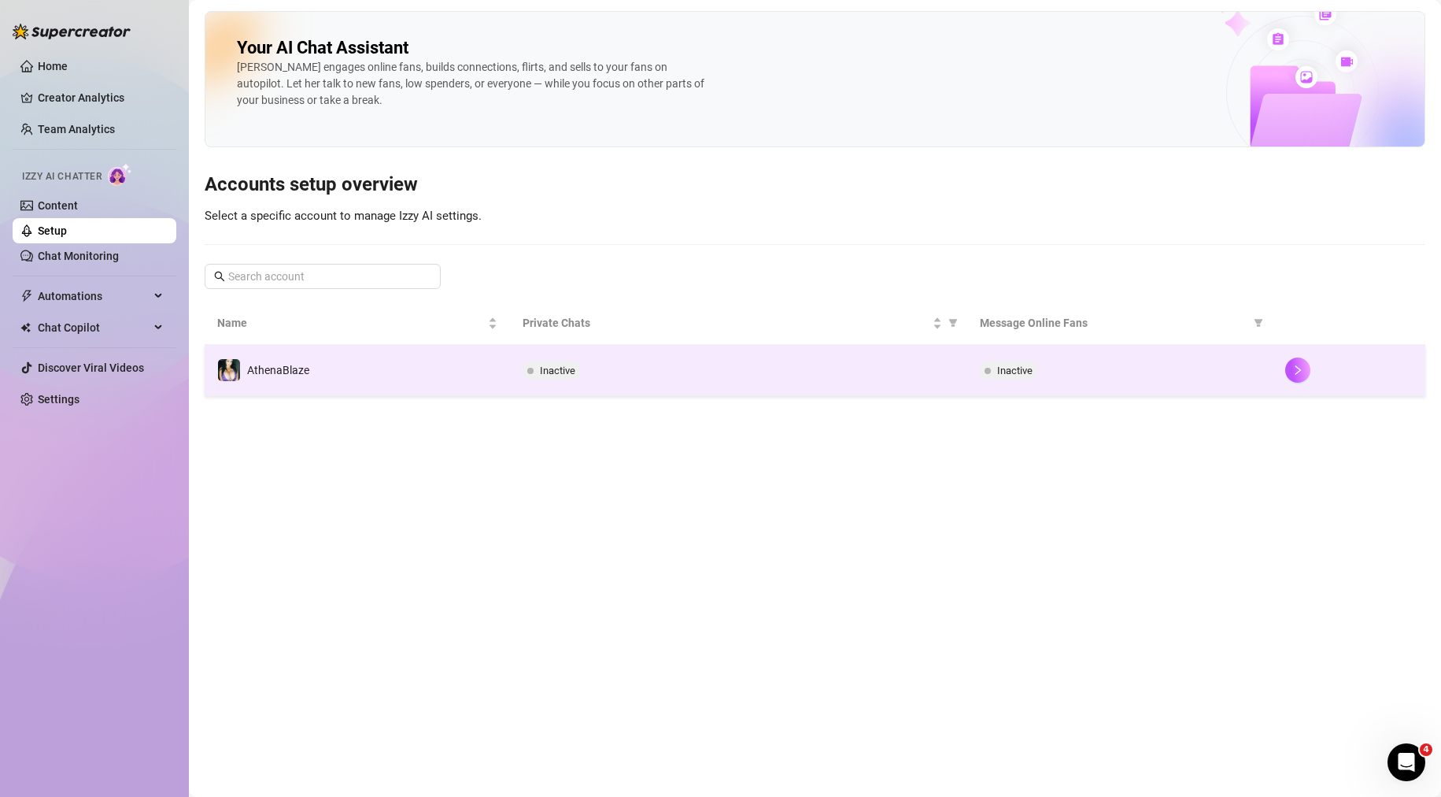
click at [797, 374] on div "Inactive" at bounding box center [739, 369] width 433 height 19
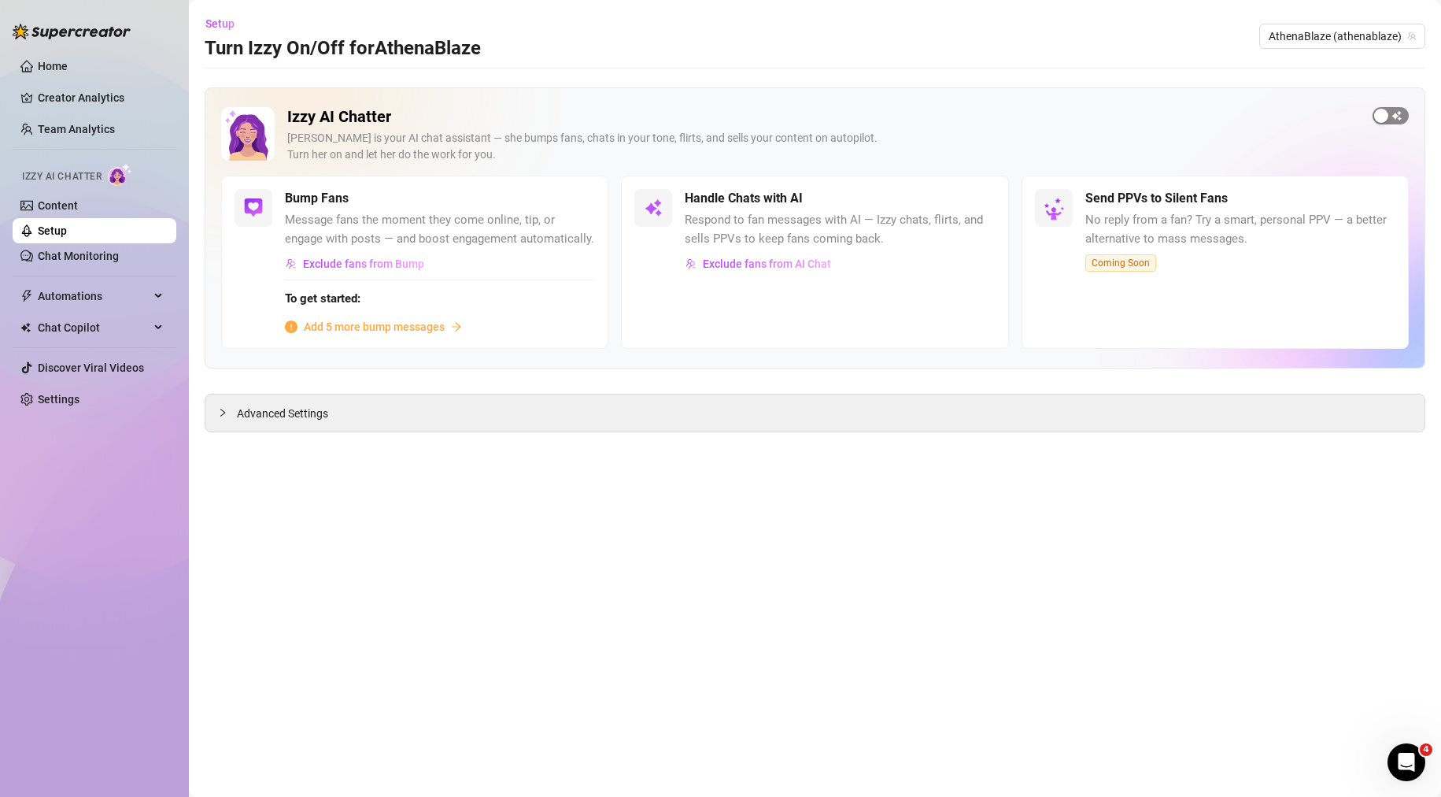
click at [1402, 110] on span "button" at bounding box center [1391, 115] width 36 height 17
click at [297, 413] on span "Advanced Settings" at bounding box center [282, 413] width 91 height 17
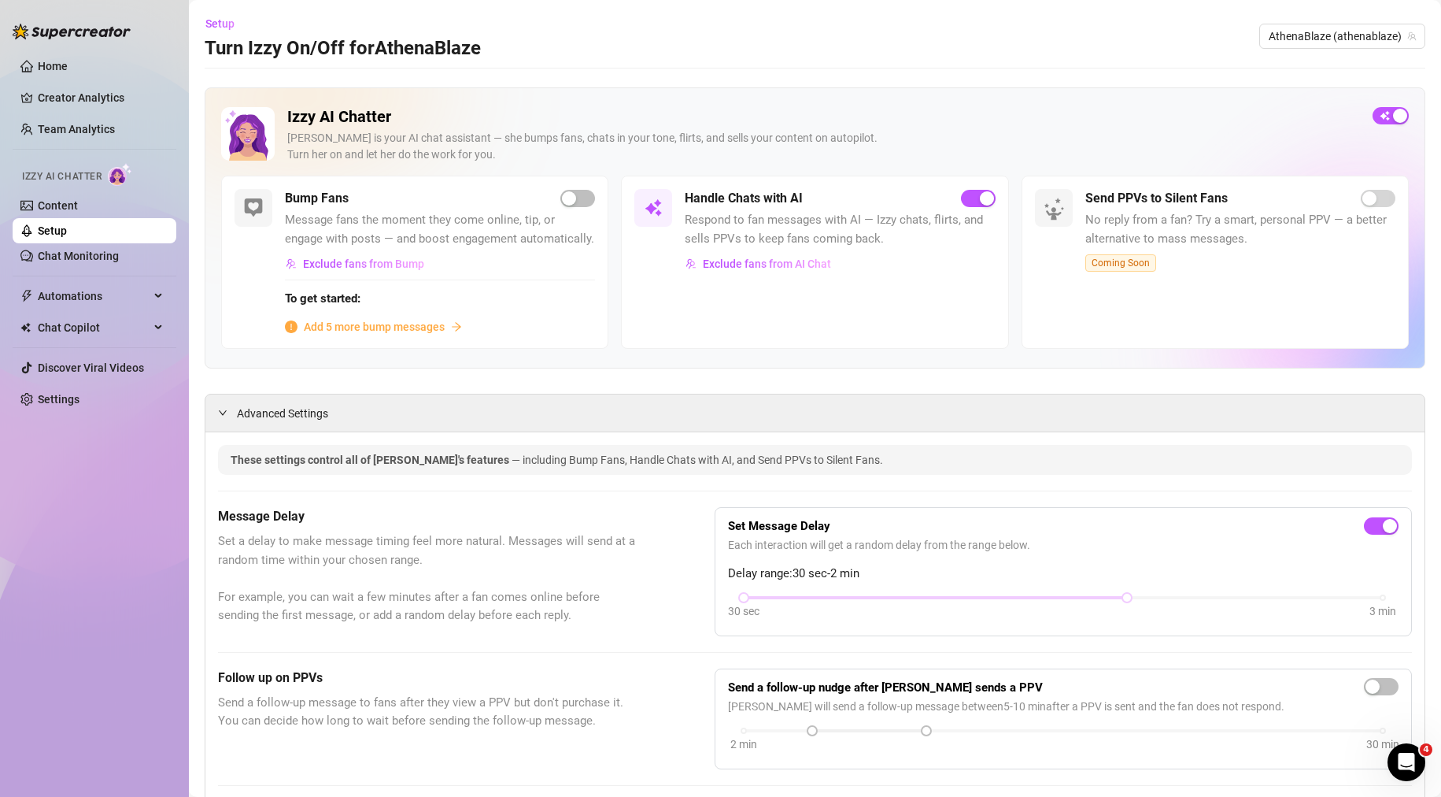
drag, startPoint x: 492, startPoint y: 615, endPoint x: 318, endPoint y: 155, distance: 491.5
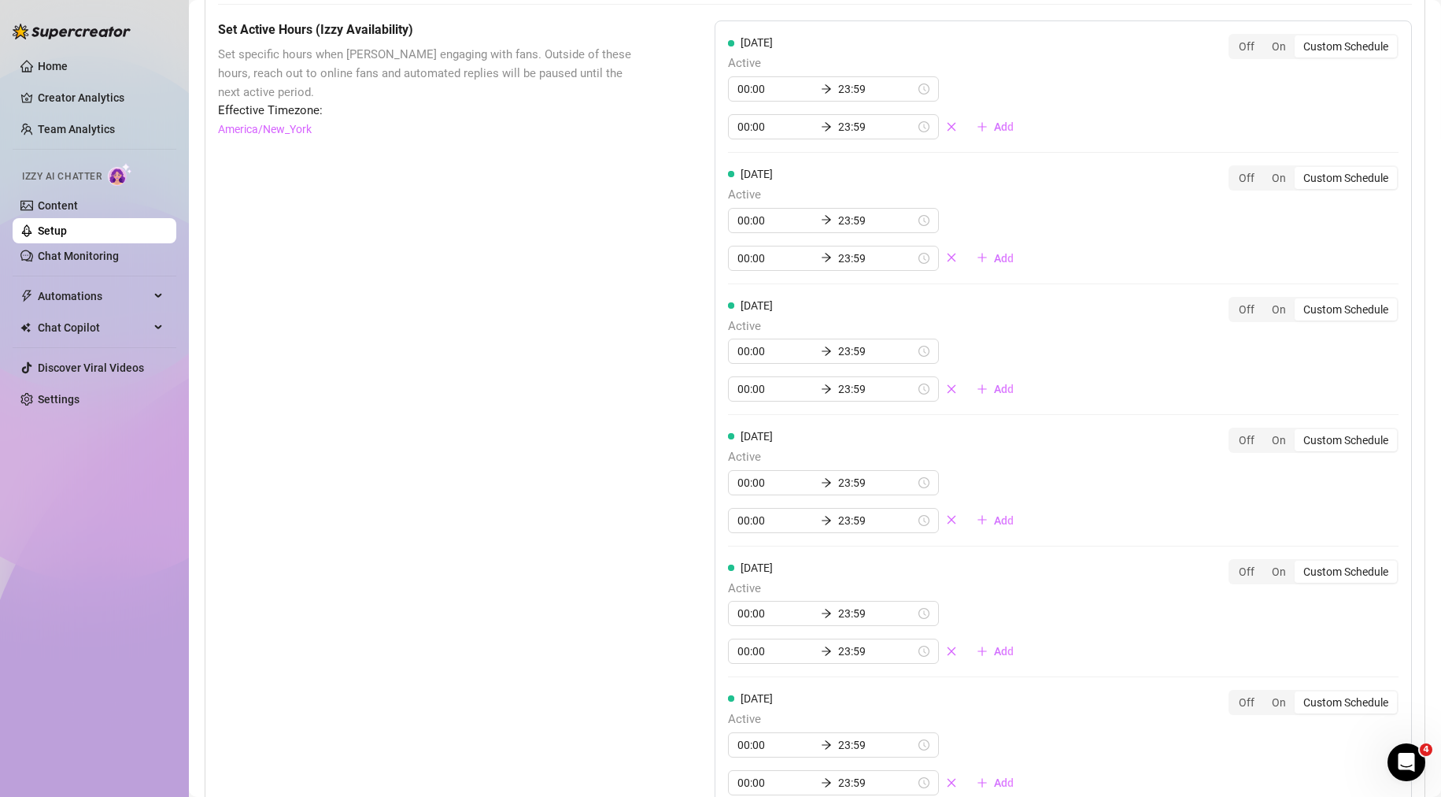
scroll to position [1608, 0]
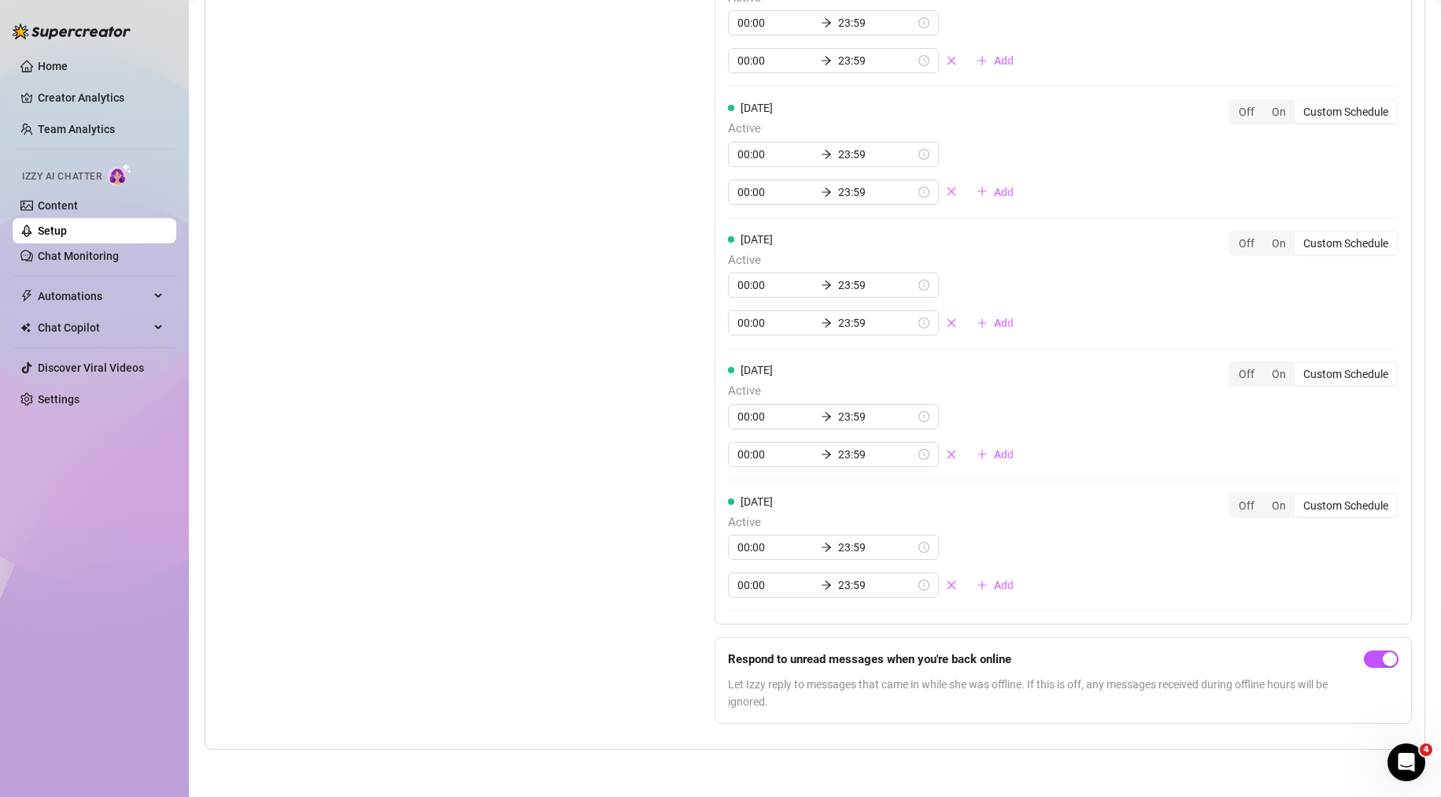
drag, startPoint x: 592, startPoint y: 601, endPoint x: 599, endPoint y: 686, distance: 84.5
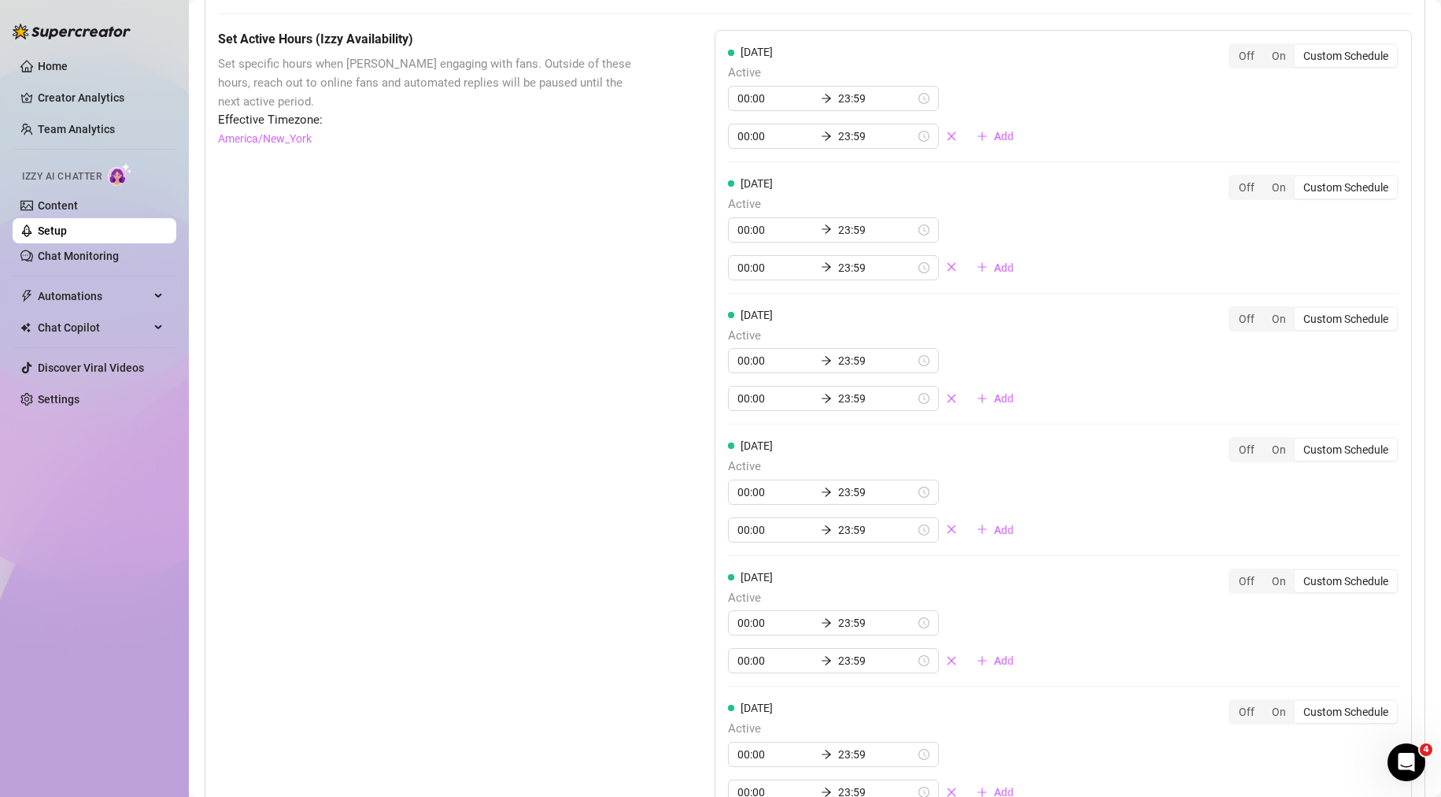
scroll to position [0, 0]
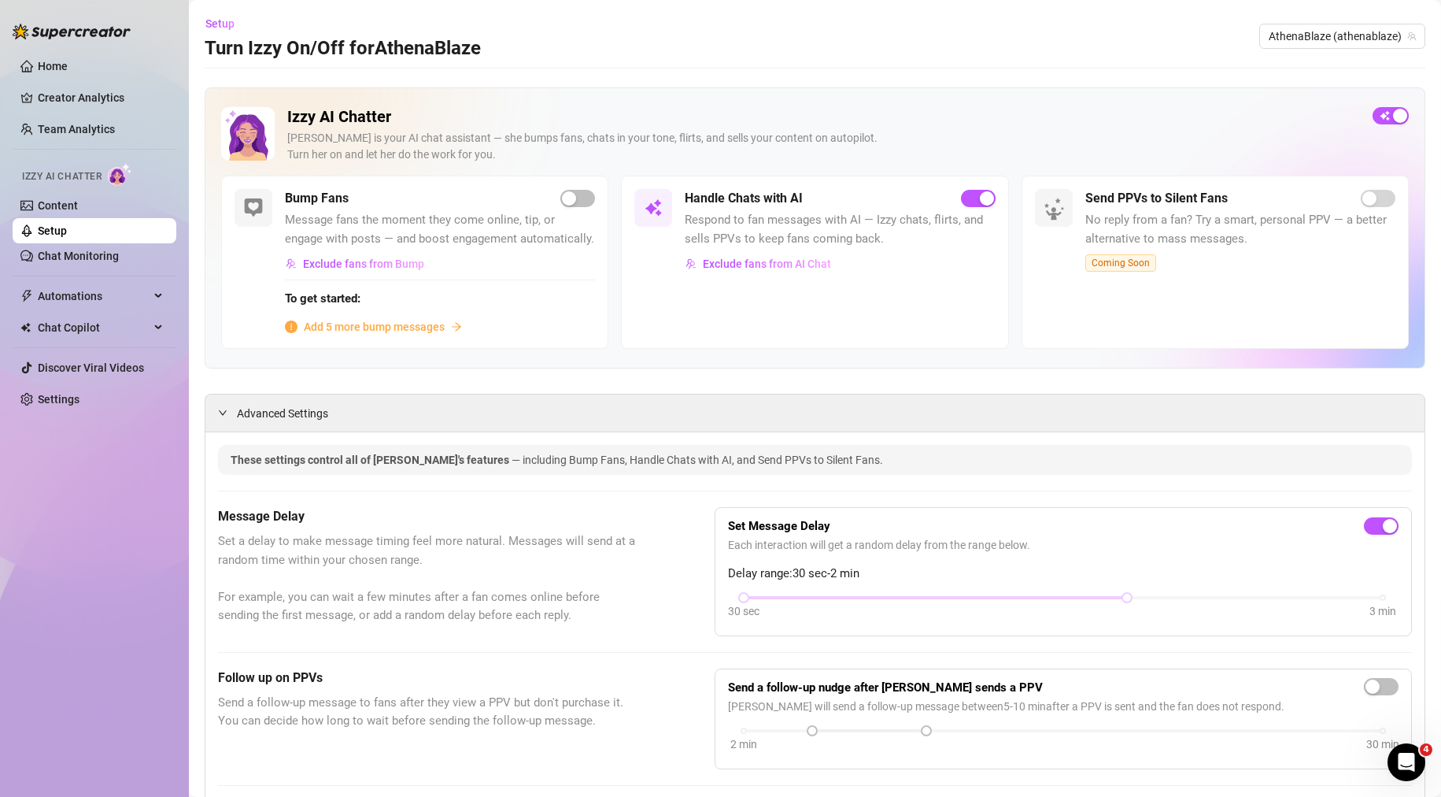
drag, startPoint x: 523, startPoint y: 577, endPoint x: 542, endPoint y: 269, distance: 308.3
click at [815, 262] on span "Exclude fans from AI Chat" at bounding box center [767, 263] width 128 height 13
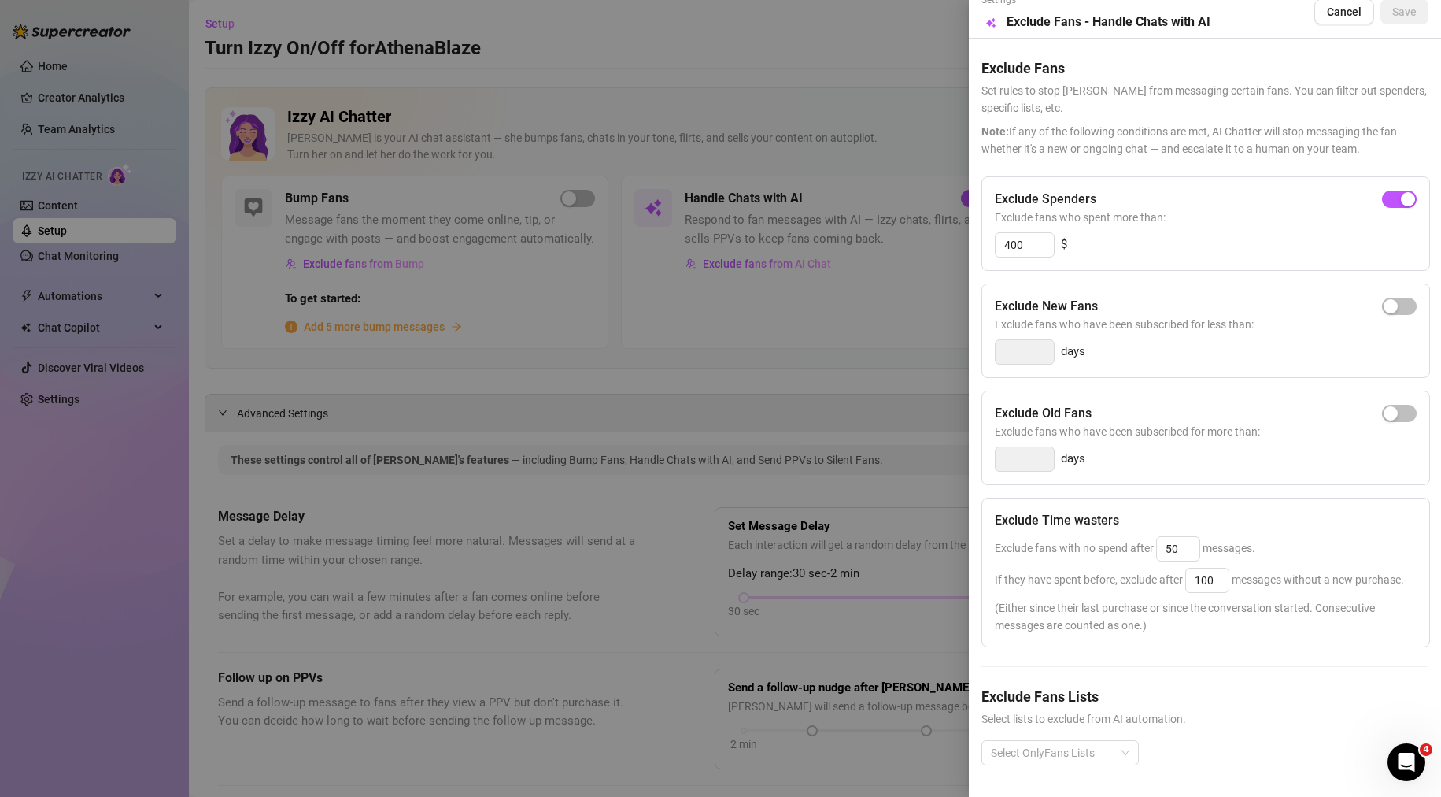
scroll to position [44, 0]
click at [859, 355] on div at bounding box center [720, 398] width 1441 height 797
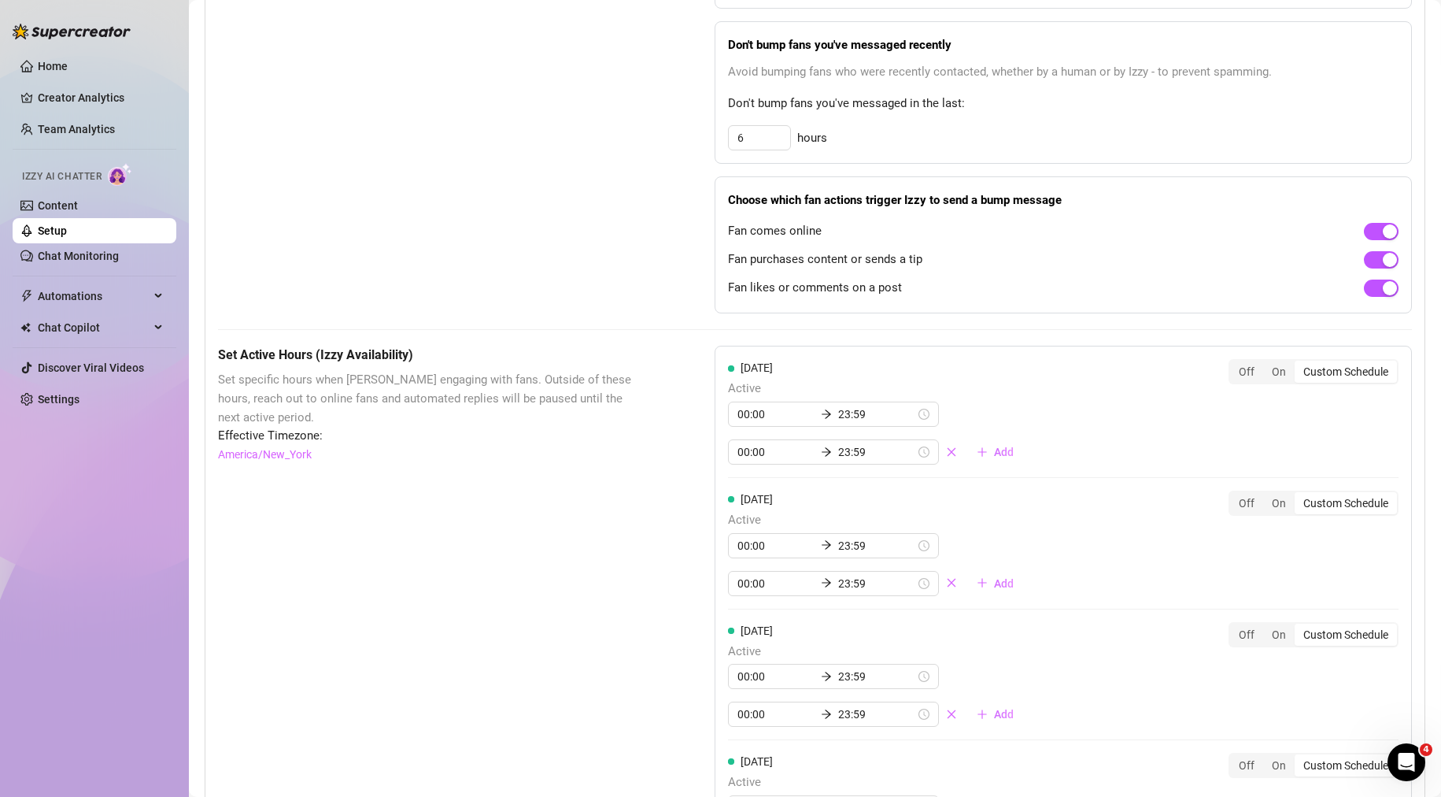
scroll to position [1102, 0]
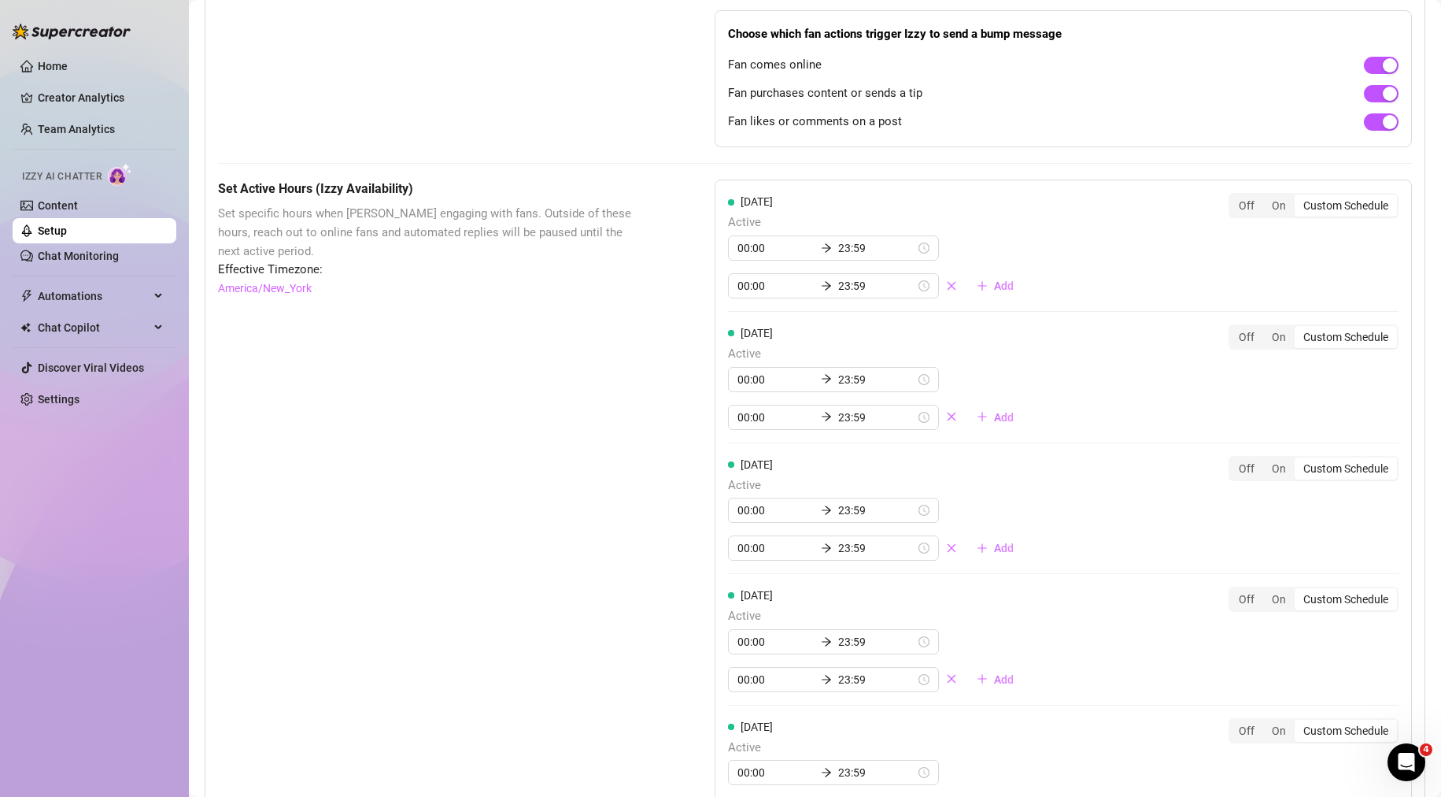
click at [579, 534] on div "Set Active Hours (Izzy Availability) Set specific hours when Izzy engaging with…" at bounding box center [427, 701] width 418 height 1044
click at [560, 421] on div "Set Active Hours (Izzy Availability) Set specific hours when Izzy engaging with…" at bounding box center [427, 701] width 418 height 1044
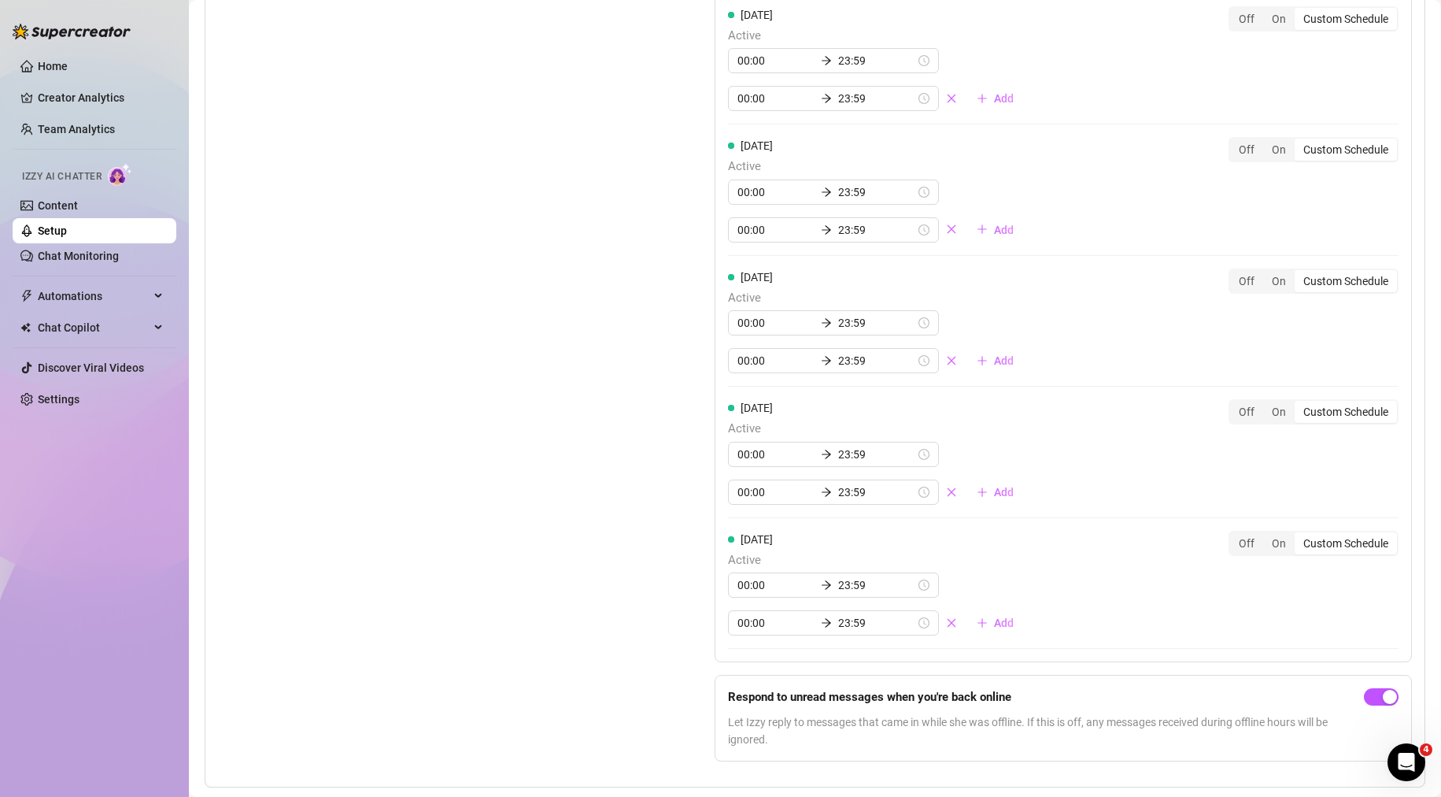
scroll to position [1608, 0]
